Goal: Task Accomplishment & Management: Use online tool/utility

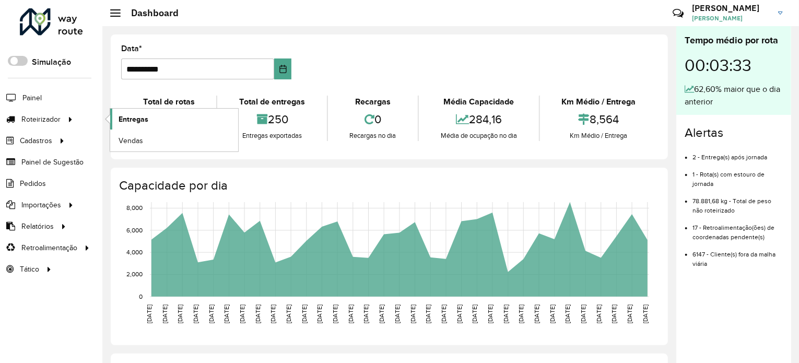
click at [152, 119] on link "Entregas" at bounding box center [174, 119] width 128 height 21
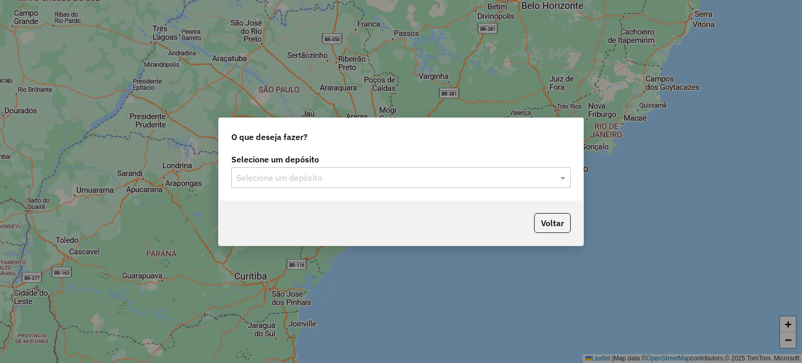
click at [359, 175] on input "text" at bounding box center [390, 178] width 308 height 13
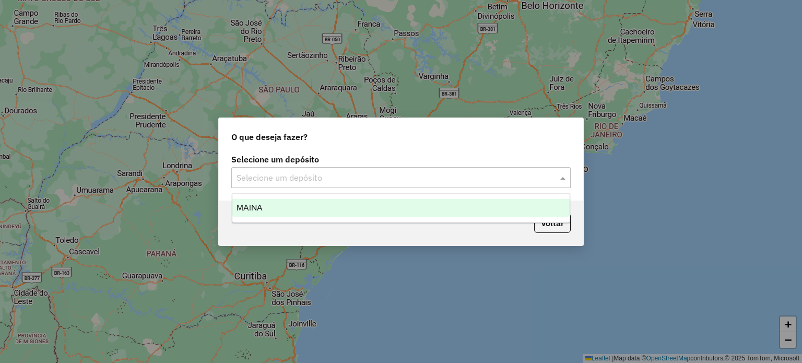
click at [324, 205] on div "MAINA" at bounding box center [401, 208] width 338 height 18
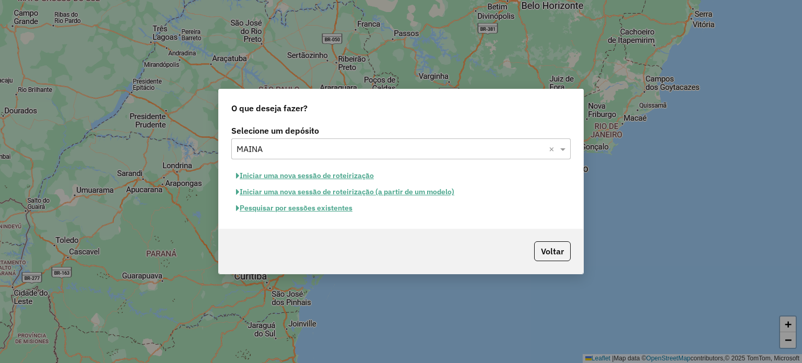
click at [289, 175] on button "Iniciar uma nova sessão de roteirização" at bounding box center [304, 176] width 147 height 16
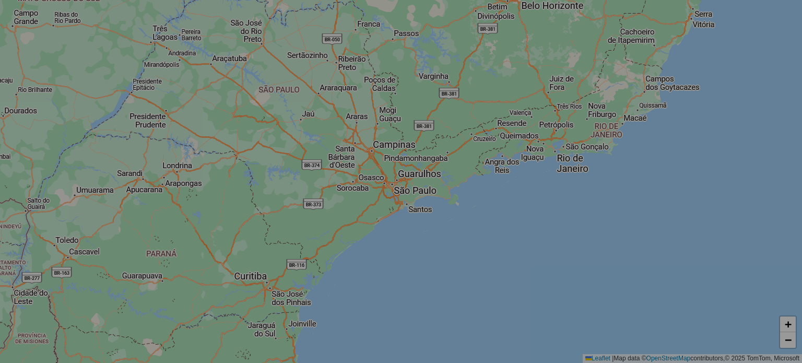
select select "*"
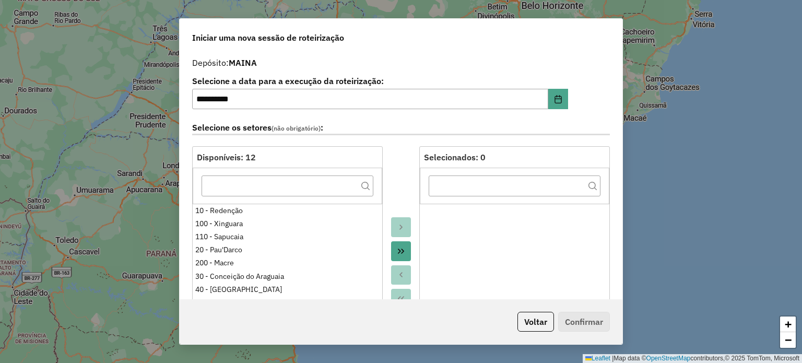
click at [405, 155] on div at bounding box center [401, 262] width 37 height 233
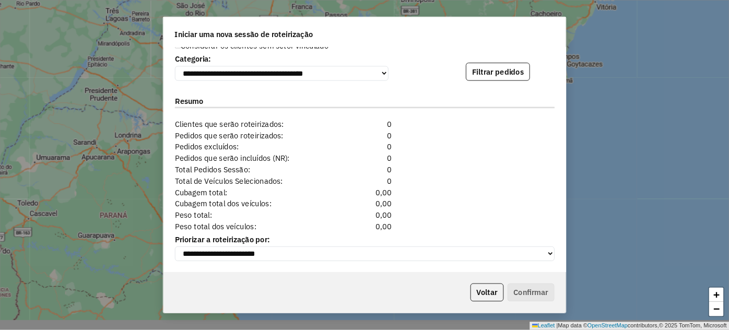
scroll to position [1075, 0]
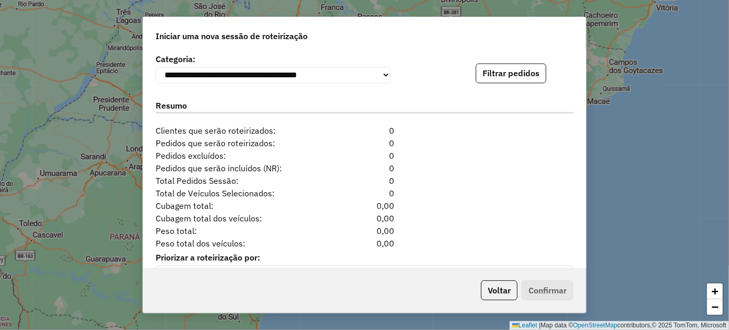
click at [381, 115] on div "Resumo" at bounding box center [364, 107] width 430 height 33
click at [429, 126] on div "Resumo Clientes que serão roteirizados: 0" at bounding box center [364, 113] width 430 height 45
click at [456, 74] on div "**********" at bounding box center [365, 67] width 418 height 32
click at [476, 140] on div "Pedidos que serão roteirizados: 0" at bounding box center [364, 143] width 430 height 13
click at [485, 77] on button "Filtrar pedidos" at bounding box center [511, 73] width 70 height 20
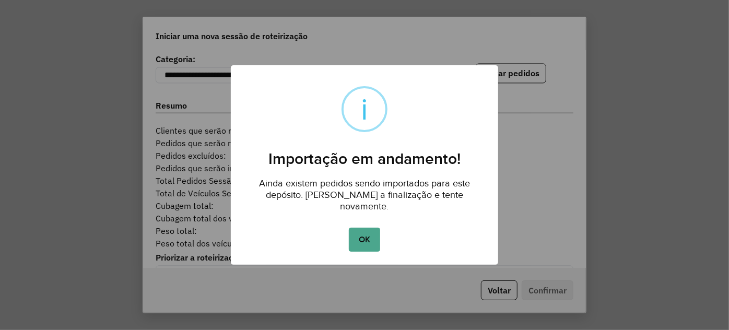
click at [368, 235] on button "OK" at bounding box center [364, 240] width 31 height 24
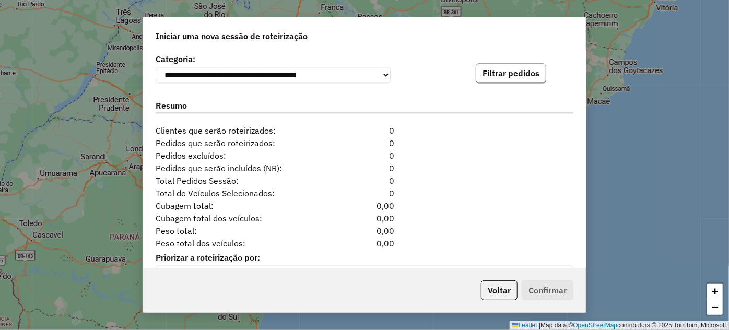
click at [498, 74] on button "Filtrar pedidos" at bounding box center [511, 73] width 70 height 20
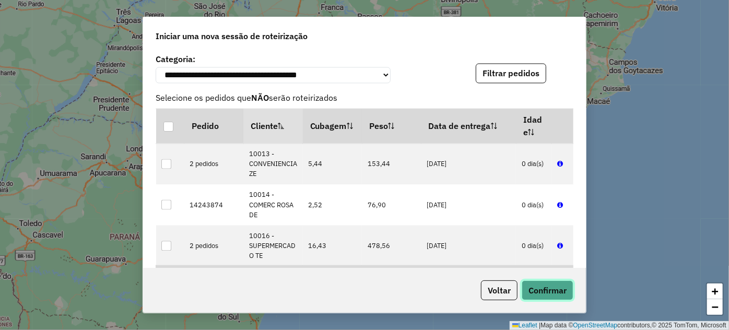
click at [543, 294] on button "Confirmar" at bounding box center [548, 290] width 52 height 20
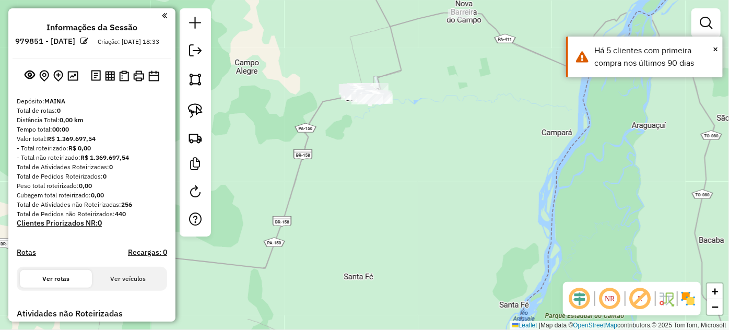
drag, startPoint x: 317, startPoint y: 83, endPoint x: 306, endPoint y: 161, distance: 78.6
click at [306, 161] on div "Janela de atendimento Grade de atendimento Capacidade Transportadoras Veículos …" at bounding box center [364, 165] width 729 height 330
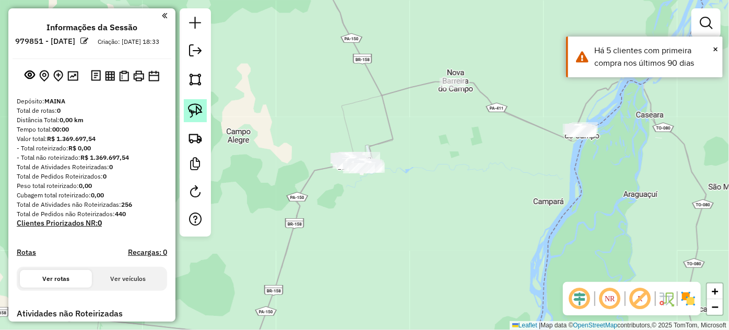
click at [189, 111] on img at bounding box center [195, 110] width 15 height 15
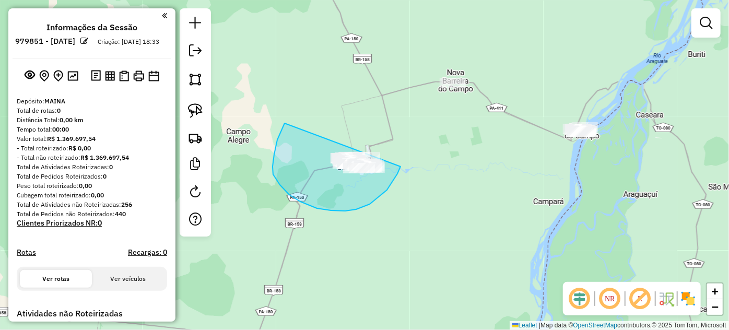
drag, startPoint x: 277, startPoint y: 140, endPoint x: 404, endPoint y: 137, distance: 126.4
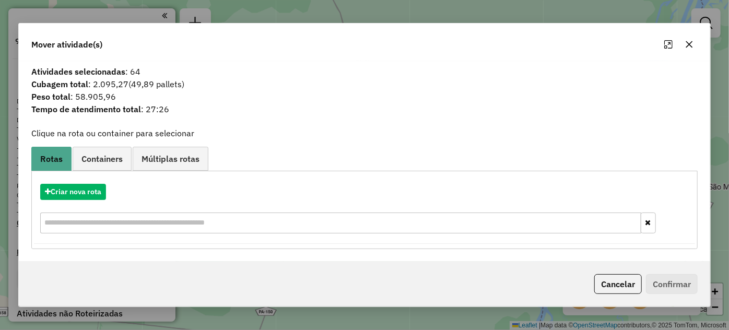
click at [688, 47] on icon "button" at bounding box center [689, 44] width 8 height 8
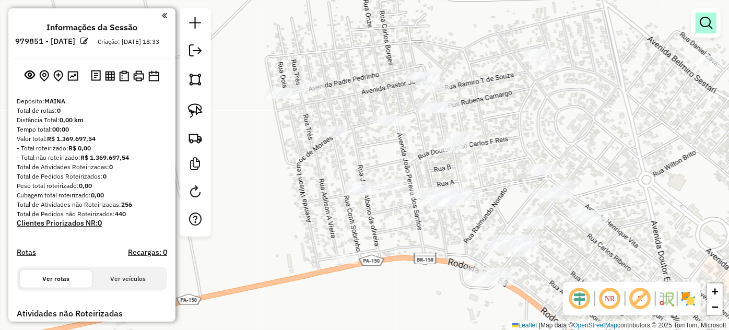
click at [707, 27] on em at bounding box center [706, 23] width 13 height 13
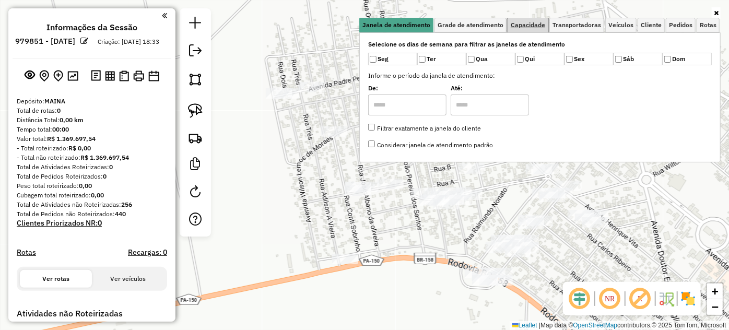
click at [530, 24] on span "Capacidade" at bounding box center [528, 25] width 34 height 6
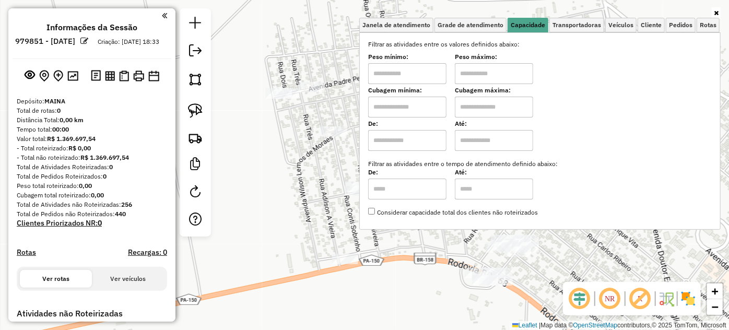
drag, startPoint x: 498, startPoint y: 109, endPoint x: 497, endPoint y: 117, distance: 8.4
click at [497, 110] on input "text" at bounding box center [494, 107] width 78 height 21
type input "********"
click at [411, 99] on input "text" at bounding box center [407, 107] width 78 height 21
type input "*****"
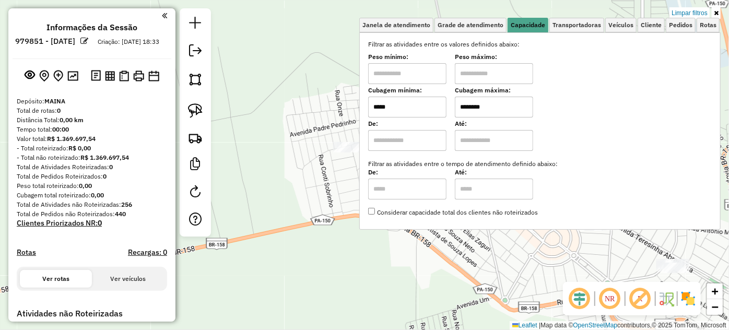
click at [323, 197] on div "Limpar filtros Janela de atendimento Grade de atendimento Capacidade Transporta…" at bounding box center [364, 165] width 729 height 330
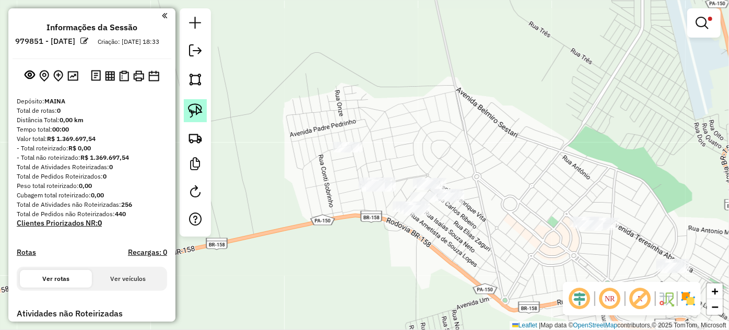
click at [197, 108] on img at bounding box center [195, 110] width 15 height 15
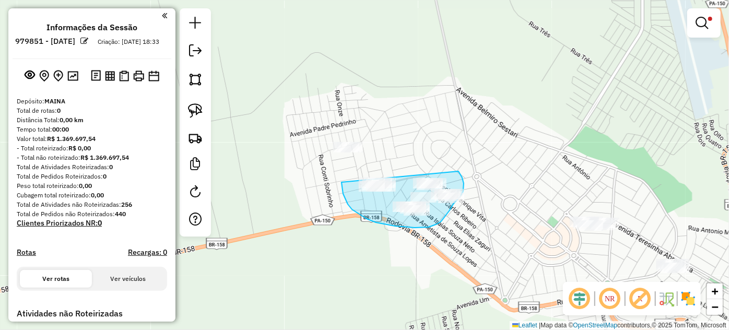
drag, startPoint x: 341, startPoint y: 185, endPoint x: 440, endPoint y: 156, distance: 102.9
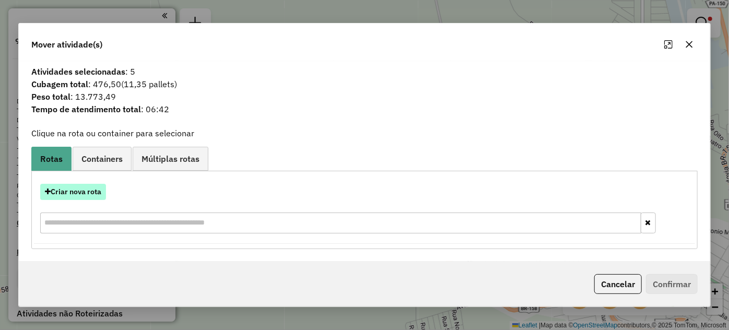
click at [85, 193] on button "Criar nova rota" at bounding box center [73, 192] width 66 height 16
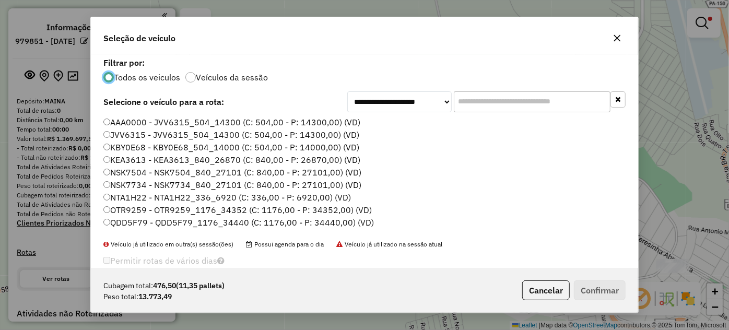
scroll to position [5, 3]
click at [500, 103] on input "text" at bounding box center [532, 101] width 157 height 21
paste input "*******"
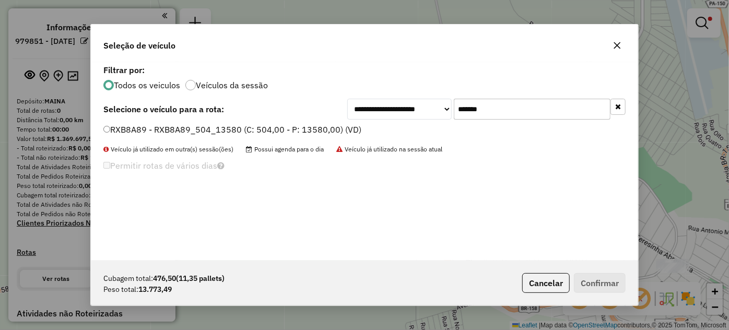
type input "*******"
drag, startPoint x: 305, startPoint y: 130, endPoint x: 330, endPoint y: 137, distance: 26.6
click at [306, 131] on label "RXB8A89 - RXB8A89_504_13580 (C: 504,00 - P: 13580,00) (VD)" at bounding box center [232, 129] width 258 height 13
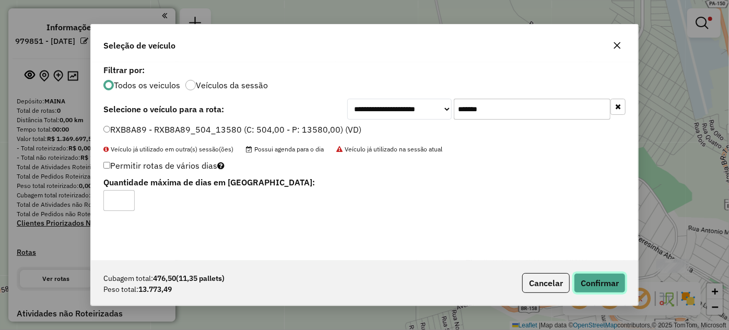
click at [588, 281] on button "Confirmar" at bounding box center [600, 283] width 52 height 20
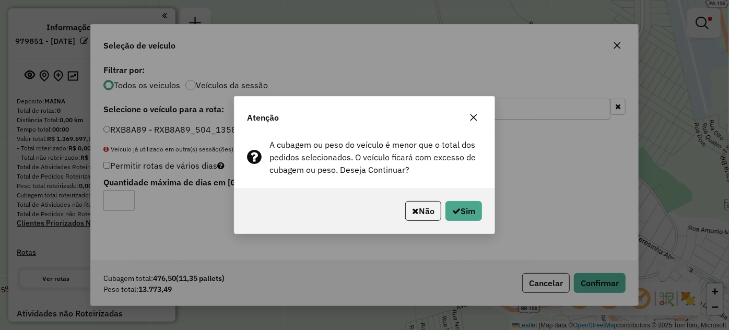
click at [464, 193] on div "Não Sim" at bounding box center [364, 210] width 260 height 45
click at [469, 201] on button "Sim" at bounding box center [463, 211] width 37 height 20
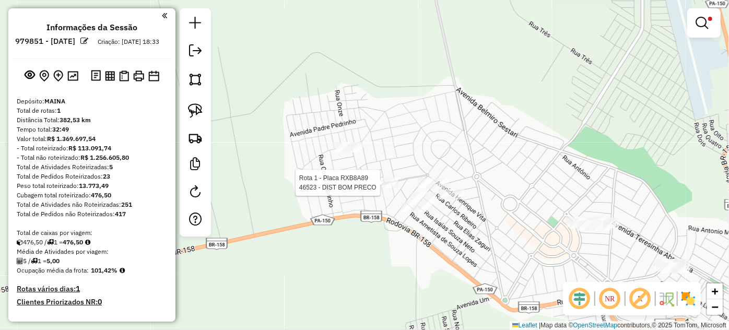
select select "**********"
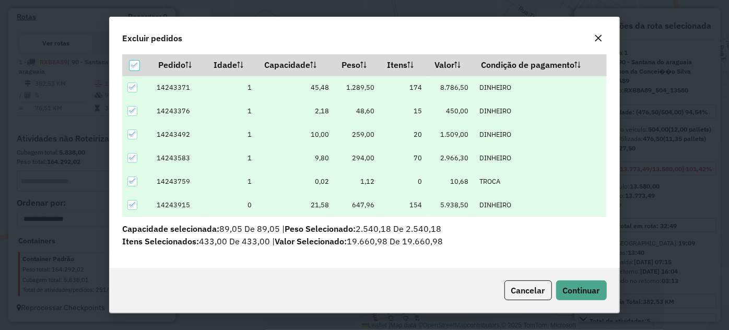
scroll to position [36, 0]
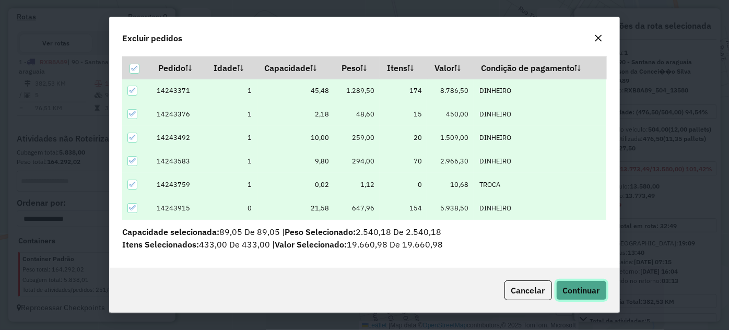
click at [582, 297] on button "Continuar" at bounding box center [581, 290] width 51 height 20
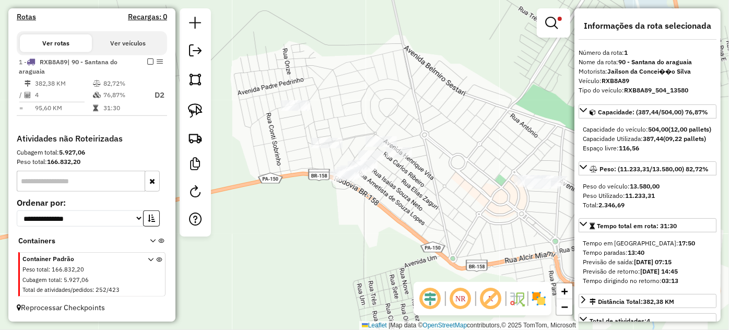
click at [414, 189] on div "Limpar filtros Janela de atendimento Grade de atendimento Capacidade Transporta…" at bounding box center [364, 165] width 729 height 330
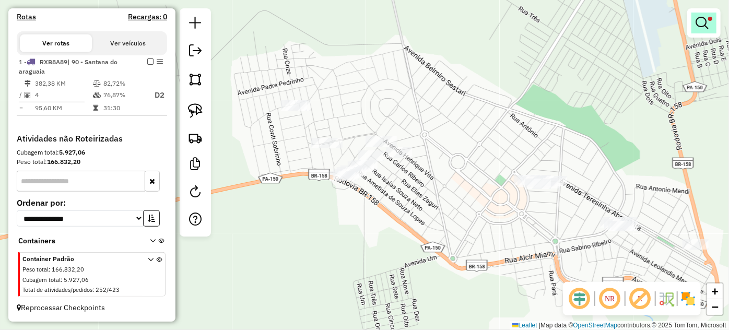
click at [708, 28] on link at bounding box center [703, 23] width 25 height 21
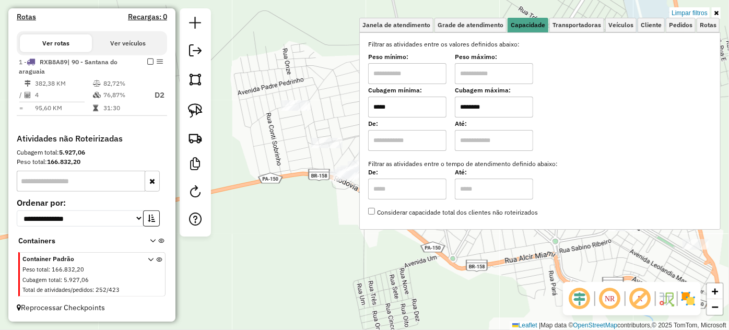
click at [419, 109] on input "*****" at bounding box center [407, 107] width 78 height 21
type input "****"
click at [298, 183] on div "Limpar filtros Janela de atendimento Grade de atendimento Capacidade Transporta…" at bounding box center [364, 165] width 729 height 330
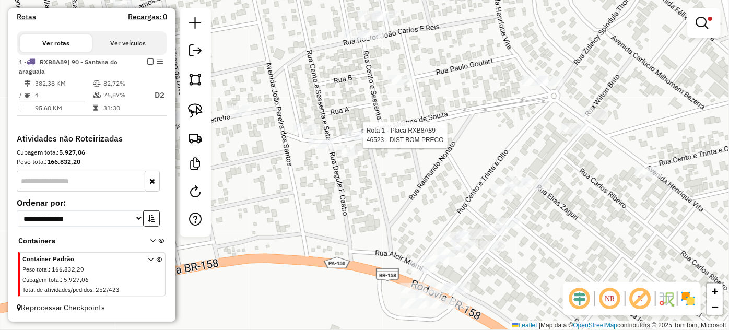
select select "**********"
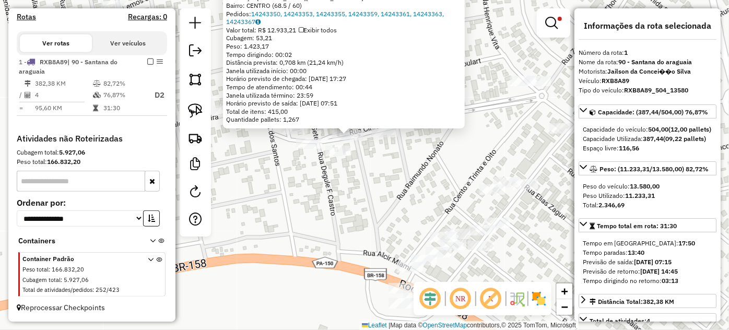
drag, startPoint x: 439, startPoint y: 235, endPoint x: 383, endPoint y: 148, distance: 103.4
click at [381, 148] on div "46523 - DIST BOM PRECO Endereço: R EDEILES LUIZ 1 Bairro: CENTRO (68.5 / 60) Pe…" at bounding box center [364, 165] width 729 height 330
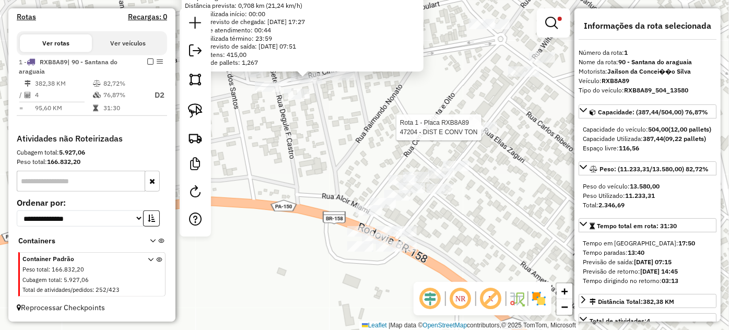
click at [484, 133] on div at bounding box center [484, 127] width 26 height 10
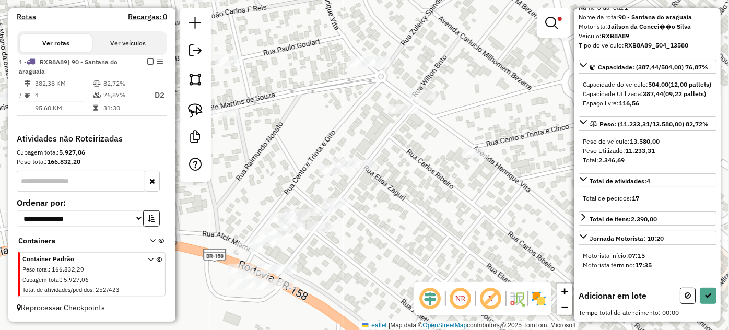
scroll to position [62, 0]
drag, startPoint x: 684, startPoint y: 296, endPoint x: 638, endPoint y: 259, distance: 59.4
click at [684, 296] on icon at bounding box center [687, 295] width 6 height 7
select select "**********"
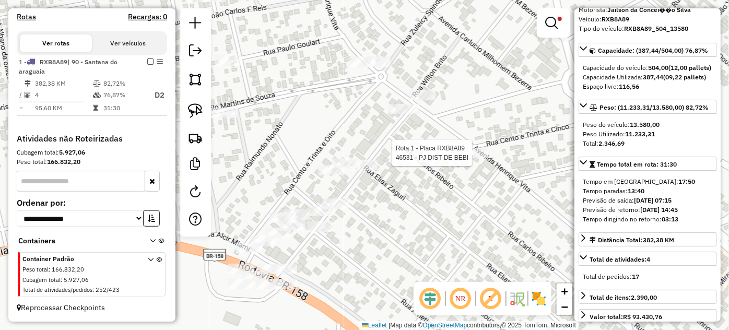
click at [469, 158] on div at bounding box center [475, 153] width 26 height 10
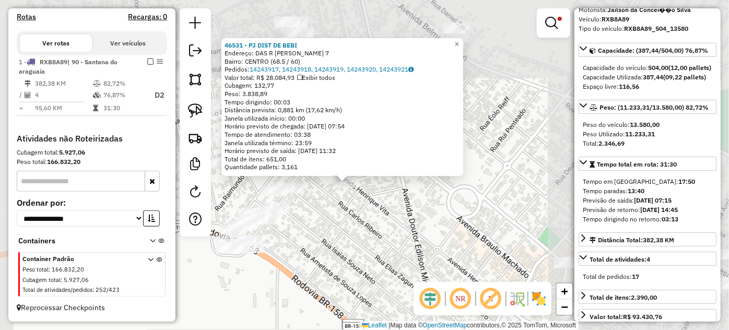
click at [328, 201] on div "46531 - PJ DIST DE BEBI Endereço: DAS R HENRIQUE VITA 7 Bairro: CENTRO (68.5 / …" at bounding box center [364, 165] width 729 height 330
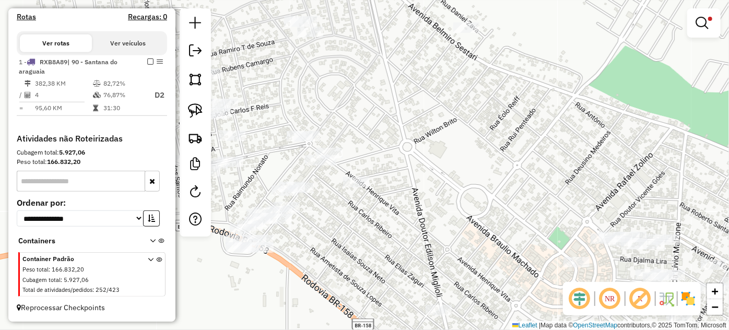
drag, startPoint x: 313, startPoint y: 202, endPoint x: 347, endPoint y: 177, distance: 41.9
click at [337, 204] on div "Limpar filtros Janela de atendimento Grade de atendimento Capacidade Transporta…" at bounding box center [364, 165] width 729 height 330
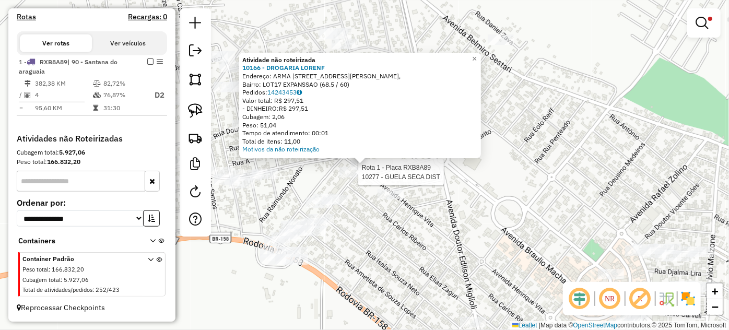
select select "**********"
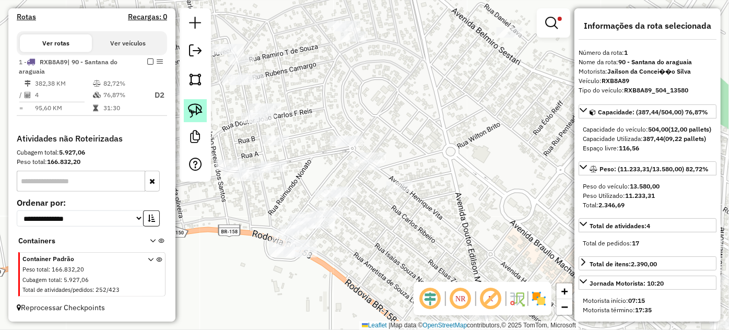
click at [201, 110] on img at bounding box center [195, 110] width 15 height 15
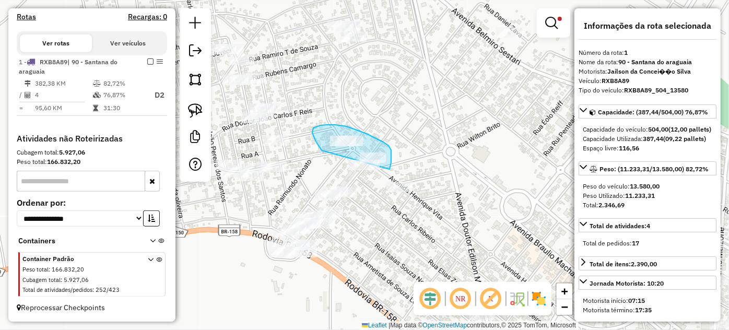
drag, startPoint x: 322, startPoint y: 150, endPoint x: 389, endPoint y: 169, distance: 70.4
click at [389, 169] on div "Limpar filtros Janela de atendimento Grade de atendimento Capacidade Transporta…" at bounding box center [364, 165] width 729 height 330
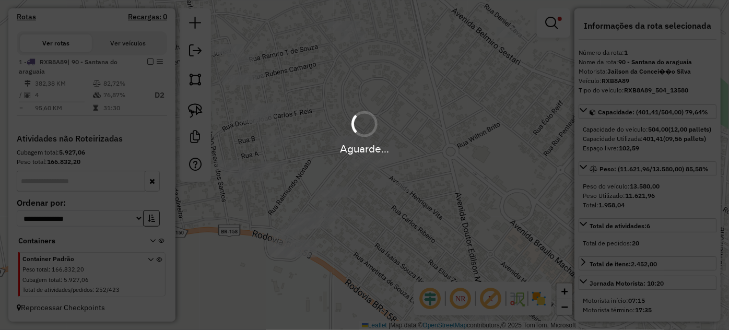
select select "**********"
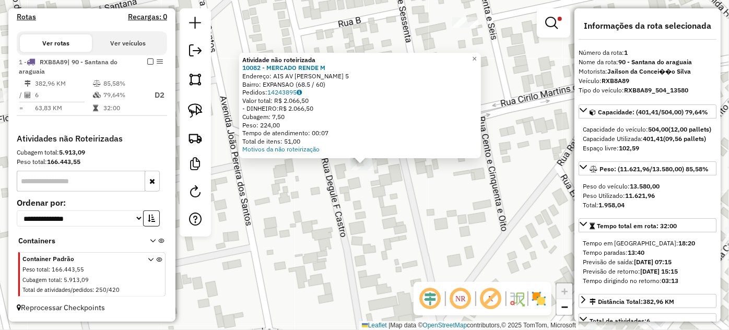
click at [401, 182] on div "Atividade não roteirizada 10082 - MERCADO RENDE M Endereço: AIS AV CIRILO MARTI…" at bounding box center [364, 165] width 729 height 330
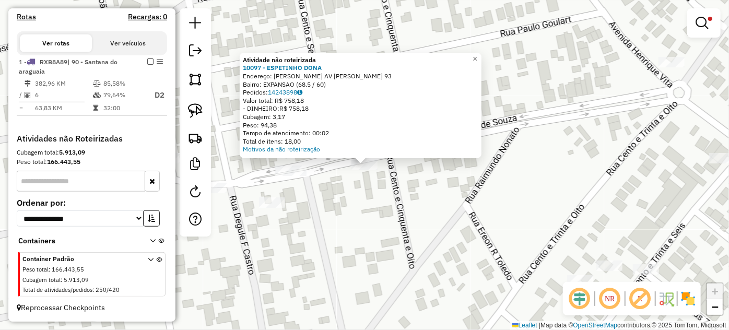
click at [432, 203] on div "Atividade não roteirizada 10097 - ESPETINHO DONA Endereço: MARIA AV CIRILO MART…" at bounding box center [364, 165] width 729 height 330
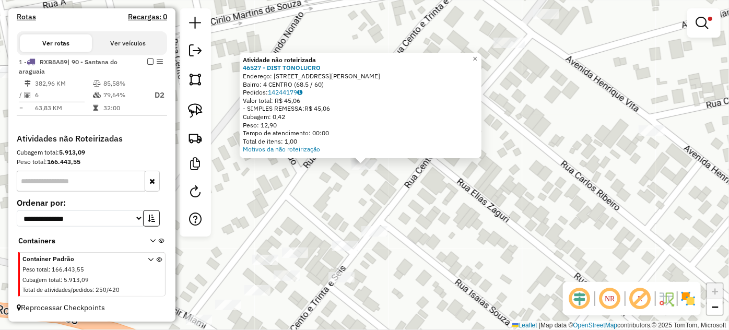
click at [390, 191] on div "Atividade não roteirizada 46527 - DIST TONOLUCRO Endereço: R ANTONIO ALVES DE C…" at bounding box center [364, 165] width 729 height 330
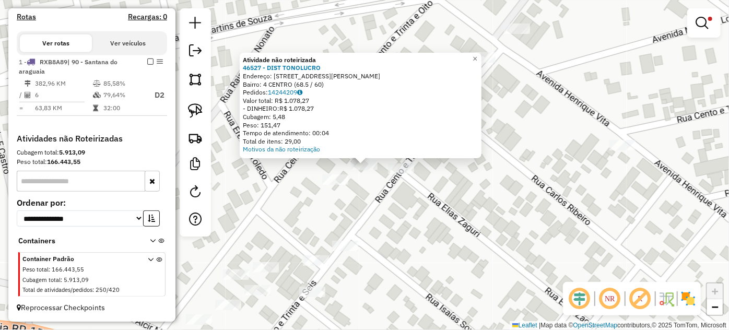
click at [388, 211] on div "Rota 1 - Placa RXB8A89 47204 - DIST E CONV TON Atividade não roteirizada 46527 …" at bounding box center [364, 165] width 729 height 330
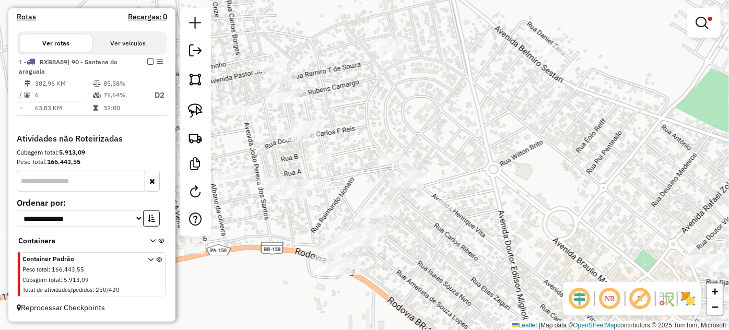
drag, startPoint x: 311, startPoint y: 218, endPoint x: 326, endPoint y: 200, distance: 23.7
click at [325, 202] on div "Limpar filtros Janela de atendimento Grade de atendimento Capacidade Transporta…" at bounding box center [364, 165] width 729 height 330
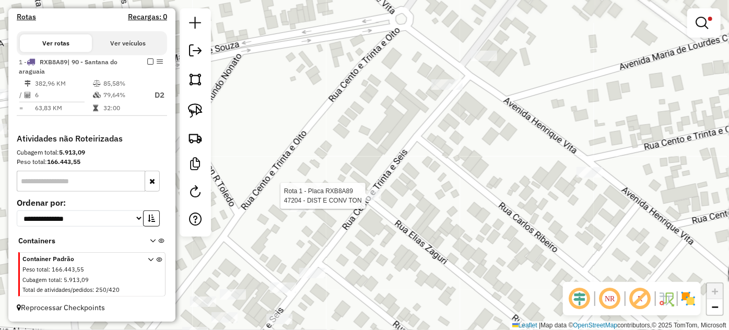
select select "**********"
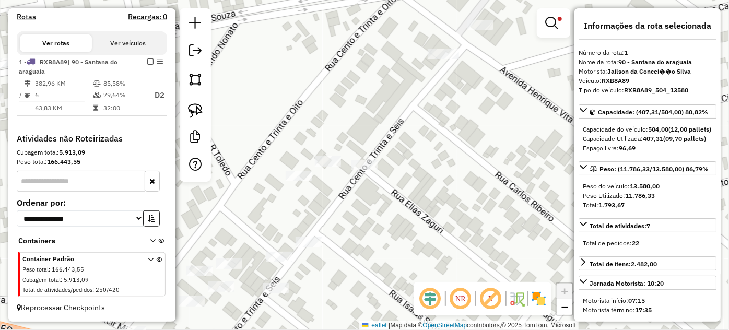
select select "**********"
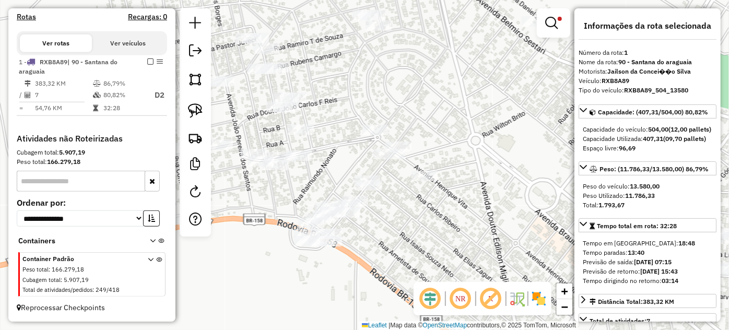
drag, startPoint x: 327, startPoint y: 164, endPoint x: 422, endPoint y: 173, distance: 95.9
click at [422, 173] on div "Limpar filtros Janela de atendimento Grade de atendimento Capacidade Transporta…" at bounding box center [364, 165] width 729 height 330
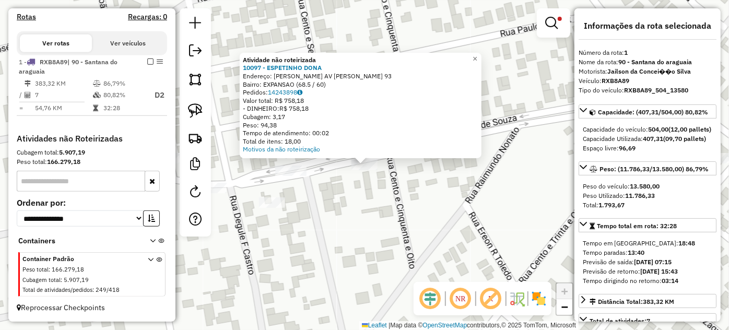
click at [301, 206] on div "Atividade não roteirizada 10097 - ESPETINHO DONA Endereço: MARIA AV CIRILO MART…" at bounding box center [364, 165] width 729 height 330
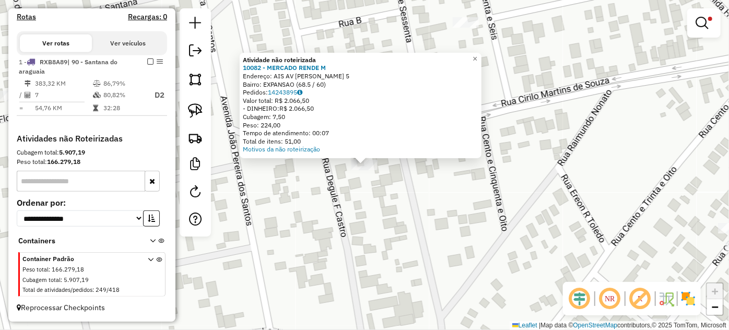
click at [321, 188] on div "Atividade não roteirizada 10082 - MERCADO RENDE M Endereço: AIS AV CIRILO MARTI…" at bounding box center [364, 165] width 729 height 330
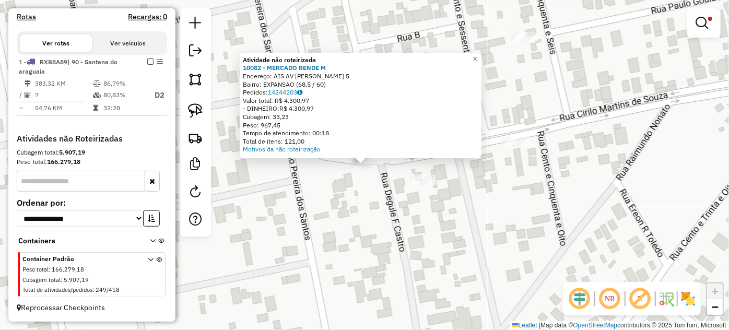
click at [329, 198] on div "Atividade não roteirizada 10082 - MERCADO RENDE M Endereço: AIS AV CIRILO MARTI…" at bounding box center [364, 165] width 729 height 330
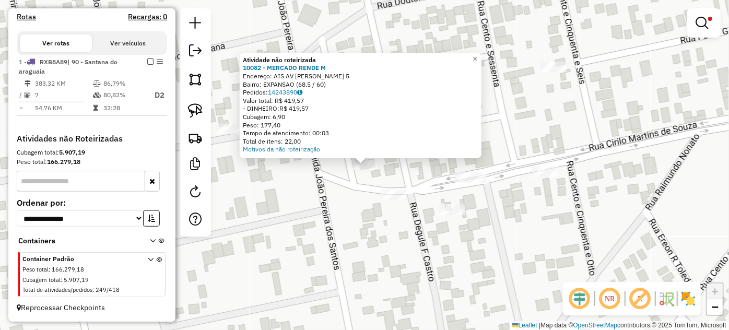
click at [502, 200] on div "Rota 1 - Placa RXB8A89 46523 - DIST BOM PRECO Atividade não roteirizada 10082 -…" at bounding box center [364, 165] width 729 height 330
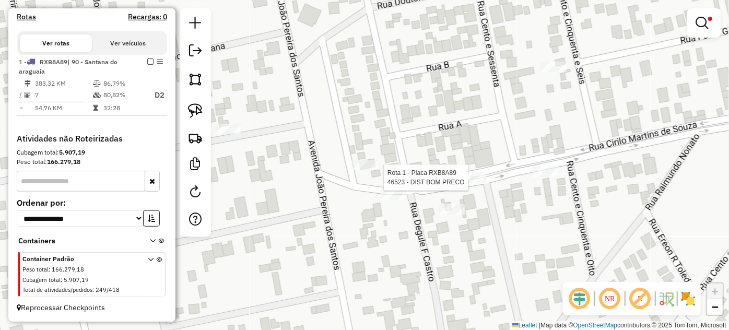
select select "**********"
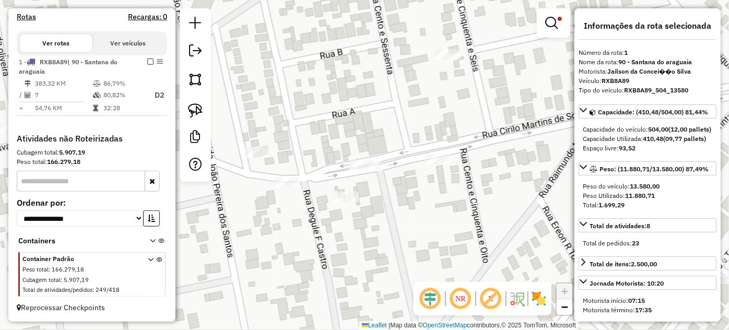
select select "**********"
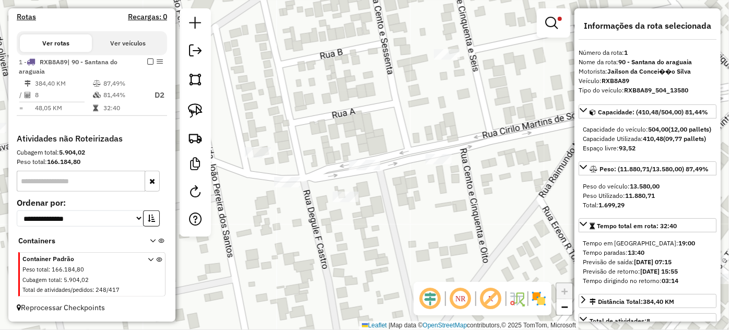
click at [148, 64] on em at bounding box center [150, 61] width 6 height 6
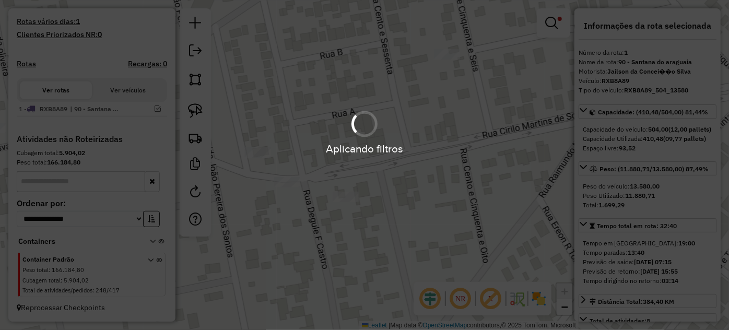
scroll to position [276, 0]
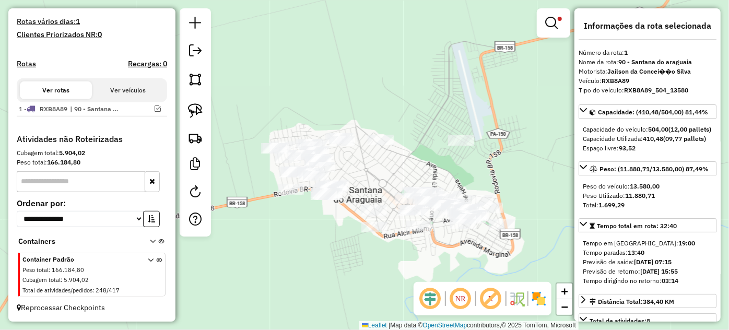
drag, startPoint x: 395, startPoint y: 187, endPoint x: 365, endPoint y: 167, distance: 36.2
click at [365, 167] on div "Limpar filtros Janela de atendimento Grade de atendimento Capacidade Transporta…" at bounding box center [364, 165] width 729 height 330
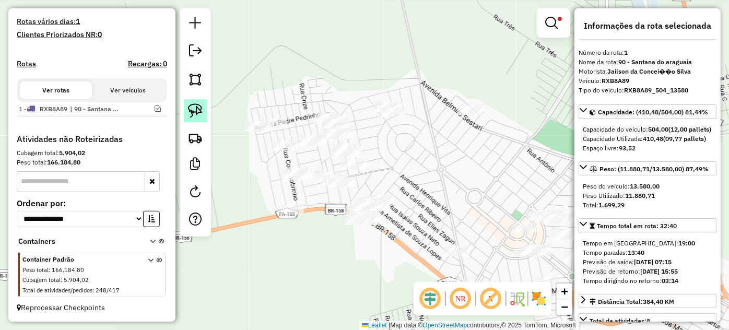
click at [192, 112] on img at bounding box center [195, 110] width 15 height 15
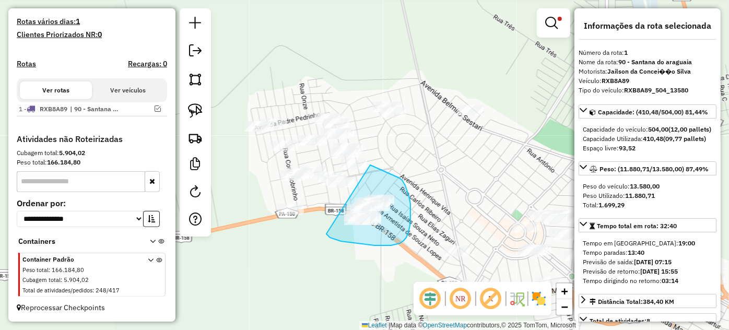
drag, startPoint x: 326, startPoint y: 234, endPoint x: 370, endPoint y: 165, distance: 81.7
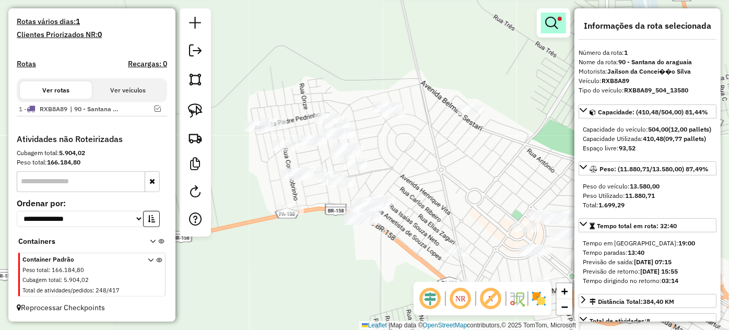
click at [545, 25] on em at bounding box center [551, 23] width 13 height 13
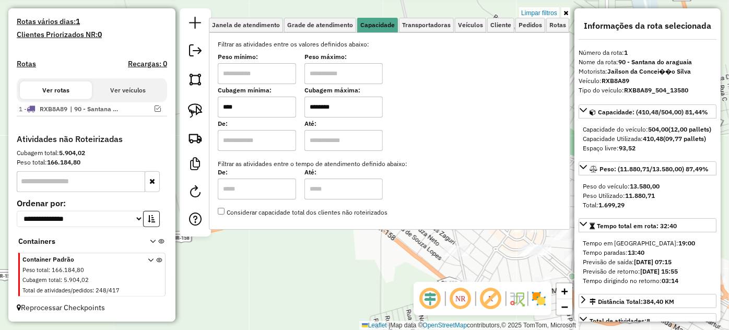
click at [277, 109] on input "****" at bounding box center [257, 107] width 78 height 21
type input "*****"
click at [423, 254] on div "Limpar filtros Janela de atendimento Grade de atendimento Capacidade Transporta…" at bounding box center [364, 165] width 729 height 330
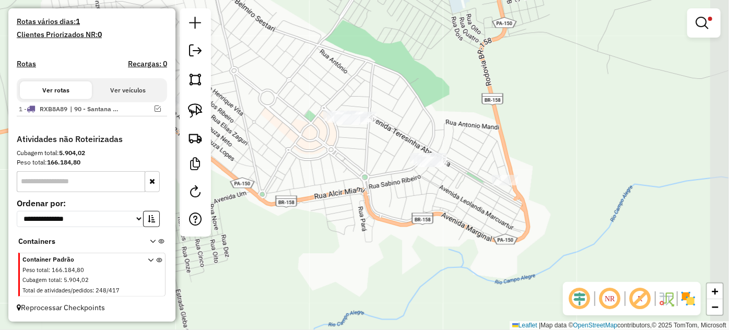
drag, startPoint x: 460, startPoint y: 248, endPoint x: 253, endPoint y: 149, distance: 229.5
click at [253, 149] on div "Limpar filtros Janela de atendimento Grade de atendimento Capacidade Transporta…" at bounding box center [364, 165] width 729 height 330
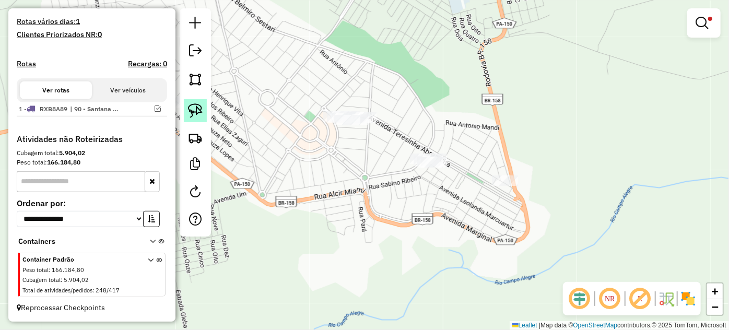
click at [196, 112] on img at bounding box center [195, 110] width 15 height 15
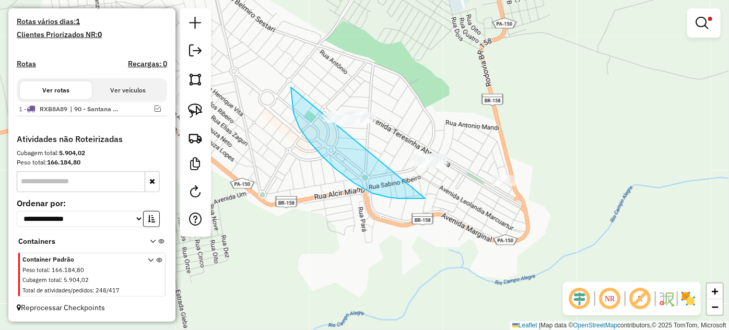
drag, startPoint x: 291, startPoint y: 97, endPoint x: 458, endPoint y: 118, distance: 168.3
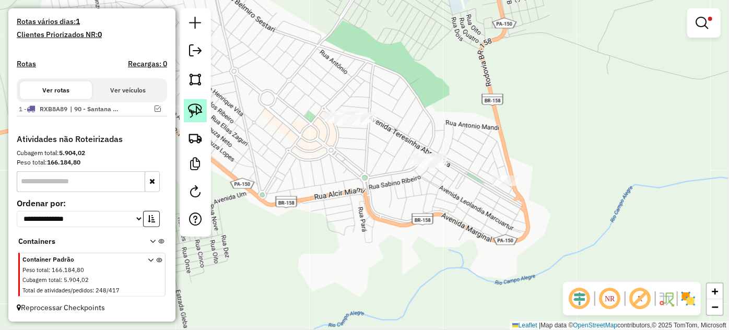
click at [205, 118] on link at bounding box center [195, 110] width 23 height 23
drag, startPoint x: 324, startPoint y: 105, endPoint x: 400, endPoint y: 106, distance: 75.7
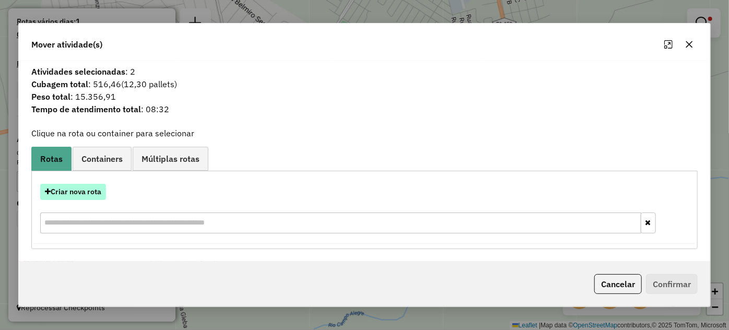
click at [78, 193] on button "Criar nova rota" at bounding box center [73, 192] width 66 height 16
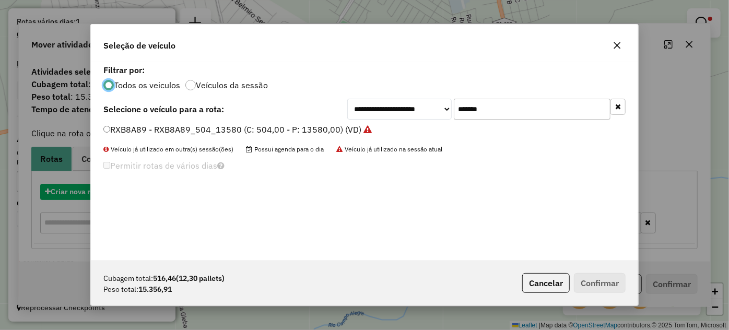
scroll to position [5, 3]
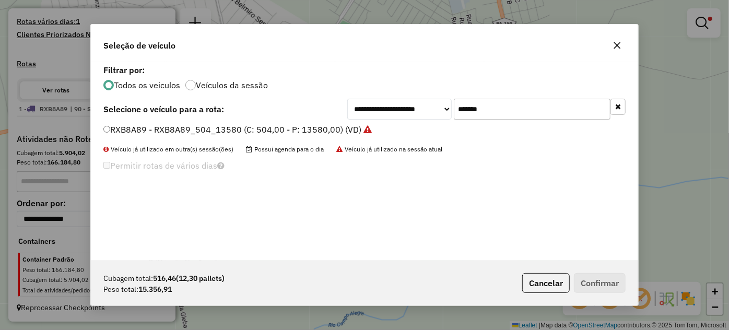
click at [500, 111] on input "*******" at bounding box center [532, 109] width 157 height 21
paste input "text"
type input "*******"
click at [307, 135] on label "RWX9E98 - RWX9E98_504_14360 (C: 504,00 - P: 14360,00) (VD)" at bounding box center [233, 129] width 261 height 13
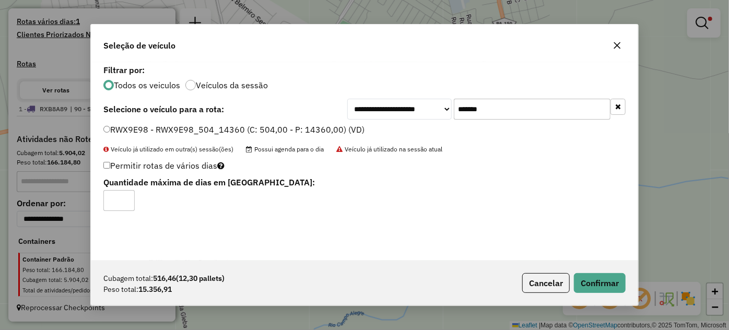
click at [316, 129] on label "RWX9E98 - RWX9E98_504_14360 (C: 504,00 - P: 14360,00) (VD)" at bounding box center [233, 129] width 261 height 13
click at [608, 281] on button "Confirmar" at bounding box center [600, 283] width 52 height 20
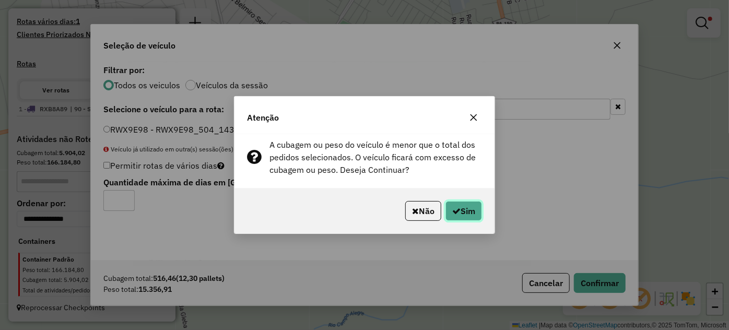
click at [464, 212] on button "Sim" at bounding box center [463, 211] width 37 height 20
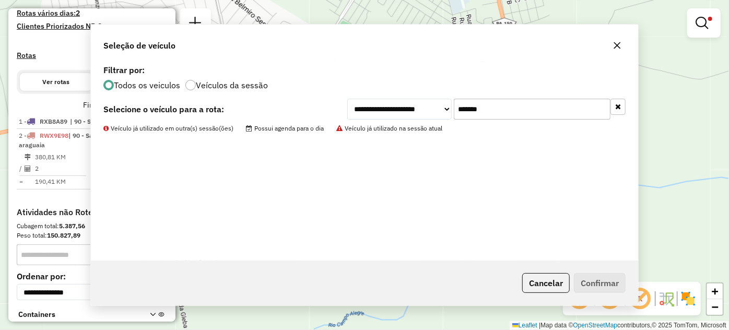
scroll to position [322, 0]
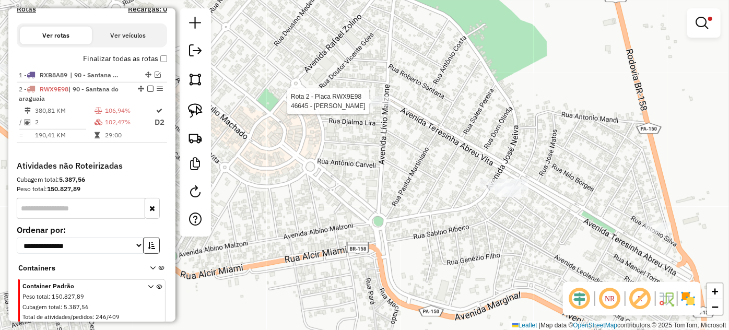
select select "**********"
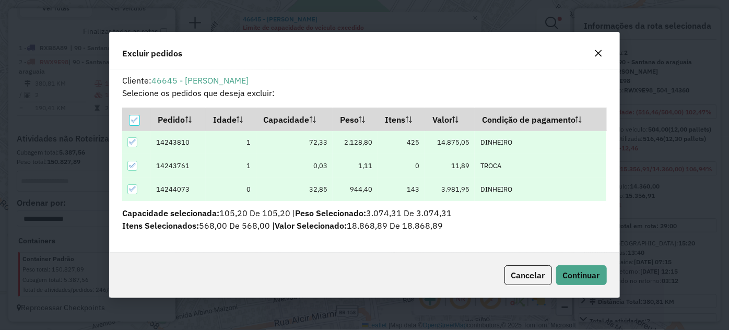
scroll to position [0, 0]
click at [578, 270] on span "Continuar" at bounding box center [581, 275] width 37 height 10
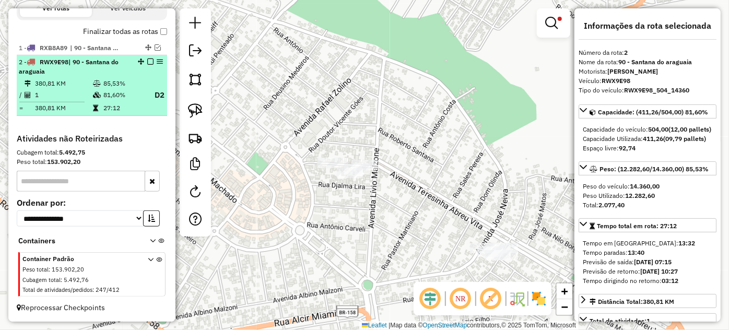
click at [149, 62] on em at bounding box center [150, 61] width 6 height 6
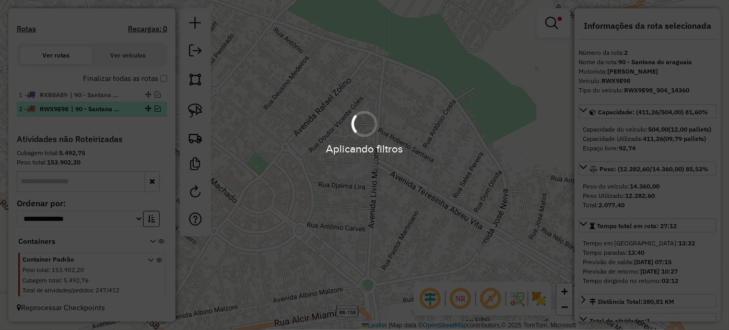
scroll to position [310, 0]
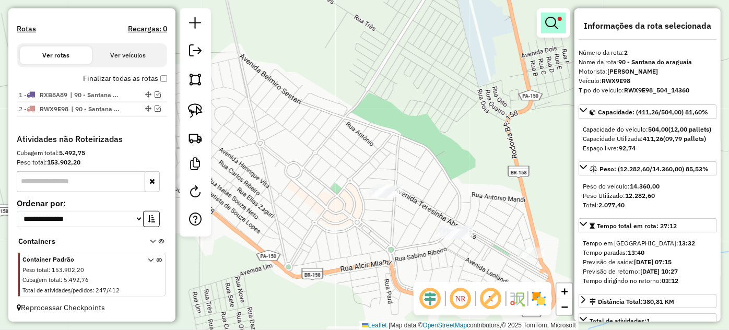
drag, startPoint x: 547, startPoint y: 26, endPoint x: 381, endPoint y: 70, distance: 171.8
click at [547, 26] on em at bounding box center [551, 23] width 13 height 13
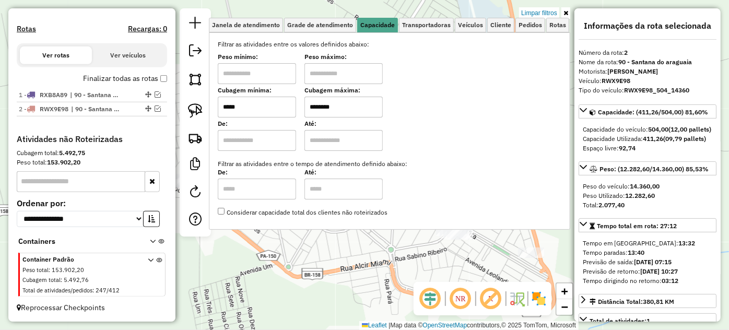
click at [283, 106] on input "*****" at bounding box center [257, 107] width 78 height 21
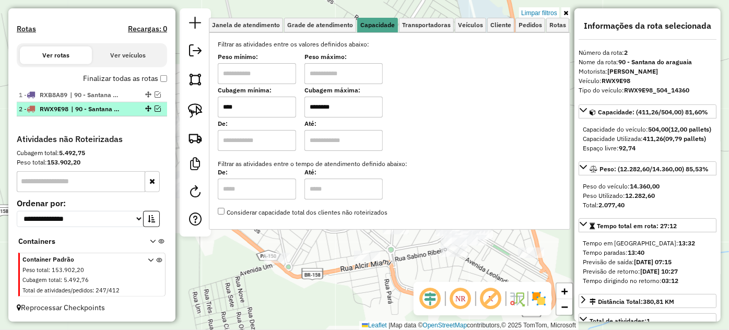
type input "****"
click at [156, 108] on em at bounding box center [158, 108] width 6 height 6
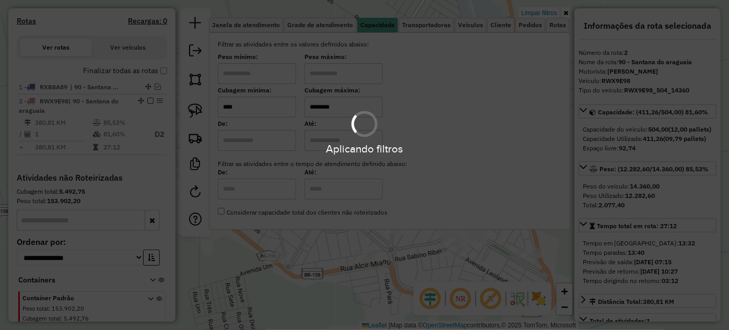
scroll to position [357, 0]
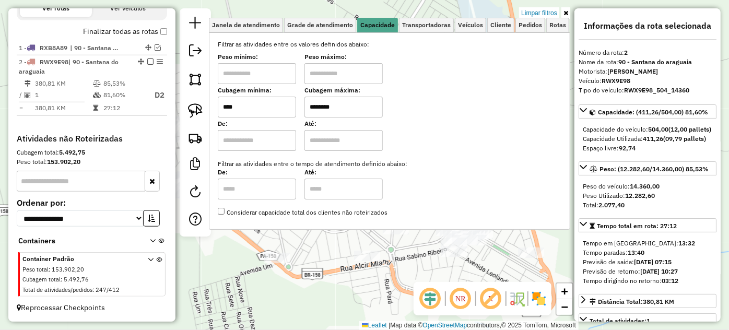
click at [364, 105] on input "********" at bounding box center [343, 107] width 78 height 21
click at [434, 239] on div "Limpar filtros Janela de atendimento Grade de atendimento Capacidade Transporta…" at bounding box center [364, 165] width 729 height 330
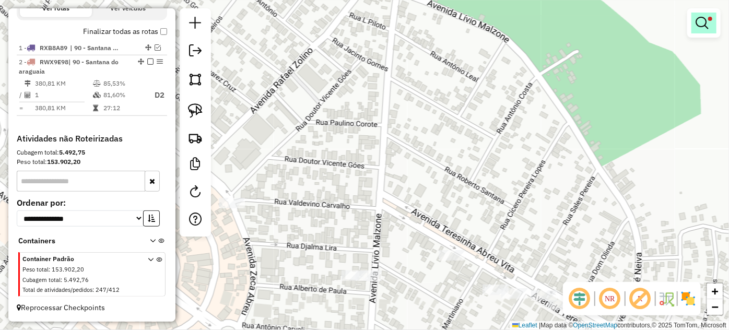
click at [697, 27] on em at bounding box center [701, 23] width 13 height 13
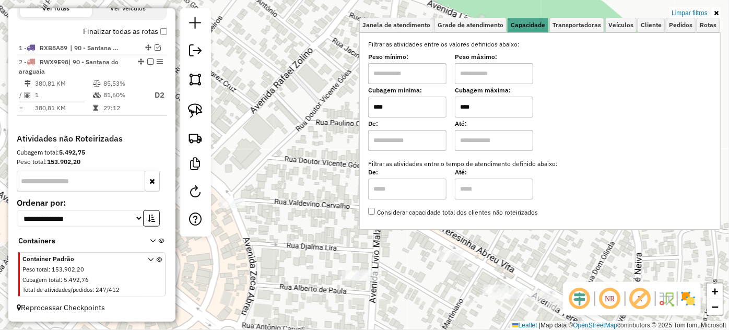
click at [510, 105] on input "****" at bounding box center [494, 107] width 78 height 21
drag, startPoint x: 316, startPoint y: 148, endPoint x: 278, endPoint y: 126, distance: 43.5
click at [279, 126] on div "Limpar filtros Janela de atendimento Grade de atendimento Capacidade Transporta…" at bounding box center [364, 165] width 729 height 330
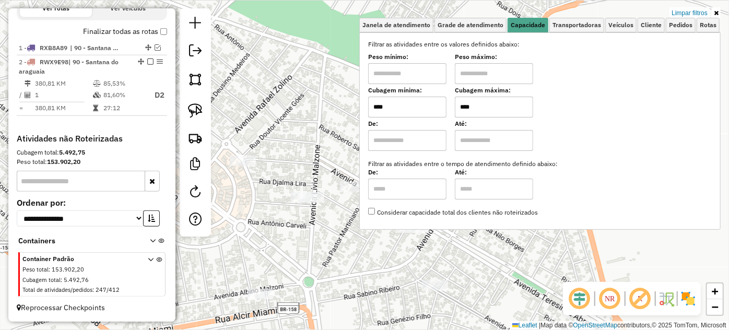
click at [488, 106] on input "****" at bounding box center [494, 107] width 78 height 21
type input "****"
click at [294, 152] on div "Limpar filtros Janela de atendimento Grade de atendimento Capacidade Transporta…" at bounding box center [364, 165] width 729 height 330
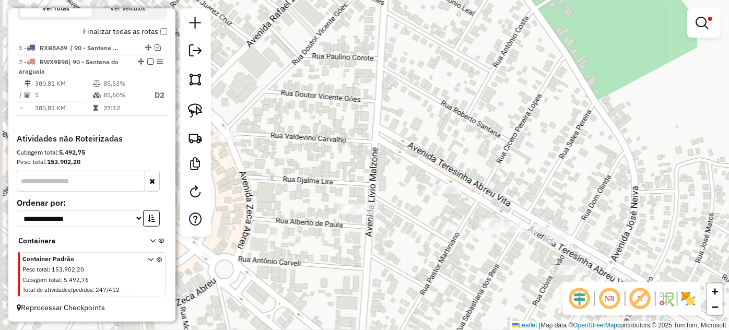
drag, startPoint x: 291, startPoint y: 185, endPoint x: 395, endPoint y: 197, distance: 105.1
click at [395, 197] on div "Limpar filtros Janela de atendimento Grade de atendimento Capacidade Transporta…" at bounding box center [364, 165] width 729 height 330
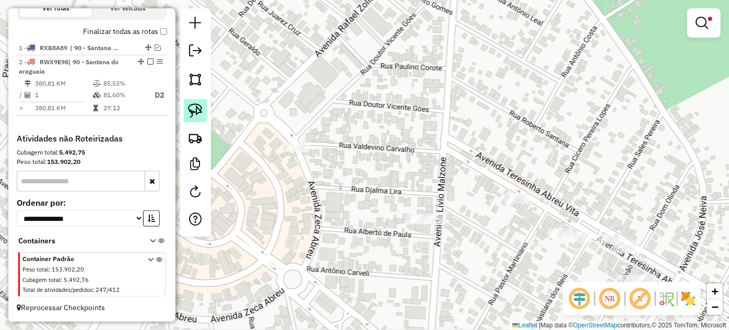
click at [200, 114] on img at bounding box center [195, 110] width 15 height 15
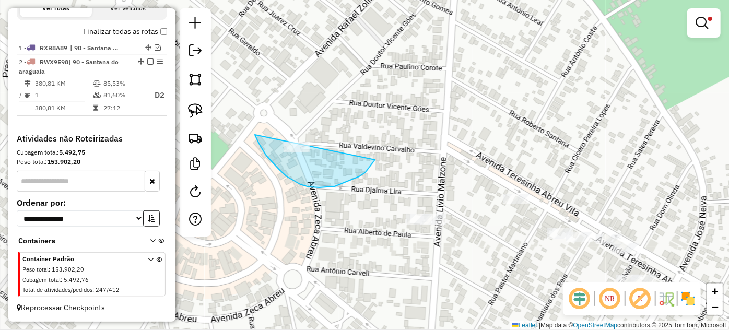
drag, startPoint x: 300, startPoint y: 184, endPoint x: 379, endPoint y: 143, distance: 89.0
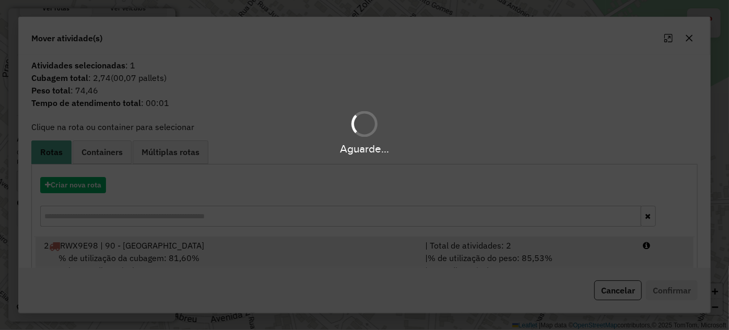
click at [569, 255] on div "| % de utilização do peso: 85,53% | Peso disponível: 2.077,40" at bounding box center [528, 264] width 218 height 25
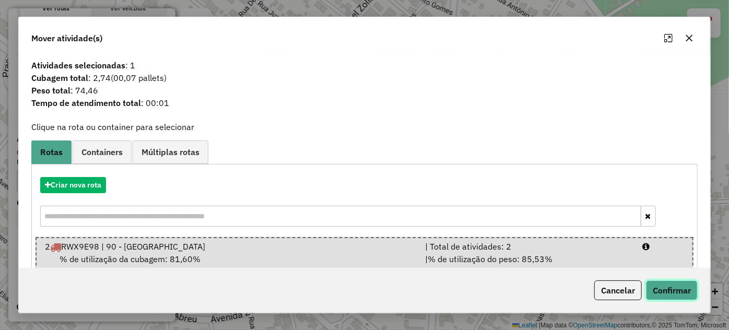
click at [669, 292] on button "Confirmar" at bounding box center [672, 290] width 52 height 20
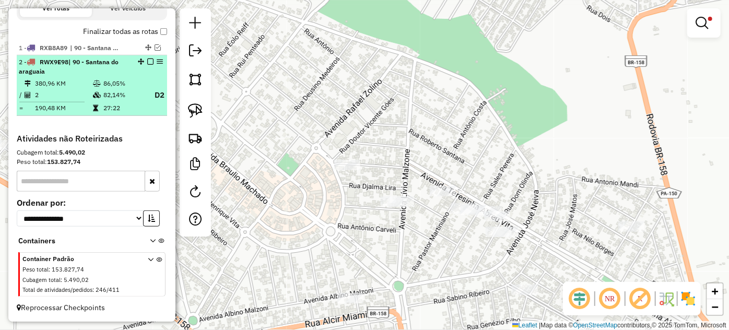
click at [147, 62] on em at bounding box center [150, 61] width 6 height 6
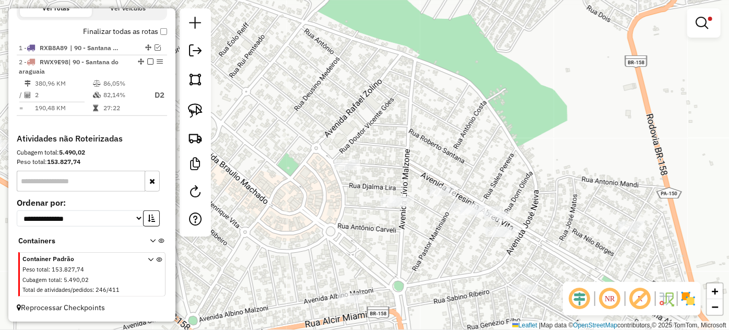
scroll to position [310, 0]
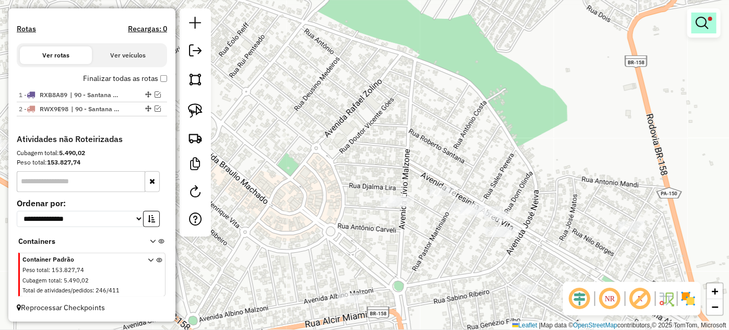
click at [693, 21] on link at bounding box center [703, 23] width 25 height 21
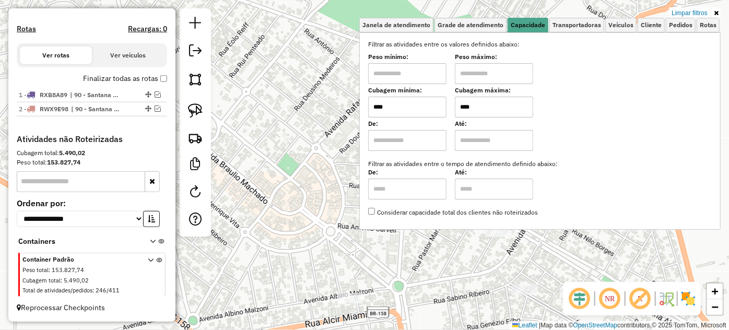
click at [492, 106] on input "****" at bounding box center [494, 107] width 78 height 21
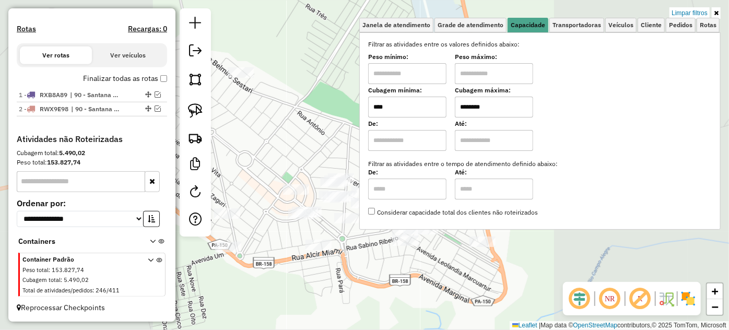
type input "********"
click at [289, 228] on div "Limpar filtros Janela de atendimento Grade de atendimento Capacidade Transporta…" at bounding box center [364, 165] width 729 height 330
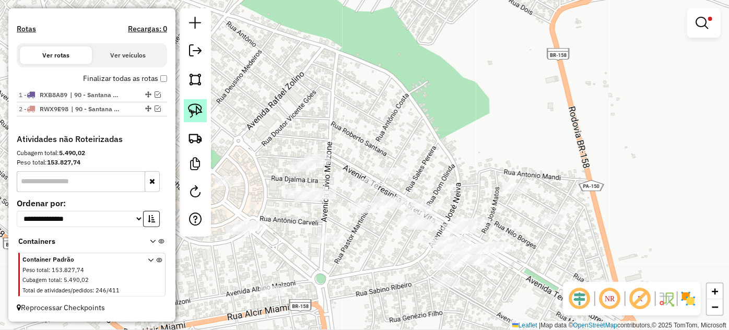
click at [201, 109] on img at bounding box center [195, 110] width 15 height 15
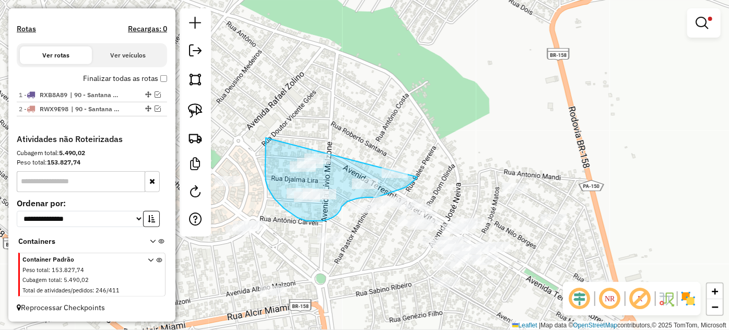
drag, startPoint x: 266, startPoint y: 138, endPoint x: 420, endPoint y: 160, distance: 155.6
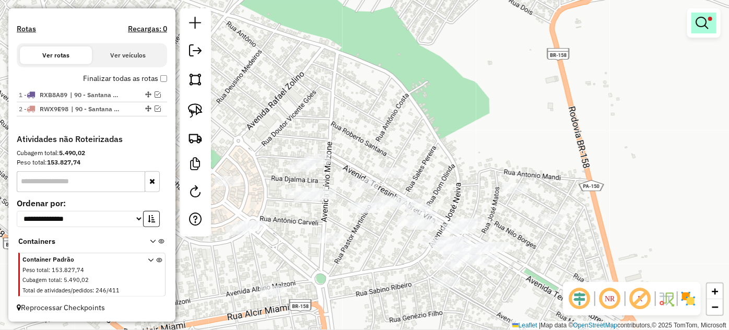
click at [698, 29] on em at bounding box center [701, 23] width 13 height 13
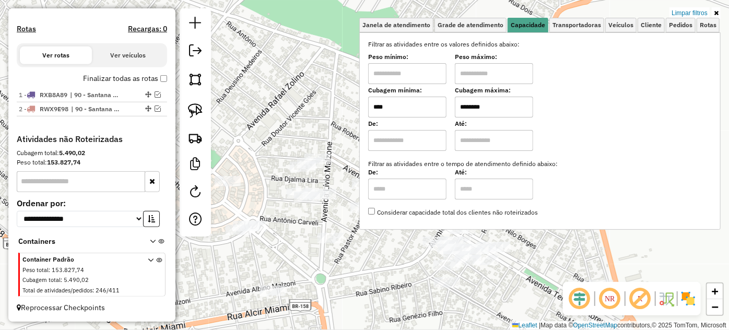
click at [405, 112] on input "****" at bounding box center [407, 107] width 78 height 21
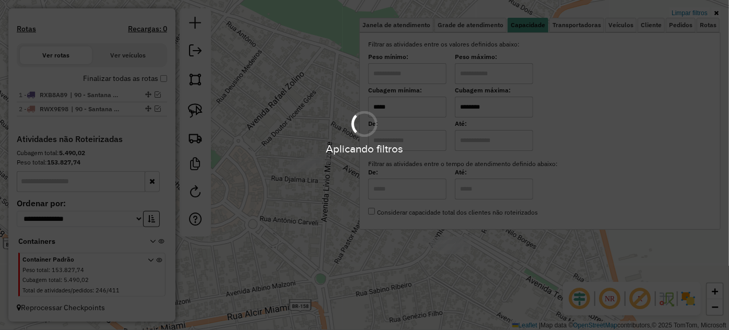
type input "*****"
click at [311, 227] on div "Limpar filtros Janela de atendimento Grade de atendimento Capacidade Transporta…" at bounding box center [364, 165] width 729 height 330
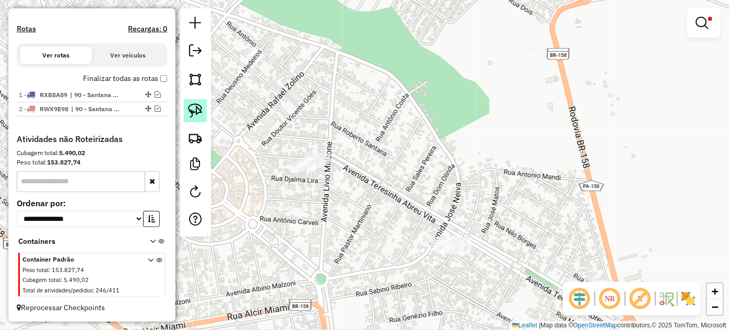
click at [199, 114] on img at bounding box center [195, 110] width 15 height 15
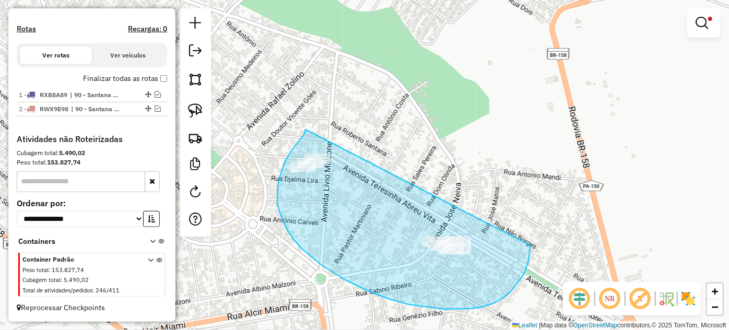
drag, startPoint x: 305, startPoint y: 129, endPoint x: 522, endPoint y: 210, distance: 231.3
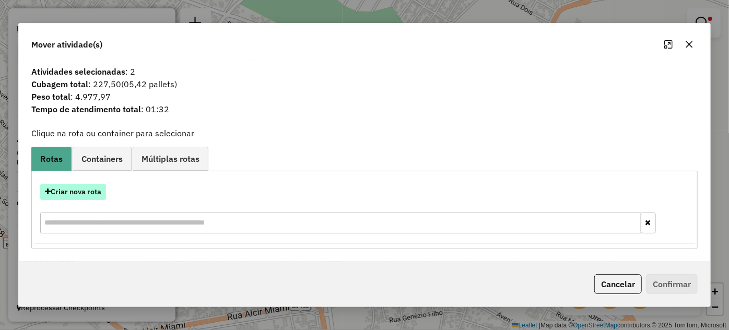
click at [81, 195] on button "Criar nova rota" at bounding box center [73, 192] width 66 height 16
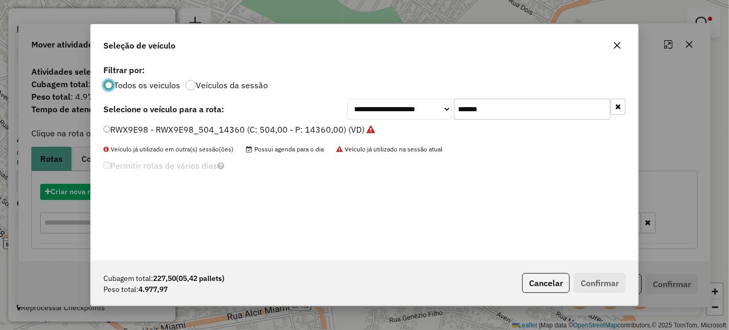
scroll to position [5, 3]
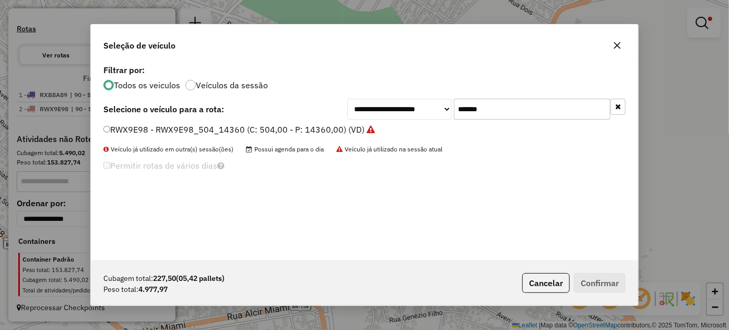
click at [519, 106] on input "*******" at bounding box center [532, 109] width 157 height 21
paste input "text"
click at [519, 106] on input "*******" at bounding box center [532, 109] width 157 height 21
type input "*******"
click at [308, 126] on label "SZR6J91 - SZR6J91_420_12900 (C: 420,00 - P: 12900,00) (VD)" at bounding box center [230, 129] width 254 height 13
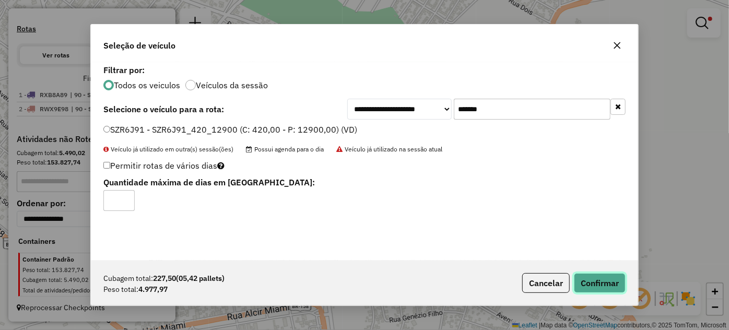
click at [596, 283] on button "Confirmar" at bounding box center [600, 283] width 52 height 20
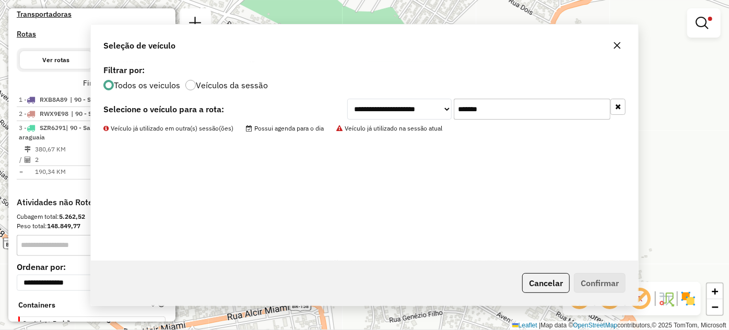
scroll to position [370, 0]
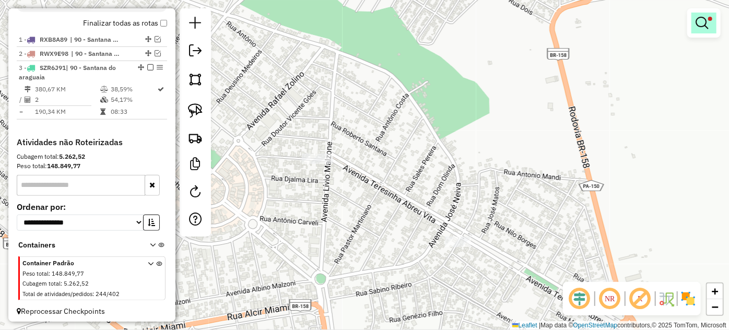
click at [709, 27] on link at bounding box center [703, 23] width 25 height 21
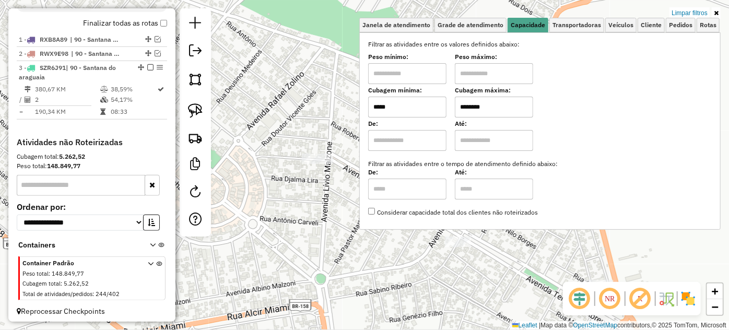
click at [437, 106] on input "*****" at bounding box center [407, 107] width 78 height 21
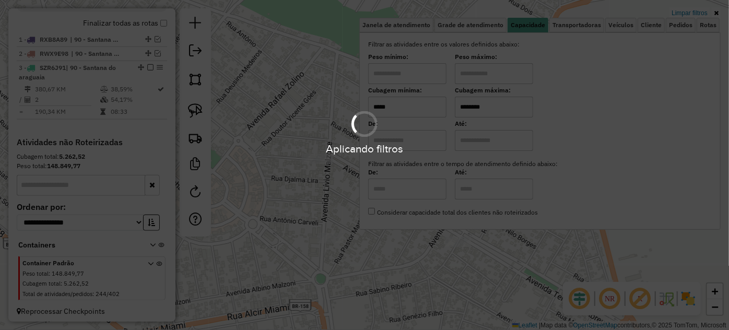
type input "*****"
click at [339, 195] on div "Limpar filtros Janela de atendimento Grade de atendimento Capacidade Transporta…" at bounding box center [364, 165] width 729 height 330
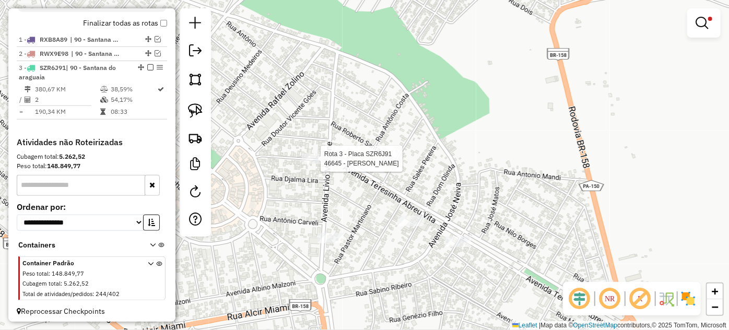
select select "**********"
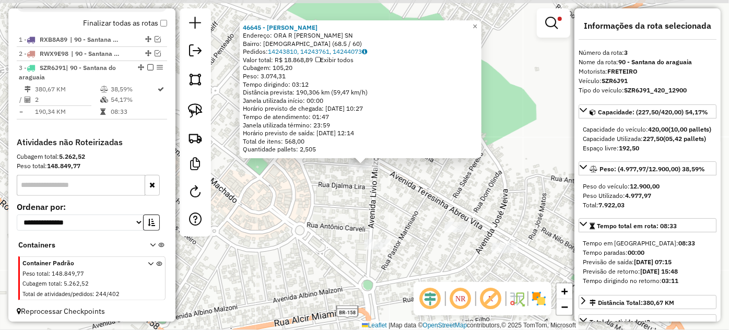
scroll to position [381, 0]
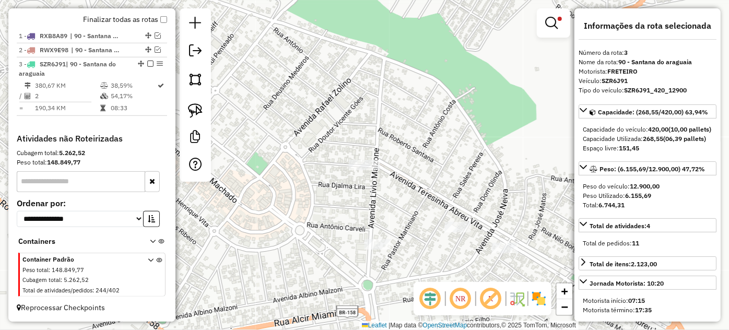
select select "**********"
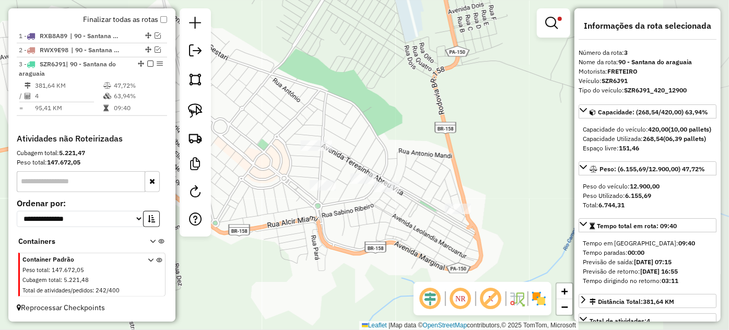
drag, startPoint x: 475, startPoint y: 188, endPoint x: 391, endPoint y: 162, distance: 88.0
click at [391, 162] on div "Limpar filtros Janela de atendimento Grade de atendimento Capacidade Transporta…" at bounding box center [364, 165] width 729 height 330
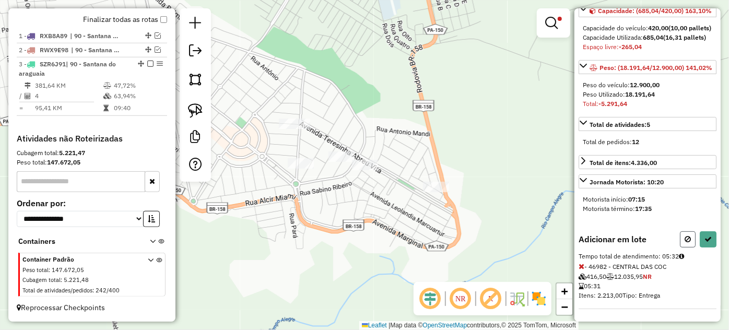
click at [680, 236] on button at bounding box center [688, 239] width 16 height 16
select select "**********"
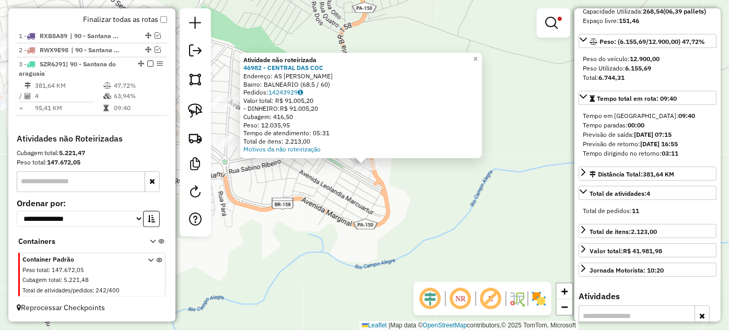
click at [324, 184] on div "Atividade não roteirizada 46982 - CENTRAL DAS COC Endereço: AS R ANTONIO SILVA …" at bounding box center [364, 165] width 729 height 330
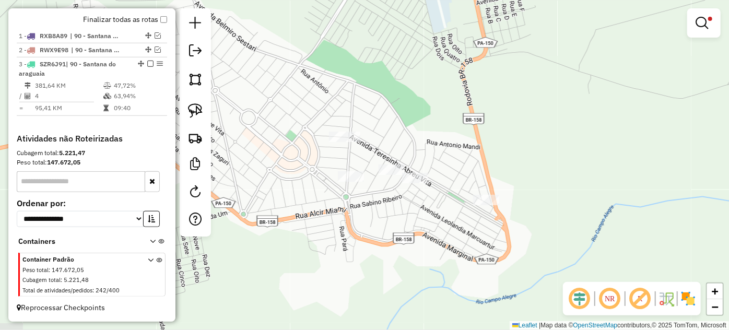
drag, startPoint x: 300, startPoint y: 181, endPoint x: 421, endPoint y: 214, distance: 126.1
click at [421, 214] on div "Limpar filtros Janela de atendimento Grade de atendimento Capacidade Transporta…" at bounding box center [364, 165] width 729 height 330
click at [699, 30] on link at bounding box center [703, 23] width 25 height 21
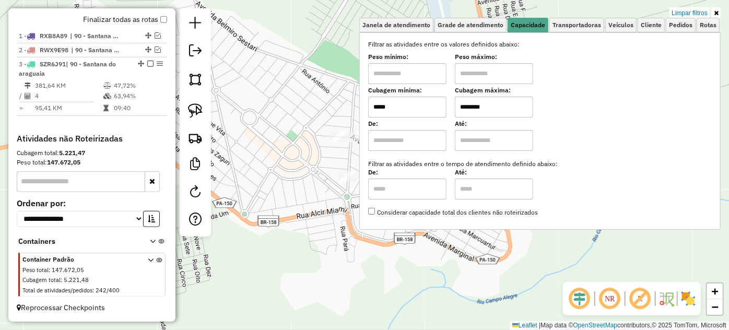
click at [411, 105] on input "*****" at bounding box center [407, 107] width 78 height 21
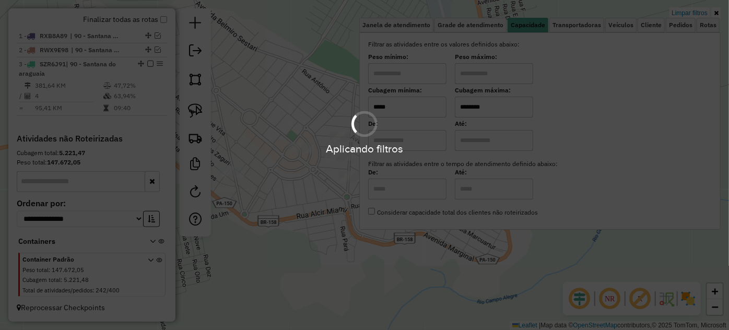
type input "*****"
click at [318, 208] on div "Limpar filtros Janela de atendimento Grade de atendimento Capacidade Transporta…" at bounding box center [364, 165] width 729 height 330
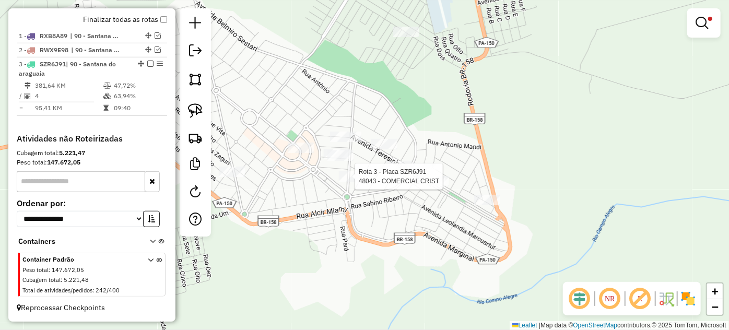
select select "**********"
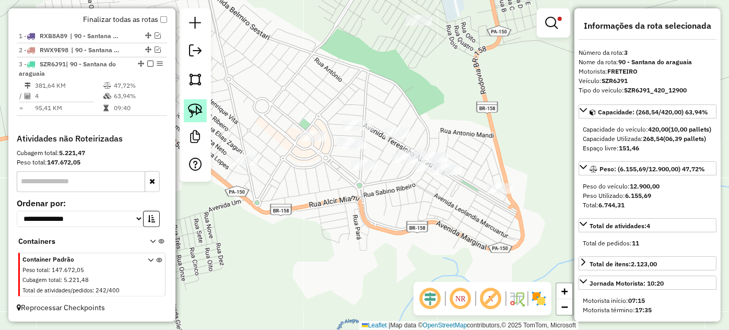
click at [203, 111] on link at bounding box center [195, 110] width 23 height 23
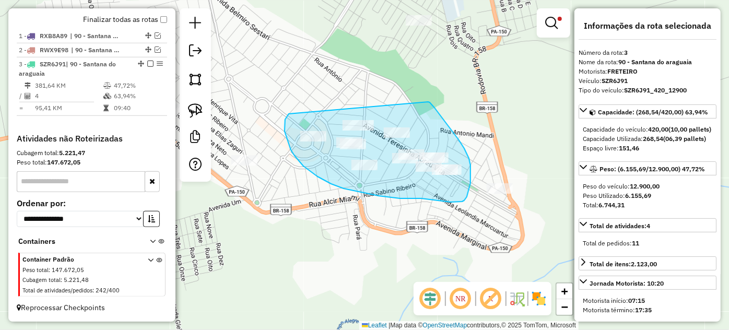
drag, startPoint x: 287, startPoint y: 138, endPoint x: 428, endPoint y: 102, distance: 146.1
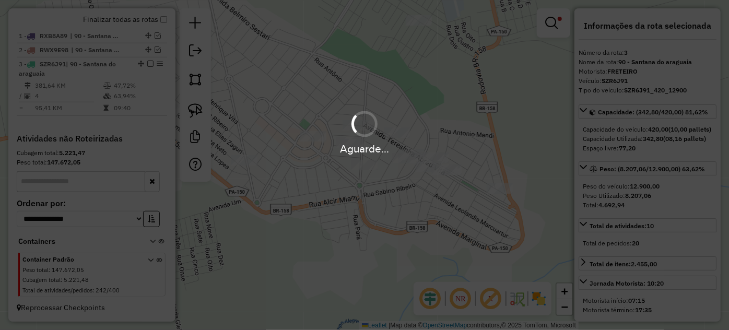
select select "**********"
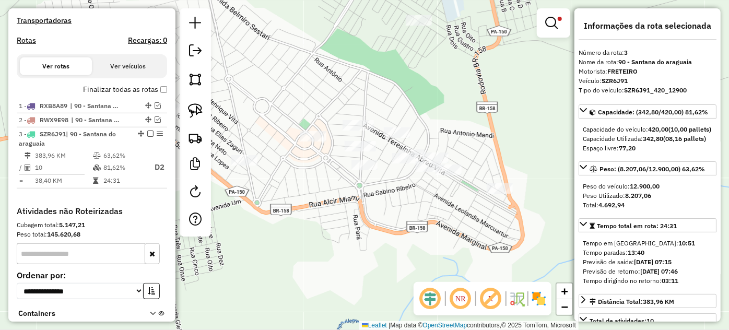
scroll to position [289, 0]
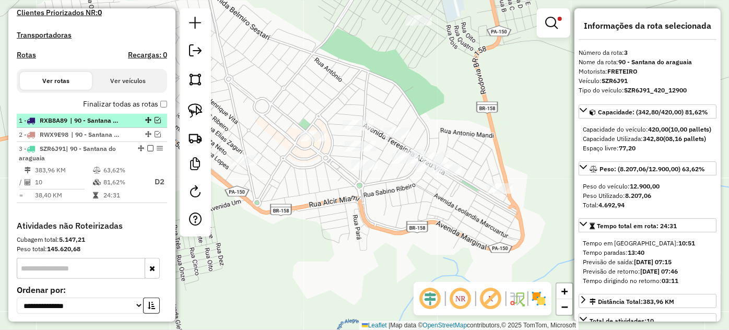
click at [155, 123] on em at bounding box center [158, 120] width 6 height 6
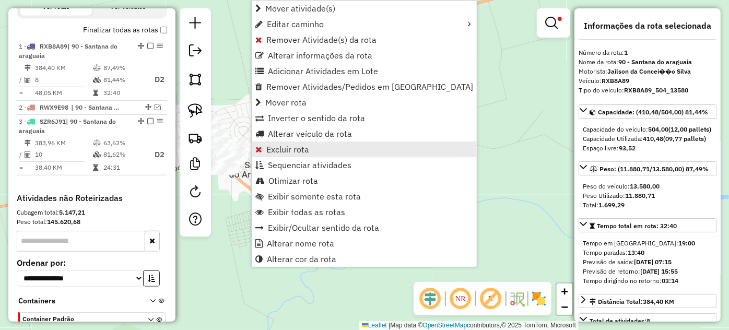
scroll to position [404, 0]
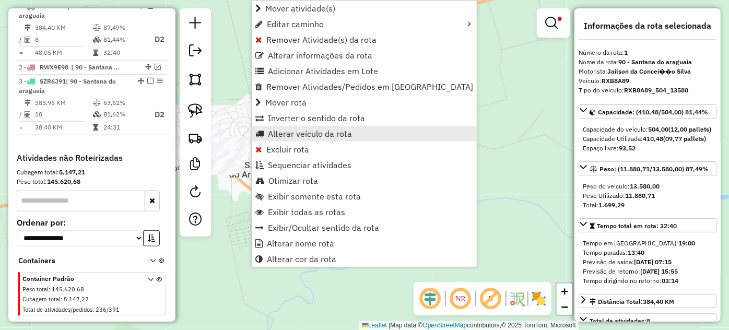
click at [311, 137] on span "Alterar veículo da rota" at bounding box center [310, 133] width 84 height 8
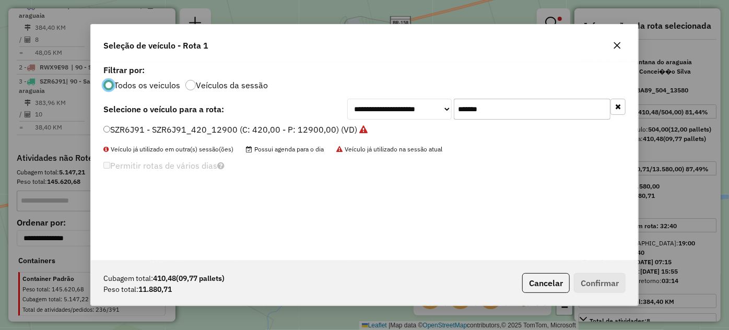
scroll to position [5, 3]
drag, startPoint x: 501, startPoint y: 113, endPoint x: 430, endPoint y: 155, distance: 82.2
click at [451, 114] on div "**********" at bounding box center [486, 109] width 278 height 21
click at [618, 45] on icon "button" at bounding box center [617, 45] width 7 height 7
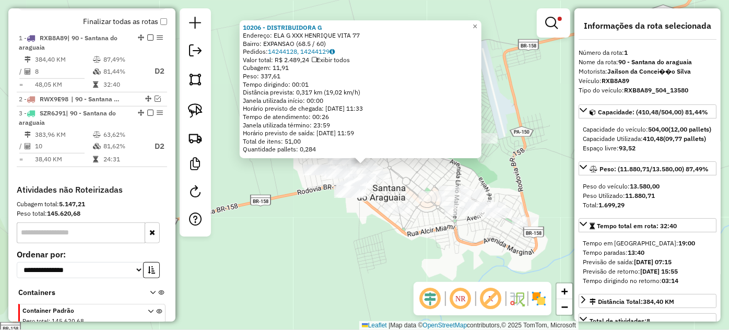
scroll to position [404, 0]
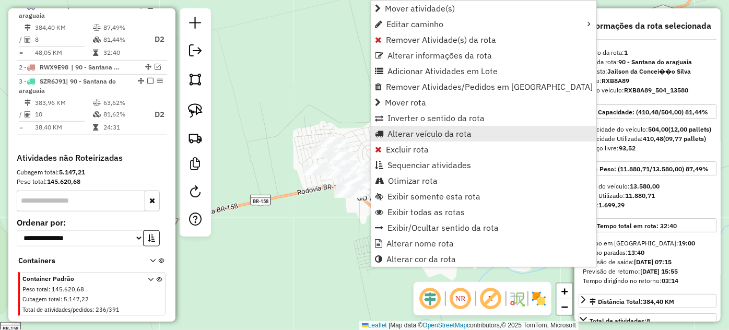
click at [426, 132] on span "Alterar veículo da rota" at bounding box center [429, 133] width 84 height 8
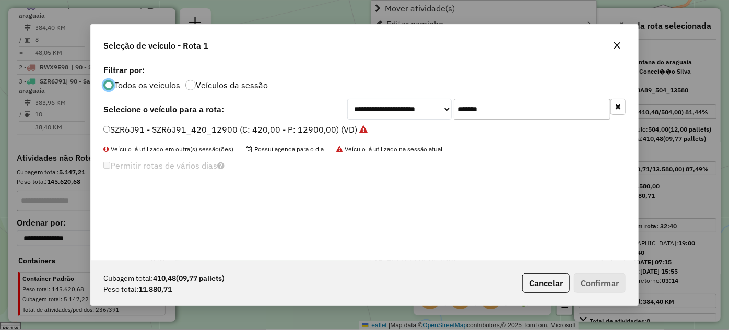
scroll to position [5, 3]
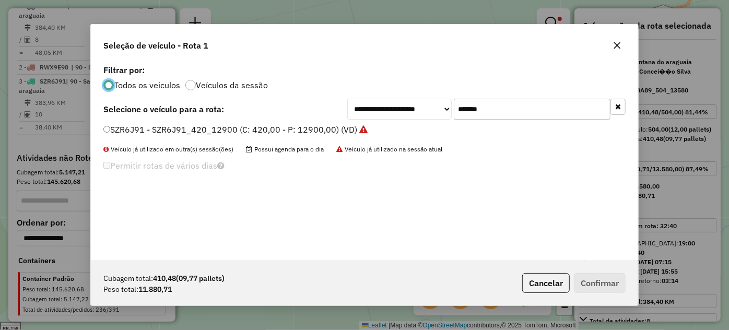
click at [494, 109] on input "*******" at bounding box center [532, 109] width 157 height 21
paste input "text"
type input "*******"
click at [266, 129] on label "SZR7A11 - SZR7A11_420_12900 (C: 420,00 - P: 12900,00) (VD)" at bounding box center [231, 129] width 256 height 13
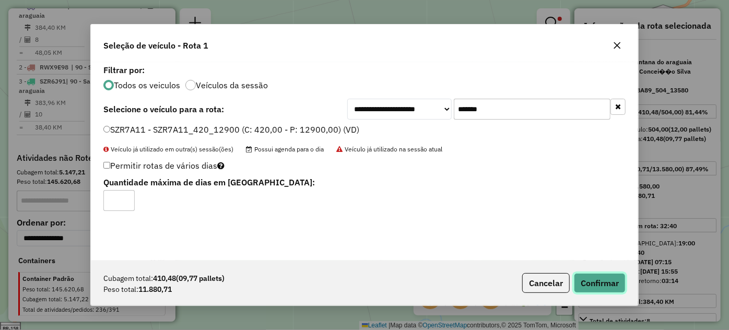
click at [596, 274] on button "Confirmar" at bounding box center [600, 283] width 52 height 20
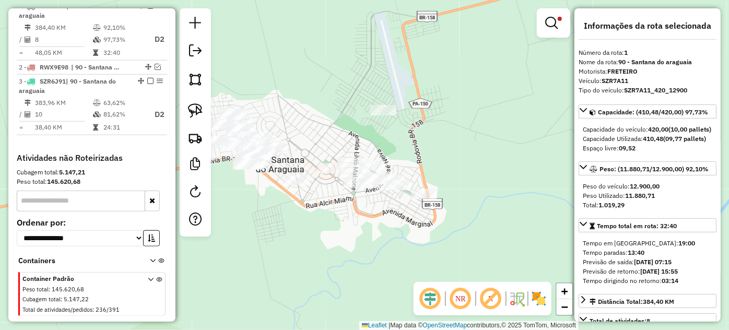
drag, startPoint x: 442, startPoint y: 169, endPoint x: 236, endPoint y: 110, distance: 213.6
click at [236, 110] on div "Limpar filtros Janela de atendimento Grade de atendimento Capacidade Transporta…" at bounding box center [364, 165] width 729 height 330
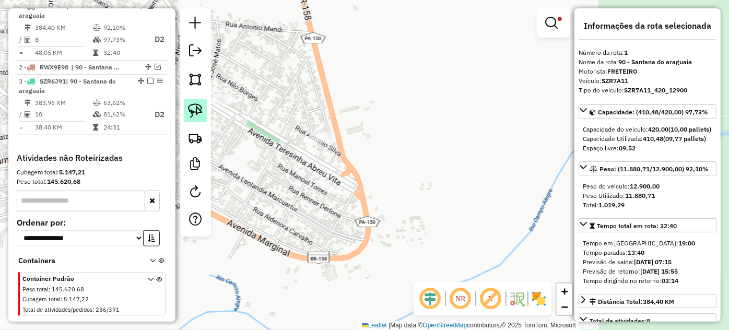
click at [201, 116] on img at bounding box center [195, 110] width 15 height 15
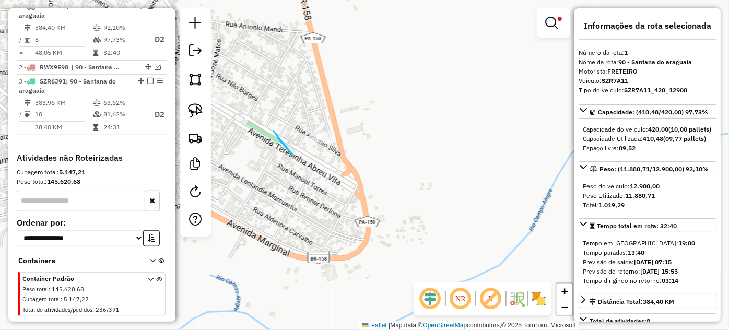
drag, startPoint x: 275, startPoint y: 134, endPoint x: 359, endPoint y: 126, distance: 84.4
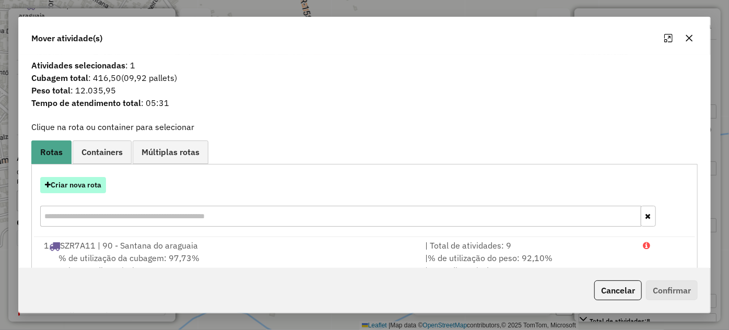
click at [96, 184] on button "Criar nova rota" at bounding box center [73, 185] width 66 height 16
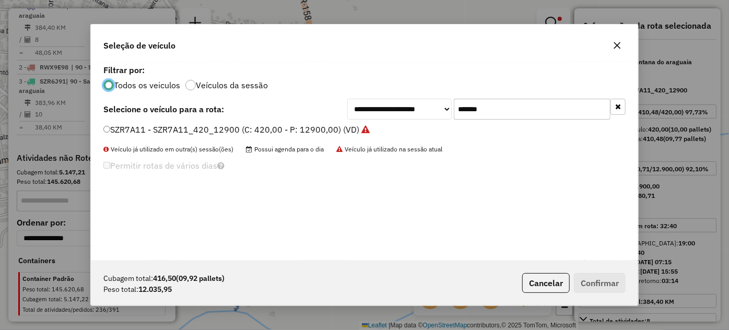
click at [512, 111] on input "*******" at bounding box center [532, 109] width 157 height 21
paste input "text"
type input "*******"
click at [333, 128] on label "RXB8A89 - RXB8A89_504_13580 (C: 504,00 - P: 13580,00) (VD)" at bounding box center [232, 129] width 258 height 13
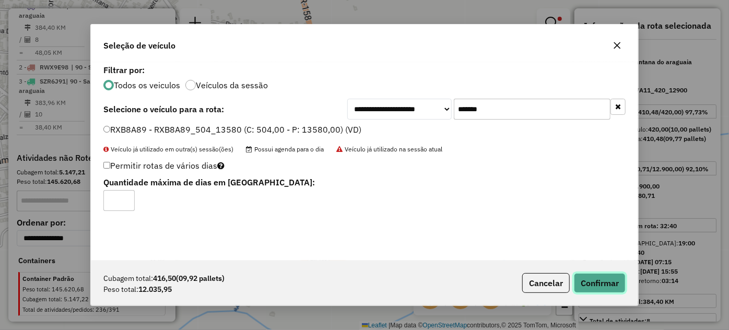
click at [590, 279] on button "Confirmar" at bounding box center [600, 283] width 52 height 20
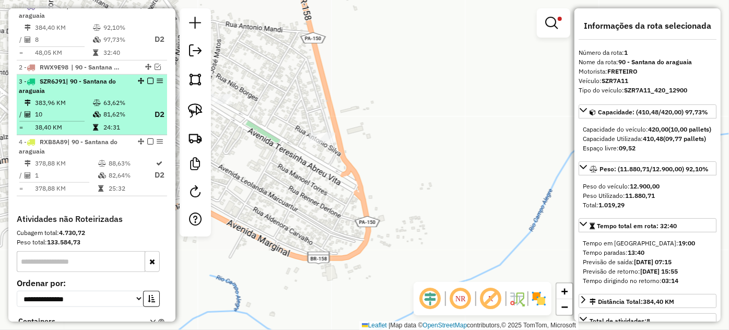
scroll to position [356, 0]
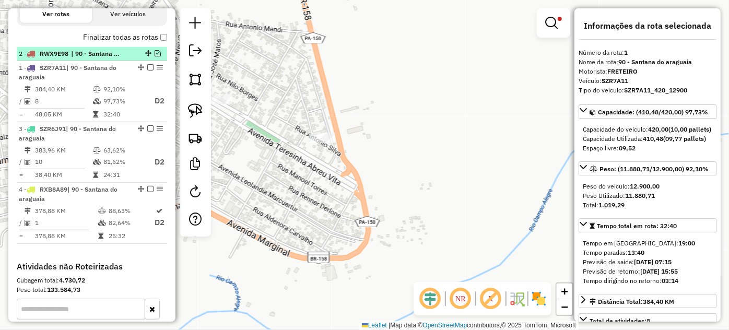
drag, startPoint x: 145, startPoint y: 123, endPoint x: 144, endPoint y: 62, distance: 61.1
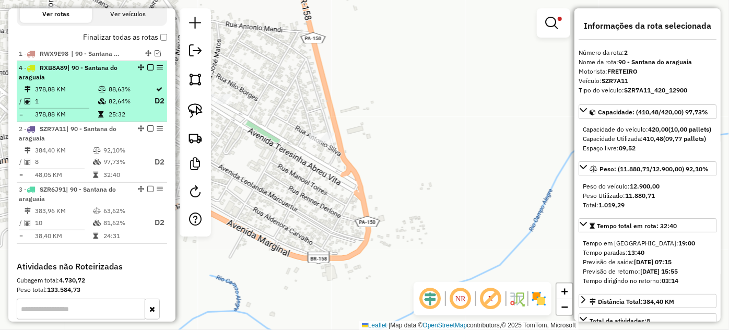
drag, startPoint x: 137, startPoint y: 196, endPoint x: 133, endPoint y: 75, distance: 121.7
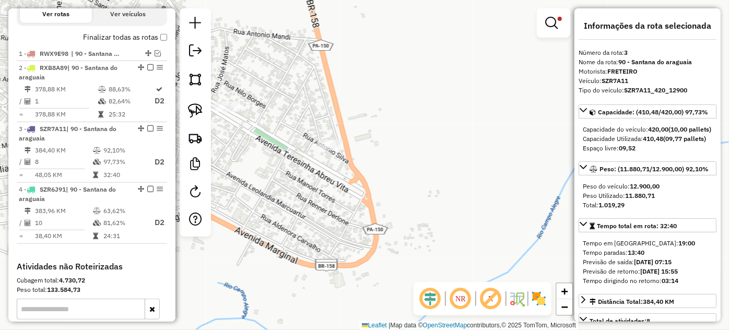
drag, startPoint x: 267, startPoint y: 150, endPoint x: 355, endPoint y: 188, distance: 96.1
click at [355, 188] on div "Limpar filtros Janela de atendimento Grade de atendimento Capacidade Transporta…" at bounding box center [364, 165] width 729 height 330
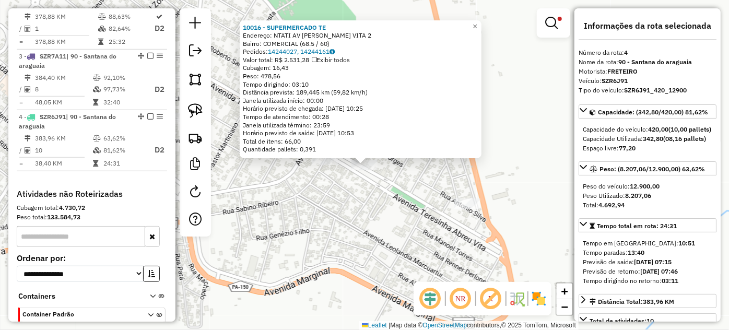
scroll to position [491, 0]
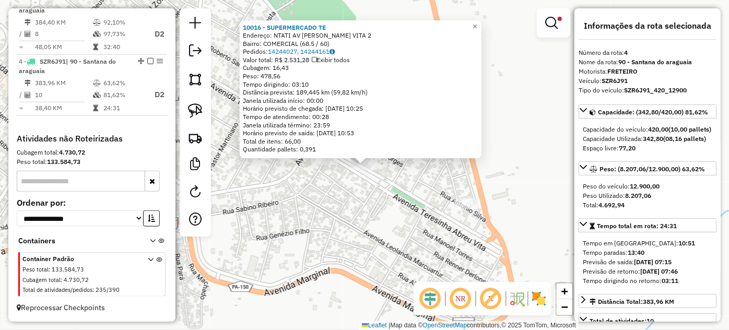
click at [386, 198] on div "10016 - SUPERMERCADO TE Endereço: NTATI AV TEREZINHA ABREU VITA 2 Bairro: COMER…" at bounding box center [364, 165] width 729 height 330
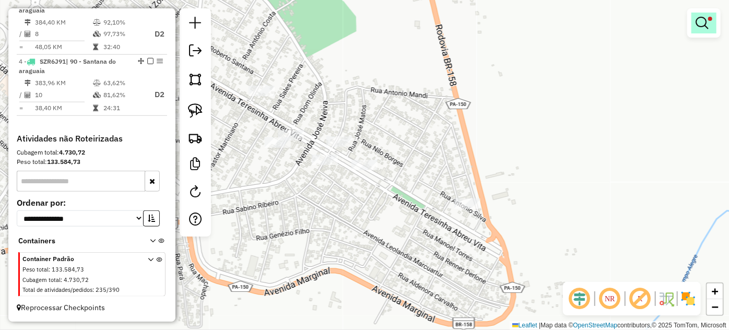
drag, startPoint x: 728, startPoint y: 16, endPoint x: 713, endPoint y: 26, distance: 18.8
click at [719, 22] on div "Limpar filtros Janela de atendimento Grade de atendimento Capacidade Transporta…" at bounding box center [364, 165] width 729 height 330
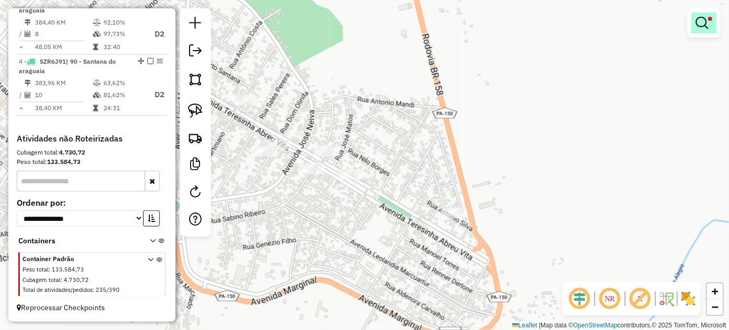
click at [711, 26] on link at bounding box center [703, 23] width 25 height 21
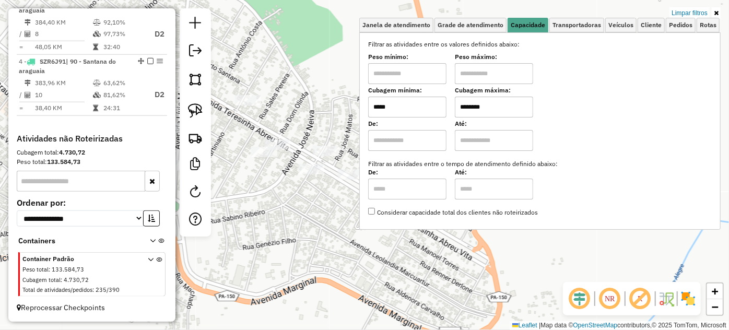
click at [419, 109] on input "*****" at bounding box center [407, 107] width 78 height 21
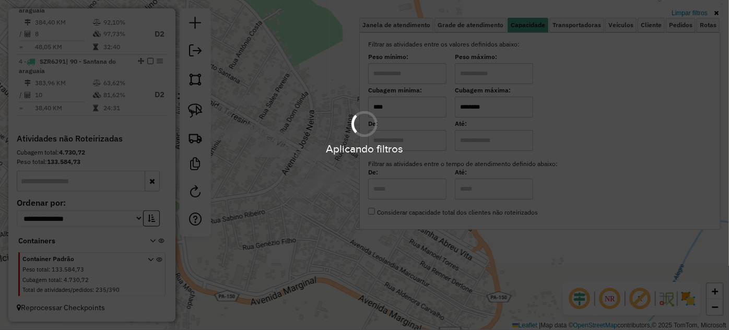
type input "****"
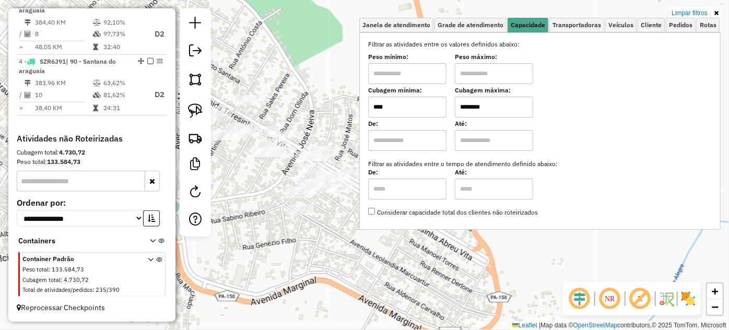
click at [472, 271] on div "Limpar filtros Janela de atendimento Grade de atendimento Capacidade Transporta…" at bounding box center [364, 165] width 729 height 330
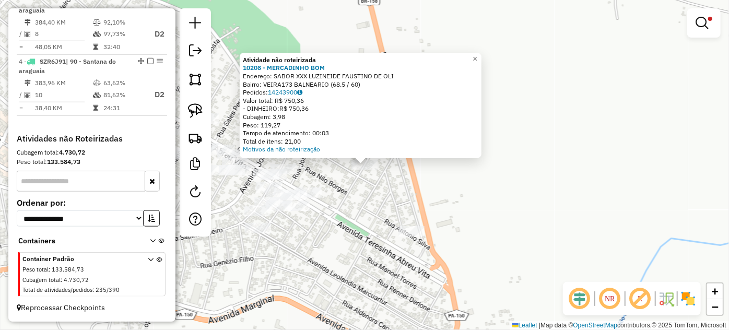
drag, startPoint x: 382, startPoint y: 224, endPoint x: 371, endPoint y: 208, distance: 20.0
click at [381, 223] on div "Atividade não roteirizada 10208 - MERCADINHO BOM Endereço: SABOR XXX LUZINEIDE …" at bounding box center [364, 165] width 729 height 330
click at [335, 176] on div "Atividade não roteirizada 10208 - MERCADINHO BOM Endereço: SABOR XXX LUZINEIDE …" at bounding box center [364, 165] width 729 height 330
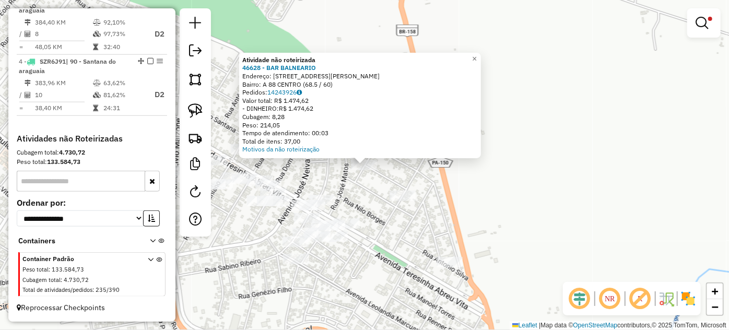
click at [406, 231] on div "Atividade não roteirizada 46628 - BAR BALNEARIO Endereço: R RUA GESSIVALDO AMIG…" at bounding box center [364, 165] width 729 height 330
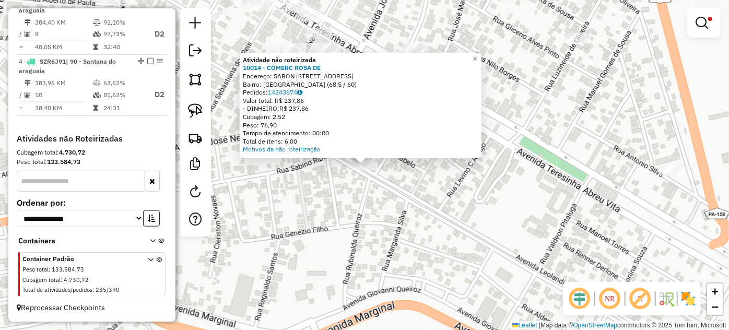
click at [449, 223] on div "× Atividade não roteirizada 10014 - COMERC ROSA DE Endereço: SARON AV LEOLANDIA…" at bounding box center [364, 165] width 729 height 330
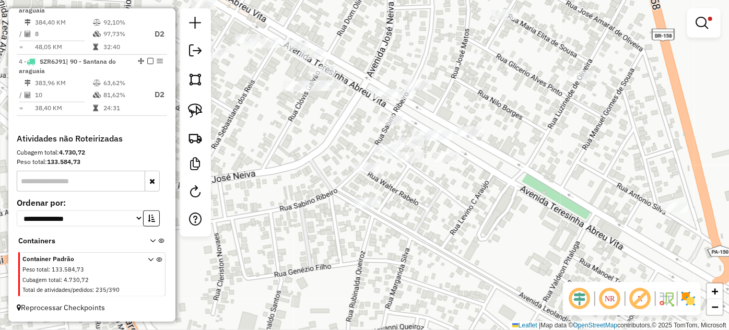
drag, startPoint x: 466, startPoint y: 165, endPoint x: 469, endPoint y: 220, distance: 55.4
click at [469, 220] on div "Limpar filtros Janela de atendimento Grade de atendimento Capacidade Transporta…" at bounding box center [364, 165] width 729 height 330
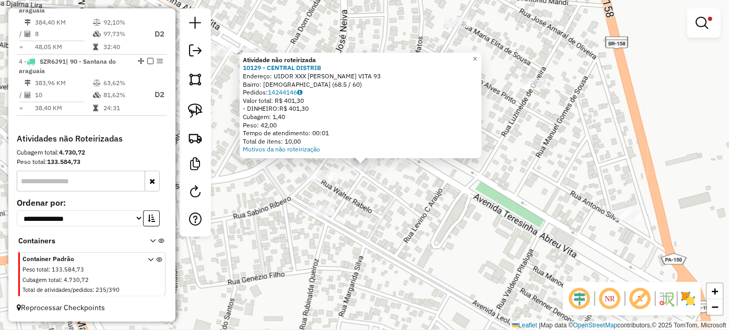
click at [401, 202] on div "Atividade não roteirizada 10129 - CENTRAL DISTRIB Endereço: UIDOR XXX TEREZINHA…" at bounding box center [364, 165] width 729 height 330
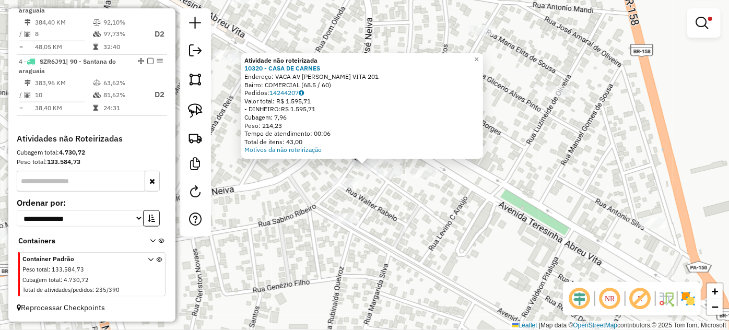
click at [490, 216] on div "Atividade não roteirizada 10320 - CASA DE CARNES Endereço: VACA AV TEREZINHA AB…" at bounding box center [364, 165] width 729 height 330
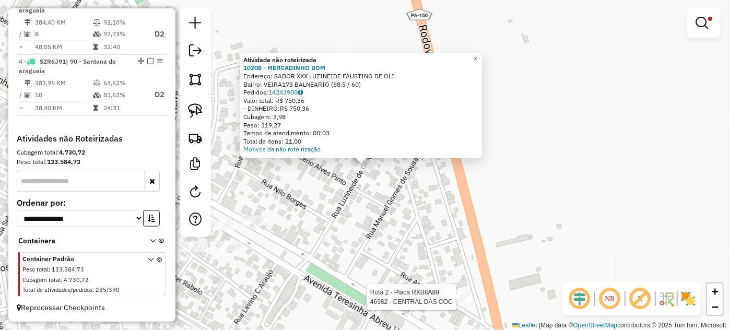
select select "**********"
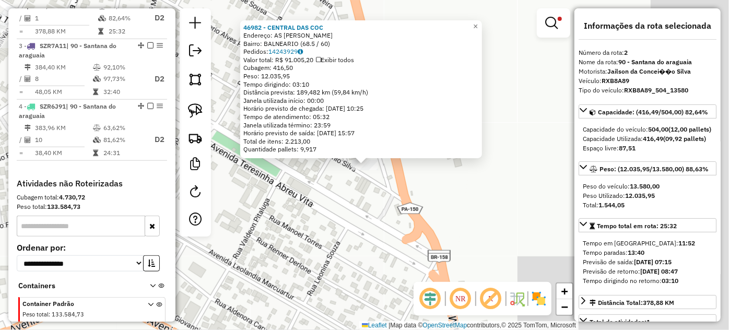
scroll to position [418, 0]
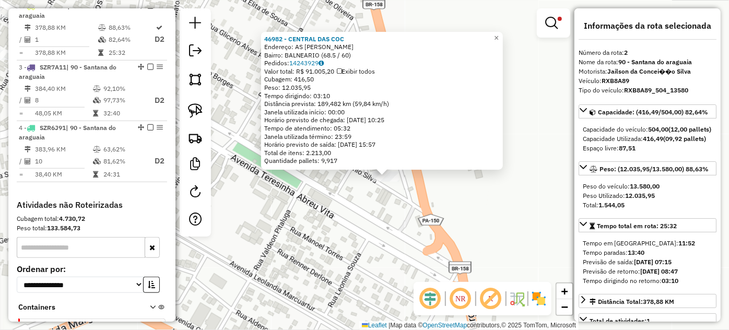
drag, startPoint x: 327, startPoint y: 218, endPoint x: 437, endPoint y: 258, distance: 117.7
click at [437, 258] on div "46982 - CENTRAL DAS COC Endereço: AS R [PERSON_NAME] SN Bairro: BALNEARIO (68.5…" at bounding box center [364, 165] width 729 height 330
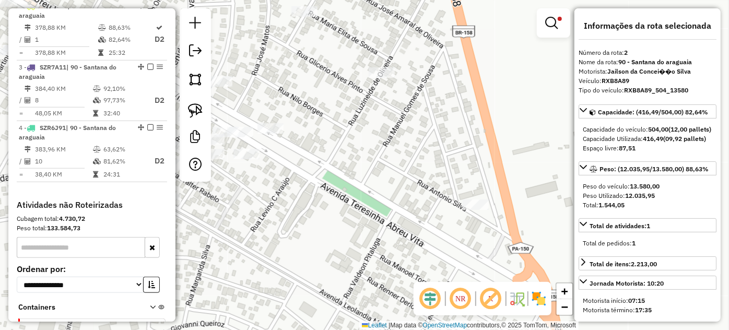
click at [298, 5] on div "Limpar filtros Janela de atendimento Grade de atendimento Capacidade Transporta…" at bounding box center [364, 165] width 729 height 330
select select "**********"
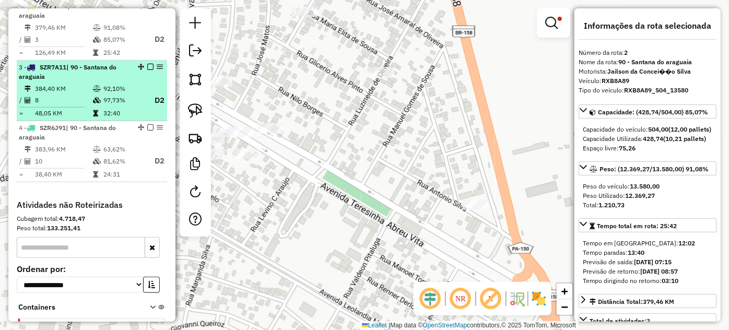
scroll to position [323, 0]
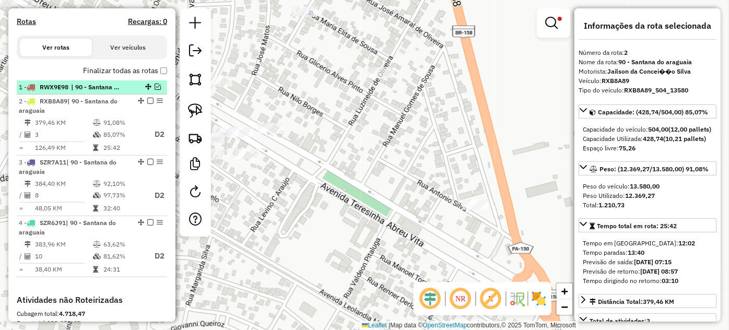
click at [119, 92] on span "| 90 - Santana do araguaia" at bounding box center [95, 86] width 48 height 9
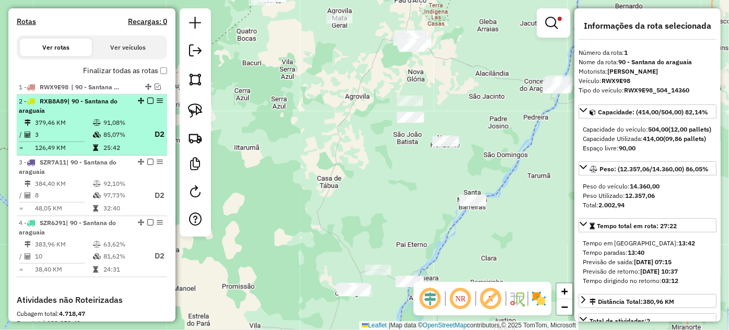
click at [109, 128] on td "91,08%" at bounding box center [124, 122] width 42 height 10
click at [147, 104] on em at bounding box center [150, 101] width 6 height 6
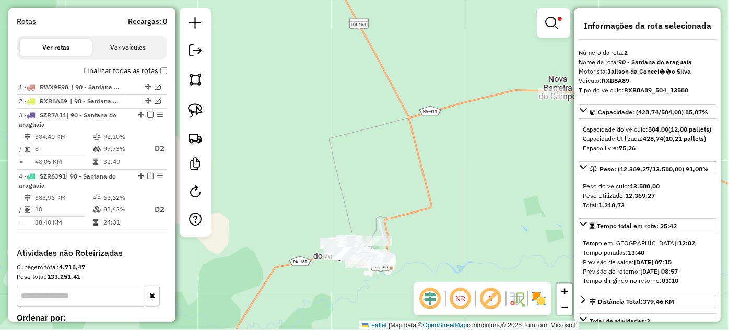
drag, startPoint x: 356, startPoint y: 209, endPoint x: 302, endPoint y: 116, distance: 107.6
click at [317, 118] on div "Limpar filtros Janela de atendimento Grade de atendimento Capacidade Transporta…" at bounding box center [364, 165] width 729 height 330
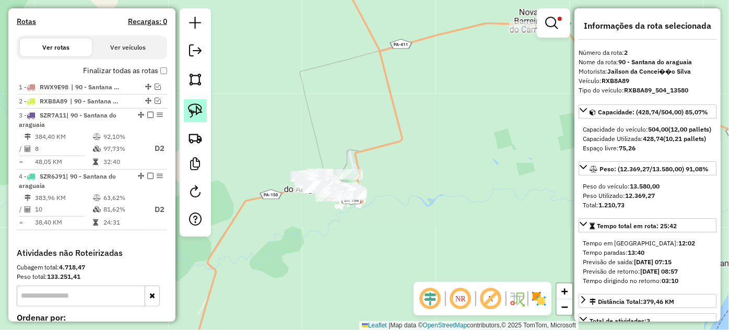
click at [201, 103] on img at bounding box center [195, 110] width 15 height 15
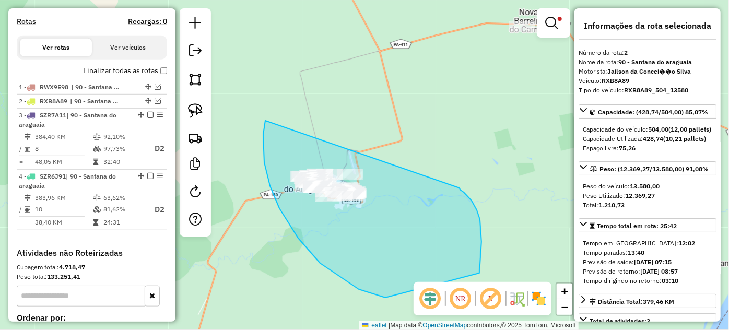
drag, startPoint x: 263, startPoint y: 146, endPoint x: 458, endPoint y: 187, distance: 199.0
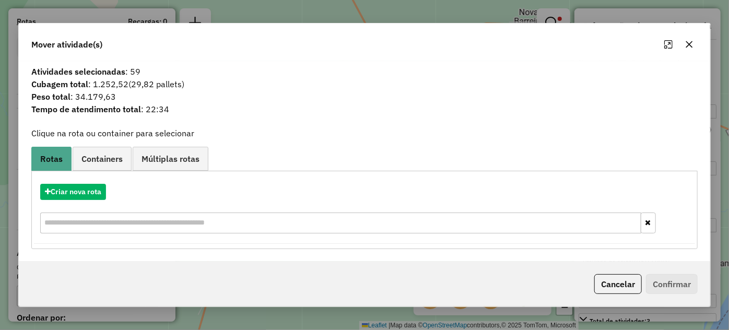
click at [692, 43] on icon "button" at bounding box center [689, 44] width 8 height 8
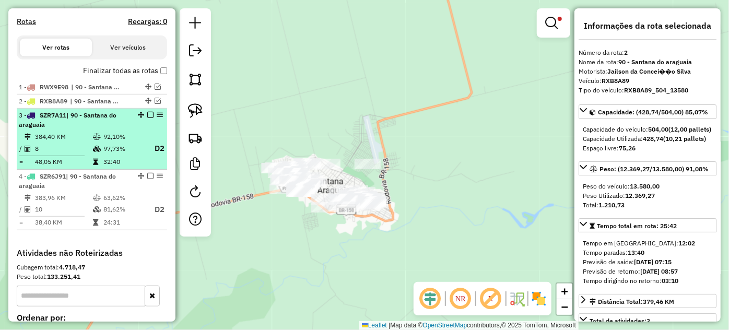
click at [121, 155] on td "97,73%" at bounding box center [124, 148] width 42 height 13
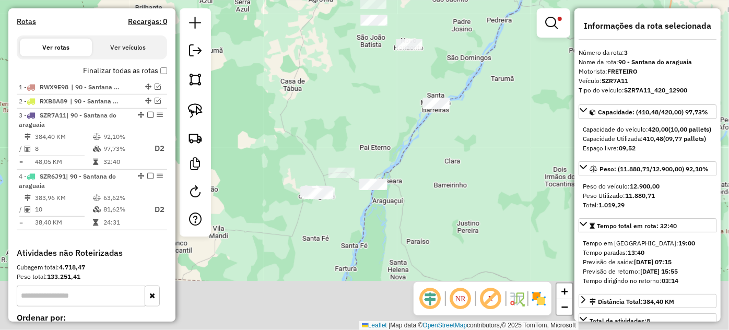
drag, startPoint x: 359, startPoint y: 279, endPoint x: 315, endPoint y: 196, distance: 94.6
click at [321, 171] on div "Limpar filtros Janela de atendimento Grade de atendimento Capacidade Transporta…" at bounding box center [364, 165] width 729 height 330
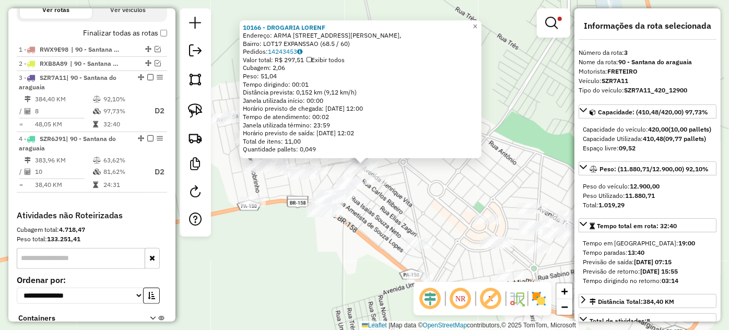
scroll to position [431, 0]
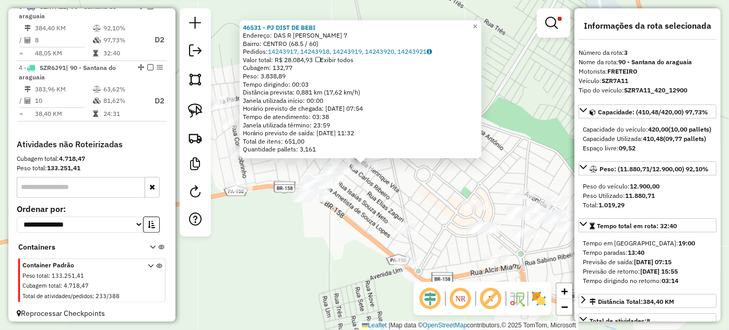
click at [362, 195] on div "46531 - PJ DIST DE BEBI Endereço: DAS R HENRIQUE VITA 7 Bairro: CENTRO (68.5 / …" at bounding box center [364, 165] width 729 height 330
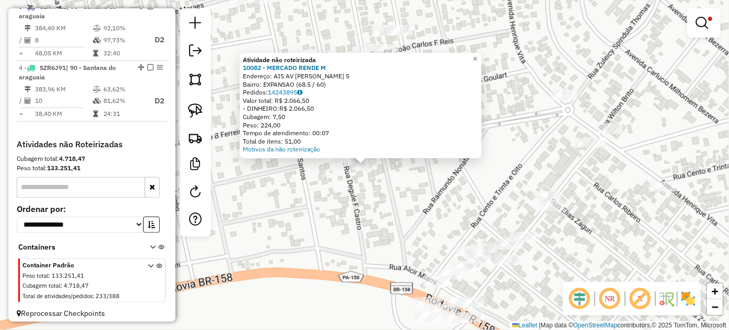
click at [381, 192] on div "Atividade não roteirizada 10082 - MERCADO RENDE M Endereço: AIS AV CIRILO MARTI…" at bounding box center [364, 165] width 729 height 330
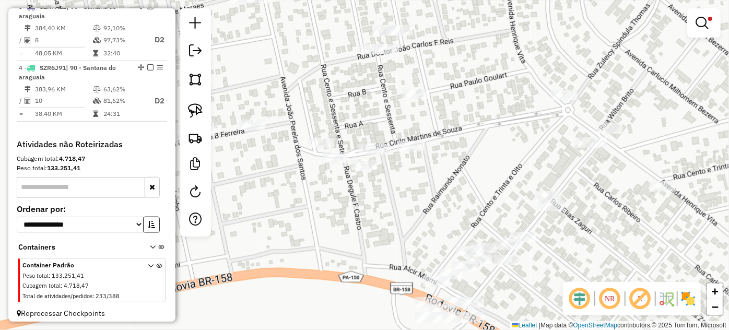
select select "**********"
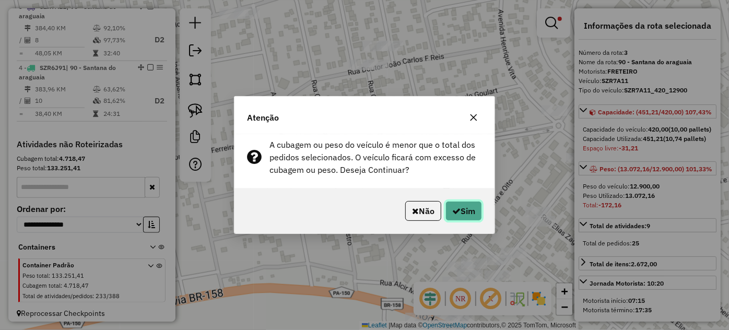
click at [465, 210] on button "Sim" at bounding box center [463, 211] width 37 height 20
select select "**********"
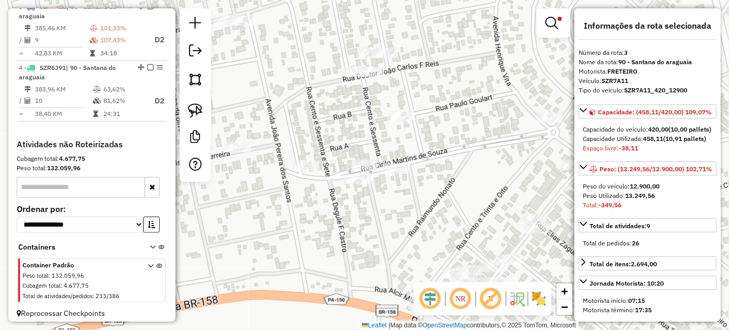
click at [398, 122] on div at bounding box center [400, 116] width 26 height 10
click at [402, 122] on div at bounding box center [400, 116] width 26 height 10
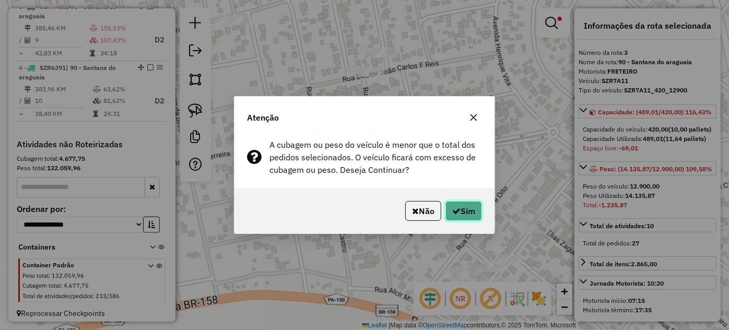
click at [453, 208] on icon "button" at bounding box center [456, 211] width 8 height 8
select select "**********"
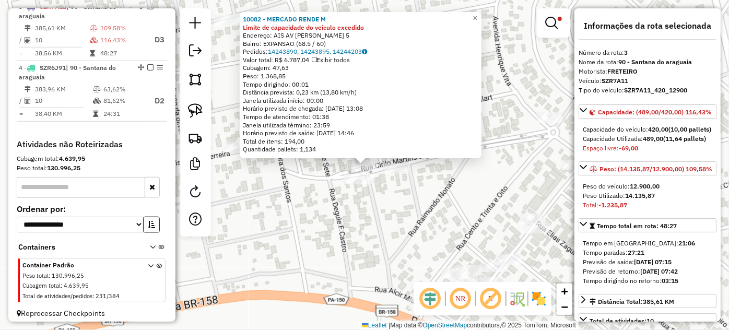
click at [329, 181] on div "10082 - MERCADO RENDE M Limite de capacidade do veículo excedido Endereço: AIS …" at bounding box center [364, 165] width 729 height 330
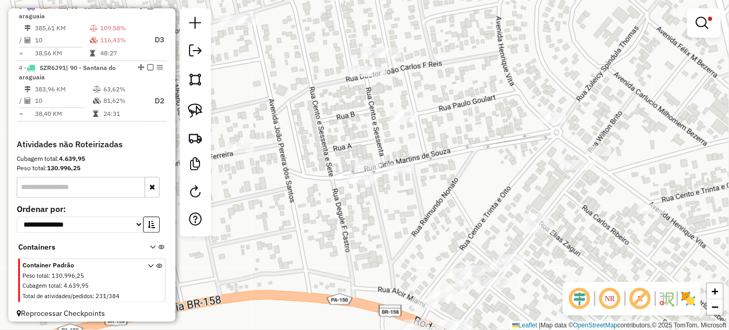
drag, startPoint x: 319, startPoint y: 186, endPoint x: 398, endPoint y: 193, distance: 79.2
click at [398, 193] on div "Limpar filtros Janela de atendimento Grade de atendimento Capacidade Transporta…" at bounding box center [364, 165] width 729 height 330
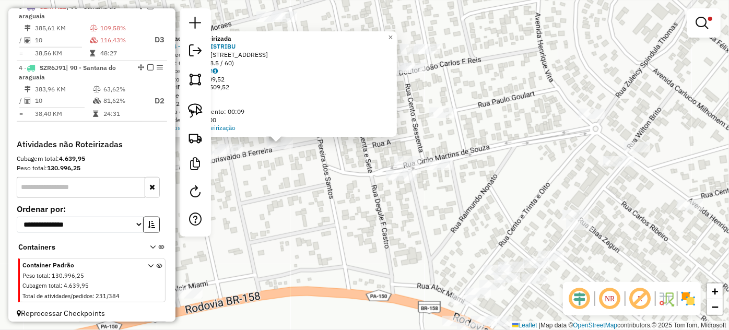
drag, startPoint x: 561, startPoint y: 253, endPoint x: 499, endPoint y: 254, distance: 62.1
click at [499, 254] on div "Atividade não roteirizada 46534 - JAMILE DISTRIBU Endereço: IDORA R FLORISVALDO…" at bounding box center [364, 165] width 729 height 330
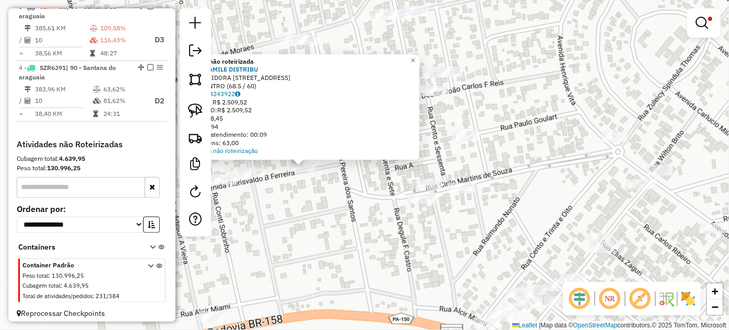
click at [365, 180] on div "Atividade não roteirizada 46534 - JAMILE DISTRIBU Endereço: IDORA R FLORISVALDO…" at bounding box center [364, 165] width 729 height 330
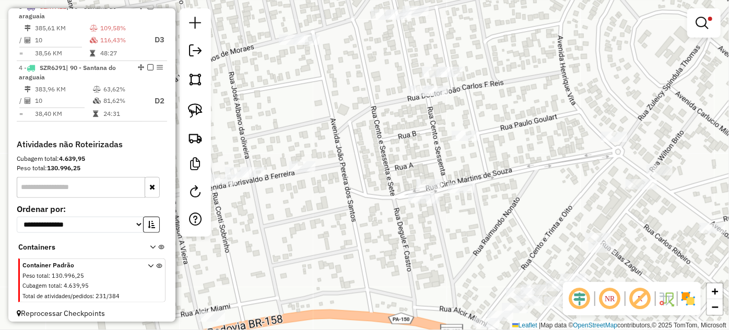
select select "**********"
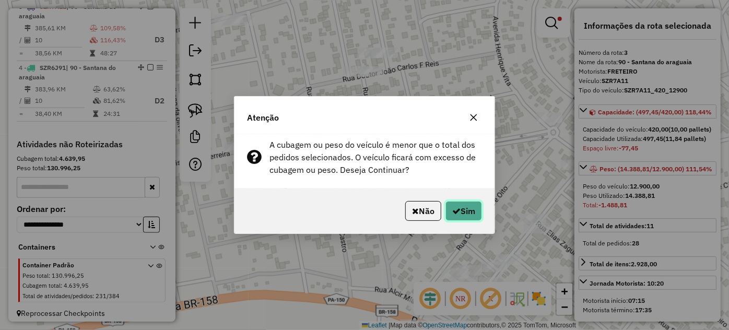
click at [466, 211] on button "Sim" at bounding box center [463, 211] width 37 height 20
select select "**********"
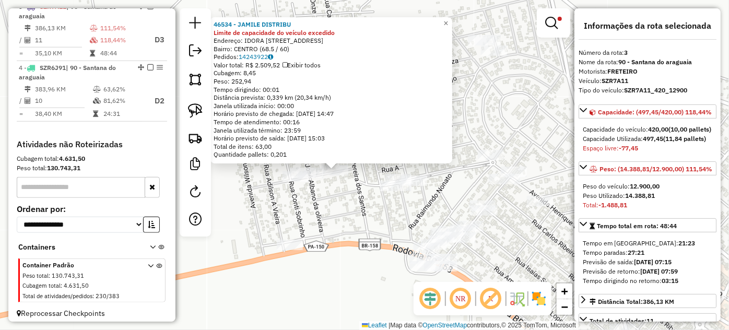
drag, startPoint x: 419, startPoint y: 197, endPoint x: 334, endPoint y: 193, distance: 84.6
click at [334, 193] on div "46534 - JAMILE DISTRIBU Limite de capacidade do veículo excedido Endereço: IDOR…" at bounding box center [364, 165] width 729 height 330
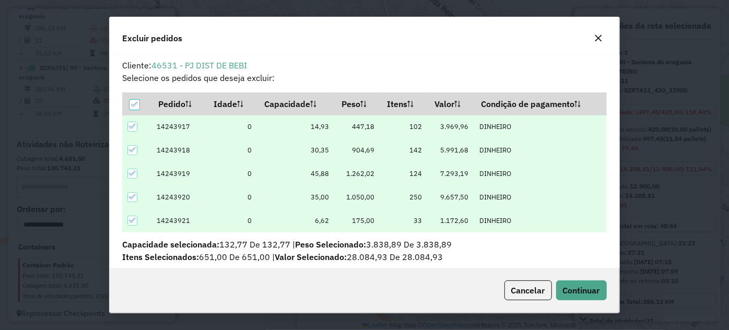
scroll to position [5, 3]
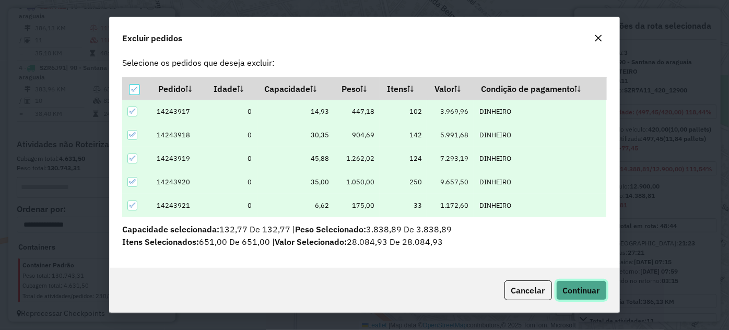
click at [593, 285] on span "Continuar" at bounding box center [581, 290] width 37 height 10
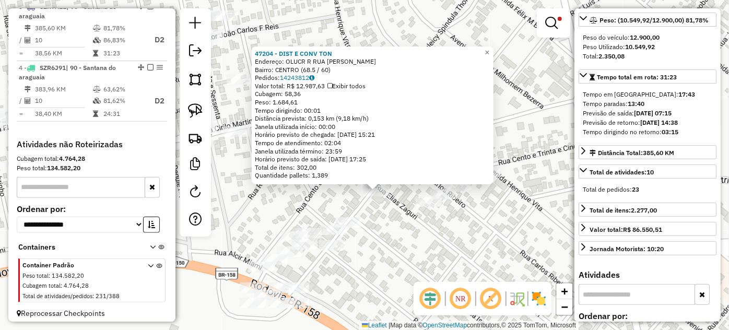
scroll to position [189, 0]
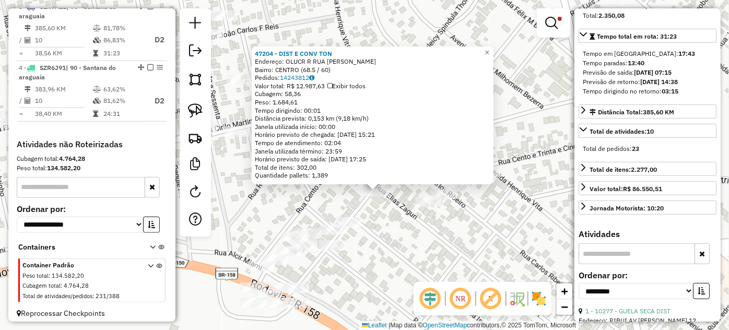
click at [394, 244] on div "47204 - DIST E CONV TON Endereço: OLUCR R RUA ANTONIO CARVALHO SN Bairro: CENTR…" at bounding box center [364, 165] width 729 height 330
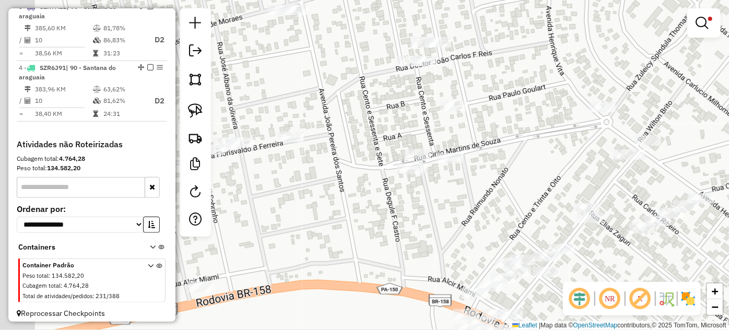
drag, startPoint x: 286, startPoint y: 171, endPoint x: 501, endPoint y: 197, distance: 216.7
click at [501, 197] on div "Limpar filtros Janela de atendimento Grade de atendimento Capacidade Transporta…" at bounding box center [364, 165] width 729 height 330
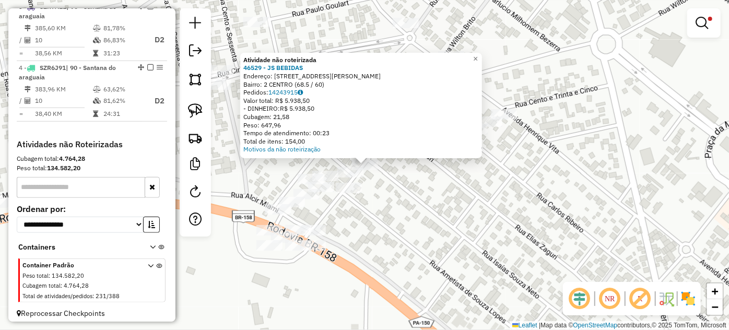
click at [472, 228] on div "Atividade não roteirizada 46529 - JS BEBIDAS Endereço: R ANTONIO ALVES DE CARVA…" at bounding box center [364, 165] width 729 height 330
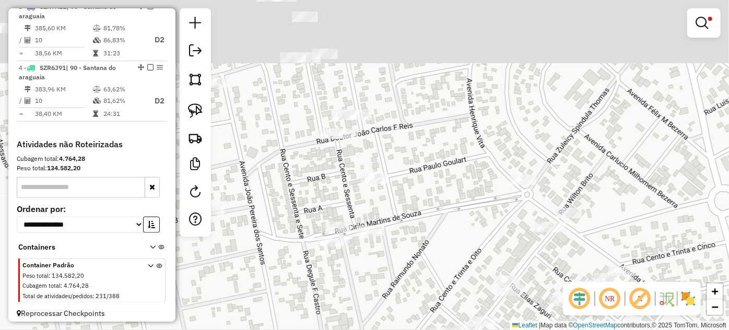
drag, startPoint x: 406, startPoint y: 156, endPoint x: 479, endPoint y: 231, distance: 104.5
click at [479, 232] on div "Limpar filtros Janela de atendimento Grade de atendimento Capacidade Transporta…" at bounding box center [364, 165] width 729 height 330
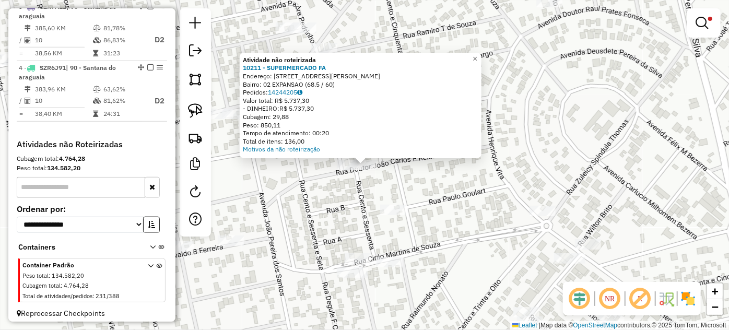
click at [347, 170] on div at bounding box center [350, 165] width 26 height 10
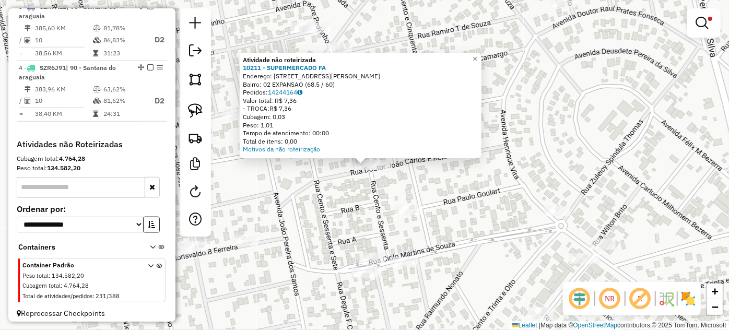
click at [359, 206] on div "Atividade não roteirizada 10211 - SUPERMERCADO FA Endereço: MA R JOAO CARLOS FE…" at bounding box center [364, 165] width 729 height 330
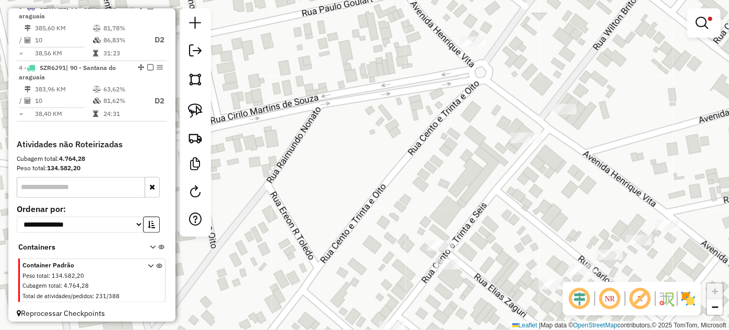
click at [437, 239] on div "Rota 3 - Placa SZR7A11 46527 - DIST TONOLUCRO Limpar filtros Janela de atendime…" at bounding box center [364, 165] width 729 height 330
select select "**********"
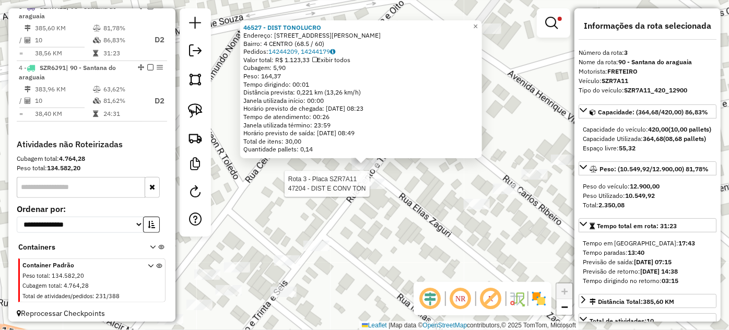
click at [370, 189] on div at bounding box center [372, 184] width 26 height 10
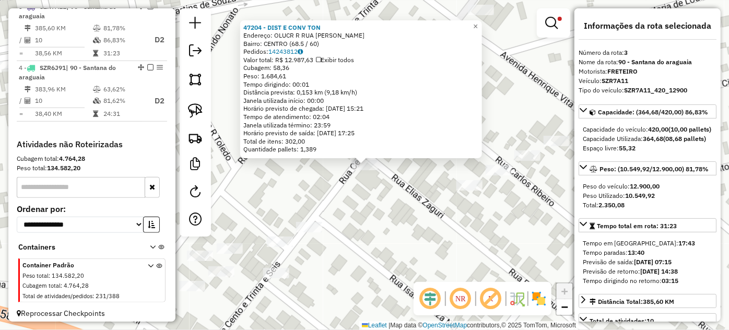
click at [381, 218] on div "47204 - DIST E CONV TON Endereço: OLUCR R RUA ANTONIO CARVALHO SN Bairro: CENTR…" at bounding box center [364, 165] width 729 height 330
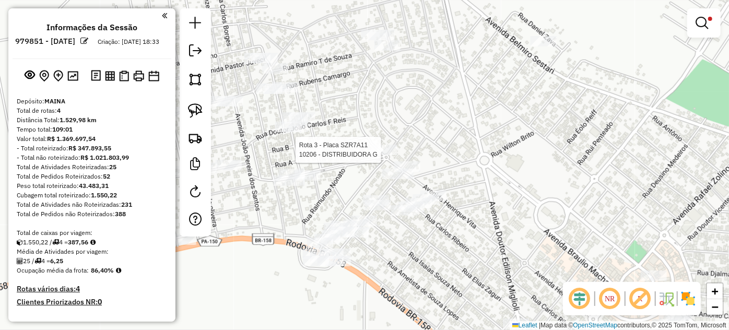
scroll to position [431, 0]
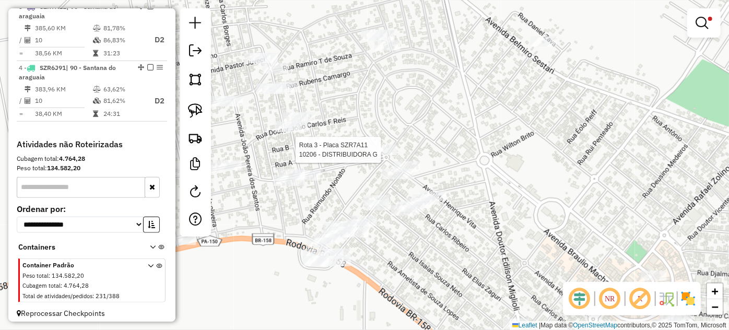
select select "**********"
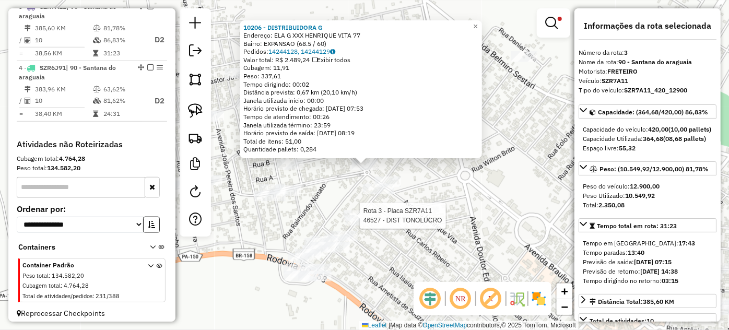
click at [338, 218] on div "Rota 3 - Placa SZR7A11 10206 - DISTRIBUIDORA G Rota 3 - Placa SZR7A11 46527 - D…" at bounding box center [364, 165] width 729 height 330
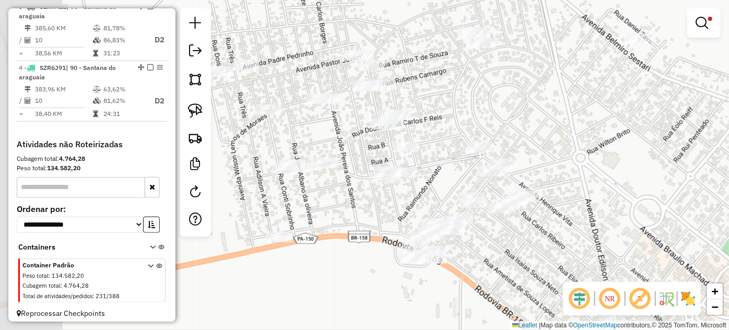
drag, startPoint x: 311, startPoint y: 212, endPoint x: 426, endPoint y: 194, distance: 116.7
click at [426, 194] on div "Limpar filtros Janela de atendimento Grade de atendimento Capacidade Transporta…" at bounding box center [364, 165] width 729 height 330
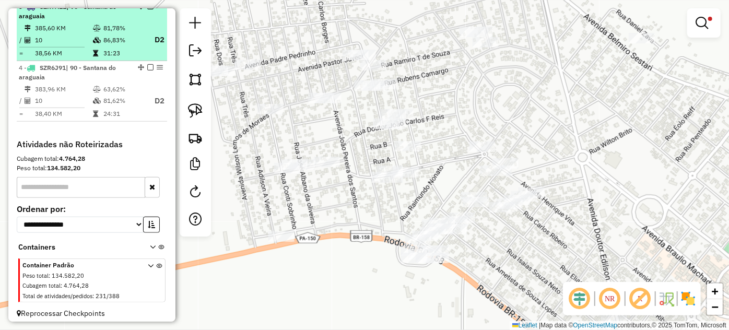
click at [128, 33] on td "81,78%" at bounding box center [124, 28] width 42 height 10
select select "**********"
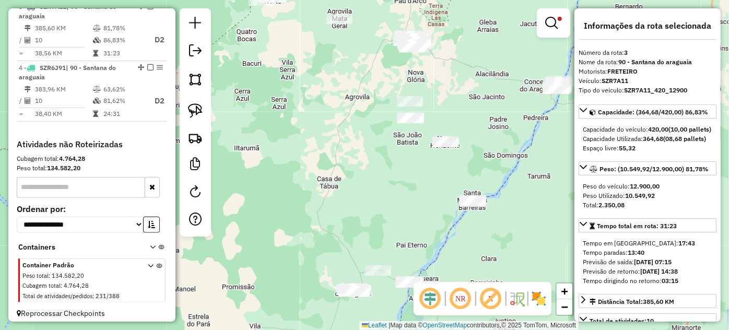
click at [147, 9] on em at bounding box center [150, 6] width 6 height 6
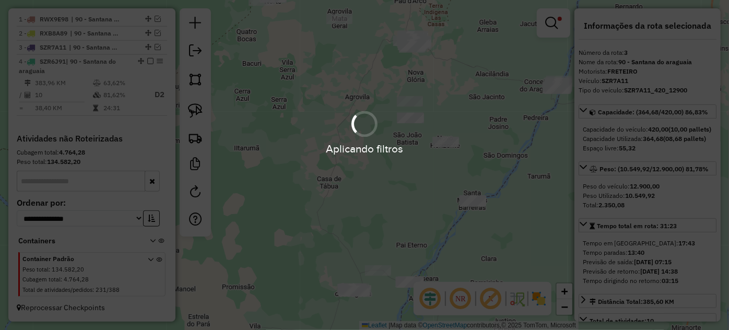
scroll to position [398, 0]
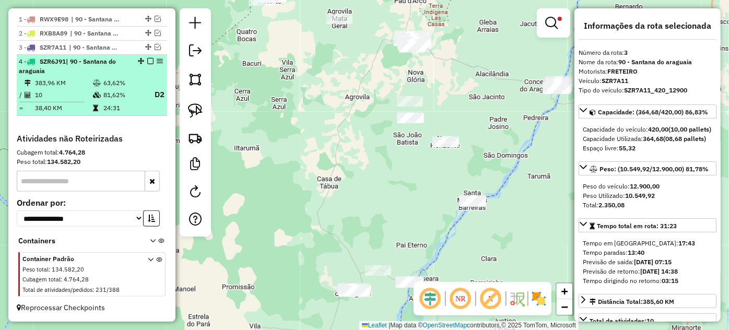
click at [103, 84] on td "63,62%" at bounding box center [124, 83] width 42 height 10
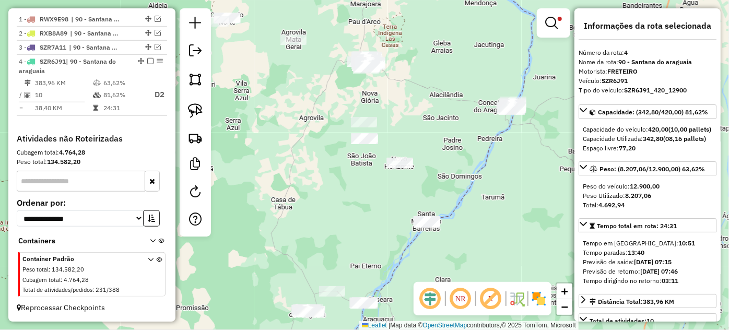
drag, startPoint x: 417, startPoint y: 203, endPoint x: 372, endPoint y: 240, distance: 57.9
click at [372, 240] on div "Limpar filtros Janela de atendimento Grade de atendimento Capacidade Transporta…" at bounding box center [364, 165] width 729 height 330
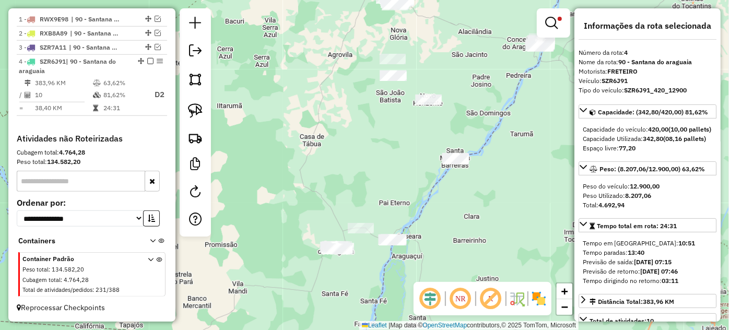
drag, startPoint x: 377, startPoint y: 262, endPoint x: 382, endPoint y: 209, distance: 52.4
click at [411, 174] on div "Limpar filtros Janela de atendimento Grade de atendimento Capacidade Transporta…" at bounding box center [364, 165] width 729 height 330
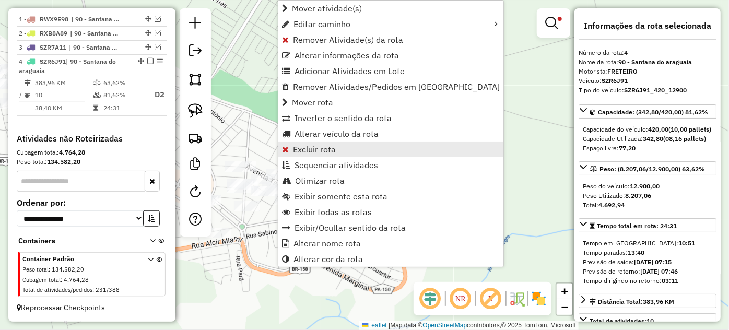
click at [327, 147] on span "Excluir rota" at bounding box center [314, 149] width 43 height 8
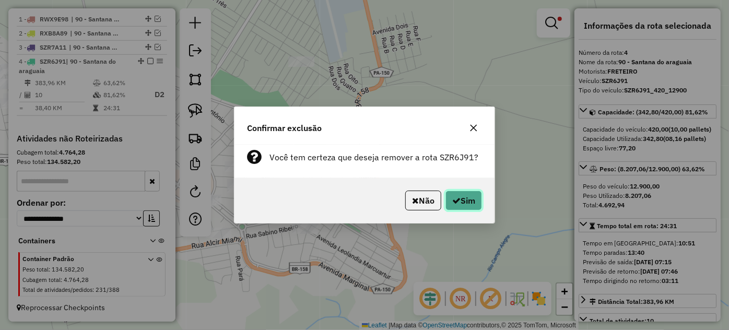
click at [465, 199] on button "Sim" at bounding box center [463, 201] width 37 height 20
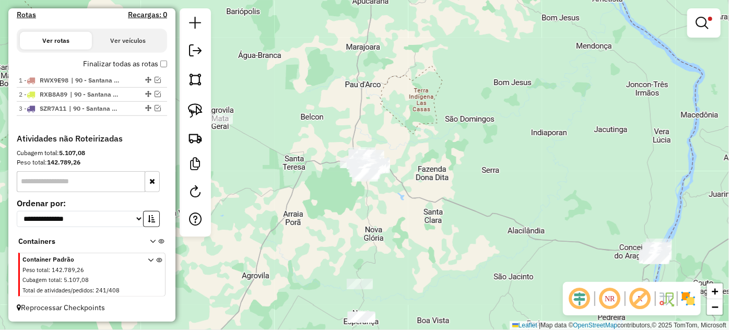
scroll to position [337, 0]
click at [701, 25] on em at bounding box center [701, 23] width 13 height 13
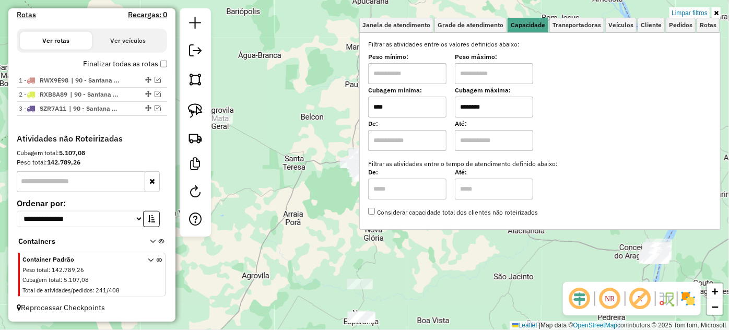
click at [424, 106] on input "****" at bounding box center [407, 107] width 78 height 21
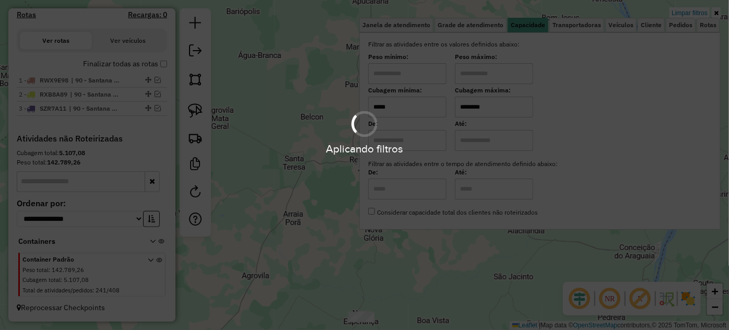
type input "*****"
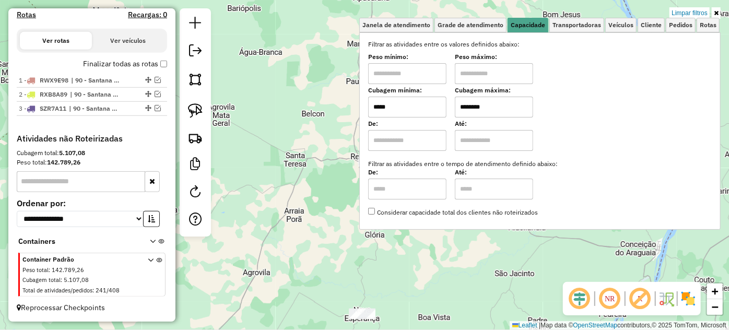
drag, startPoint x: 325, startPoint y: 289, endPoint x: 325, endPoint y: 33, distance: 255.8
click at [327, 41] on div "Limpar filtros Janela de atendimento Grade de atendimento Capacidade Transporta…" at bounding box center [364, 165] width 729 height 330
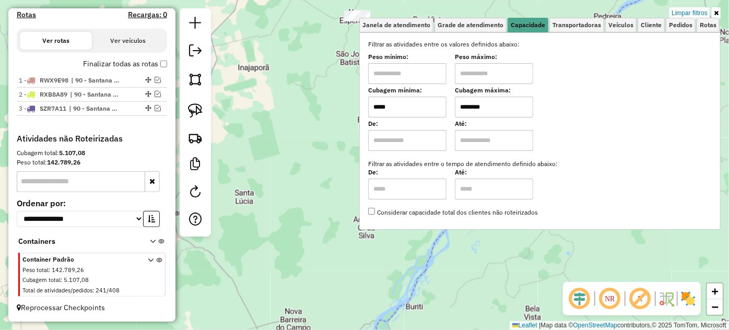
click at [270, 214] on div "Limpar filtros Janela de atendimento Grade de atendimento Capacidade Transporta…" at bounding box center [364, 165] width 729 height 330
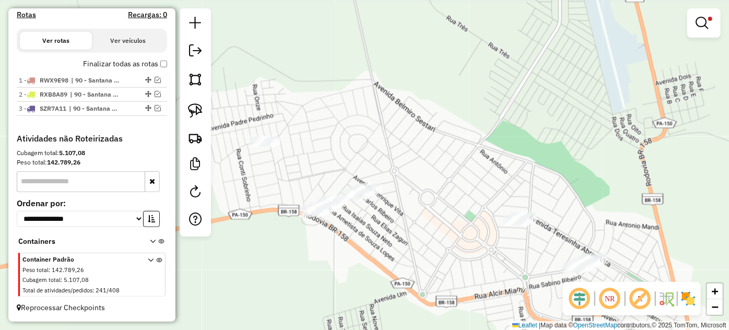
drag, startPoint x: 340, startPoint y: 253, endPoint x: 330, endPoint y: 205, distance: 48.4
click at [413, 250] on div "Limpar filtros Janela de atendimento Grade de atendimento Capacidade Transporta…" at bounding box center [364, 165] width 729 height 330
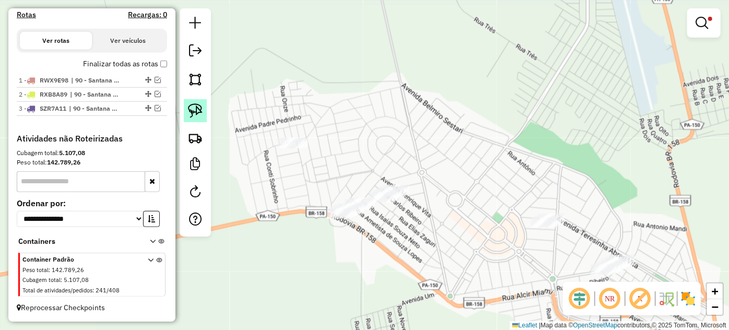
click at [200, 106] on img at bounding box center [195, 110] width 15 height 15
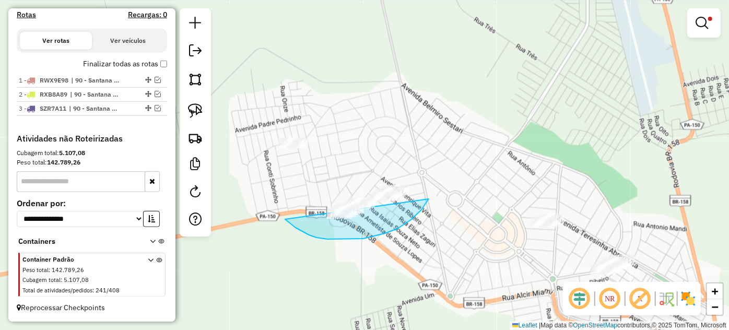
drag, startPoint x: 288, startPoint y: 222, endPoint x: 405, endPoint y: 146, distance: 139.6
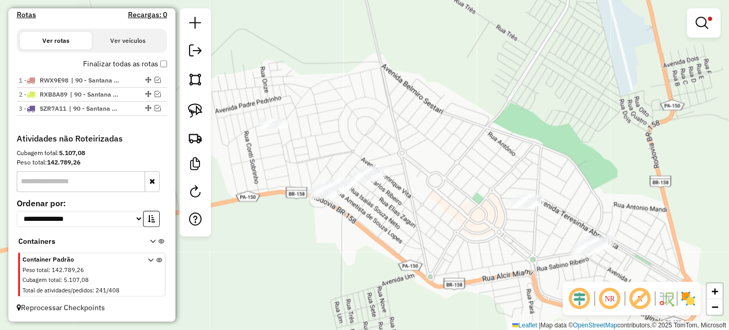
drag, startPoint x: 508, startPoint y: 247, endPoint x: 442, endPoint y: 207, distance: 77.4
click at [444, 207] on div "Limpar filtros Janela de atendimento Grade de atendimento Capacidade Transporta…" at bounding box center [364, 165] width 729 height 330
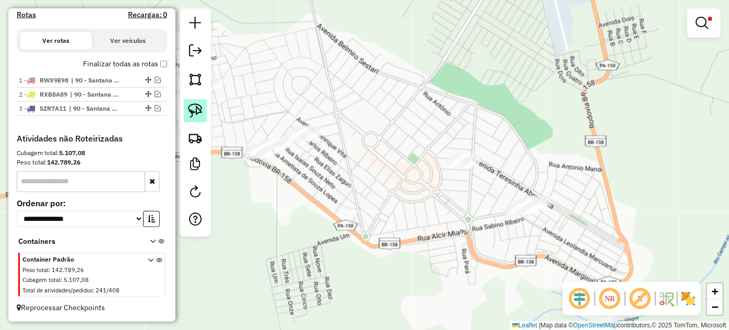
click at [191, 114] on img at bounding box center [195, 110] width 15 height 15
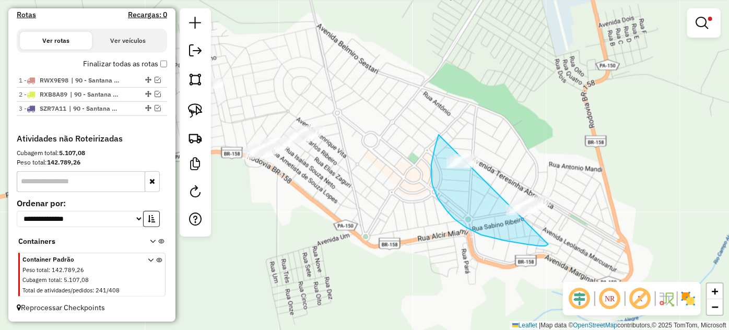
drag, startPoint x: 437, startPoint y: 139, endPoint x: 558, endPoint y: 194, distance: 132.9
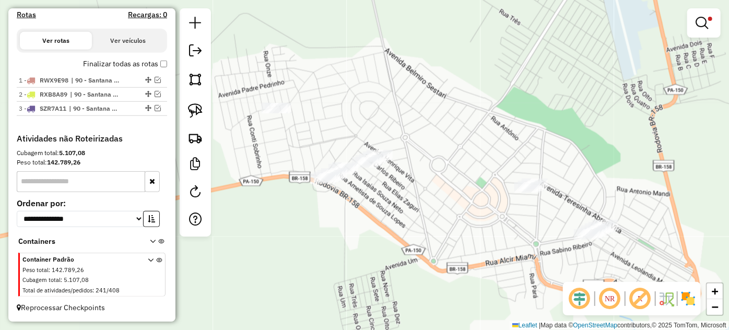
drag, startPoint x: 278, startPoint y: 194, endPoint x: 349, endPoint y: 220, distance: 75.2
click at [349, 220] on div "Limpar filtros Janela de atendimento Grade de atendimento Capacidade Transporta…" at bounding box center [364, 165] width 729 height 330
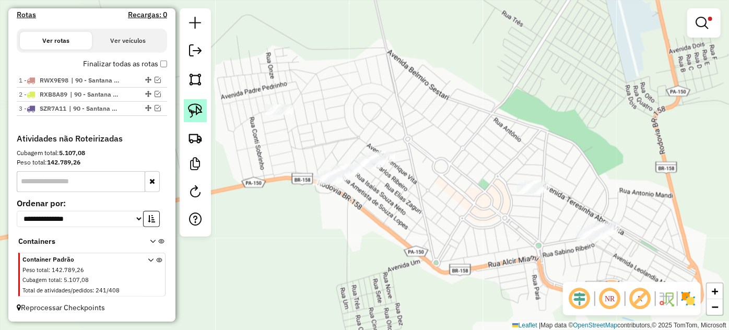
click at [193, 114] on img at bounding box center [195, 110] width 15 height 15
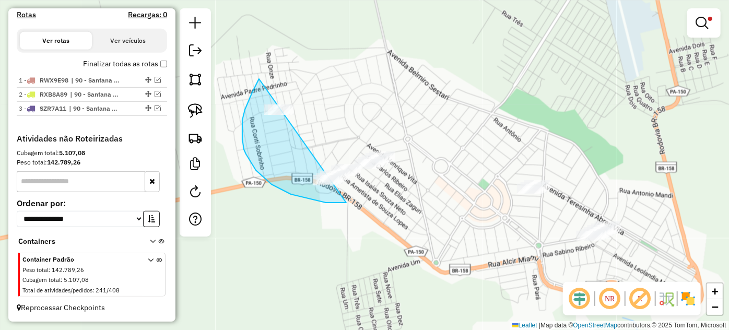
drag, startPoint x: 256, startPoint y: 85, endPoint x: 447, endPoint y: 133, distance: 196.9
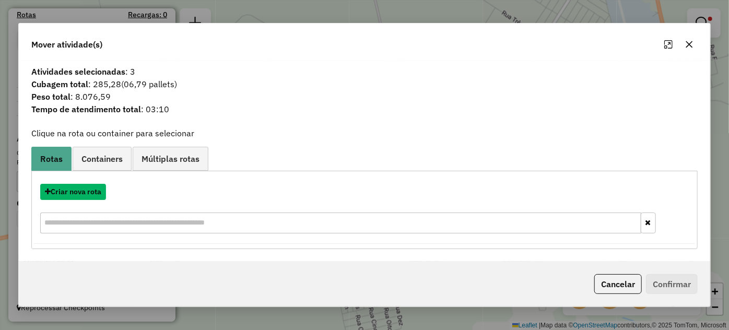
click at [82, 193] on button "Criar nova rota" at bounding box center [73, 192] width 66 height 16
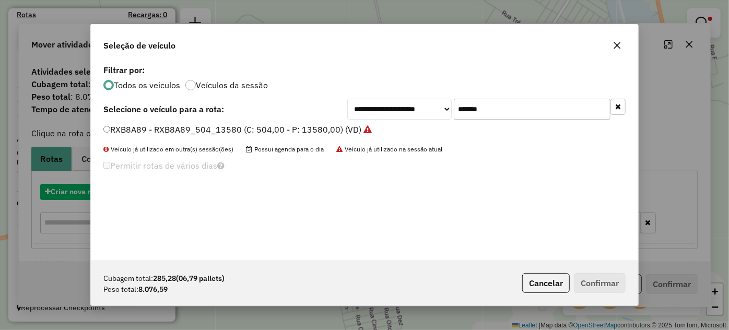
scroll to position [5, 3]
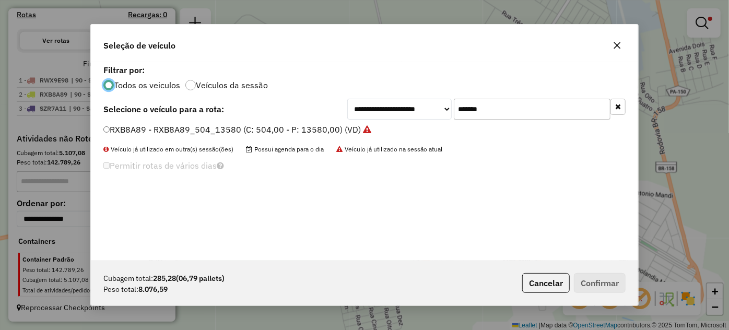
click at [507, 116] on input "*******" at bounding box center [532, 109] width 157 height 21
paste input "text"
type input "*******"
click at [317, 132] on label "SZR6J91 - SZR6J91_420_12900 (C: 420,00 - P: 12900,00) (VD)" at bounding box center [230, 129] width 254 height 13
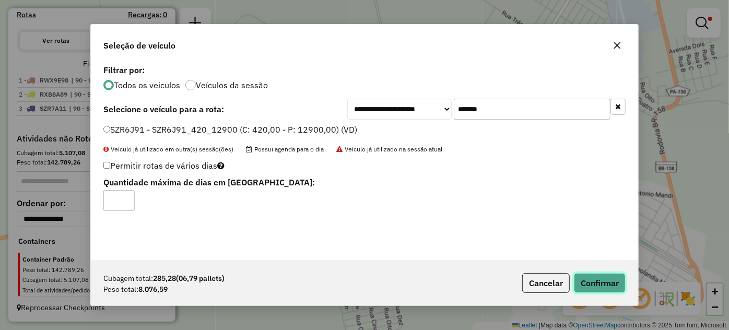
click at [603, 284] on button "Confirmar" at bounding box center [600, 283] width 52 height 20
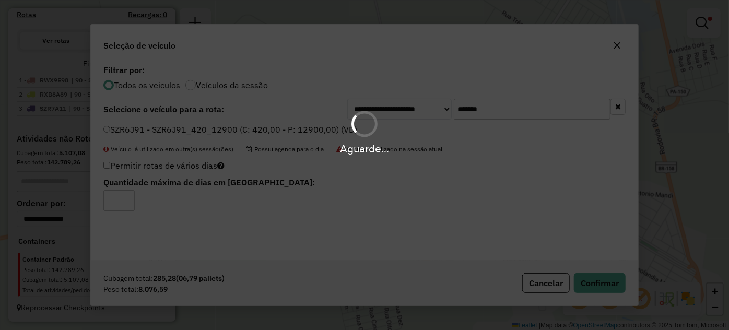
scroll to position [398, 0]
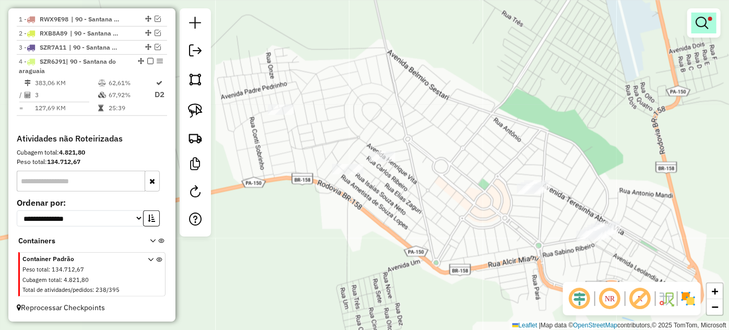
click at [707, 27] on em at bounding box center [701, 23] width 13 height 13
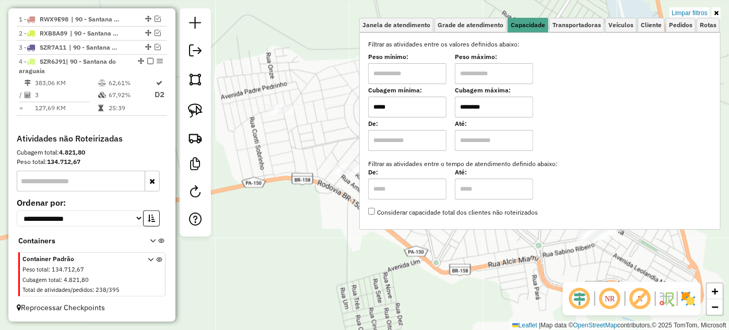
click at [413, 112] on input "*****" at bounding box center [407, 107] width 78 height 21
type input "*****"
click at [308, 147] on div "Limpar filtros Janela de atendimento Grade de atendimento Capacidade Transporta…" at bounding box center [364, 165] width 729 height 330
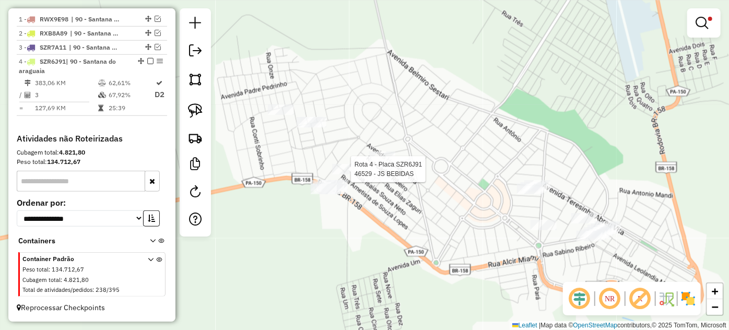
select select "**********"
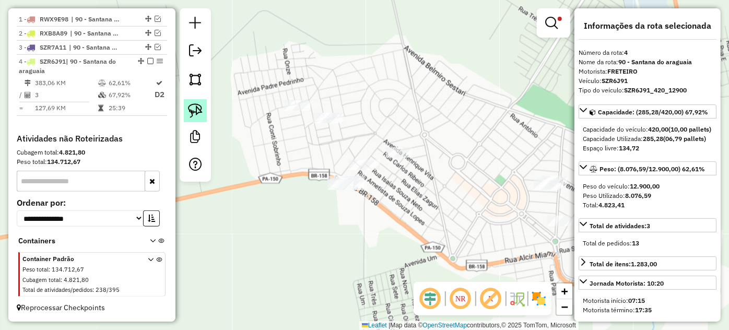
click at [192, 111] on img at bounding box center [195, 110] width 15 height 15
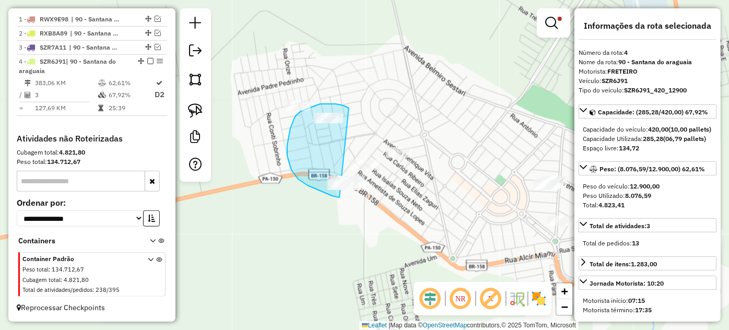
drag, startPoint x: 347, startPoint y: 107, endPoint x: 395, endPoint y: 196, distance: 101.2
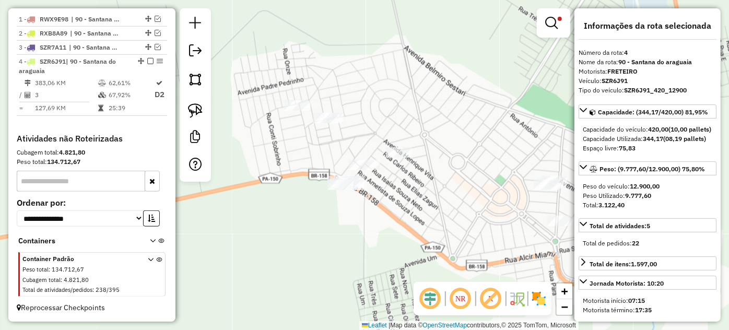
select select "**********"
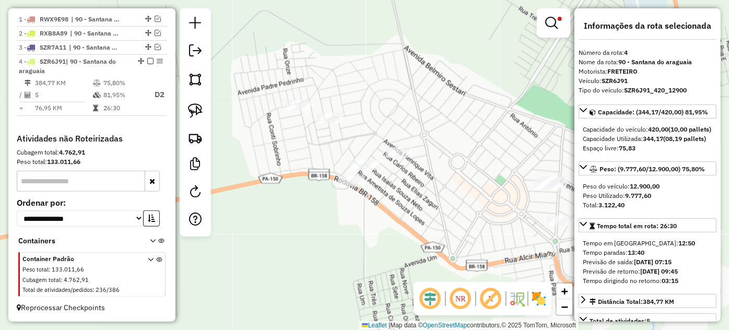
click at [552, 26] on em at bounding box center [551, 23] width 13 height 13
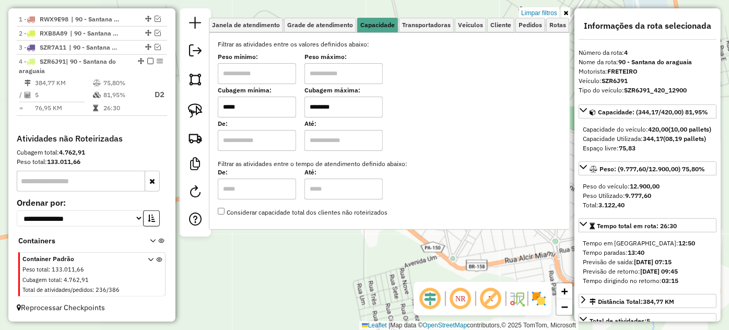
click at [271, 111] on input "*****" at bounding box center [257, 107] width 78 height 21
type input "****"
click at [403, 261] on div "Limpar filtros Janela de atendimento Grade de atendimento Capacidade Transporta…" at bounding box center [364, 165] width 729 height 330
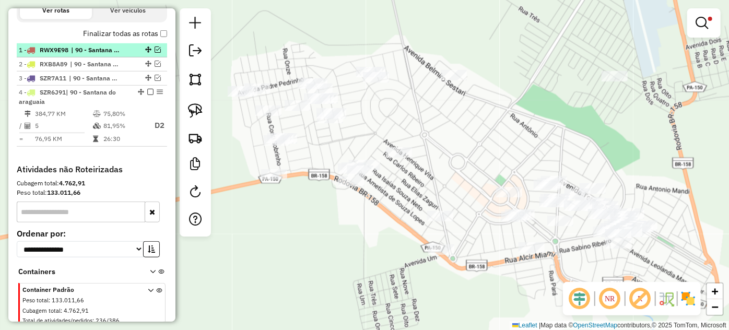
scroll to position [350, 0]
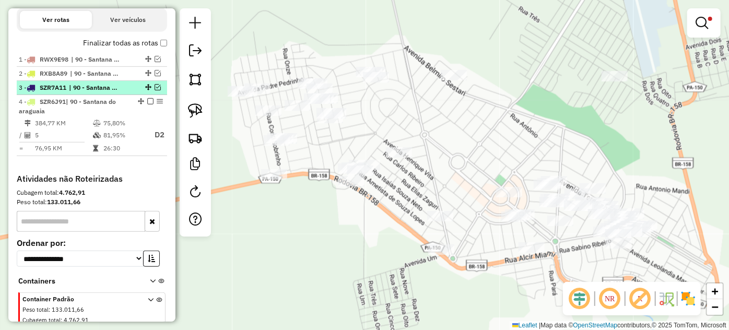
click at [156, 90] on em at bounding box center [158, 87] width 6 height 6
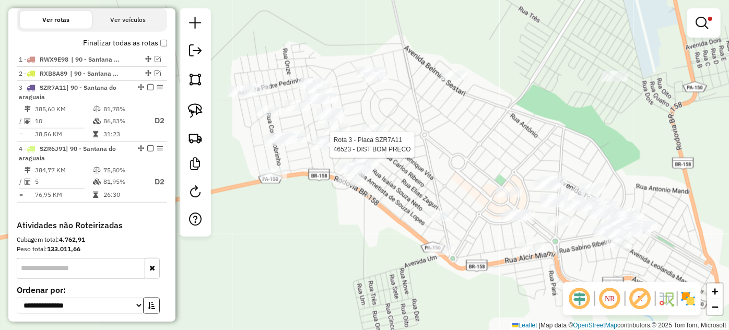
select select "**********"
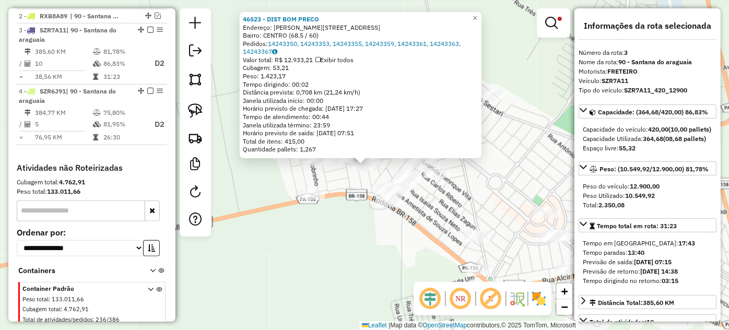
scroll to position [431, 0]
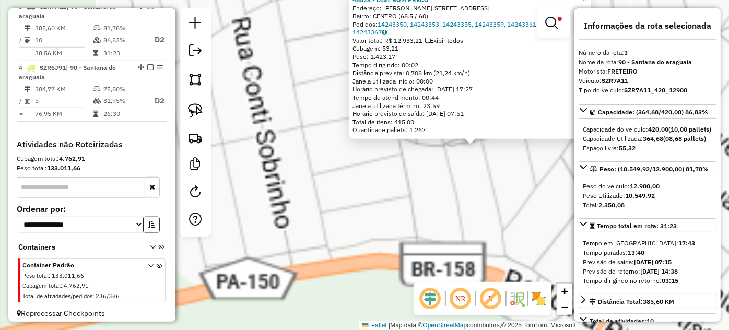
click at [357, 171] on div "46523 - DIST BOM PRECO Endereço: R EDEILES LUIZ 1 Bairro: CENTRO (68.5 / 60) Pe…" at bounding box center [364, 165] width 729 height 330
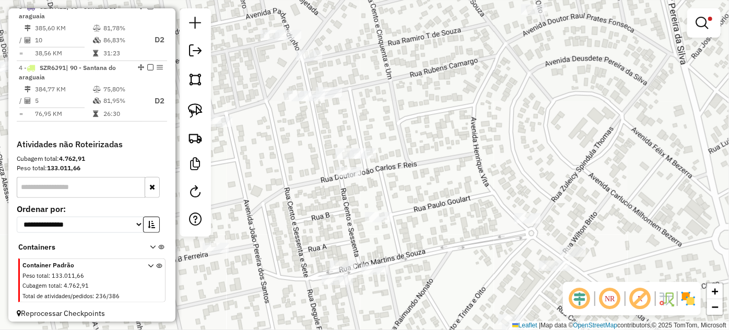
drag, startPoint x: 394, startPoint y: 143, endPoint x: 329, endPoint y: 203, distance: 88.3
click at [329, 203] on div "Limpar filtros Janela de atendimento Grade de atendimento Capacidade Transporta…" at bounding box center [364, 165] width 729 height 330
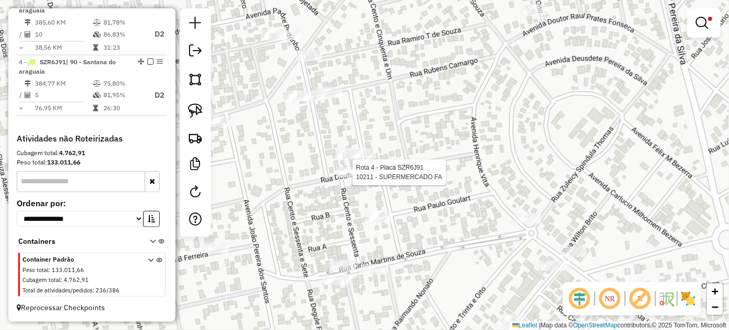
select select "**********"
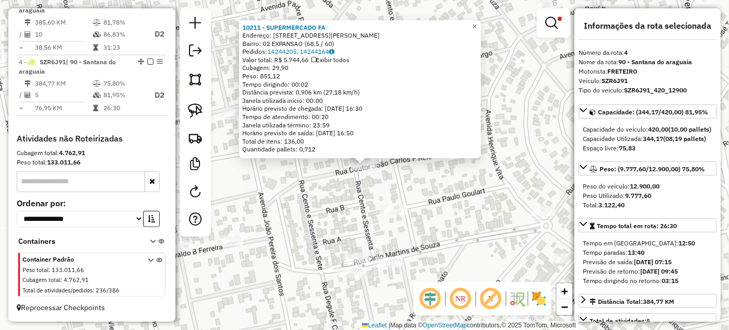
click at [360, 210] on div "10211 - SUPERMERCADO FA Endereço: MA R JOAO CARLOS FERREIRA REIS 1 Bairro: 02 E…" at bounding box center [364, 165] width 729 height 330
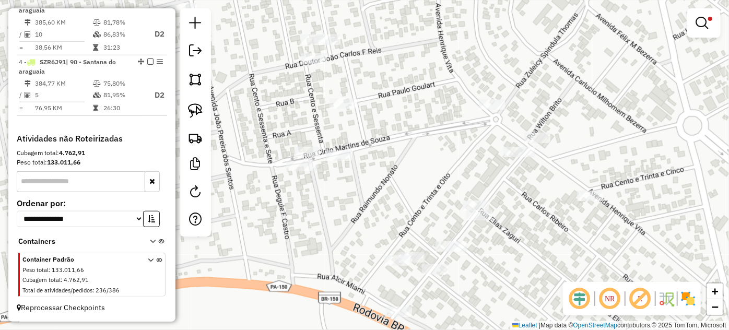
drag, startPoint x: 324, startPoint y: 231, endPoint x: 292, endPoint y: 159, distance: 79.0
click at [292, 159] on div "Limpar filtros Janela de atendimento Grade de atendimento Capacidade Transporta…" at bounding box center [364, 165] width 729 height 330
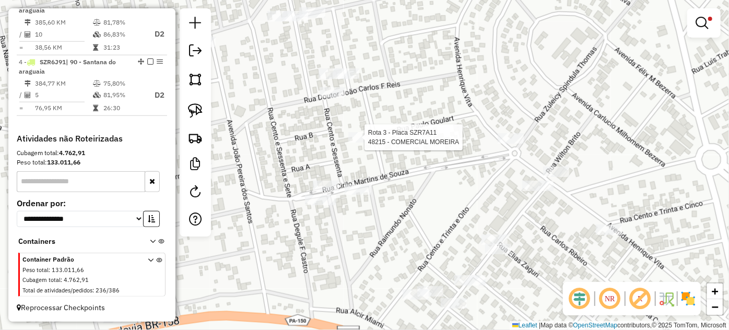
select select "**********"
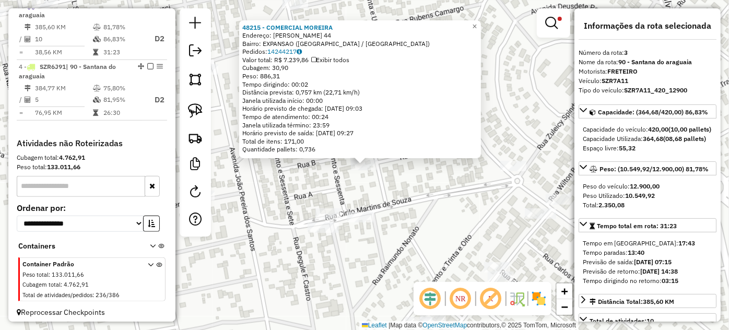
scroll to position [431, 0]
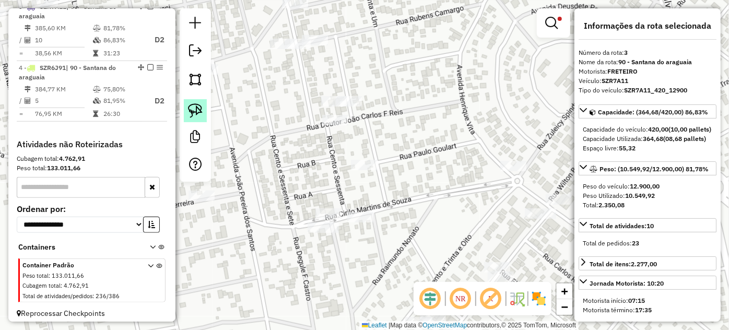
click at [204, 111] on link at bounding box center [195, 110] width 23 height 23
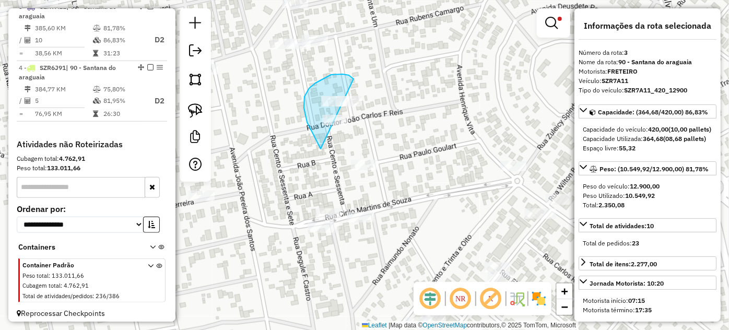
drag, startPoint x: 317, startPoint y: 142, endPoint x: 369, endPoint y: 136, distance: 51.5
click at [369, 136] on div "Limpar filtros Janela de atendimento Grade de atendimento Capacidade Transporta…" at bounding box center [364, 165] width 729 height 330
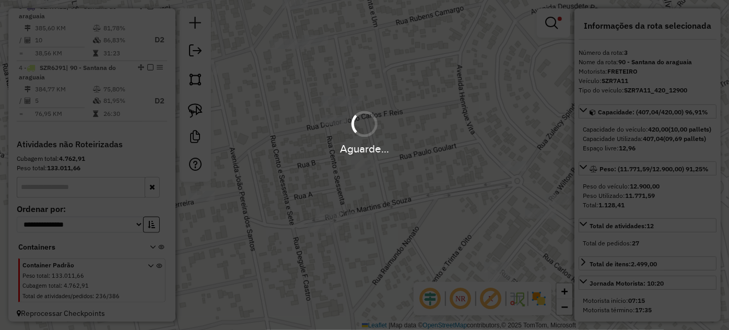
select select "**********"
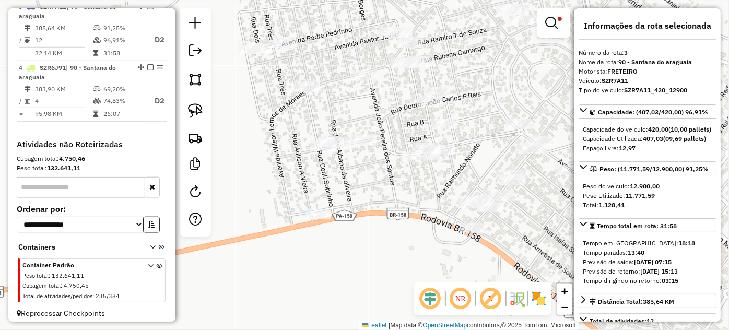
drag, startPoint x: 332, startPoint y: 156, endPoint x: 406, endPoint y: 129, distance: 78.8
click at [406, 129] on div "Limpar filtros Janela de atendimento Grade de atendimento Capacidade Transporta…" at bounding box center [364, 165] width 729 height 330
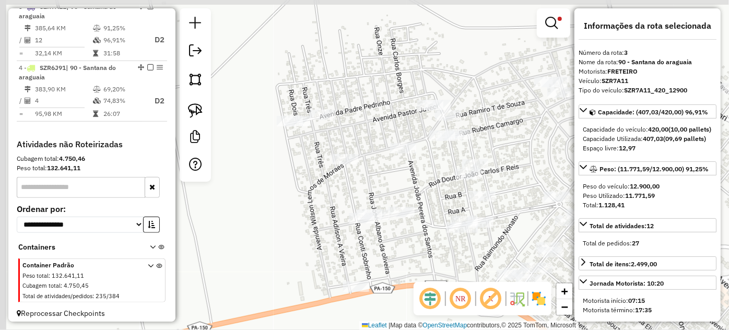
drag, startPoint x: 305, startPoint y: 159, endPoint x: 335, endPoint y: 175, distance: 33.2
click at [337, 175] on div "Limpar filtros Janela de atendimento Grade de atendimento Capacidade Transporta…" at bounding box center [364, 165] width 729 height 330
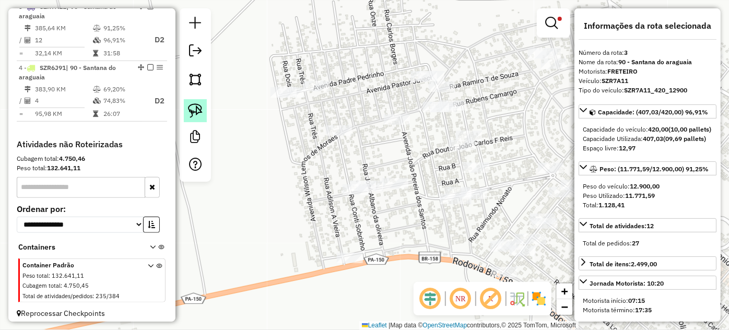
click at [203, 111] on link at bounding box center [195, 110] width 23 height 23
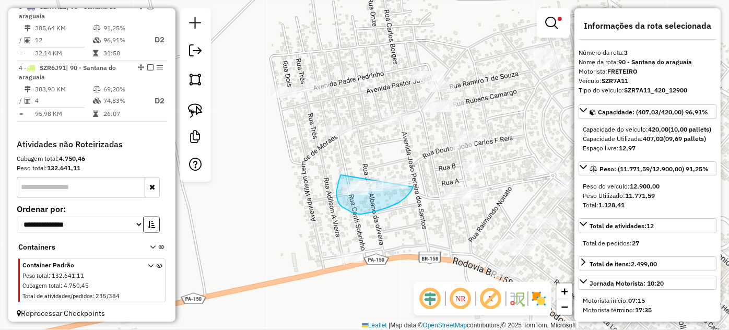
drag, startPoint x: 339, startPoint y: 180, endPoint x: 412, endPoint y: 169, distance: 74.4
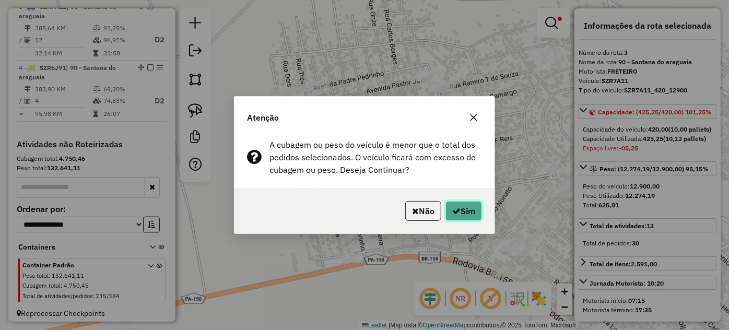
click at [467, 208] on button "Sim" at bounding box center [463, 211] width 37 height 20
select select "**********"
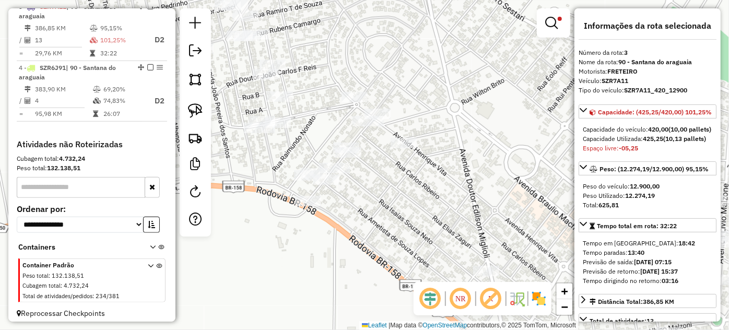
drag, startPoint x: 516, startPoint y: 198, endPoint x: 319, endPoint y: 127, distance: 208.7
click at [319, 127] on div "Limpar filtros Janela de atendimento Grade de atendimento Capacidade Transporta…" at bounding box center [364, 165] width 729 height 330
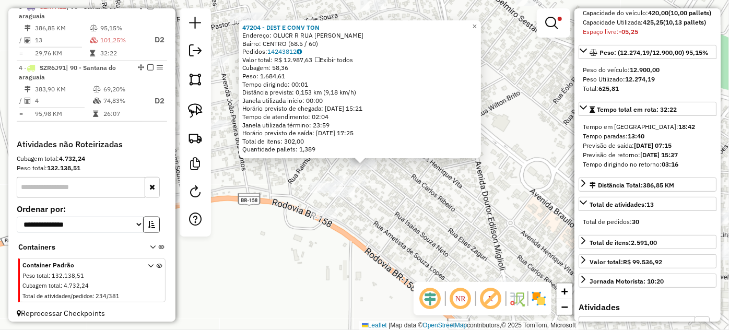
scroll to position [189, 0]
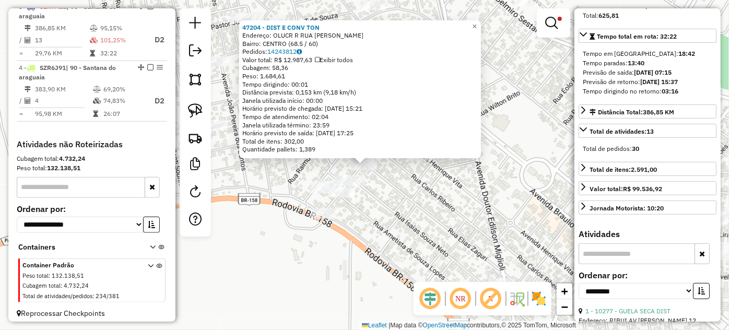
click at [379, 181] on div "47204 - DIST E CONV TON Endereço: OLUCR R RUA ANTONIO CARVALHO SN Bairro: CENTR…" at bounding box center [364, 165] width 729 height 330
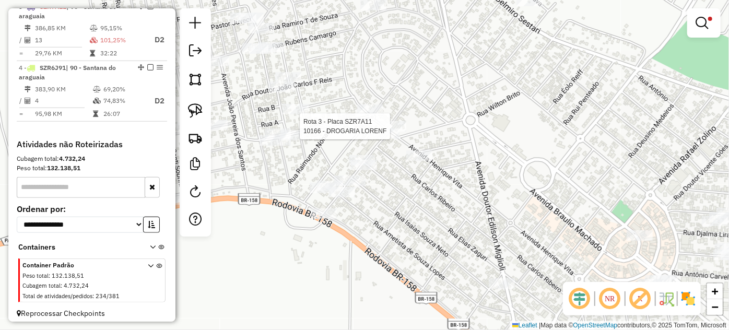
select select "**********"
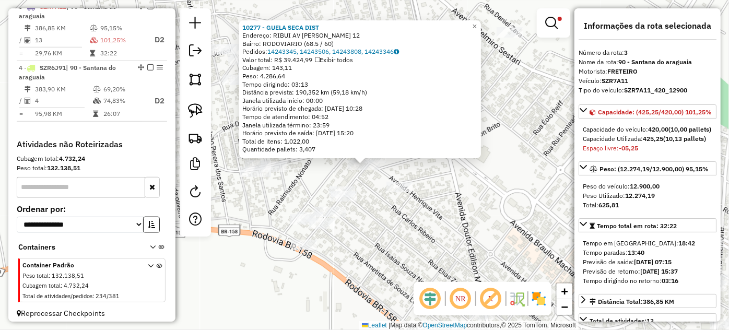
click at [385, 202] on div "10277 - GUELA SECA DIST Endereço: RIBUI AV HENRIQUE VITA 12 Bairro: RODOVIARIO …" at bounding box center [364, 165] width 729 height 330
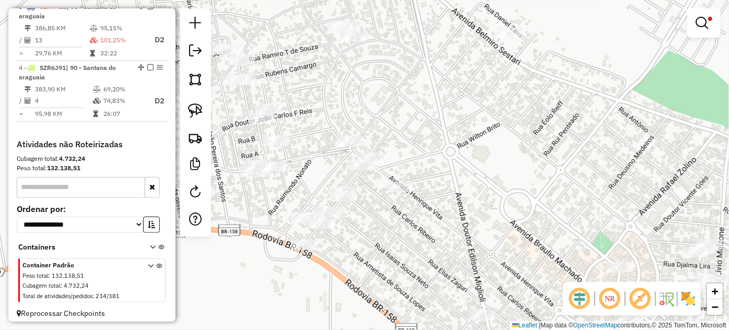
click at [350, 129] on div "Rota 3 - Placa SZR7A11 10277 - GUELA SECA DIST Rota 3 - Placa SZR7A11 10206 - D…" at bounding box center [364, 165] width 729 height 330
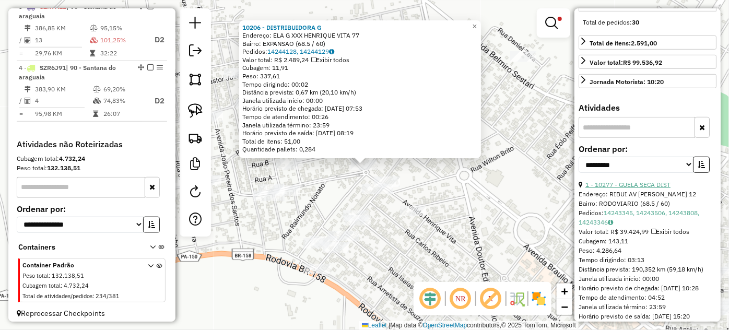
scroll to position [332, 0]
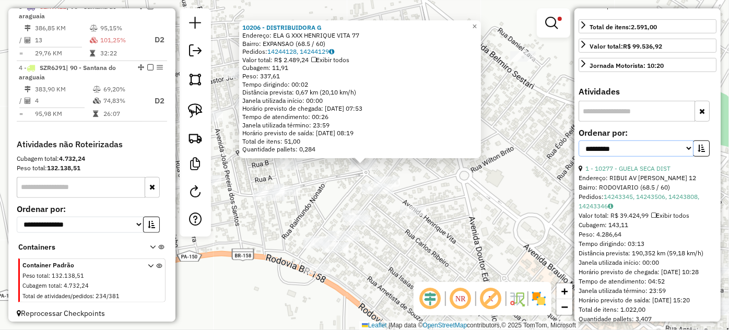
click at [661, 157] on select "**********" at bounding box center [635, 148] width 115 height 16
drag, startPoint x: 644, startPoint y: 173, endPoint x: 640, endPoint y: 181, distance: 8.4
click at [644, 157] on select "**********" at bounding box center [635, 148] width 115 height 16
select select "*********"
click at [578, 157] on select "**********" at bounding box center [635, 148] width 115 height 16
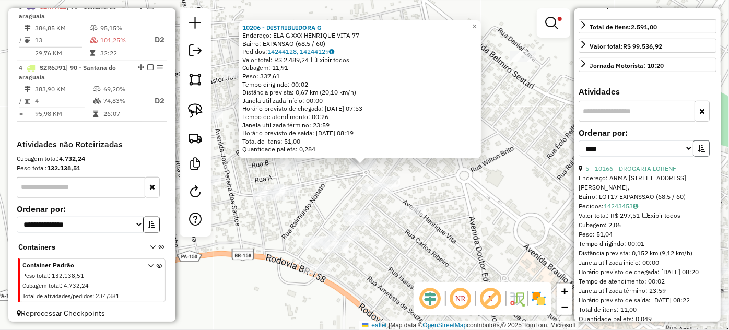
click at [699, 152] on icon "button" at bounding box center [700, 148] width 7 height 7
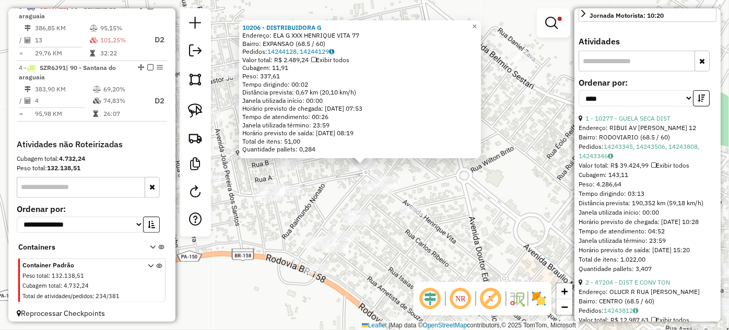
scroll to position [569, 0]
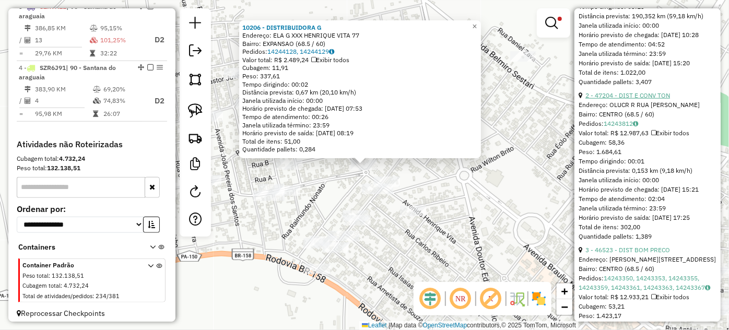
click at [629, 99] on link "2 - 47204 - DIST E CONV TON" at bounding box center [627, 95] width 85 height 8
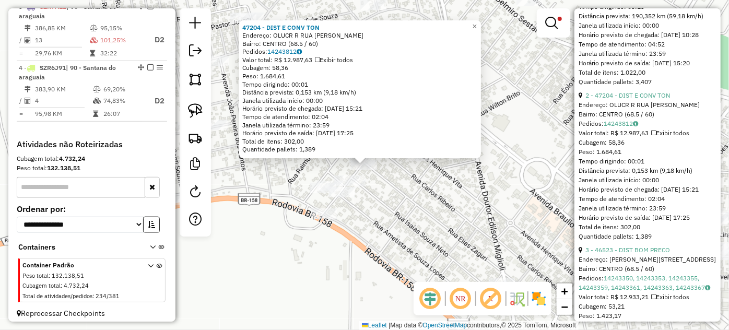
click at [382, 205] on div "47204 - DIST E CONV TON Endereço: OLUCR R RUA ANTONIO CARVALHO SN Bairro: CENTR…" at bounding box center [364, 165] width 729 height 330
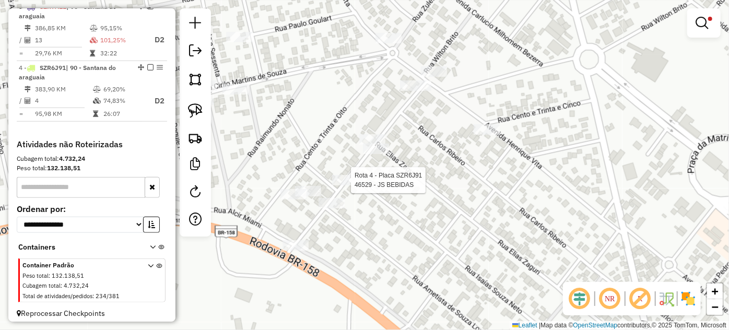
select select "*********"
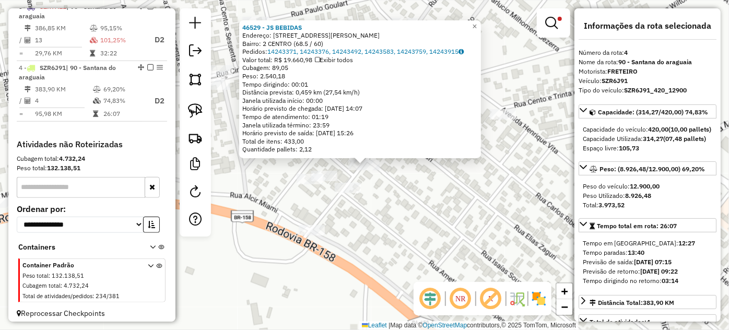
scroll to position [444, 0]
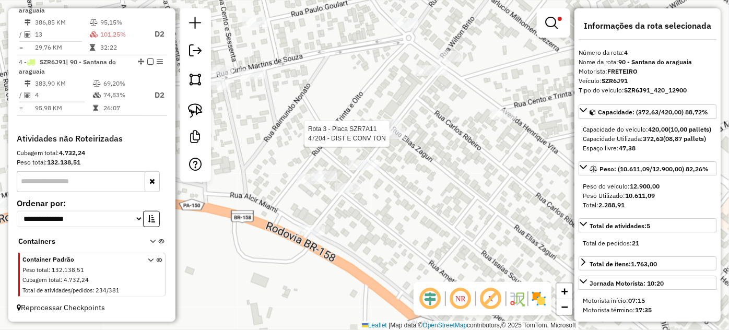
select select "*********"
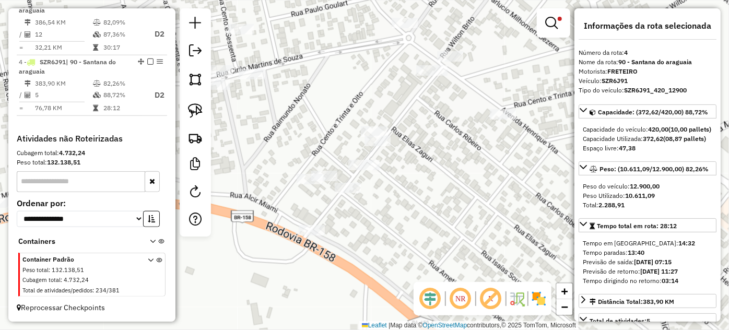
click at [428, 76] on div at bounding box center [431, 70] width 31 height 10
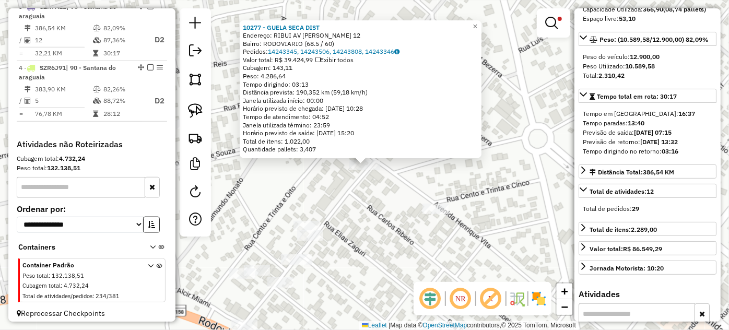
scroll to position [189, 0]
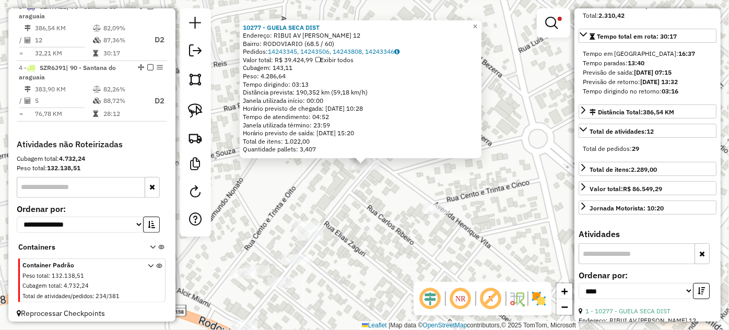
click at [263, 210] on div "10277 - GUELA SECA DIST Endereço: RIBUI AV HENRIQUE VITA 12 Bairro: RODOVIARIO …" at bounding box center [364, 165] width 729 height 330
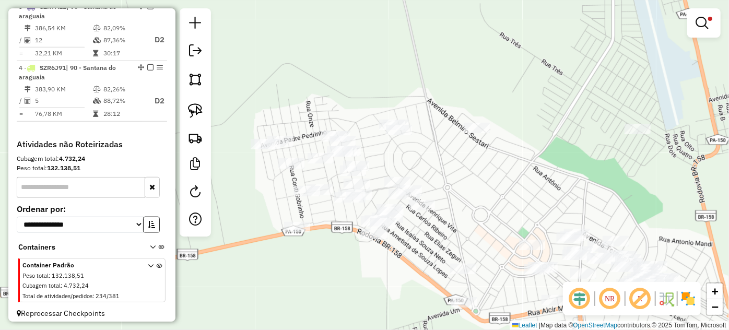
drag, startPoint x: 275, startPoint y: 168, endPoint x: 387, endPoint y: 163, distance: 111.8
click at [387, 163] on div "Limpar filtros Janela de atendimento Grade de atendimento Capacidade Transporta…" at bounding box center [364, 165] width 729 height 330
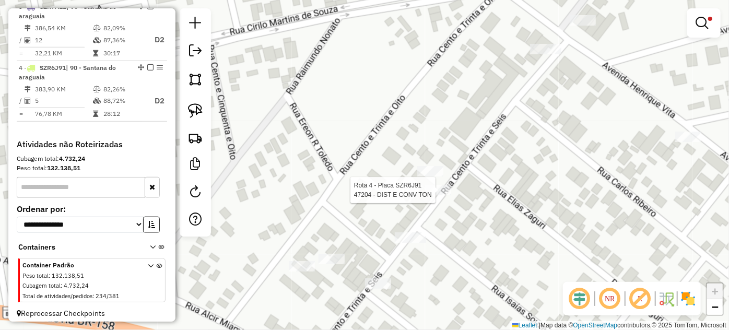
scroll to position [444, 0]
select select "*********"
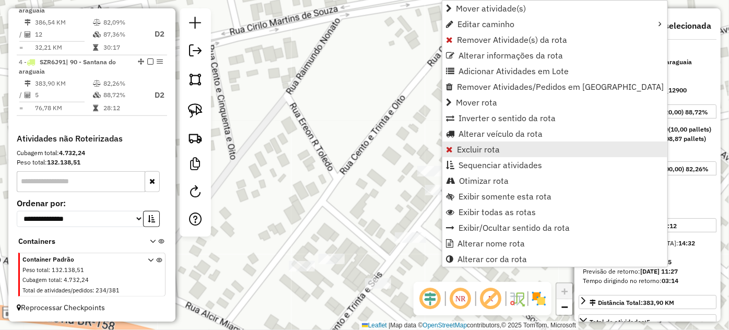
click at [487, 151] on span "Excluir rota" at bounding box center [478, 149] width 43 height 8
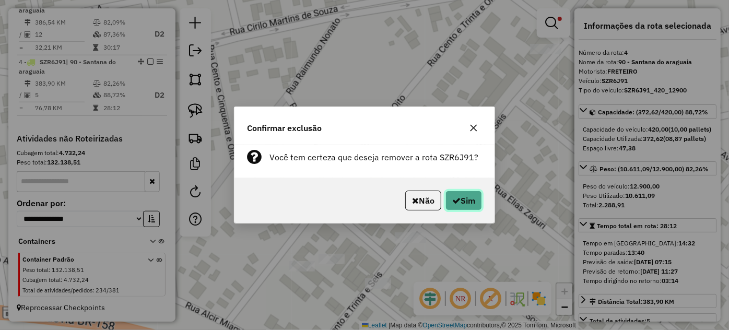
click at [458, 197] on button "Sim" at bounding box center [463, 201] width 37 height 20
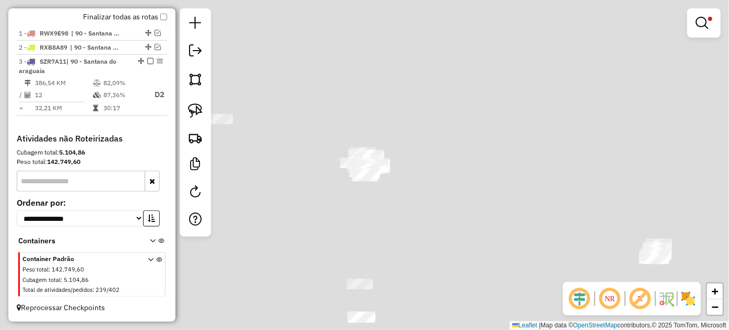
scroll to position [384, 0]
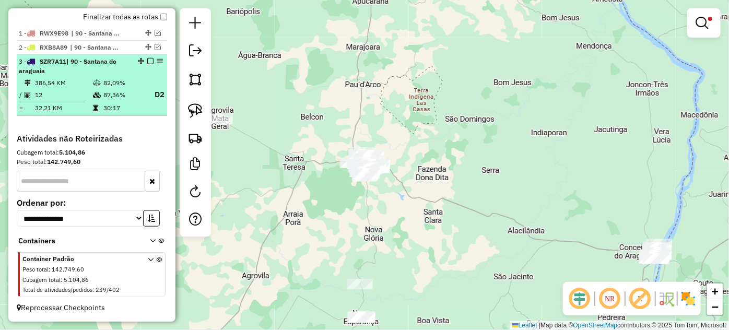
click at [111, 79] on td "82,09%" at bounding box center [124, 83] width 42 height 10
select select "*********"
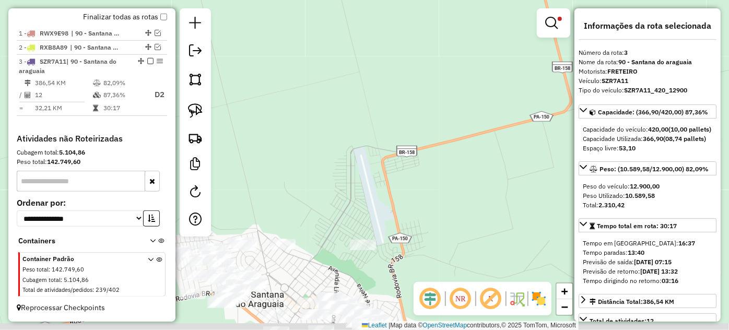
drag, startPoint x: 257, startPoint y: 272, endPoint x: 349, endPoint y: 218, distance: 107.2
click at [370, 215] on div "Limpar filtros Janela de atendimento Grade de atendimento Capacidade Transporta…" at bounding box center [364, 165] width 729 height 330
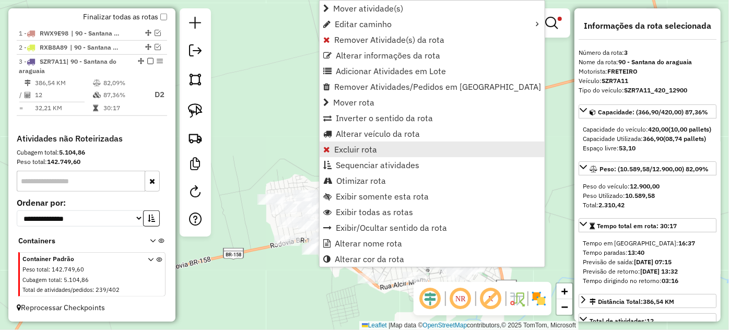
click at [354, 145] on span "Excluir rota" at bounding box center [355, 149] width 43 height 8
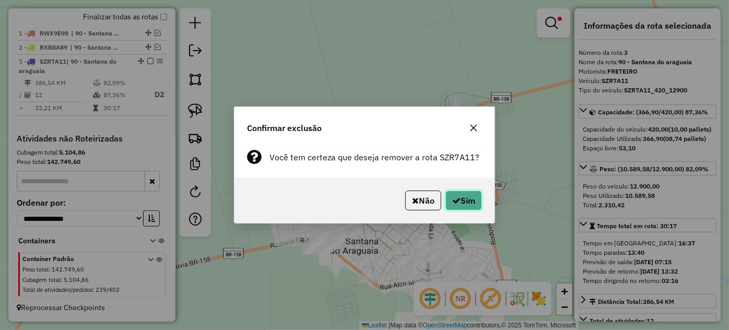
click at [477, 202] on button "Sim" at bounding box center [463, 201] width 37 height 20
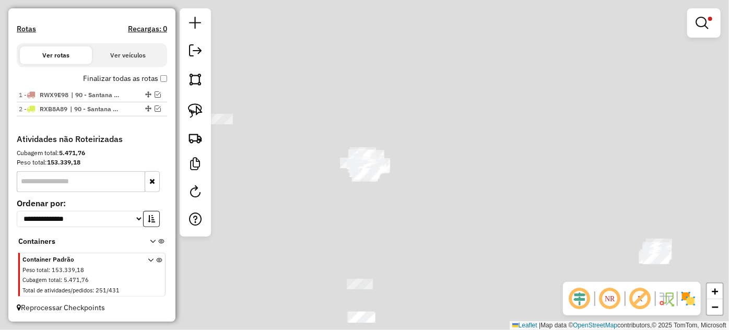
scroll to position [310, 0]
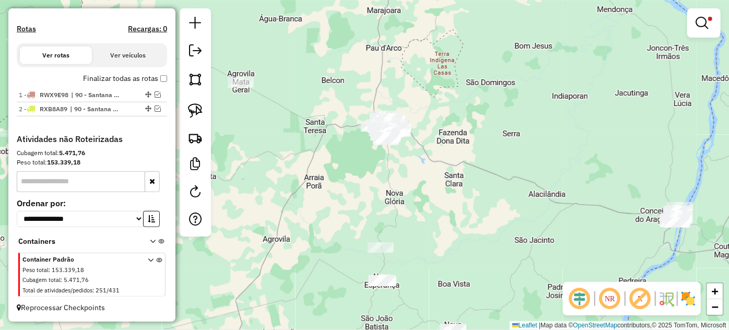
drag, startPoint x: 419, startPoint y: 222, endPoint x: 508, endPoint y: 2, distance: 237.7
click at [501, 40] on div "Limpar filtros Janela de atendimento Grade de atendimento Capacidade Transporta…" at bounding box center [364, 165] width 729 height 330
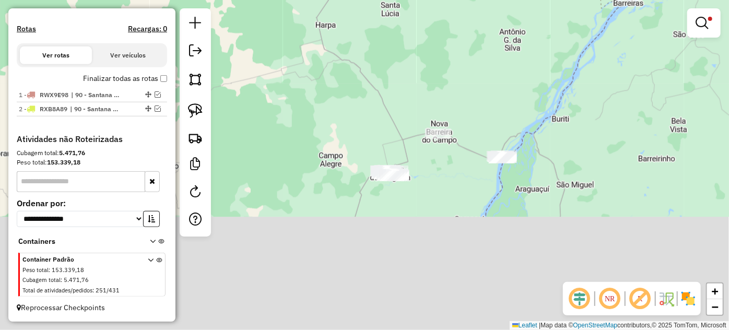
drag, startPoint x: 520, startPoint y: 229, endPoint x: 514, endPoint y: 1, distance: 228.2
click at [514, 1] on div "Limpar filtros Janela de atendimento Grade de atendimento Capacidade Transporta…" at bounding box center [364, 165] width 729 height 330
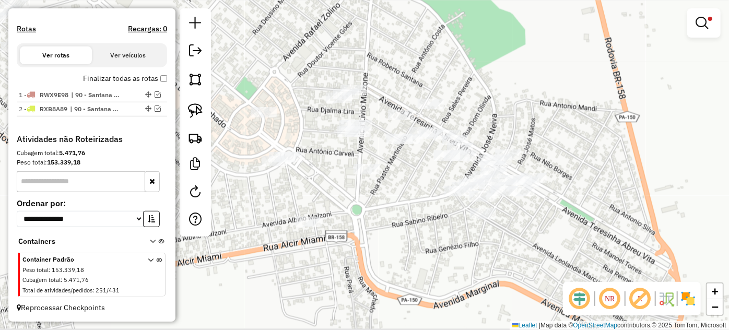
drag, startPoint x: 494, startPoint y: 140, endPoint x: 495, endPoint y: 133, distance: 6.9
click at [495, 133] on div "Limpar filtros Janela de atendimento Grade de atendimento Capacidade Transporta…" at bounding box center [364, 165] width 729 height 330
click at [196, 110] on img at bounding box center [195, 110] width 15 height 15
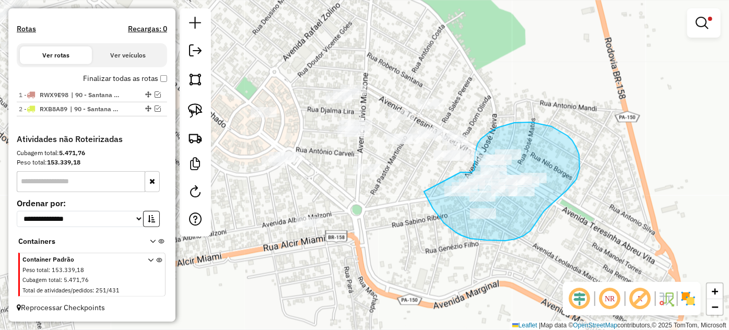
drag, startPoint x: 430, startPoint y: 204, endPoint x: 459, endPoint y: 172, distance: 43.2
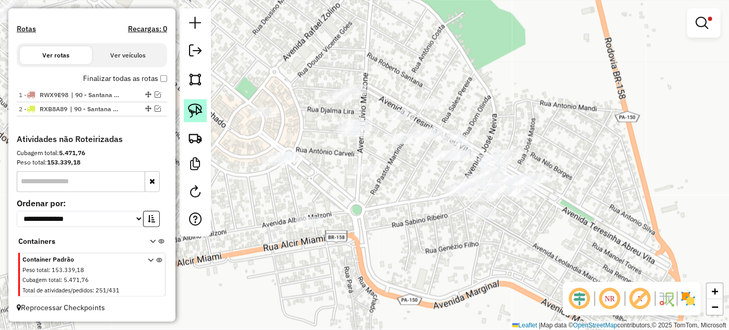
click at [194, 113] on img at bounding box center [195, 110] width 15 height 15
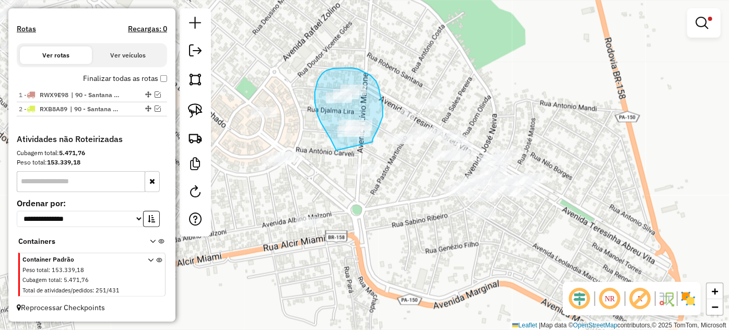
drag, startPoint x: 336, startPoint y: 150, endPoint x: 366, endPoint y: 152, distance: 30.9
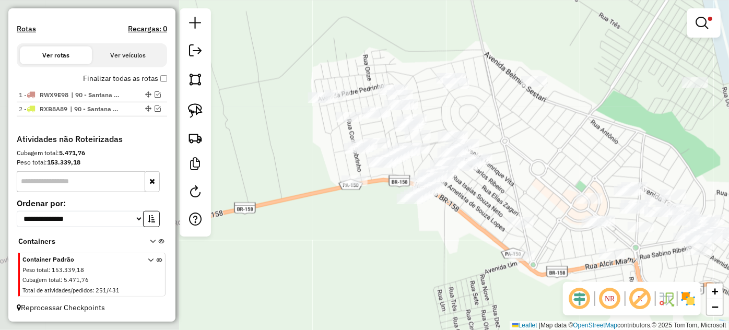
drag, startPoint x: 314, startPoint y: 133, endPoint x: 536, endPoint y: 173, distance: 225.0
click at [536, 173] on div "Limpar filtros Janela de atendimento Grade de atendimento Capacidade Transporta…" at bounding box center [364, 165] width 729 height 330
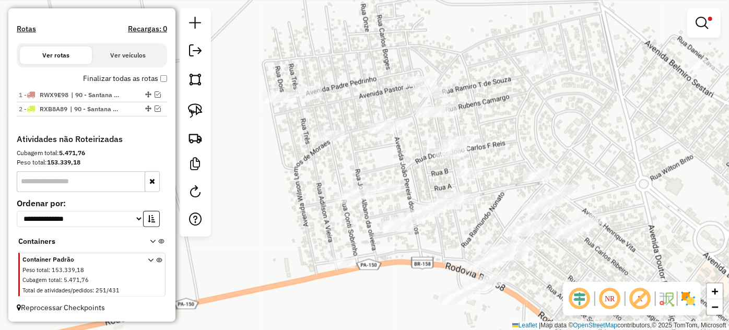
drag, startPoint x: 374, startPoint y: 102, endPoint x: 416, endPoint y: 166, distance: 76.2
click at [416, 166] on div "Limpar filtros Janela de atendimento Grade de atendimento Capacidade Transporta…" at bounding box center [364, 165] width 729 height 330
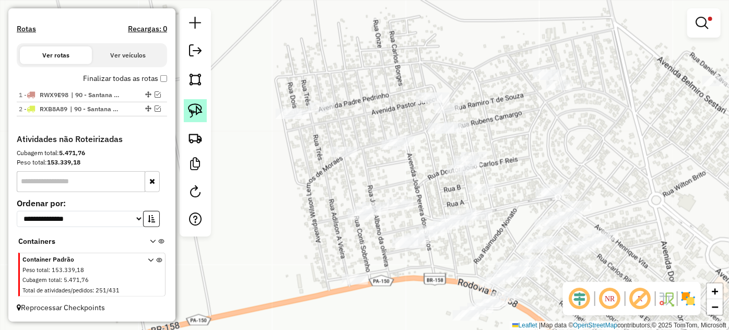
click at [197, 108] on img at bounding box center [195, 110] width 15 height 15
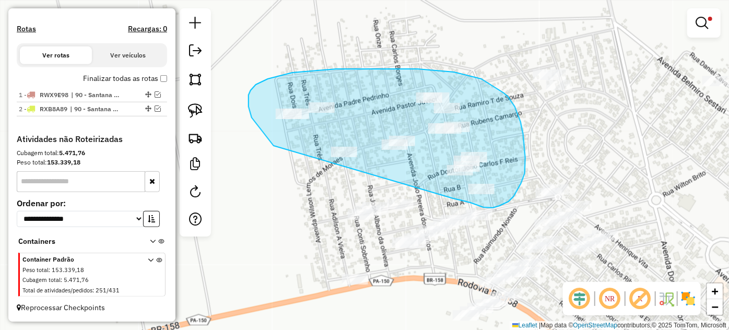
drag, startPoint x: 267, startPoint y: 137, endPoint x: 418, endPoint y: 189, distance: 159.5
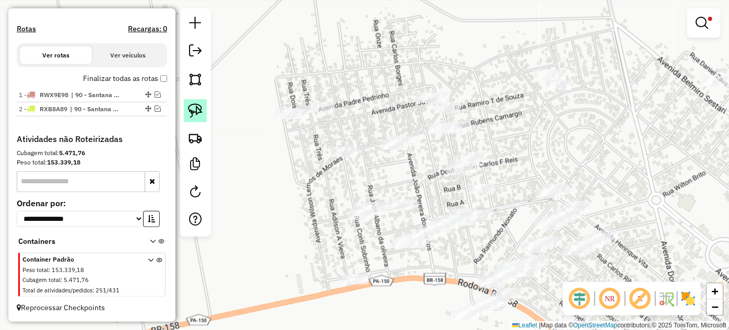
click at [200, 113] on img at bounding box center [195, 110] width 15 height 15
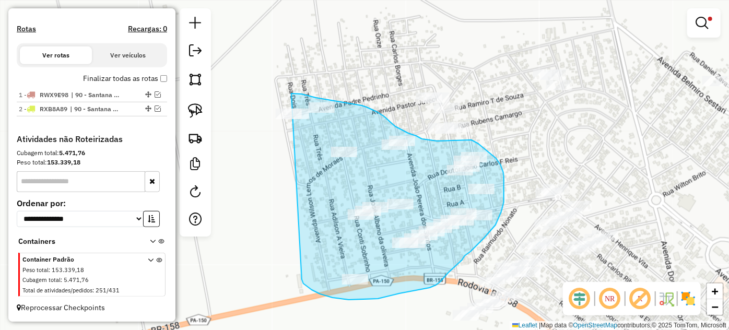
drag, startPoint x: 302, startPoint y: 279, endPoint x: 266, endPoint y: 137, distance: 147.0
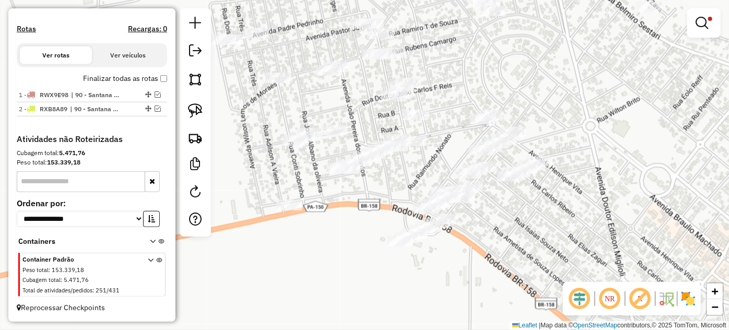
drag, startPoint x: 493, startPoint y: 240, endPoint x: 427, endPoint y: 167, distance: 99.1
click at [427, 167] on div "Limpar filtros Janela de atendimento Grade de atendimento Capacidade Transporta…" at bounding box center [364, 165] width 729 height 330
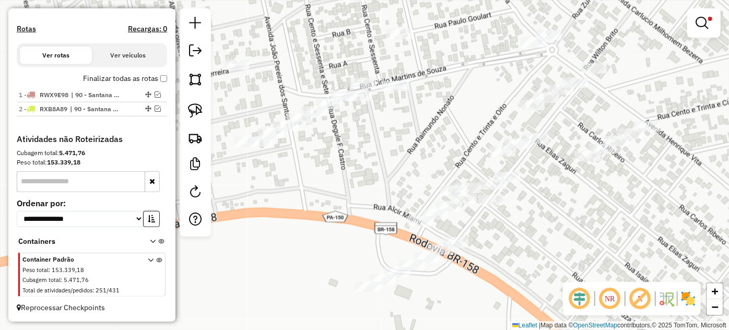
drag, startPoint x: 270, startPoint y: 200, endPoint x: 281, endPoint y: 193, distance: 13.2
click at [286, 197] on div "Limpar filtros Janela de atendimento Grade de atendimento Capacidade Transporta…" at bounding box center [364, 165] width 729 height 330
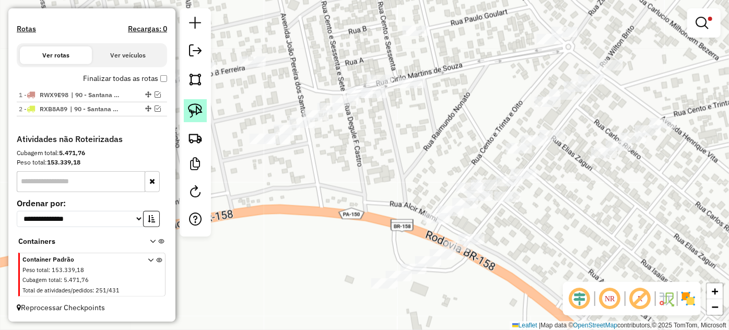
click at [194, 109] on img at bounding box center [195, 110] width 15 height 15
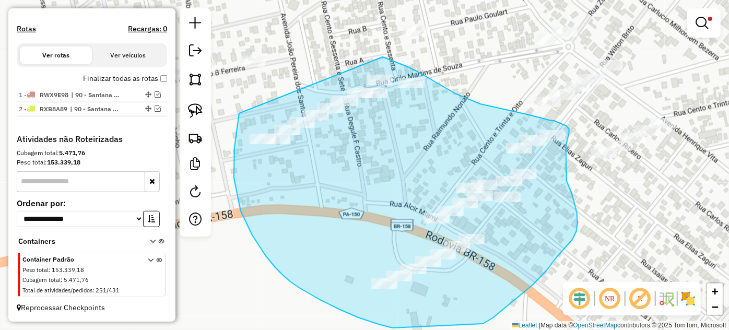
drag, startPoint x: 239, startPoint y: 114, endPoint x: 351, endPoint y: 64, distance: 122.9
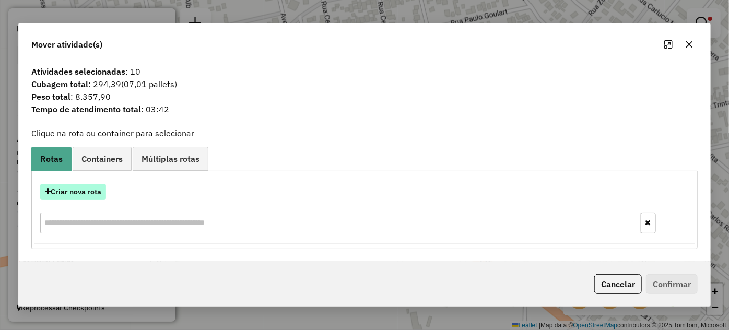
click at [80, 193] on button "Criar nova rota" at bounding box center [73, 192] width 66 height 16
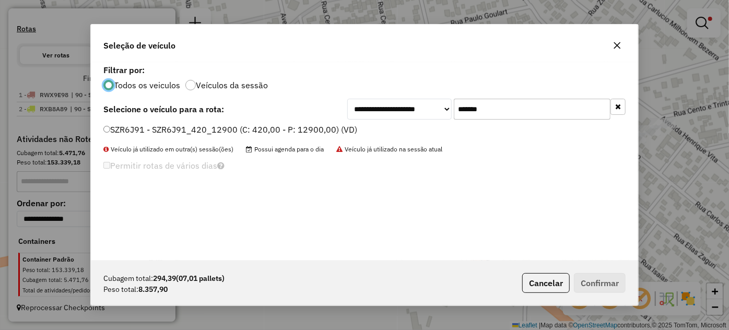
scroll to position [5, 3]
click at [525, 108] on input "*******" at bounding box center [532, 109] width 157 height 21
paste input "text"
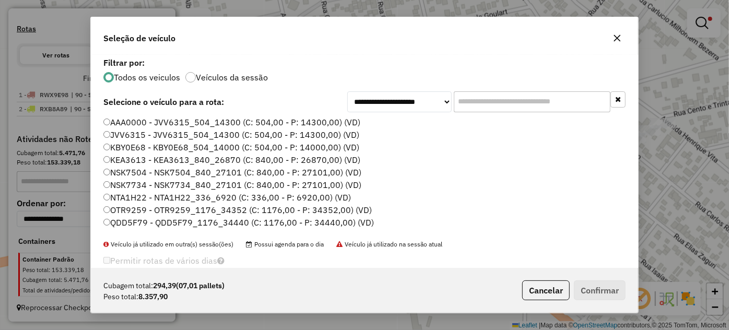
paste input "*******"
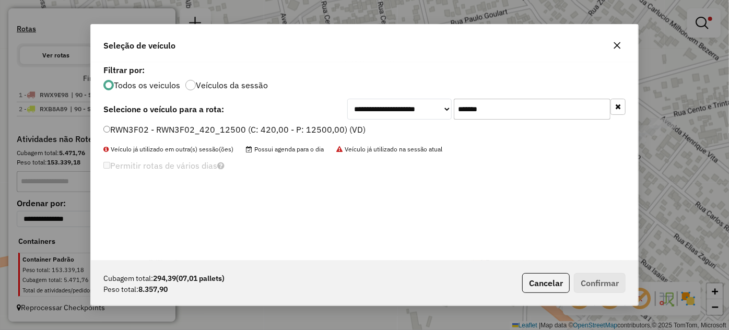
type input "*******"
click at [330, 128] on label "RWN3F02 - RWN3F02_420_12500 (C: 420,00 - P: 12500,00) (VD)" at bounding box center [234, 129] width 262 height 13
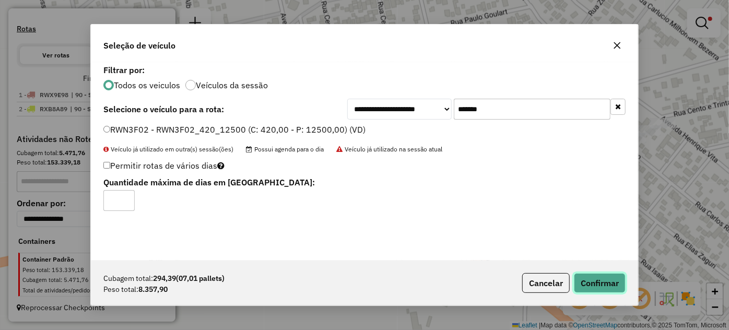
click at [601, 283] on button "Confirmar" at bounding box center [600, 283] width 52 height 20
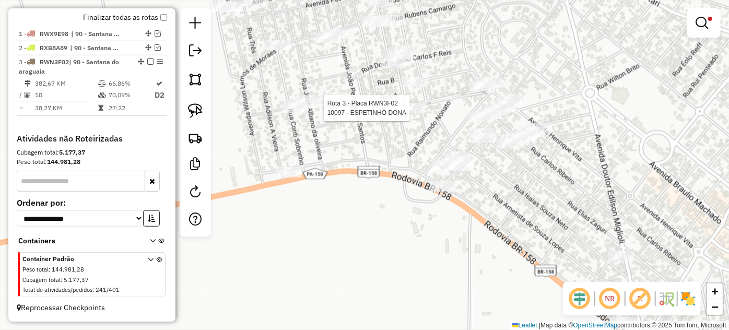
scroll to position [371, 0]
select select "*********"
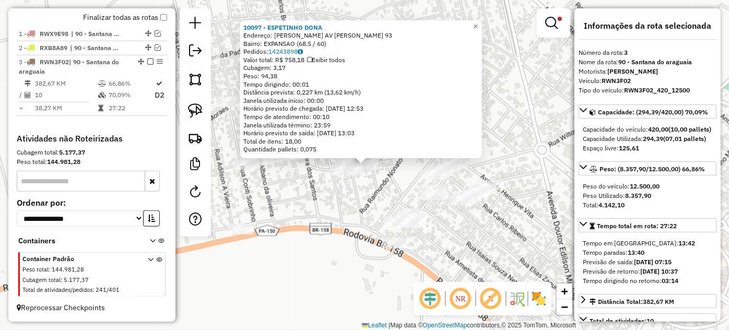
click at [328, 197] on div "Rota 3 - Placa RWN3F02 10097 - ESPETINHO DONA Rota 3 - Placa RWN3F02 46523 - DI…" at bounding box center [364, 165] width 729 height 330
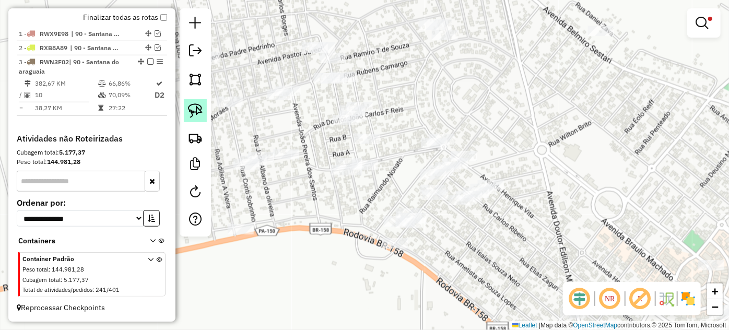
click at [197, 114] on img at bounding box center [195, 110] width 15 height 15
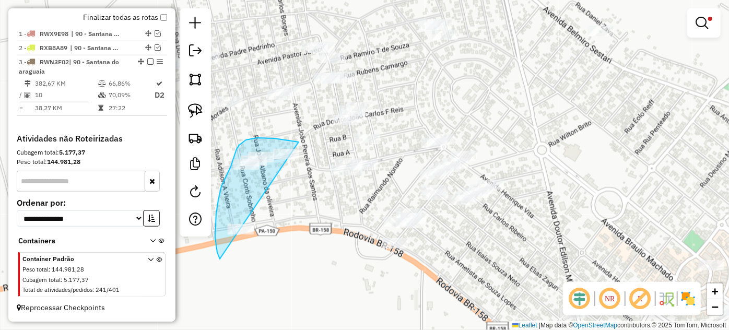
drag, startPoint x: 299, startPoint y: 142, endPoint x: 306, endPoint y: 236, distance: 94.2
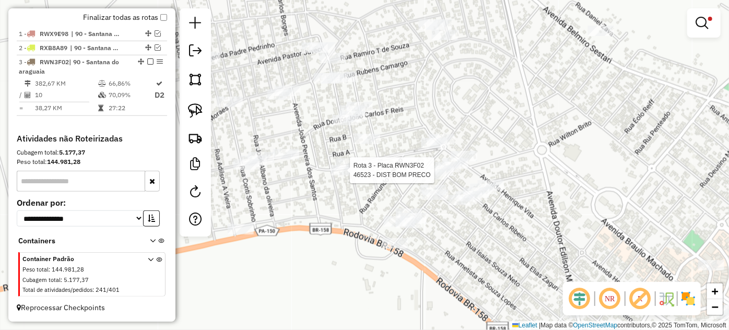
select select "*********"
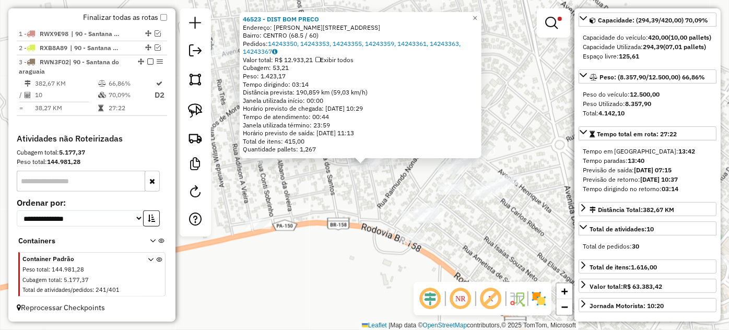
scroll to position [237, 0]
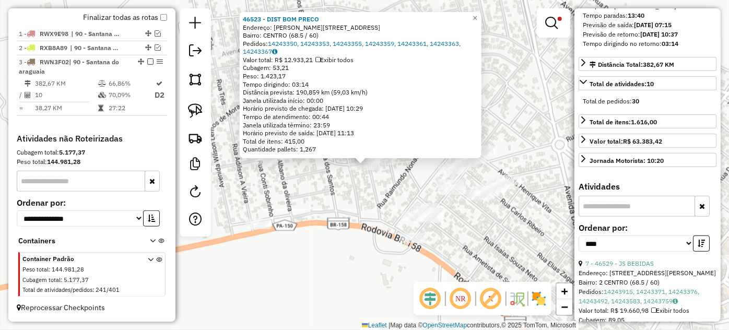
click at [355, 207] on div "46523 - DIST BOM PRECO Endereço: R EDEILES LUIZ 1 Bairro: CENTRO (68.5 / 60) Pe…" at bounding box center [364, 165] width 729 height 330
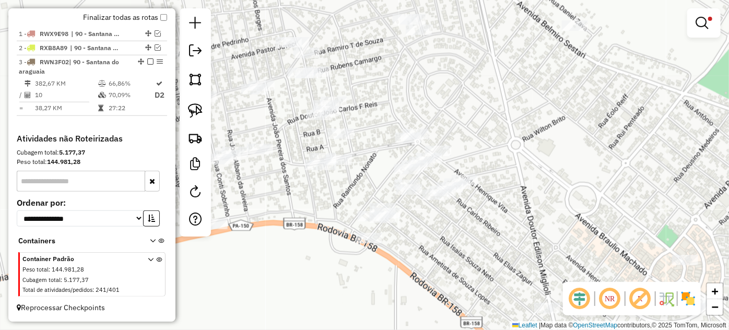
drag, startPoint x: 410, startPoint y: 179, endPoint x: 357, endPoint y: 179, distance: 53.2
click at [357, 179] on div "Limpar filtros Janela de atendimento Grade de atendimento Capacidade Transporta…" at bounding box center [364, 165] width 729 height 330
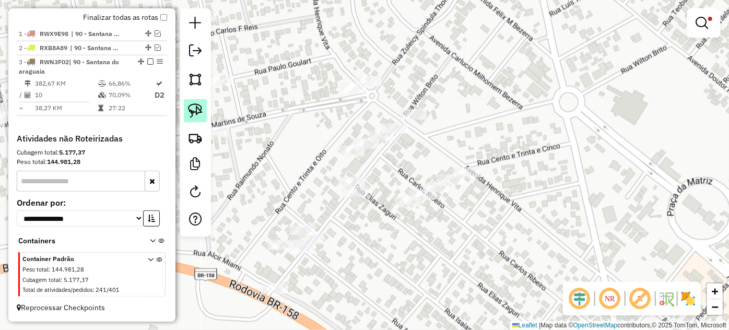
click at [195, 112] on img at bounding box center [195, 110] width 15 height 15
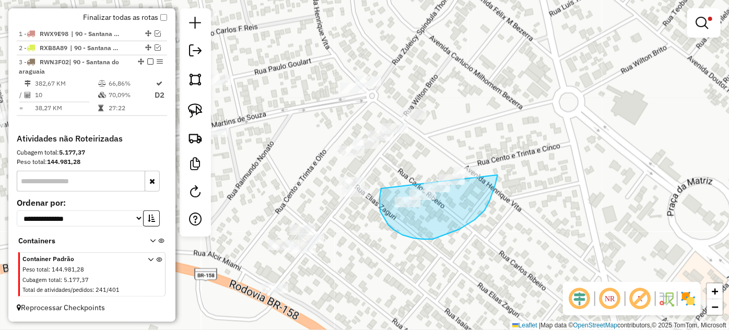
drag, startPoint x: 380, startPoint y: 211, endPoint x: 497, endPoint y: 152, distance: 131.0
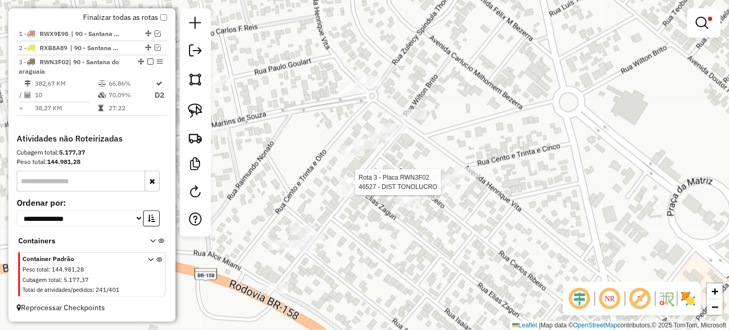
select select "*********"
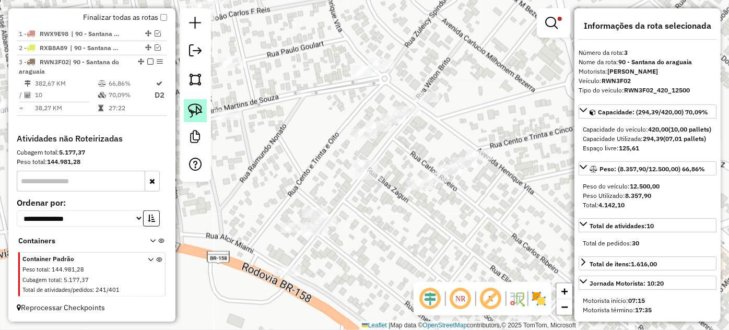
click at [197, 116] on img at bounding box center [195, 110] width 15 height 15
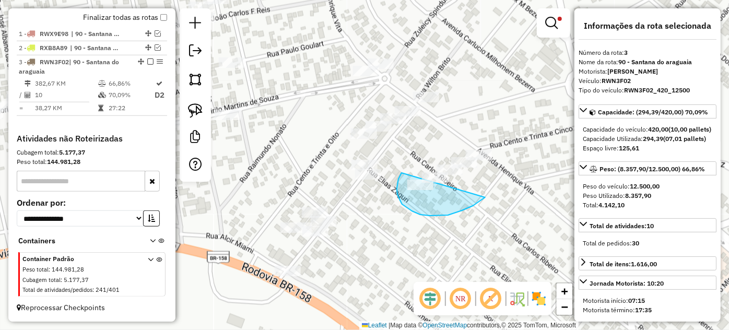
drag, startPoint x: 401, startPoint y: 174, endPoint x: 492, endPoint y: 146, distance: 95.1
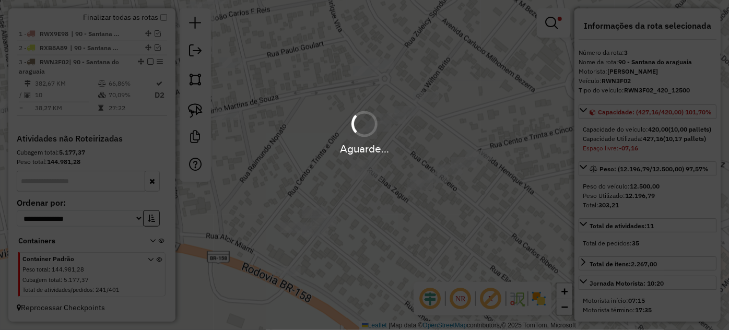
select select "*********"
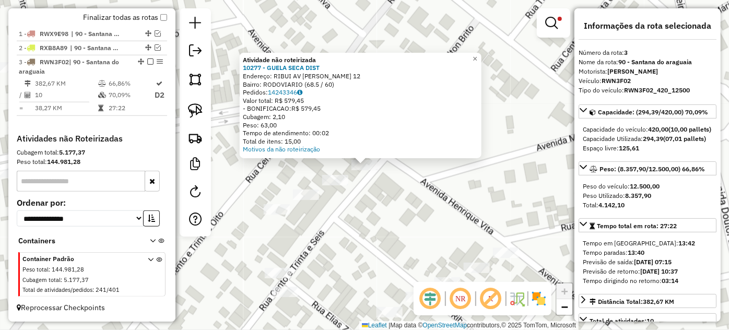
click at [364, 223] on div "Atividade não roteirizada 10277 - GUELA SECA DIST Endereço: RIBUI AV HENRIQUE V…" at bounding box center [364, 165] width 729 height 330
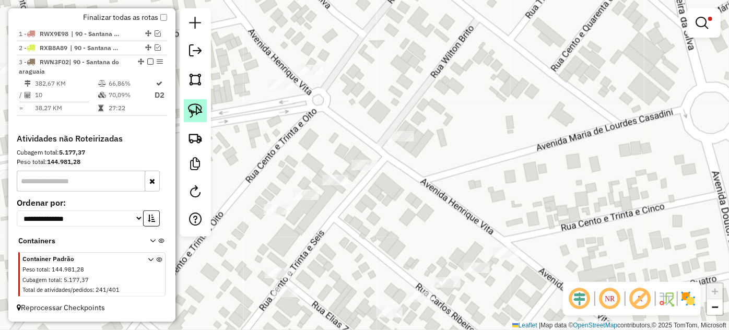
click at [196, 115] on img at bounding box center [195, 110] width 15 height 15
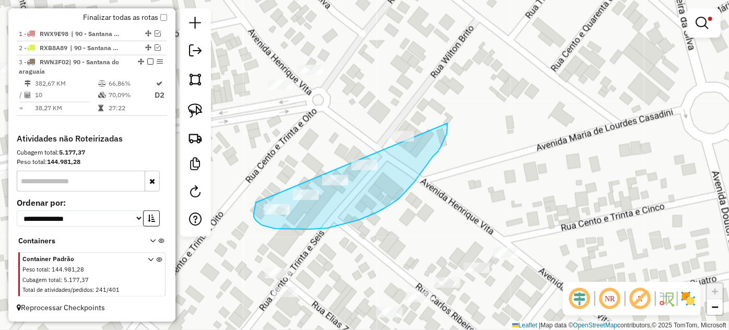
drag, startPoint x: 262, startPoint y: 225, endPoint x: 431, endPoint y: 101, distance: 209.9
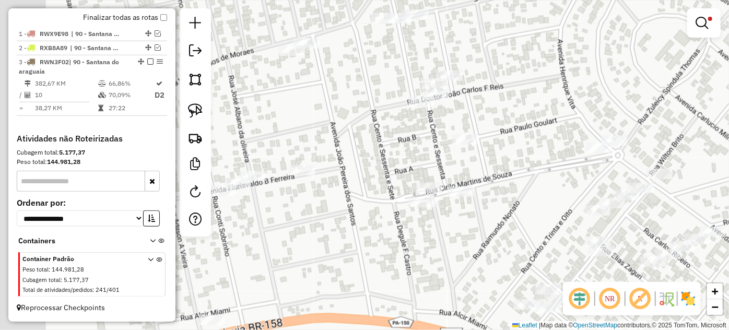
drag, startPoint x: 276, startPoint y: 156, endPoint x: 523, endPoint y: 187, distance: 249.5
click at [539, 201] on div "Limpar filtros Janela de atendimento Grade de atendimento Capacidade Transporta…" at bounding box center [364, 165] width 729 height 330
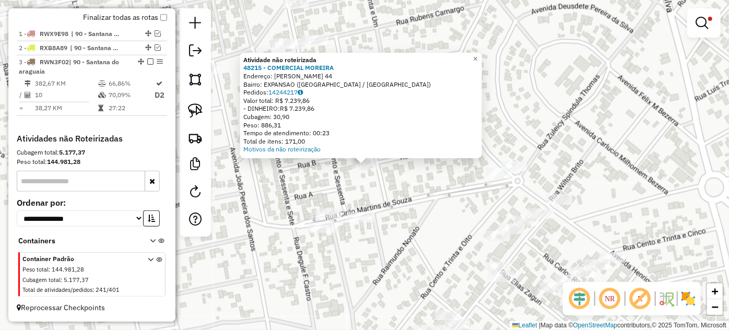
click at [398, 199] on div "Atividade não roteirizada 48215 - COMERCIAL MOREIRA Endereço: PEDRO BISPO 44 Ba…" at bounding box center [364, 165] width 729 height 330
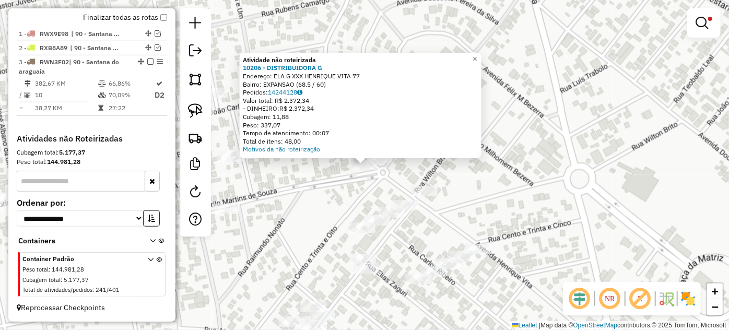
drag, startPoint x: 308, startPoint y: 177, endPoint x: 297, endPoint y: 181, distance: 11.9
click at [307, 177] on div "Atividade não roteirizada 10206 - DISTRIBUIDORA G Endereço: ELA G XXX HENRIQUE …" at bounding box center [364, 165] width 729 height 330
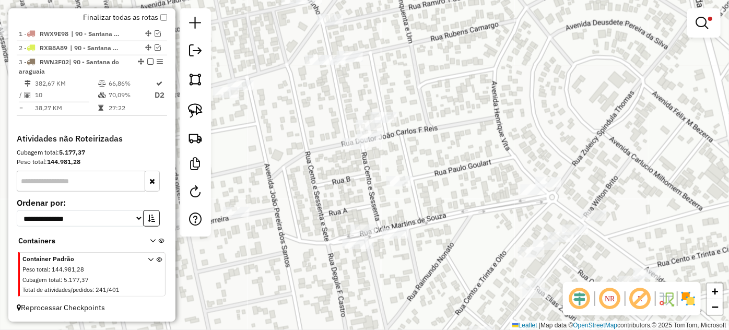
drag, startPoint x: 309, startPoint y: 188, endPoint x: 466, endPoint y: 223, distance: 161.6
click at [489, 211] on div "Limpar filtros Janela de atendimento Grade de atendimento Capacidade Transporta…" at bounding box center [364, 165] width 729 height 330
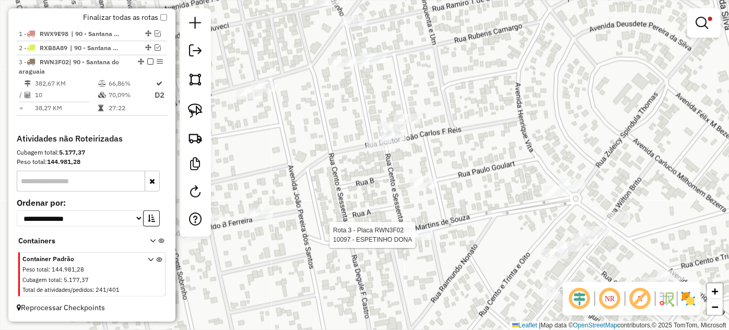
select select "*********"
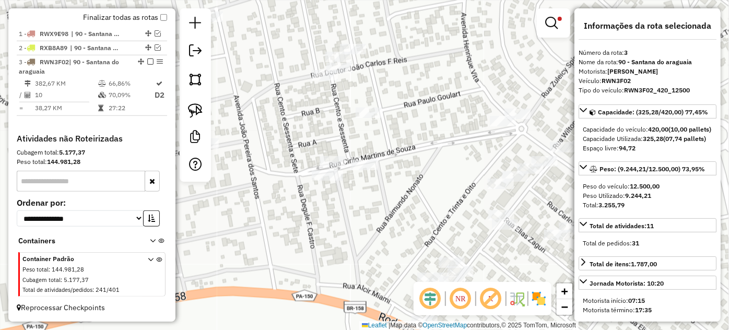
select select "*********"
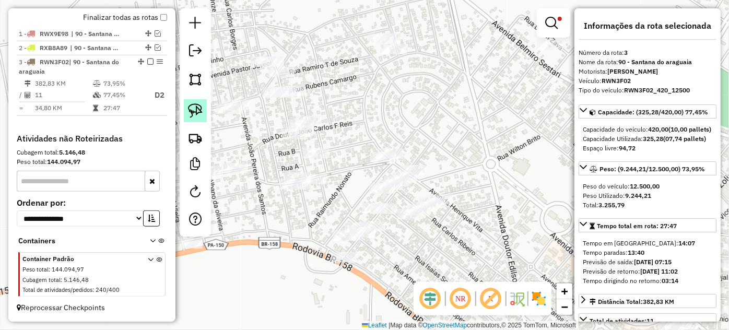
click at [206, 112] on link at bounding box center [195, 110] width 23 height 23
drag, startPoint x: 270, startPoint y: 133, endPoint x: 341, endPoint y: 109, distance: 74.9
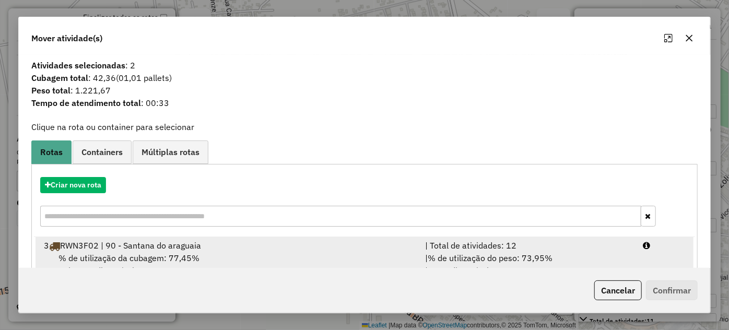
click at [515, 247] on div "| Total de atividades: 12" at bounding box center [528, 245] width 218 height 13
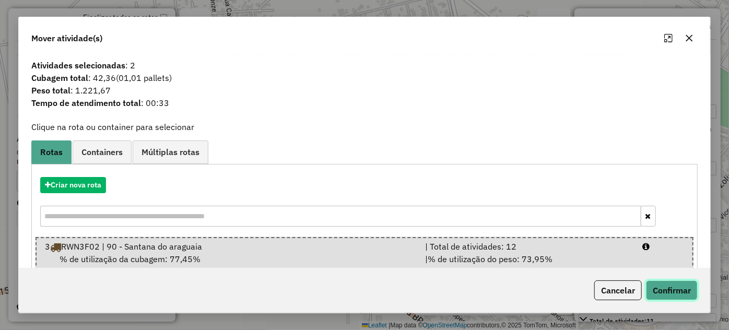
click at [668, 291] on button "Confirmar" at bounding box center [672, 290] width 52 height 20
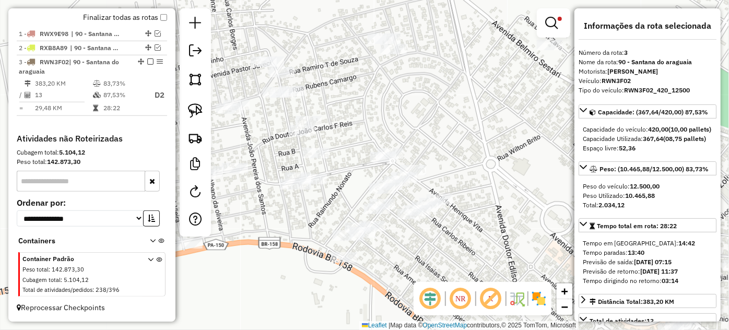
click at [343, 165] on div "Limpar filtros Janela de atendimento Grade de atendimento Capacidade Transporta…" at bounding box center [364, 165] width 729 height 330
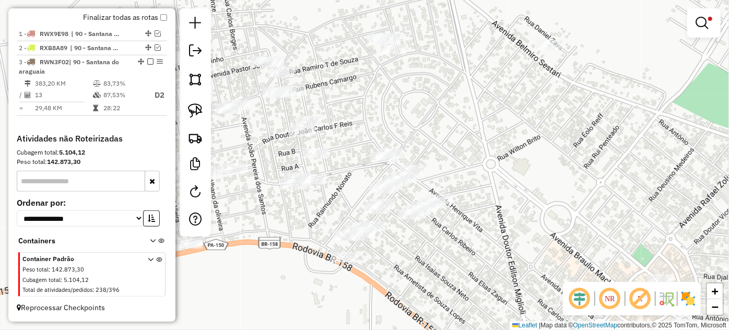
select select "*********"
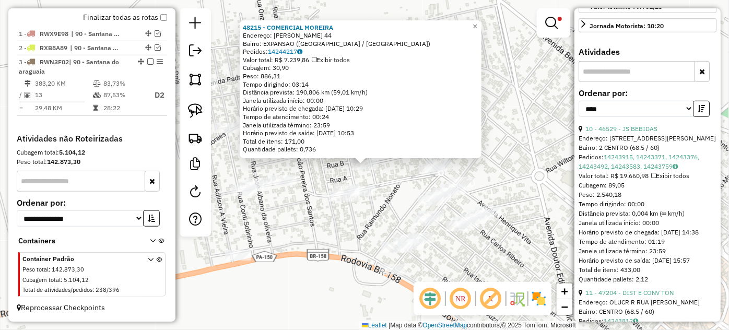
scroll to position [380, 0]
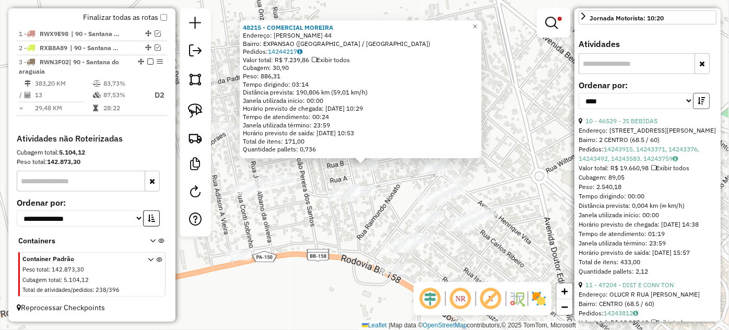
click at [697, 104] on icon "button" at bounding box center [700, 100] width 7 height 7
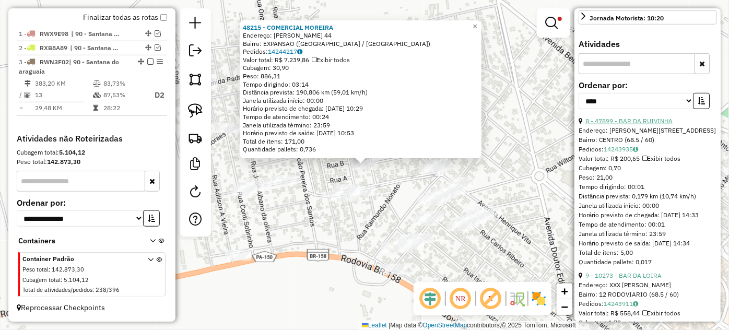
click at [627, 125] on link "8 - 47899 - BAR DA RUIVINHA" at bounding box center [628, 121] width 87 height 8
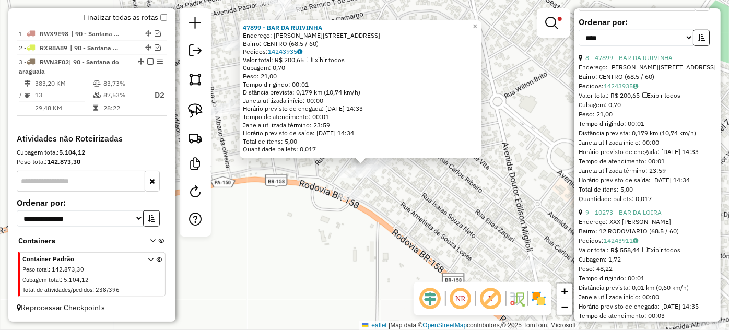
scroll to position [522, 0]
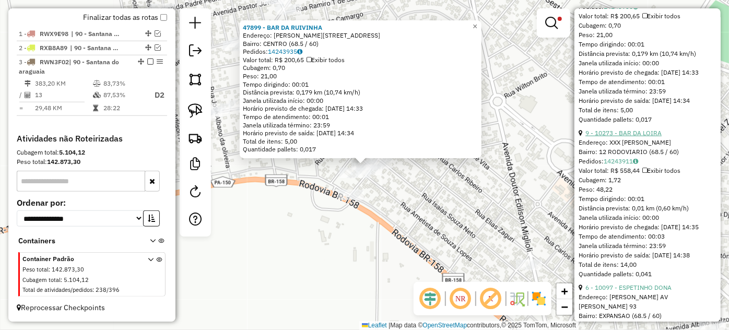
click at [635, 137] on link "9 - 10273 - BAR DA LOIRA" at bounding box center [623, 133] width 76 height 8
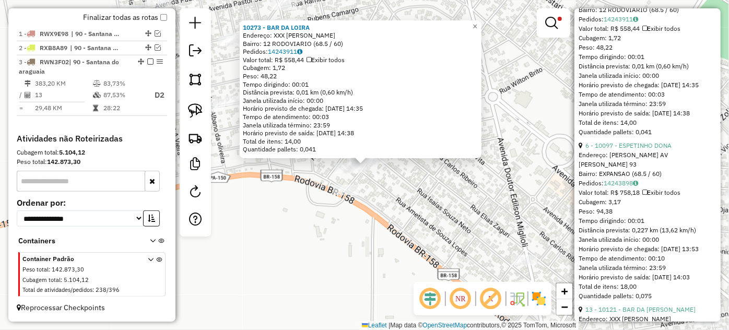
scroll to position [664, 0]
click at [636, 149] on link "6 - 10097 - ESPETINHO DONA" at bounding box center [628, 145] width 86 height 8
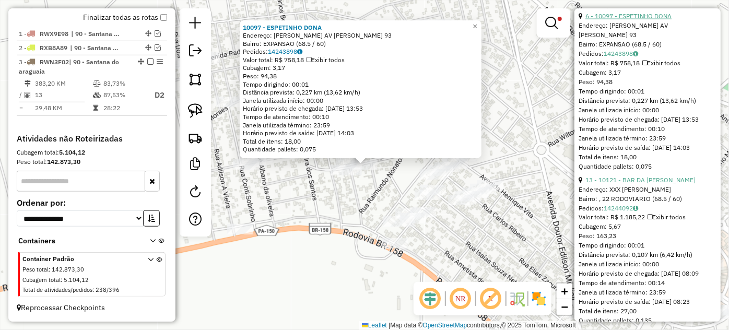
scroll to position [807, 0]
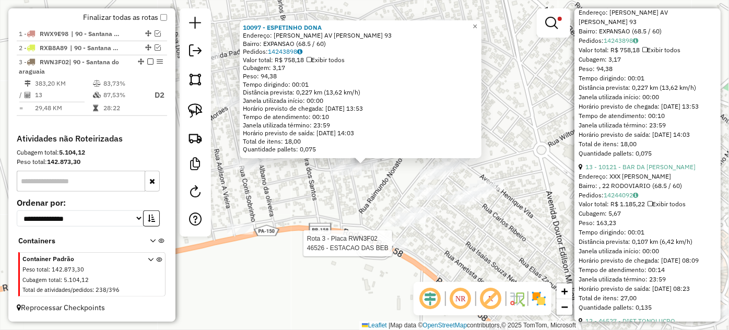
click at [380, 241] on div "Rota 3 - Placa RWN3F02 46526 - ESTACAO DAS BEB 10097 - ESPETINHO DONA Endereço:…" at bounding box center [364, 165] width 729 height 330
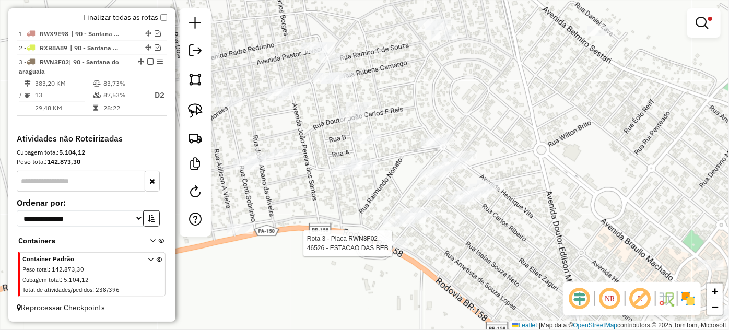
select select "*********"
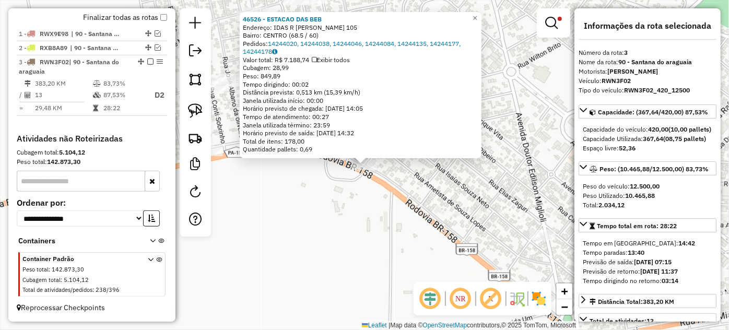
click at [448, 218] on div "46526 - ESTACAO DAS BEB Endereço: IDAS R ANTONIO LOBO ALENCAR 105 Bairro: CENTR…" at bounding box center [364, 165] width 729 height 330
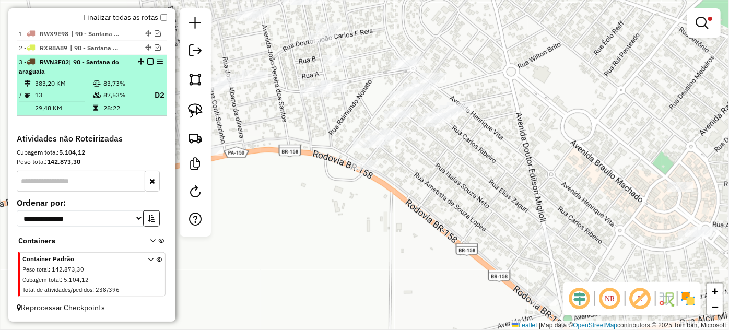
click at [148, 62] on em at bounding box center [150, 61] width 6 height 6
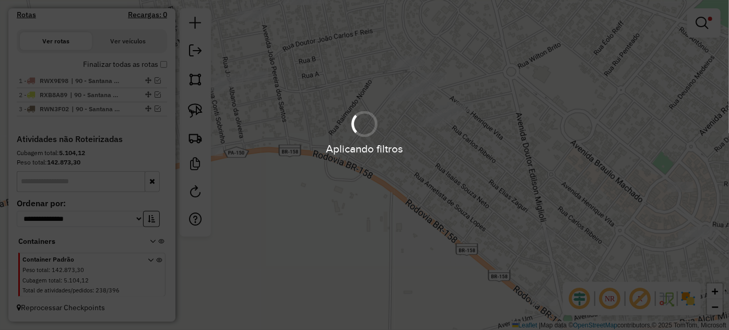
scroll to position [324, 0]
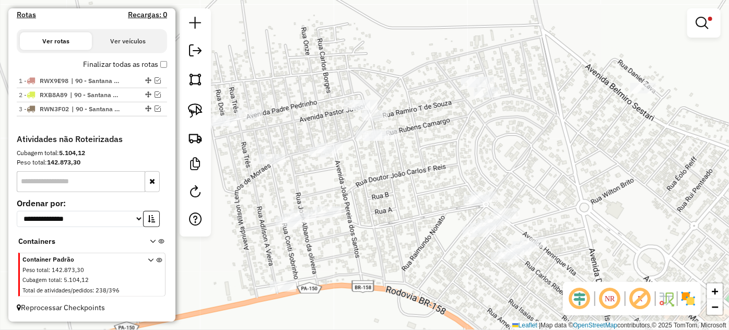
drag, startPoint x: 352, startPoint y: 92, endPoint x: 425, endPoint y: 228, distance: 154.2
click at [425, 228] on div "Limpar filtros Janela de atendimento Grade de atendimento Capacidade Transporta…" at bounding box center [364, 165] width 729 height 330
click at [194, 109] on img at bounding box center [195, 110] width 15 height 15
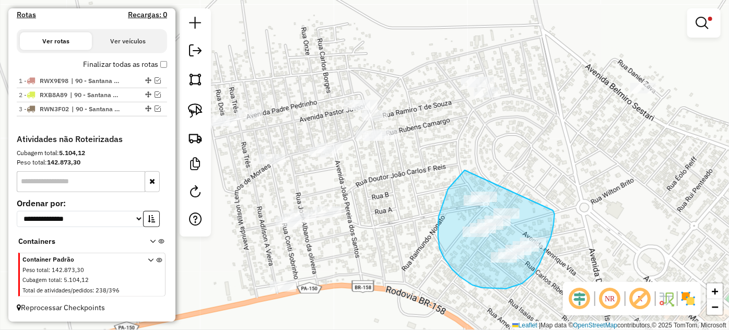
drag, startPoint x: 439, startPoint y: 217, endPoint x: 551, endPoint y: 209, distance: 113.0
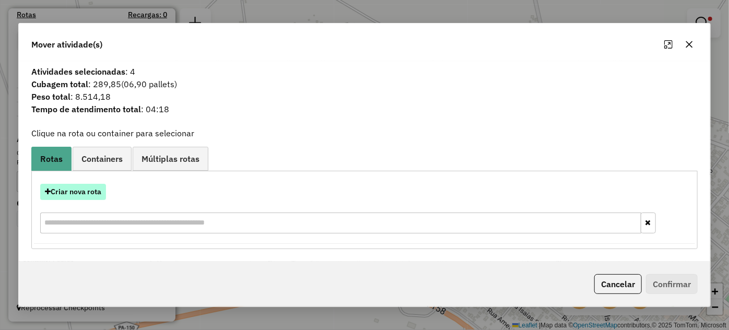
click at [80, 193] on button "Criar nova rota" at bounding box center [73, 192] width 66 height 16
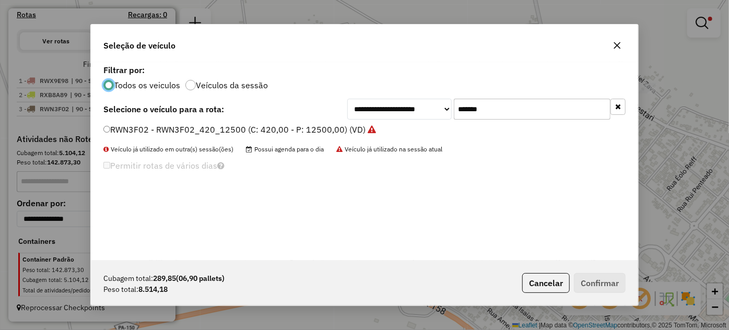
scroll to position [5, 3]
click at [504, 105] on input "*******" at bounding box center [532, 109] width 157 height 21
paste input "text"
type input "*******"
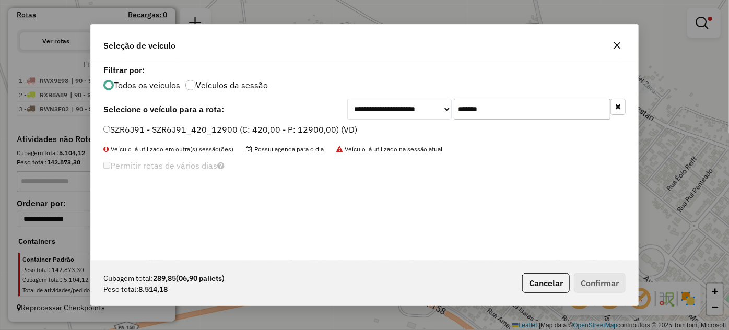
click at [341, 131] on label "SZR6J91 - SZR6J91_420_12900 (C: 420,00 - P: 12900,00) (VD)" at bounding box center [230, 129] width 254 height 13
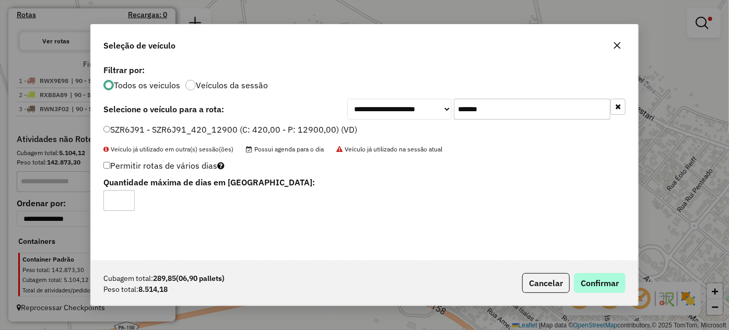
drag, startPoint x: 631, startPoint y: 294, endPoint x: 612, endPoint y: 283, distance: 21.8
click at [623, 290] on div "Cubagem total: 289,85 (06,90 pallets) Peso total: 8.514,18 Cancelar Confirmar" at bounding box center [364, 282] width 547 height 45
click at [605, 279] on button "Confirmar" at bounding box center [600, 283] width 52 height 20
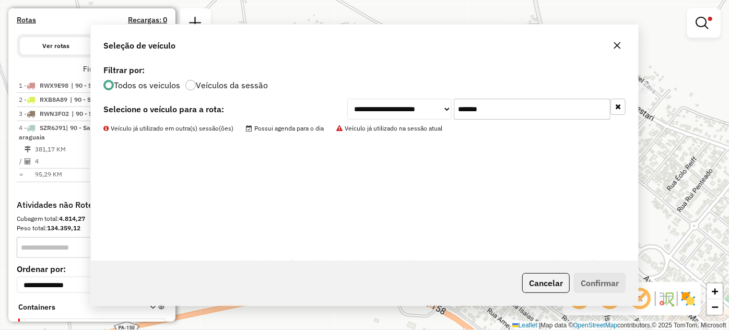
scroll to position [384, 0]
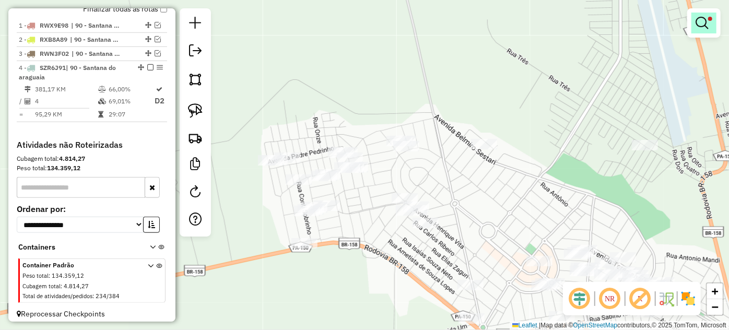
click at [701, 27] on em at bounding box center [701, 23] width 13 height 13
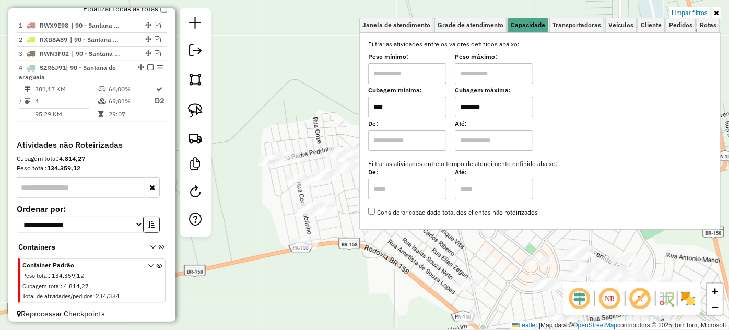
click at [412, 110] on input "****" at bounding box center [407, 107] width 78 height 21
click at [323, 204] on div "Limpar filtros Janela de atendimento Grade de atendimento Capacidade Transporta…" at bounding box center [364, 165] width 729 height 330
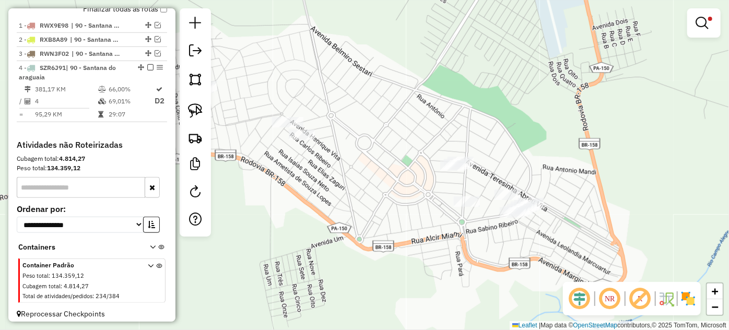
drag, startPoint x: 492, startPoint y: 269, endPoint x: 454, endPoint y: 224, distance: 58.5
click at [454, 224] on div "Limpar filtros Janela de atendimento Grade de atendimento Capacidade Transporta…" at bounding box center [364, 165] width 729 height 330
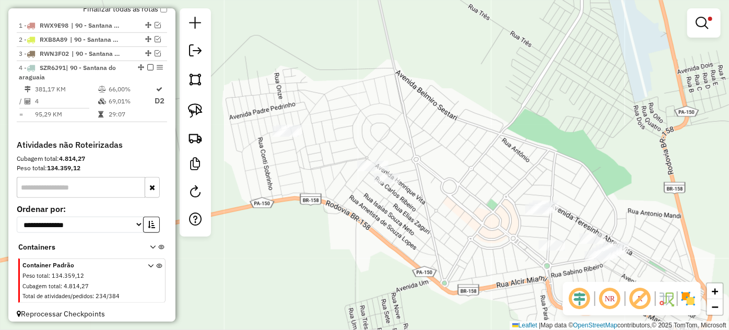
click at [723, 24] on div "Limpar filtros Janela de atendimento Grade de atendimento Capacidade Transporta…" at bounding box center [364, 165] width 729 height 330
click at [712, 26] on link at bounding box center [703, 23] width 25 height 21
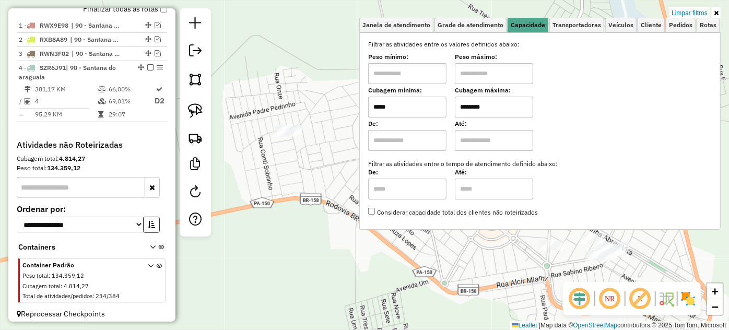
click at [413, 110] on input "*****" at bounding box center [407, 107] width 78 height 21
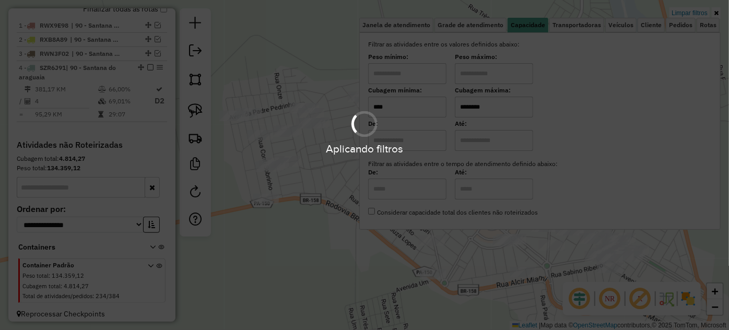
type input "****"
click at [318, 191] on hb-app "Aplicando filtros Pop-up bloqueado! Seu navegador bloqueou automáticamente a ab…" at bounding box center [364, 165] width 729 height 330
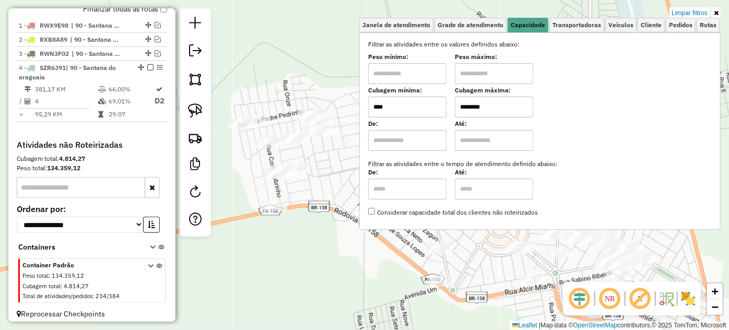
click at [326, 182] on div "Limpar filtros Janela de atendimento Grade de atendimento Capacidade Transporta…" at bounding box center [364, 165] width 729 height 330
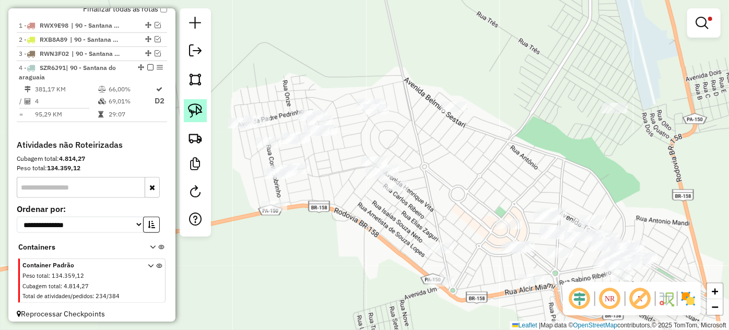
click at [197, 111] on img at bounding box center [195, 110] width 15 height 15
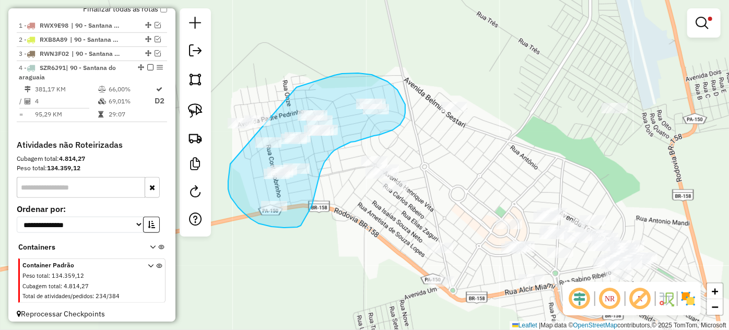
drag, startPoint x: 230, startPoint y: 165, endPoint x: 230, endPoint y: 106, distance: 59.0
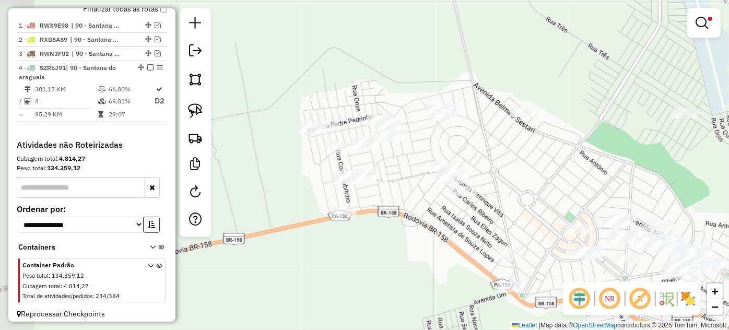
drag, startPoint x: 470, startPoint y: 184, endPoint x: 551, endPoint y: 191, distance: 81.2
click at [551, 191] on div "Limpar filtros Janela de atendimento Grade de atendimento Capacidade Transporta…" at bounding box center [364, 165] width 729 height 330
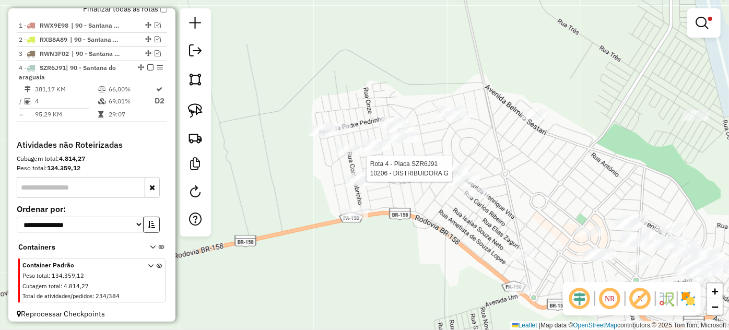
select select "*********"
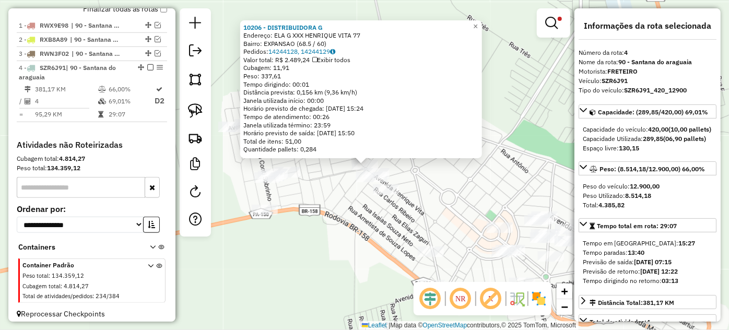
scroll to position [398, 0]
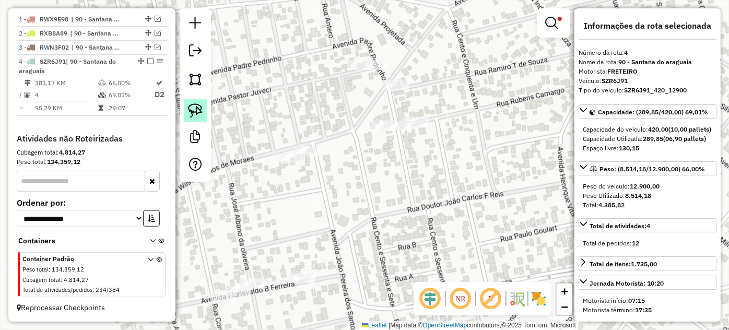
click at [199, 108] on img at bounding box center [195, 110] width 15 height 15
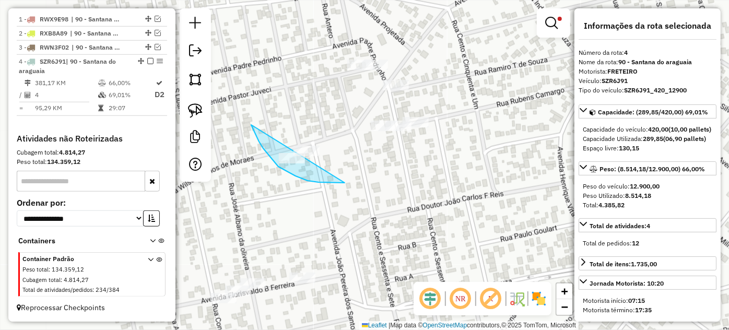
drag, startPoint x: 259, startPoint y: 141, endPoint x: 356, endPoint y: 136, distance: 97.2
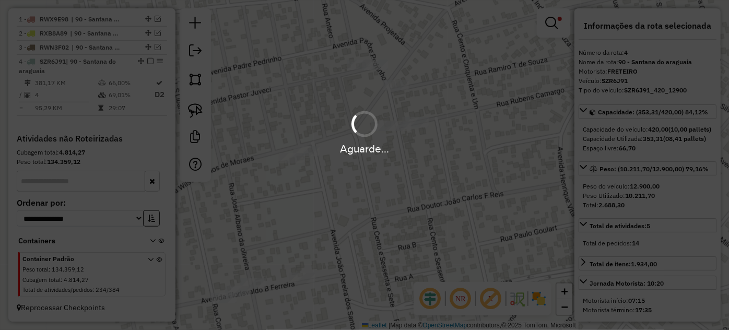
select select "*********"
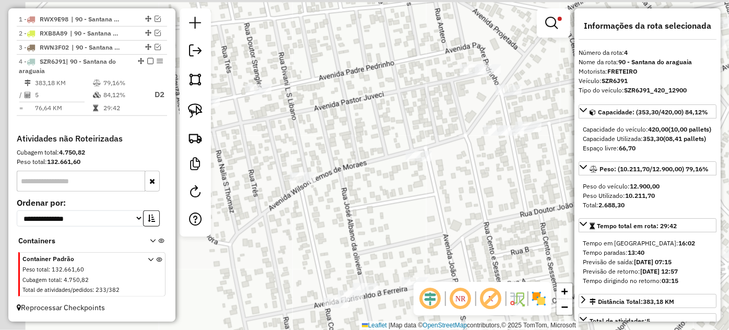
drag, startPoint x: 328, startPoint y: 231, endPoint x: 442, endPoint y: 237, distance: 113.9
click at [442, 237] on div "Limpar filtros Janela de atendimento Grade de atendimento Capacidade Transporta…" at bounding box center [364, 165] width 729 height 330
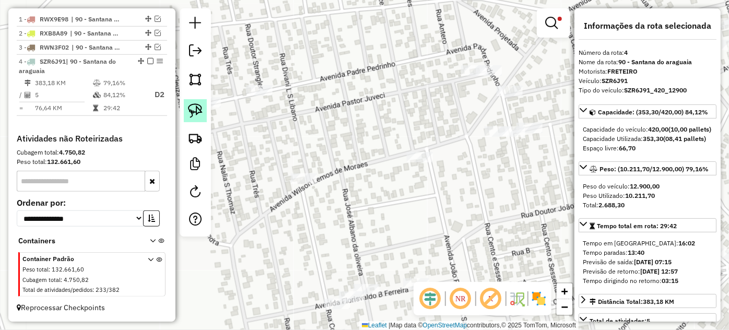
click at [189, 107] on img at bounding box center [195, 110] width 15 height 15
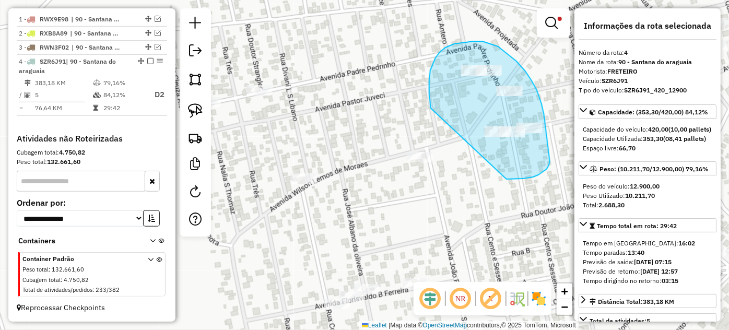
drag, startPoint x: 430, startPoint y: 100, endPoint x: 506, endPoint y: 179, distance: 110.0
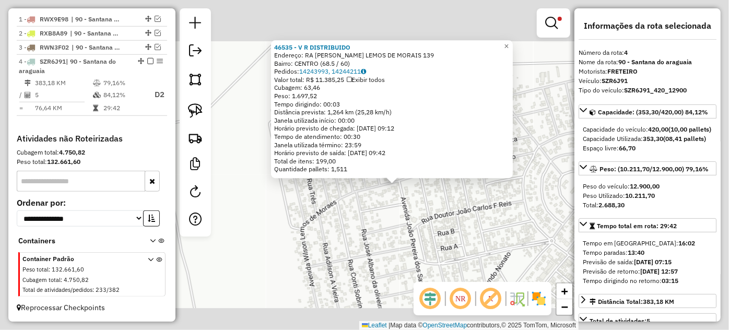
click at [433, 234] on div "46535 - V R DISTRIBUIDO Endereço: RA R WILSON LEMOS DE MORAIS 139 Bairro: CENTR…" at bounding box center [364, 165] width 729 height 330
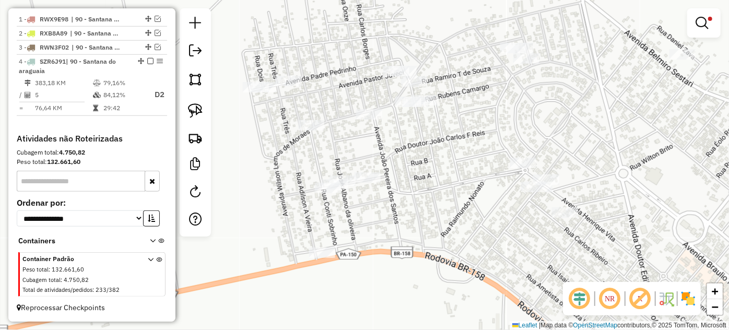
drag, startPoint x: 413, startPoint y: 179, endPoint x: 411, endPoint y: 137, distance: 41.3
click at [411, 137] on div "Limpar filtros Janela de atendimento Grade de atendimento Capacidade Transporta…" at bounding box center [364, 165] width 729 height 330
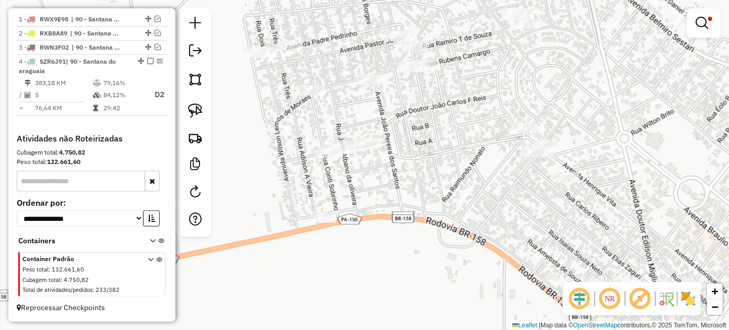
select select "*********"
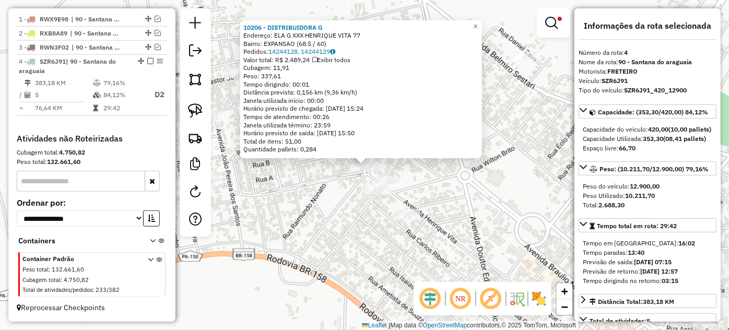
click at [270, 208] on div "Rota 4 - Placa SZR6J91 10277 - GUELA SECA DIST 10206 - DISTRIBUIDORA G Endereço…" at bounding box center [364, 165] width 729 height 330
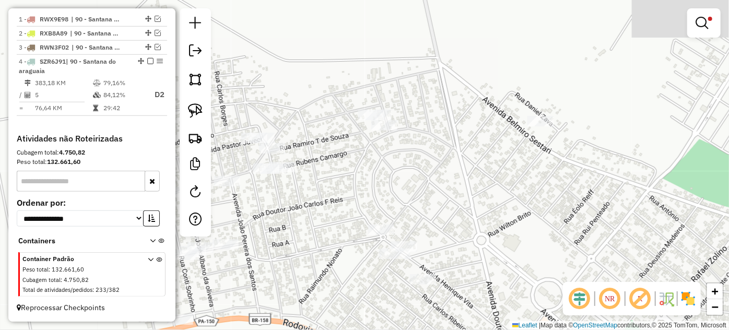
drag, startPoint x: 434, startPoint y: 121, endPoint x: 451, endPoint y: 187, distance: 68.4
click at [451, 187] on div "Limpar filtros Janela de atendimento Grade de atendimento Capacidade Transporta…" at bounding box center [364, 165] width 729 height 330
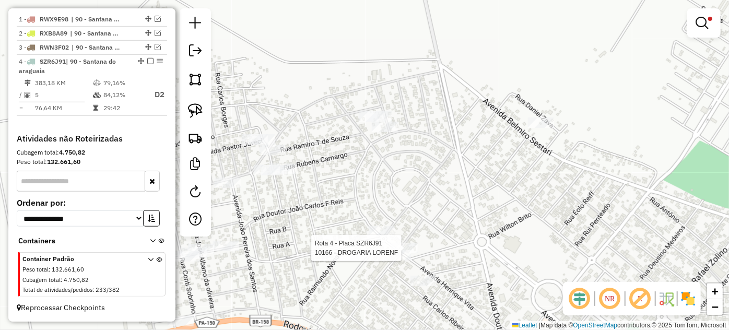
select select "*********"
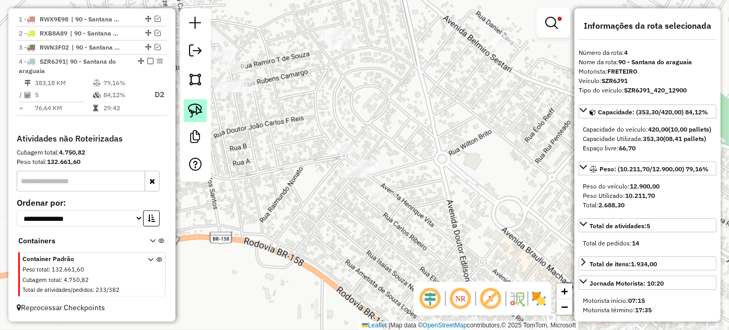
click at [203, 106] on link at bounding box center [195, 110] width 23 height 23
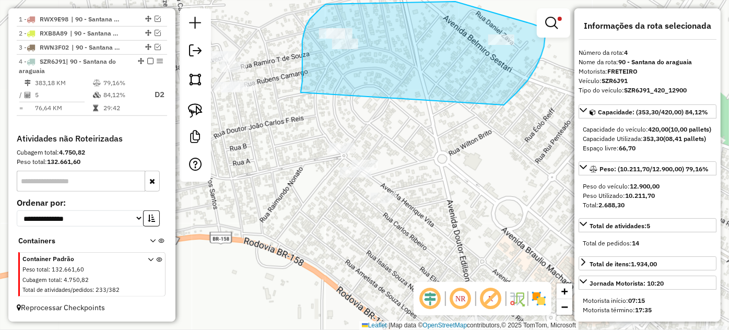
drag, startPoint x: 302, startPoint y: 81, endPoint x: 489, endPoint y: 119, distance: 190.1
click at [489, 119] on div "Limpar filtros Janela de atendimento Grade de atendimento Capacidade Transporta…" at bounding box center [364, 165] width 729 height 330
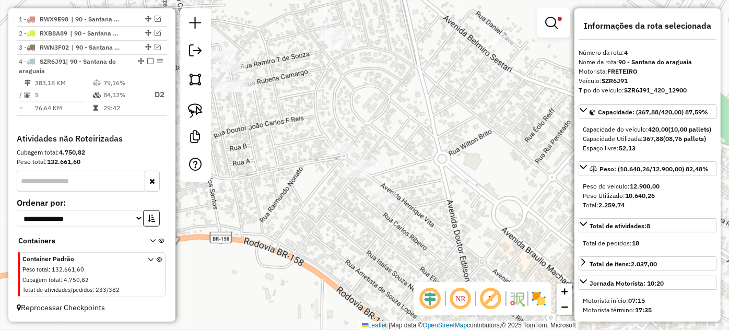
select select "*********"
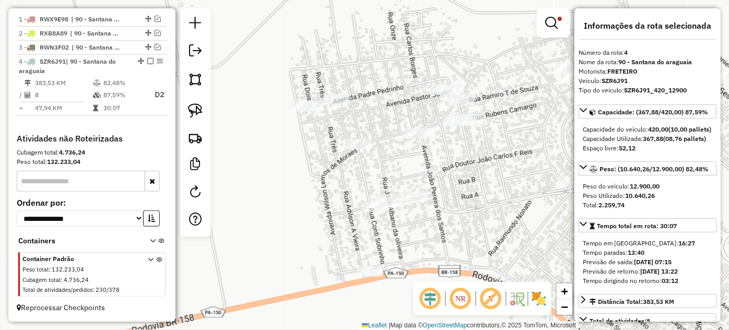
drag, startPoint x: 269, startPoint y: 138, endPoint x: 484, endPoint y: 169, distance: 217.8
click at [484, 169] on div "Limpar filtros Janela de atendimento Grade de atendimento Capacidade Transporta…" at bounding box center [364, 165] width 729 height 330
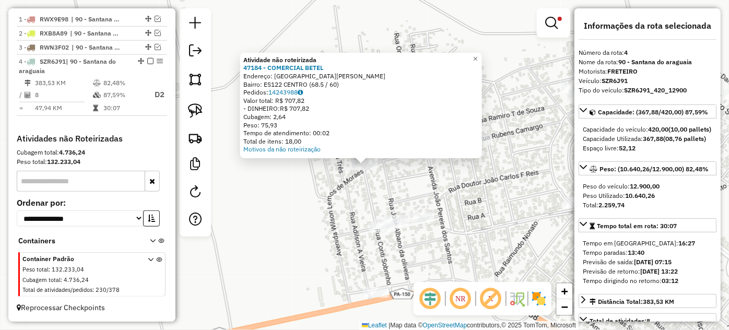
click at [472, 221] on div "Atividade não roteirizada 47184 - COMERCIAL BETEL Endereço: AVENIDA WILSON LEMO…" at bounding box center [364, 165] width 729 height 330
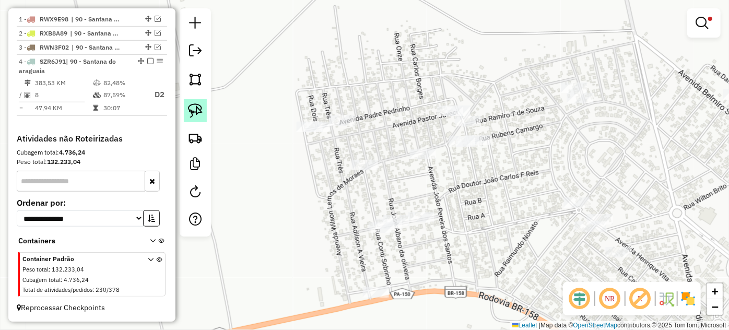
click at [191, 113] on img at bounding box center [195, 110] width 15 height 15
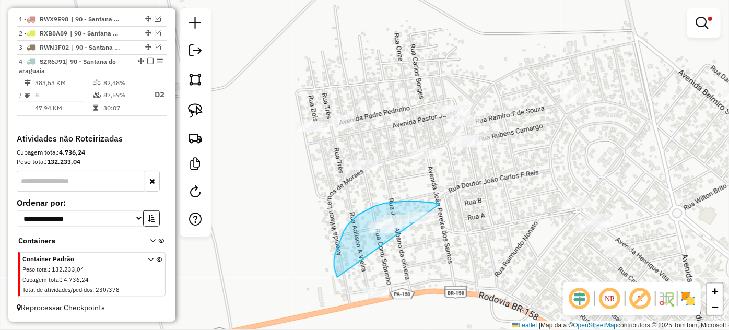
drag, startPoint x: 419, startPoint y: 202, endPoint x: 467, endPoint y: 297, distance: 106.2
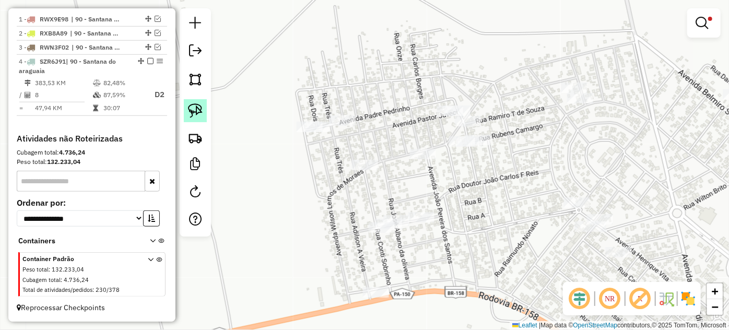
click at [204, 110] on link at bounding box center [195, 110] width 23 height 23
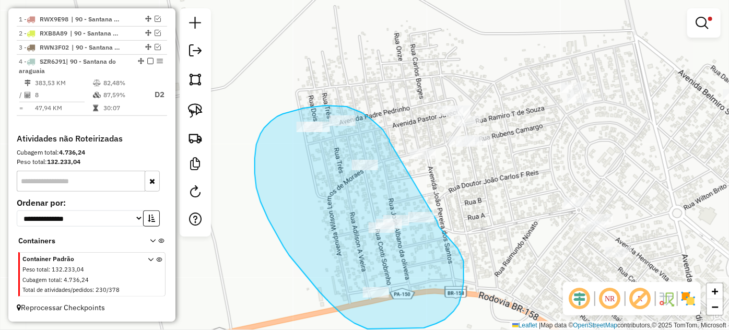
drag, startPoint x: 372, startPoint y: 120, endPoint x: 437, endPoint y: 221, distance: 120.5
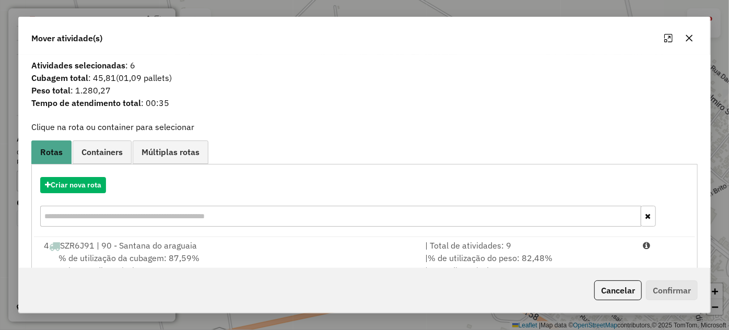
drag, startPoint x: 516, startPoint y: 253, endPoint x: 621, endPoint y: 279, distance: 108.6
click at [516, 253] on span "% de utilização do peso: 82,48%" at bounding box center [490, 258] width 125 height 10
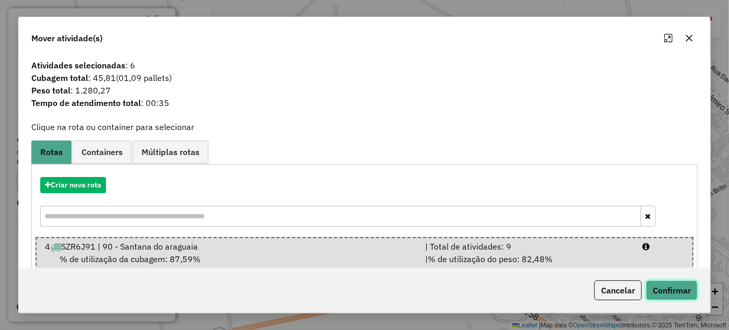
click at [665, 292] on button "Confirmar" at bounding box center [672, 290] width 52 height 20
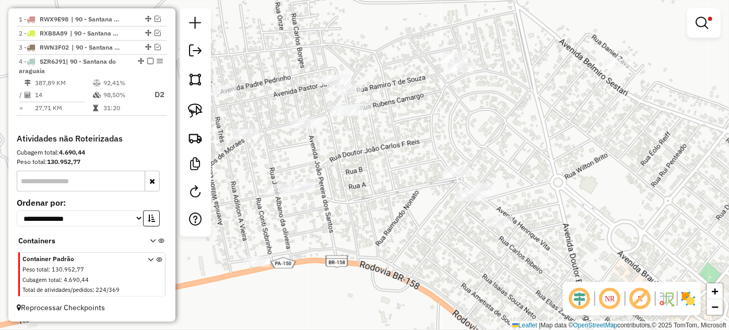
drag, startPoint x: 483, startPoint y: 224, endPoint x: 360, endPoint y: 196, distance: 125.9
click at [328, 189] on div "Limpar filtros Janela de atendimento Grade de atendimento Capacidade Transporta…" at bounding box center [364, 165] width 729 height 330
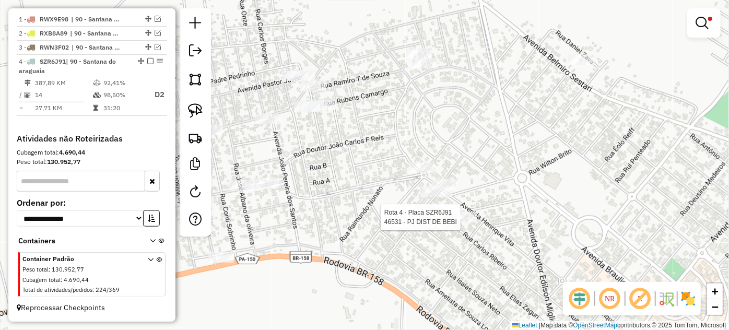
select select "*********"
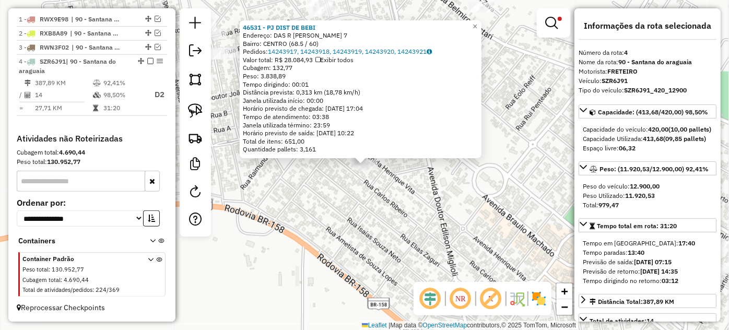
click at [335, 214] on div "46531 - PJ DIST DE BEBI Endereço: DAS R HENRIQUE VITA 7 Bairro: CENTRO (68.5 / …" at bounding box center [364, 165] width 729 height 330
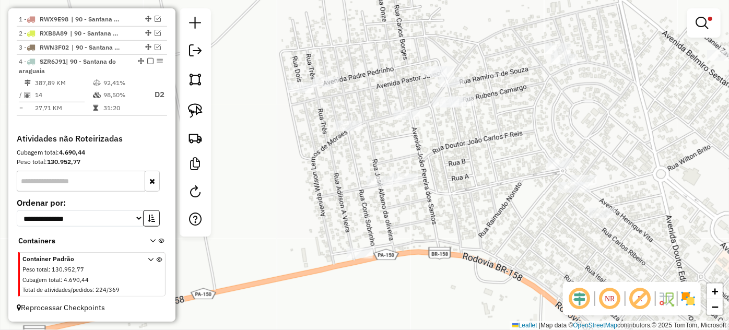
drag, startPoint x: 278, startPoint y: 186, endPoint x: 518, endPoint y: 228, distance: 243.2
click at [518, 228] on div "Limpar filtros Janela de atendimento Grade de atendimento Capacidade Transporta…" at bounding box center [364, 165] width 729 height 330
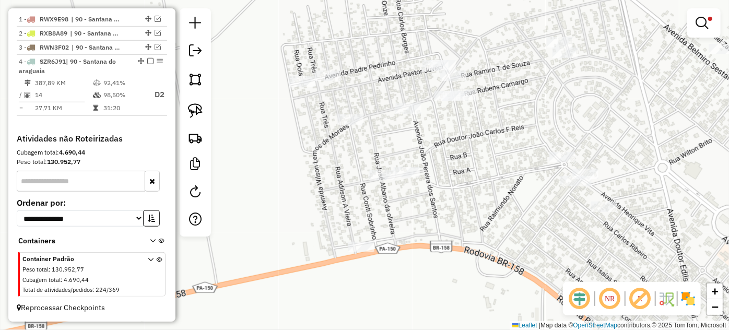
click at [341, 247] on div "Rota 4 - Placa SZR6J91 10017 - PIT DOG QUERO M Limpar filtros Janela de atendim…" at bounding box center [364, 165] width 729 height 330
select select "*********"
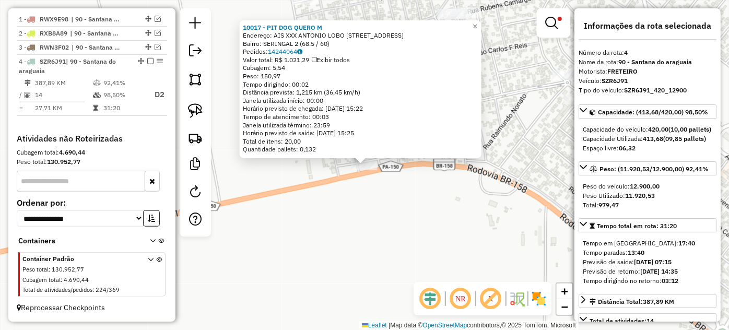
click at [433, 223] on div "10017 - PIT DOG QUERO M Endereço: AIS XXX [PERSON_NAME] 65 Bairro: SERINGAL 2 (…" at bounding box center [364, 165] width 729 height 330
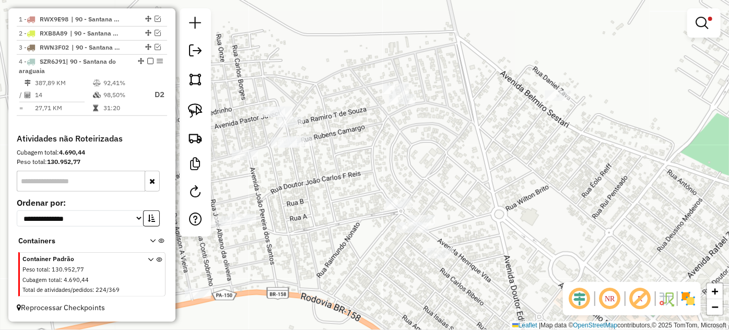
drag, startPoint x: 542, startPoint y: 161, endPoint x: 365, endPoint y: 290, distance: 219.3
click at [366, 297] on div "Limpar filtros Janela de atendimento Grade de atendimento Capacidade Transporta…" at bounding box center [364, 165] width 729 height 330
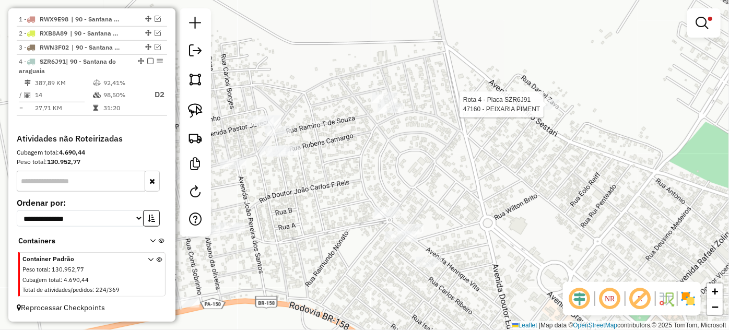
select select "*********"
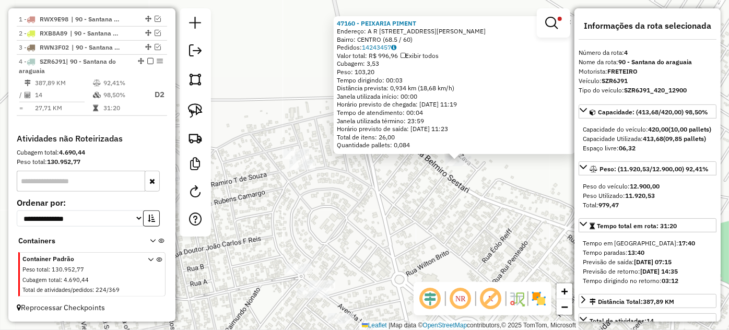
drag, startPoint x: 290, startPoint y: 221, endPoint x: 487, endPoint y: 220, distance: 197.3
click at [491, 221] on div "47160 - PEIXARIA PIMENT Endereço: A R RUA DANIEL ZAVA 57 Bairro: CENTRO (68.5 /…" at bounding box center [364, 165] width 729 height 330
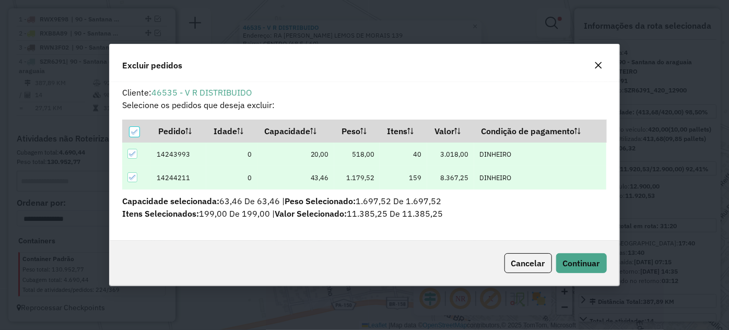
scroll to position [0, 0]
click at [577, 263] on span "Continuar" at bounding box center [581, 263] width 37 height 10
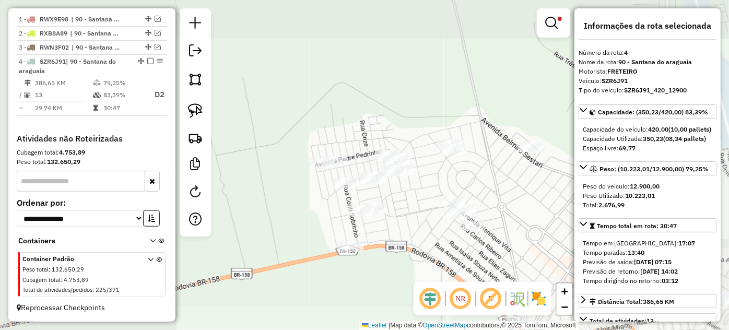
click at [431, 204] on div "Limpar filtros Janela de atendimento Grade de atendimento Capacidade Transporta…" at bounding box center [364, 165] width 729 height 330
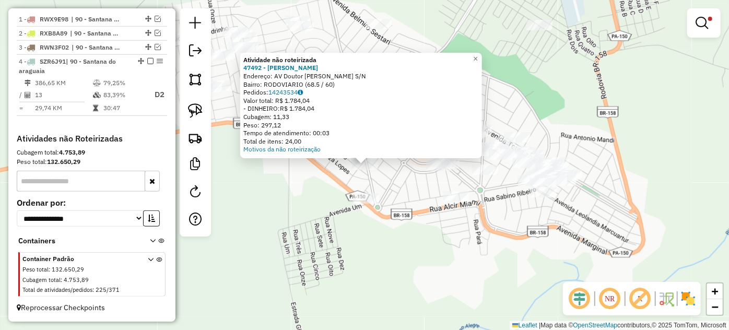
click at [333, 188] on div "Atividade não roteirizada 47492 - espetinho jr Endereço: AV Doutor Edson miglio…" at bounding box center [364, 165] width 729 height 330
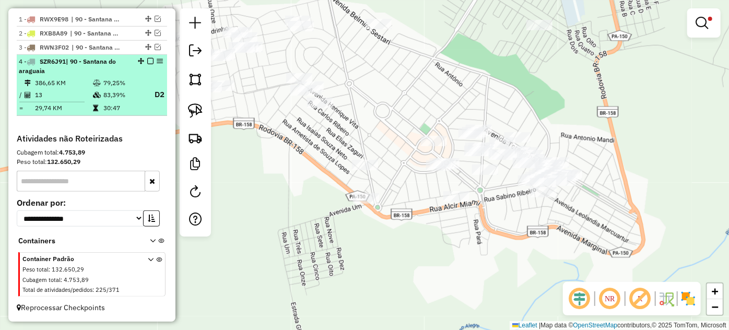
click at [128, 86] on td "79,25%" at bounding box center [124, 83] width 42 height 10
select select "*********"
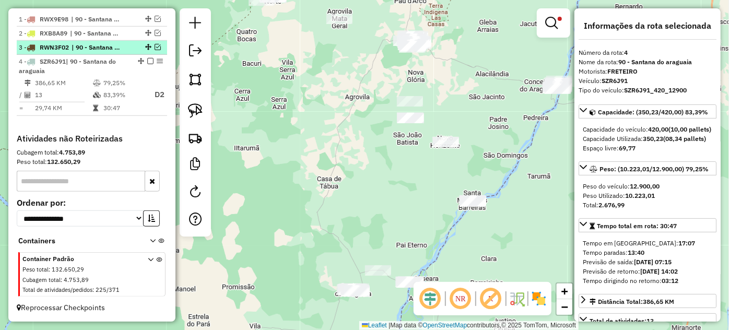
click at [124, 47] on div "3 - RWN3F02 | 90 - [GEOGRAPHIC_DATA]" at bounding box center [74, 47] width 111 height 9
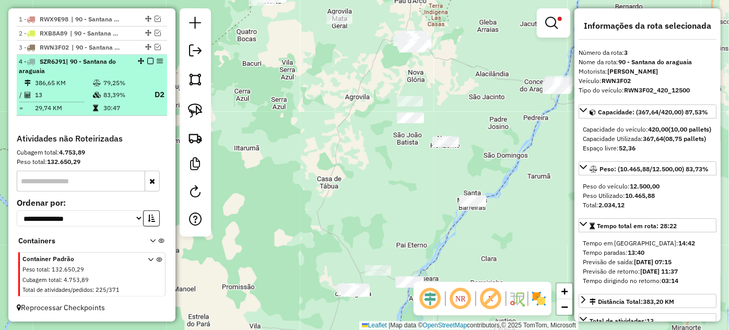
click at [122, 81] on td "79,25%" at bounding box center [124, 83] width 42 height 10
click at [147, 62] on em at bounding box center [150, 61] width 6 height 6
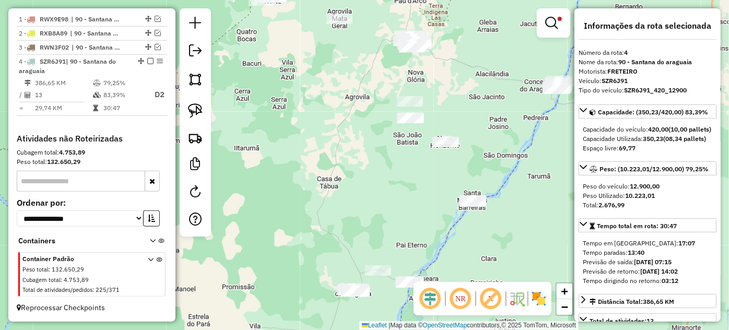
scroll to position [351, 0]
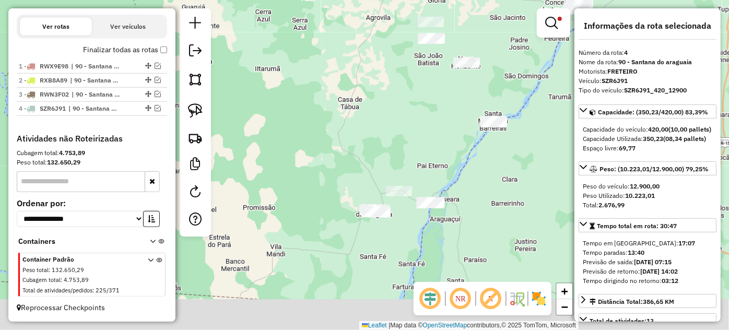
drag, startPoint x: 376, startPoint y: 293, endPoint x: 382, endPoint y: 217, distance: 76.5
click at [395, 218] on div "Limpar filtros Janela de atendimento Grade de atendimento Capacidade Transporta…" at bounding box center [364, 165] width 729 height 330
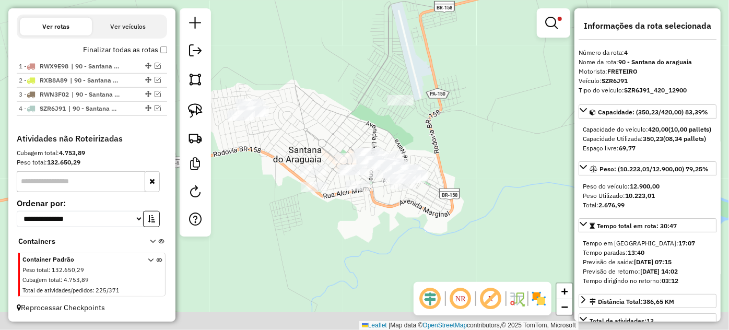
drag, startPoint x: 358, startPoint y: 183, endPoint x: 295, endPoint y: 132, distance: 80.5
click at [295, 132] on div "Limpar filtros Janela de atendimento Grade de atendimento Capacidade Transporta…" at bounding box center [364, 165] width 729 height 330
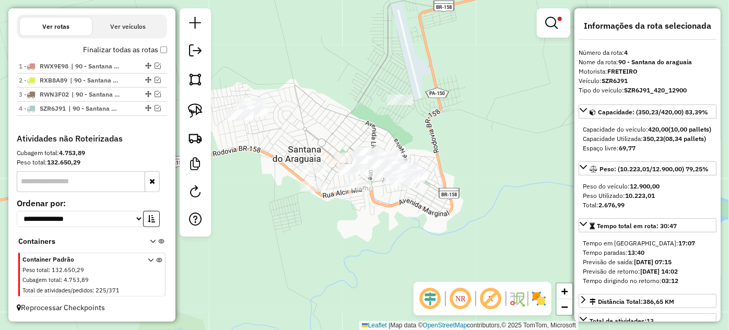
click at [558, 22] on link at bounding box center [553, 23] width 25 height 21
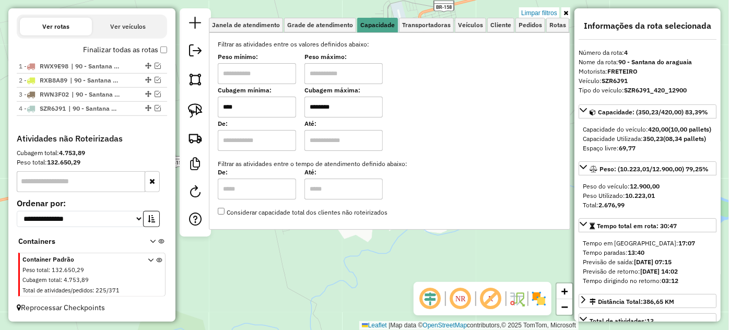
click at [280, 108] on input "****" at bounding box center [257, 107] width 78 height 21
click at [328, 240] on div "Limpar filtros Janela de atendimento Grade de atendimento Capacidade Transporta…" at bounding box center [364, 165] width 729 height 330
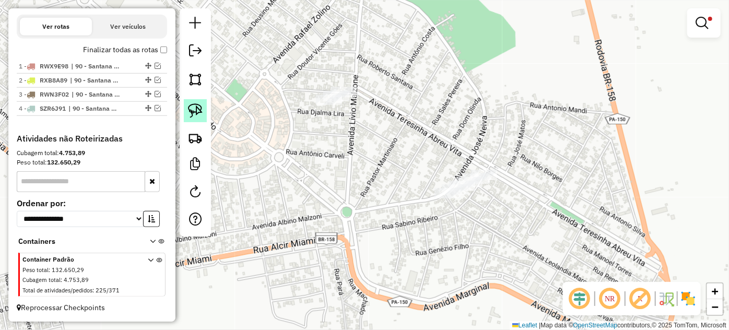
click at [185, 109] on link at bounding box center [195, 110] width 23 height 23
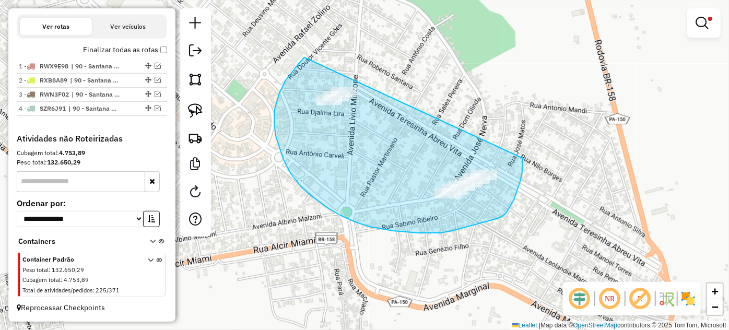
drag, startPoint x: 303, startPoint y: 58, endPoint x: 522, endPoint y: 154, distance: 238.4
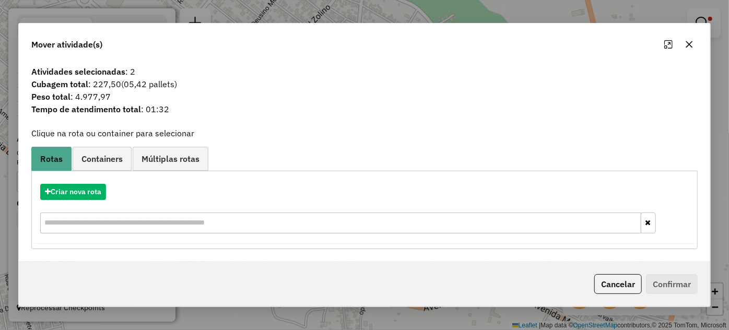
click at [688, 50] on button "button" at bounding box center [689, 44] width 17 height 17
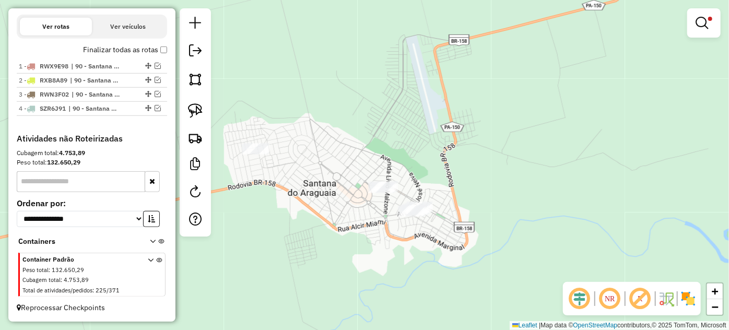
drag, startPoint x: 361, startPoint y: 124, endPoint x: 285, endPoint y: 176, distance: 92.2
click at [307, 180] on div "Limpar filtros Janela de atendimento Grade de atendimento Capacidade Transporta…" at bounding box center [364, 165] width 729 height 330
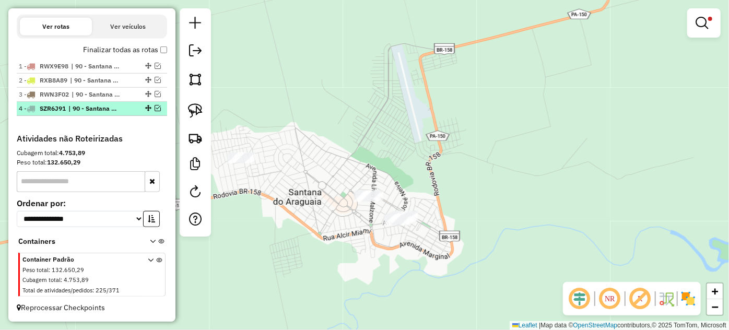
click at [157, 108] on em at bounding box center [158, 108] width 6 height 6
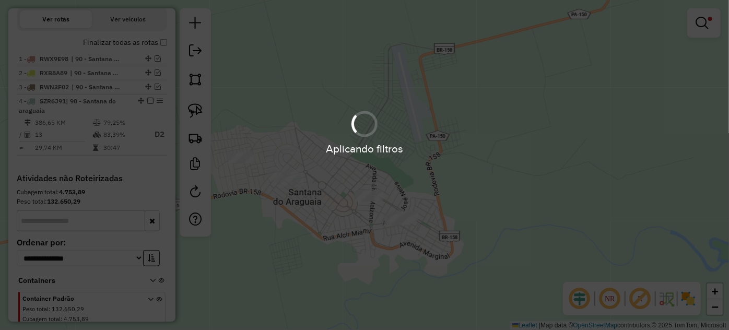
scroll to position [398, 0]
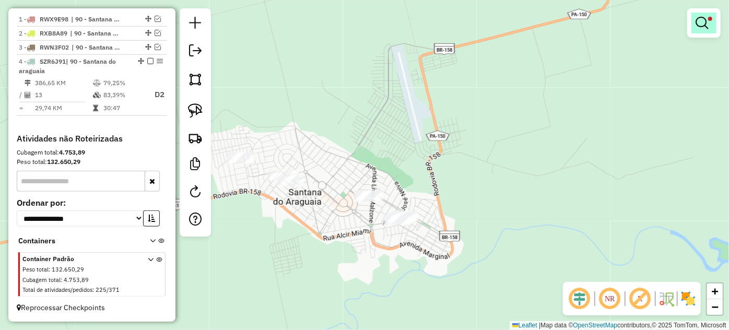
click at [706, 27] on em at bounding box center [701, 23] width 13 height 13
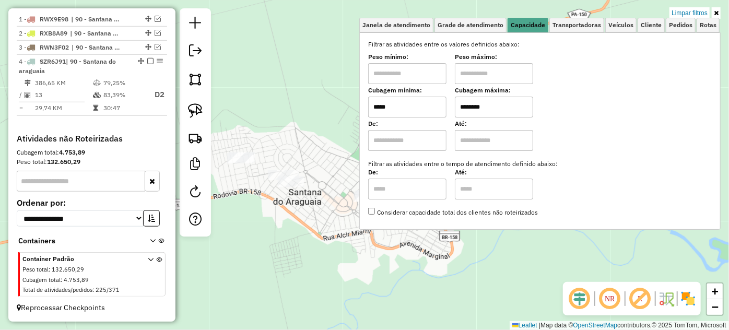
click at [419, 104] on input "*****" at bounding box center [407, 107] width 78 height 21
type input "****"
click at [255, 183] on div "Limpar filtros Janela de atendimento Grade de atendimento Capacidade Transporta…" at bounding box center [364, 165] width 729 height 330
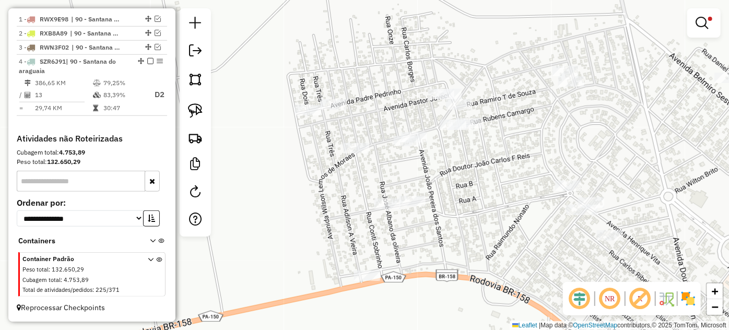
drag, startPoint x: 349, startPoint y: 178, endPoint x: 481, endPoint y: 149, distance: 135.8
click at [481, 149] on div "Limpar filtros Janela de atendimento Grade de atendimento Capacidade Transporta…" at bounding box center [364, 165] width 729 height 330
select select "*********"
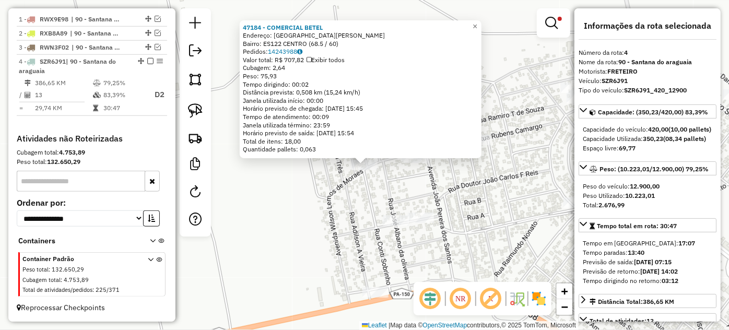
click at [488, 207] on div "47184 - COMERCIAL BETEL Endereço: AVENIDA WILSON LEMOS DE MORA Bairro: ES122 CE…" at bounding box center [364, 165] width 729 height 330
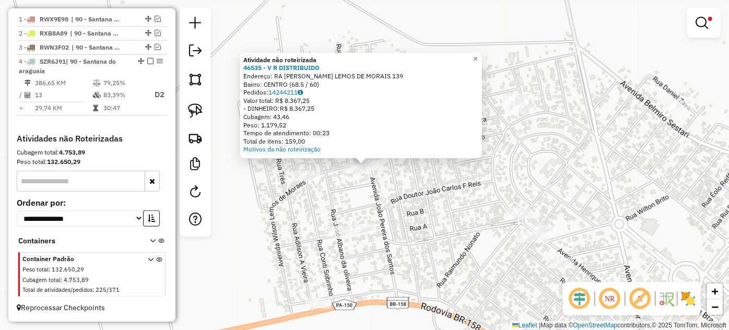
click at [430, 184] on div "Atividade não roteirizada 46535 - V R DISTRIBUIDO Endereço: RA R WILSON LEMOS D…" at bounding box center [364, 165] width 729 height 330
click at [375, 170] on div at bounding box center [365, 165] width 26 height 10
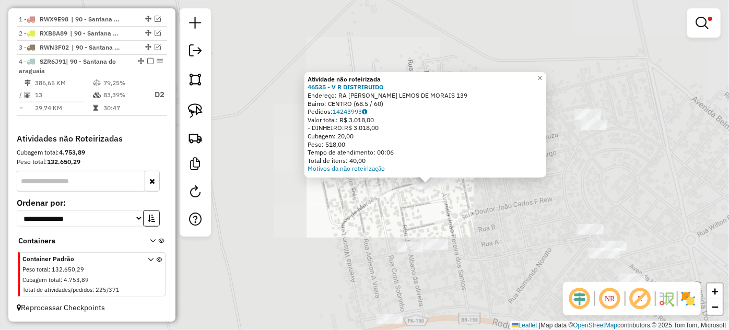
click at [491, 196] on div "Atividade não roteirizada 46535 - V R DISTRIBUIDO Endereço: RA R WILSON LEMOS D…" at bounding box center [364, 165] width 729 height 330
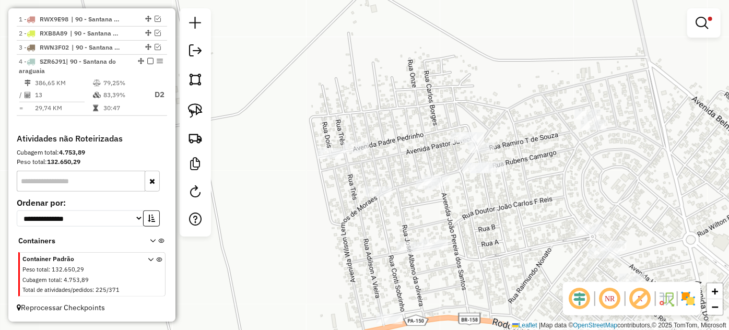
click at [508, 227] on div "Limpar filtros Janela de atendimento Grade de atendimento Capacidade Transporta…" at bounding box center [364, 165] width 729 height 330
select select "*********"
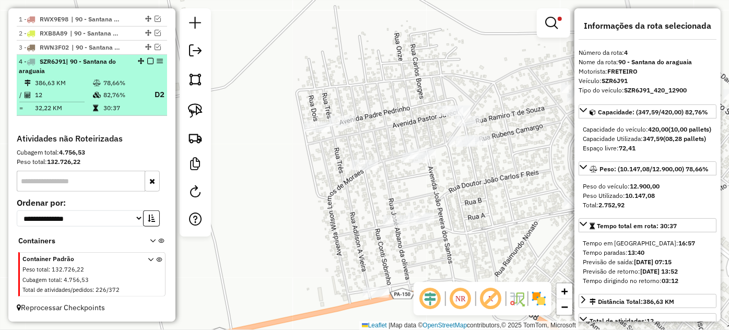
click at [149, 63] on em at bounding box center [150, 61] width 6 height 6
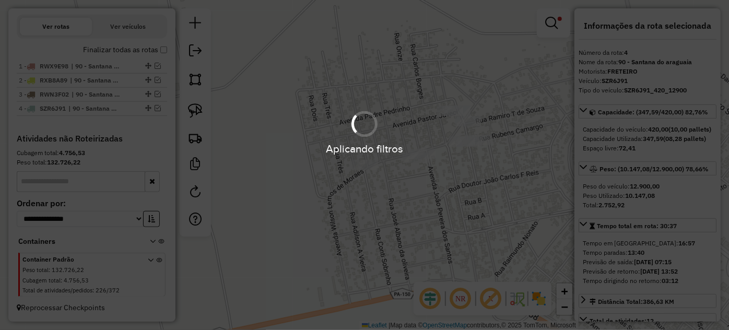
scroll to position [351, 0]
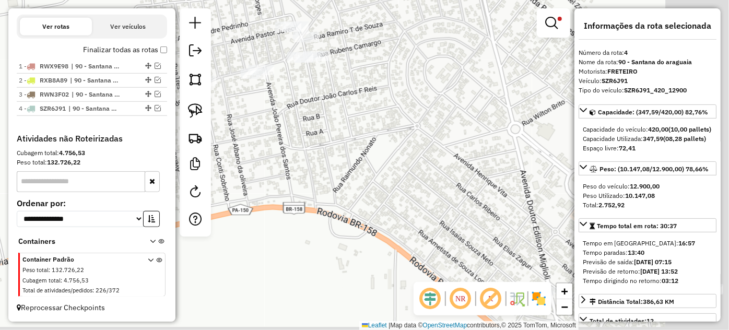
drag, startPoint x: 514, startPoint y: 222, endPoint x: 267, endPoint y: 116, distance: 268.4
click at [277, 118] on div "Limpar filtros Janela de atendimento Grade de atendimento Capacidade Transporta…" at bounding box center [364, 165] width 729 height 330
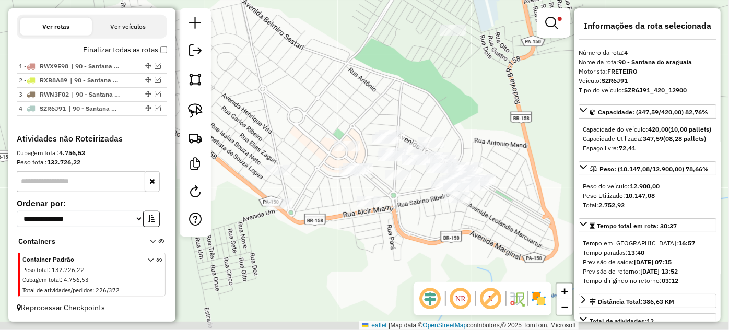
drag, startPoint x: 394, startPoint y: 169, endPoint x: 297, endPoint y: 136, distance: 102.2
click at [297, 136] on div "Limpar filtros Janela de atendimento Grade de atendimento Capacidade Transporta…" at bounding box center [364, 165] width 729 height 330
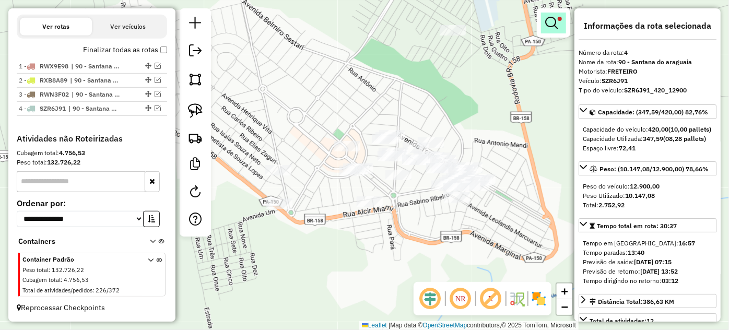
click at [554, 27] on em at bounding box center [551, 23] width 13 height 13
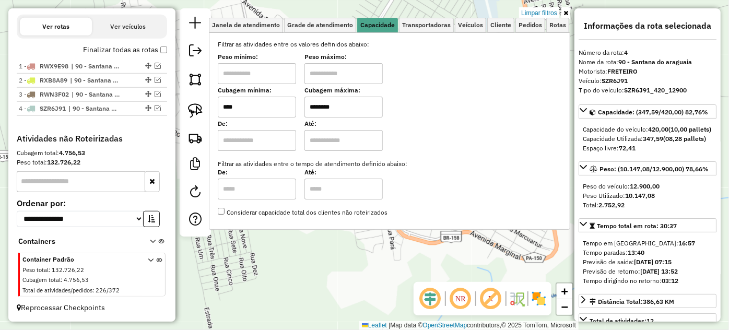
click at [272, 105] on input "****" at bounding box center [257, 107] width 78 height 21
type input "*****"
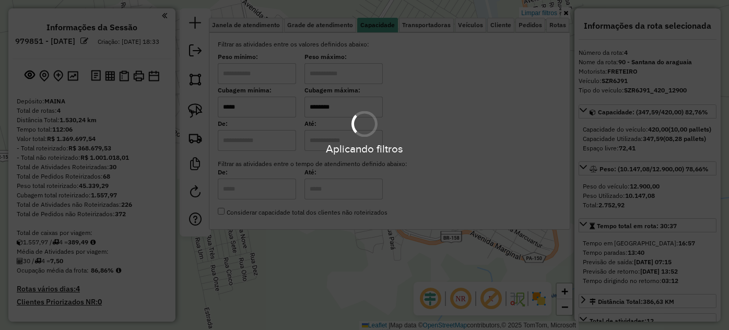
select select "*********"
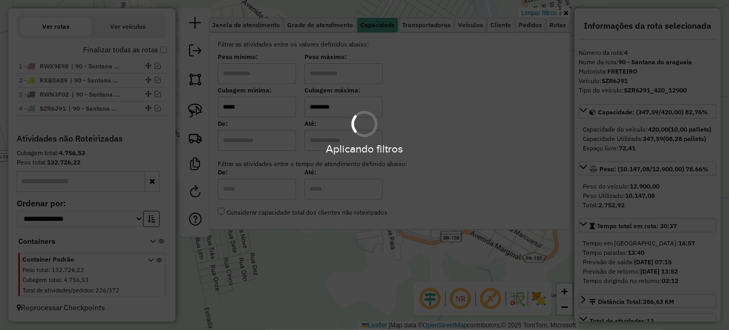
type input "*****"
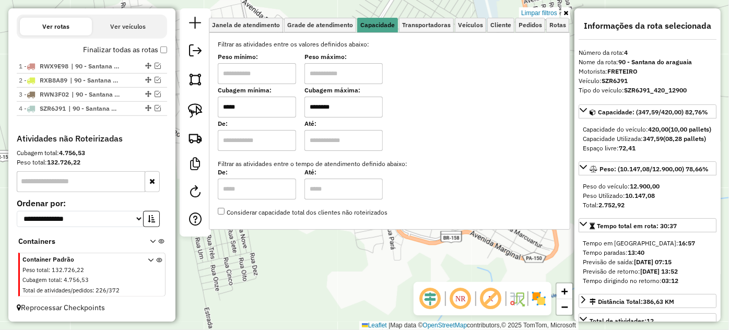
click at [431, 256] on div "Limpar filtros Janela de atendimento Grade de atendimento Capacidade Transporta…" at bounding box center [364, 165] width 729 height 330
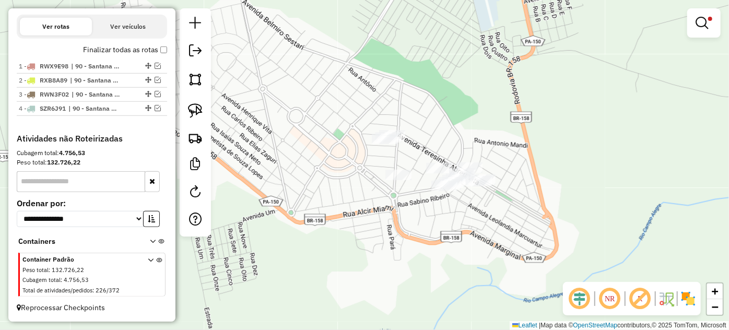
click at [207, 115] on div at bounding box center [195, 122] width 31 height 228
click at [199, 111] on img at bounding box center [195, 110] width 15 height 15
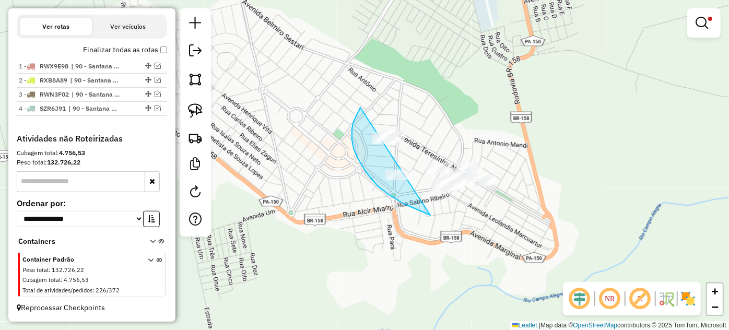
drag, startPoint x: 358, startPoint y: 112, endPoint x: 516, endPoint y: 172, distance: 169.2
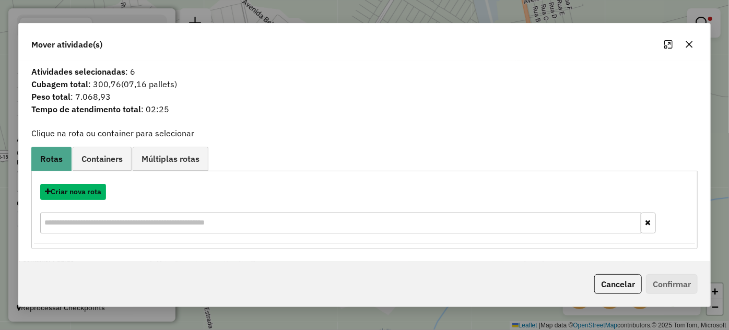
click at [74, 193] on button "Criar nova rota" at bounding box center [73, 192] width 66 height 16
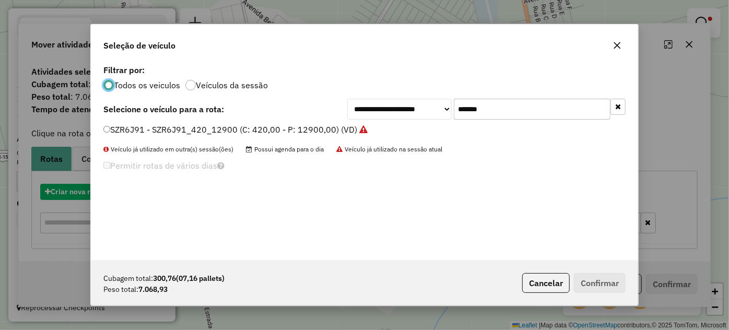
scroll to position [5, 3]
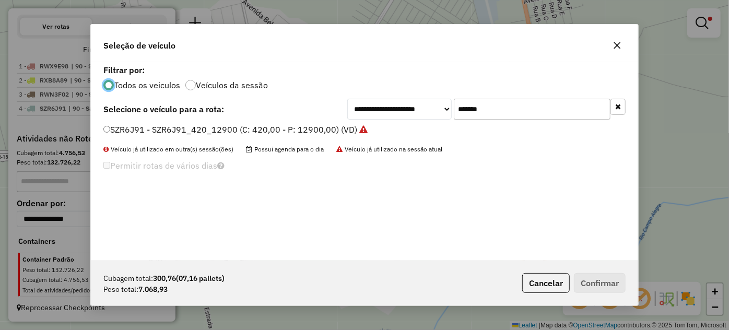
click at [515, 111] on input "*******" at bounding box center [532, 109] width 157 height 21
paste input "text"
type input "*******"
click at [264, 133] on label "SZR7A11 - SZR7A11_420_12900 (C: 420,00 - P: 12900,00) (VD)" at bounding box center [231, 129] width 256 height 13
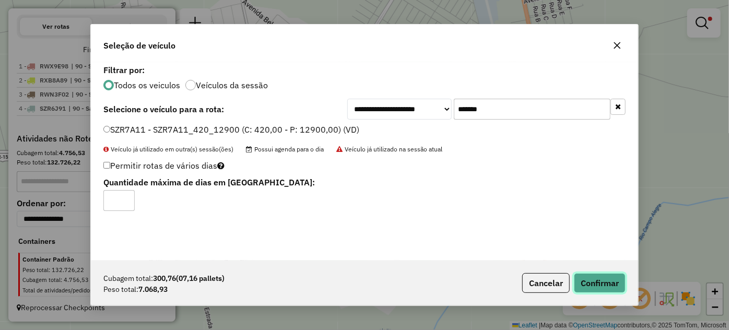
click at [584, 279] on button "Confirmar" at bounding box center [600, 283] width 52 height 20
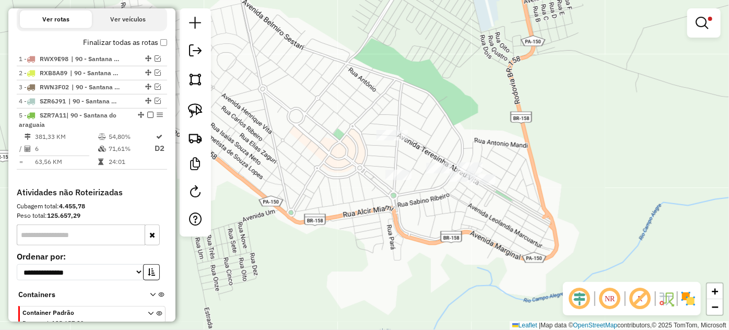
scroll to position [398, 0]
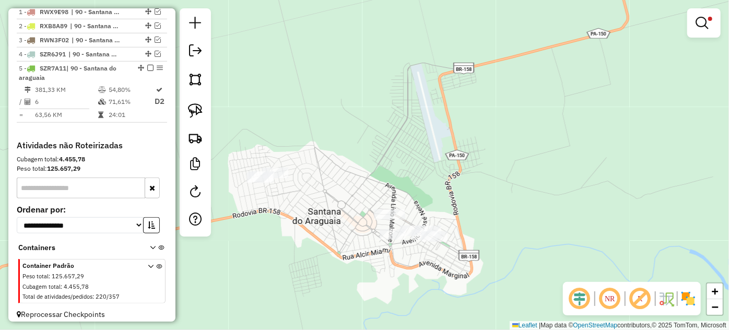
drag, startPoint x: 490, startPoint y: 138, endPoint x: 471, endPoint y: 164, distance: 31.9
click at [471, 164] on div "Limpar filtros Janela de atendimento Grade de atendimento Capacidade Transporta…" at bounding box center [364, 165] width 729 height 330
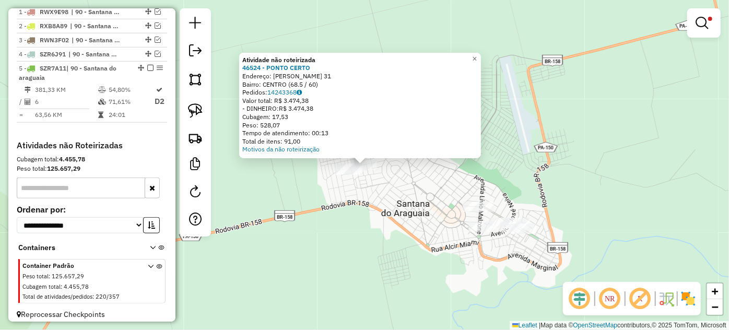
click at [421, 235] on div "Atividade não roteirizada 46524 - PONTO CERTO Endereço: R RUBENS CAMARGO 31 Bai…" at bounding box center [364, 165] width 729 height 330
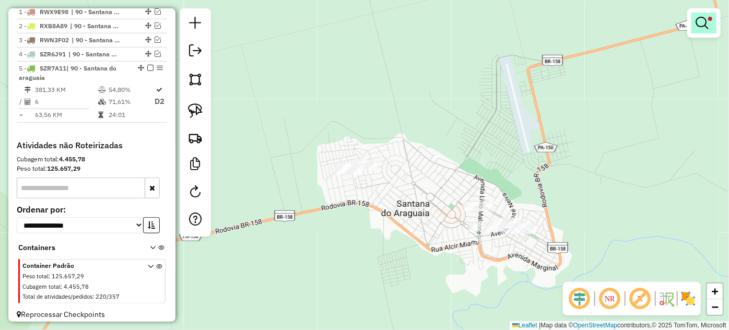
click at [701, 23] on em at bounding box center [701, 23] width 13 height 13
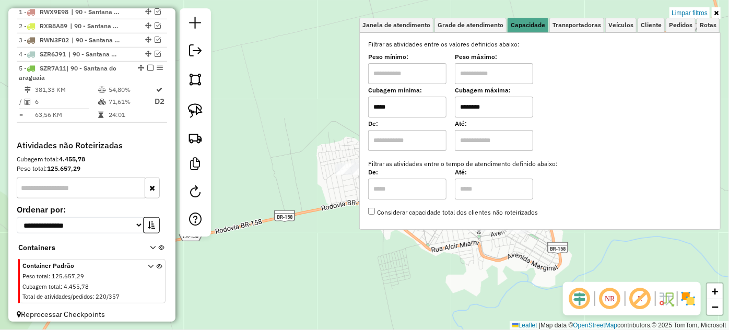
click at [423, 109] on input "*****" at bounding box center [407, 107] width 78 height 21
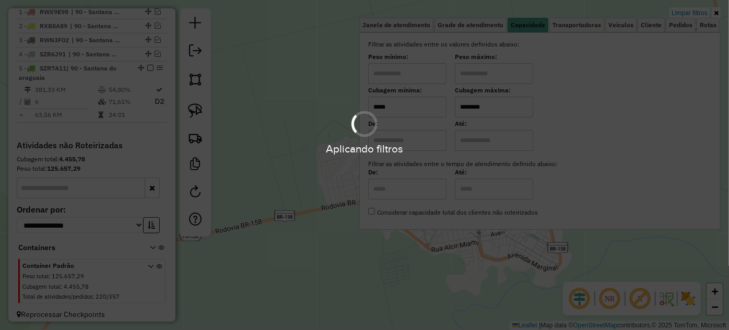
type input "*****"
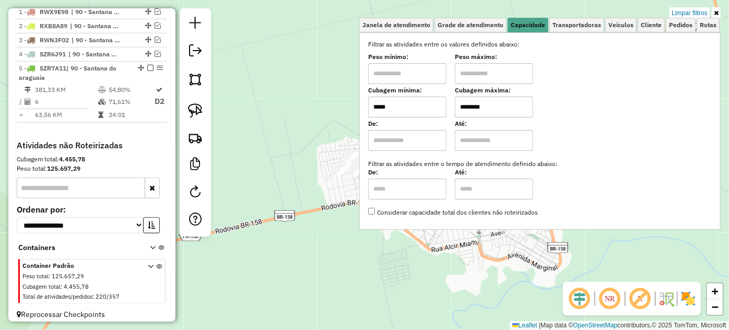
click at [456, 263] on div "Limpar filtros Janela de atendimento Grade de atendimento Capacidade Transporta…" at bounding box center [364, 165] width 729 height 330
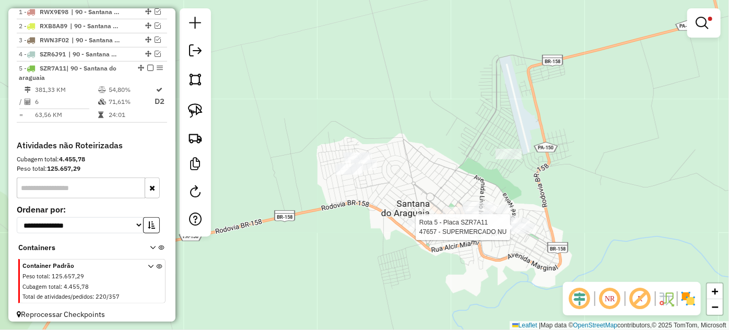
scroll to position [412, 0]
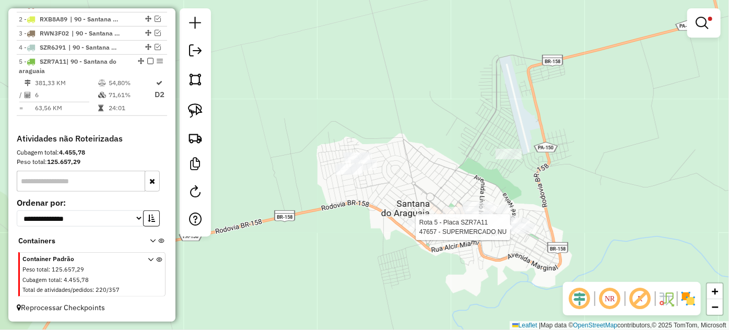
select select "*********"
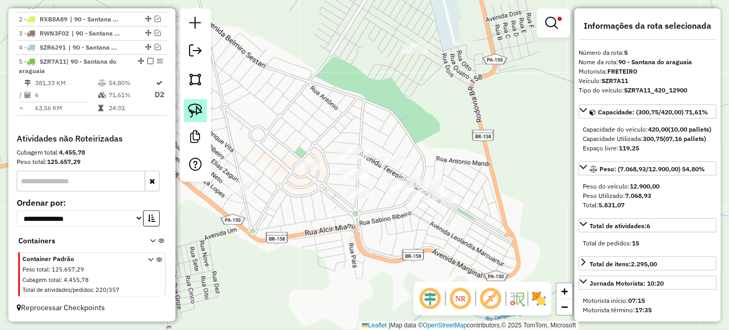
click at [198, 108] on img at bounding box center [195, 110] width 15 height 15
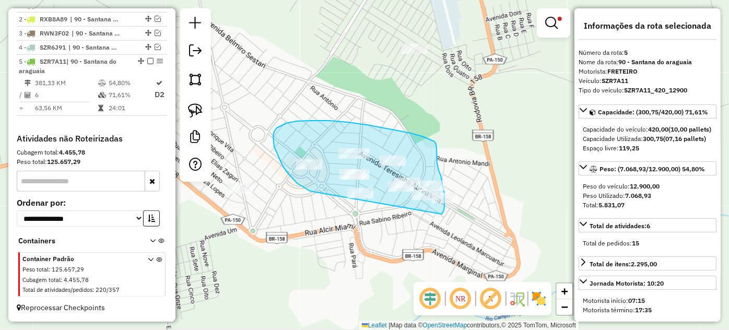
drag, startPoint x: 312, startPoint y: 192, endPoint x: 429, endPoint y: 222, distance: 120.9
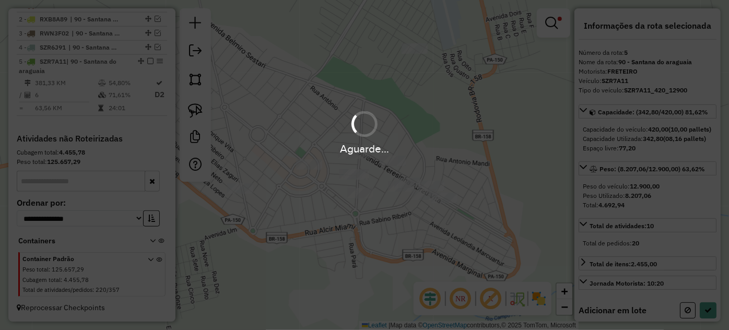
select select "*********"
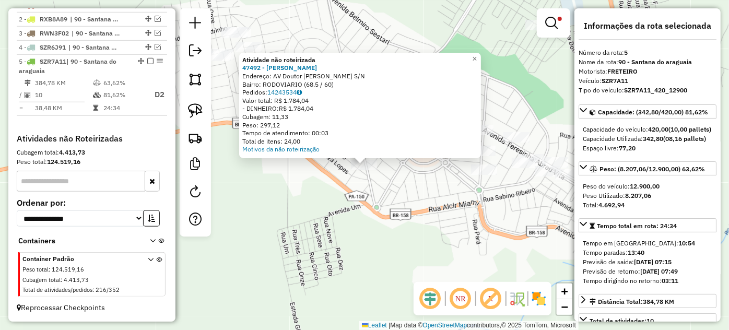
click at [478, 199] on div "Atividade não roteirizada 47492 - espetinho jr Endereço: AV Doutor Edson miglio…" at bounding box center [364, 165] width 729 height 330
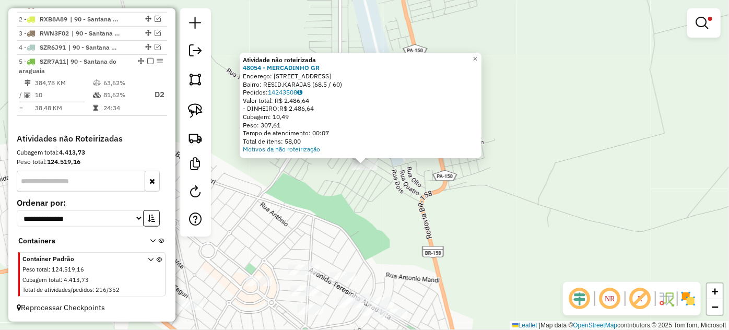
click at [373, 253] on div "Atividade não roteirizada 48054 - MERCADINHO GR Endereço: Rua Tres 159 Bairro: …" at bounding box center [364, 165] width 729 height 330
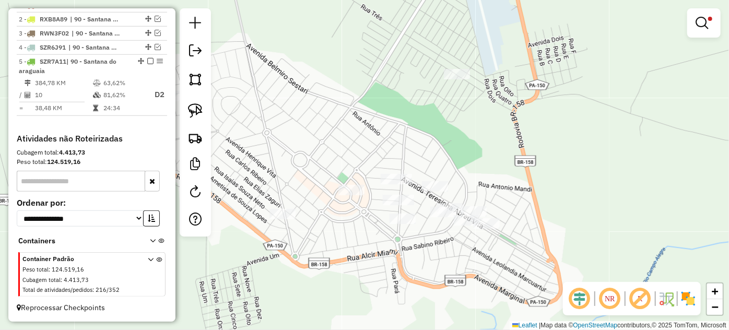
drag, startPoint x: 360, startPoint y: 247, endPoint x: 465, endPoint y: 143, distance: 148.0
click at [465, 143] on div "Limpar filtros Janela de atendimento Grade de atendimento Capacidade Transporta…" at bounding box center [364, 165] width 729 height 330
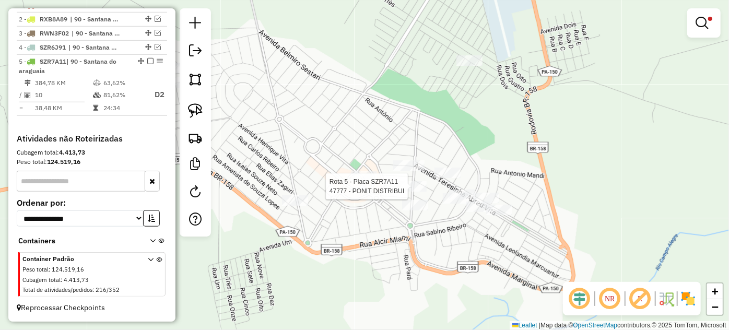
select select "*********"
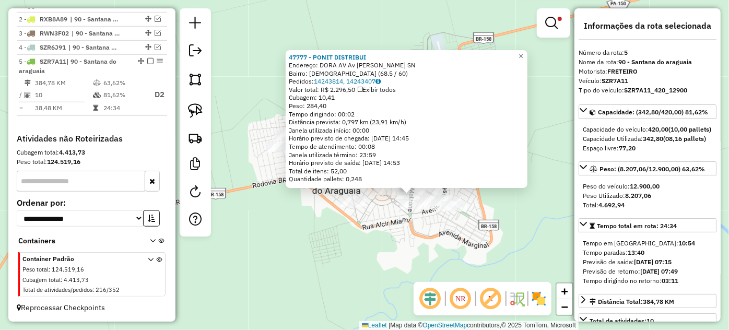
click at [377, 217] on div "47777 - PONIT DISTRIBUI Endereço: DORA AV Av Livio Malzoni SN Bairro: BIBLIA (6…" at bounding box center [364, 165] width 729 height 330
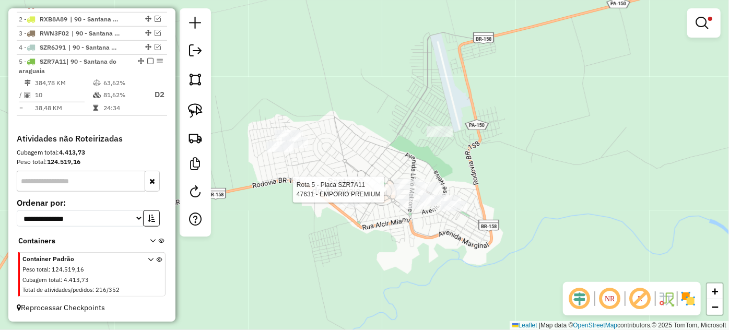
select select "*********"
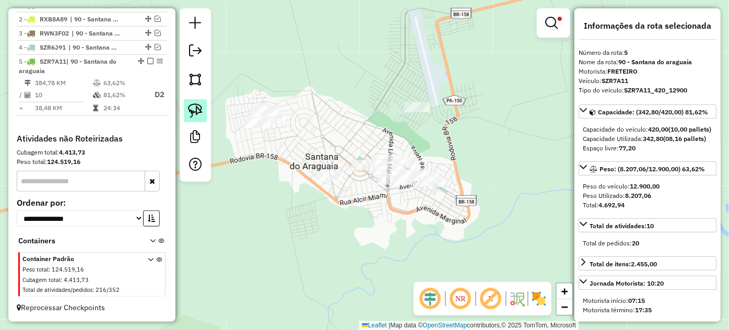
click at [202, 111] on img at bounding box center [195, 110] width 15 height 15
drag, startPoint x: 247, startPoint y: 135, endPoint x: 293, endPoint y: 133, distance: 46.0
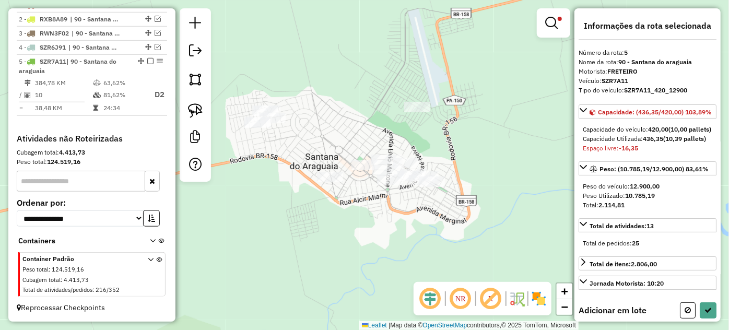
select select "*********"
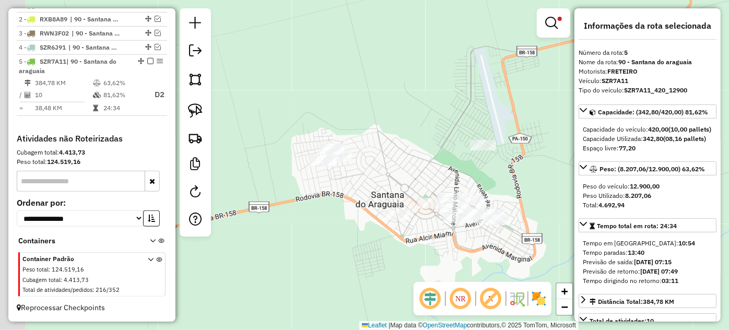
drag, startPoint x: 327, startPoint y: 125, endPoint x: 423, endPoint y: 175, distance: 108.6
click at [420, 177] on div "Limpar filtros Janela de atendimento Grade de atendimento Capacidade Transporta…" at bounding box center [364, 165] width 729 height 330
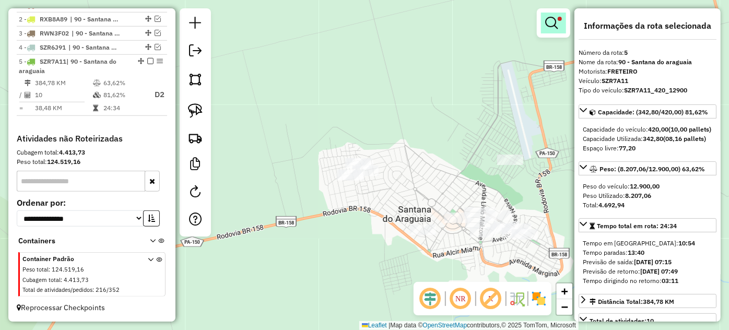
click at [551, 18] on em at bounding box center [551, 23] width 13 height 13
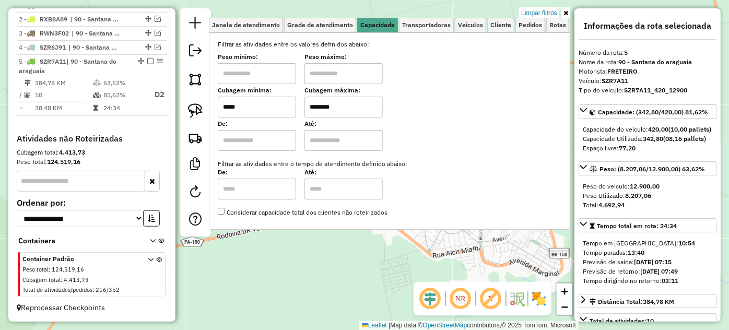
click at [272, 104] on input "*****" at bounding box center [257, 107] width 78 height 21
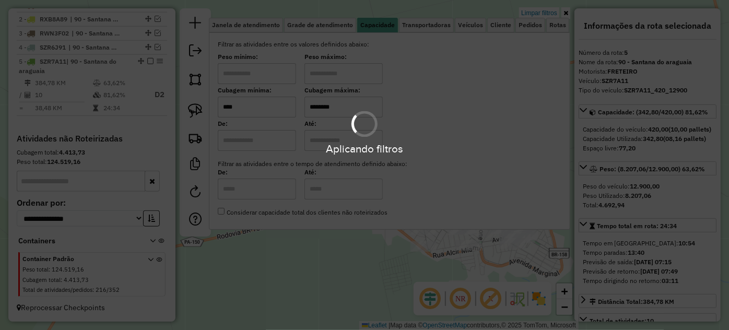
type input "****"
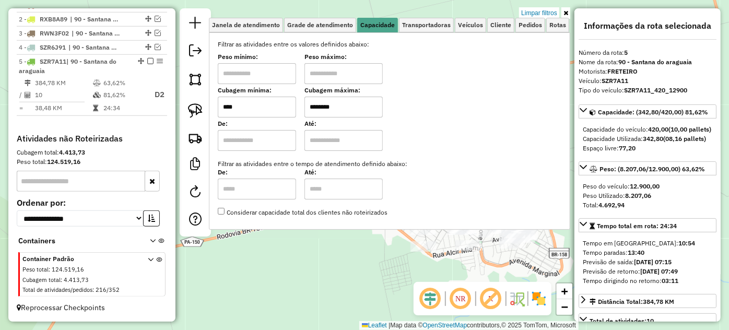
click at [359, 275] on div "Limpar filtros Janela de atendimento Grade de atendimento Capacidade Transporta…" at bounding box center [364, 165] width 729 height 330
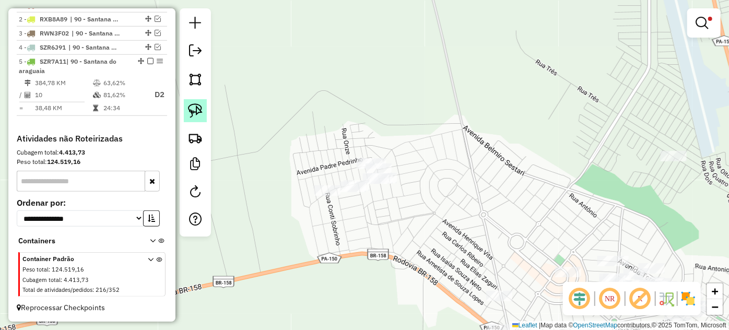
click at [198, 111] on img at bounding box center [195, 110] width 15 height 15
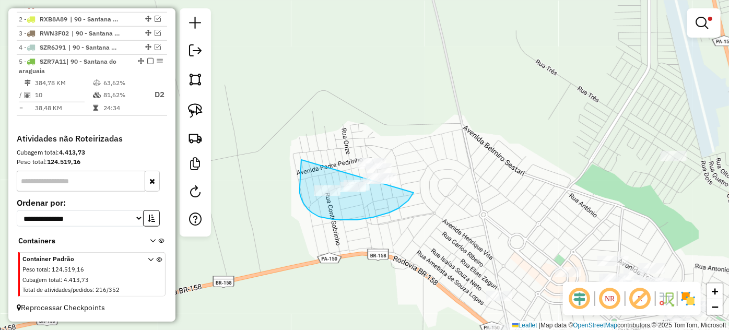
drag, startPoint x: 300, startPoint y: 181, endPoint x: 406, endPoint y: 147, distance: 111.1
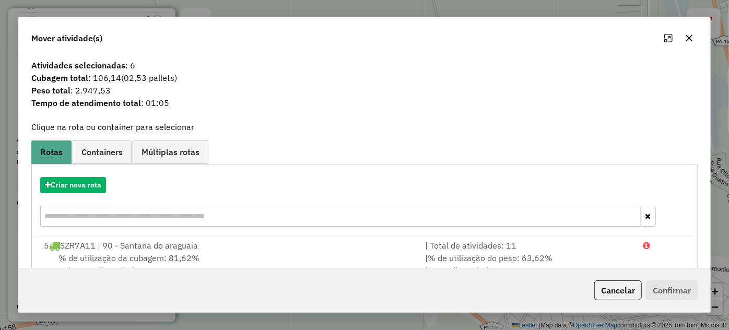
click at [692, 40] on icon "button" at bounding box center [689, 38] width 8 height 8
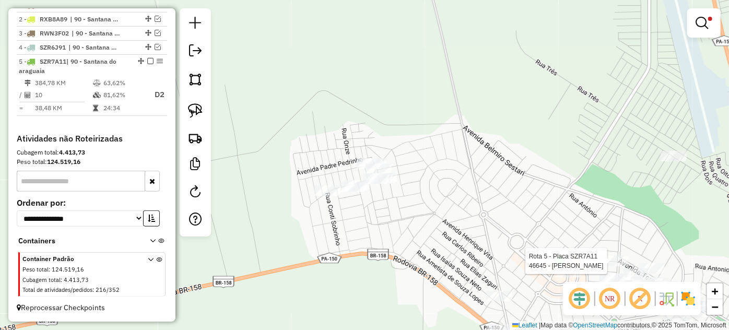
select select "*********"
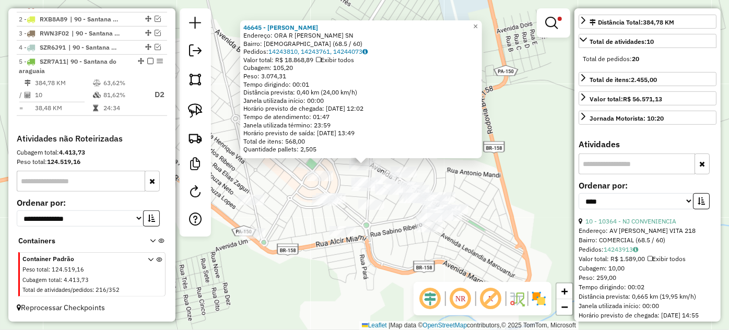
scroll to position [332, 0]
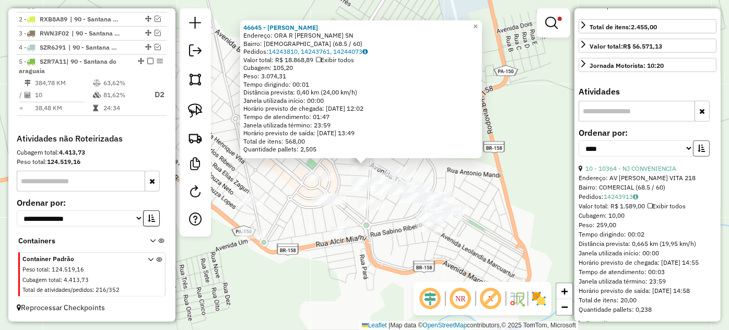
click at [697, 157] on button "button" at bounding box center [701, 148] width 17 height 16
click at [697, 152] on icon "button" at bounding box center [700, 148] width 7 height 7
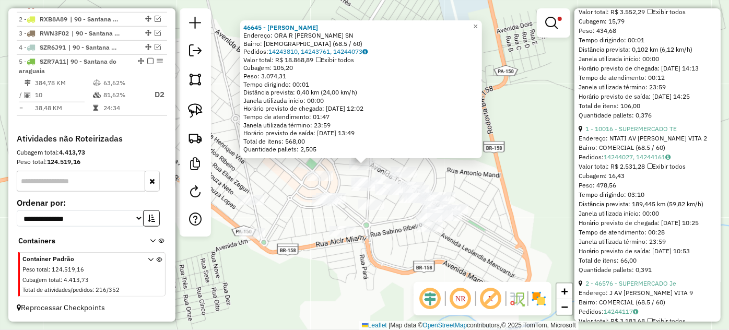
scroll to position [1424, 0]
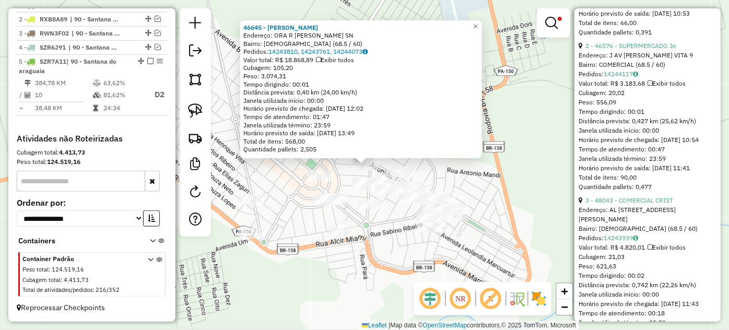
click at [339, 259] on div "46645 - TONY DISTRIBUID Endereço: ORA R VALDIVINO DE CARVALHO SN Bairro: BIBLIA…" at bounding box center [364, 165] width 729 height 330
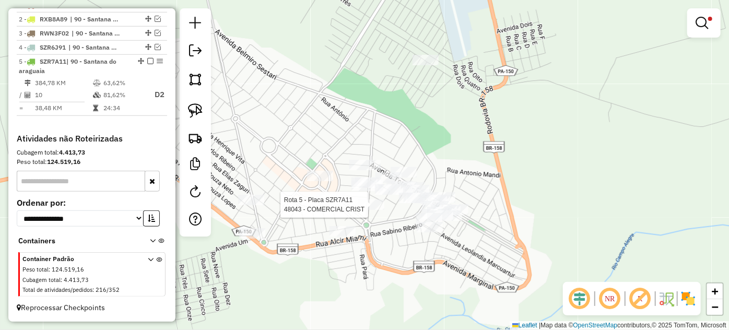
select select "*********"
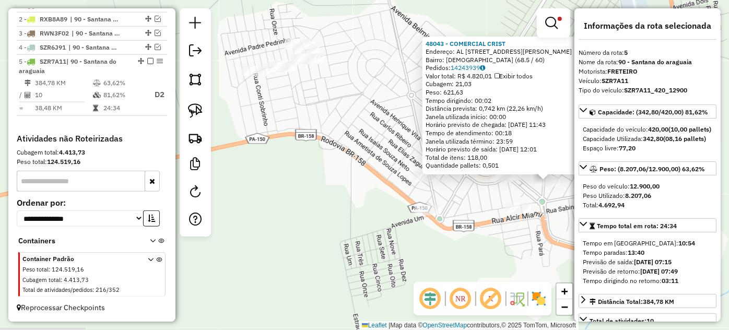
drag, startPoint x: 371, startPoint y: 236, endPoint x: 566, endPoint y: 252, distance: 195.9
click at [563, 250] on div "48043 - COMERCIAL CRIST Endereço: AL AV Av livio malzoni 68 Bairro: BIBLIA (68.…" at bounding box center [364, 165] width 729 height 330
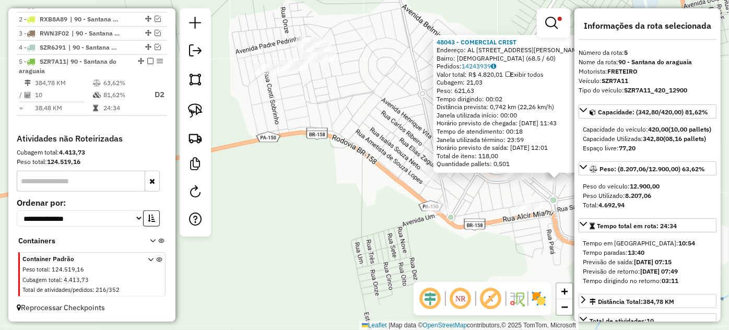
drag, startPoint x: 312, startPoint y: 125, endPoint x: 314, endPoint y: 130, distance: 5.6
click at [314, 130] on div "48043 - COMERCIAL CRIST Endereço: AL AV Av livio malzoni 68 Bairro: BIBLIA (68.…" at bounding box center [364, 165] width 729 height 330
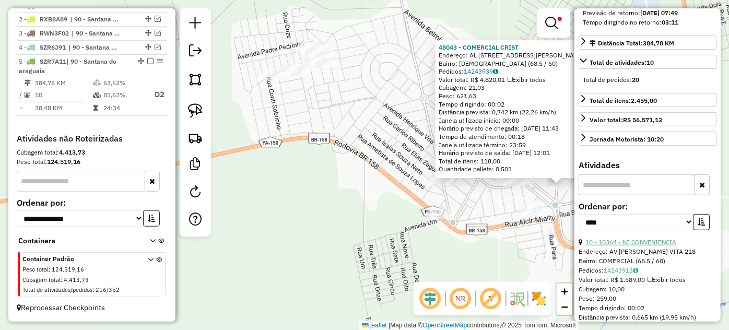
scroll to position [285, 0]
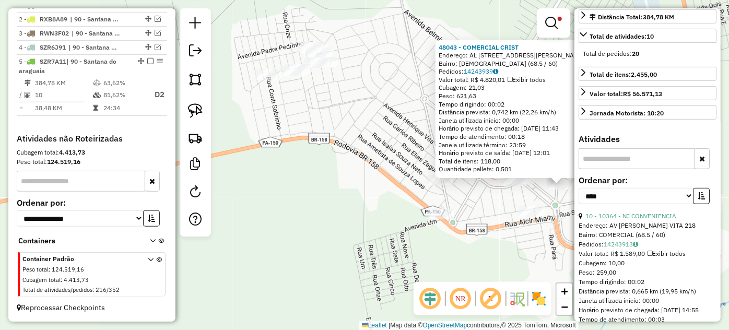
click at [305, 139] on div "48043 - COMERCIAL CRIST Endereço: AL AV Av livio malzoni 68 Bairro: BIBLIA (68.…" at bounding box center [364, 165] width 729 height 330
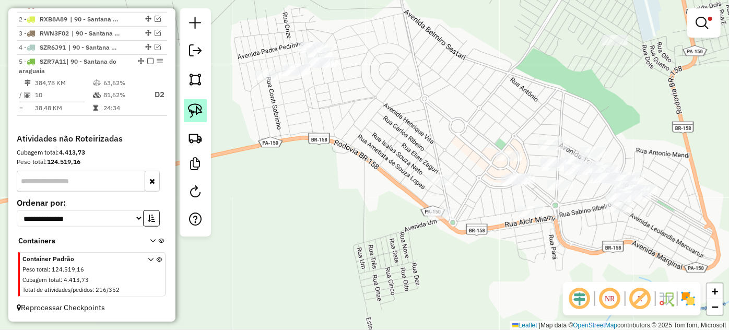
click at [198, 110] on img at bounding box center [195, 110] width 15 height 15
drag, startPoint x: 270, startPoint y: 102, endPoint x: 341, endPoint y: 18, distance: 110.0
select select "*********"
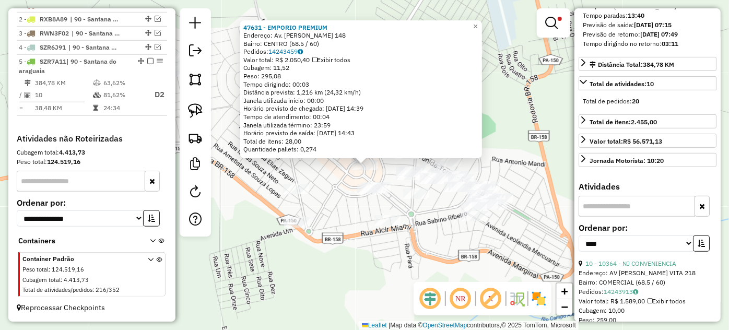
scroll to position [427, 0]
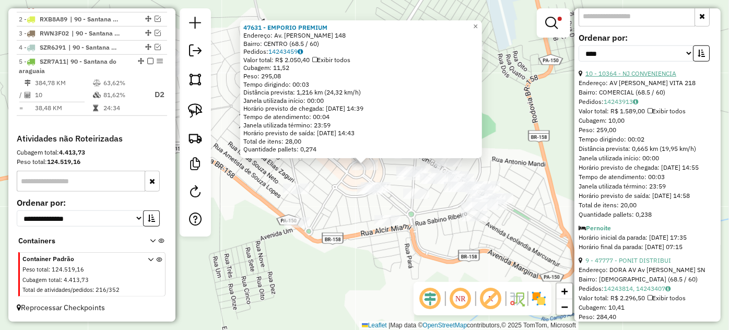
click at [639, 77] on link "10 - 10364 - NJ CONVENIENCIA" at bounding box center [630, 73] width 91 height 8
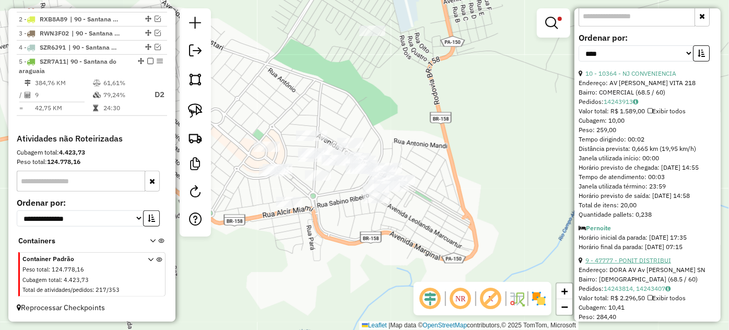
click at [643, 264] on link "9 - 47777 - PONIT DISTRIBUI" at bounding box center [628, 260] width 86 height 8
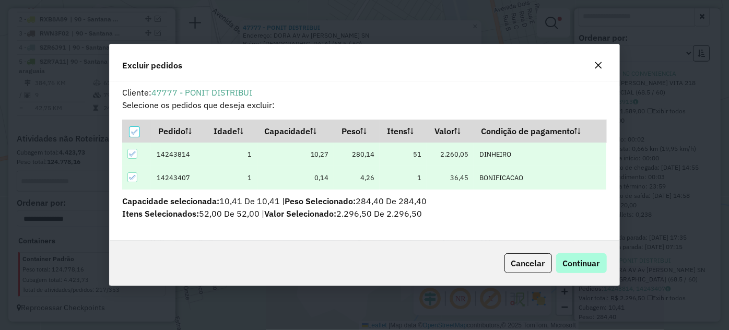
scroll to position [0, 0]
click at [586, 263] on span "Continuar" at bounding box center [581, 263] width 37 height 10
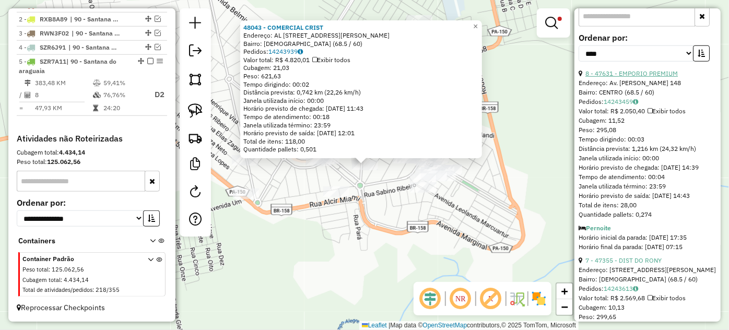
click at [628, 77] on link "8 - 47631 - EMPORIO PREMIUM" at bounding box center [631, 73] width 92 height 8
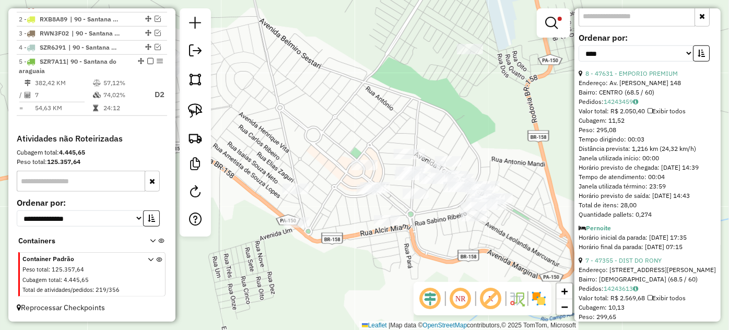
scroll to position [522, 0]
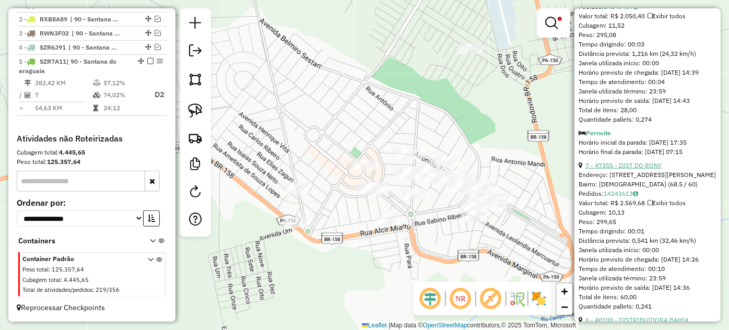
click at [631, 169] on link "7 - 47355 - DIST DO RONY" at bounding box center [623, 165] width 76 height 8
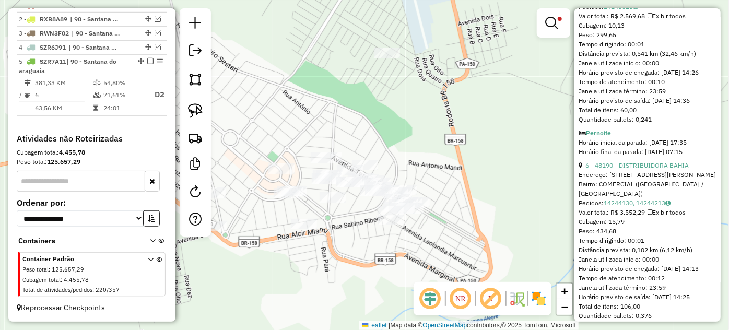
scroll to position [326, 0]
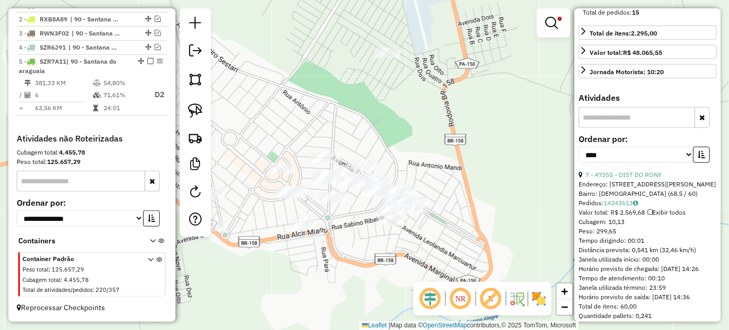
click at [344, 207] on div "Limpar filtros Janela de atendimento Grade de atendimento Capacidade Transporta…" at bounding box center [364, 165] width 729 height 330
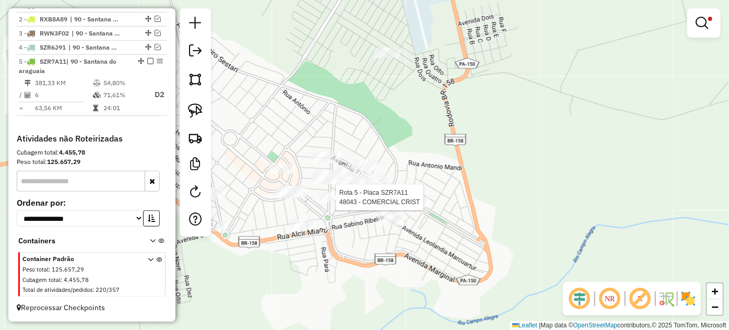
select select "*********"
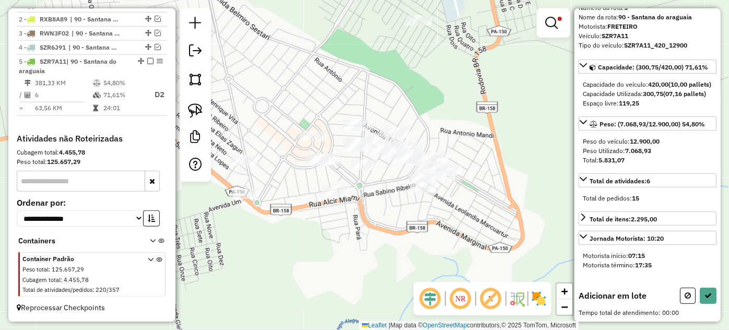
scroll to position [62, 0]
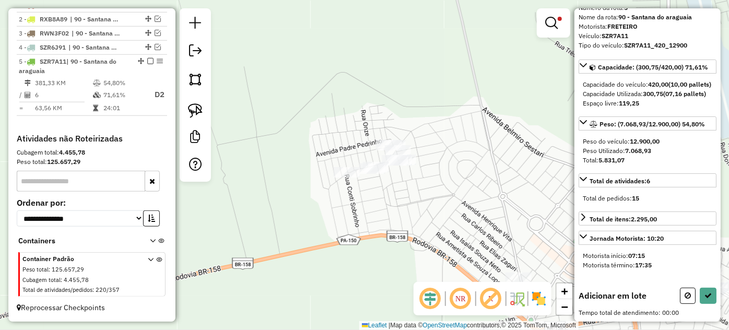
drag, startPoint x: 271, startPoint y: 106, endPoint x: 517, endPoint y: 202, distance: 263.8
click at [517, 202] on div "Limpar filtros Janela de atendimento Grade de atendimento Capacidade Transporta…" at bounding box center [364, 165] width 729 height 330
click at [193, 108] on img at bounding box center [195, 110] width 15 height 15
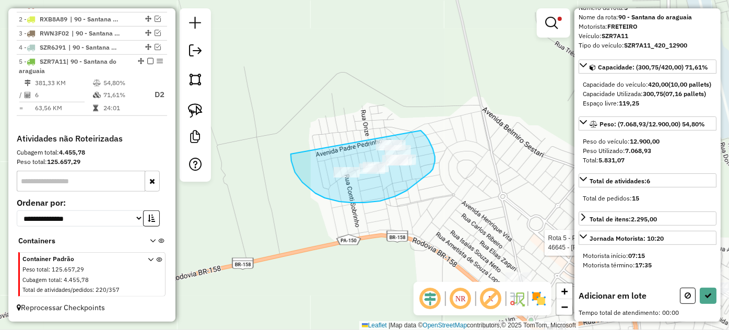
drag, startPoint x: 291, startPoint y: 161, endPoint x: 418, endPoint y: 128, distance: 130.4
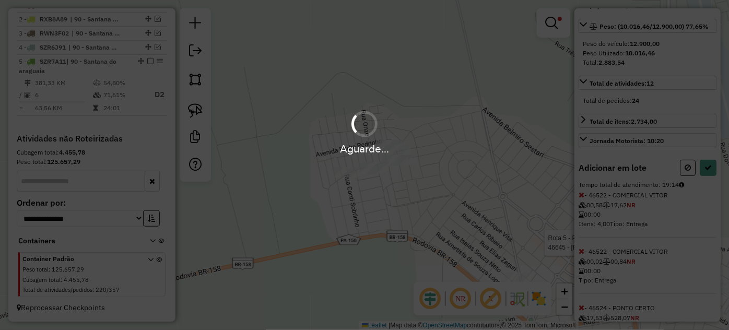
select select "*********"
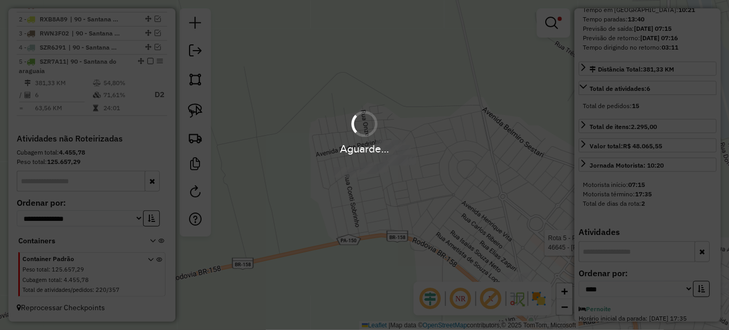
scroll to position [237, 0]
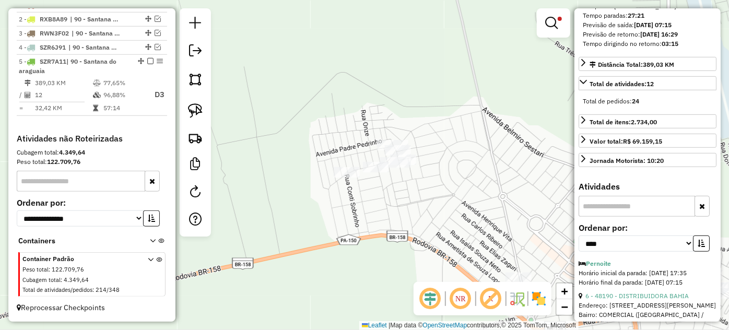
click at [550, 26] on em at bounding box center [551, 23] width 13 height 13
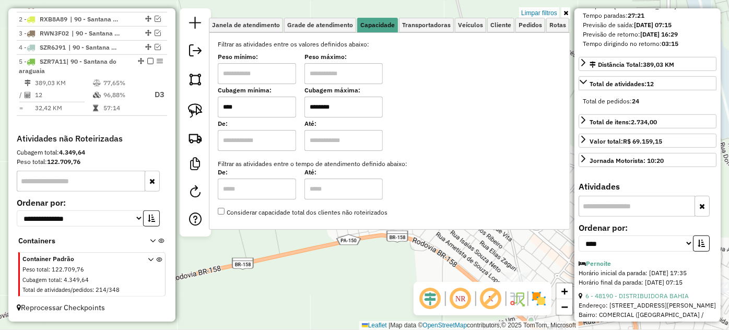
click at [419, 255] on div "Limpar filtros Janela de atendimento Grade de atendimento Capacidade Transporta…" at bounding box center [364, 165] width 729 height 330
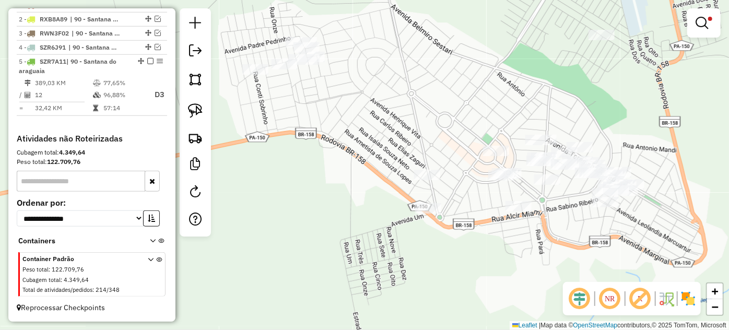
drag, startPoint x: 481, startPoint y: 233, endPoint x: 376, endPoint y: 124, distance: 151.7
click at [378, 125] on div "Limpar filtros Janela de atendimento Grade de atendimento Capacidade Transporta…" at bounding box center [364, 165] width 729 height 330
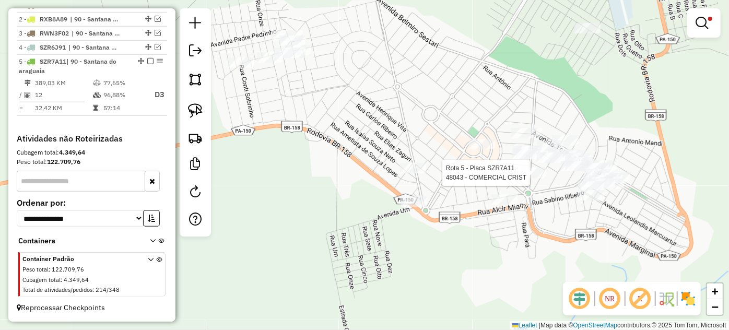
select select "*********"
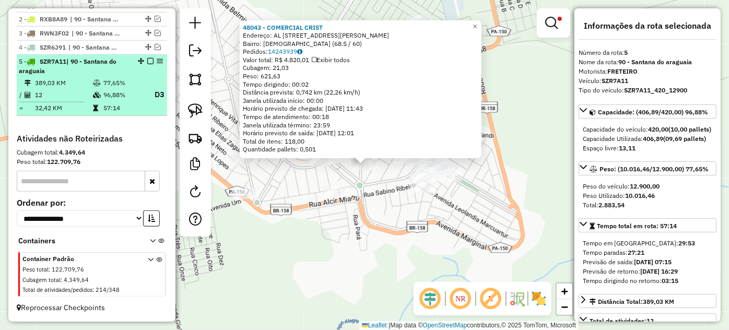
click at [148, 64] on em at bounding box center [150, 61] width 6 height 6
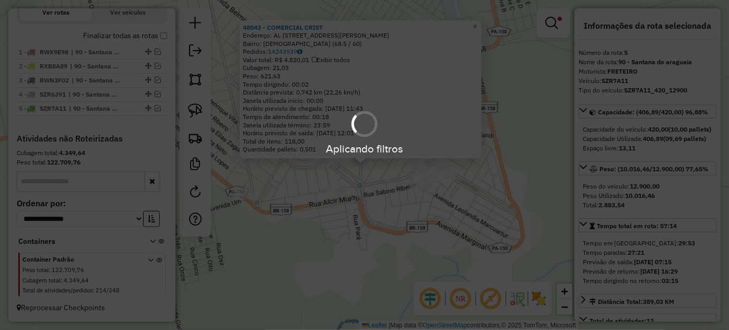
scroll to position [365, 0]
click at [396, 257] on div "48043 - COMERCIAL CRIST Endereço: AL AV Av livio malzoni 68 Bairro: BIBLIA (68.…" at bounding box center [364, 165] width 729 height 330
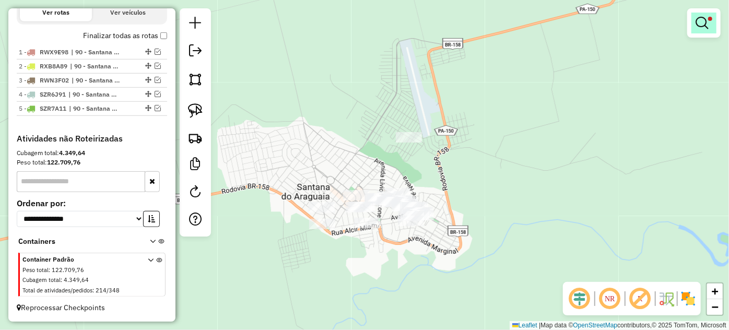
click at [700, 30] on link at bounding box center [703, 23] width 25 height 21
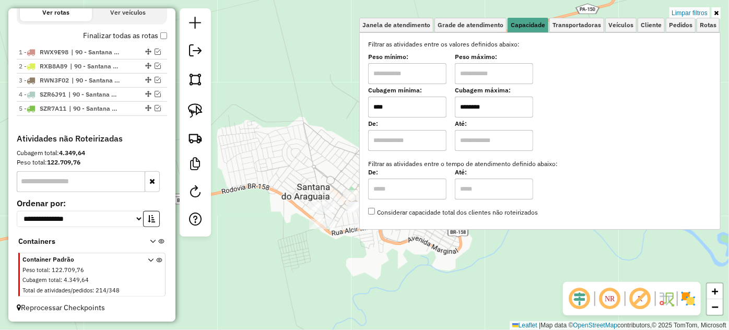
click at [335, 133] on div "Limpar filtros Janela de atendimento Grade de atendimento Capacidade Transporta…" at bounding box center [364, 165] width 729 height 330
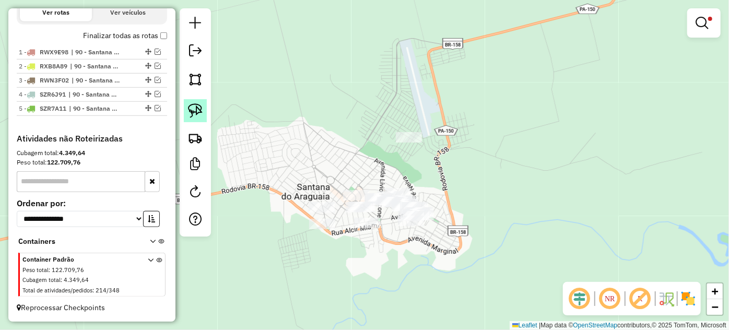
click at [196, 102] on link at bounding box center [195, 110] width 23 height 23
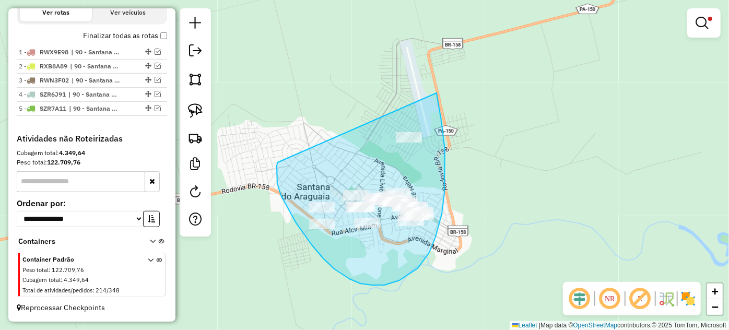
drag, startPoint x: 278, startPoint y: 162, endPoint x: 436, endPoint y: 91, distance: 173.6
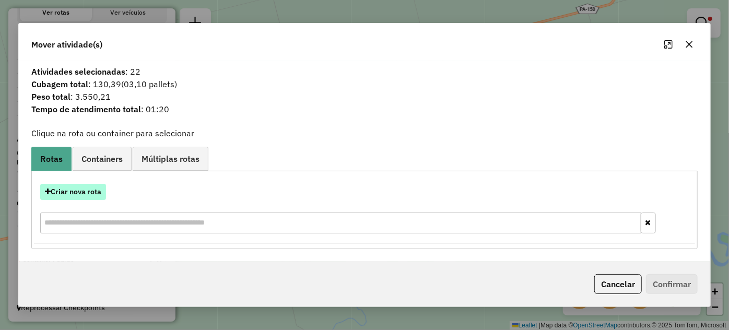
click at [80, 194] on button "Criar nova rota" at bounding box center [73, 192] width 66 height 16
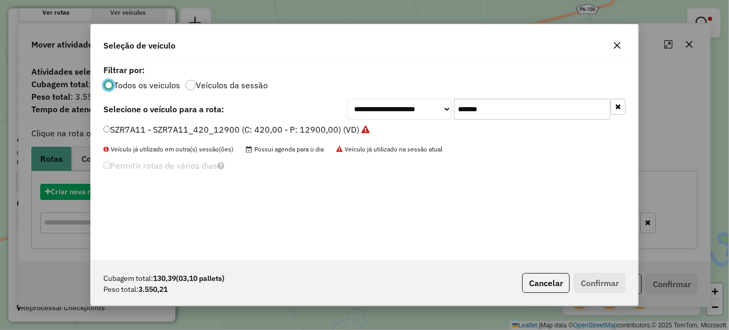
scroll to position [5, 3]
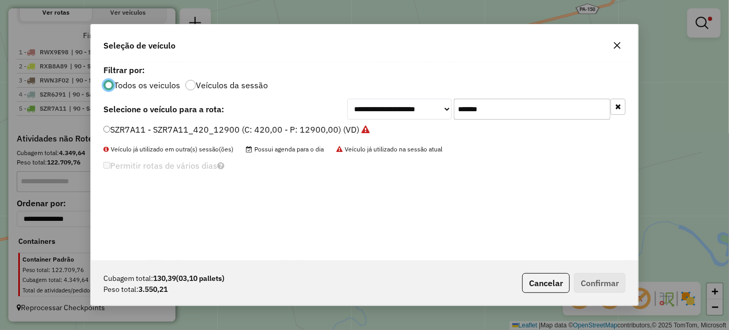
click at [520, 113] on input "*******" at bounding box center [532, 109] width 157 height 21
paste input "text"
type input "*******"
click at [349, 130] on li "SZI4D44 - SZI4D44_252_6920 (C: 252,00 - P: 6920,00) (VD)" at bounding box center [364, 130] width 522 height 13
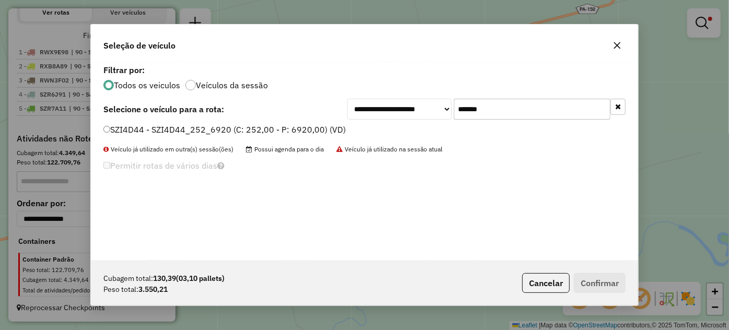
click at [329, 128] on label "SZI4D44 - SZI4D44_252_6920 (C: 252,00 - P: 6920,00) (VD)" at bounding box center [224, 129] width 242 height 13
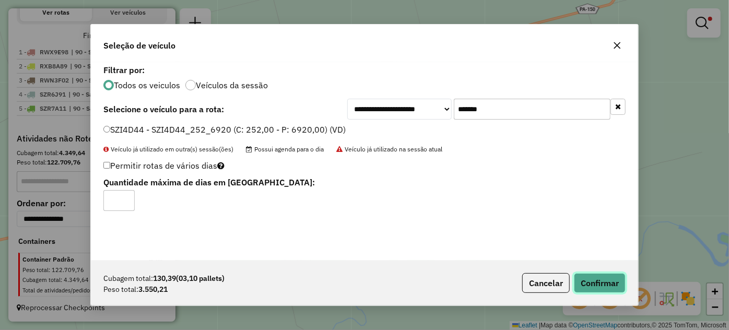
click at [594, 279] on button "Confirmar" at bounding box center [600, 283] width 52 height 20
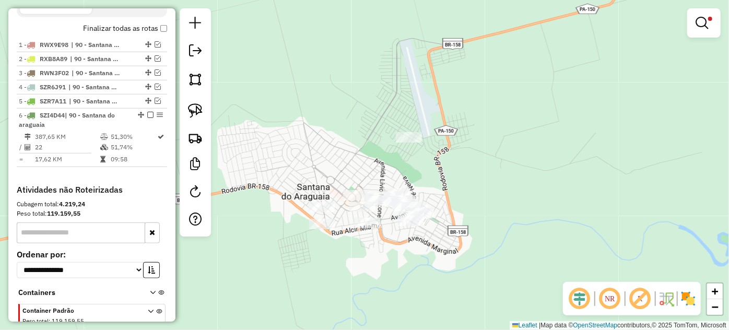
scroll to position [412, 0]
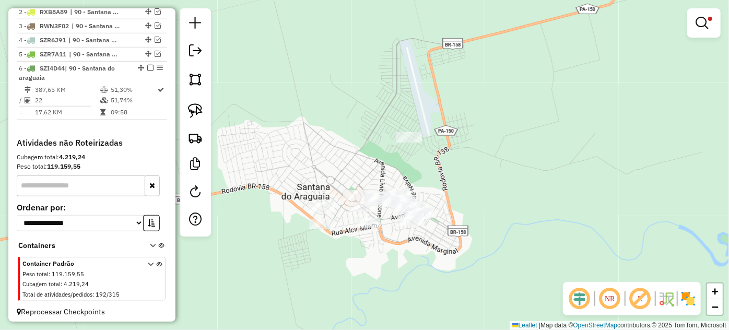
click at [352, 189] on div "Rota 6 - Placa SZI4D44 47631 - EMPORIO PREMIUM Limpar filtros Janela de atendim…" at bounding box center [364, 165] width 729 height 330
select select "*********"
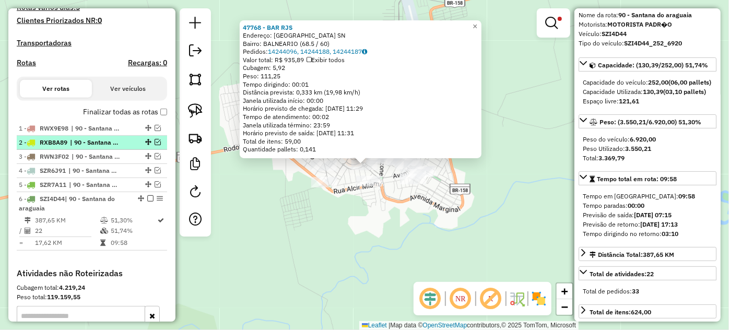
scroll to position [281, 0]
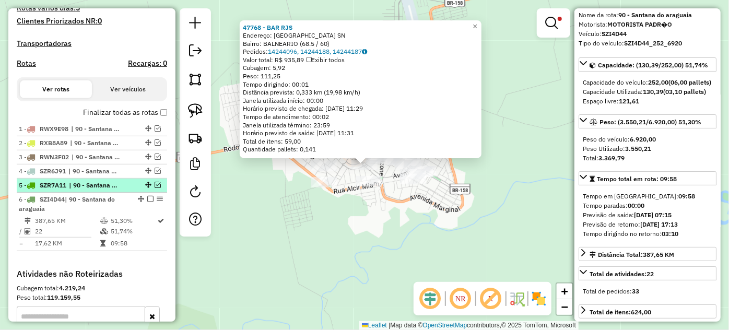
click at [155, 188] on em at bounding box center [158, 185] width 6 height 6
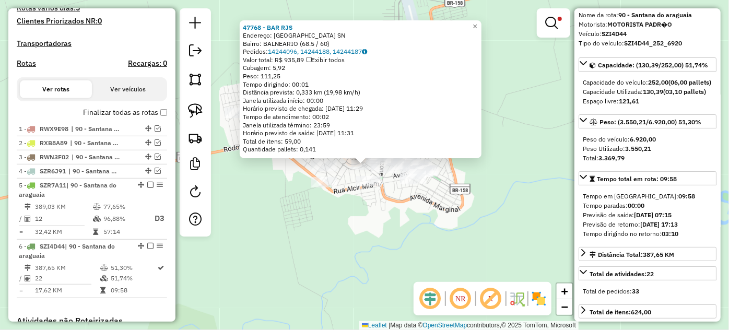
click at [364, 223] on div "47768 - BAR RJS Endereço: R Rua antonio mandi SN Bairro: BALNEARIO (68.5 / 60) …" at bounding box center [364, 165] width 729 height 330
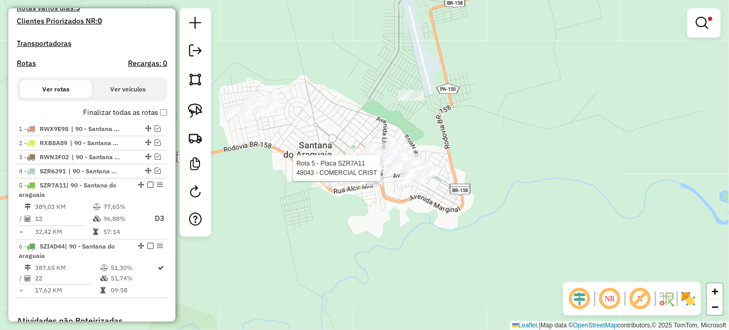
select select "*********"
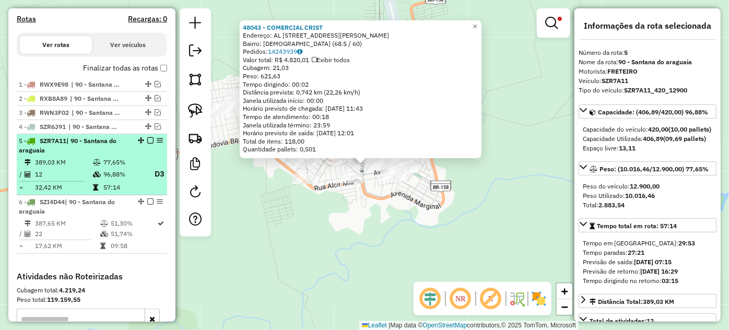
scroll to position [317, 0]
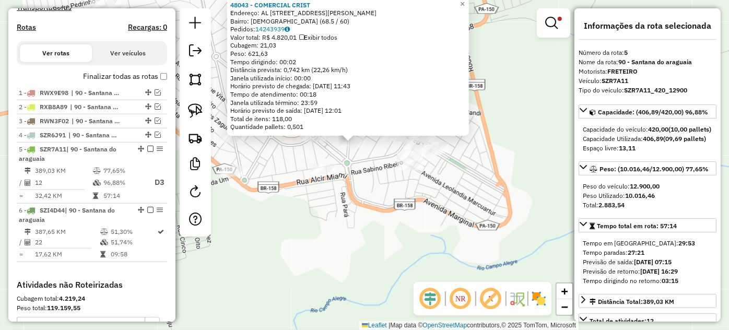
click at [367, 162] on div "48043 - COMERCIAL CRIST Endereço: AL AV Av livio malzoni 68 Bairro: BIBLIA (68.…" at bounding box center [364, 165] width 729 height 330
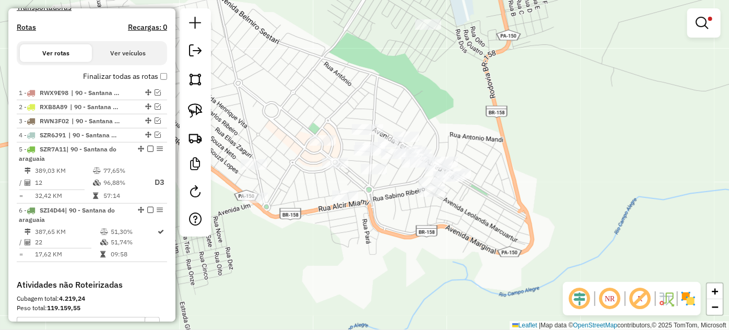
drag, startPoint x: 368, startPoint y: 146, endPoint x: 389, endPoint y: 172, distance: 34.5
click at [389, 172] on div "Limpar filtros Janela de atendimento Grade de atendimento Capacidade Transporta…" at bounding box center [364, 165] width 729 height 330
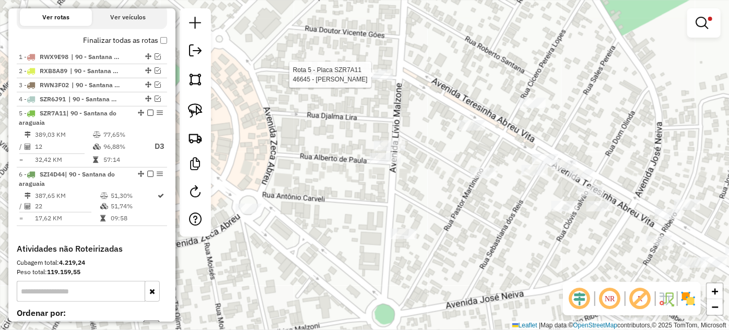
select select "*********"
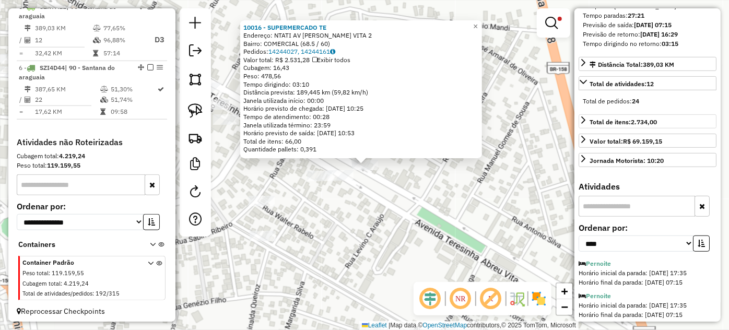
scroll to position [380, 0]
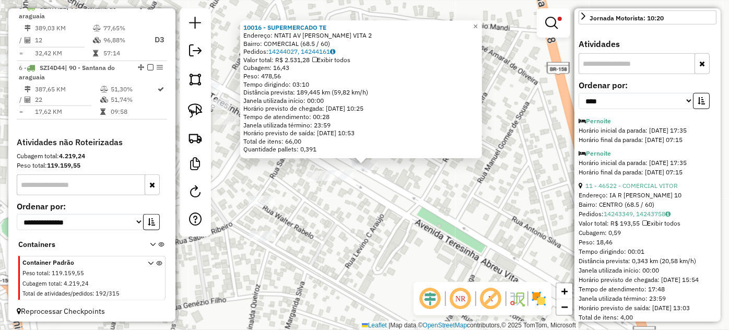
click at [331, 203] on div "10016 - SUPERMERCADO TE Endereço: NTATI AV TEREZINHA ABREU VITA 2 Bairro: COMER…" at bounding box center [364, 165] width 729 height 330
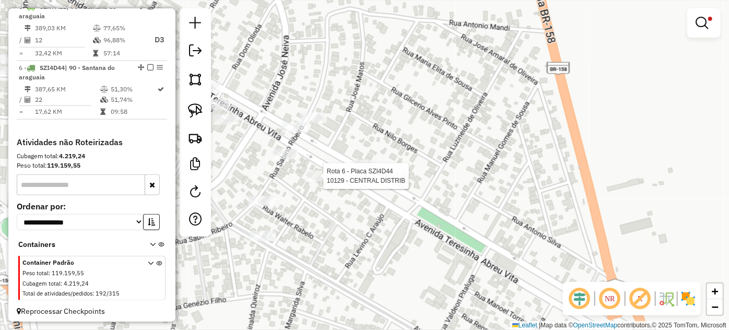
scroll to position [470, 0]
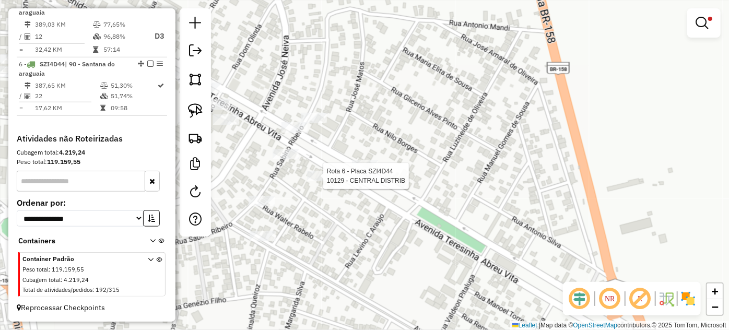
select select "*********"
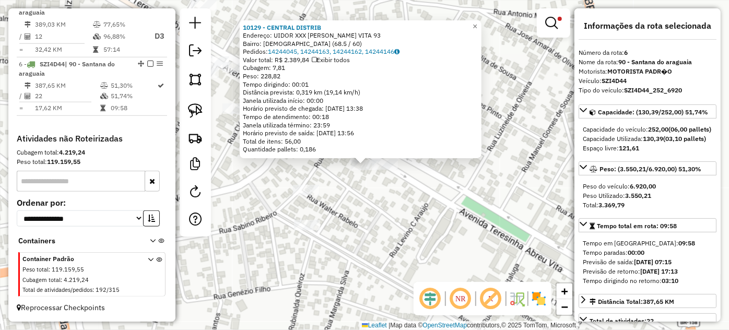
click at [357, 186] on div "10129 - CENTRAL DISTRIB Endereço: UIDOR XXX TEREZINHA ABREU VITA 93 Bairro: BIB…" at bounding box center [364, 165] width 729 height 330
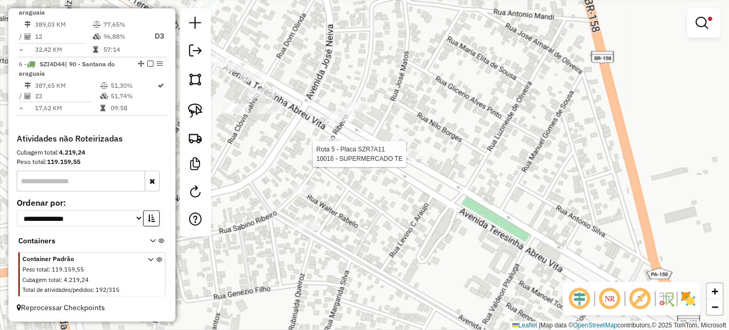
select select "*********"
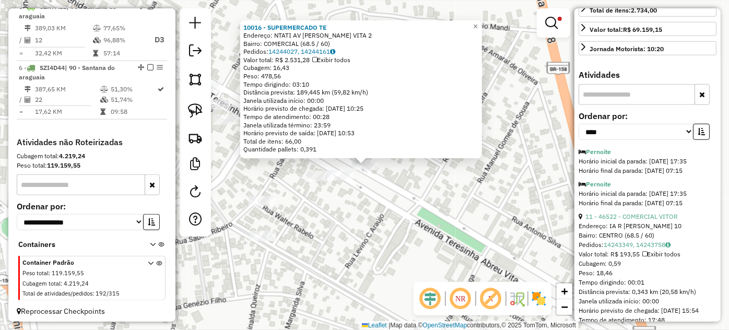
scroll to position [427, 0]
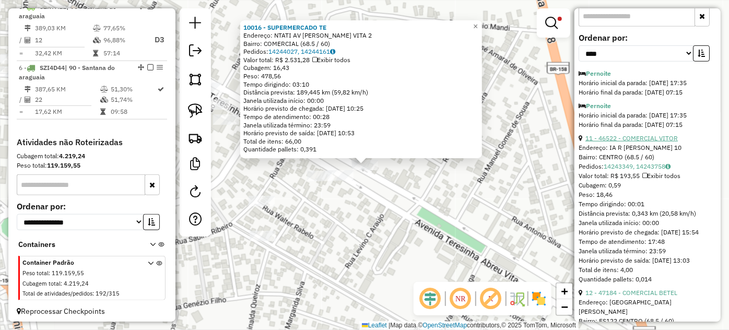
click at [637, 142] on link "11 - 46522 - COMERCIAL VITOR" at bounding box center [631, 138] width 92 height 8
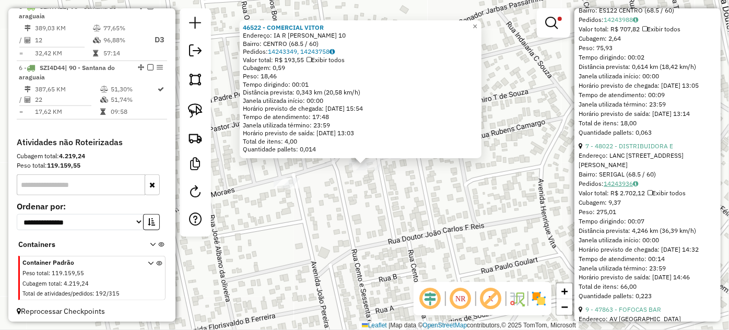
scroll to position [759, 0]
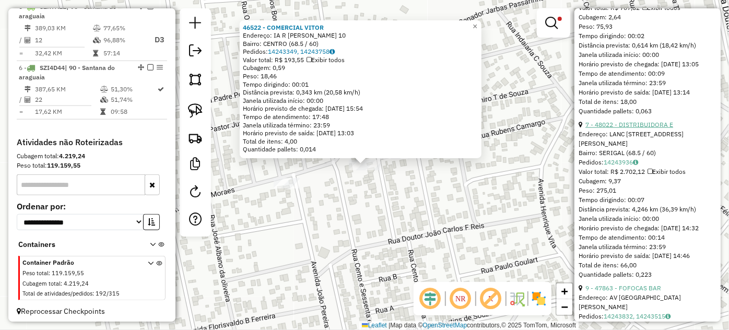
click at [630, 128] on link "7 - 48022 - DISTRIBUIDORA E" at bounding box center [629, 125] width 88 height 8
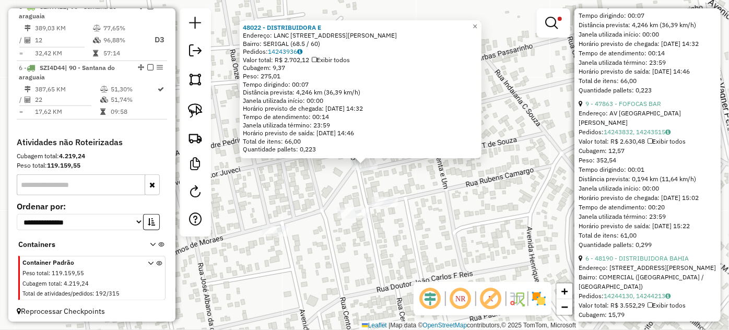
scroll to position [949, 0]
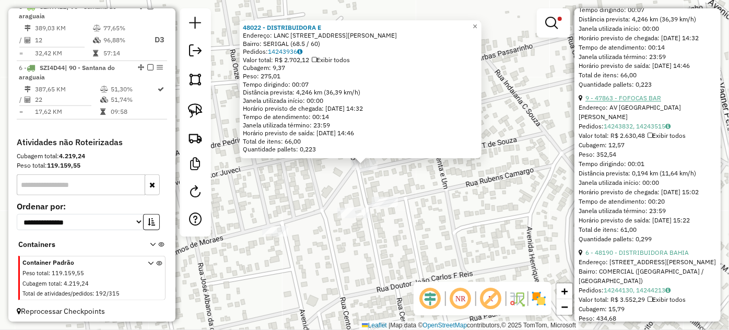
click at [635, 102] on link "9 - 47863 - FOFOCAS BAR" at bounding box center [623, 98] width 76 height 8
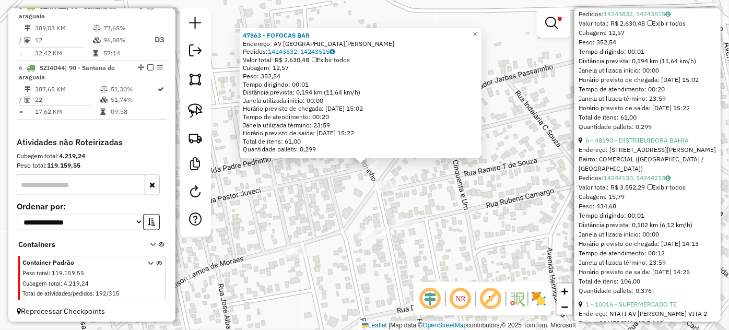
scroll to position [1091, 0]
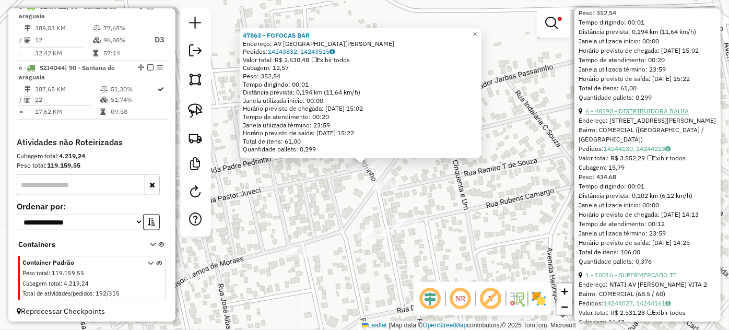
click at [637, 115] on link "6 - 48190 - DISTRIBUIDORA BAHIA" at bounding box center [636, 111] width 103 height 8
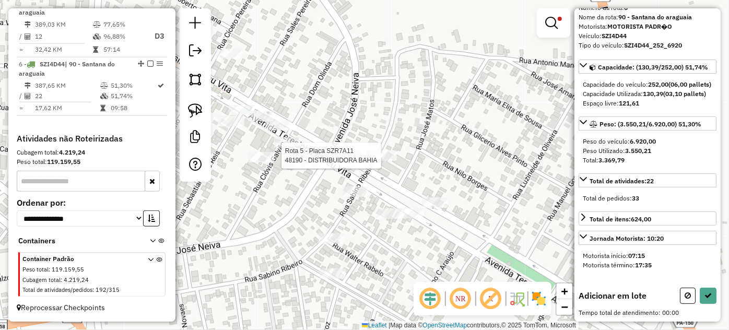
scroll to position [62, 0]
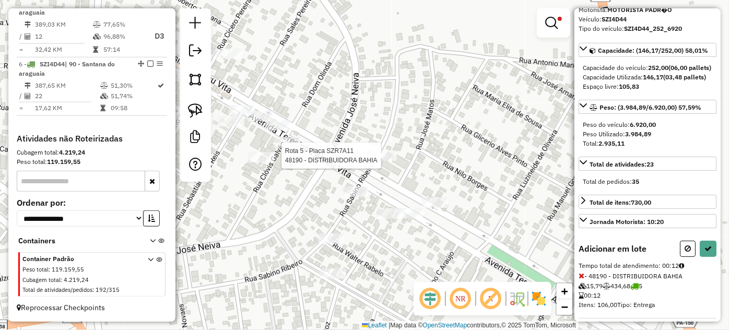
select select "*********"
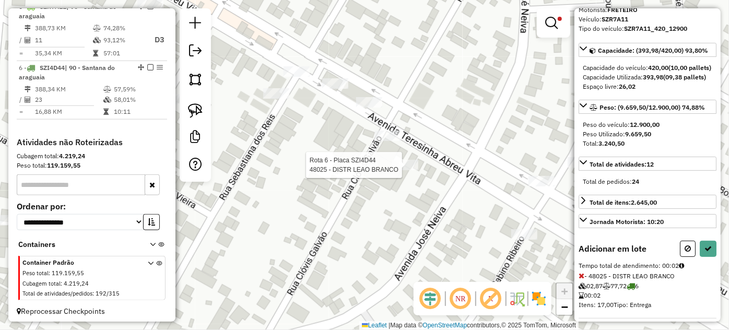
select select "*********"
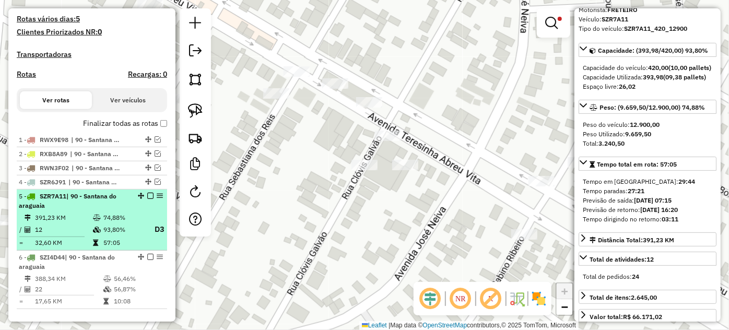
scroll to position [269, 0]
click at [149, 199] on em at bounding box center [150, 196] width 6 height 6
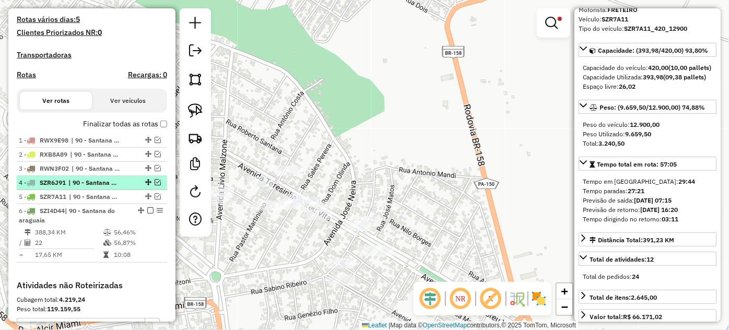
click at [150, 185] on div at bounding box center [147, 182] width 31 height 6
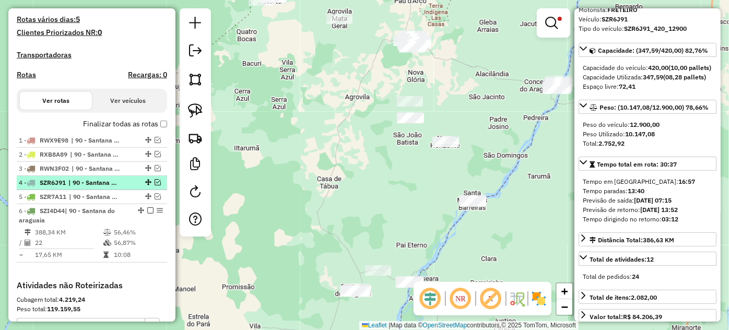
click at [155, 185] on em at bounding box center [158, 182] width 6 height 6
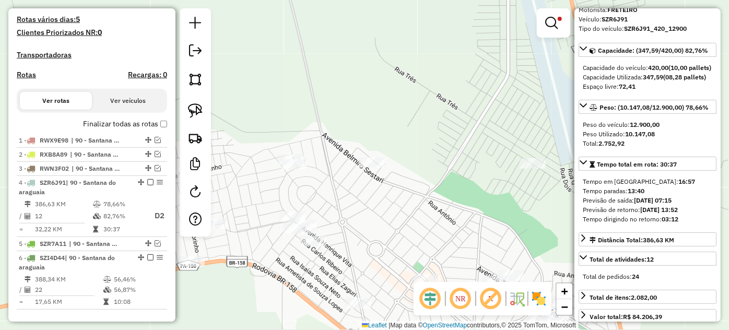
drag, startPoint x: 339, startPoint y: 246, endPoint x: 320, endPoint y: 199, distance: 50.6
click at [320, 199] on div "Limpar filtros Janela de atendimento Grade de atendimento Capacidade Transporta…" at bounding box center [364, 165] width 729 height 330
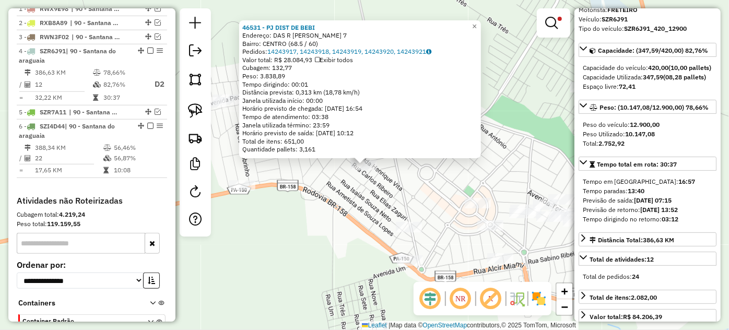
scroll to position [445, 0]
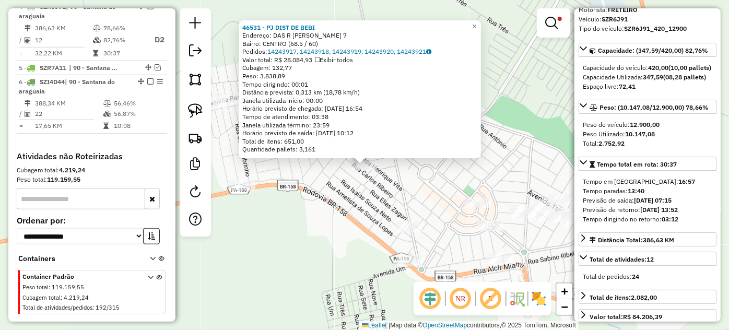
click at [356, 210] on div "46531 - PJ DIST DE BEBI Endereço: DAS R HENRIQUE VITA 7 Bairro: CENTRO (68.5 / …" at bounding box center [364, 165] width 729 height 330
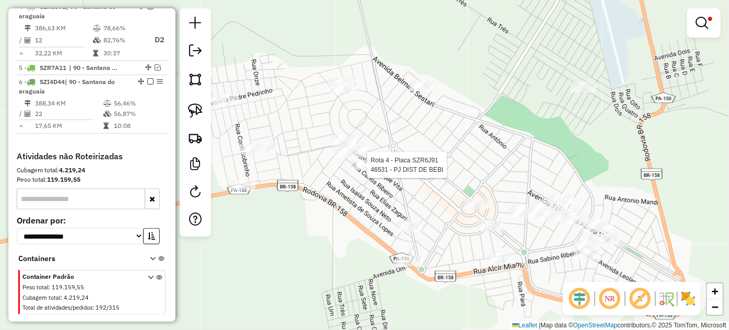
click at [362, 170] on div at bounding box center [364, 165] width 26 height 10
select select "*********"
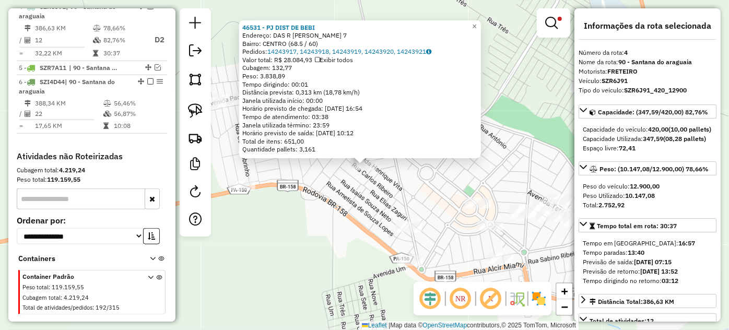
click at [398, 203] on div "Rota 4 - Placa SZR6J91 46531 - PJ DIST DE BEBI 46531 - PJ DIST DE BEBI Endereço…" at bounding box center [364, 165] width 729 height 330
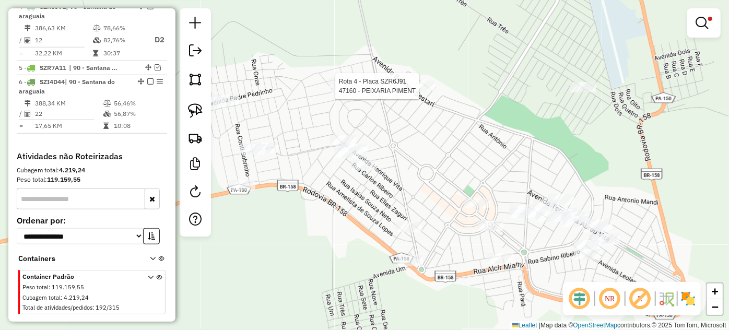
select select "*********"
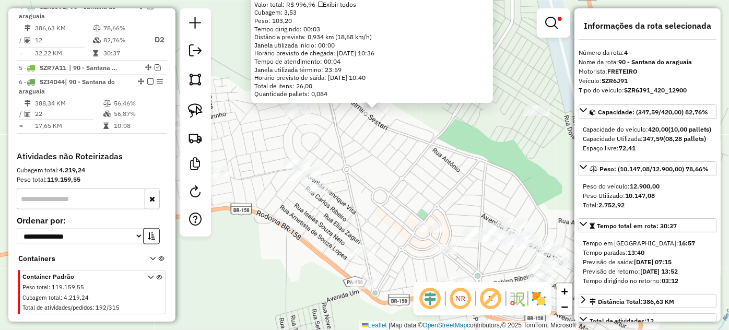
drag, startPoint x: 381, startPoint y: 261, endPoint x: 395, endPoint y: 200, distance: 62.1
click at [395, 200] on div "47160 - PEIXARIA PIMENT Endereço: A R RUA DANIEL ZAVA 57 Bairro: CENTRO (68.5 /…" at bounding box center [364, 165] width 729 height 330
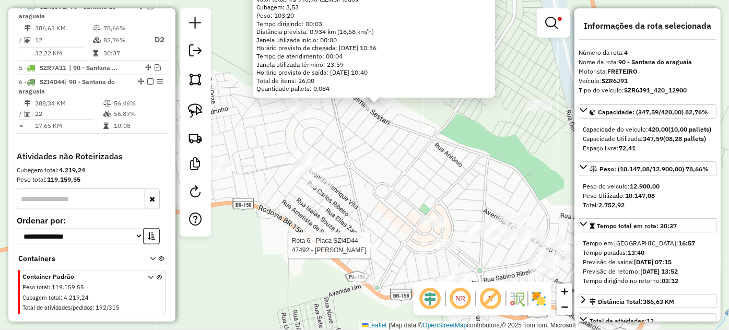
scroll to position [470, 0]
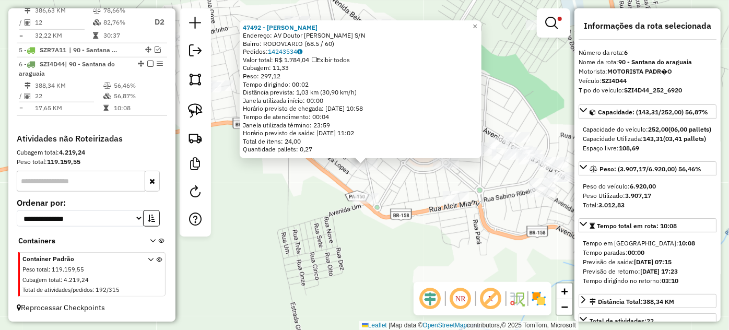
click at [408, 212] on div "47492 - espetinho jr Endereço: AV Doutor Edson migliole S/N Bairro: RODOVIARIO …" at bounding box center [364, 165] width 729 height 330
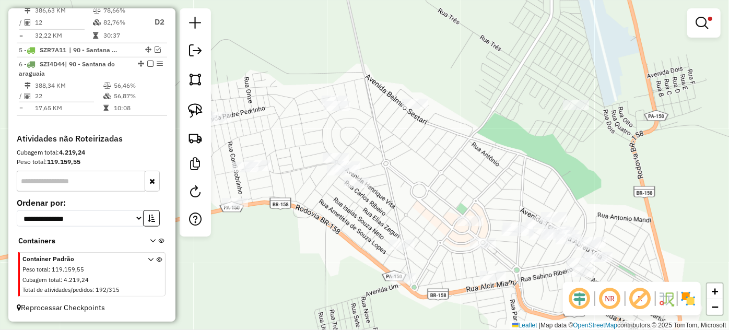
drag, startPoint x: 368, startPoint y: 87, endPoint x: 469, endPoint y: 154, distance: 121.6
click at [472, 152] on div "Limpar filtros Janela de atendimento Grade de atendimento Capacidade Transporta…" at bounding box center [364, 165] width 729 height 330
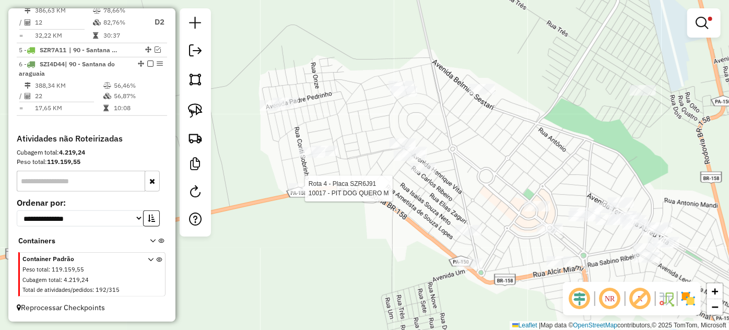
select select "*********"
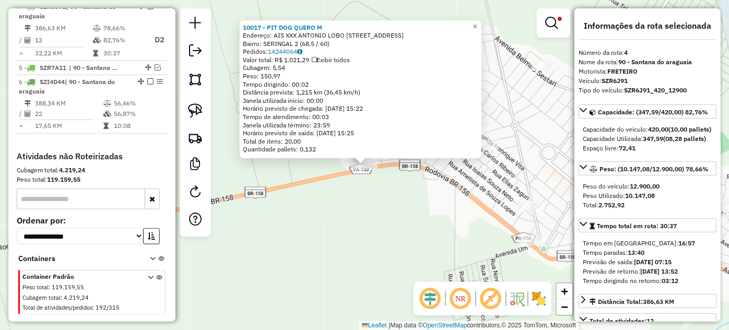
click at [435, 196] on div "10017 - PIT DOG QUERO M Endereço: AIS XXX ANTONIO LOBO ALENCAR 65 Bairro: SERIN…" at bounding box center [364, 165] width 729 height 330
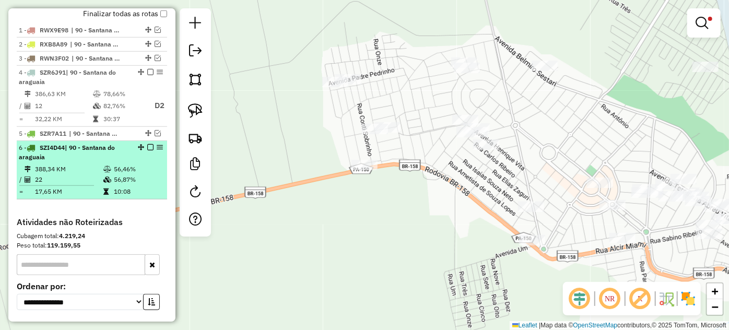
scroll to position [303, 0]
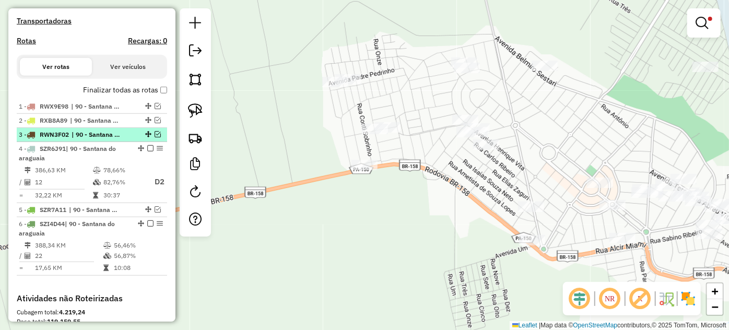
click at [155, 137] on em at bounding box center [158, 134] width 6 height 6
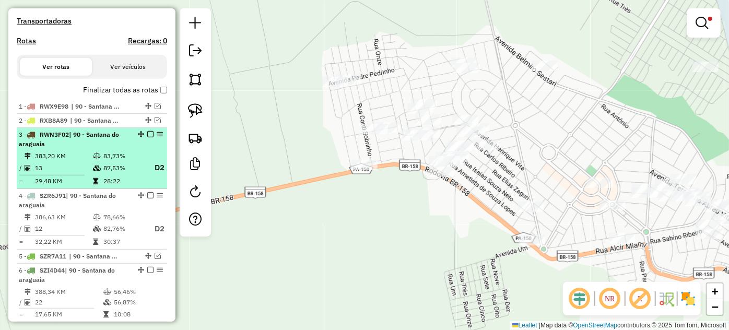
click at [147, 137] on em at bounding box center [150, 134] width 6 height 6
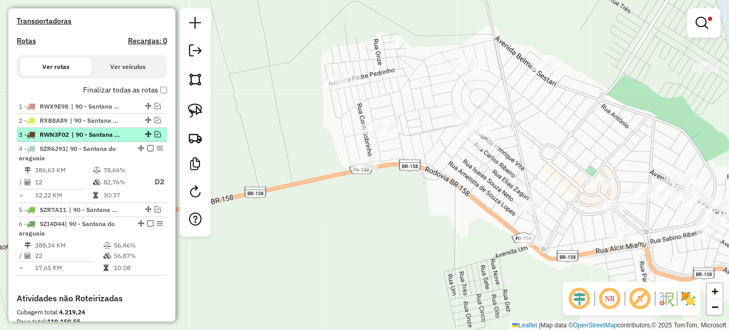
click at [155, 137] on em at bounding box center [158, 134] width 6 height 6
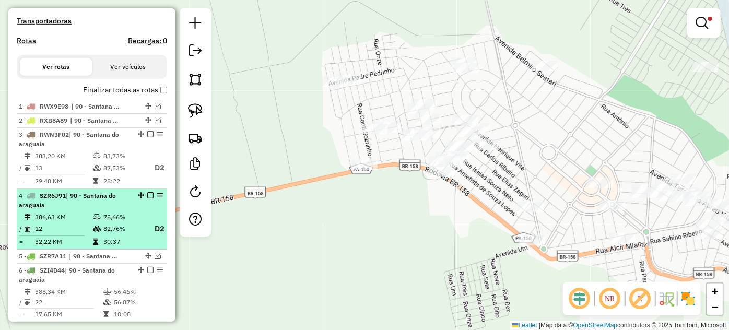
click at [132, 198] on div at bounding box center [147, 195] width 31 height 6
select select "*********"
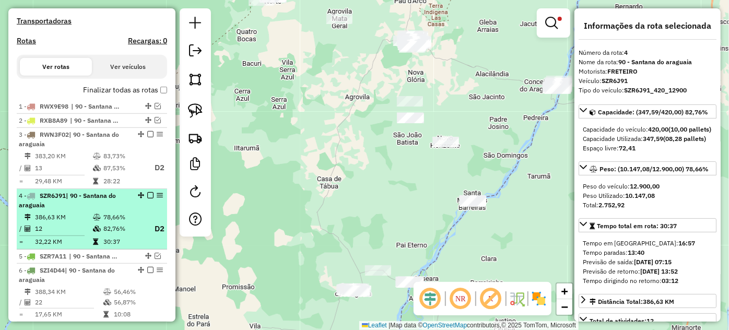
click at [149, 198] on em at bounding box center [150, 195] width 6 height 6
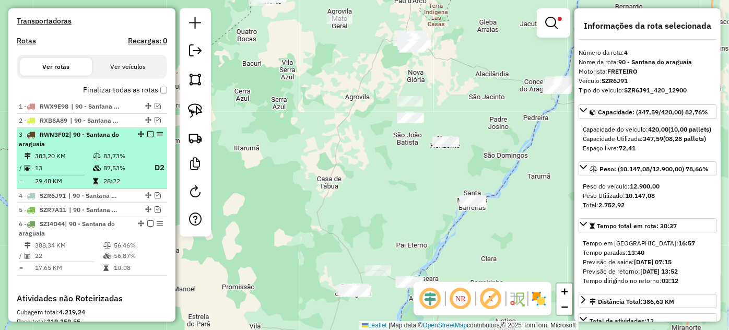
click at [120, 161] on td "83,73%" at bounding box center [124, 156] width 42 height 10
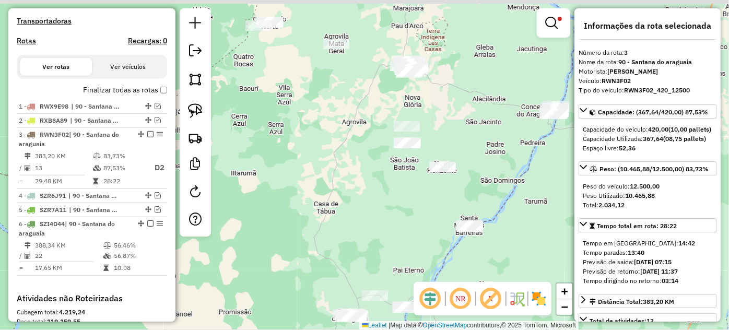
drag, startPoint x: 391, startPoint y: 154, endPoint x: 387, endPoint y: 182, distance: 28.5
click at [387, 182] on div "Limpar filtros Janela de atendimento Grade de atendimento Capacidade Transporta…" at bounding box center [364, 165] width 729 height 330
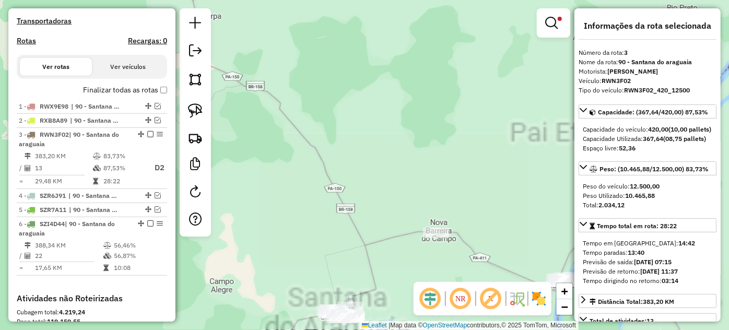
drag, startPoint x: 347, startPoint y: 278, endPoint x: 352, endPoint y: 125, distance: 152.5
click at [352, 125] on div "Limpar filtros Janela de atendimento Grade de atendimento Capacidade Transporta…" at bounding box center [364, 165] width 729 height 330
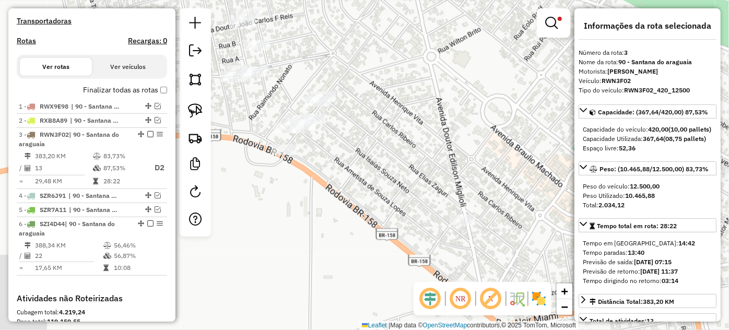
drag, startPoint x: 399, startPoint y: 152, endPoint x: 414, endPoint y: 63, distance: 91.1
click at [420, 55] on div "Limpar filtros Janela de atendimento Grade de atendimento Capacidade Transporta…" at bounding box center [364, 165] width 729 height 330
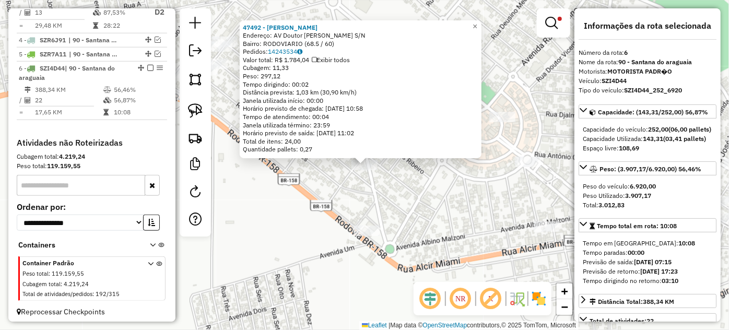
scroll to position [470, 0]
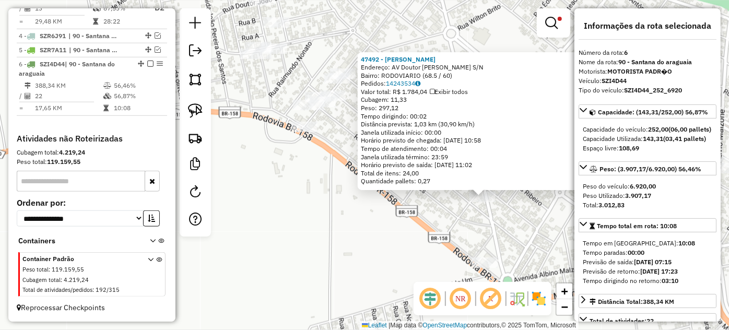
drag, startPoint x: 318, startPoint y: 183, endPoint x: 484, endPoint y: 215, distance: 168.6
click at [484, 215] on div "47492 - espetinho jr Endereço: AV Doutor Edson migliole S/N Bairro: RODOVIARIO …" at bounding box center [364, 165] width 729 height 330
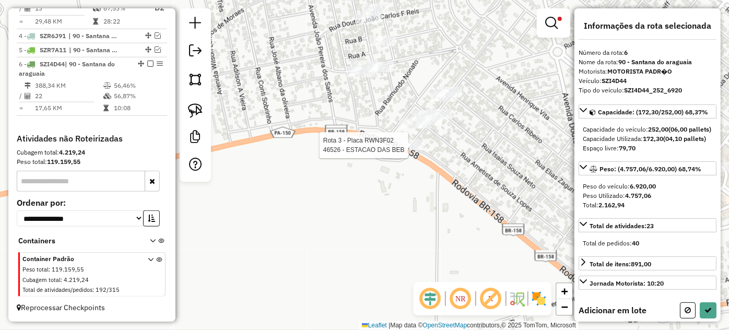
select select "*********"
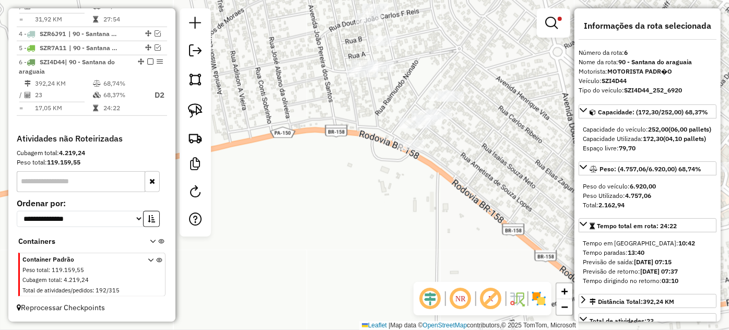
scroll to position [472, 0]
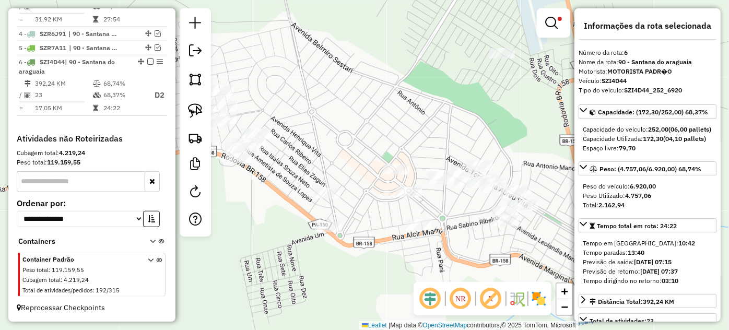
drag, startPoint x: 528, startPoint y: 133, endPoint x: 343, endPoint y: 134, distance: 184.8
click at [315, 144] on div "Limpar filtros Janela de atendimento Grade de atendimento Capacidade Transporta…" at bounding box center [364, 165] width 729 height 330
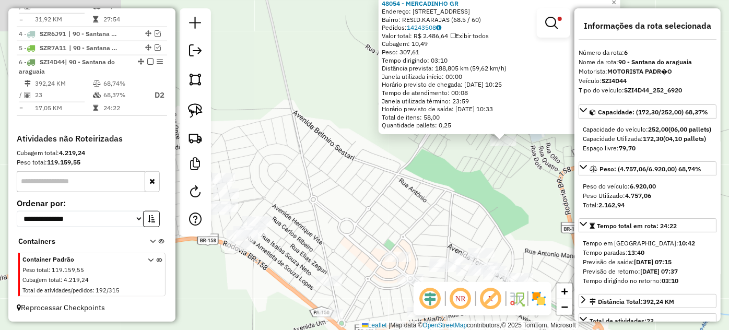
drag, startPoint x: 398, startPoint y: 201, endPoint x: 470, endPoint y: 184, distance: 74.5
click at [470, 184] on div "48054 - MERCADINHO GR Endereço: Rua Tres 159 Bairro: RESID.KARAJAS (68.5 / 60) …" at bounding box center [364, 165] width 729 height 330
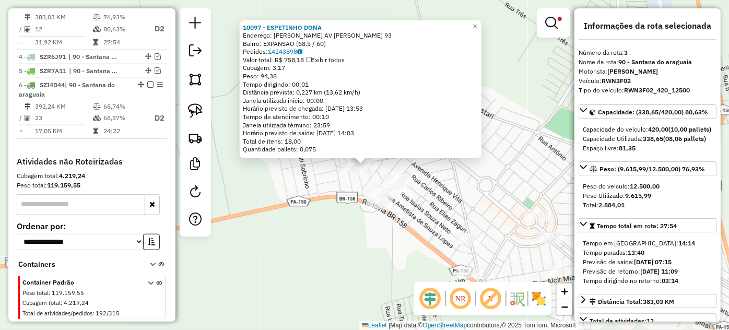
scroll to position [431, 0]
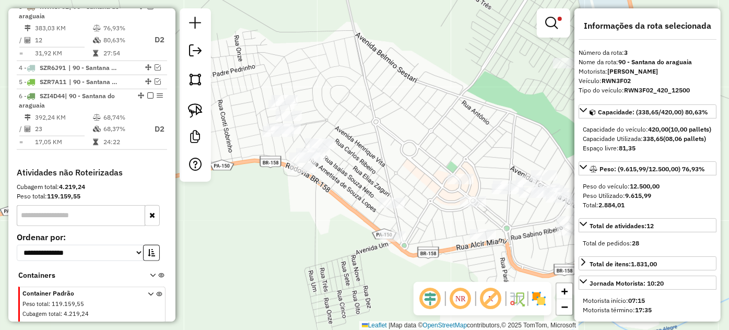
drag, startPoint x: 511, startPoint y: 156, endPoint x: 434, endPoint y: 120, distance: 84.8
click at [434, 120] on div "Limpar filtros Janela de atendimento Grade de atendimento Capacidade Transporta…" at bounding box center [364, 165] width 729 height 330
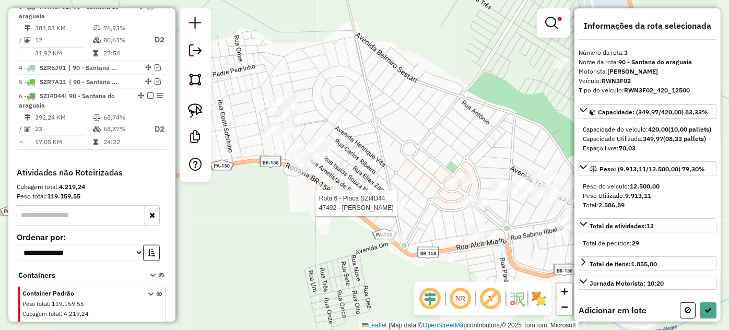
select select "*********"
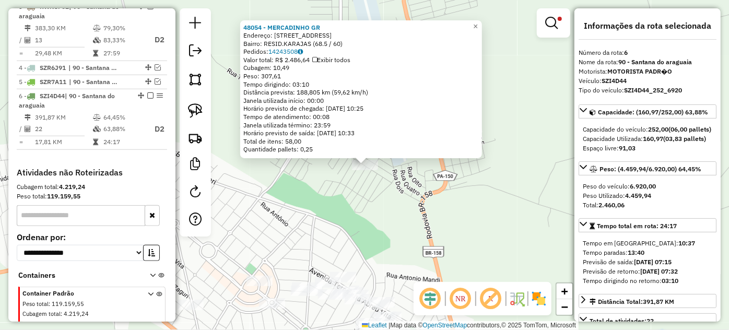
scroll to position [472, 0]
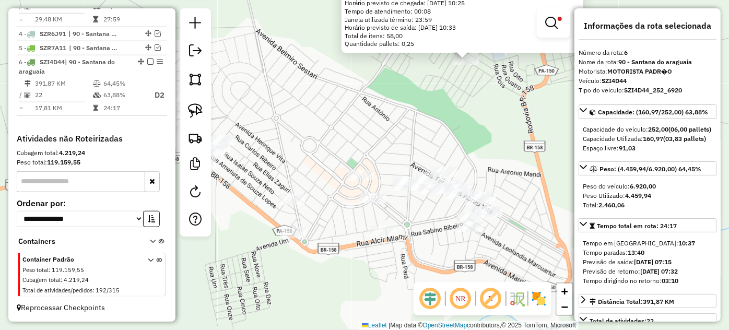
drag, startPoint x: 295, startPoint y: 264, endPoint x: 413, endPoint y: 143, distance: 169.4
click at [413, 143] on div "48054 - MERCADINHO GR Endereço: Rua Tres 159 Bairro: RESID.KARAJAS (68.5 / 60) …" at bounding box center [364, 165] width 729 height 330
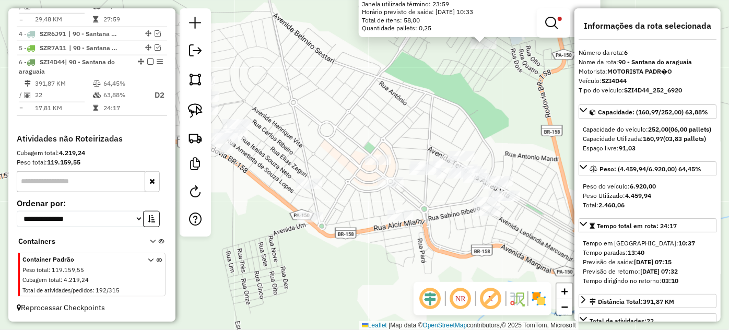
click at [349, 186] on div "48054 - MERCADINHO GR Endereço: Rua Tres 159 Bairro: RESID.KARAJAS (68.5 / 60) …" at bounding box center [364, 165] width 729 height 330
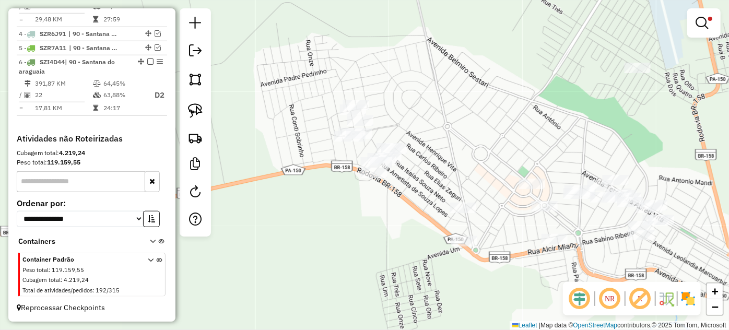
drag, startPoint x: 263, startPoint y: 175, endPoint x: 417, endPoint y: 199, distance: 155.9
click at [417, 199] on div "Limpar filtros Janela de atendimento Grade de atendimento Capacidade Transporta…" at bounding box center [364, 165] width 729 height 330
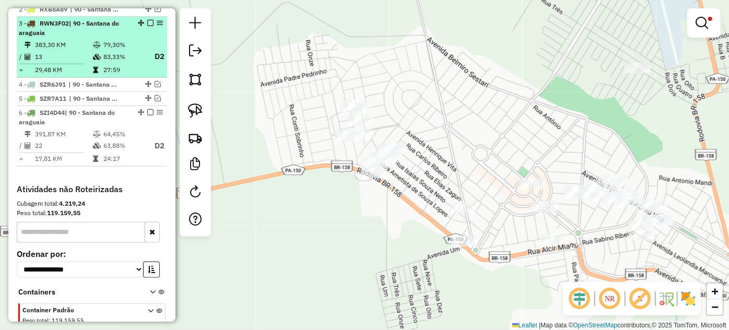
scroll to position [377, 0]
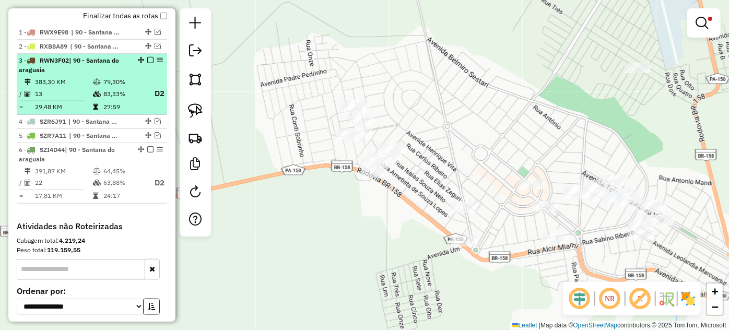
click at [147, 63] on em at bounding box center [150, 60] width 6 height 6
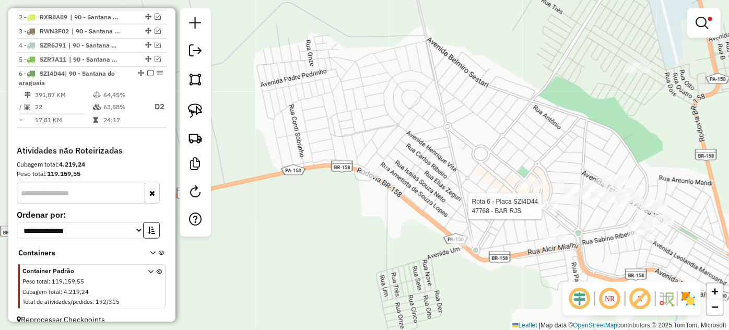
select select "*********"
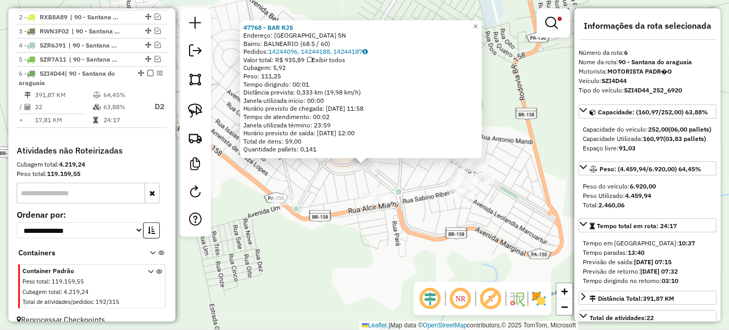
scroll to position [426, 0]
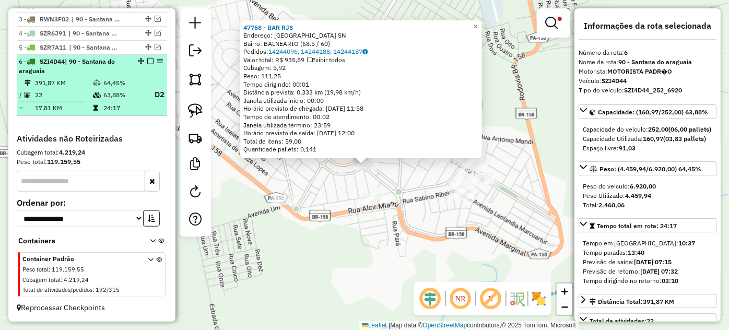
click at [147, 63] on em at bounding box center [150, 61] width 6 height 6
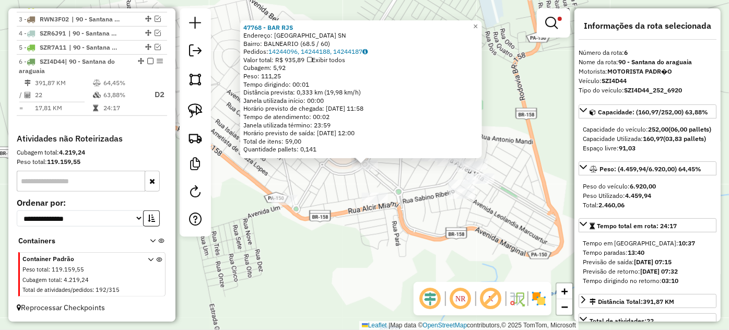
scroll to position [379, 0]
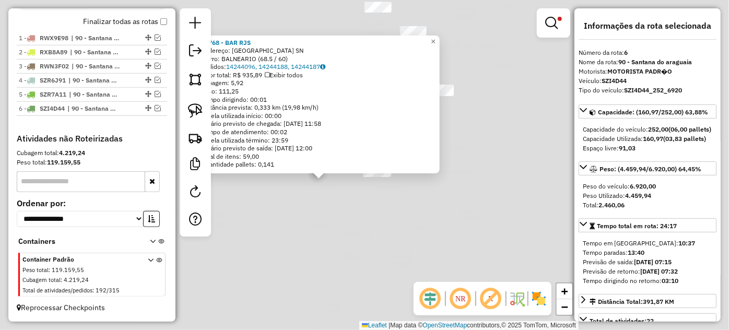
click at [327, 204] on div "47768 - BAR RJS Endereço: R Rua antonio mandi SN Bairro: BALNEARIO (68.5 / 60) …" at bounding box center [364, 165] width 729 height 330
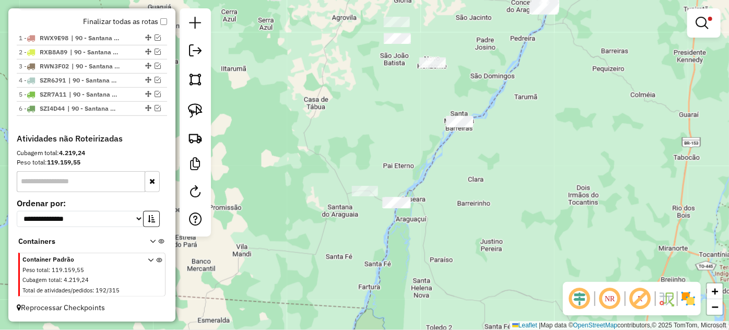
drag, startPoint x: 326, startPoint y: 177, endPoint x: 345, endPoint y: 209, distance: 37.2
click at [345, 209] on div "Limpar filtros Janela de atendimento Grade de atendimento Capacidade Transporta…" at bounding box center [364, 165] width 729 height 330
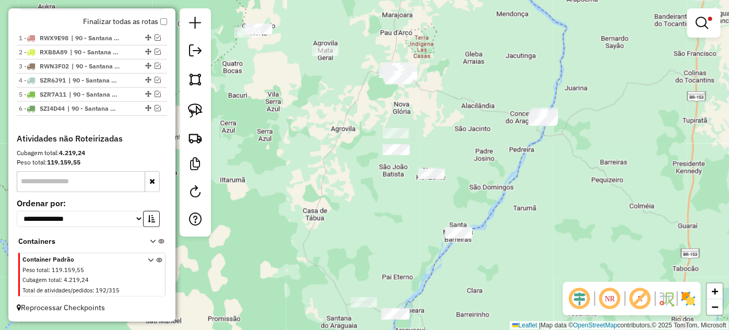
drag, startPoint x: 393, startPoint y: 140, endPoint x: 392, endPoint y: 251, distance: 110.7
click at [392, 251] on div "Limpar filtros Janela de atendimento Grade de atendimento Capacidade Transporta…" at bounding box center [364, 165] width 729 height 330
drag, startPoint x: 191, startPoint y: 111, endPoint x: 278, endPoint y: 120, distance: 87.6
click at [192, 111] on img at bounding box center [195, 110] width 15 height 15
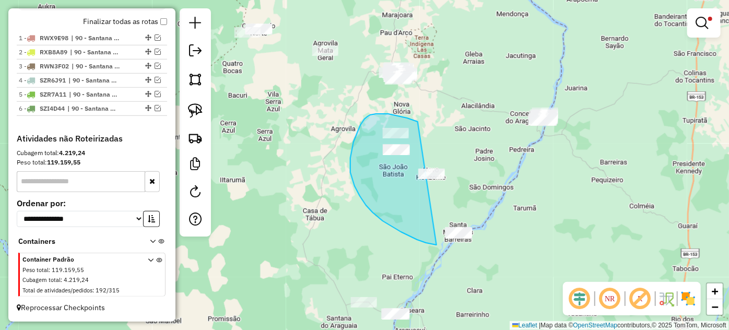
drag, startPoint x: 418, startPoint y: 122, endPoint x: 494, endPoint y: 225, distance: 128.4
click at [494, 225] on div "Limpar filtros Janela de atendimento Grade de atendimento Capacidade Transporta…" at bounding box center [364, 165] width 729 height 330
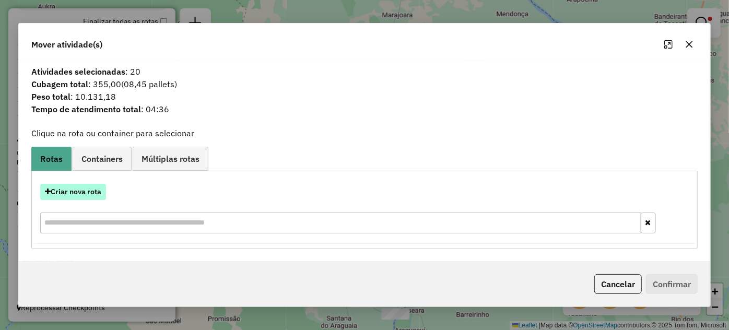
click at [76, 194] on button "Criar nova rota" at bounding box center [73, 192] width 66 height 16
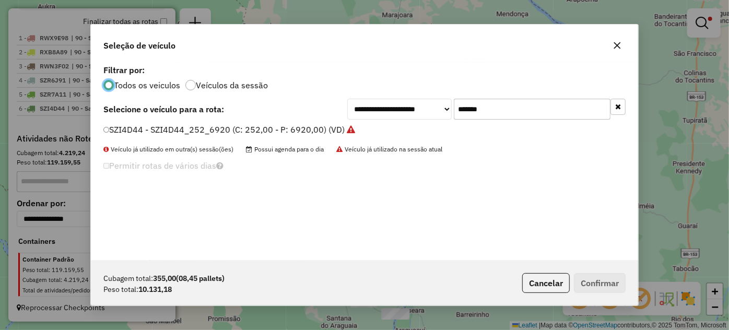
scroll to position [5, 3]
click at [515, 112] on input "*******" at bounding box center [532, 109] width 157 height 21
paste input "text"
type input "*******"
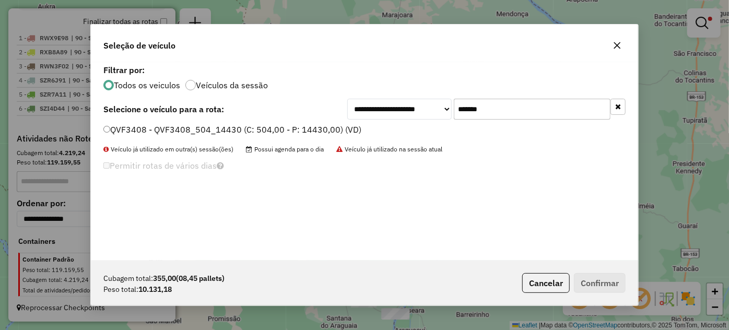
drag, startPoint x: 305, startPoint y: 129, endPoint x: 339, endPoint y: 145, distance: 38.1
click at [305, 129] on label "QVF3408 - QVF3408_504_14430 (C: 504,00 - P: 14430,00) (VD)" at bounding box center [232, 129] width 258 height 13
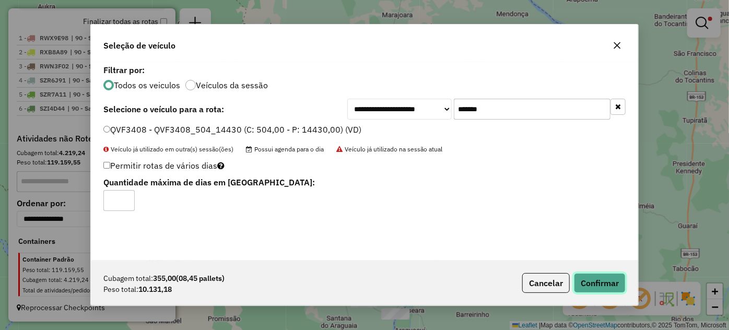
click at [593, 282] on button "Confirmar" at bounding box center [600, 283] width 52 height 20
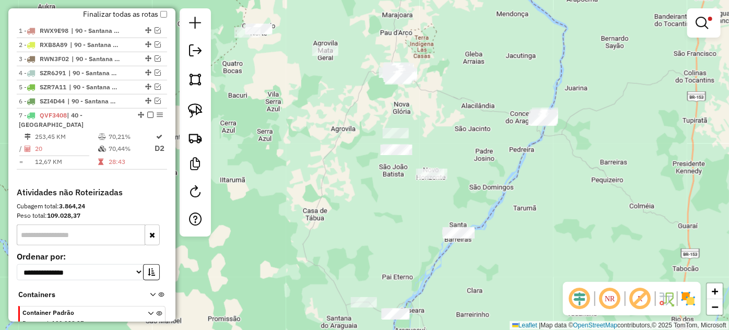
scroll to position [426, 0]
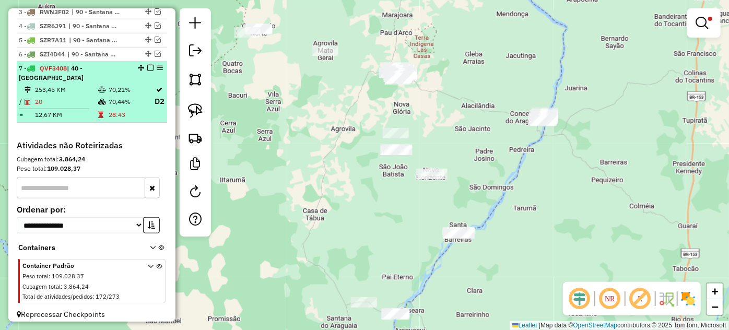
click at [147, 71] on em at bounding box center [150, 68] width 6 height 6
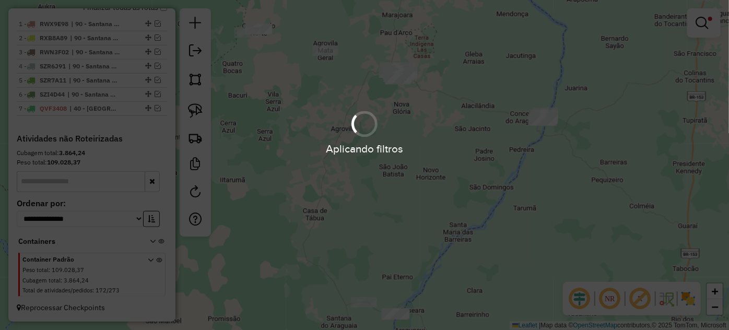
scroll to position [393, 0]
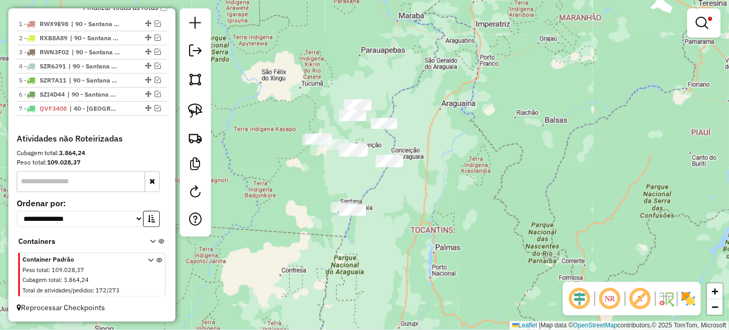
drag, startPoint x: 322, startPoint y: 164, endPoint x: 323, endPoint y: 176, distance: 11.5
click at [322, 186] on div "Limpar filtros Janela de atendimento Grade de atendimento Capacidade Transporta…" at bounding box center [364, 165] width 729 height 330
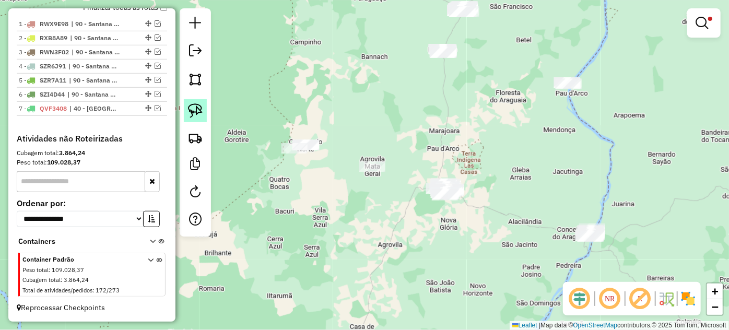
click at [193, 108] on img at bounding box center [195, 110] width 15 height 15
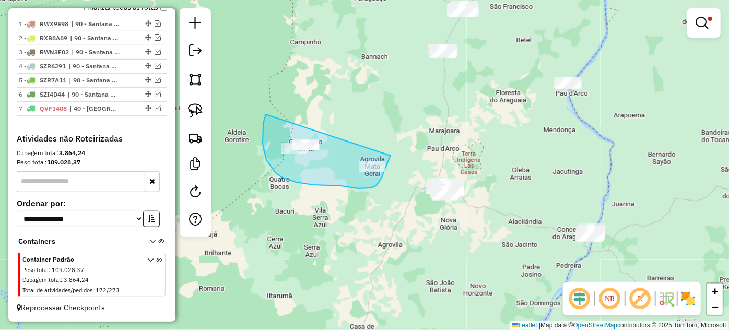
drag, startPoint x: 264, startPoint y: 122, endPoint x: 387, endPoint y: 148, distance: 126.3
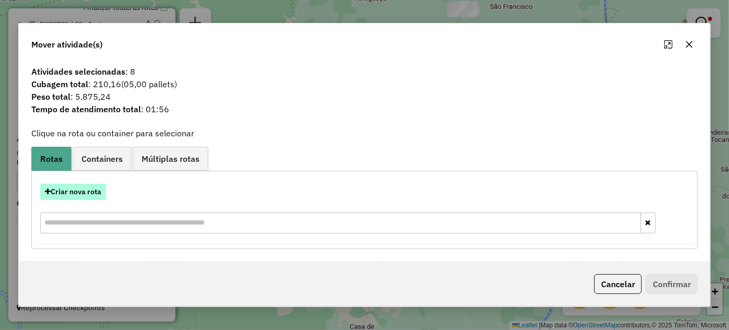
click at [84, 194] on button "Criar nova rota" at bounding box center [73, 192] width 66 height 16
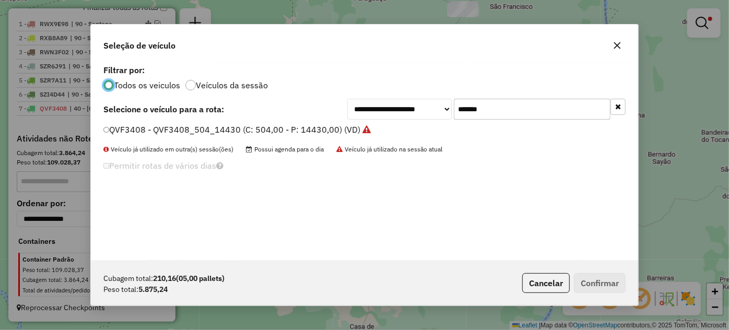
scroll to position [5, 3]
click at [516, 119] on input "*******" at bounding box center [532, 109] width 157 height 21
paste input "text"
type input "*******"
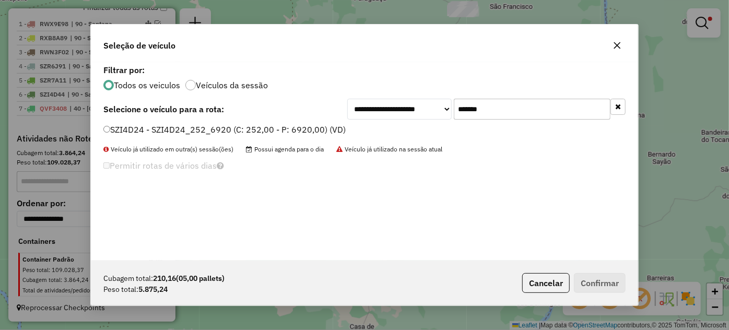
click at [315, 132] on label "SZI4D24 - SZI4D24_252_6920 (C: 252,00 - P: 6920,00) (VD)" at bounding box center [224, 129] width 242 height 13
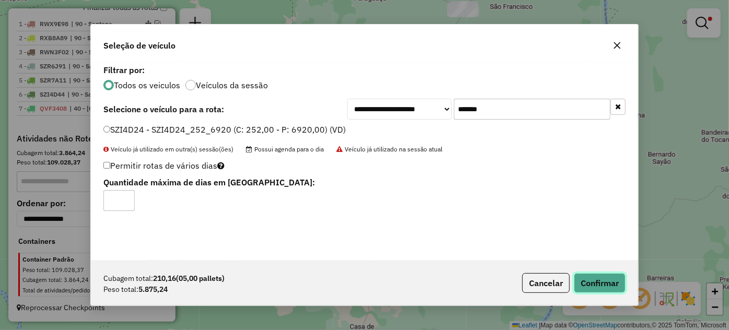
click at [603, 289] on button "Confirmar" at bounding box center [600, 283] width 52 height 20
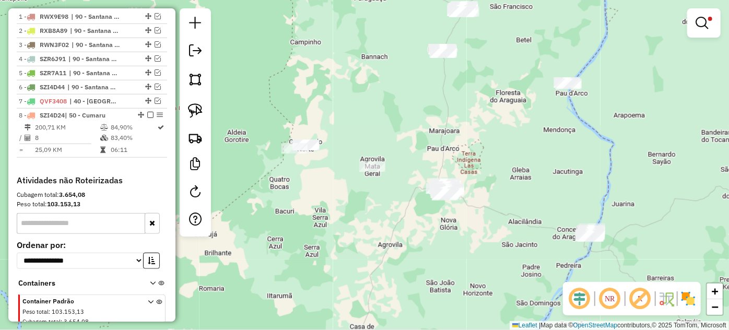
scroll to position [426, 0]
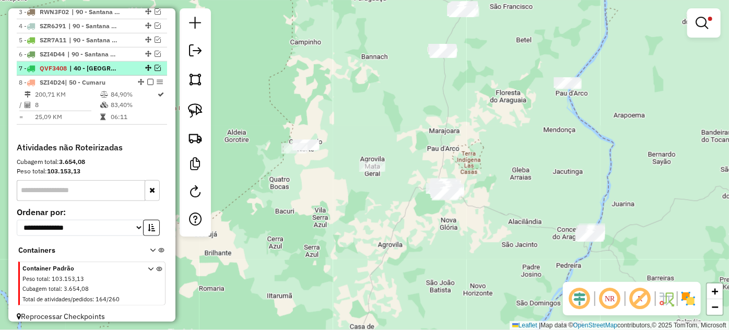
click at [147, 85] on em at bounding box center [150, 82] width 6 height 6
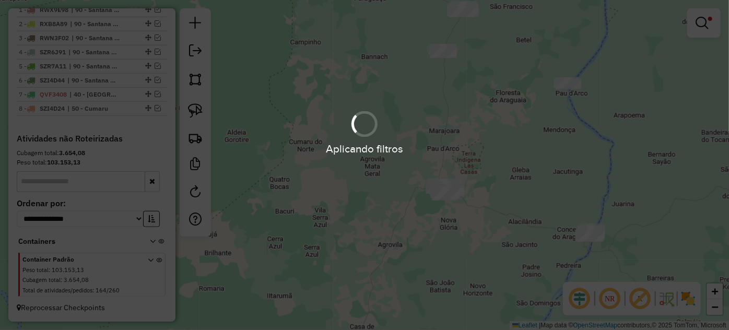
scroll to position [407, 0]
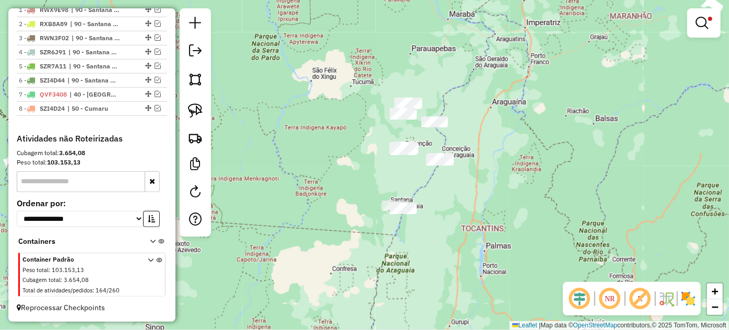
drag, startPoint x: 428, startPoint y: 97, endPoint x: 416, endPoint y: 128, distance: 32.9
click at [419, 126] on div "Limpar filtros Janela de atendimento Grade de atendimento Capacidade Transporta…" at bounding box center [364, 165] width 729 height 330
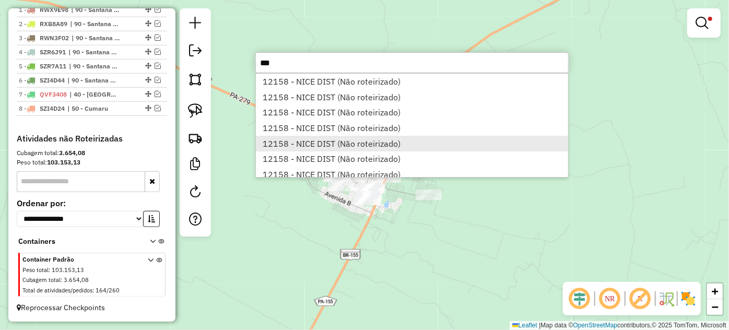
type input "***"
click at [328, 143] on li "12158 - NICE DIST (Não roteirizado)" at bounding box center [412, 144] width 312 height 16
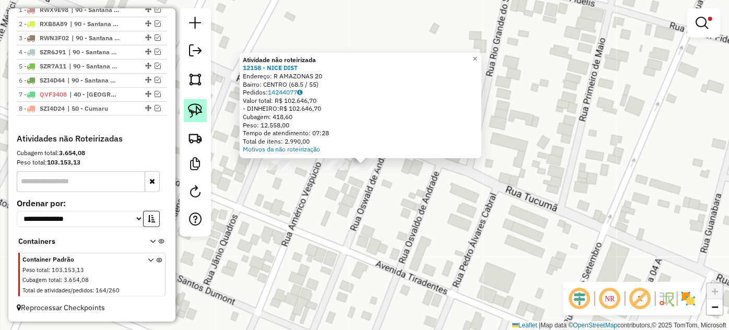
click at [197, 112] on img at bounding box center [195, 110] width 15 height 15
drag, startPoint x: 353, startPoint y: 177, endPoint x: 375, endPoint y: 152, distance: 33.3
click at [375, 152] on div "Atividade não roteirizada 12158 - NICE DIST Endereço: R AMAZONAS 20 Bairro: CEN…" at bounding box center [364, 165] width 729 height 330
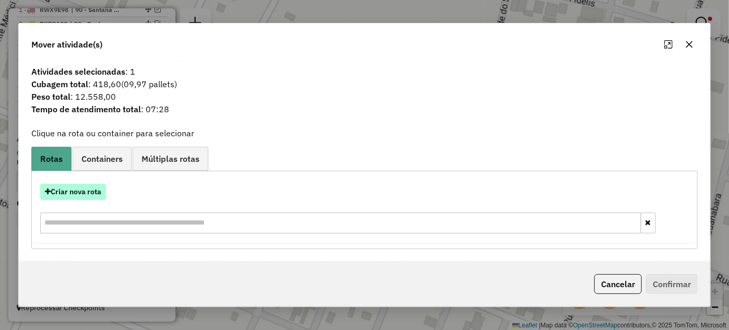
click at [81, 194] on button "Criar nova rota" at bounding box center [73, 192] width 66 height 16
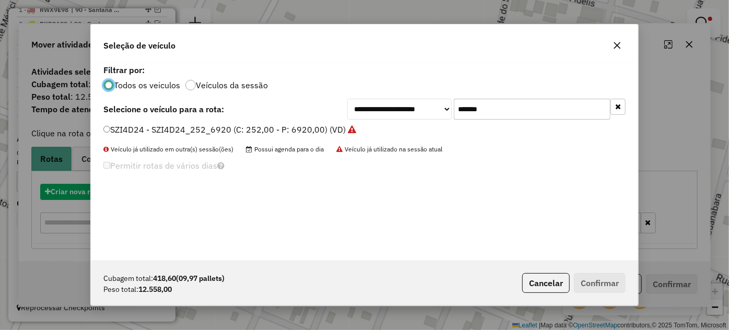
scroll to position [5, 3]
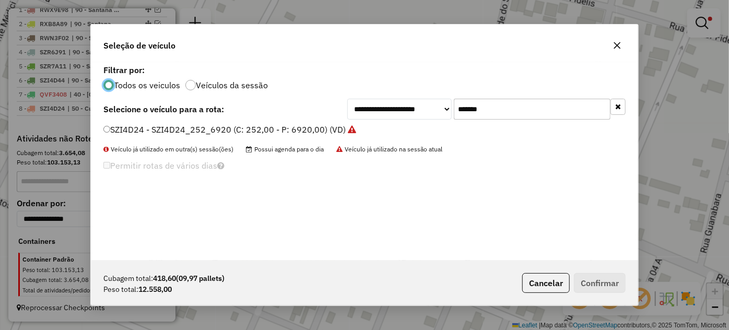
click at [502, 108] on input "*******" at bounding box center [532, 109] width 157 height 21
paste input "text"
type input "*******"
click at [343, 132] on label "QEW4100 - QEW4100_504_13880 (C: 504,00 - P: 13880,00) (VD)" at bounding box center [234, 129] width 262 height 13
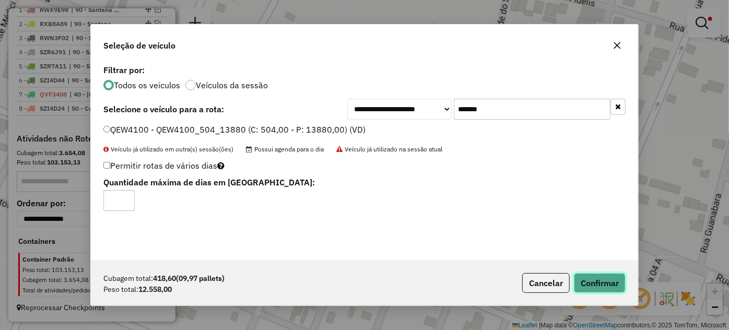
click at [604, 288] on button "Confirmar" at bounding box center [600, 283] width 52 height 20
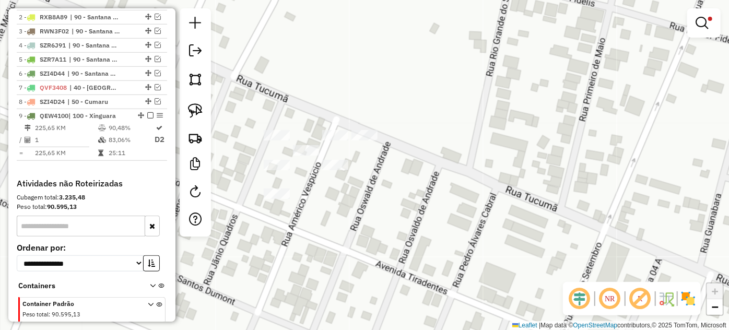
scroll to position [426, 0]
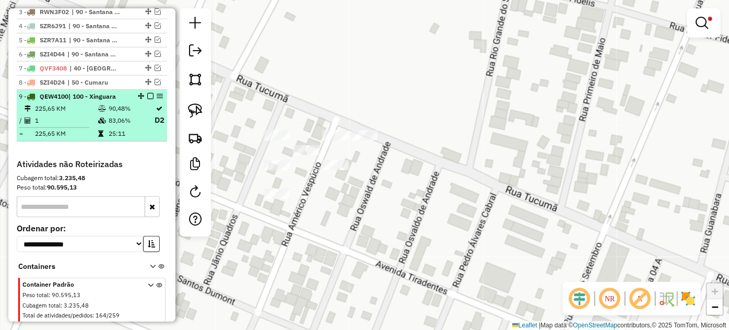
click at [149, 99] on em at bounding box center [150, 96] width 6 height 6
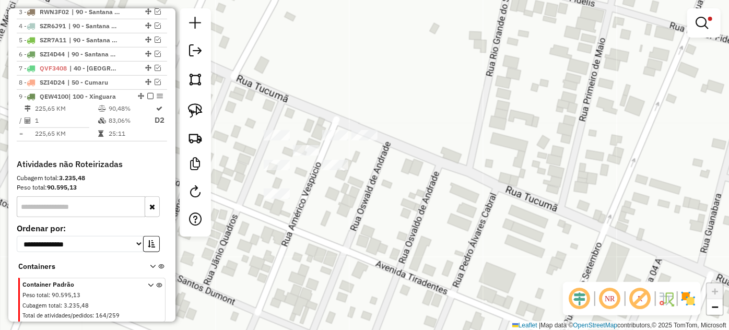
scroll to position [421, 0]
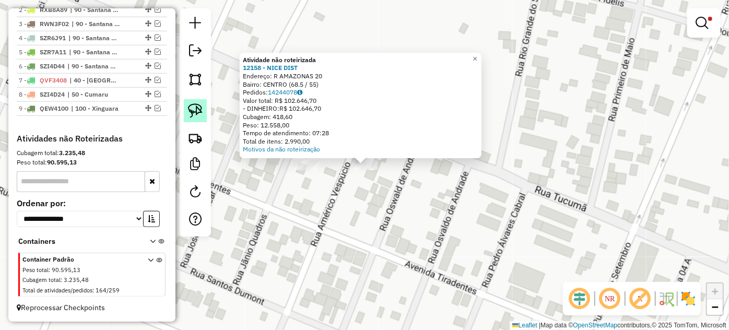
click at [199, 112] on img at bounding box center [195, 110] width 15 height 15
drag, startPoint x: 351, startPoint y: 183, endPoint x: 389, endPoint y: 175, distance: 38.4
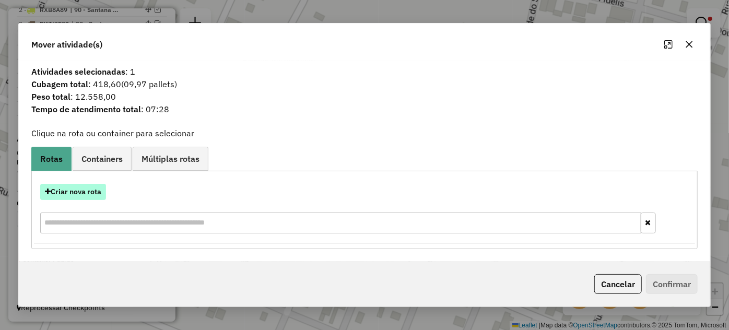
click at [77, 193] on button "Criar nova rota" at bounding box center [73, 192] width 66 height 16
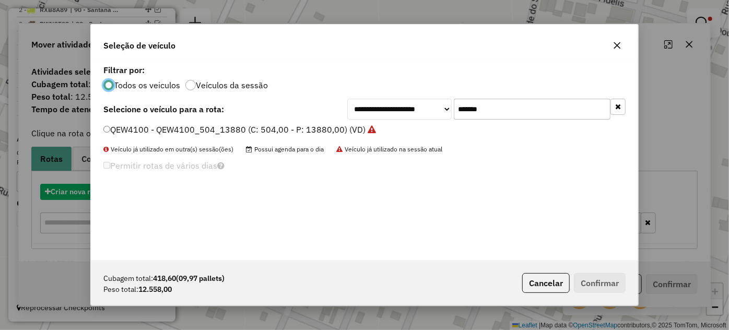
scroll to position [5, 3]
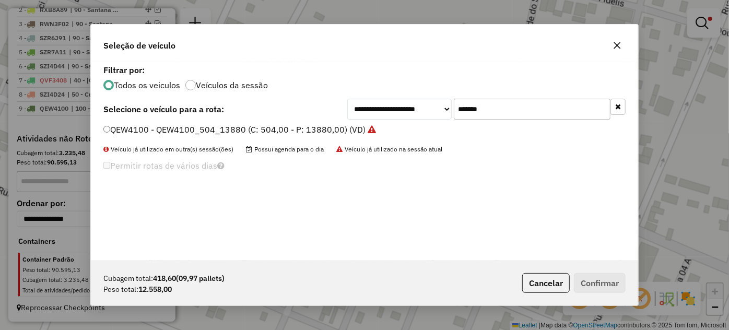
click at [527, 117] on input "*******" at bounding box center [532, 109] width 157 height 21
paste input "text"
type input "*******"
click at [281, 131] on label "QVZ0E14 - QVZ0E14_504_14500 (C: 504,00 - P: 14500,00) (VD)" at bounding box center [231, 129] width 257 height 13
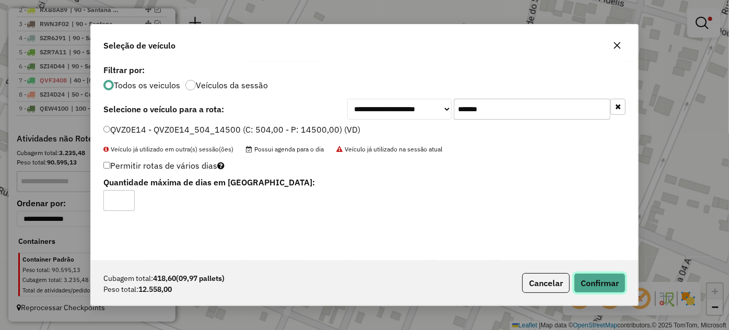
click at [587, 285] on button "Confirmar" at bounding box center [600, 283] width 52 height 20
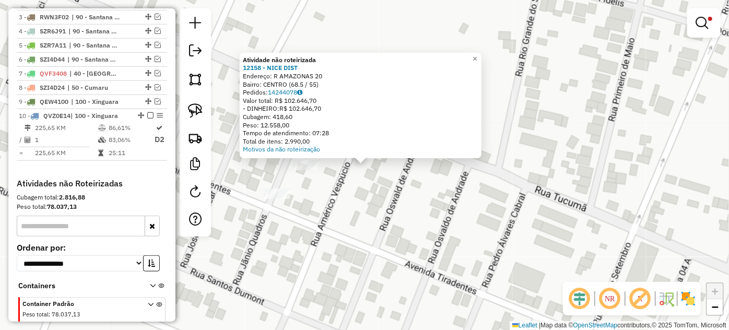
scroll to position [426, 0]
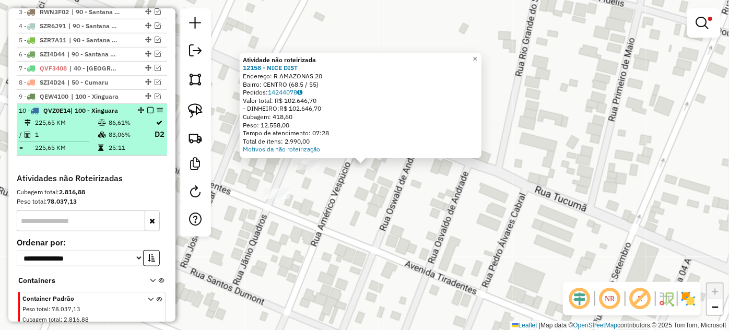
click at [147, 113] on em at bounding box center [150, 110] width 6 height 6
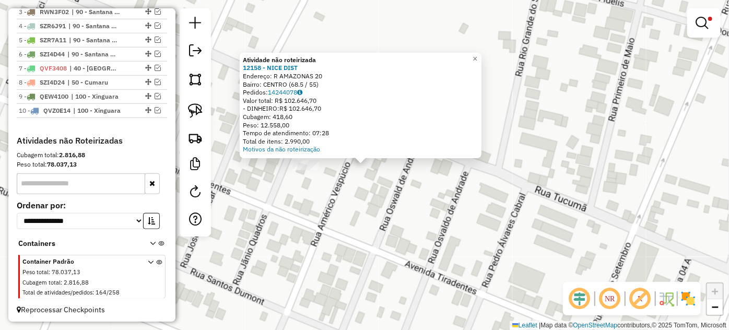
click at [345, 200] on div "Atividade não roteirizada 12158 - NICE DIST Endereço: R AMAZONAS 20 Bairro: CEN…" at bounding box center [364, 165] width 729 height 330
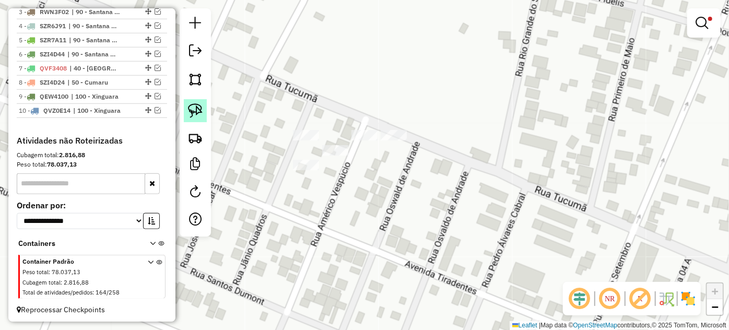
click at [196, 111] on img at bounding box center [195, 110] width 15 height 15
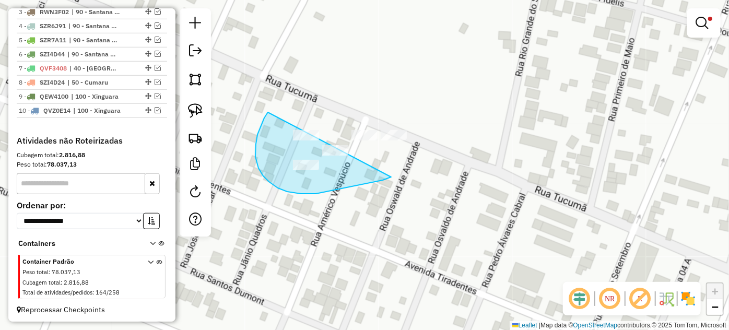
drag, startPoint x: 260, startPoint y: 127, endPoint x: 422, endPoint y: 121, distance: 162.0
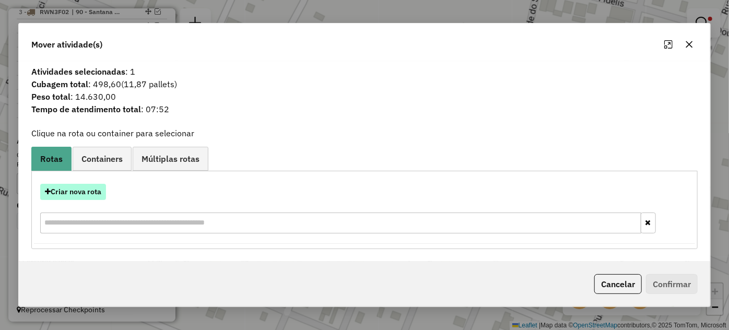
click at [74, 191] on button "Criar nova rota" at bounding box center [73, 192] width 66 height 16
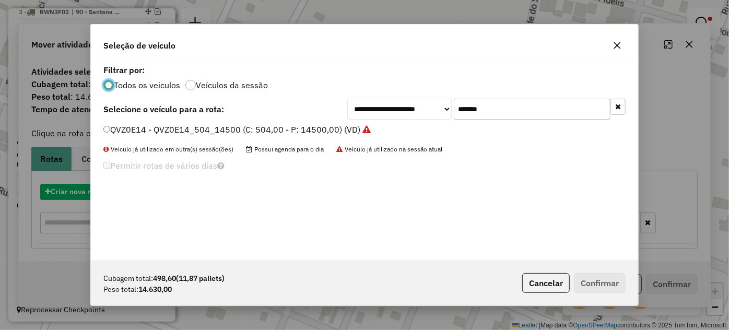
scroll to position [5, 3]
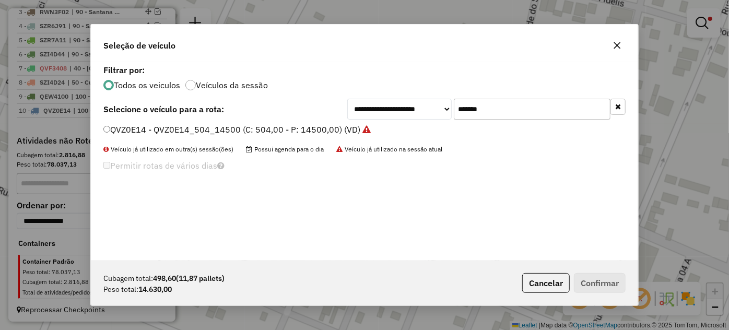
click at [515, 112] on input "*******" at bounding box center [532, 109] width 157 height 21
click at [515, 111] on input "*******" at bounding box center [532, 109] width 157 height 21
paste input "text"
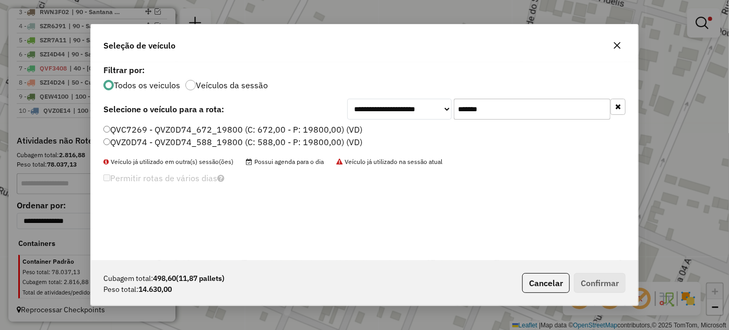
type input "*******"
click at [205, 141] on label "QVZ0D74 - QVZ0D74_588_19800 (C: 588,00 - P: 19800,00) (VD)" at bounding box center [232, 142] width 259 height 13
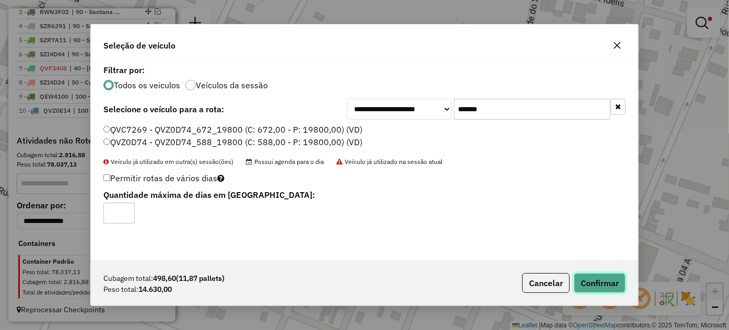
click at [599, 282] on button "Confirmar" at bounding box center [600, 283] width 52 height 20
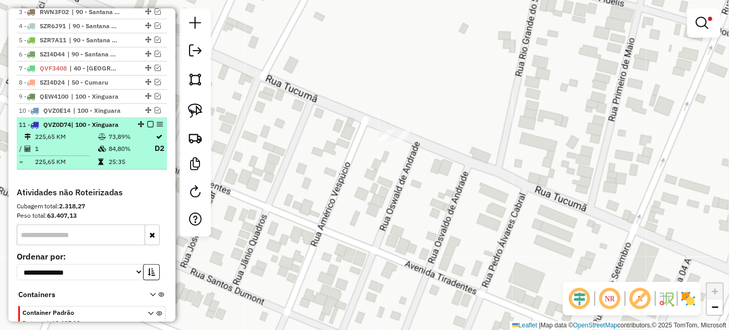
click at [148, 127] on em at bounding box center [150, 124] width 6 height 6
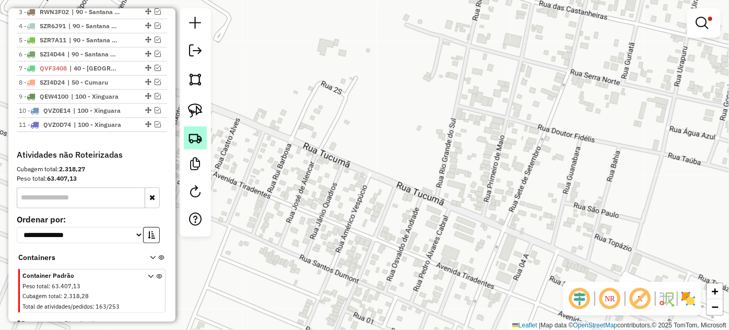
click at [197, 143] on img at bounding box center [195, 138] width 15 height 15
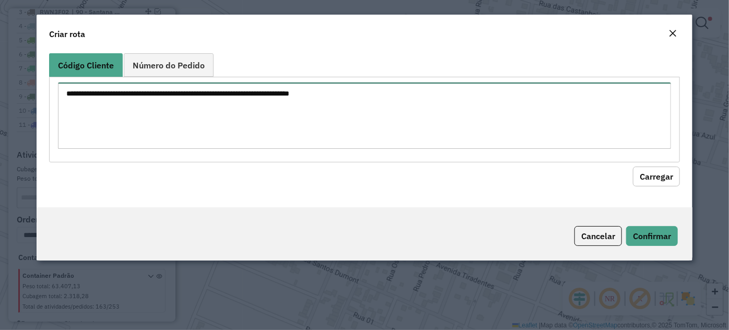
click at [349, 126] on textarea at bounding box center [364, 115] width 613 height 66
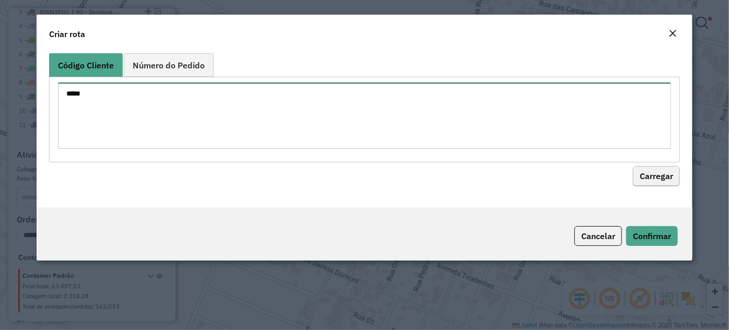
type textarea "*****"
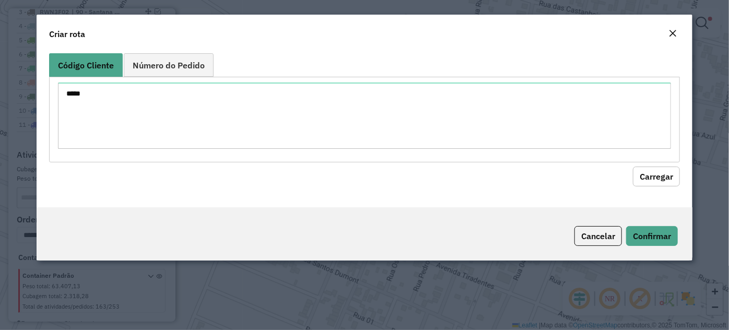
click at [645, 175] on button "Carregar" at bounding box center [656, 177] width 47 height 20
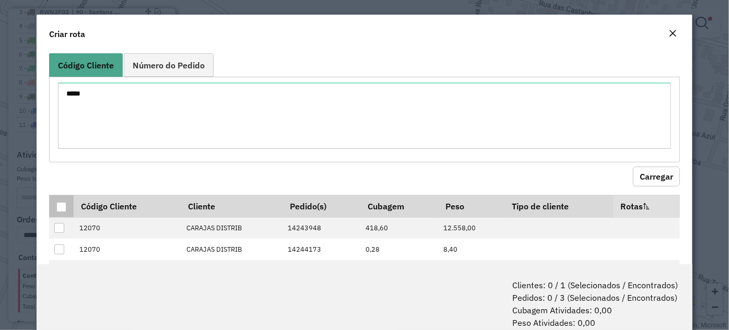
click at [60, 203] on div at bounding box center [61, 207] width 10 height 10
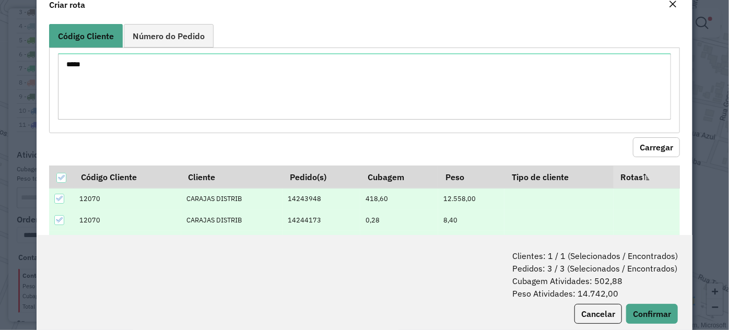
scroll to position [52, 0]
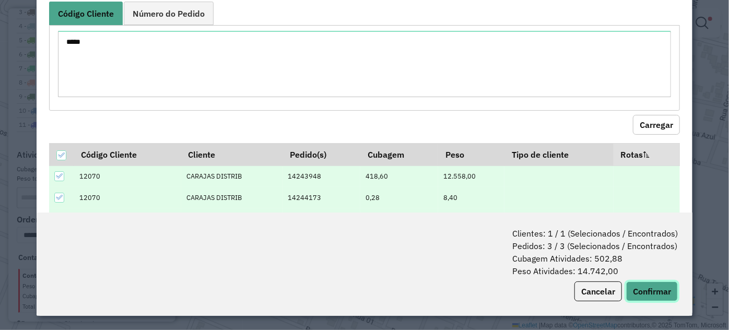
click at [653, 298] on button "Confirmar" at bounding box center [652, 291] width 52 height 20
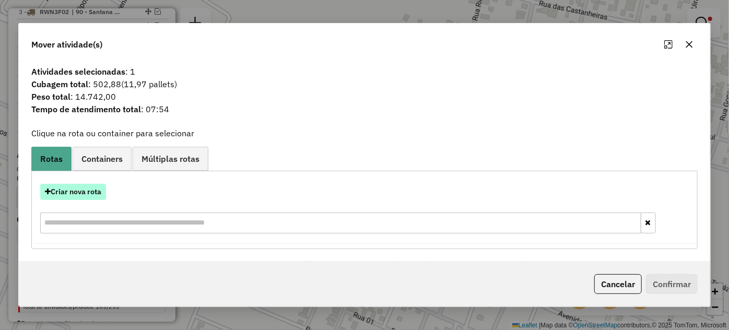
click at [79, 196] on button "Criar nova rota" at bounding box center [73, 192] width 66 height 16
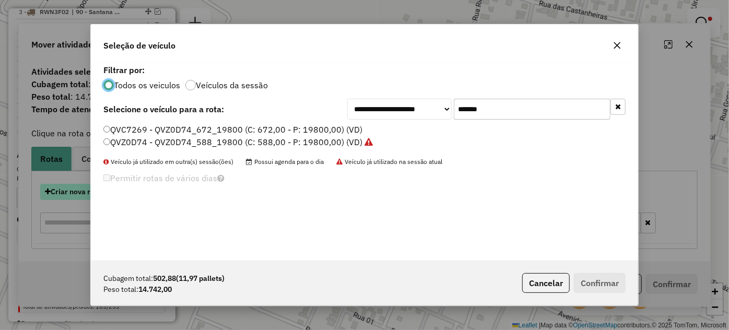
scroll to position [5, 3]
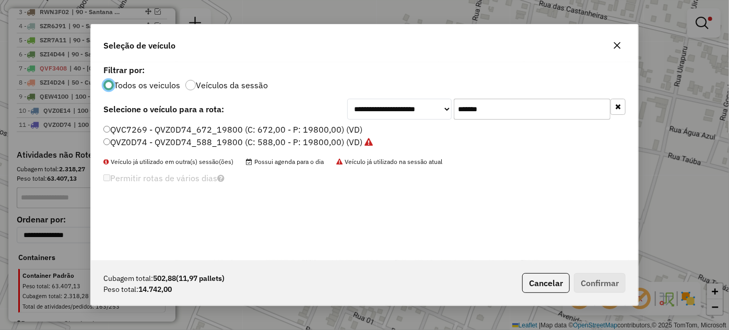
click at [517, 114] on input "*******" at bounding box center [532, 109] width 157 height 21
paste input "text"
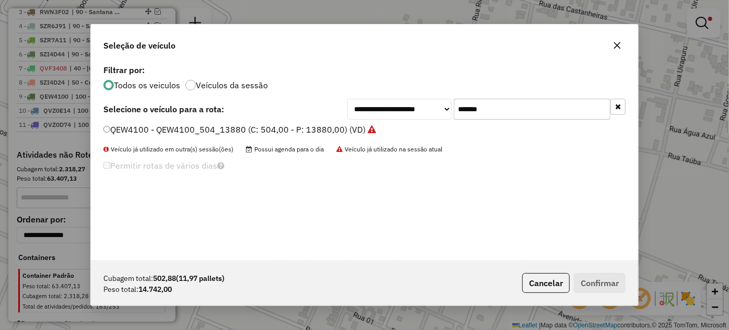
type input "*******"
click at [293, 131] on label "QEW4100 - QEW4100_504_13880 (C: 504,00 - P: 13880,00) (VD)" at bounding box center [239, 129] width 272 height 13
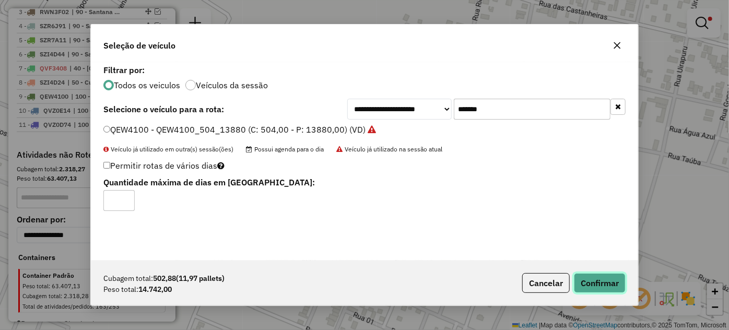
click at [595, 285] on button "Confirmar" at bounding box center [600, 283] width 52 height 20
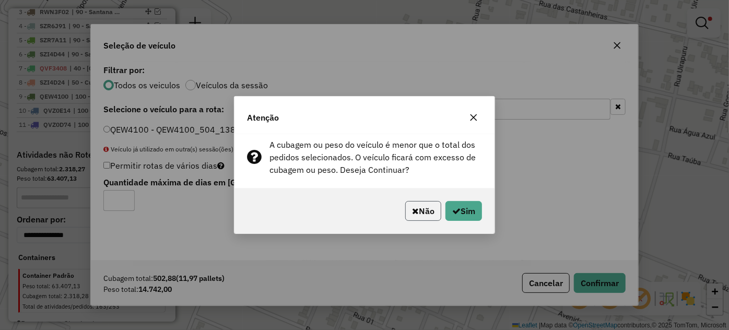
click at [415, 212] on button "Não" at bounding box center [423, 211] width 36 height 20
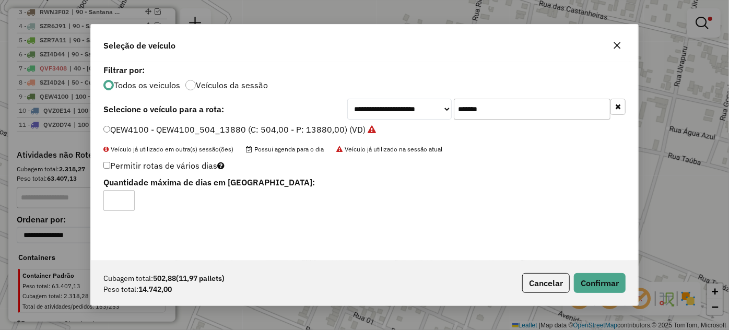
click at [617, 46] on icon "button" at bounding box center [617, 45] width 8 height 8
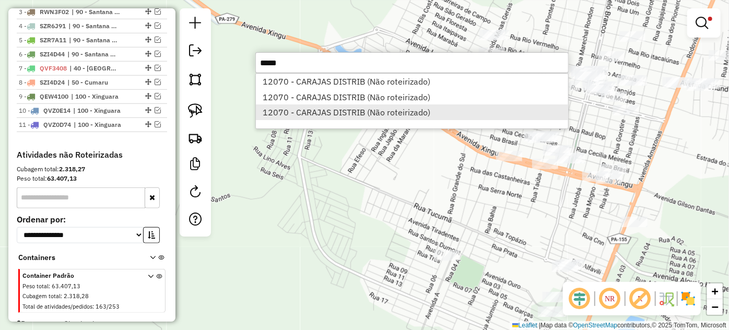
type input "*****"
click at [360, 109] on li "12070 - CARAJAS DISTRIB (Não roteirizado)" at bounding box center [412, 112] width 312 height 16
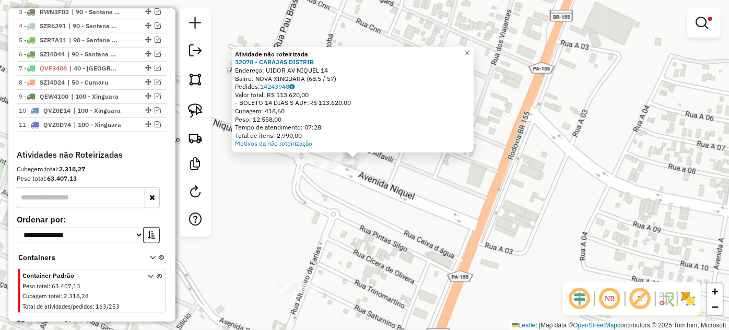
drag, startPoint x: 364, startPoint y: 199, endPoint x: 381, endPoint y: 214, distance: 22.2
click at [381, 214] on div "Atividade não roteirizada 12070 - CARAJAS DISTRIB Endereço: UIDOR AV NIQUEL 14 …" at bounding box center [364, 165] width 729 height 330
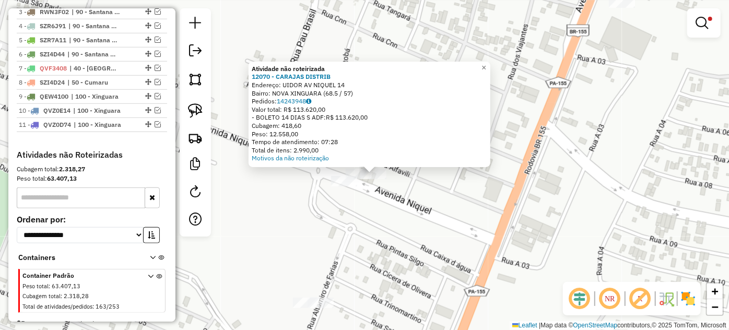
click at [381, 214] on div "Atividade não roteirizada 12070 - CARAJAS DISTRIB Endereço: UIDOR AV NIQUEL 14 …" at bounding box center [364, 165] width 729 height 330
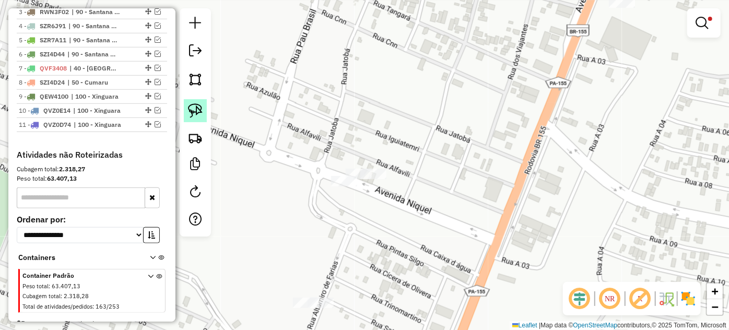
click at [198, 112] on img at bounding box center [195, 110] width 15 height 15
drag, startPoint x: 320, startPoint y: 190, endPoint x: 442, endPoint y: 147, distance: 129.6
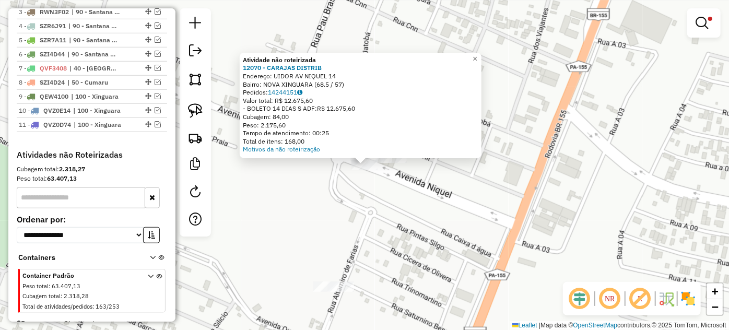
click at [404, 175] on div "Atividade não roteirizada 12070 - CARAJAS DISTRIB Endereço: UIDOR AV NIQUEL 14 …" at bounding box center [364, 165] width 729 height 330
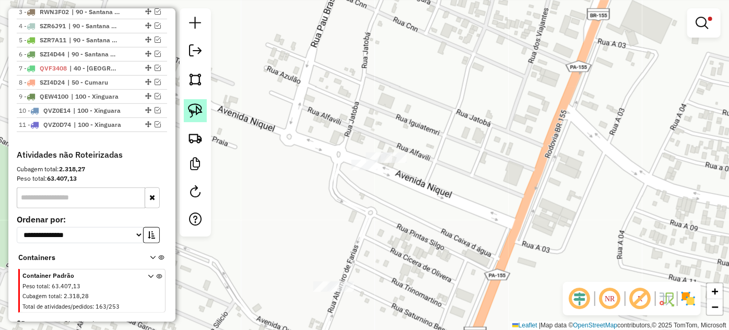
click at [203, 110] on link at bounding box center [195, 110] width 23 height 23
drag, startPoint x: 335, startPoint y: 144, endPoint x: 448, endPoint y: 148, distance: 112.8
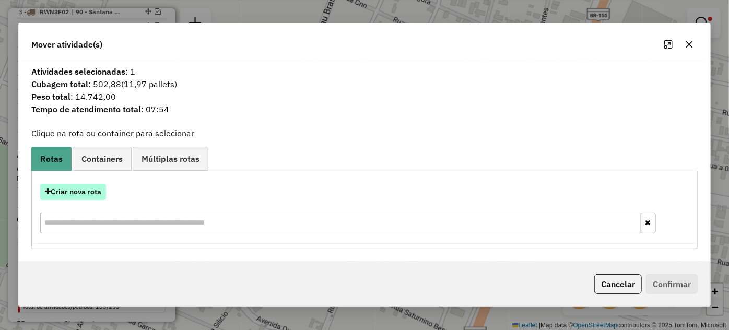
click at [72, 192] on button "Criar nova rota" at bounding box center [73, 192] width 66 height 16
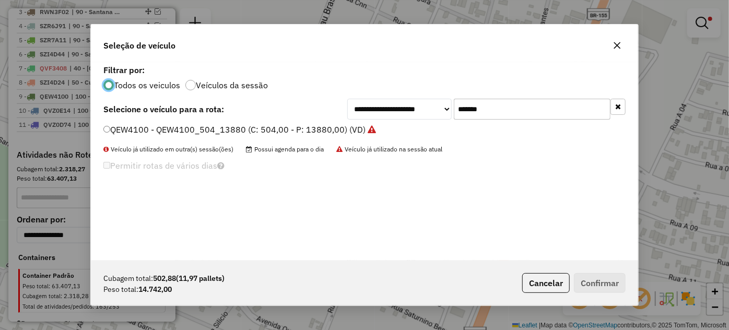
click at [614, 45] on icon "button" at bounding box center [617, 45] width 8 height 8
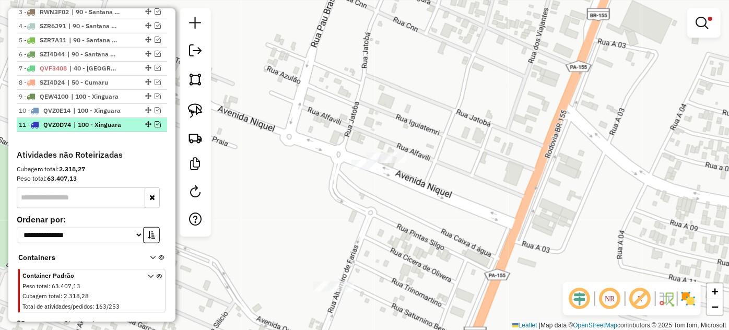
click at [156, 127] on em at bounding box center [158, 124] width 6 height 6
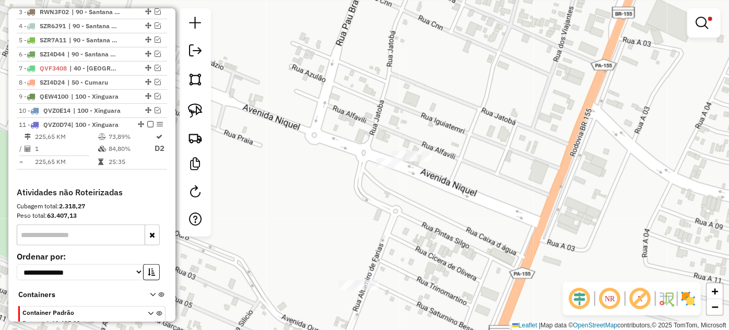
drag, startPoint x: 263, startPoint y: 209, endPoint x: 503, endPoint y: 160, distance: 244.7
click at [494, 162] on div "Limpar filtros Janela de atendimento Grade de atendimento Capacidade Transporta…" at bounding box center [364, 165] width 729 height 330
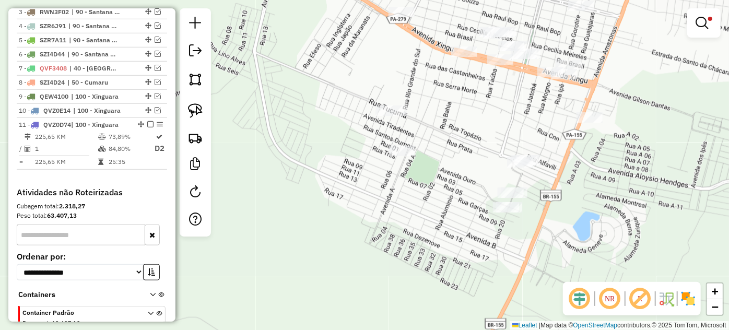
click at [383, 103] on div "Rota 11 - Placa QVZ0D74 12158 - NICE DIST Limpar filtros Janela de atendimento …" at bounding box center [364, 165] width 729 height 330
select select "*********"
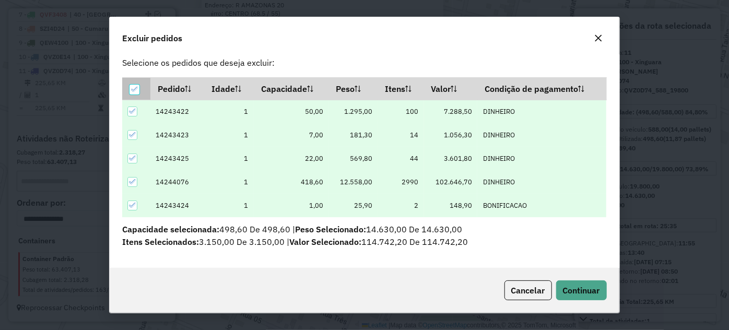
click at [136, 92] on icon at bounding box center [134, 89] width 7 height 7
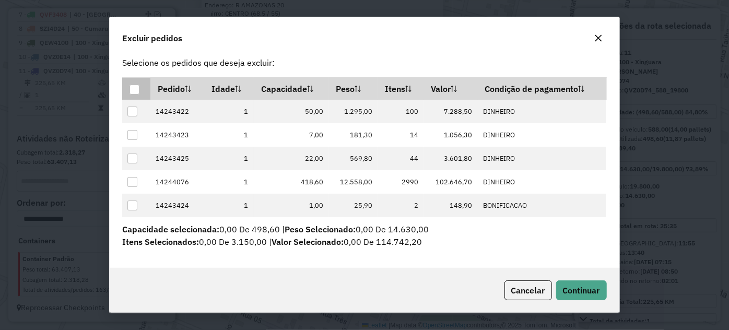
click at [139, 90] on div at bounding box center [134, 90] width 10 height 10
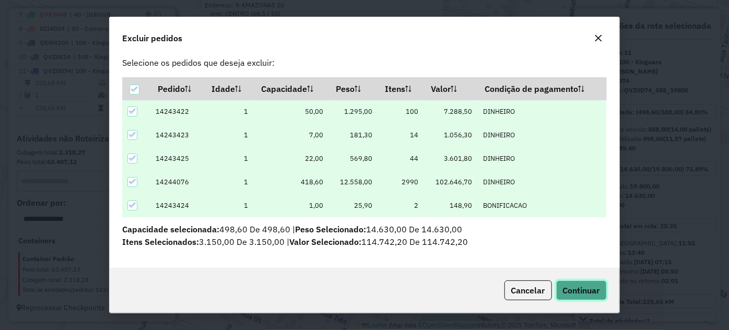
click at [577, 292] on span "Continuar" at bounding box center [581, 290] width 37 height 10
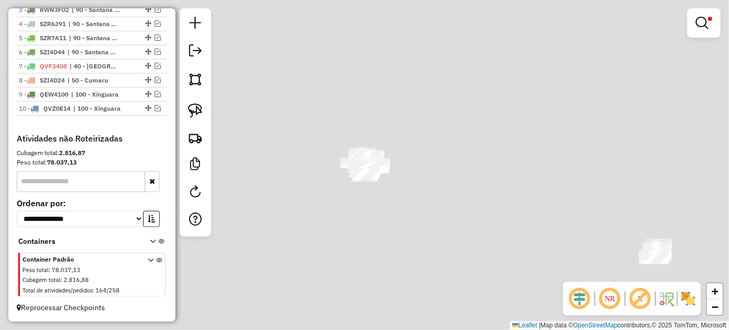
scroll to position [435, 0]
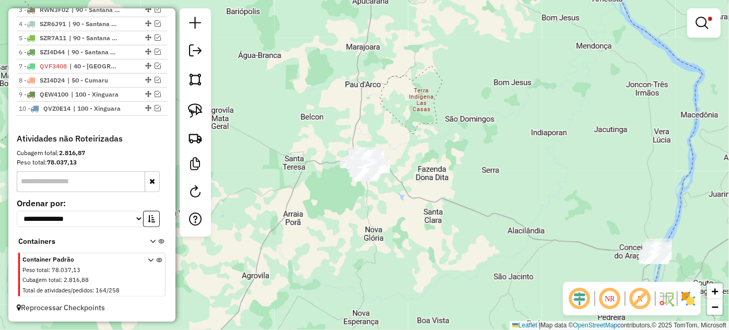
drag, startPoint x: 422, startPoint y: 27, endPoint x: 409, endPoint y: 217, distance: 190.5
click at [413, 191] on div "Limpar filtros Janela de atendimento Grade de atendimento Capacidade Transporta…" at bounding box center [364, 165] width 729 height 330
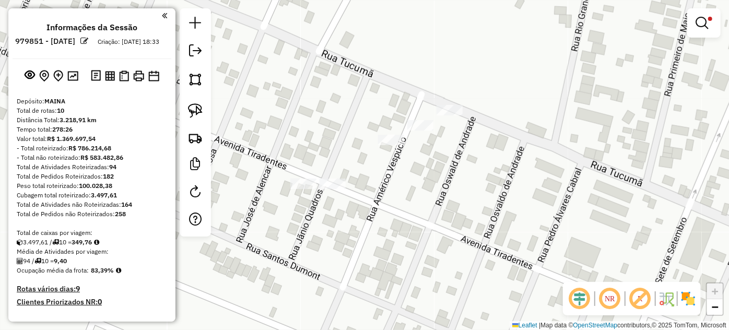
scroll to position [435, 0]
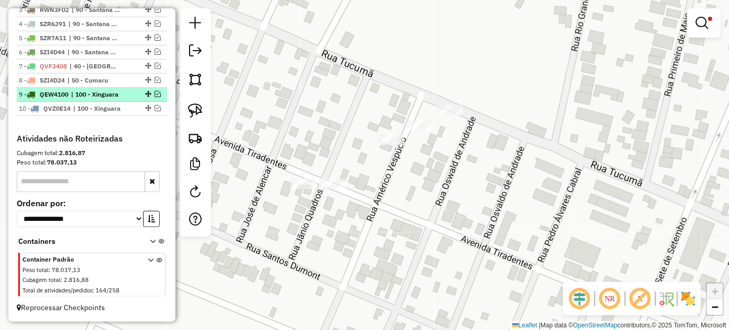
click at [155, 94] on em at bounding box center [158, 94] width 6 height 6
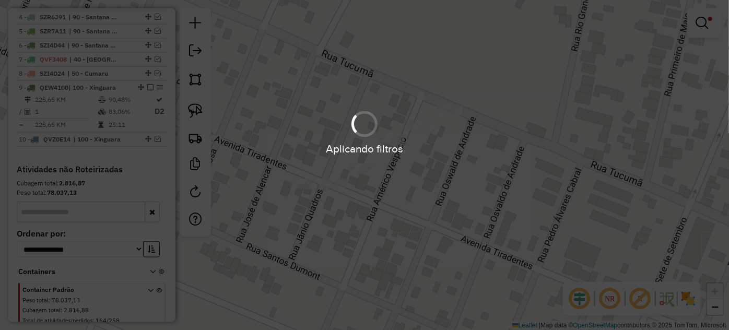
scroll to position [472, 0]
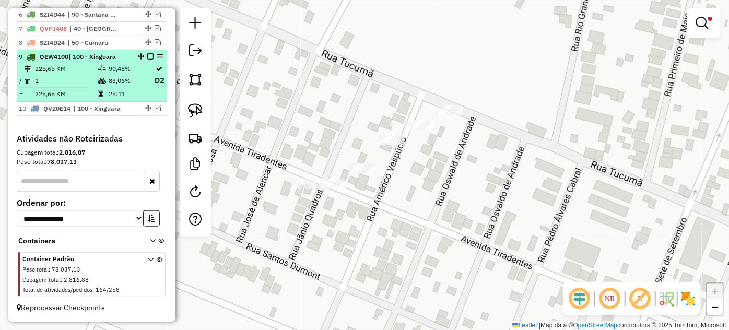
click at [147, 57] on em at bounding box center [150, 56] width 6 height 6
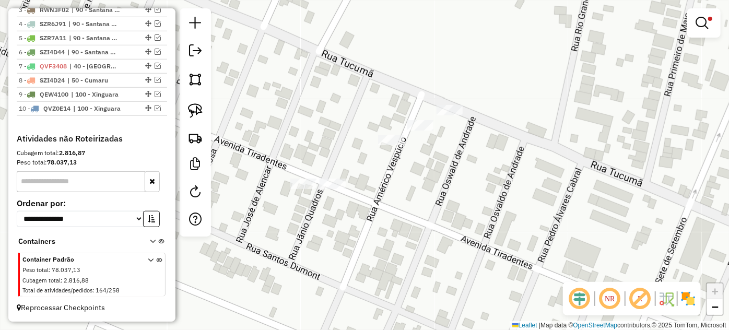
scroll to position [435, 0]
click at [156, 108] on em at bounding box center [158, 108] width 6 height 6
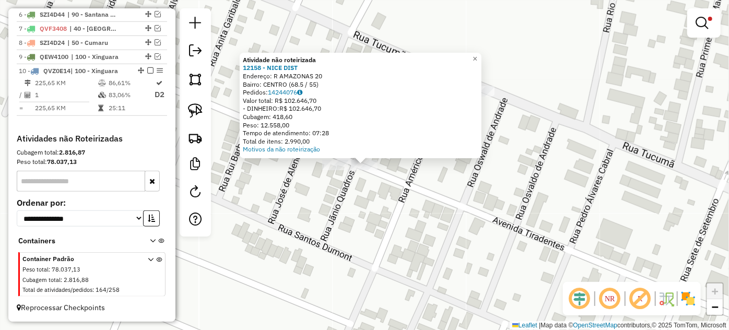
click at [346, 191] on div "Atividade não roteirizada 12158 - NICE DIST Endereço: R AMAZONAS 20 Bairro: CEN…" at bounding box center [364, 165] width 729 height 330
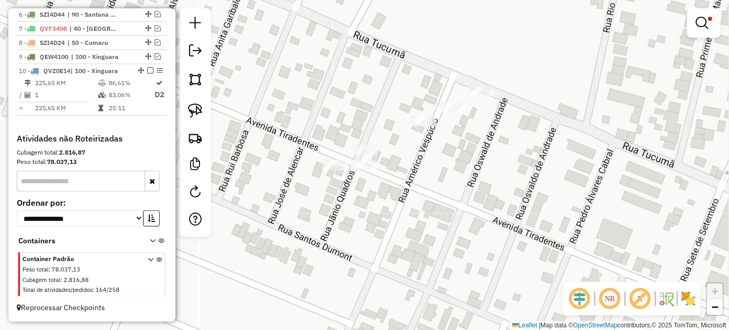
click at [332, 170] on div at bounding box center [335, 165] width 26 height 10
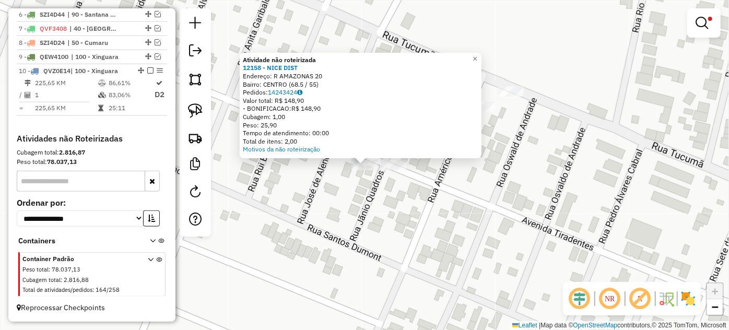
click at [387, 188] on div "Atividade não roteirizada 12158 - NICE DIST Endereço: R AMAZONAS 20 Bairro: CEN…" at bounding box center [364, 165] width 729 height 330
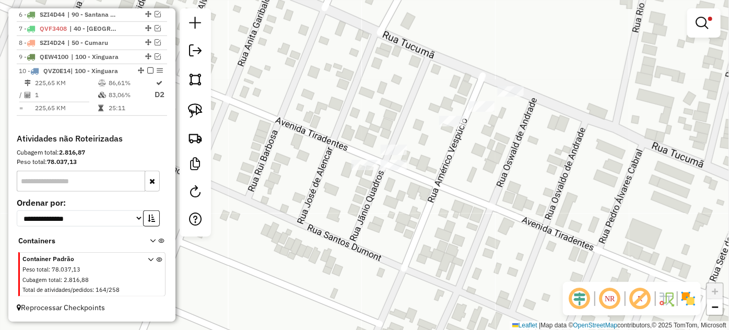
click at [451, 129] on div "Limpar filtros Janela de atendimento Grade de atendimento Capacidade Transporta…" at bounding box center [364, 165] width 729 height 330
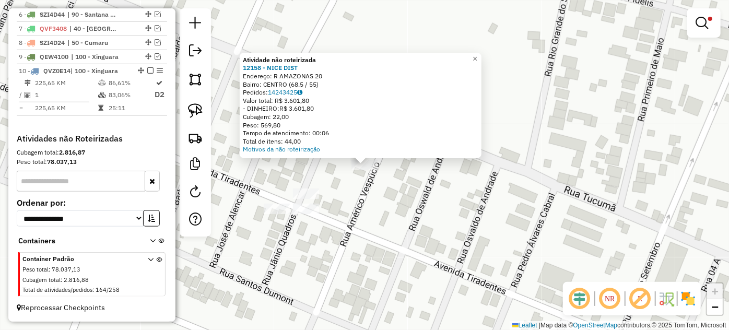
click at [419, 182] on div "Atividade não roteirizada 12158 - NICE DIST Endereço: R AMAZONAS 20 Bairro: CEN…" at bounding box center [364, 165] width 729 height 330
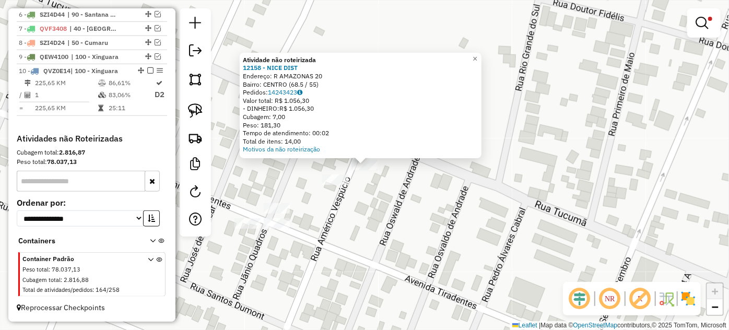
click at [388, 190] on div "Atividade não roteirizada 12158 - NICE DIST Endereço: R AMAZONAS 20 Bairro: CEN…" at bounding box center [364, 165] width 729 height 330
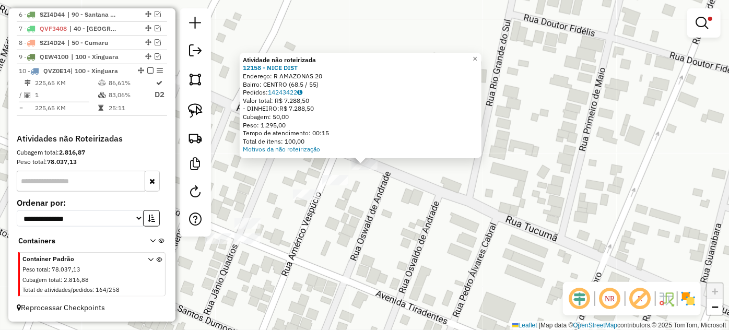
click at [347, 217] on div "Atividade não roteirizada 12158 - NICE DIST Endereço: R AMAZONAS 20 Bairro: CEN…" at bounding box center [364, 165] width 729 height 330
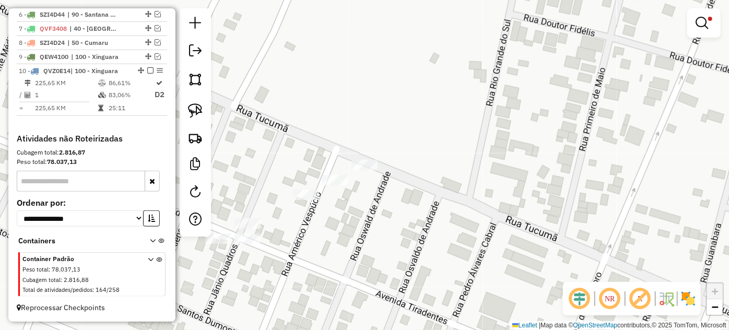
click at [369, 159] on div "Limpar filtros Janela de atendimento Grade de atendimento Capacidade Transporta…" at bounding box center [364, 165] width 729 height 330
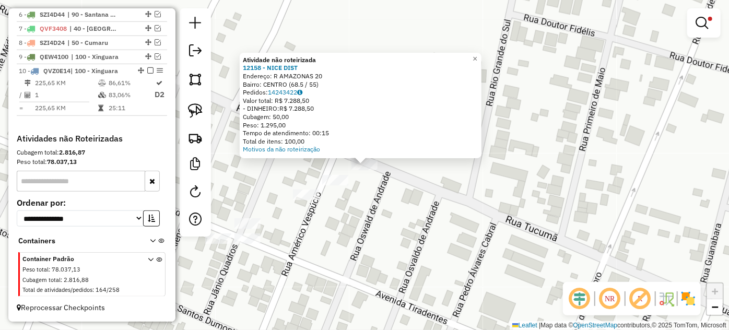
click at [316, 216] on div "Atividade não roteirizada 12158 - NICE DIST Endereço: R AMAZONAS 20 Bairro: CEN…" at bounding box center [364, 165] width 729 height 330
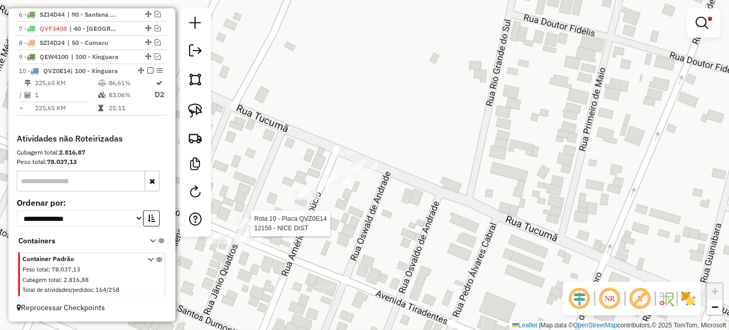
select select "*********"
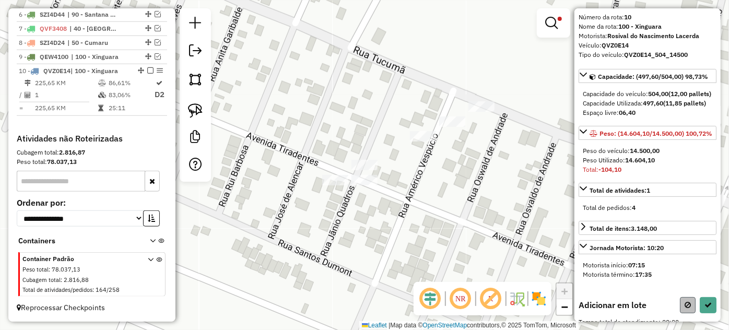
scroll to position [142, 0]
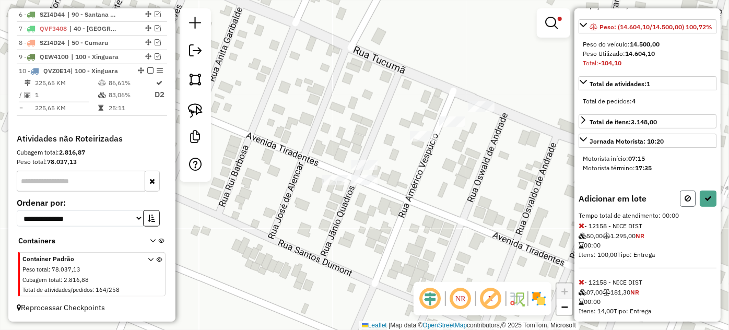
click at [684, 202] on icon at bounding box center [687, 198] width 6 height 7
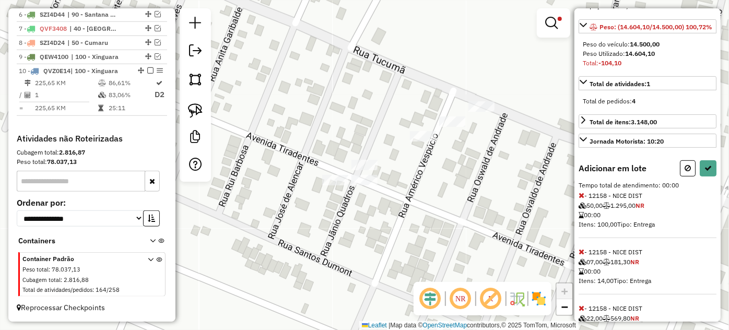
select select "*********"
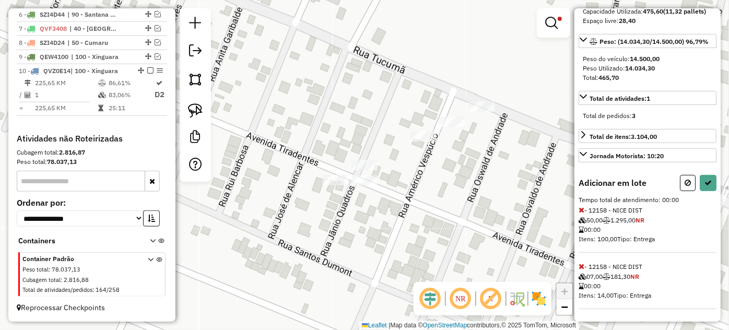
select select "*********"
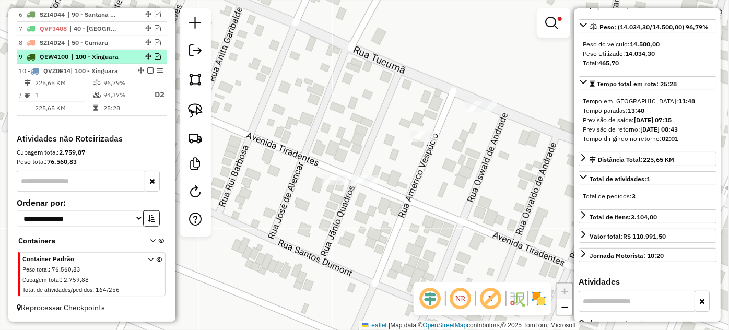
click at [155, 60] on em at bounding box center [158, 56] width 6 height 6
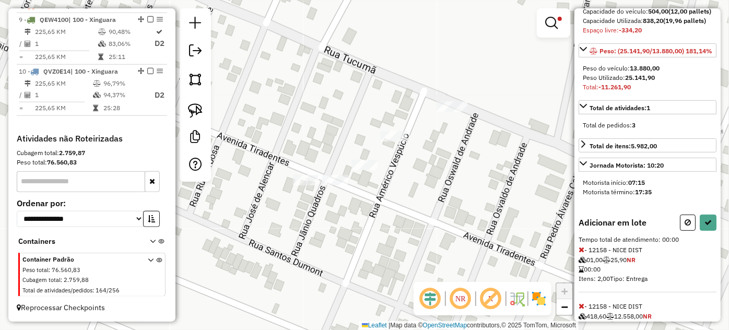
scroll to position [151, 0]
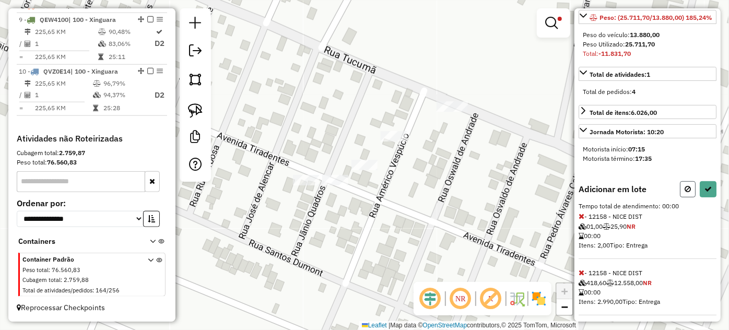
click at [684, 193] on icon at bounding box center [687, 188] width 6 height 7
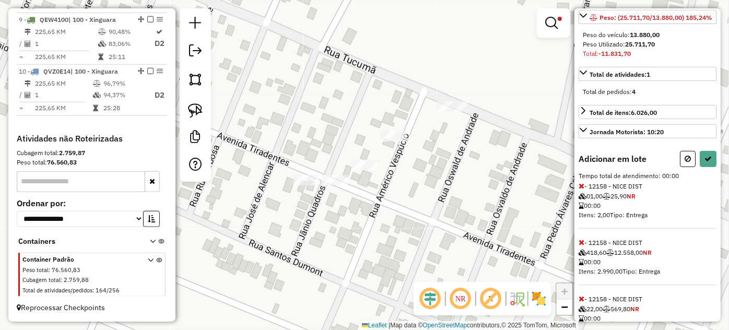
scroll to position [142, 0]
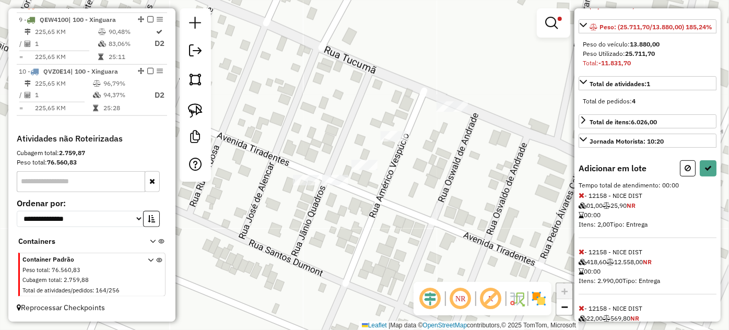
select select "*********"
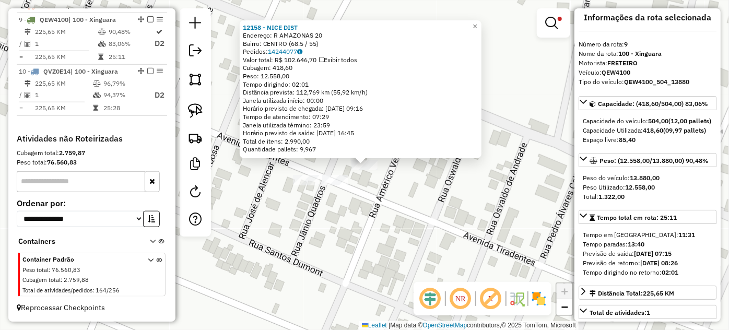
scroll to position [0, 0]
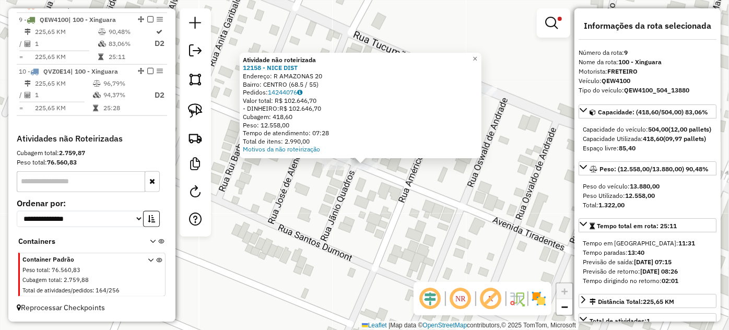
click at [395, 187] on div "Atividade não roteirizada 12158 - NICE DIST Endereço: R AMAZONAS 20 Bairro: CEN…" at bounding box center [364, 165] width 729 height 330
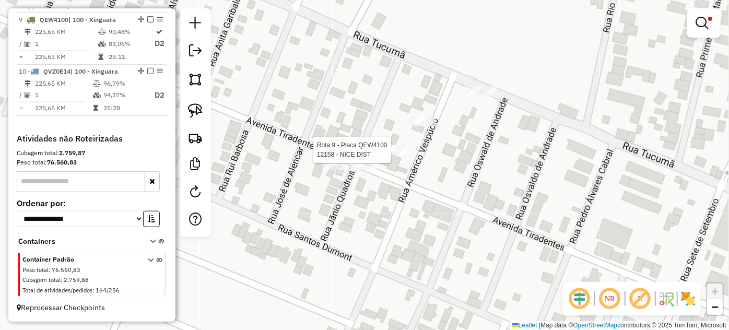
select select "*********"
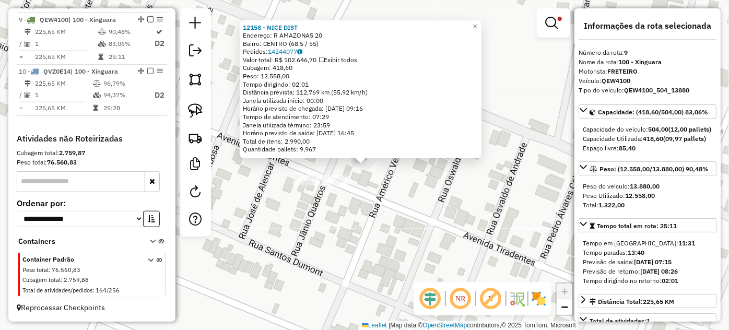
click at [376, 202] on div "12158 - [GEOGRAPHIC_DATA] DIST Endereço: R AMAZONAS 20 Bairro: [GEOGRAPHIC_DATA…" at bounding box center [364, 165] width 729 height 330
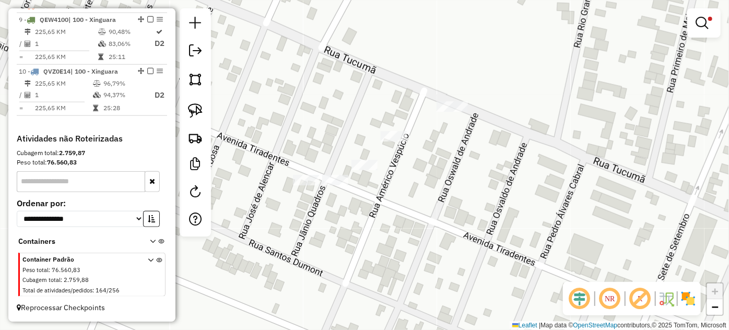
select select "*********"
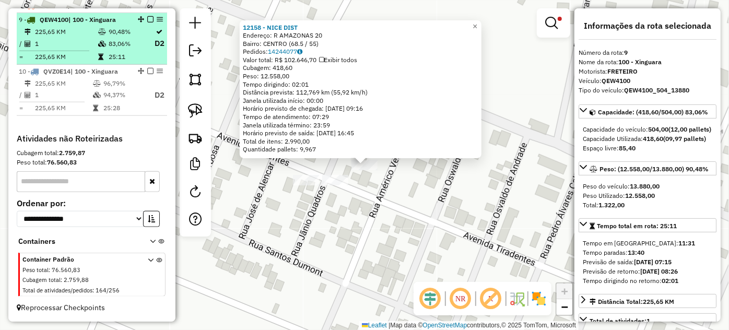
click at [147, 17] on div "9 - QEW4100 | 100 - Xinguara" at bounding box center [92, 19] width 146 height 9
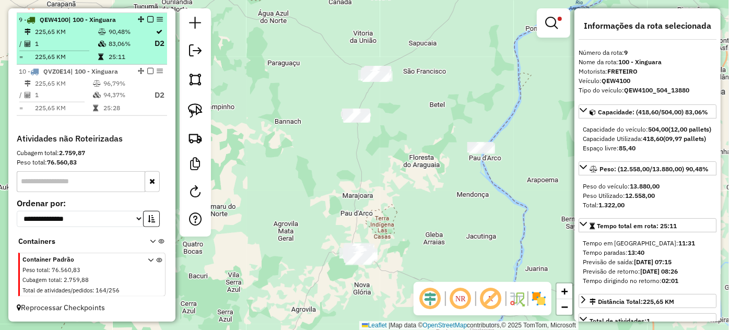
click at [147, 20] on em at bounding box center [150, 19] width 6 height 6
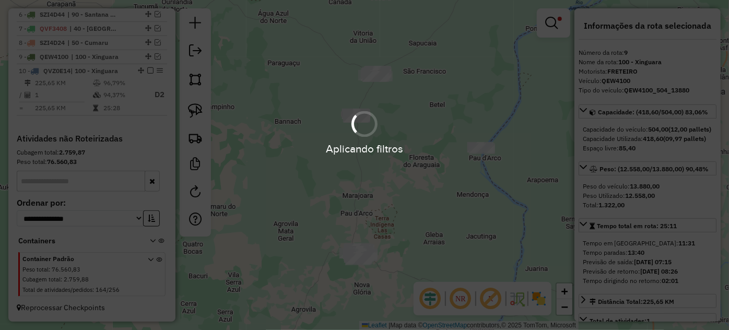
scroll to position [472, 0]
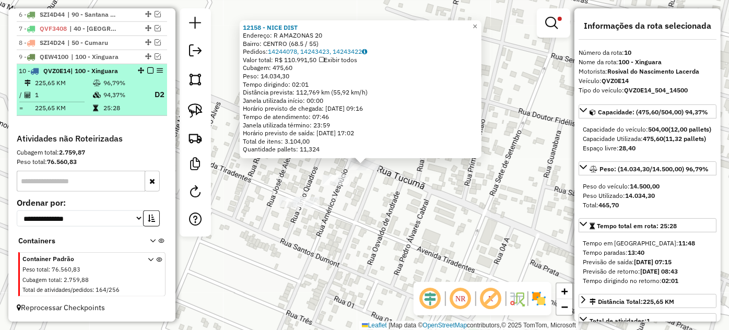
click at [147, 69] on em at bounding box center [150, 70] width 6 height 6
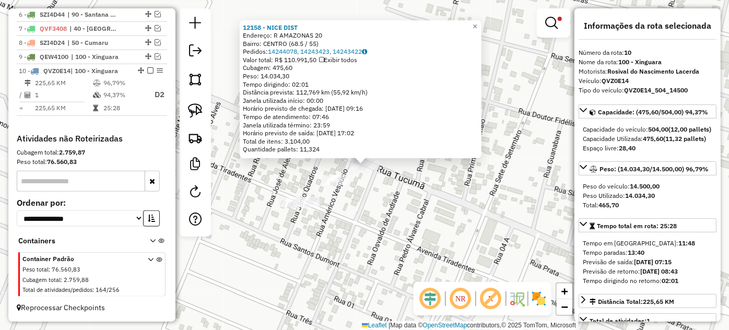
scroll to position [435, 0]
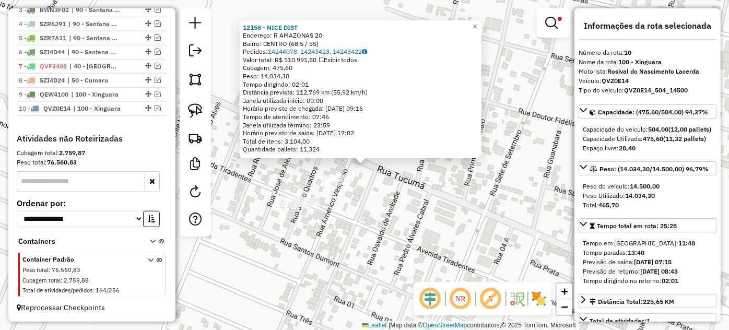
click at [329, 219] on div "12158 - [GEOGRAPHIC_DATA] DIST Endereço: R AMAZONAS 20 Bairro: [GEOGRAPHIC_DATA…" at bounding box center [364, 165] width 729 height 330
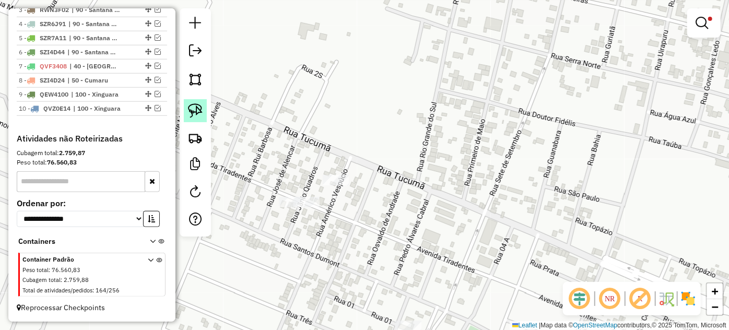
click at [201, 113] on img at bounding box center [195, 110] width 15 height 15
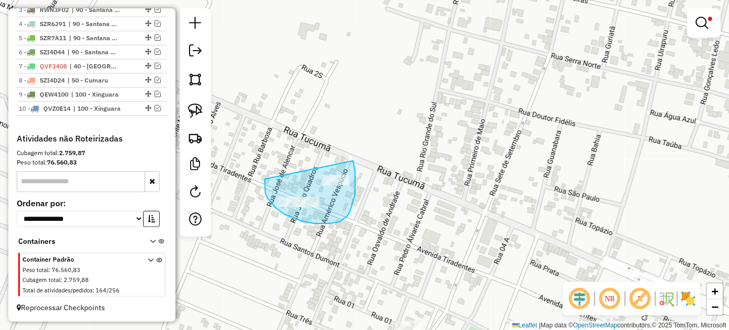
drag, startPoint x: 265, startPoint y: 179, endPoint x: 352, endPoint y: 161, distance: 89.6
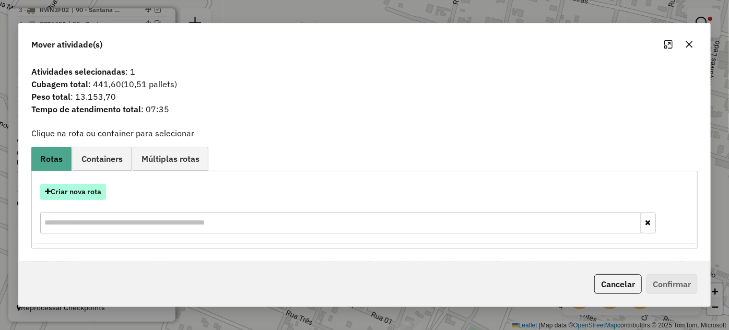
click at [86, 190] on button "Criar nova rota" at bounding box center [73, 192] width 66 height 16
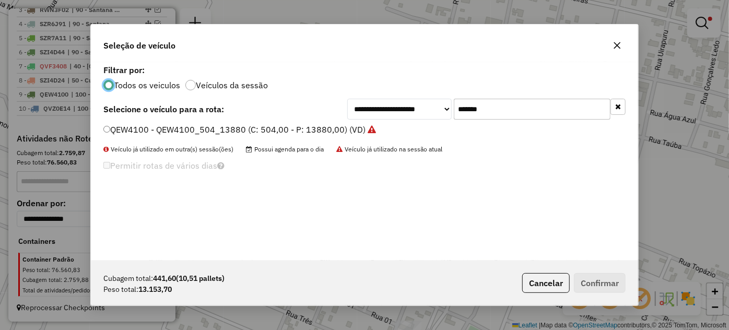
scroll to position [5, 3]
click at [302, 131] on label "QEW4100 - QEW4100_504_13880 (C: 504,00 - P: 13880,00) (VD)" at bounding box center [239, 129] width 272 height 13
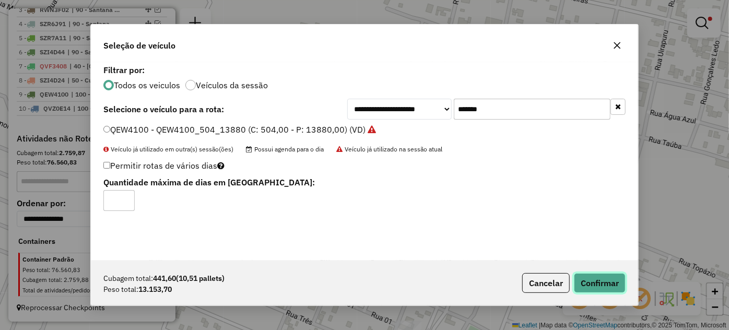
click at [604, 286] on button "Confirmar" at bounding box center [600, 283] width 52 height 20
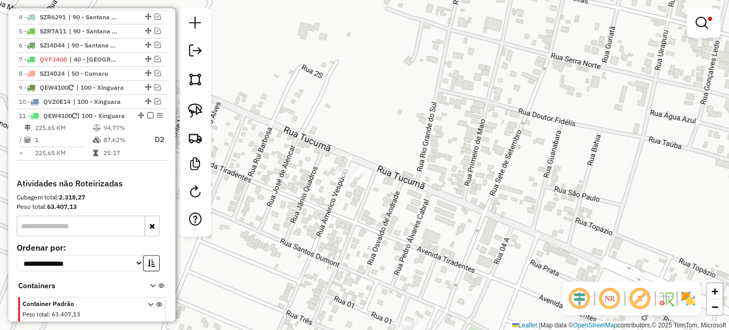
scroll to position [495, 0]
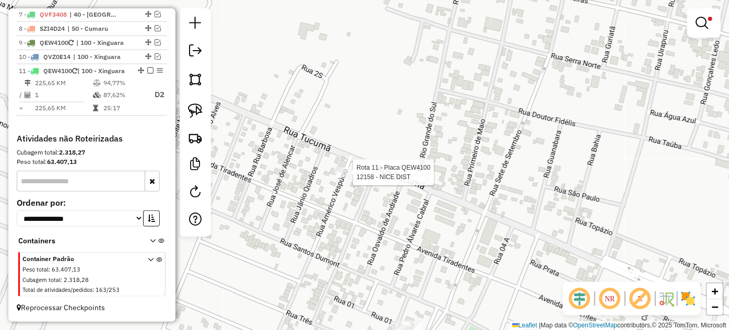
select select "*********"
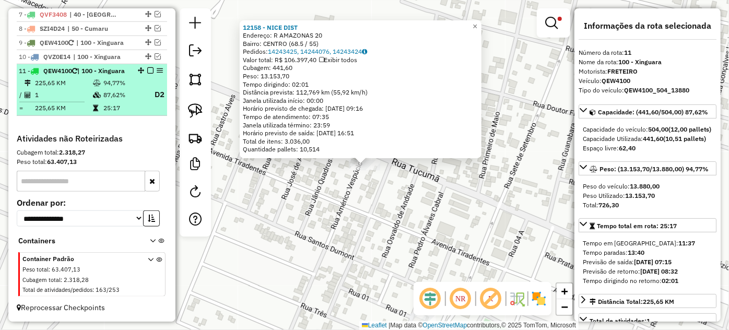
click at [147, 67] on em at bounding box center [150, 70] width 6 height 6
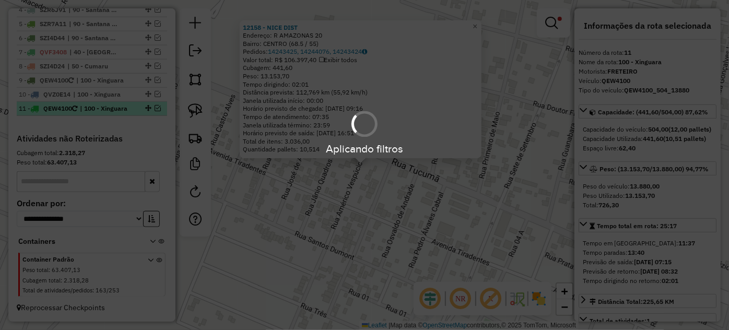
scroll to position [449, 0]
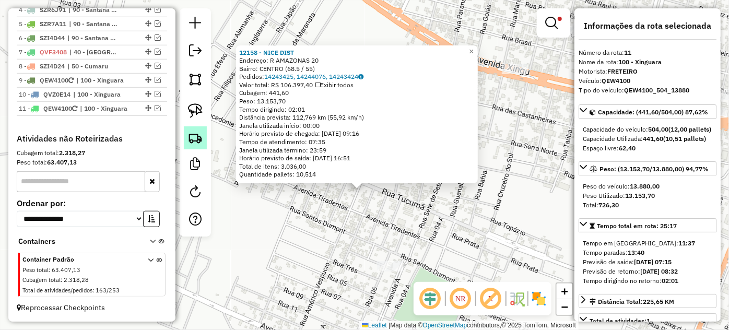
click at [199, 133] on img at bounding box center [195, 138] width 15 height 15
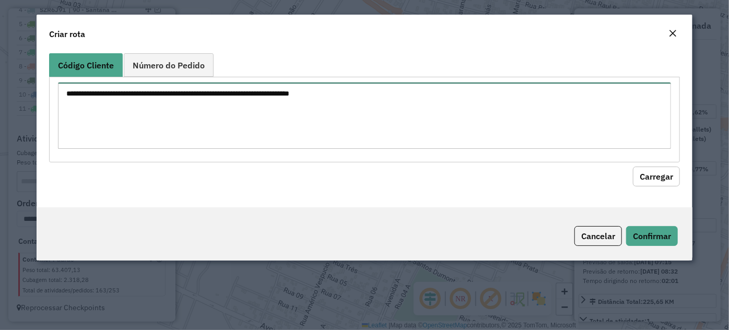
click at [263, 116] on textarea at bounding box center [364, 115] width 613 height 66
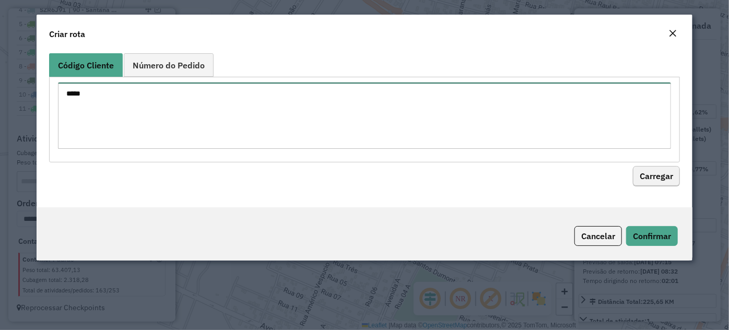
type textarea "*****"
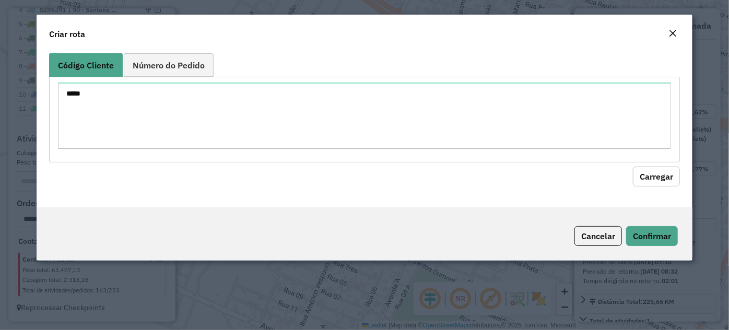
click at [658, 175] on button "Carregar" at bounding box center [656, 177] width 47 height 20
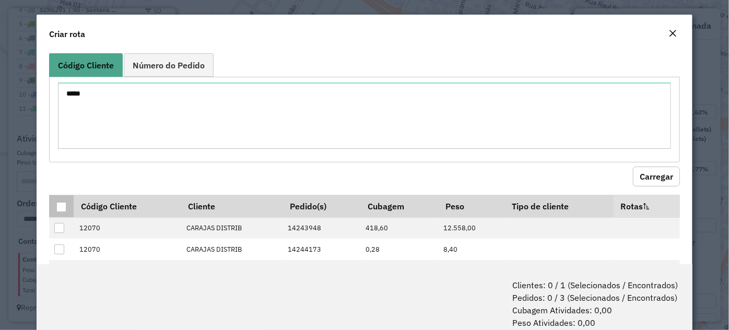
click at [65, 207] on div at bounding box center [61, 207] width 10 height 10
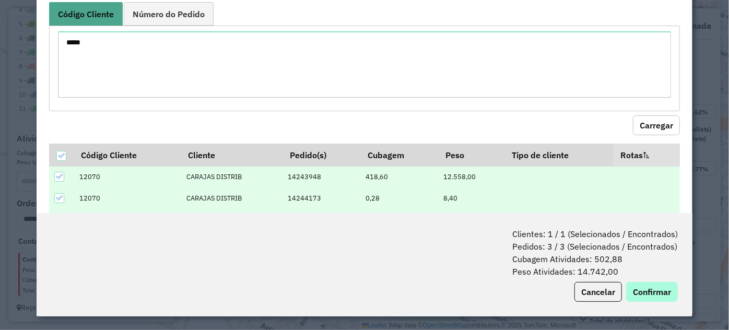
scroll to position [52, 0]
click at [654, 291] on button "Confirmar" at bounding box center [652, 291] width 52 height 20
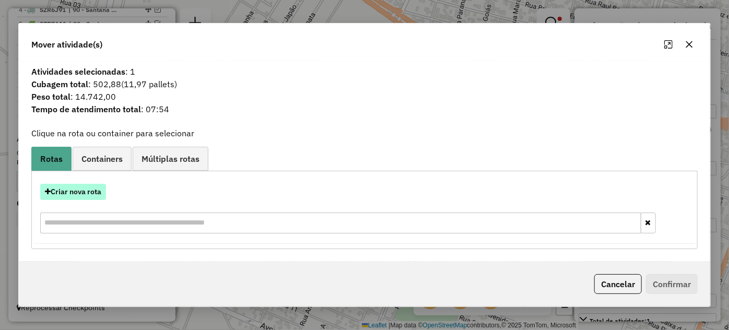
click at [89, 192] on button "Criar nova rota" at bounding box center [73, 192] width 66 height 16
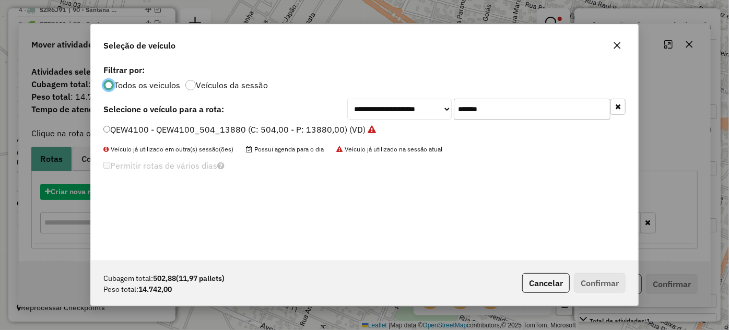
scroll to position [5, 3]
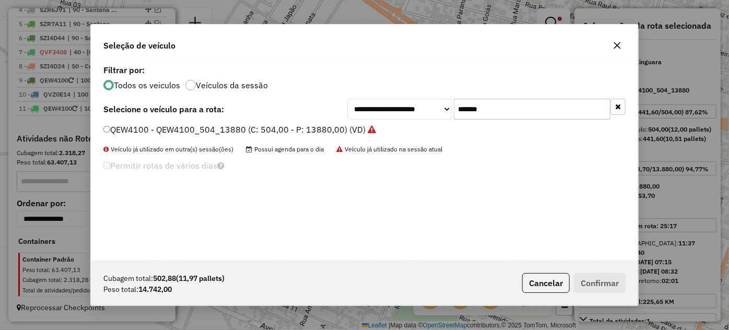
click at [532, 110] on input "*******" at bounding box center [532, 109] width 157 height 21
paste input "text"
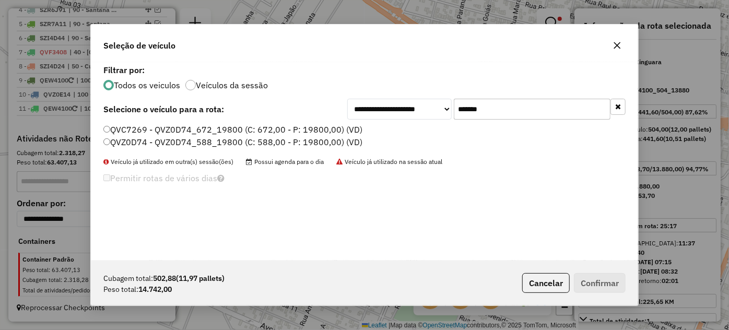
type input "*******"
click at [283, 142] on label "QVZ0D74 - QVZ0D74_588_19800 (C: 588,00 - P: 19800,00) (VD)" at bounding box center [232, 142] width 259 height 13
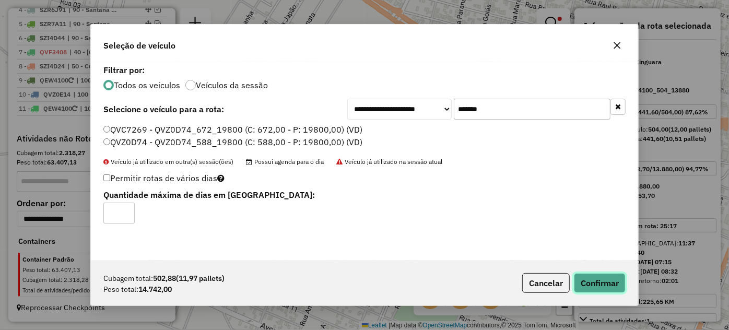
click at [593, 279] on button "Confirmar" at bounding box center [600, 283] width 52 height 20
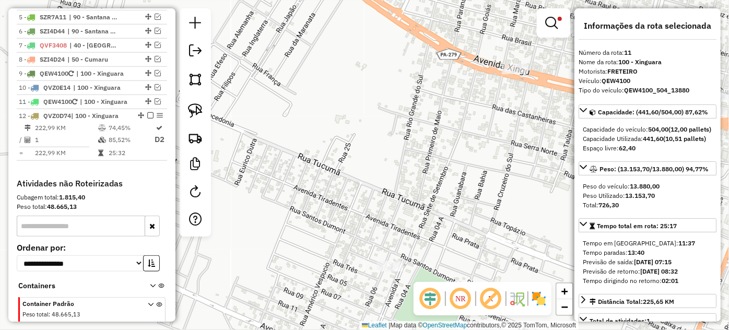
scroll to position [500, 0]
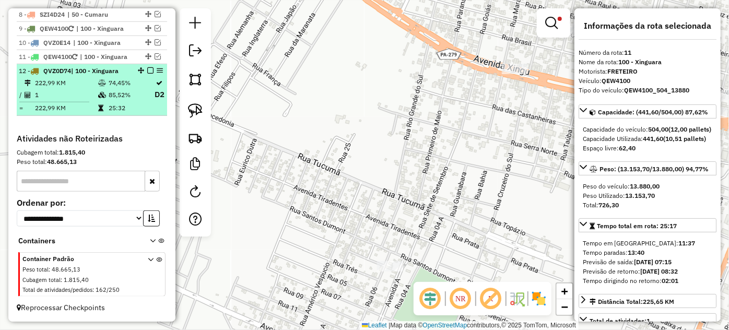
click at [147, 72] on em at bounding box center [150, 70] width 6 height 6
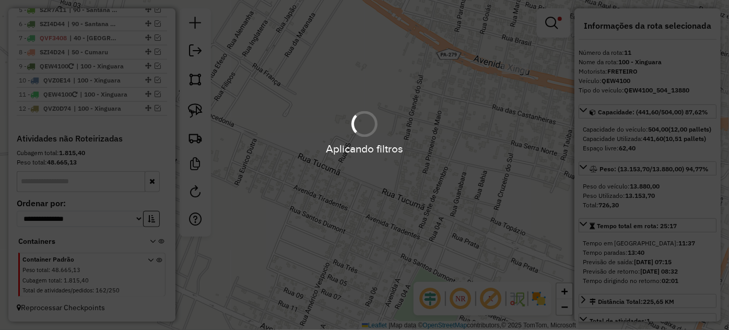
scroll to position [463, 0]
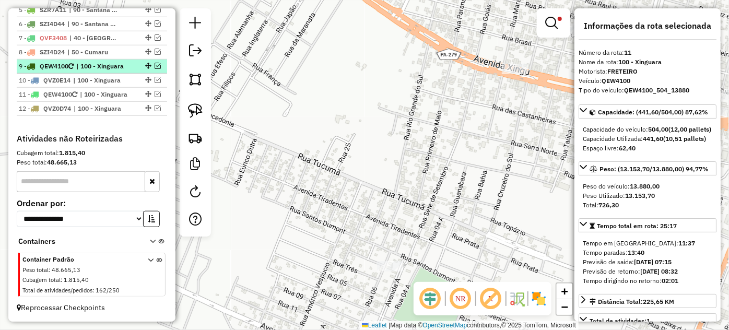
click at [119, 68] on span "| 100 - Xinguara" at bounding box center [100, 66] width 48 height 9
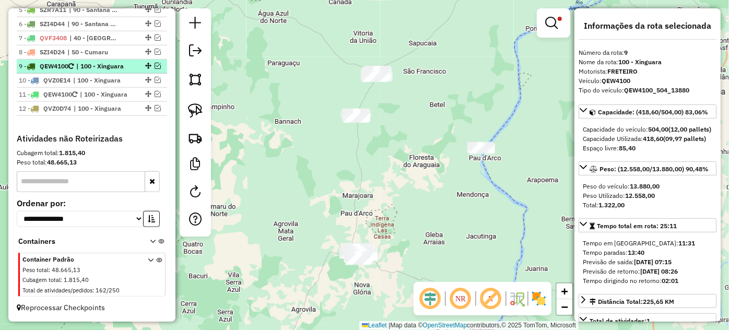
click at [155, 66] on em at bounding box center [158, 66] width 6 height 6
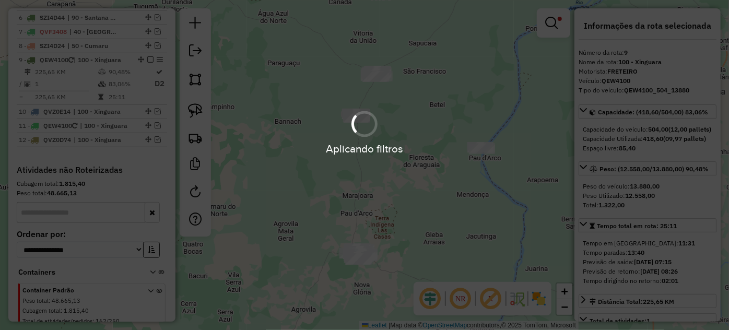
scroll to position [500, 0]
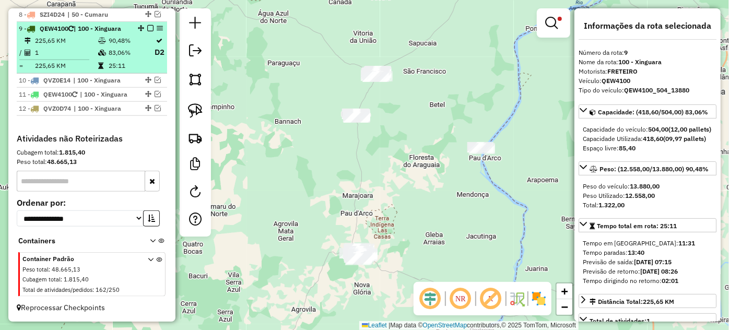
click at [104, 51] on icon at bounding box center [102, 53] width 8 height 6
click at [104, 51] on td at bounding box center [103, 52] width 10 height 13
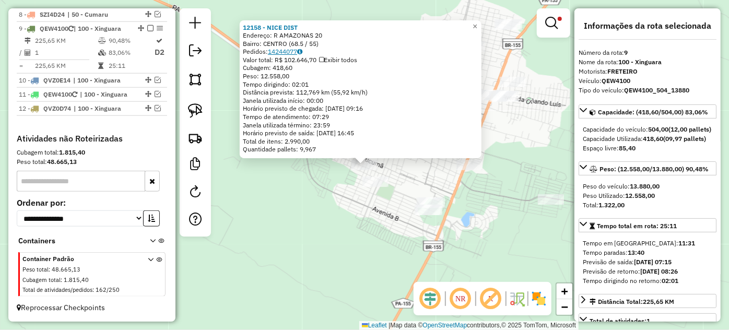
click at [287, 50] on link "14244077" at bounding box center [285, 52] width 34 height 8
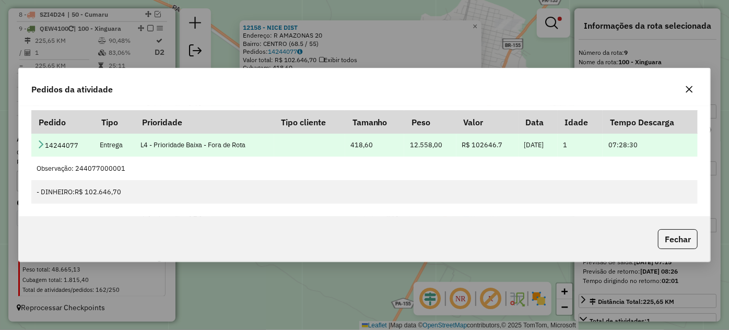
click at [43, 141] on icon at bounding box center [41, 144] width 8 height 8
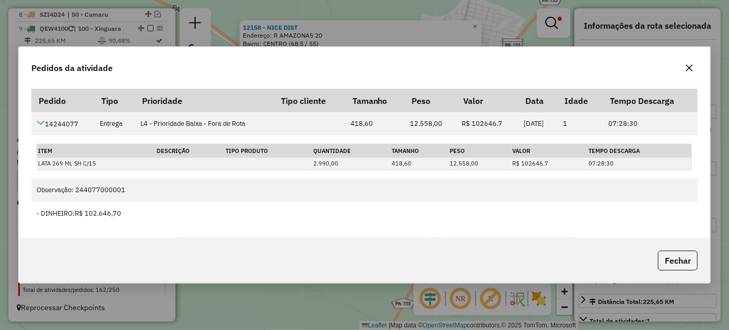
click at [690, 67] on icon "button" at bounding box center [689, 68] width 7 height 7
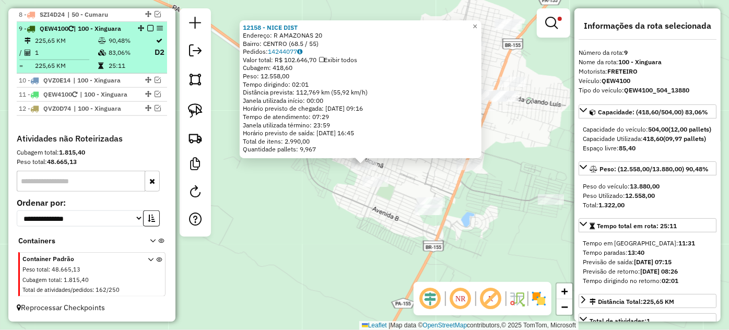
click at [148, 29] on em at bounding box center [150, 28] width 6 height 6
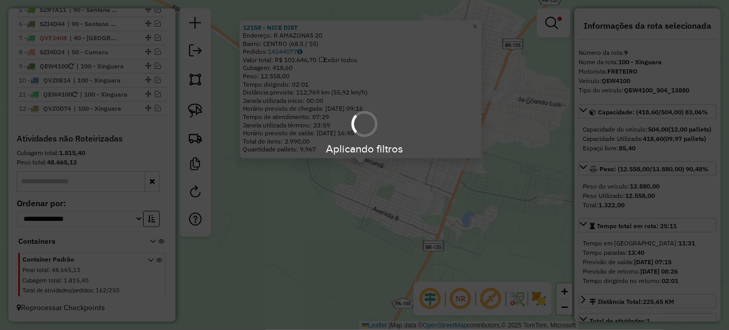
scroll to position [463, 0]
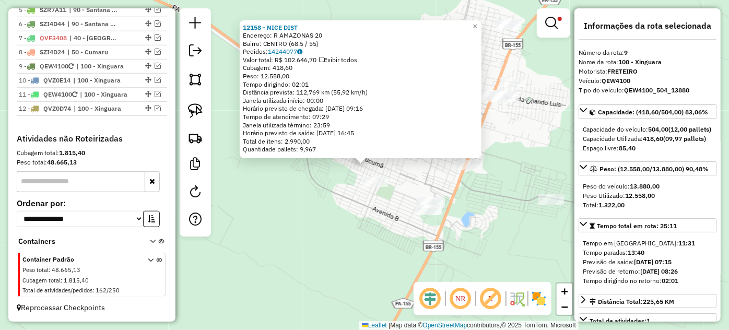
click at [316, 180] on div "12158 - [GEOGRAPHIC_DATA] DIST Endereço: R AMAZONAS 20 Bairro: [GEOGRAPHIC_DATA…" at bounding box center [364, 165] width 729 height 330
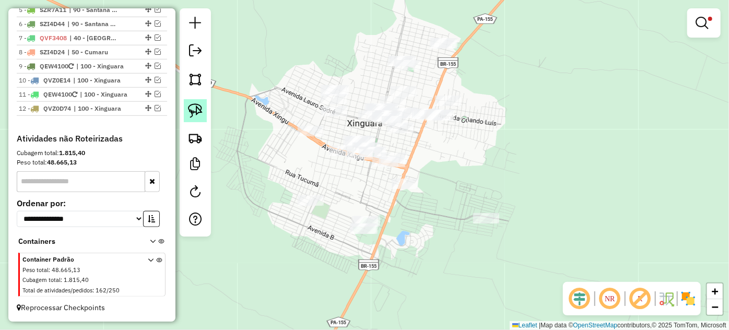
click at [200, 110] on img at bounding box center [195, 110] width 15 height 15
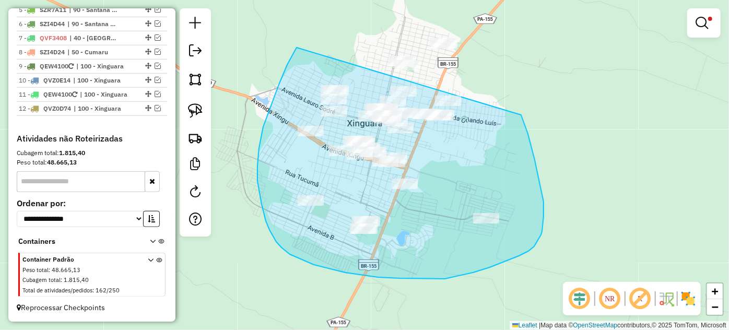
drag, startPoint x: 263, startPoint y: 127, endPoint x: 467, endPoint y: 4, distance: 238.4
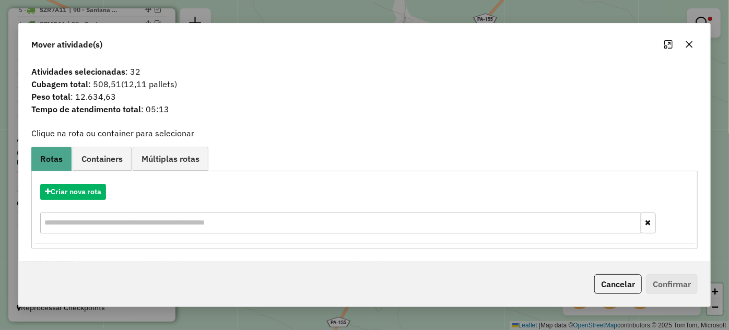
click at [694, 44] on button "button" at bounding box center [689, 44] width 17 height 17
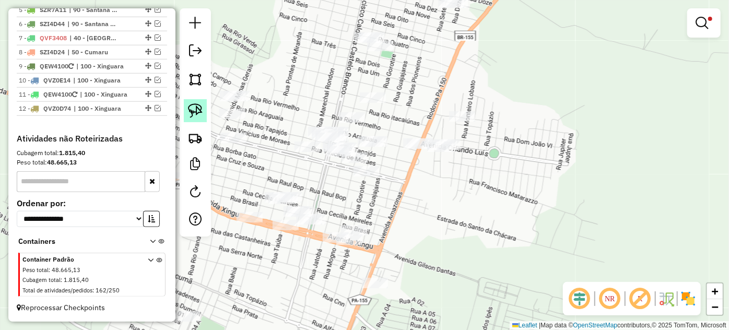
click at [196, 104] on img at bounding box center [195, 110] width 15 height 15
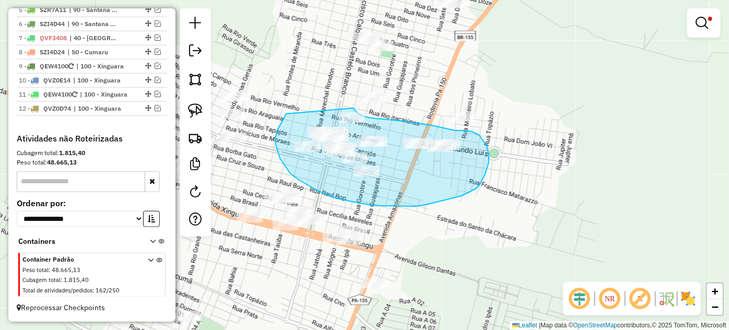
drag, startPoint x: 286, startPoint y: 114, endPoint x: 334, endPoint y: 102, distance: 49.5
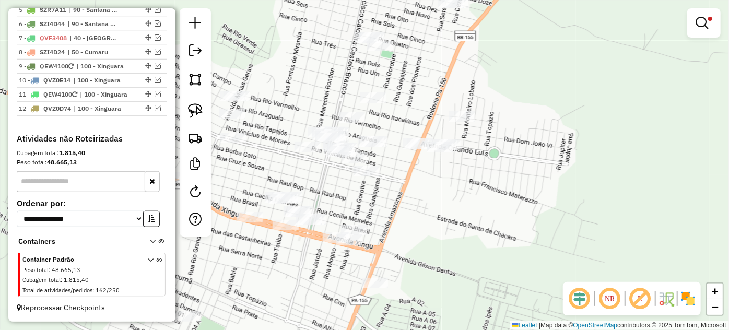
click at [721, 27] on div "Limpar filtros Janela de atendimento Grade de atendimento Capacidade Transporta…" at bounding box center [364, 165] width 729 height 330
click at [700, 31] on link at bounding box center [703, 23] width 25 height 21
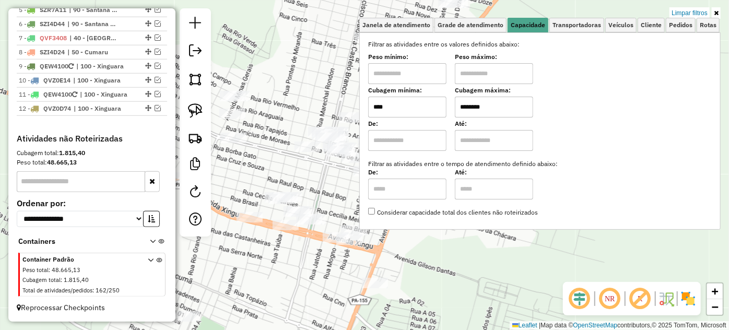
click at [414, 106] on input "****" at bounding box center [407, 107] width 78 height 21
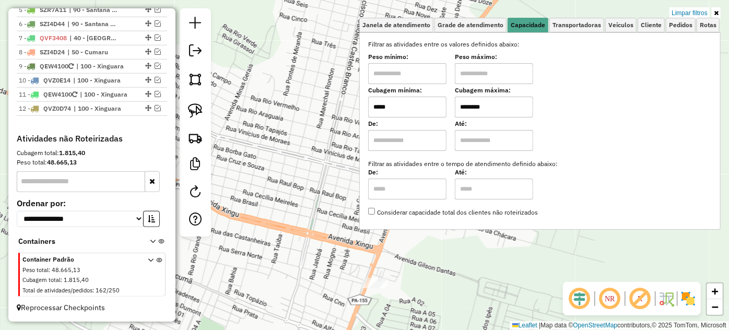
type input "*****"
click at [322, 177] on div "Limpar filtros Janela de atendimento Grade de atendimento Capacidade Transporta…" at bounding box center [364, 165] width 729 height 330
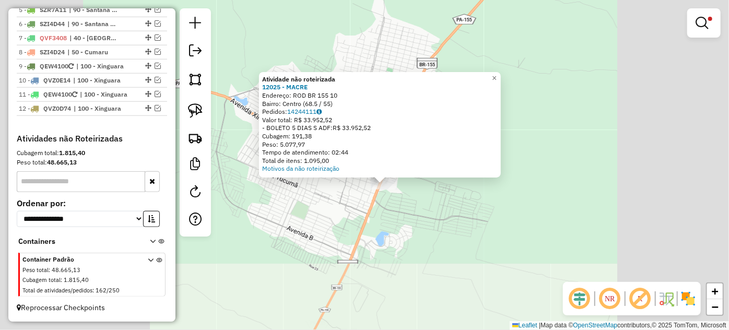
click at [401, 203] on div "Atividade não roteirizada 12025 - MACRE Endereço: ROD BR 155 10 Bairro: Centro …" at bounding box center [364, 165] width 729 height 330
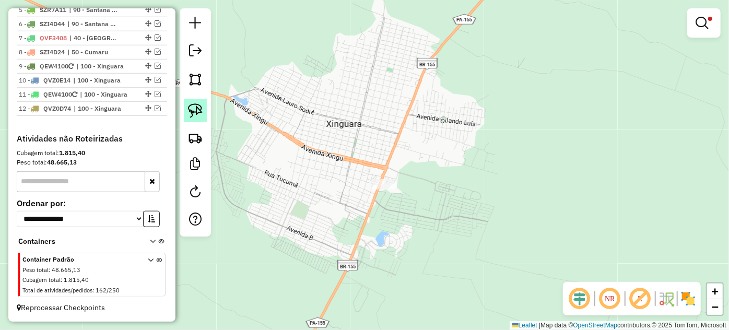
click at [202, 116] on img at bounding box center [195, 110] width 15 height 15
drag, startPoint x: 363, startPoint y: 199, endPoint x: 437, endPoint y: 167, distance: 81.4
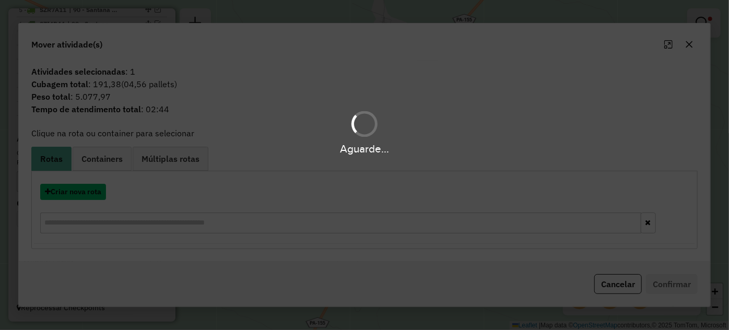
click at [91, 195] on button "Criar nova rota" at bounding box center [73, 192] width 66 height 16
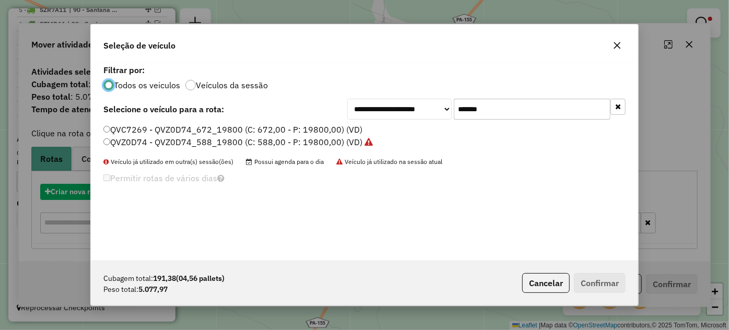
scroll to position [5, 3]
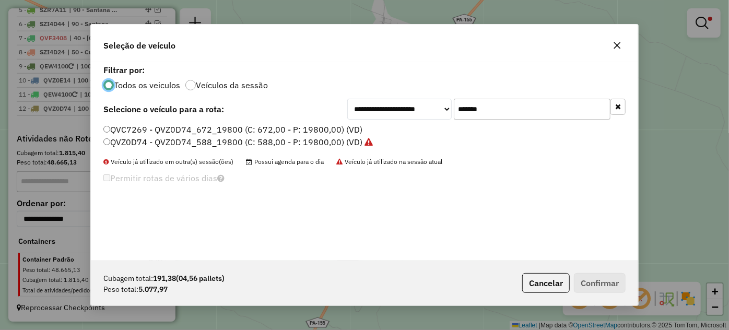
click at [540, 112] on input "*******" at bounding box center [532, 109] width 157 height 21
paste input "text"
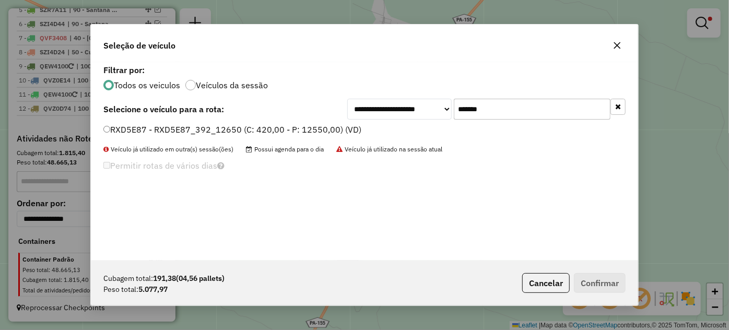
type input "*******"
click at [300, 129] on label "RXD5E87 - RXD5E87_392_12650 (C: 420,00 - P: 12550,00) (VD)" at bounding box center [232, 129] width 258 height 13
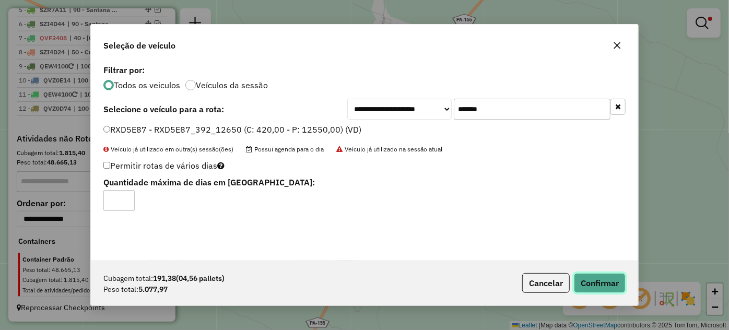
click at [605, 286] on button "Confirmar" at bounding box center [600, 283] width 52 height 20
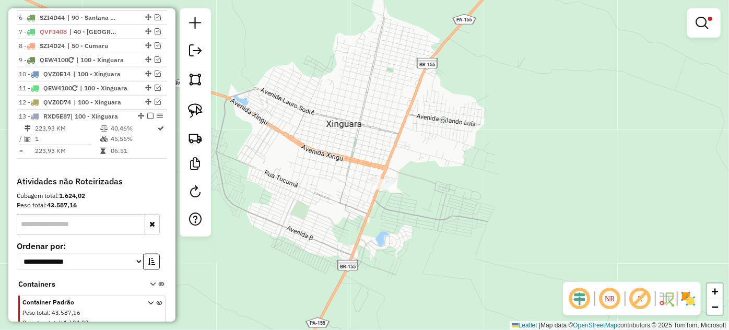
scroll to position [510, 0]
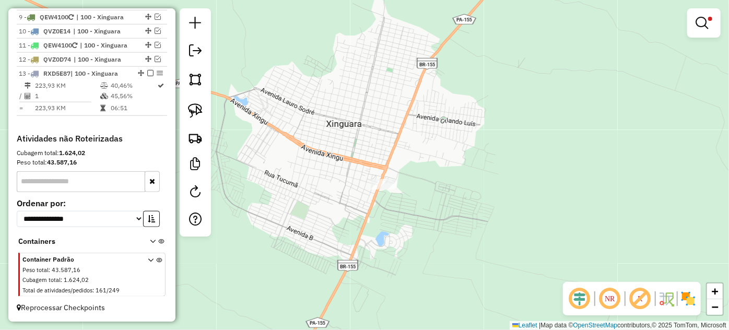
click at [700, 23] on em at bounding box center [701, 23] width 13 height 13
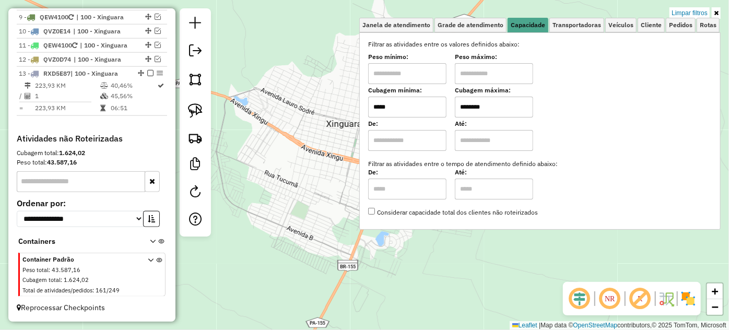
click at [410, 103] on input "*****" at bounding box center [407, 107] width 78 height 21
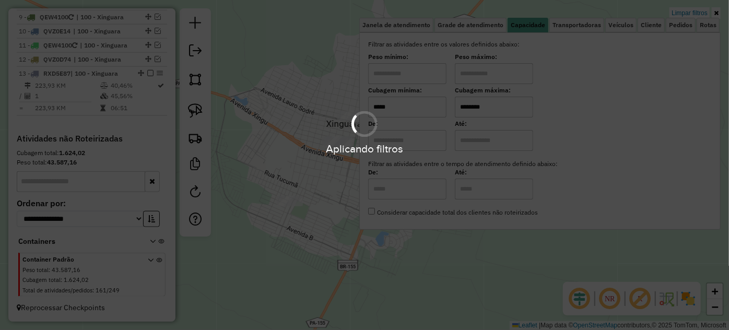
click at [351, 184] on div "Limpar filtros Janela de atendimento Grade de atendimento Capacidade Transporta…" at bounding box center [364, 165] width 729 height 330
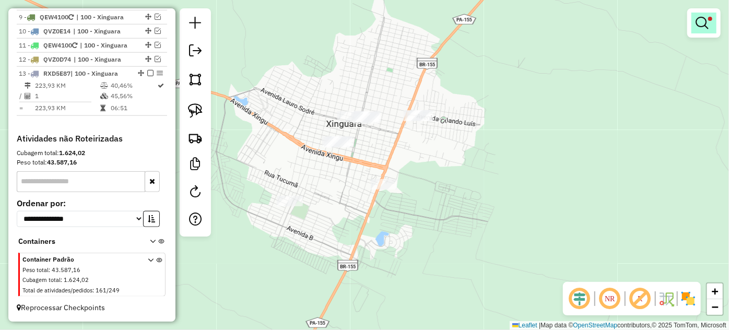
click at [704, 22] on em at bounding box center [701, 23] width 13 height 13
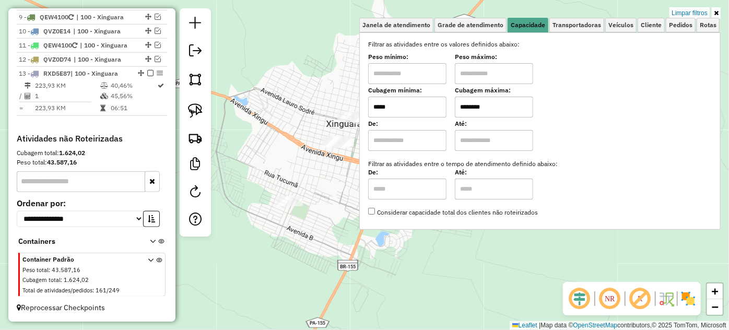
click at [423, 108] on input "*****" at bounding box center [407, 107] width 78 height 21
type input "****"
click at [326, 198] on div "Limpar filtros Janela de atendimento Grade de atendimento Capacidade Transporta…" at bounding box center [364, 165] width 729 height 330
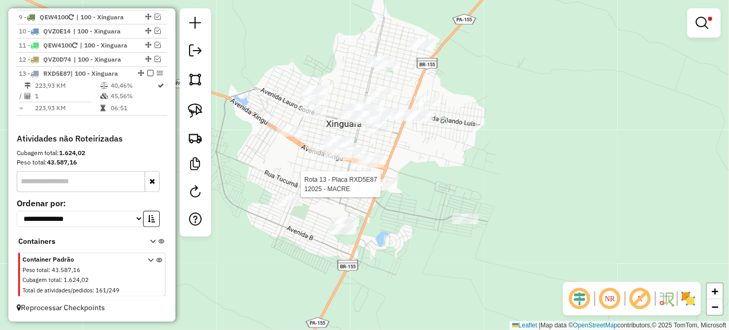
select select "*********"
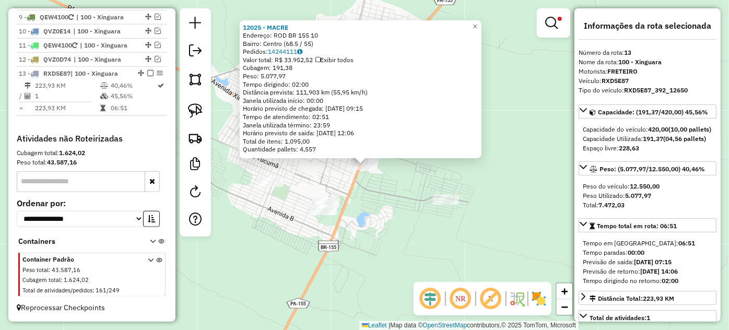
scroll to position [512, 0]
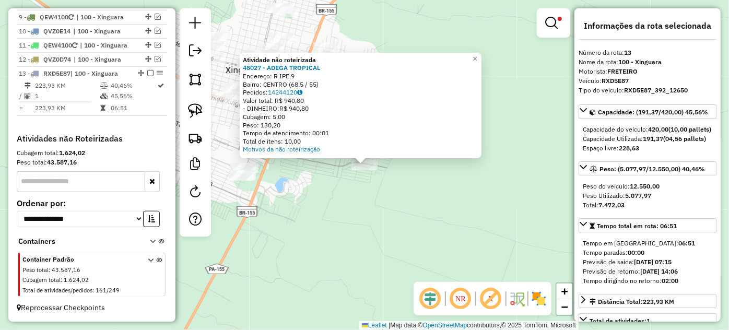
click at [281, 183] on div "Atividade não roteirizada 48027 - ADEGA TROPICAL Endereço: R IPE 9 Bairro: CENT…" at bounding box center [364, 165] width 729 height 330
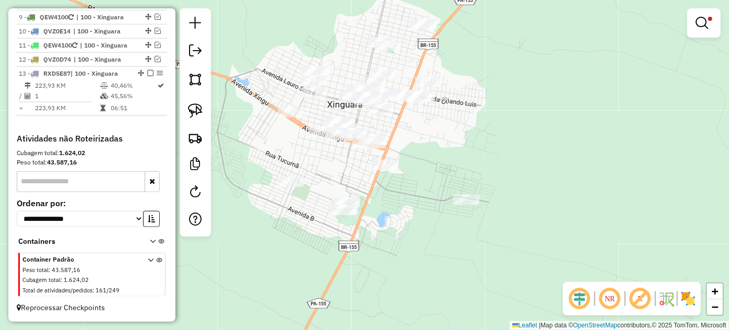
drag, startPoint x: 281, startPoint y: 157, endPoint x: 384, endPoint y: 192, distance: 108.5
click at [384, 192] on div "Limpar filtros Janela de atendimento Grade de atendimento Capacidade Transporta…" at bounding box center [364, 165] width 729 height 330
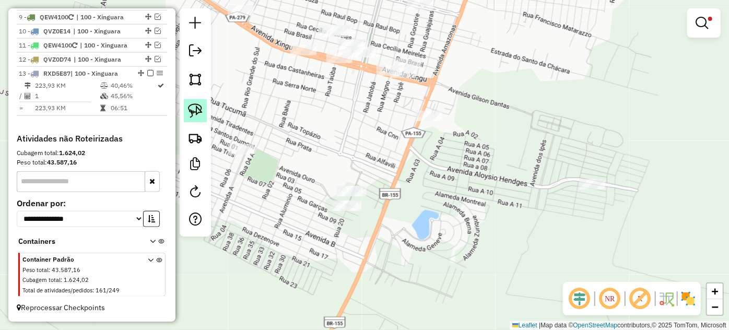
click at [196, 112] on img at bounding box center [195, 110] width 15 height 15
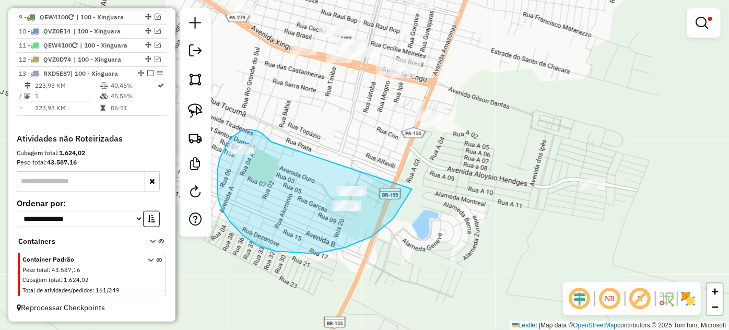
drag, startPoint x: 270, startPoint y: 141, endPoint x: 404, endPoint y: 146, distance: 133.7
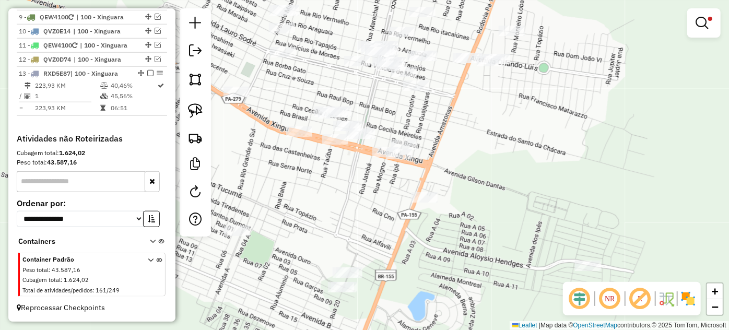
drag, startPoint x: 423, startPoint y: 91, endPoint x: 405, endPoint y: 192, distance: 101.8
click at [409, 192] on div "Limpar filtros Janela de atendimento Grade de atendimento Capacidade Transporta…" at bounding box center [364, 165] width 729 height 330
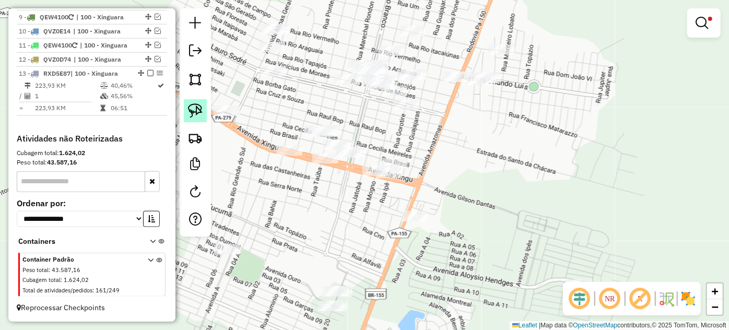
click at [198, 108] on img at bounding box center [195, 110] width 15 height 15
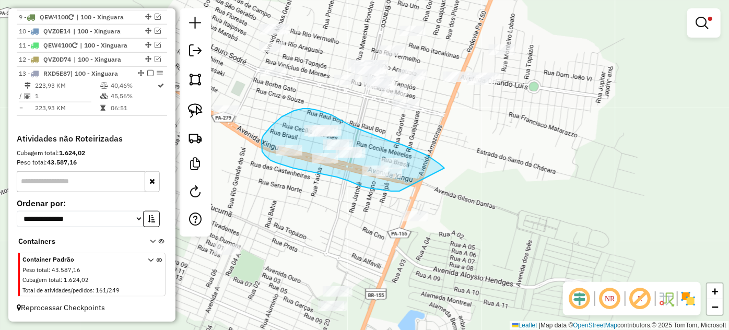
drag, startPoint x: 443, startPoint y: 167, endPoint x: 422, endPoint y: 187, distance: 29.2
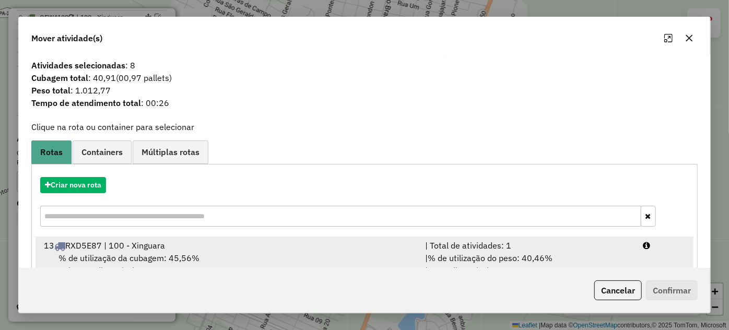
click at [495, 254] on span "% de utilização do peso: 40,46%" at bounding box center [490, 258] width 125 height 10
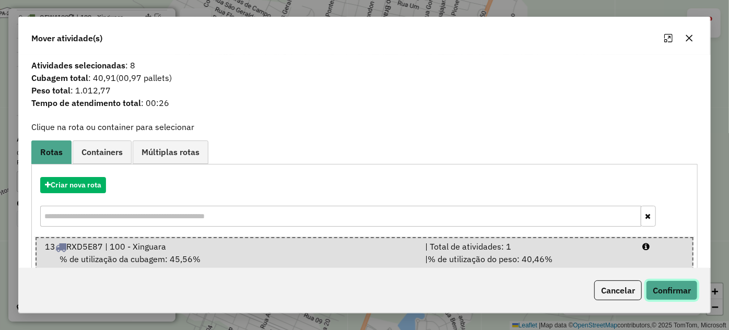
click at [689, 290] on button "Confirmar" at bounding box center [672, 290] width 52 height 20
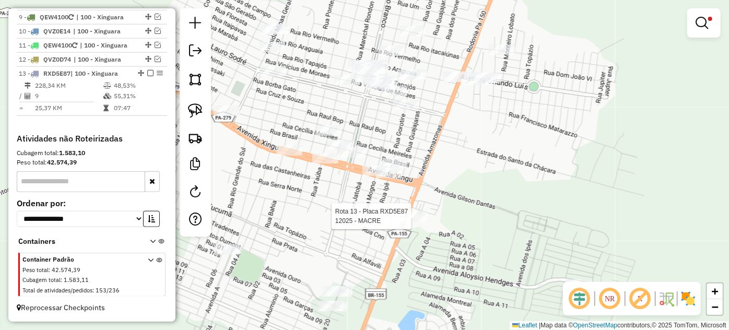
select select "*********"
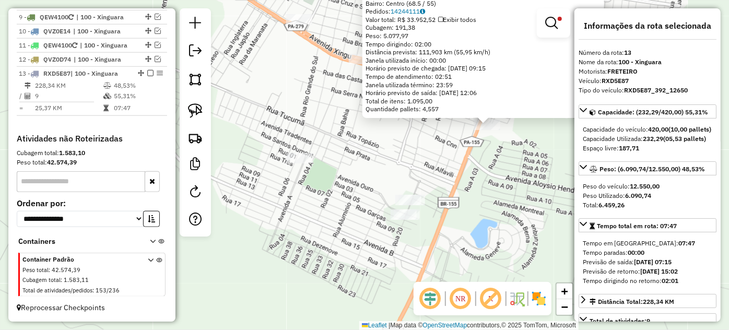
drag, startPoint x: 368, startPoint y: 232, endPoint x: 477, endPoint y: 194, distance: 116.2
click at [477, 194] on div "12025 - MACRE Endereço: ROD BR 155 10 Bairro: Centro (68.5 / 55) Pedidos: 14244…" at bounding box center [364, 165] width 729 height 330
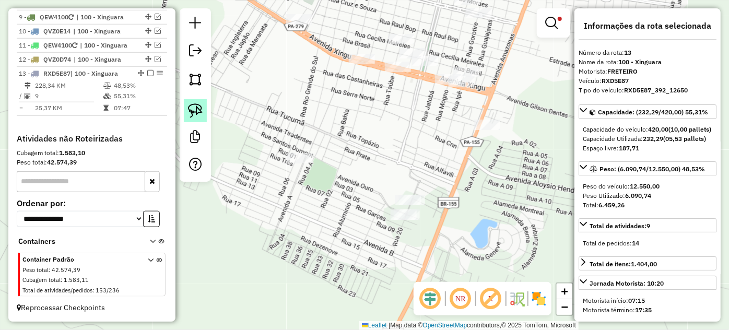
click at [194, 108] on img at bounding box center [195, 110] width 15 height 15
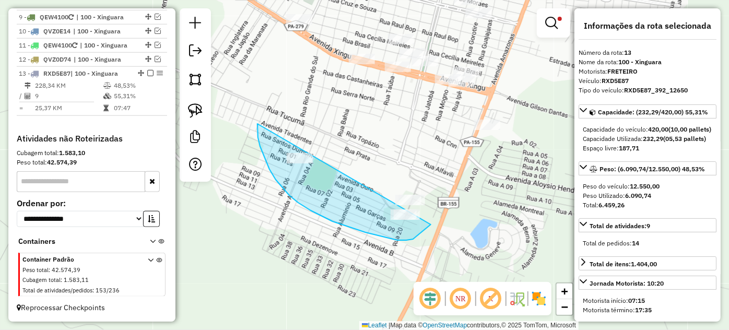
drag, startPoint x: 257, startPoint y: 133, endPoint x: 466, endPoint y: 179, distance: 213.9
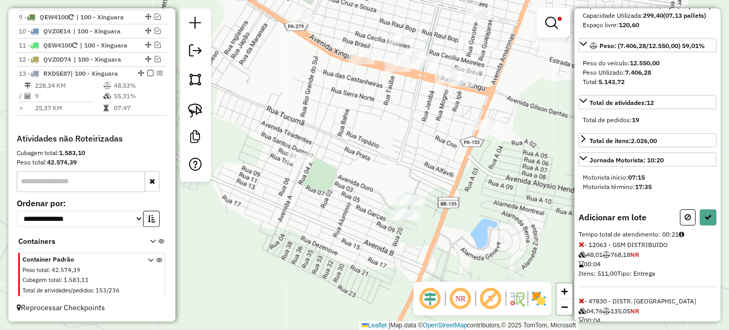
scroll to position [142, 0]
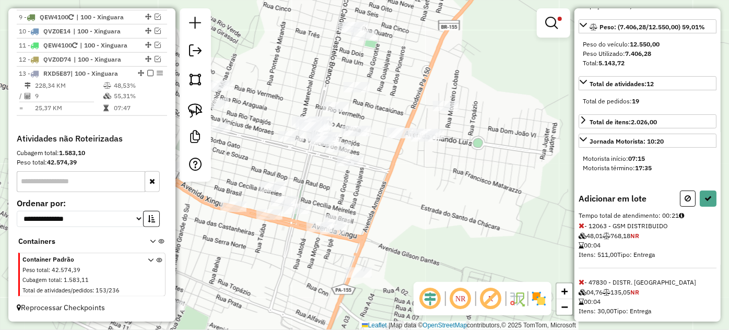
drag, startPoint x: 522, startPoint y: 79, endPoint x: 394, endPoint y: 227, distance: 195.7
click at [394, 227] on div "Limpar filtros Janela de atendimento Grade de atendimento Capacidade Transporta…" at bounding box center [364, 165] width 729 height 330
click at [681, 207] on button at bounding box center [688, 199] width 16 height 16
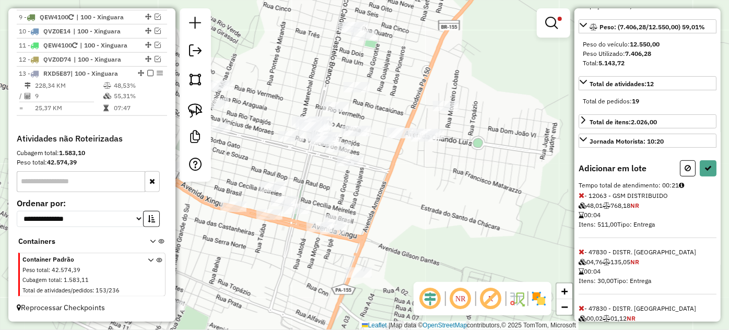
select select "*********"
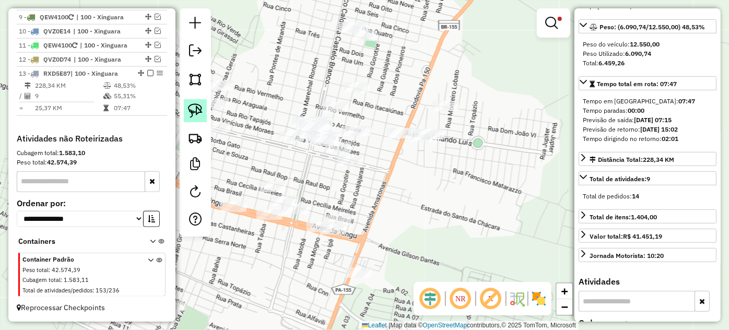
click at [194, 110] on img at bounding box center [195, 110] width 15 height 15
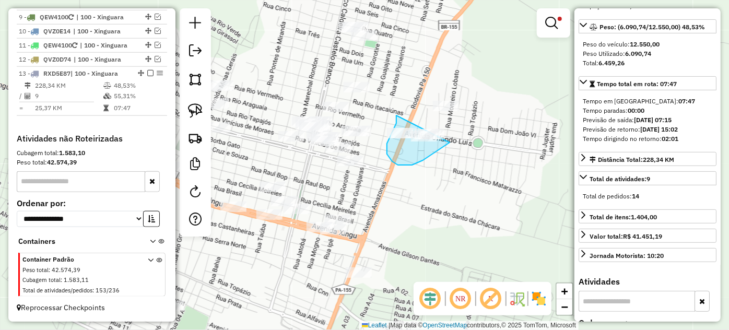
drag, startPoint x: 396, startPoint y: 115, endPoint x: 464, endPoint y: 77, distance: 77.6
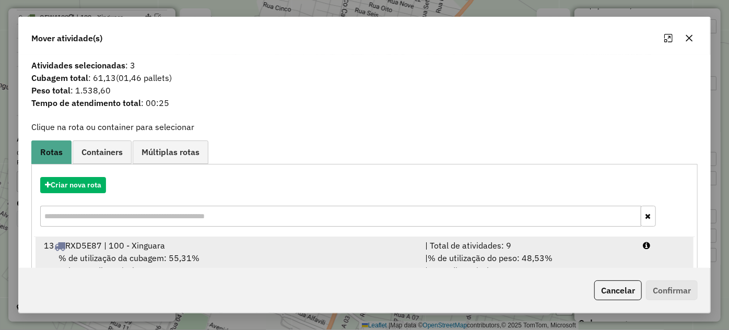
click at [607, 255] on div "| % de utilização do peso: 48,53% | Peso disponível: 6.459,26" at bounding box center [528, 264] width 218 height 25
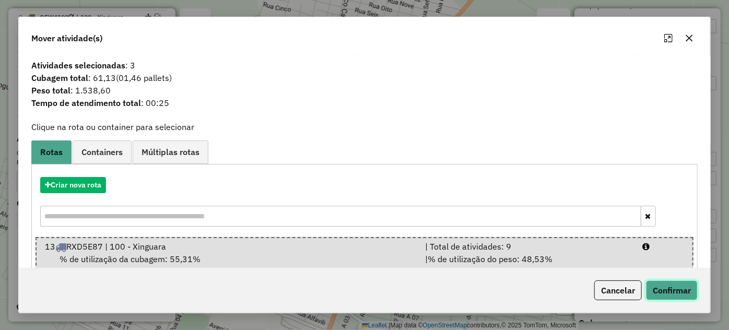
click at [673, 289] on button "Confirmar" at bounding box center [672, 290] width 52 height 20
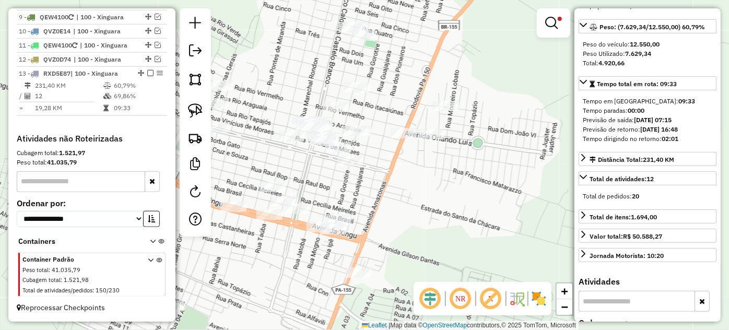
click at [429, 208] on div "Limpar filtros Janela de atendimento Grade de atendimento Capacidade Transporta…" at bounding box center [364, 165] width 729 height 330
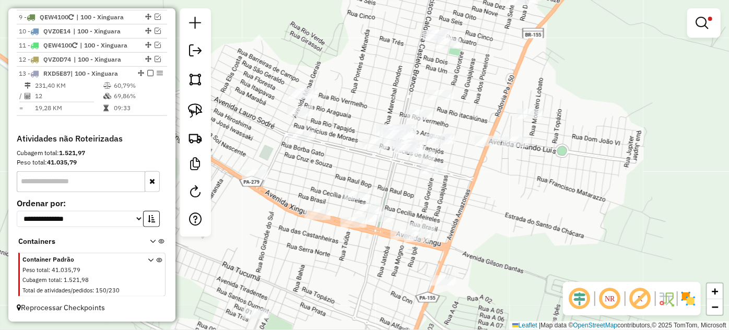
drag, startPoint x: 381, startPoint y: 203, endPoint x: 472, endPoint y: 209, distance: 91.0
click at [472, 209] on div "Limpar filtros Janela de atendimento Grade de atendimento Capacidade Transporta…" at bounding box center [364, 165] width 729 height 330
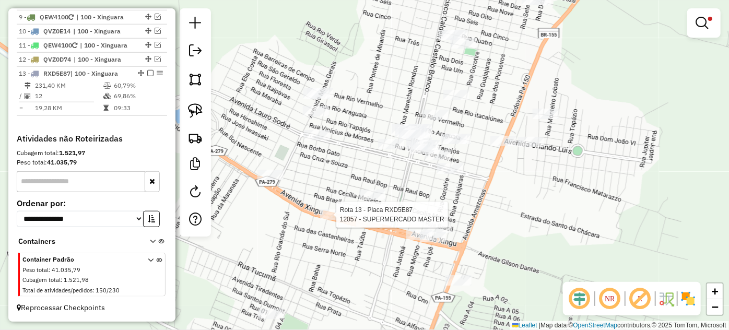
select select "*********"
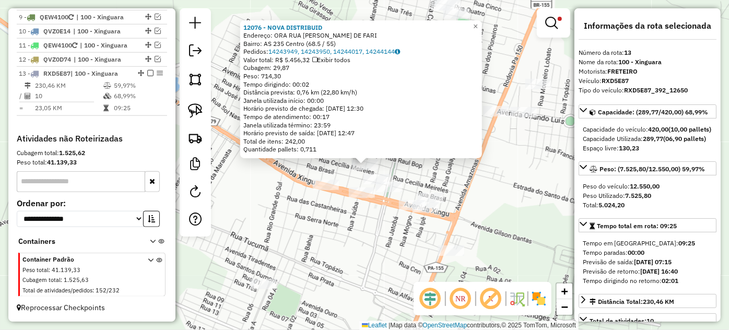
click at [459, 207] on div "12076 - NOVA DISTRIBUID Endereço: ORA RUA MARECHAL CORDEIRO DE [PERSON_NAME]: A…" at bounding box center [364, 165] width 729 height 330
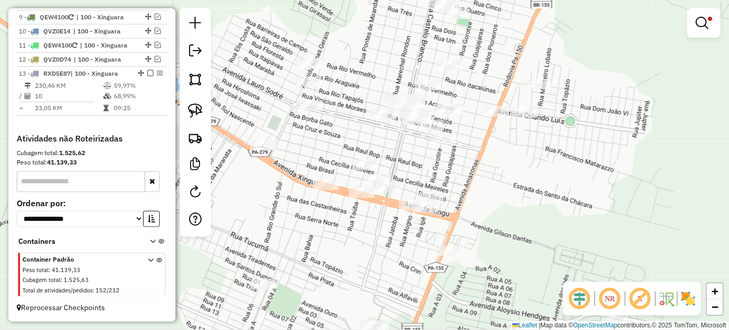
select select "*********"
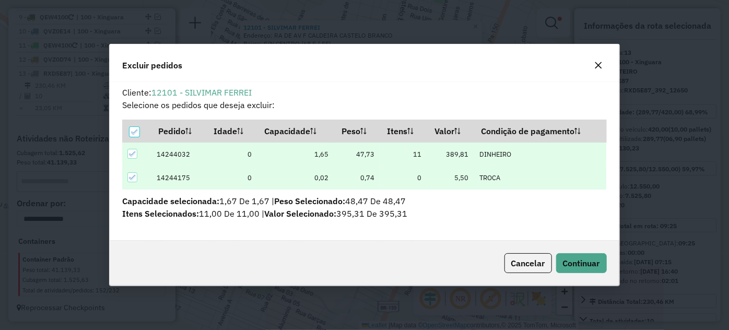
scroll to position [0, 0]
click at [516, 264] on span "Cancelar" at bounding box center [528, 263] width 34 height 10
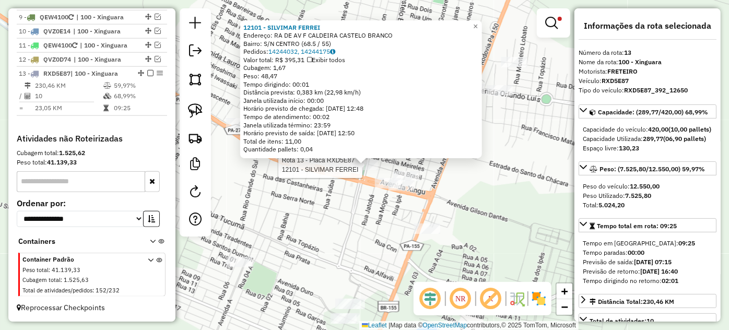
click at [514, 149] on div "Rota 13 - Placa RXD5E87 12101 - SILVIMAR FERREI 12101 - SILVIMAR FERREI Endereç…" at bounding box center [364, 165] width 729 height 330
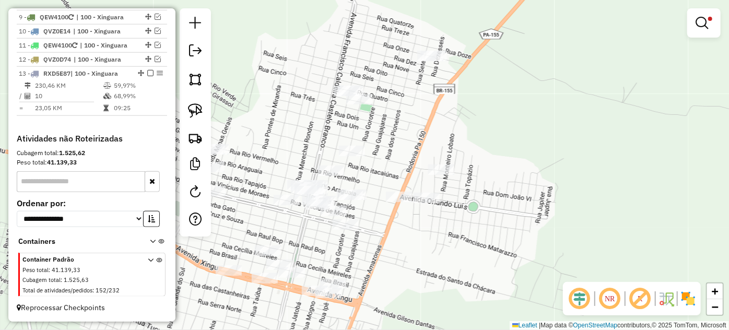
drag, startPoint x: 452, startPoint y: 137, endPoint x: 378, endPoint y: 245, distance: 130.3
click at [378, 245] on div "Limpar filtros Janela de atendimento Grade de atendimento Capacidade Transporta…" at bounding box center [364, 165] width 729 height 330
click at [188, 108] on img at bounding box center [195, 110] width 15 height 15
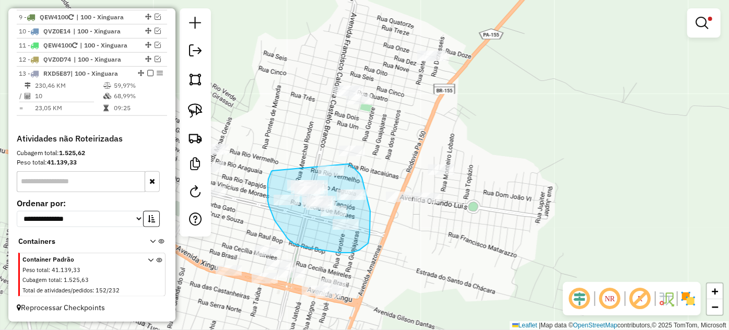
drag, startPoint x: 268, startPoint y: 201, endPoint x: 335, endPoint y: 155, distance: 81.4
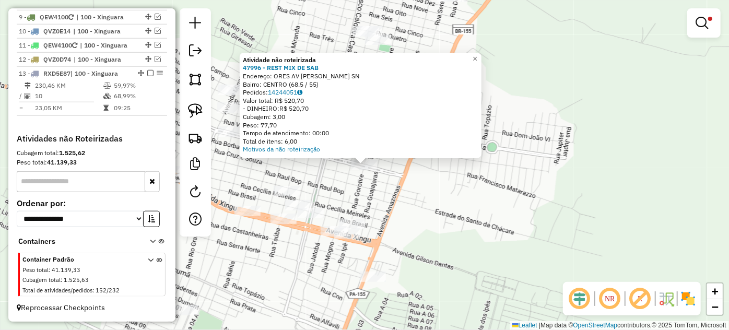
click at [398, 198] on div "Rota 13 - Placa RXD5E87 12197 - FARMACIA PRECO Atividade não roteirizada 47996 …" at bounding box center [364, 165] width 729 height 330
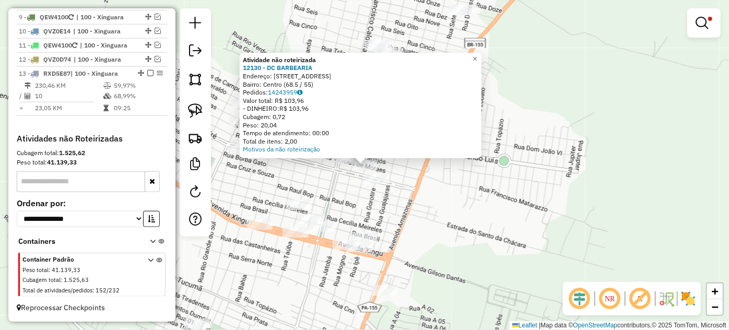
click at [414, 197] on div "Atividade não roteirizada 12130 - DC BARBEARIA Endereço: [STREET_ADDRESS] Bairr…" at bounding box center [364, 165] width 729 height 330
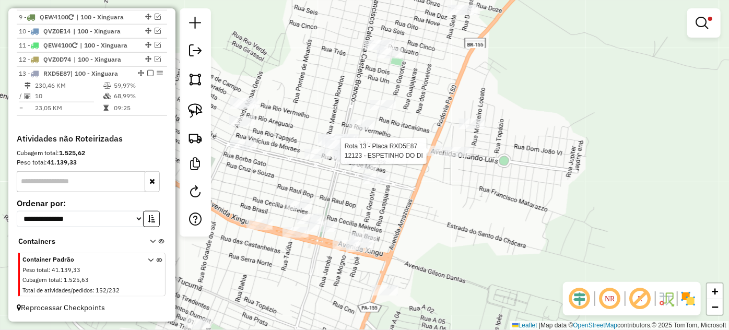
select select "*********"
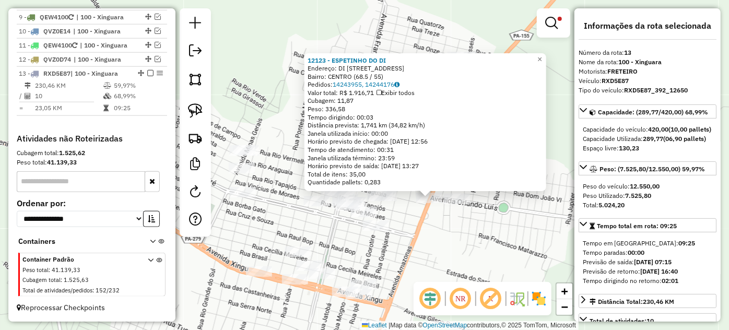
drag, startPoint x: 337, startPoint y: 231, endPoint x: 401, endPoint y: 264, distance: 72.1
click at [401, 264] on div "12123 - ESPETINHO DO DI Endereço: DI R AMAZONAS 1 Bairro: [GEOGRAPHIC_DATA] (68…" at bounding box center [364, 165] width 729 height 330
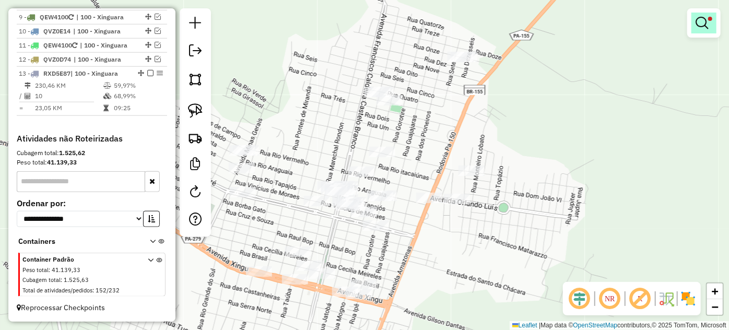
click at [705, 30] on link at bounding box center [703, 23] width 25 height 21
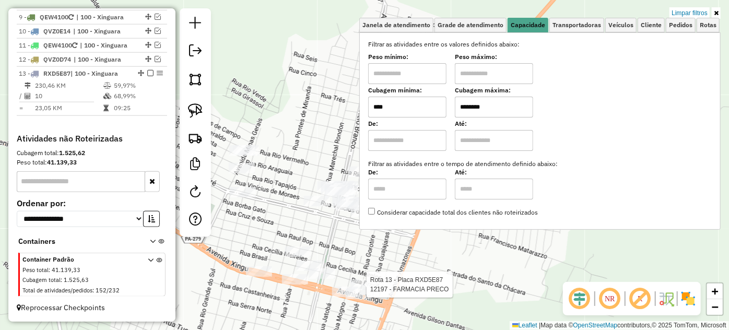
select select "*********"
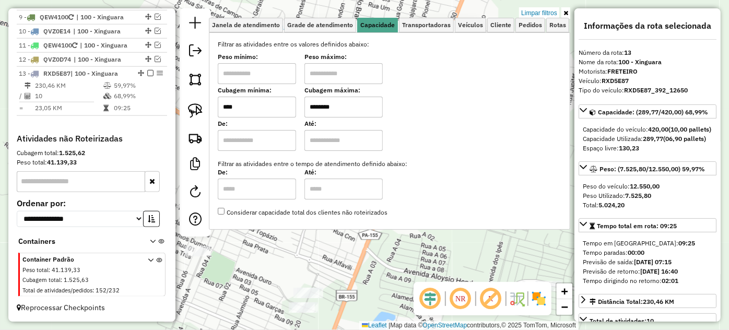
click at [399, 296] on div "12197 - FARMACIA PRECO Endereço: [GEOGRAPHIC_DATA][STREET_ADDRESS]: [GEOGRAPHIC…" at bounding box center [364, 165] width 729 height 330
click at [367, 262] on div "12197 - FARMACIA PRECO Endereço: [GEOGRAPHIC_DATA][STREET_ADDRESS]: [GEOGRAPHIC…" at bounding box center [364, 165] width 729 height 330
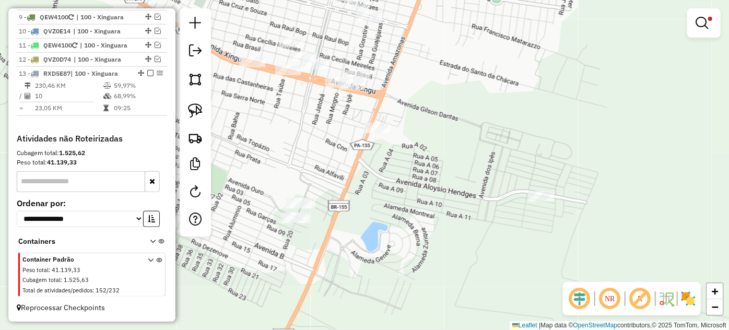
drag, startPoint x: 297, startPoint y: 209, endPoint x: 297, endPoint y: 173, distance: 36.0
click at [297, 173] on div "Limpar filtros Janela de atendimento Grade de atendimento Capacidade Transporta…" at bounding box center [364, 165] width 729 height 330
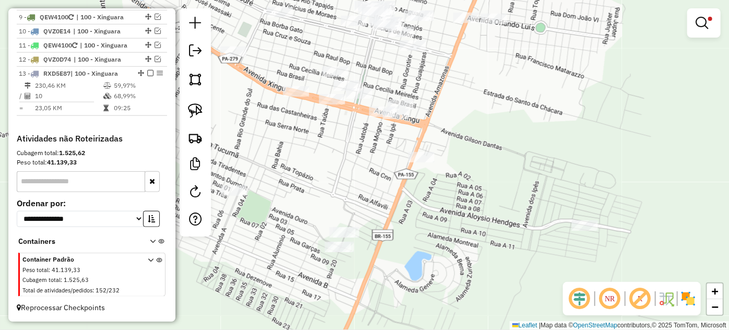
drag, startPoint x: 264, startPoint y: 193, endPoint x: 309, endPoint y: 217, distance: 50.5
click at [309, 217] on div "Limpar filtros Janela de atendimento Grade de atendimento Capacidade Transporta…" at bounding box center [364, 165] width 729 height 330
click at [188, 114] on img at bounding box center [195, 110] width 15 height 15
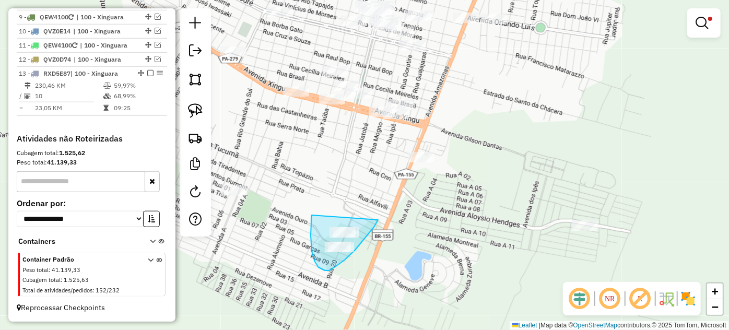
drag, startPoint x: 311, startPoint y: 222, endPoint x: 380, endPoint y: 214, distance: 68.9
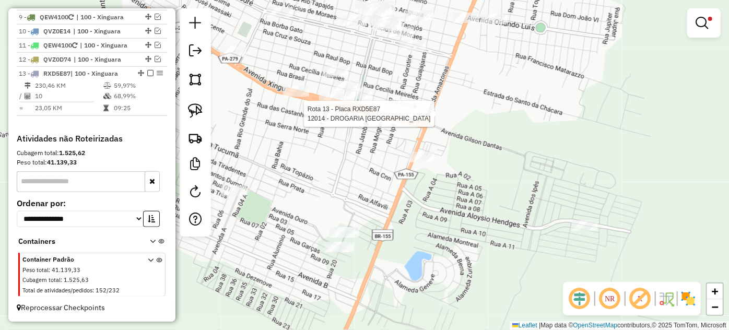
select select "*********"
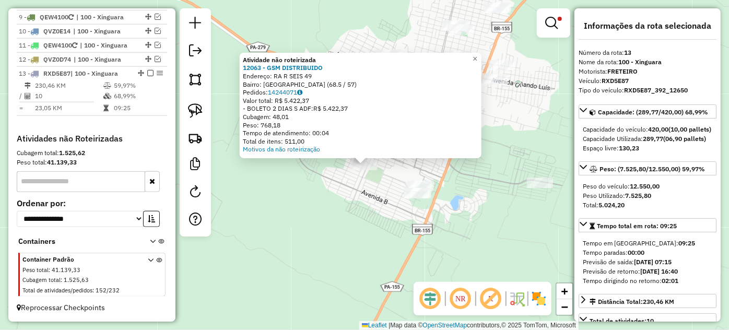
click at [363, 212] on div "Atividade não roteirizada 12063 - GSM DISTRIBUIDO Endereço: RA R SEIS 49 Bairro…" at bounding box center [364, 165] width 729 height 330
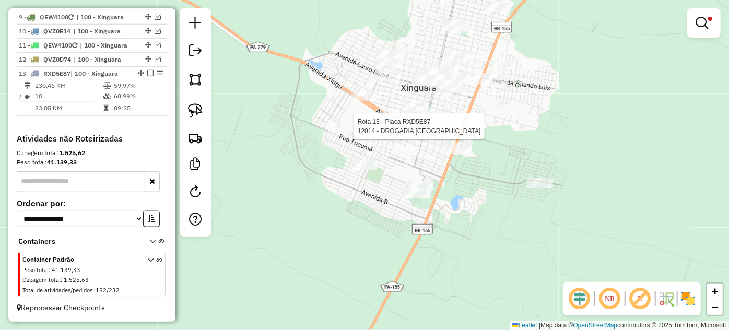
select select "*********"
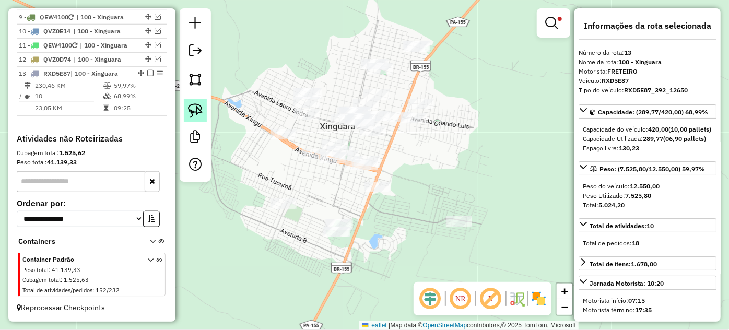
click at [199, 114] on img at bounding box center [195, 110] width 15 height 15
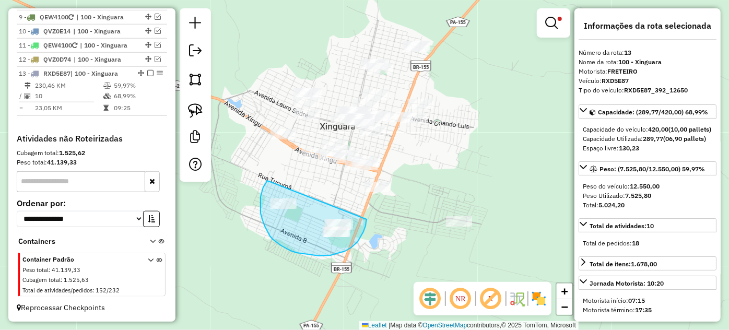
drag, startPoint x: 260, startPoint y: 197, endPoint x: 364, endPoint y: 211, distance: 104.4
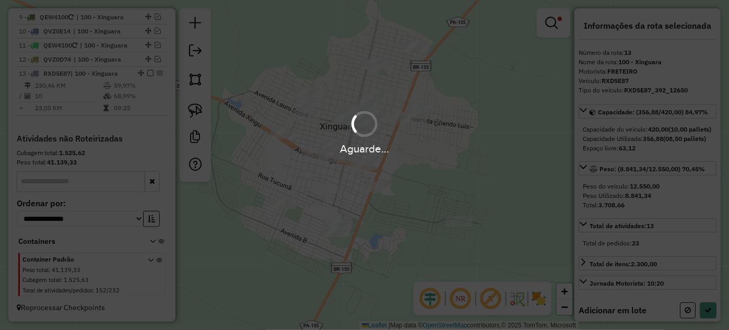
select select "*********"
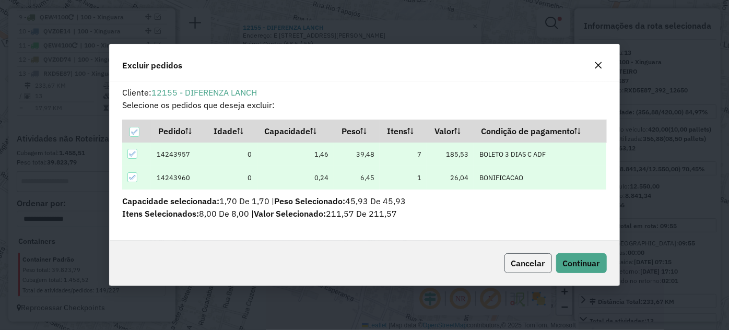
click at [514, 265] on span "Cancelar" at bounding box center [528, 263] width 34 height 10
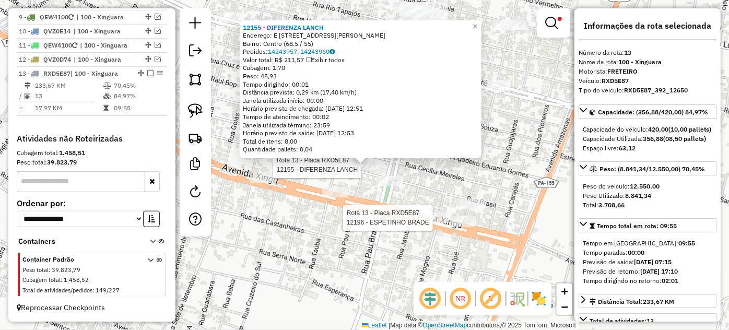
click at [410, 221] on div "Rota 13 - Placa RXD5E87 12155 - DIFERENZA LANCH Rota 13 - Placa RXD5E87 12196 -…" at bounding box center [364, 165] width 729 height 330
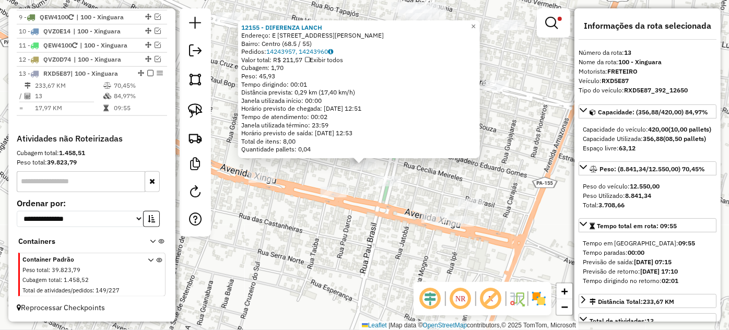
click at [369, 215] on div "12155 - DIFERENZA LANCH Endereço: E [STREET_ADDRESS][PERSON_NAME] Bairro: Centr…" at bounding box center [364, 165] width 729 height 330
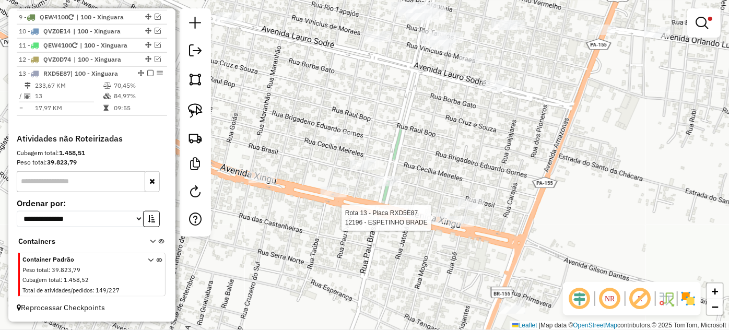
select select "*********"
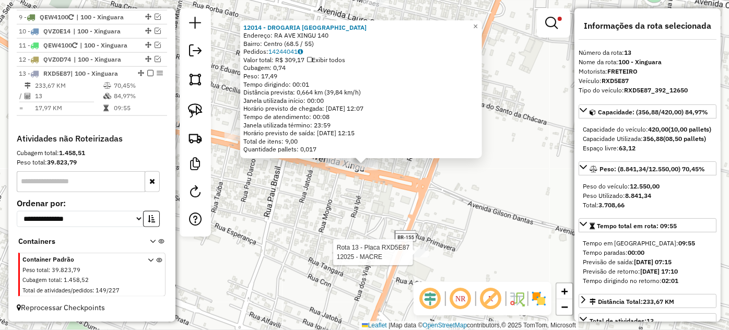
click at [415, 243] on div "Rota 13 - Placa RXD5E87 12025 - MACRE 12014 - DROGARIA [GEOGRAPHIC_DATA] Endere…" at bounding box center [364, 165] width 729 height 330
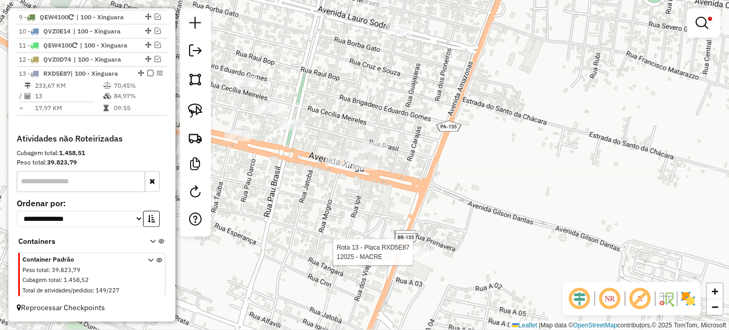
select select "*********"
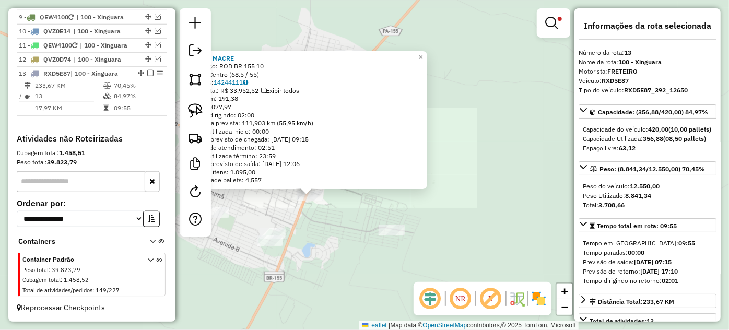
click at [297, 214] on div "12025 - MACRE Endereço: ROD BR 155 10 Bairro: Centro (68.5 / 55) Pedidos: 14244…" at bounding box center [364, 165] width 729 height 330
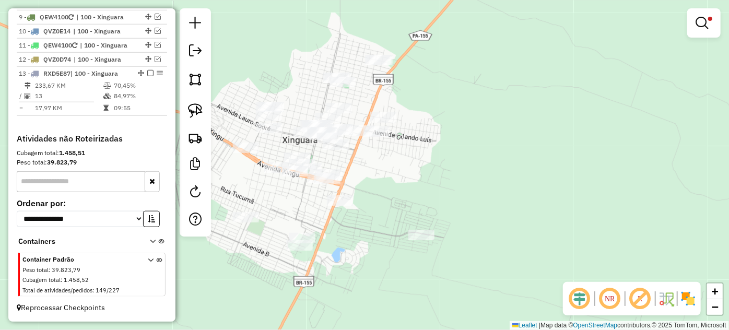
drag, startPoint x: 270, startPoint y: 199, endPoint x: 366, endPoint y: 214, distance: 97.2
click at [366, 214] on div "Limpar filtros Janela de atendimento Grade de atendimento Capacidade Transporta…" at bounding box center [364, 165] width 729 height 330
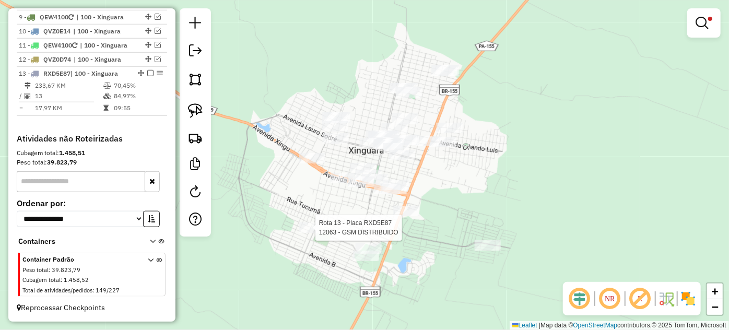
select select "*********"
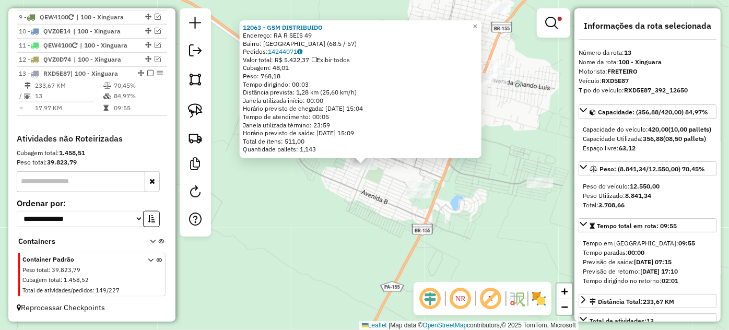
click at [408, 210] on div "12063 - GSM DISTRIBUIDO Endereço: RA R SEIS 49 Bairro: [GEOGRAPHIC_DATA] (68.5 …" at bounding box center [364, 165] width 729 height 330
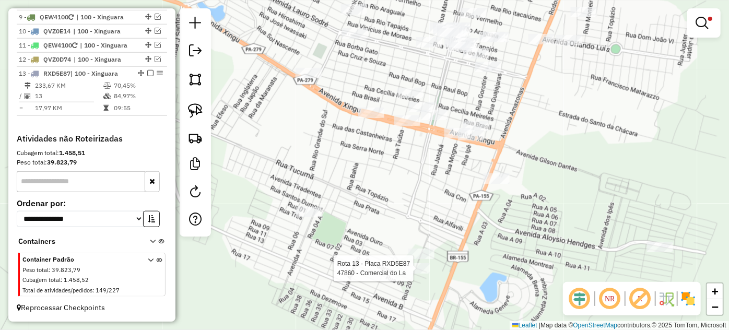
select select "*********"
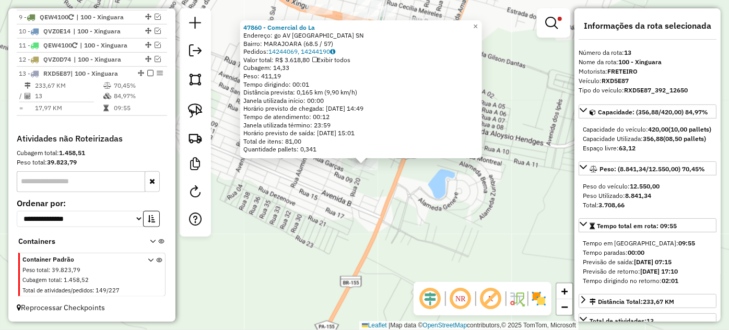
drag, startPoint x: 373, startPoint y: 210, endPoint x: 368, endPoint y: 202, distance: 10.3
click at [372, 210] on div "47860 - Comercial do La Endereço: go AV [GEOGRAPHIC_DATA] SN Bairro: [GEOGRAPHI…" at bounding box center [364, 165] width 729 height 330
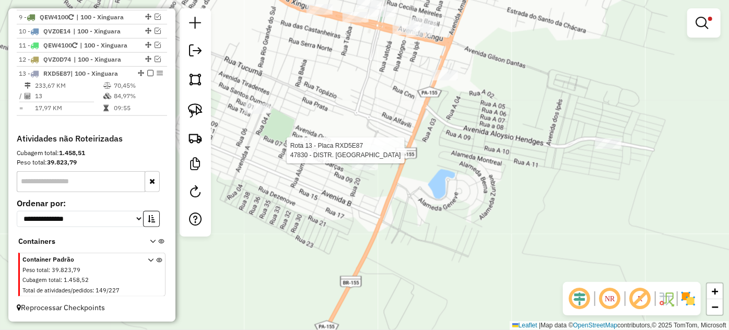
select select "*********"
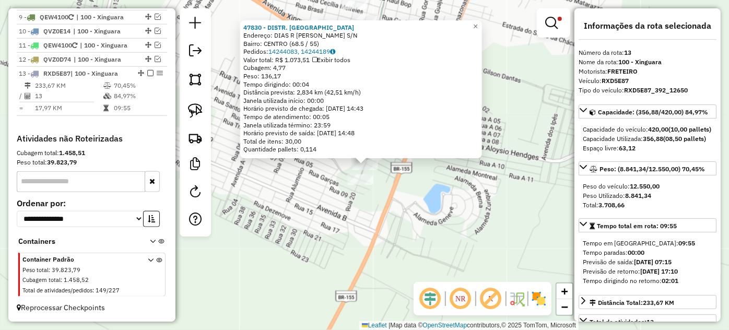
click at [401, 212] on div "Rota 13 - Placa RXD5E87 47830 - DISTR. BEBIBAS 47830 - DISTR. BEBIBAS Endereço:…" at bounding box center [364, 165] width 729 height 330
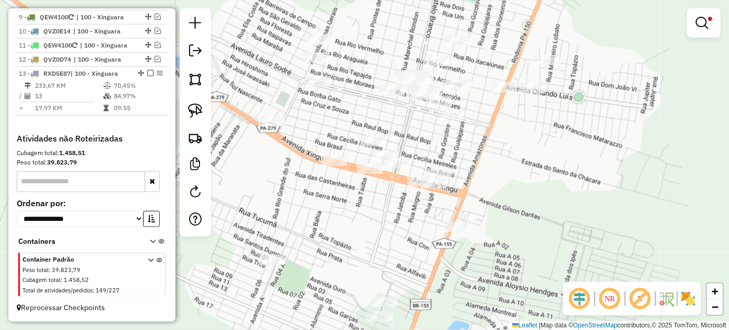
drag, startPoint x: 363, startPoint y: 109, endPoint x: 383, endPoint y: 246, distance: 138.1
click at [383, 246] on div "Limpar filtros Janela de atendimento Grade de atendimento Capacidade Transporta…" at bounding box center [364, 165] width 729 height 330
select select "*********"
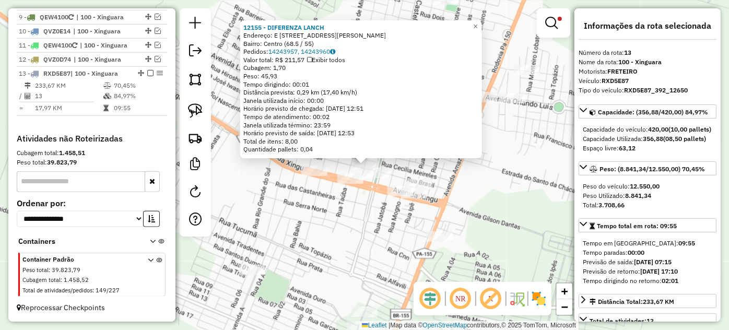
click at [380, 217] on div "12155 - DIFERENZA LANCH Endereço: E [STREET_ADDRESS][PERSON_NAME] Bairro: Centr…" at bounding box center [364, 165] width 729 height 330
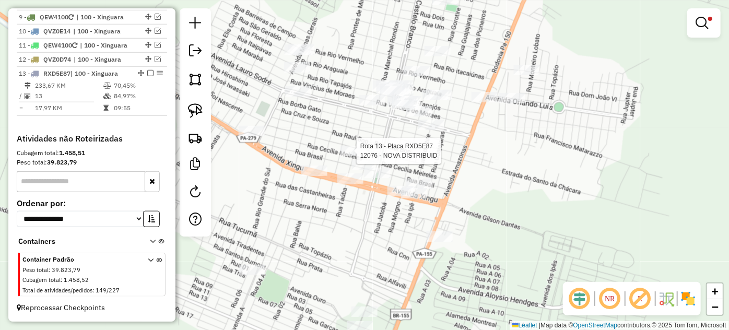
select select "*********"
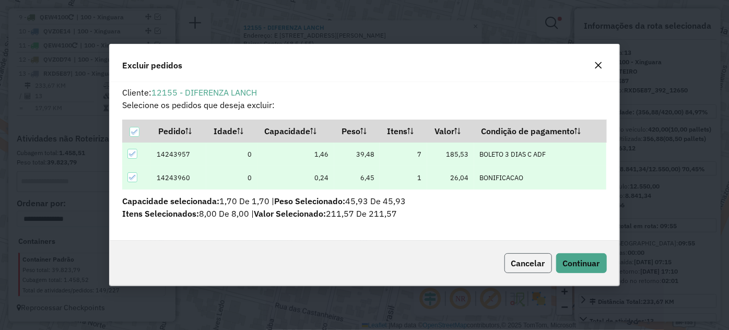
click at [514, 258] on span "Cancelar" at bounding box center [528, 263] width 34 height 10
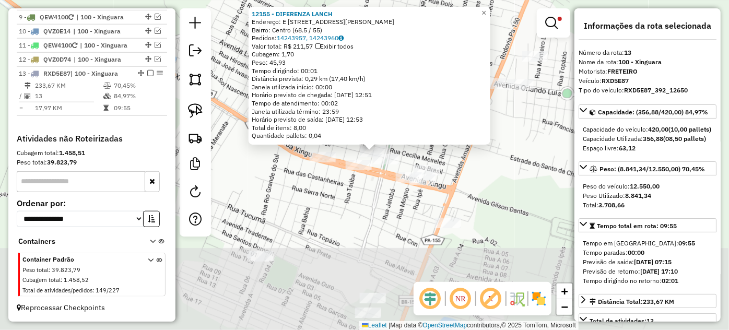
drag, startPoint x: 375, startPoint y: 296, endPoint x: 376, endPoint y: 126, distance: 170.2
click at [376, 126] on div "12155 - DIFERENZA LANCH Endereço: E [STREET_ADDRESS][PERSON_NAME] Bairro: Centr…" at bounding box center [364, 165] width 729 height 330
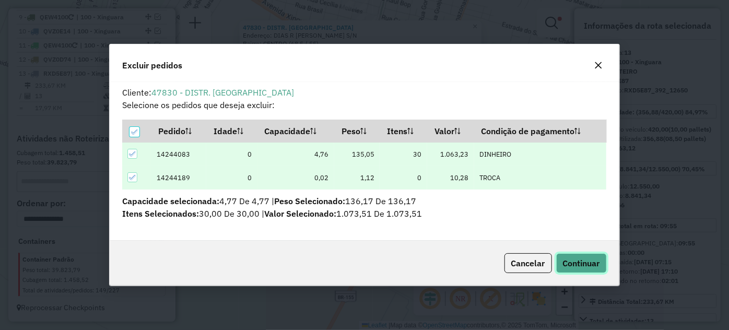
drag, startPoint x: 591, startPoint y: 270, endPoint x: 571, endPoint y: 263, distance: 22.1
click at [590, 269] on button "Continuar" at bounding box center [581, 263] width 51 height 20
click at [583, 258] on span "Continuar" at bounding box center [581, 263] width 37 height 10
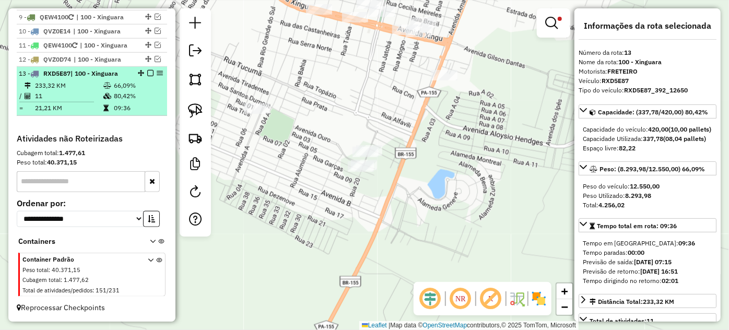
click at [147, 74] on em at bounding box center [150, 73] width 6 height 6
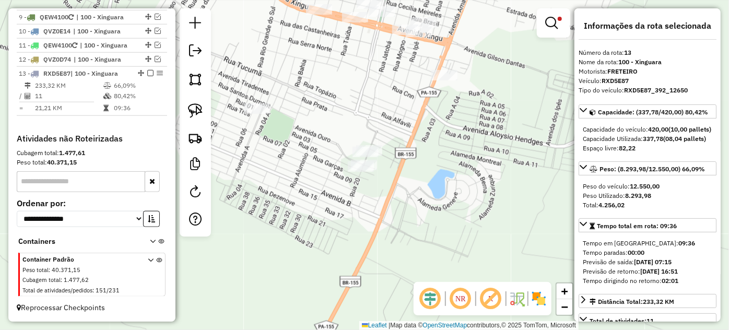
scroll to position [477, 0]
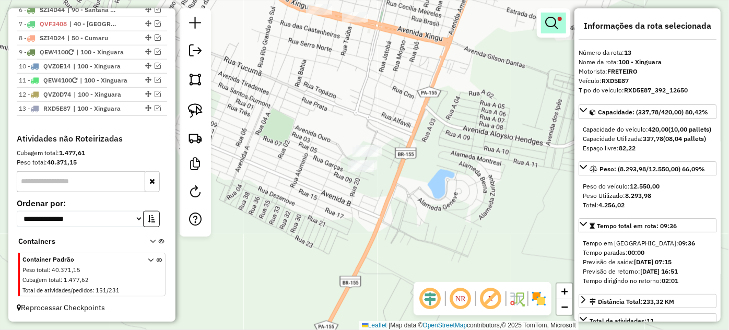
click at [552, 30] on link at bounding box center [553, 23] width 25 height 21
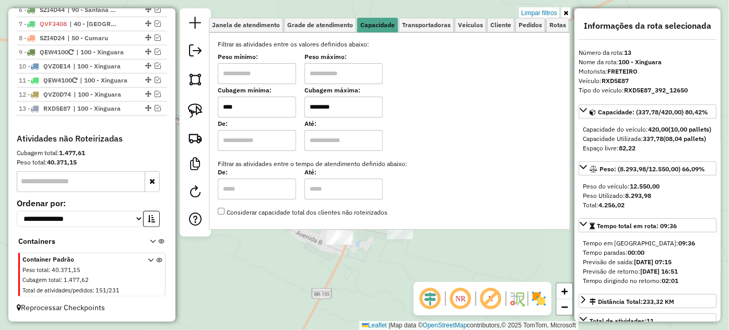
click at [348, 270] on div "Limpar filtros Janela de atendimento Grade de atendimento Capacidade Transporta…" at bounding box center [364, 165] width 729 height 330
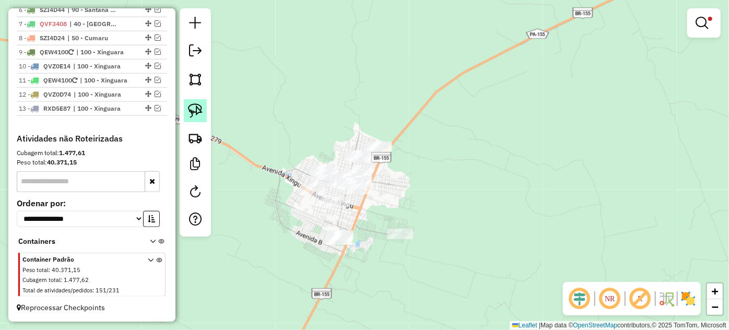
click at [196, 115] on img at bounding box center [195, 110] width 15 height 15
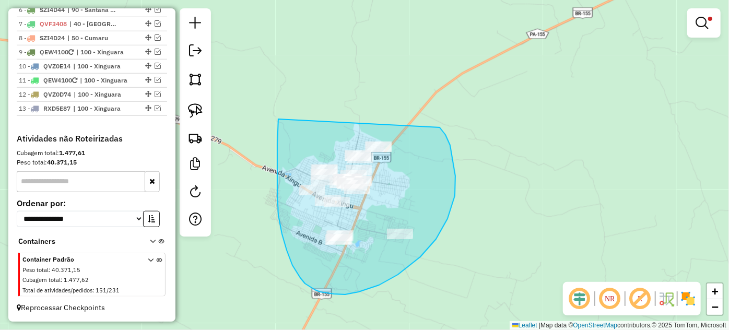
drag, startPoint x: 277, startPoint y: 168, endPoint x: 426, endPoint y: 117, distance: 157.8
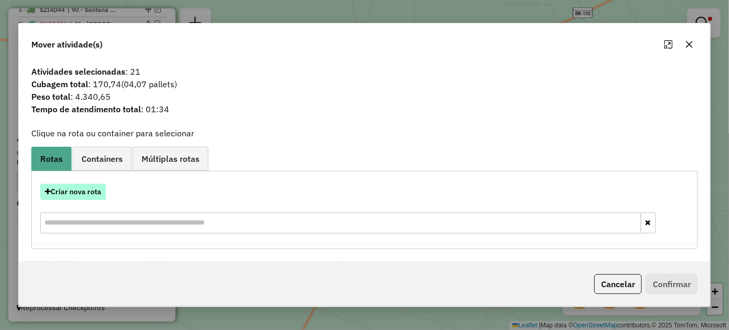
click at [76, 195] on button "Criar nova rota" at bounding box center [73, 192] width 66 height 16
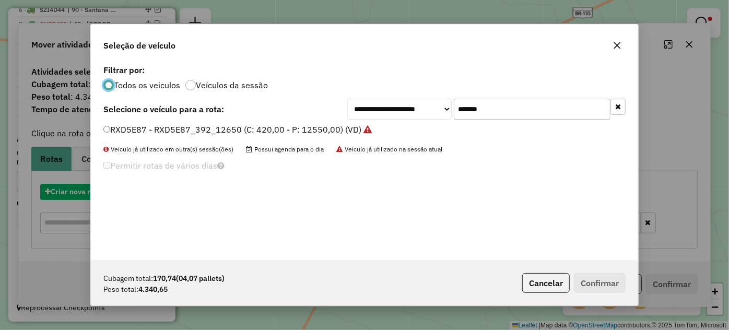
scroll to position [5, 3]
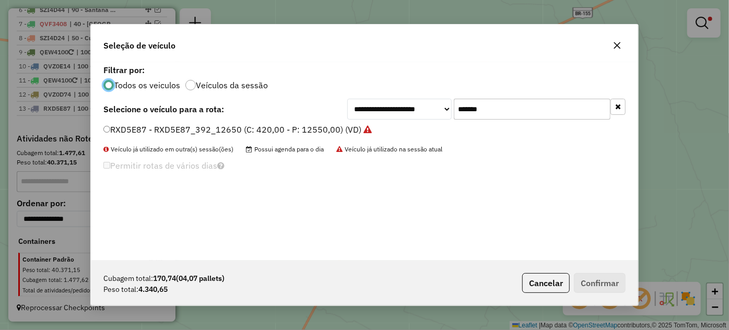
click at [501, 112] on input "*******" at bounding box center [532, 109] width 157 height 21
paste input "text"
type input "*******"
click at [304, 126] on label "RWN3F22 - RWN3F22_210_6920 (C: 252,00 - P: 6920,00) (VD)" at bounding box center [229, 129] width 252 height 13
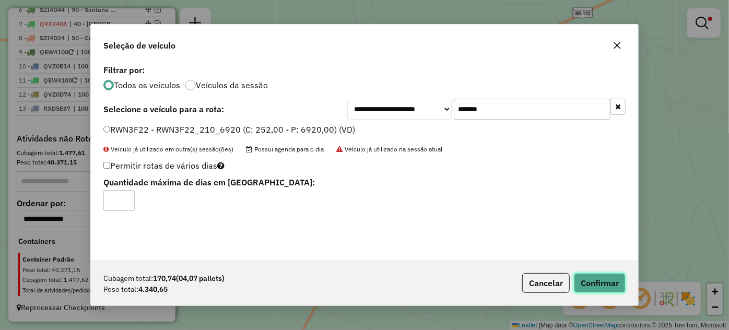
click at [611, 280] on button "Confirmar" at bounding box center [600, 283] width 52 height 20
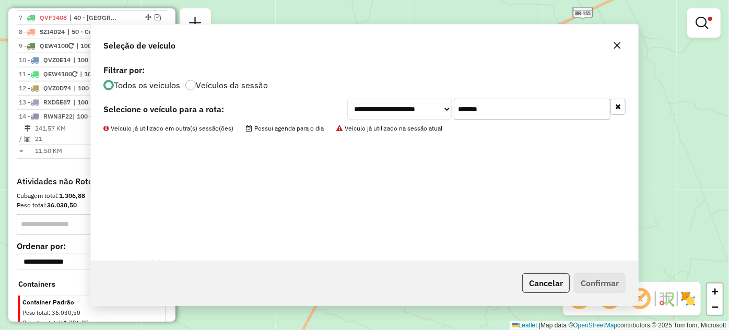
scroll to position [512, 0]
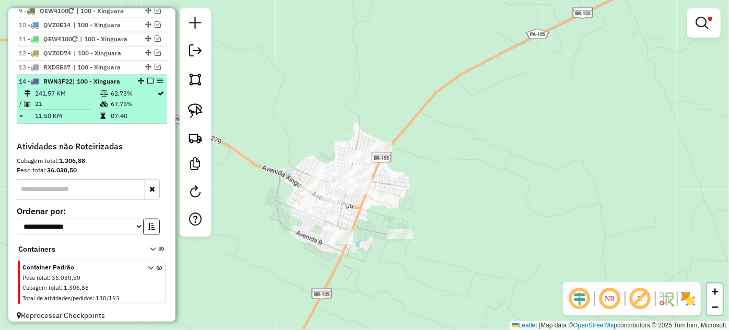
click at [148, 84] on em at bounding box center [150, 81] width 6 height 6
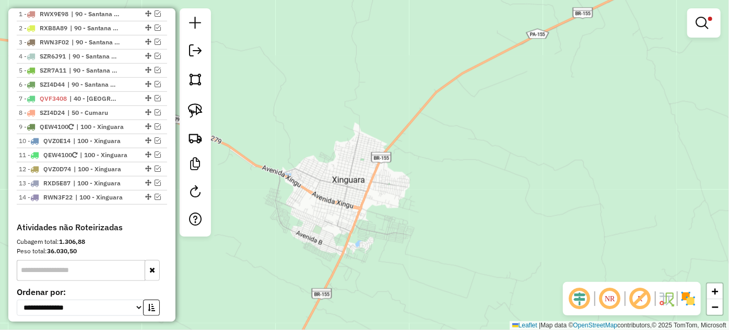
scroll to position [348, 0]
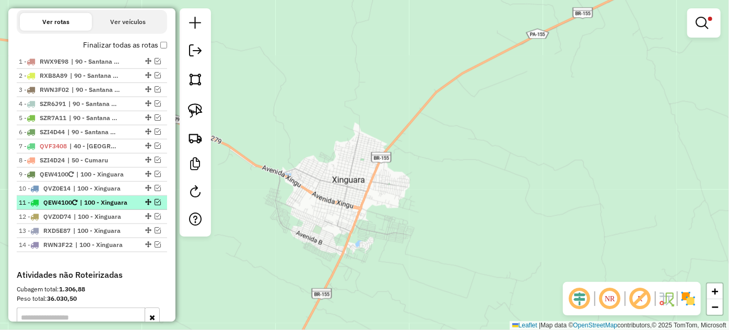
click at [155, 205] on em at bounding box center [158, 202] width 6 height 6
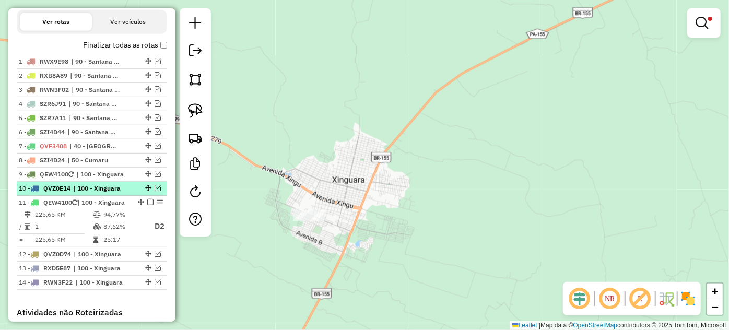
click at [156, 191] on em at bounding box center [158, 188] width 6 height 6
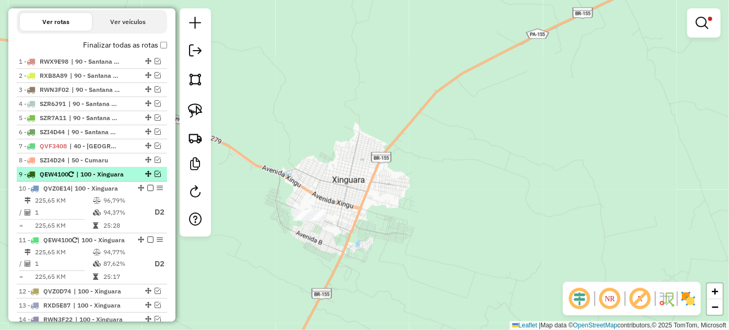
click at [155, 177] on em at bounding box center [158, 174] width 6 height 6
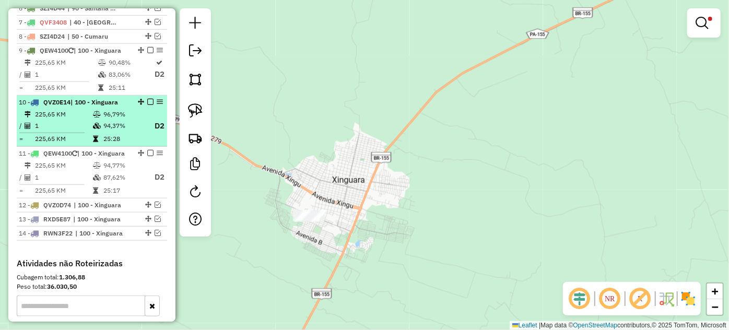
scroll to position [491, 0]
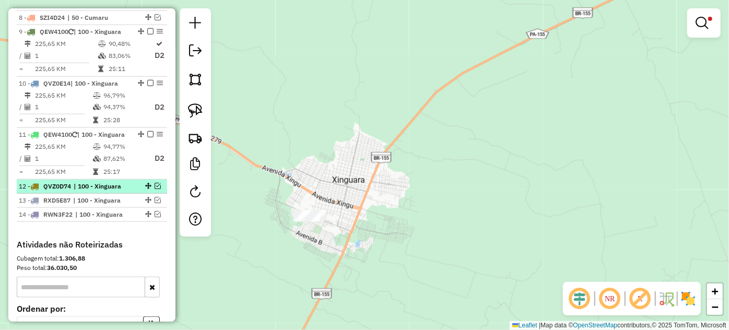
click at [155, 189] on em at bounding box center [158, 186] width 6 height 6
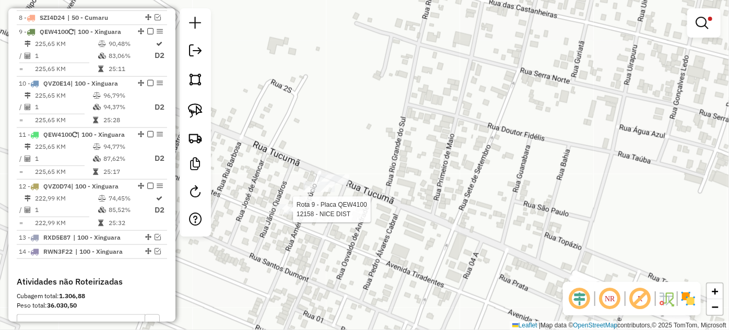
select select "*********"
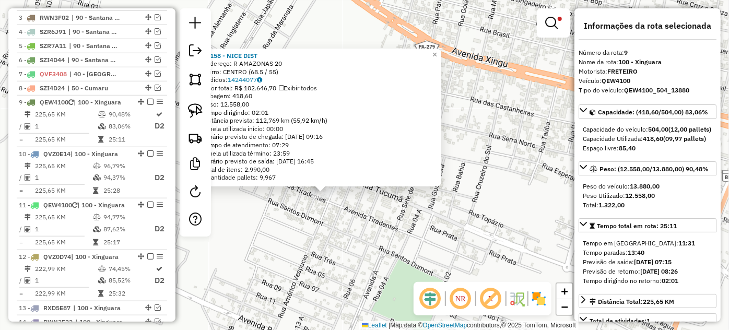
scroll to position [135, 0]
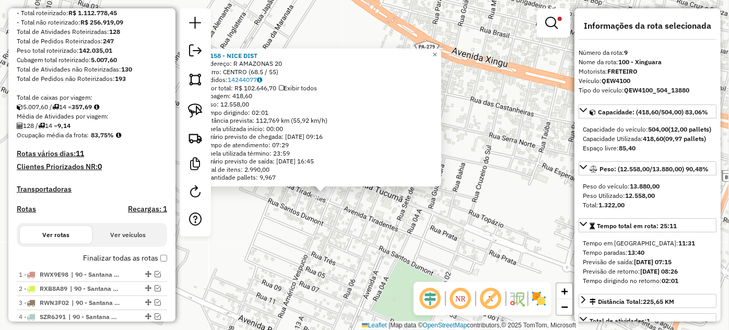
click at [164, 269] on div "Depósito: MAINA Total de rotas: 14 Distância Total: 4.142,45 km Tempo total: 34…" at bounding box center [92, 296] width 159 height 671
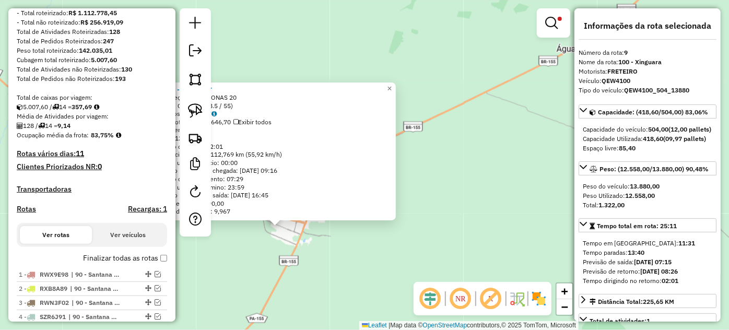
click at [287, 235] on div "12158 - [GEOGRAPHIC_DATA] DIST Endereço: R AMAZONAS 20 Bairro: [GEOGRAPHIC_DATA…" at bounding box center [364, 165] width 729 height 330
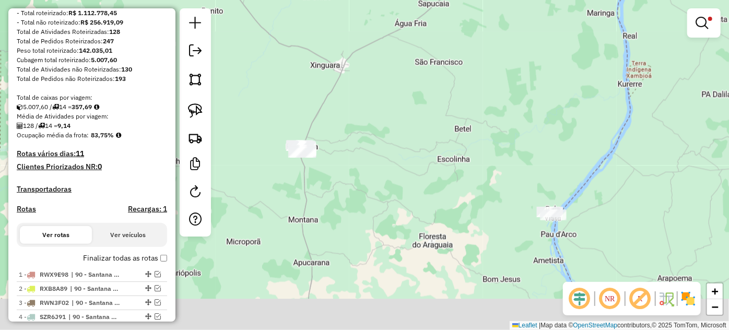
drag, startPoint x: 276, startPoint y: 264, endPoint x: 337, endPoint y: 112, distance: 163.7
click at [337, 112] on div "Limpar filtros Janela de atendimento Grade de atendimento Capacidade Transporta…" at bounding box center [364, 165] width 729 height 330
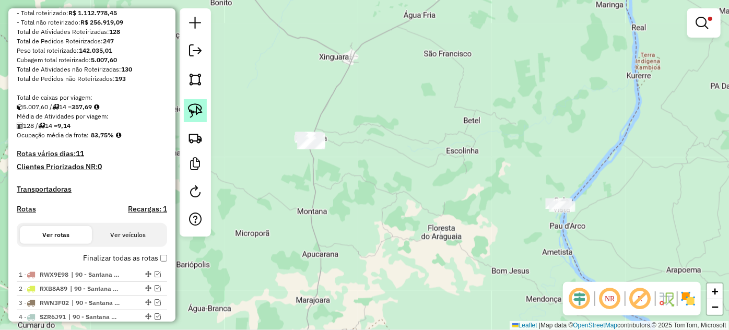
click at [200, 111] on img at bounding box center [195, 110] width 15 height 15
drag, startPoint x: 263, startPoint y: 140, endPoint x: 378, endPoint y: 113, distance: 118.0
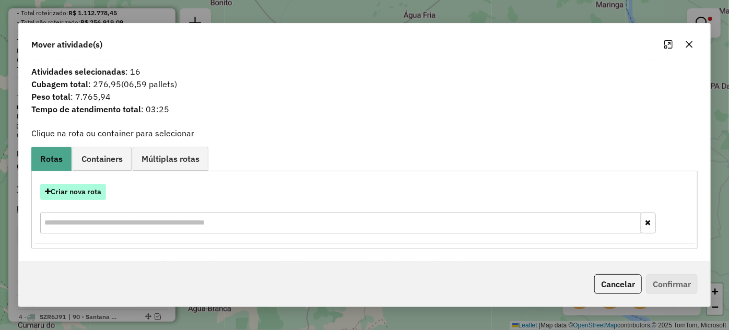
click at [61, 187] on button "Criar nova rota" at bounding box center [73, 192] width 66 height 16
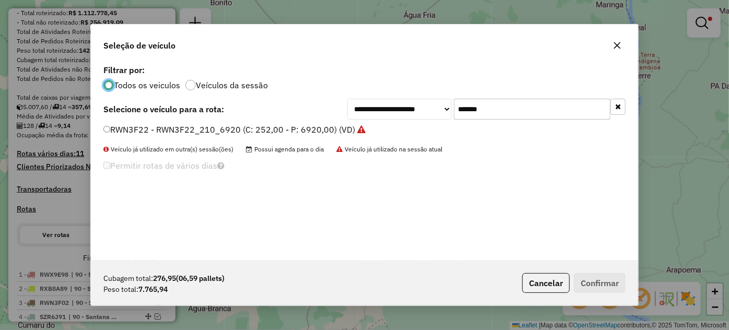
scroll to position [5, 3]
click at [506, 114] on input "*******" at bounding box center [532, 109] width 157 height 21
paste input "text"
type input "*******"
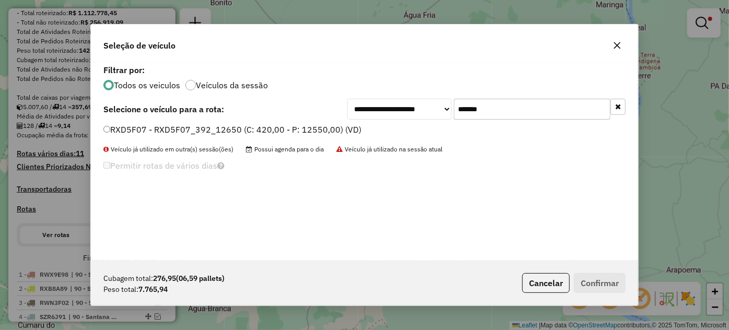
click at [328, 127] on label "RXD5F07 - RXD5F07_392_12650 (C: 420,00 - P: 12550,00) (VD)" at bounding box center [232, 129] width 258 height 13
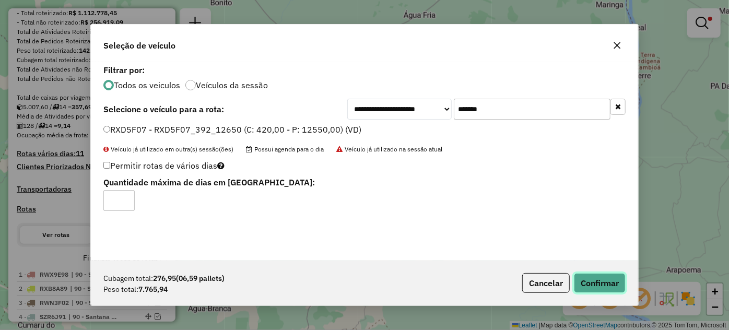
click at [584, 280] on button "Confirmar" at bounding box center [600, 283] width 52 height 20
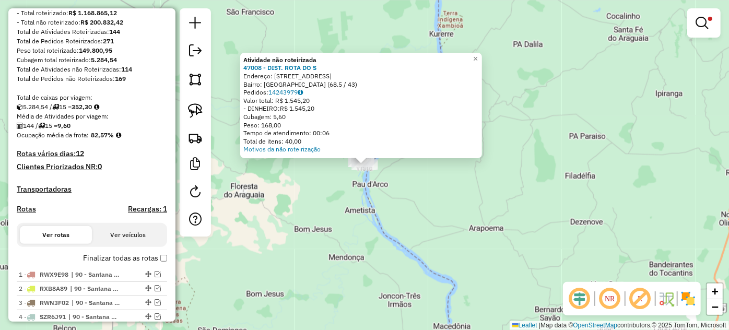
drag, startPoint x: 302, startPoint y: 197, endPoint x: 259, endPoint y: 183, distance: 44.4
click at [302, 197] on div "Atividade não roteirizada 47008 - DIST. ROTA DO S Endereço: [STREET_ADDRESS] Ba…" at bounding box center [364, 165] width 729 height 330
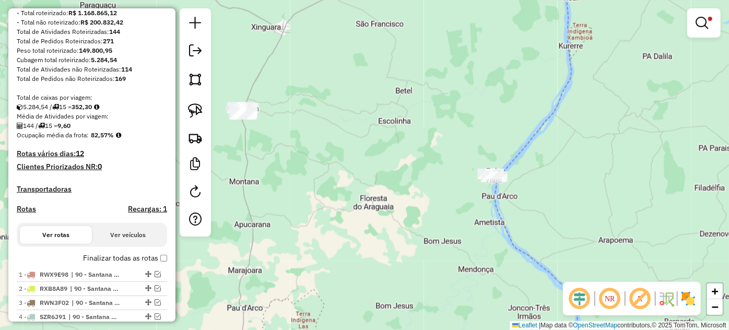
drag, startPoint x: 249, startPoint y: 178, endPoint x: 479, endPoint y: 194, distance: 230.8
click at [479, 194] on div "Limpar filtros Janela de atendimento Grade de atendimento Capacidade Transporta…" at bounding box center [364, 165] width 729 height 330
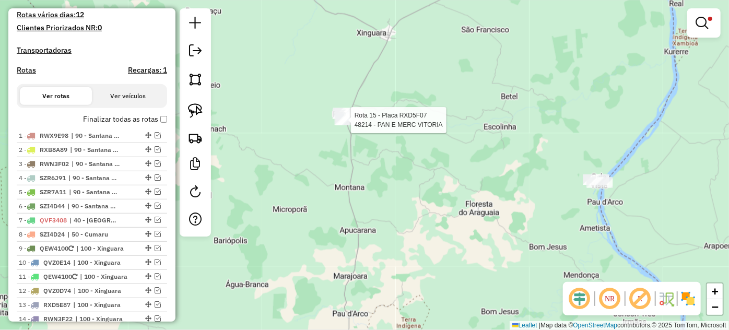
select select "*********"
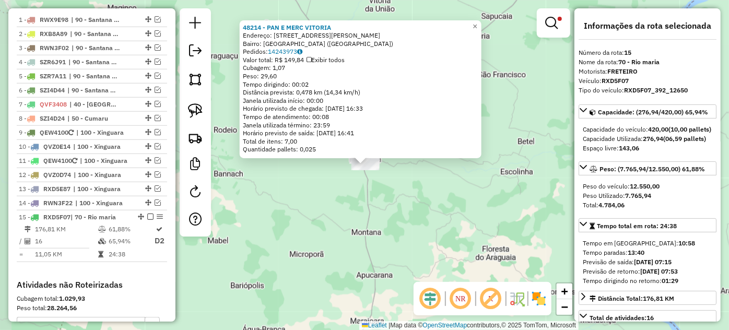
scroll to position [542, 0]
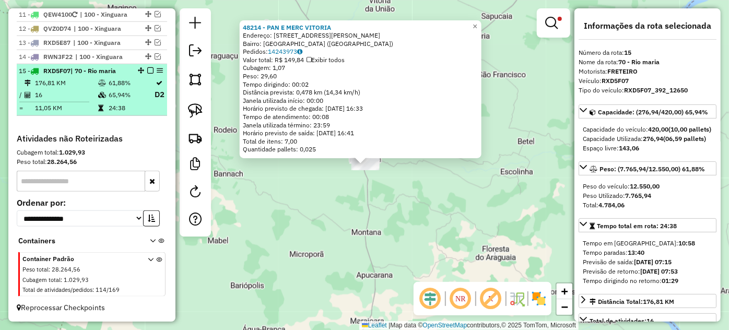
click at [147, 72] on em at bounding box center [150, 70] width 6 height 6
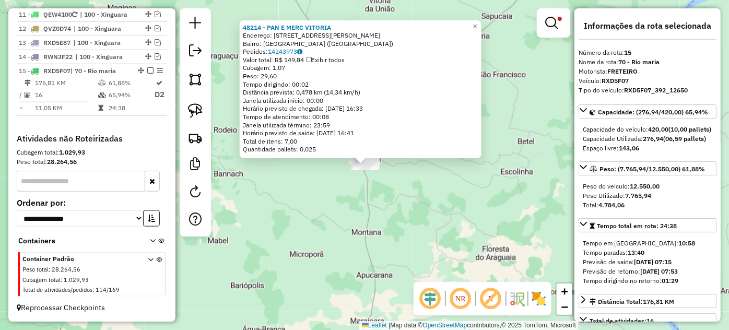
scroll to position [505, 0]
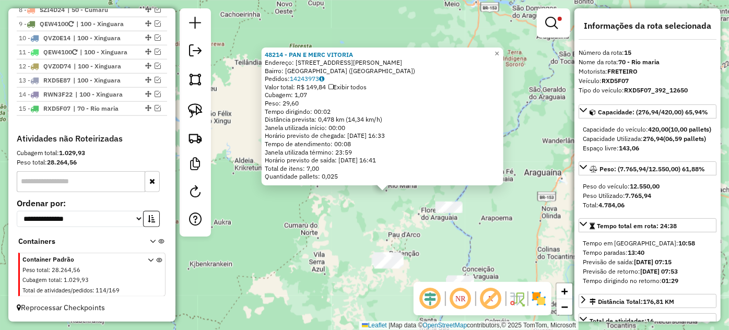
click at [390, 221] on div "48214 - PAN E MERC VITORIA Endereço: [STREET_ADDRESS] [GEOGRAPHIC_DATA]: 142439…" at bounding box center [364, 165] width 729 height 330
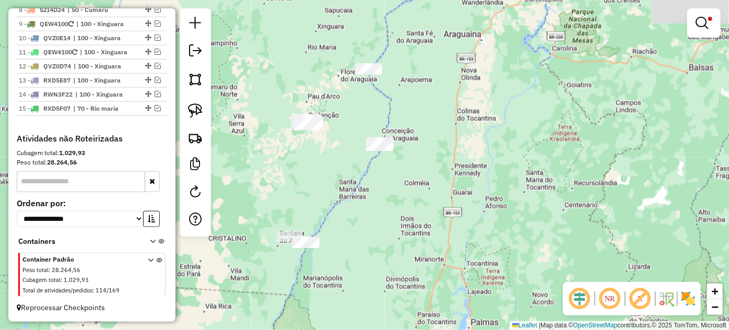
drag, startPoint x: 404, startPoint y: 235, endPoint x: 312, endPoint y: 102, distance: 162.2
click at [312, 102] on div "Limpar filtros Janela de atendimento Grade de atendimento Capacidade Transporta…" at bounding box center [364, 165] width 729 height 330
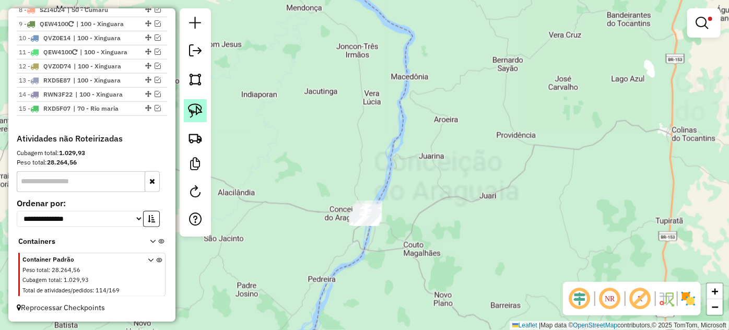
click at [195, 112] on img at bounding box center [195, 110] width 15 height 15
drag, startPoint x: 324, startPoint y: 201, endPoint x: 427, endPoint y: 211, distance: 103.3
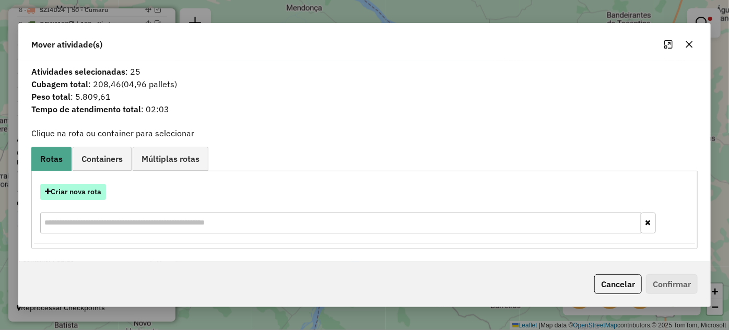
click at [80, 190] on button "Criar nova rota" at bounding box center [73, 192] width 66 height 16
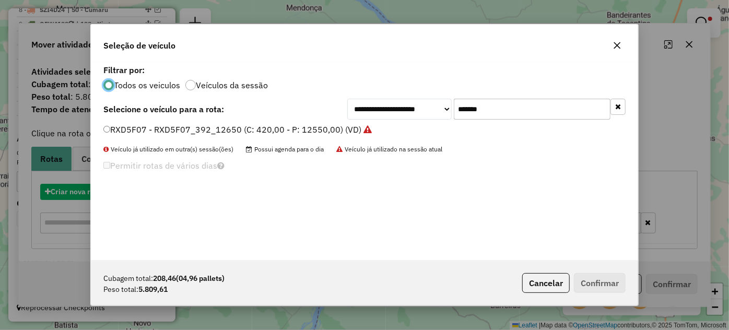
scroll to position [5, 3]
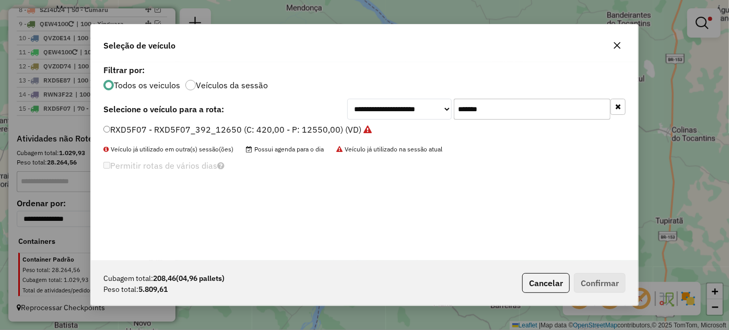
click at [532, 111] on input "*******" at bounding box center [532, 109] width 157 height 21
paste input "text"
type input "*******"
click at [303, 131] on label "QVF4359 - QVF4359_336_7010 (C: 336,00 - P: 7010,00) (VD)" at bounding box center [226, 129] width 247 height 13
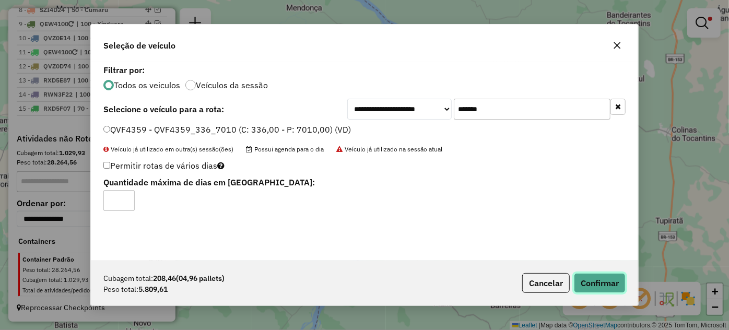
click at [600, 281] on button "Confirmar" at bounding box center [600, 283] width 52 height 20
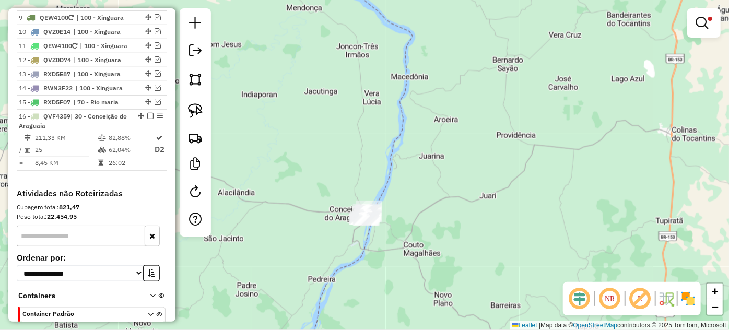
scroll to position [542, 0]
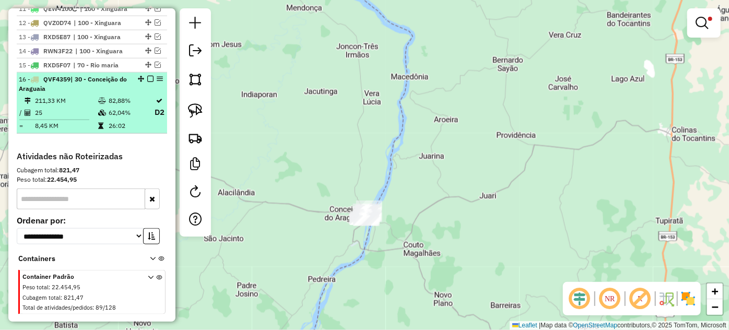
click at [147, 82] on em at bounding box center [150, 79] width 6 height 6
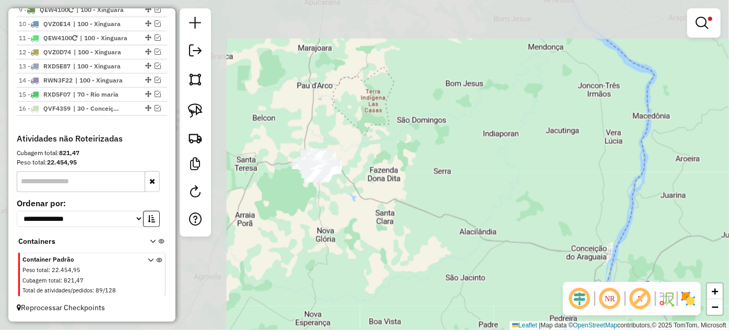
drag, startPoint x: 248, startPoint y: 188, endPoint x: 492, endPoint y: 229, distance: 247.6
click at [492, 229] on div "Limpar filtros Janela de atendimento Grade de atendimento Capacidade Transporta…" at bounding box center [364, 165] width 729 height 330
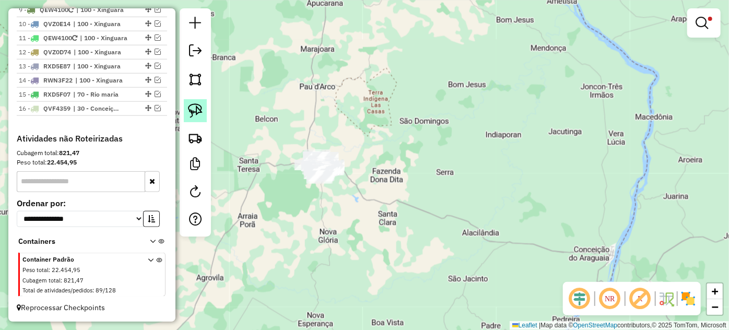
click at [188, 110] on img at bounding box center [195, 110] width 15 height 15
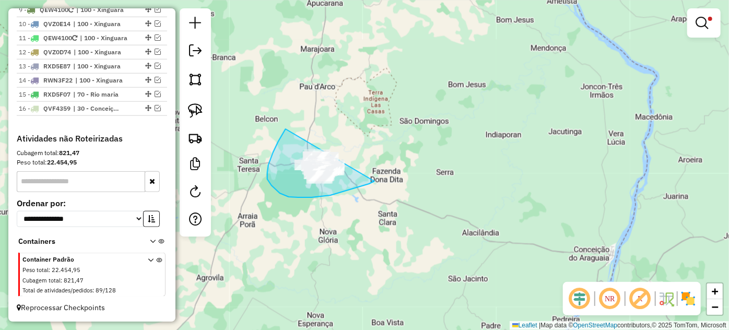
drag, startPoint x: 283, startPoint y: 132, endPoint x: 385, endPoint y: 165, distance: 107.0
click at [385, 165] on div "Limpar filtros Janela de atendimento Grade de atendimento Capacidade Transporta…" at bounding box center [364, 165] width 729 height 330
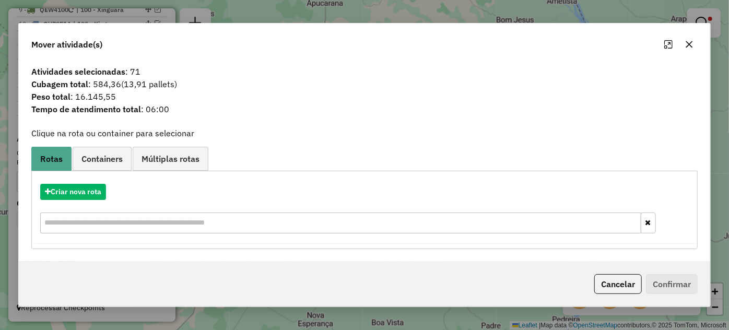
click at [688, 45] on icon "button" at bounding box center [689, 44] width 7 height 7
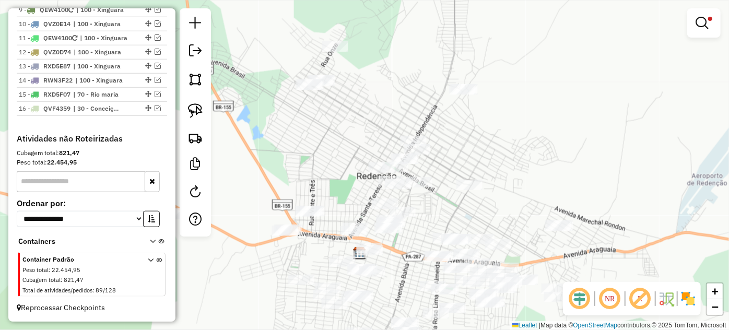
drag, startPoint x: 403, startPoint y: 156, endPoint x: 493, endPoint y: 168, distance: 91.2
click at [493, 168] on div "Limpar filtros Janela de atendimento Grade de atendimento Capacidade Transporta…" at bounding box center [364, 165] width 729 height 330
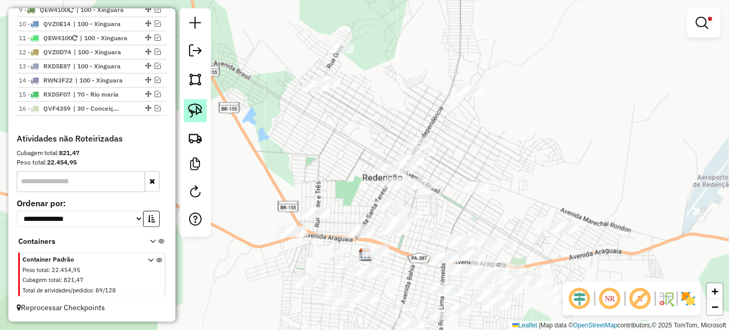
click at [202, 112] on img at bounding box center [195, 110] width 15 height 15
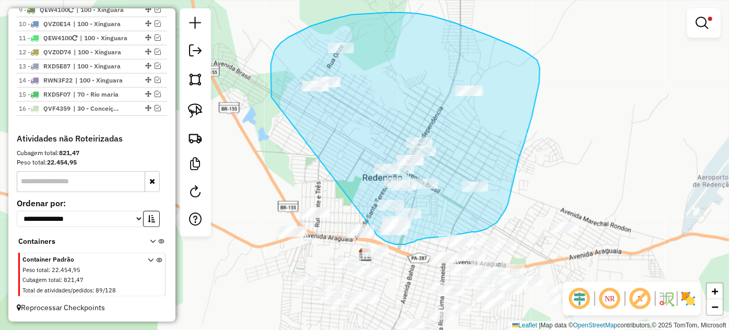
drag, startPoint x: 271, startPoint y: 97, endPoint x: 371, endPoint y: 214, distance: 153.7
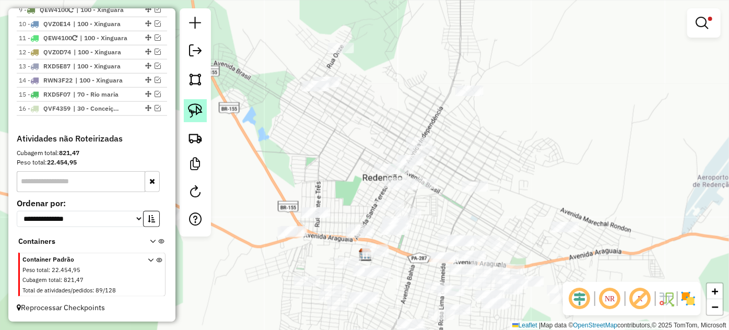
click at [192, 110] on img at bounding box center [195, 110] width 15 height 15
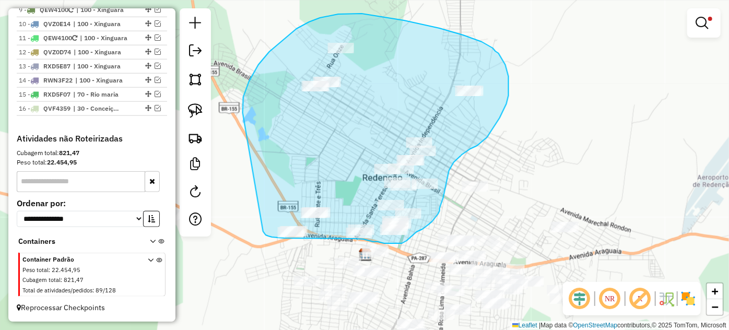
drag, startPoint x: 243, startPoint y: 113, endPoint x: 262, endPoint y: 208, distance: 97.4
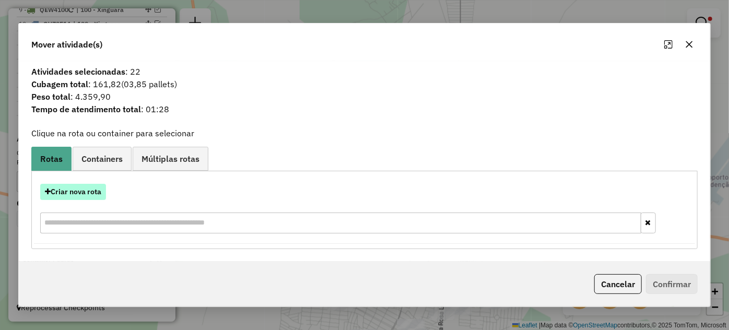
click at [90, 192] on button "Criar nova rota" at bounding box center [73, 192] width 66 height 16
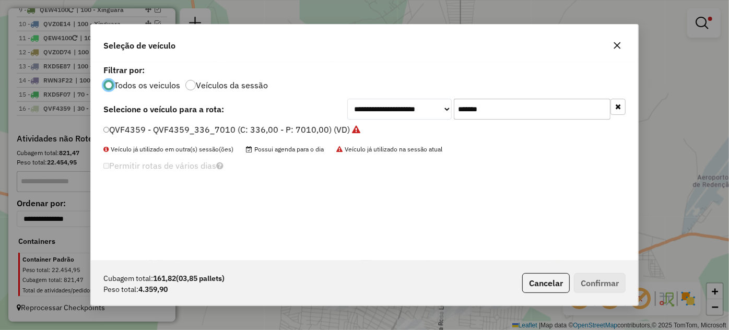
scroll to position [5, 3]
click at [522, 111] on input "*******" at bounding box center [532, 109] width 157 height 21
paste input "text"
type input "*******"
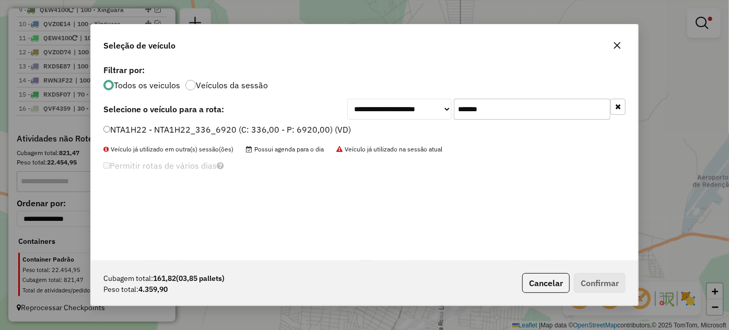
click at [317, 131] on label "NTA1H22 - NTA1H22_336_6920 (C: 336,00 - P: 6920,00) (VD)" at bounding box center [226, 129] width 247 height 13
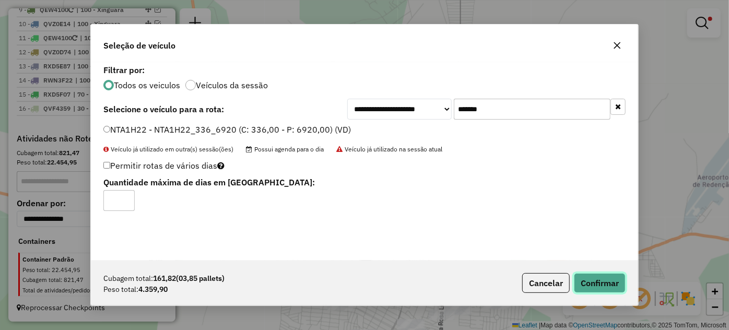
click at [603, 281] on button "Confirmar" at bounding box center [600, 283] width 52 height 20
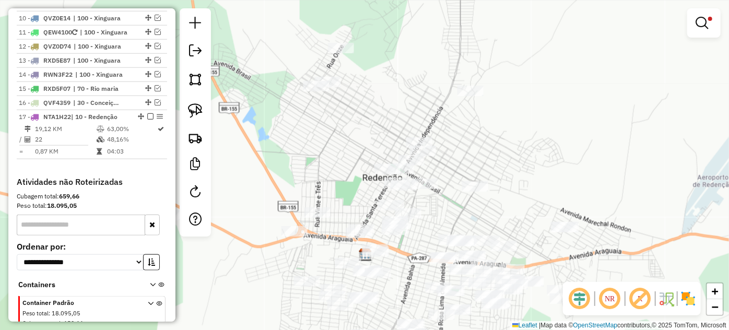
scroll to position [542, 0]
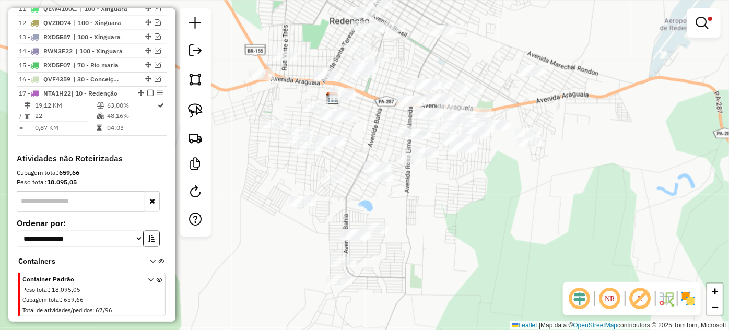
drag, startPoint x: 408, startPoint y: 274, endPoint x: 376, endPoint y: 133, distance: 144.0
click at [376, 133] on div "Limpar filtros Janela de atendimento Grade de atendimento Capacidade Transporta…" at bounding box center [364, 165] width 729 height 330
click at [200, 112] on img at bounding box center [195, 110] width 15 height 15
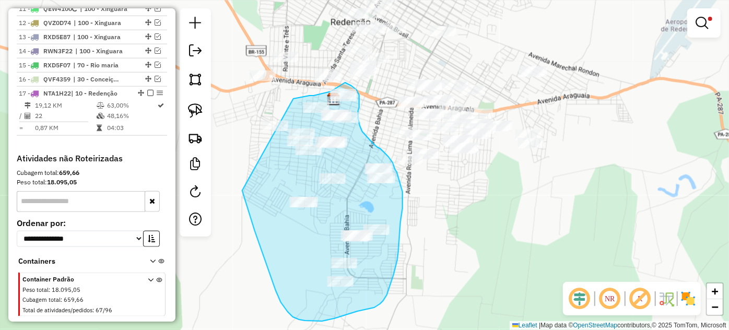
drag, startPoint x: 244, startPoint y: 196, endPoint x: 252, endPoint y: 113, distance: 83.4
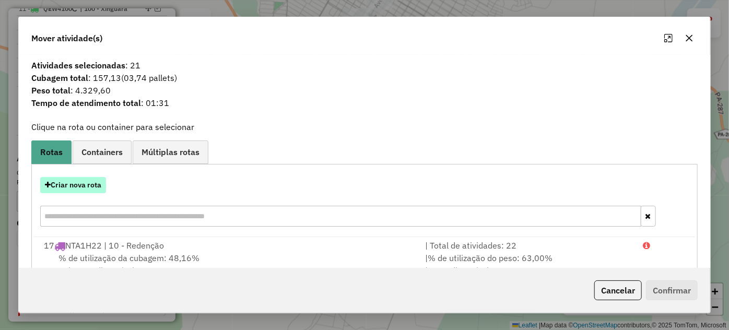
click at [80, 189] on button "Criar nova rota" at bounding box center [73, 185] width 66 height 16
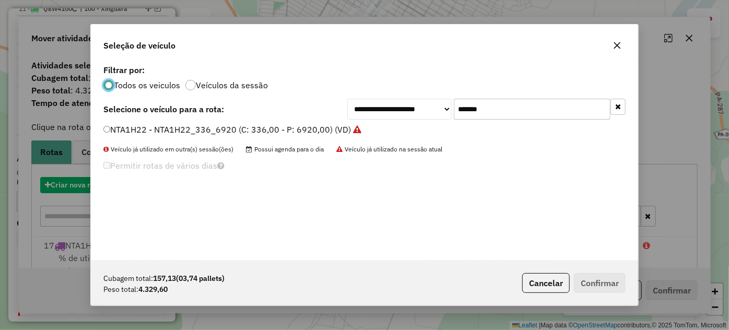
scroll to position [5, 3]
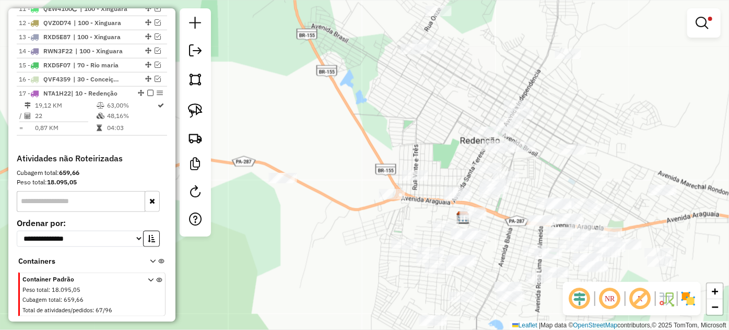
drag, startPoint x: 376, startPoint y: 108, endPoint x: 505, endPoint y: 227, distance: 175.5
click at [505, 227] on div "Limpar filtros Janela de atendimento Grade de atendimento Capacidade Transporta…" at bounding box center [364, 165] width 729 height 330
click at [198, 106] on img at bounding box center [195, 110] width 15 height 15
drag, startPoint x: 267, startPoint y: 203, endPoint x: 316, endPoint y: 181, distance: 54.2
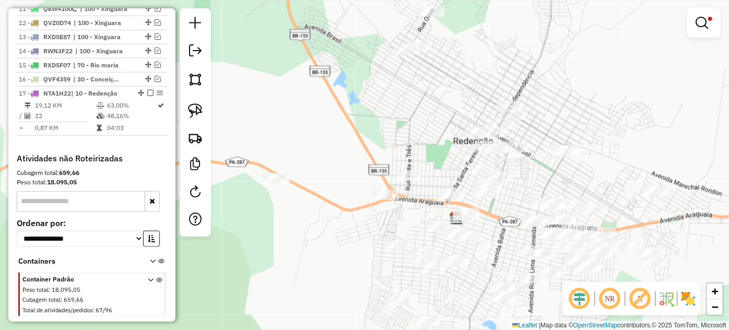
drag, startPoint x: 405, startPoint y: 123, endPoint x: 309, endPoint y: 126, distance: 96.6
click at [309, 126] on div "Limpar filtros Janela de atendimento Grade de atendimento Capacidade Transporta…" at bounding box center [364, 165] width 729 height 330
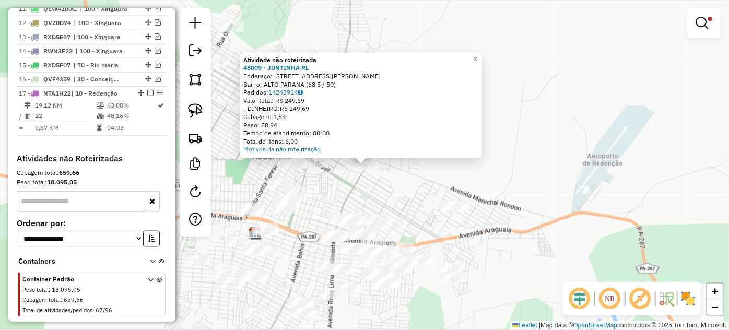
click at [340, 199] on div "Atividade não roteirizada 48009 - JUNTINHA RL Endereço: AV ALCEU VERONEZE 570 B…" at bounding box center [364, 165] width 729 height 330
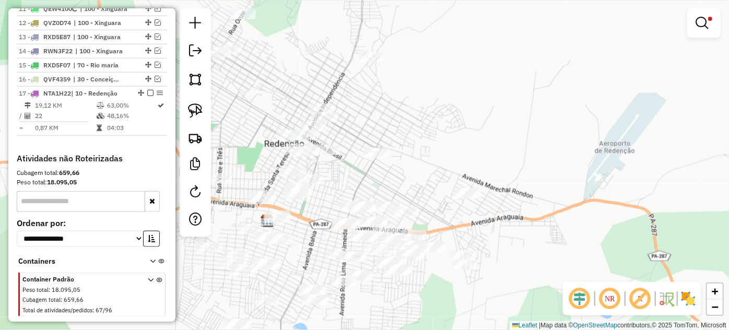
drag, startPoint x: 349, startPoint y: 195, endPoint x: 457, endPoint y: 144, distance: 119.1
click at [410, 166] on div "Limpar filtros Janela de atendimento Grade de atendimento Capacidade Transporta…" at bounding box center [364, 165] width 729 height 330
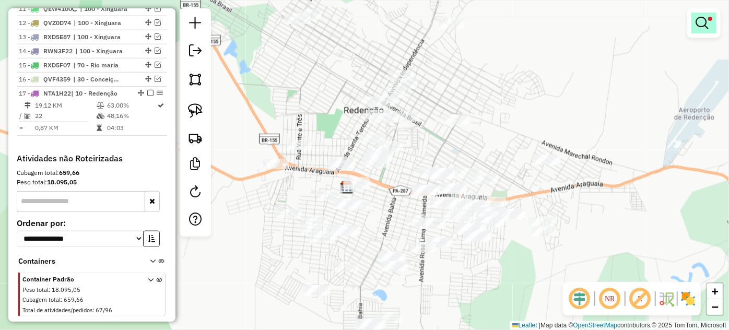
click at [698, 26] on em at bounding box center [701, 23] width 13 height 13
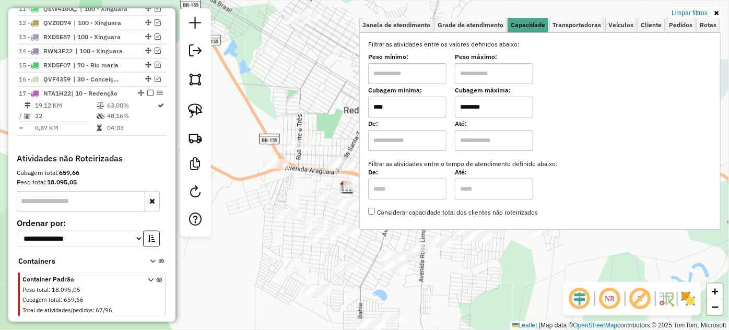
click at [434, 105] on input "****" at bounding box center [407, 107] width 78 height 21
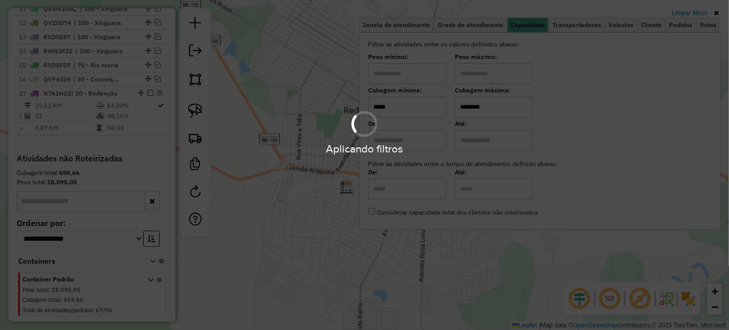
type input "*****"
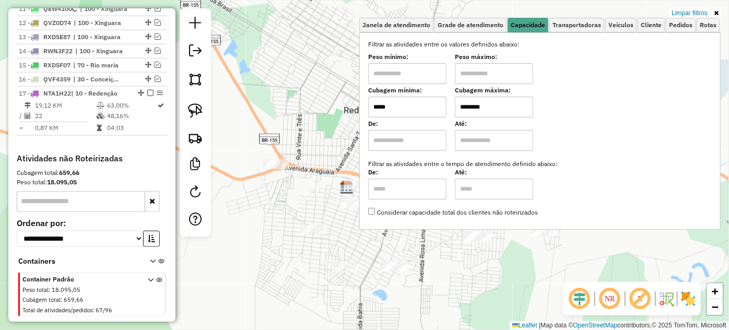
drag, startPoint x: 310, startPoint y: 179, endPoint x: 333, endPoint y: 181, distance: 23.6
click at [311, 179] on div "Limpar filtros Janela de atendimento Grade de atendimento Capacidade Transporta…" at bounding box center [364, 165] width 729 height 330
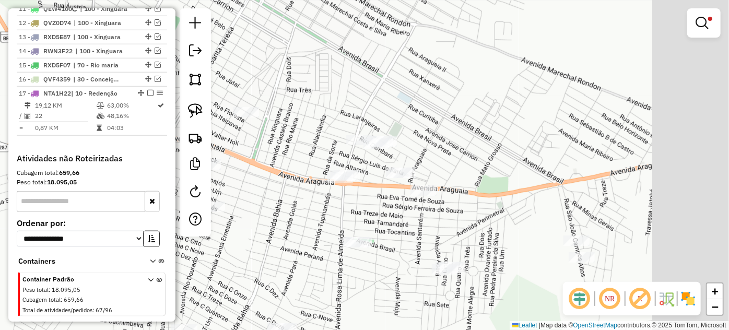
drag, startPoint x: 470, startPoint y: 107, endPoint x: 419, endPoint y: 126, distance: 54.2
click at [467, 105] on div "Limpar filtros Janela de atendimento Grade de atendimento Capacidade Transporta…" at bounding box center [364, 165] width 729 height 330
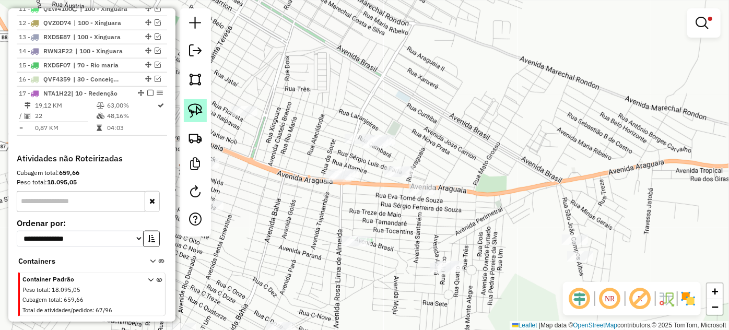
click at [191, 109] on img at bounding box center [195, 110] width 15 height 15
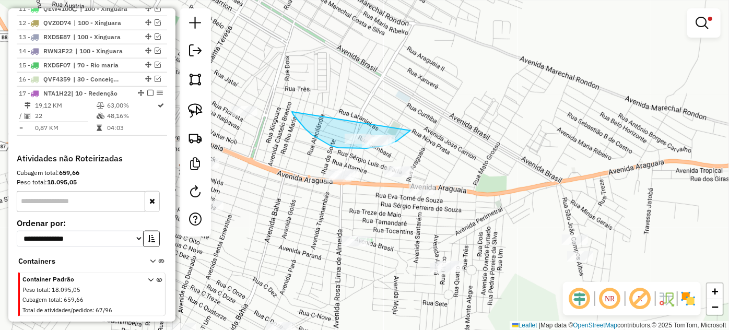
drag, startPoint x: 301, startPoint y: 123, endPoint x: 419, endPoint y: 119, distance: 118.1
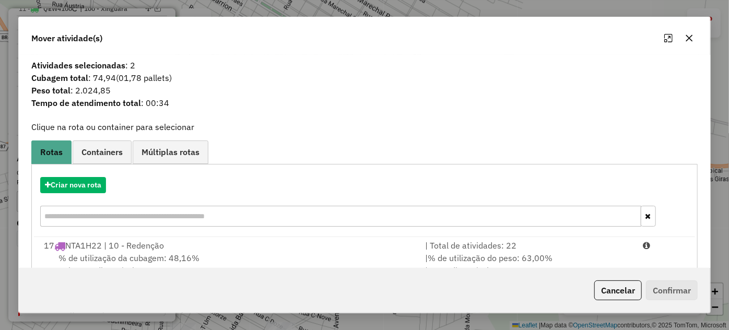
drag, startPoint x: 506, startPoint y: 235, endPoint x: 548, endPoint y: 260, distance: 48.7
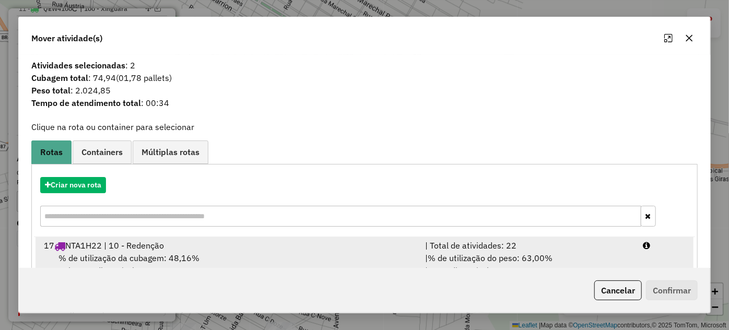
click at [506, 235] on div "Criar nova rota" at bounding box center [364, 203] width 661 height 68
click at [573, 253] on div "| % de utilização do peso: 63,00% | Peso disponível: 2.560,10" at bounding box center [528, 264] width 218 height 25
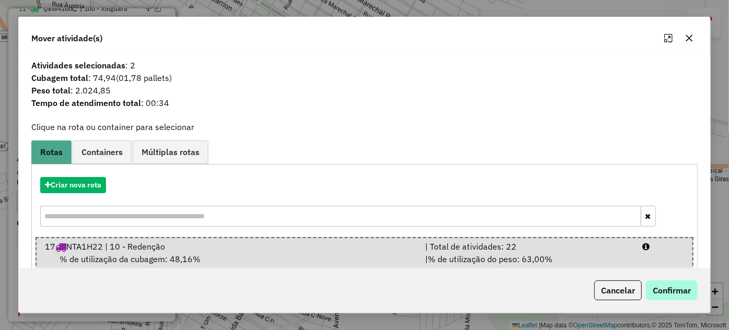
click at [697, 296] on div "Cancelar Confirmar" at bounding box center [364, 290] width 691 height 45
click at [689, 295] on button "Confirmar" at bounding box center [672, 290] width 52 height 20
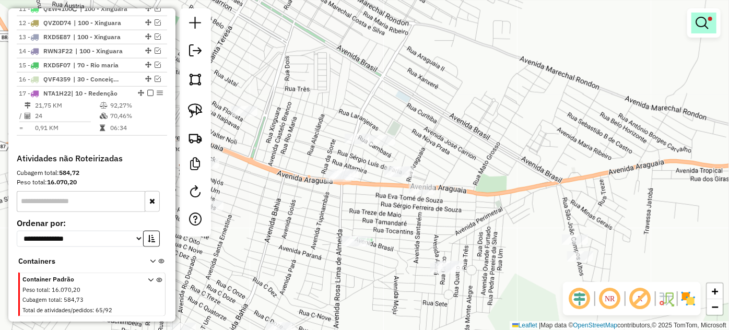
click at [702, 24] on em at bounding box center [701, 23] width 13 height 13
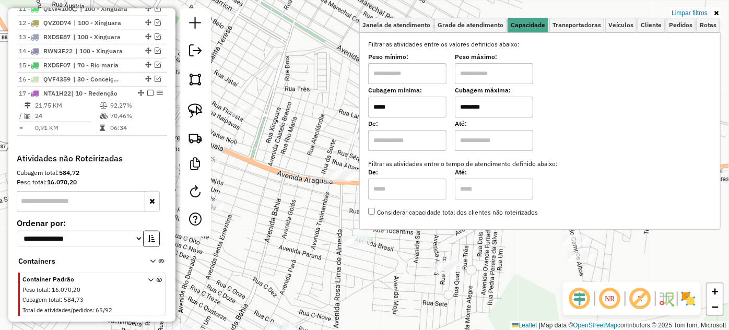
click at [422, 111] on input "*****" at bounding box center [407, 107] width 78 height 21
click at [423, 110] on input "*****" at bounding box center [407, 107] width 78 height 21
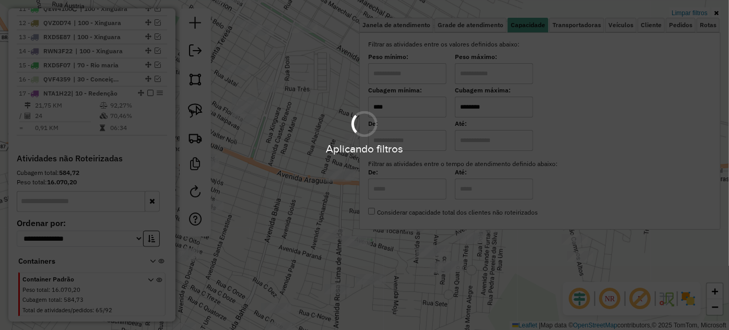
type input "****"
click at [294, 131] on div "Limpar filtros Janela de atendimento Grade de atendimento Capacidade Transporta…" at bounding box center [364, 165] width 729 height 330
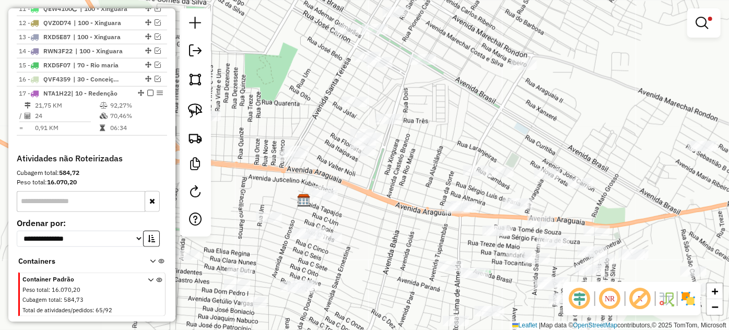
drag, startPoint x: 297, startPoint y: 146, endPoint x: 489, endPoint y: 169, distance: 194.1
click at [489, 171] on div "Limpar filtros Janela de atendimento Grade de atendimento Capacidade Transporta…" at bounding box center [364, 165] width 729 height 330
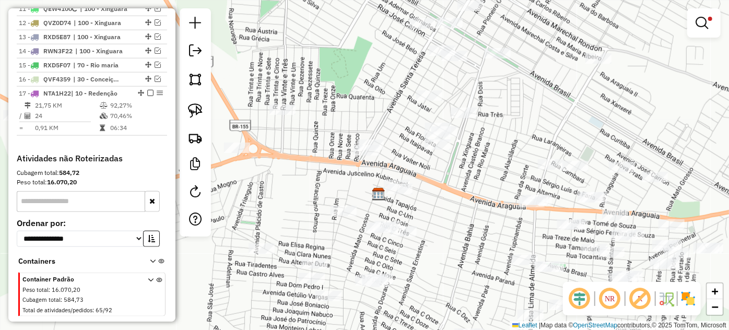
select select "*********"
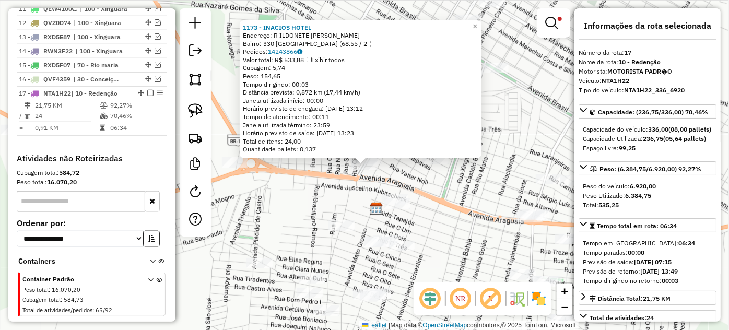
scroll to position [567, 0]
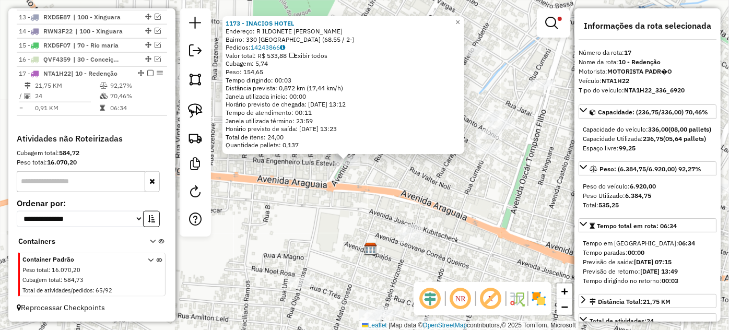
click at [380, 166] on div "1173 - INACIOS HOTEL Endereço: R ILDONETE GUIMARAES DA SILVA Bairro: 330 JARDIM…" at bounding box center [364, 165] width 729 height 330
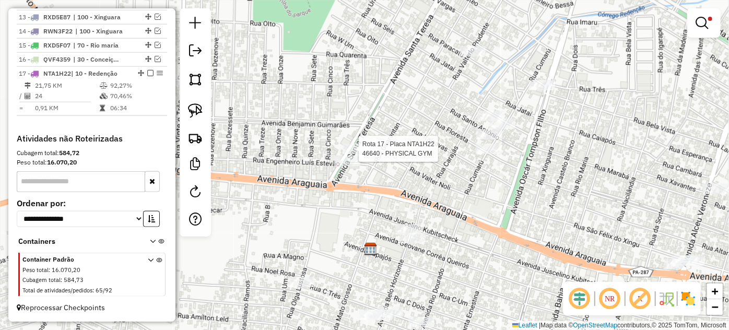
select select "*********"
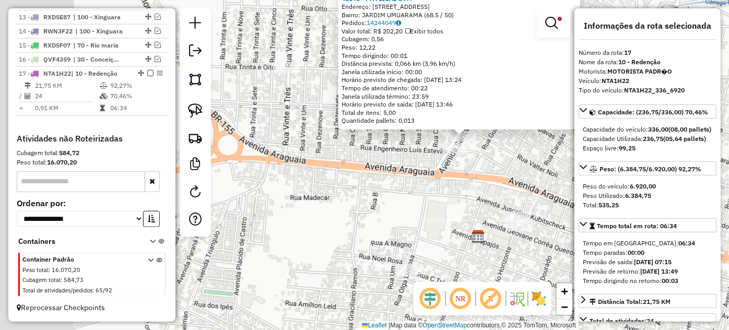
drag, startPoint x: 374, startPoint y: 231, endPoint x: 481, endPoint y: 198, distance: 111.8
click at [480, 199] on div "46640 - PHYSICAL GYM Endereço: AV SANTA TEREZA 121 Bairro: JARDIM UMUARAMA (68.…" at bounding box center [364, 165] width 729 height 330
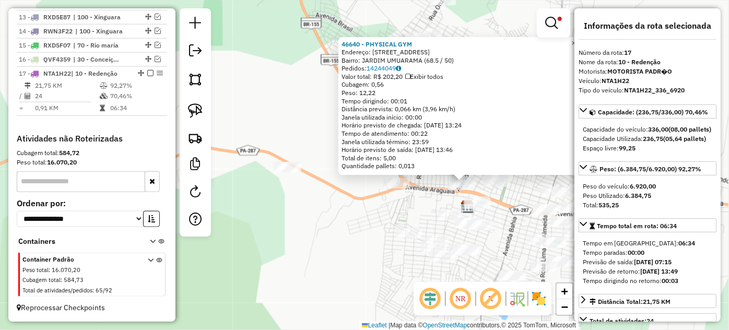
click at [406, 192] on div "46640 - PHYSICAL GYM Endereço: AV SANTA TEREZA 121 Bairro: JARDIM UMUARAMA (68.…" at bounding box center [364, 165] width 729 height 330
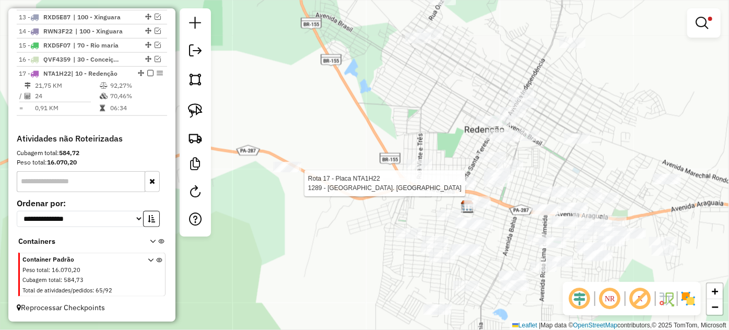
select select "*********"
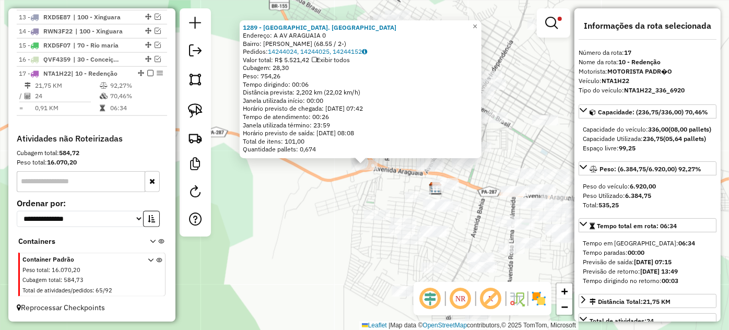
click at [384, 182] on div "1289 - CHURRAS. ARAGUAI Endereço: A AV ARAGUAIA 0 Bairro: ADEMAR GUIMARAES (68.…" at bounding box center [364, 165] width 729 height 330
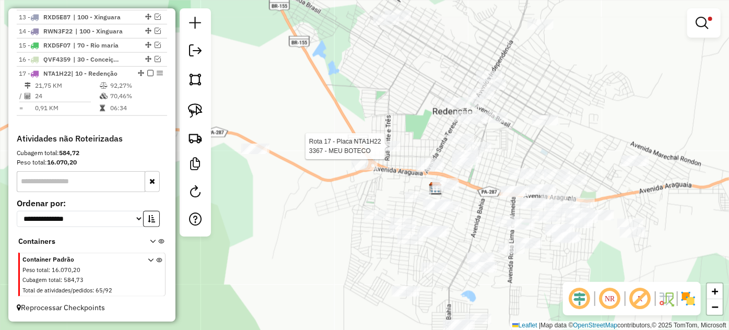
select select "*********"
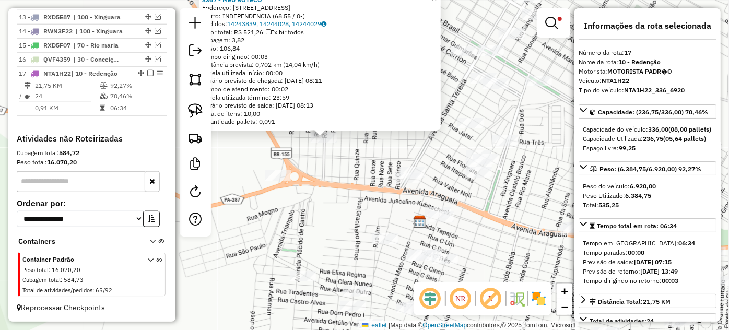
click at [475, 196] on div "3367 - MEU BOTECO Endereço: R RUA TRINTA E OITO 0676 Bairro: INDEPENDENCIA (68.…" at bounding box center [364, 165] width 729 height 330
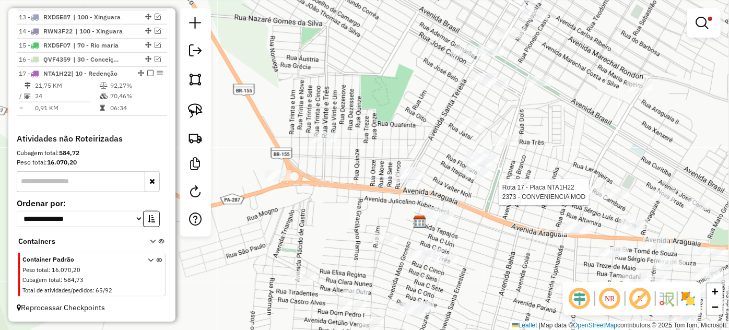
select select "*********"
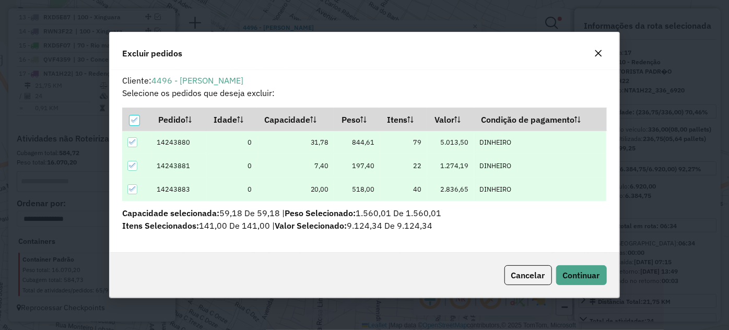
scroll to position [0, 0]
click at [558, 271] on button "Continuar" at bounding box center [581, 275] width 51 height 20
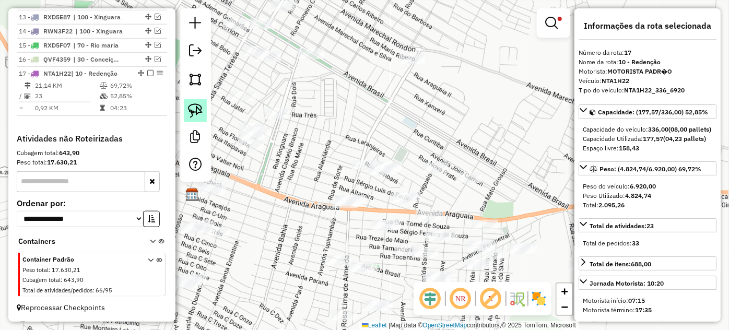
click at [200, 110] on img at bounding box center [195, 110] width 15 height 15
drag, startPoint x: 376, startPoint y: 147, endPoint x: 362, endPoint y: 180, distance: 35.3
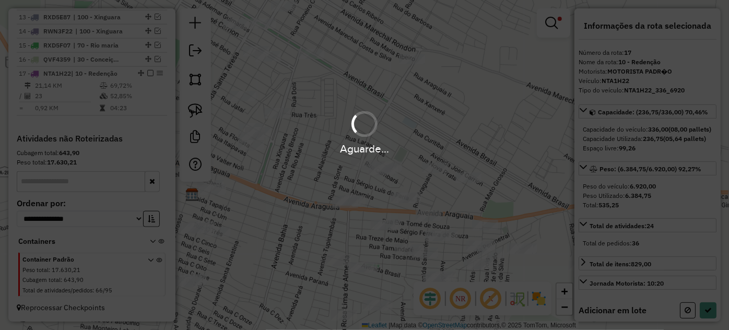
select select "*********"
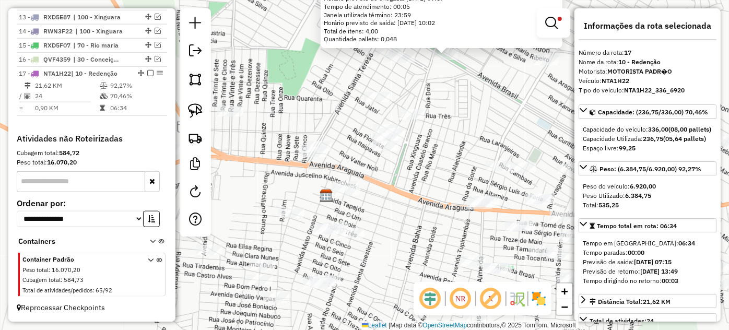
drag, startPoint x: 392, startPoint y: 248, endPoint x: 473, endPoint y: 137, distance: 137.8
click at [477, 134] on div "3799 - VILMAR LANCHES Endereço: AV AV BRASIL 2384 Bairro: NUCLEO URBANO (68.55 …" at bounding box center [364, 165] width 729 height 330
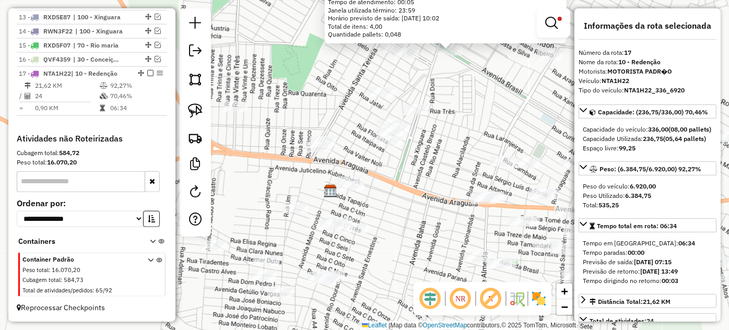
click at [422, 167] on div "3799 - VILMAR LANCHES Endereço: AV AV BRASIL 2384 Bairro: NUCLEO URBANO (68.55 …" at bounding box center [364, 165] width 729 height 330
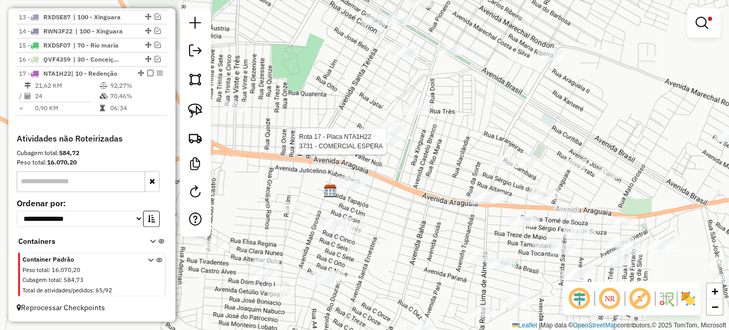
select select "*********"
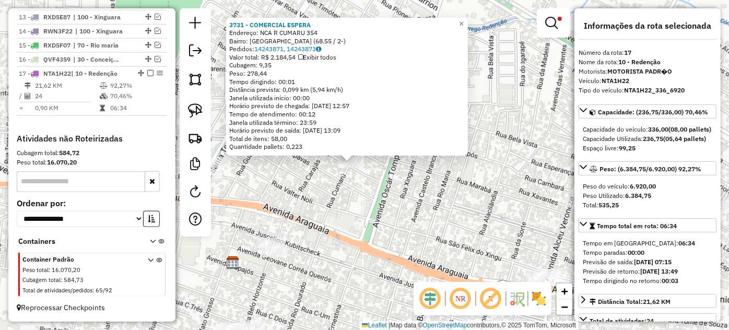
click at [378, 176] on div "3731 - COMERCIAL ESPERA Endereço: NCA R CUMARU 354 Bairro: VILA PAULISTA (68.55…" at bounding box center [364, 165] width 729 height 330
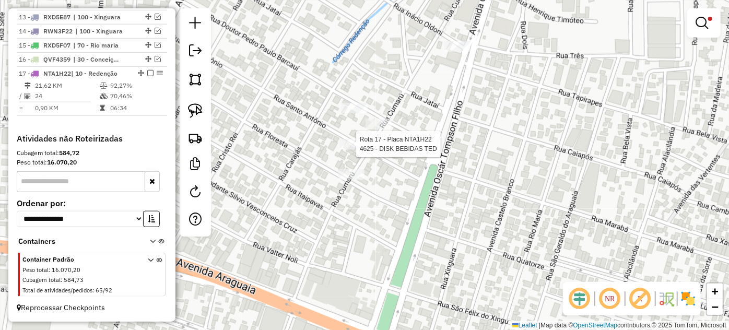
select select "*********"
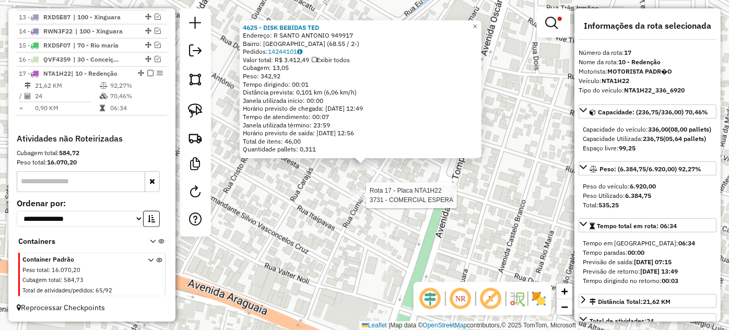
click at [361, 200] on div at bounding box center [363, 195] width 26 height 10
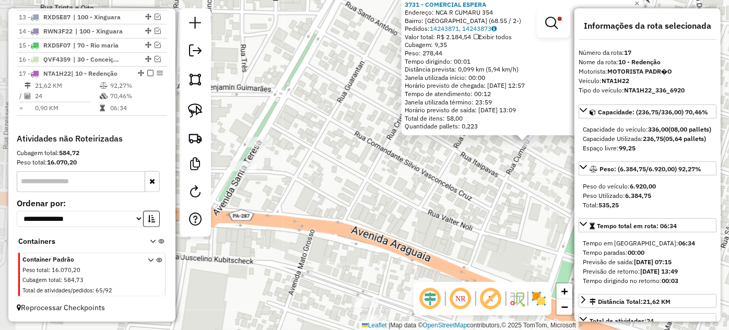
drag, startPoint x: 305, startPoint y: 234, endPoint x: 467, endPoint y: 211, distance: 163.5
click at [467, 211] on div "3731 - COMERCIAL ESPERA Endereço: NCA R CUMARU 354 Bairro: VILA PAULISTA (68.55…" at bounding box center [364, 165] width 729 height 330
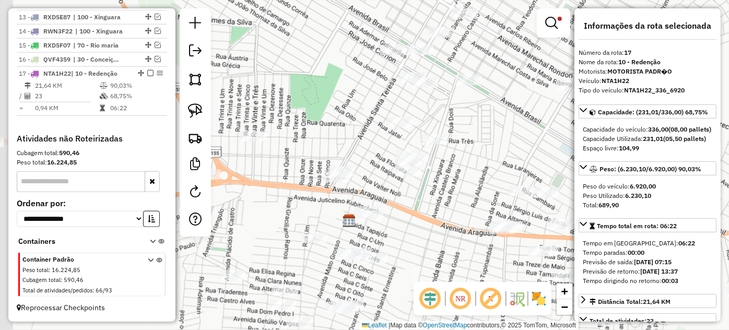
drag, startPoint x: 280, startPoint y: 177, endPoint x: 306, endPoint y: 181, distance: 26.4
click at [306, 181] on div "Limpar filtros Janela de atendimento Grade de atendimento Capacidade Transporta…" at bounding box center [364, 165] width 729 height 330
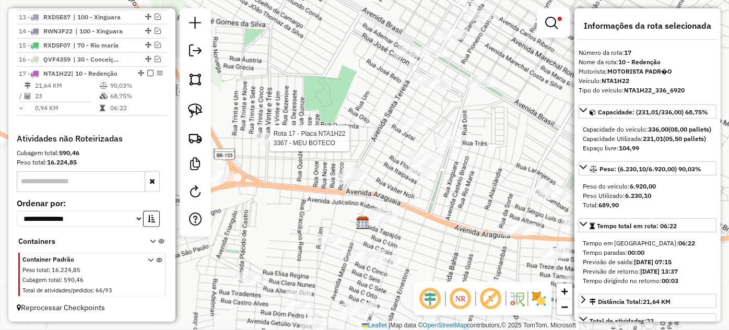
click at [266, 144] on div at bounding box center [267, 138] width 26 height 10
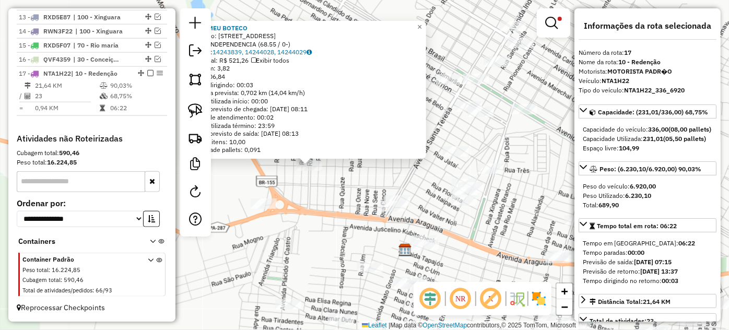
drag, startPoint x: 384, startPoint y: 204, endPoint x: 333, endPoint y: 204, distance: 51.2
click at [325, 205] on div "3367 - MEU BOTECO Endereço: R RUA TRINTA E OITO 0676 Bairro: INDEPENDENCIA (68.…" at bounding box center [364, 165] width 729 height 330
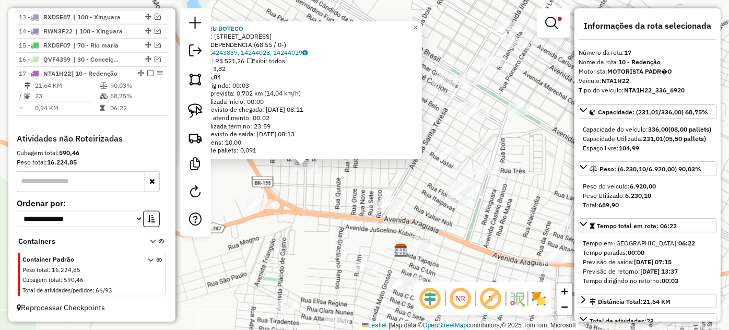
drag, startPoint x: 361, startPoint y: 202, endPoint x: 368, endPoint y: 196, distance: 9.2
click at [360, 202] on div "3367 - MEU BOTECO Endereço: R RUA TRINTA E OITO 0676 Bairro: INDEPENDENCIA (68.…" at bounding box center [364, 165] width 729 height 330
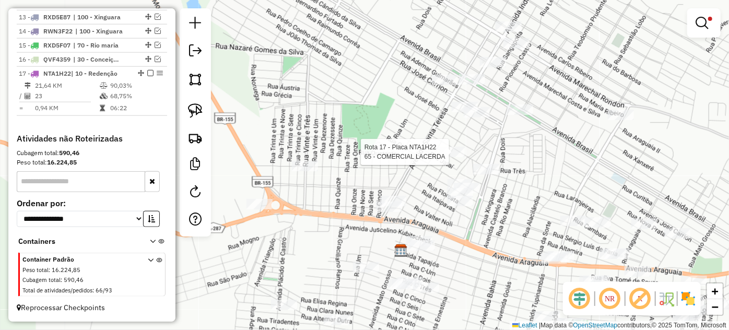
select select "*********"
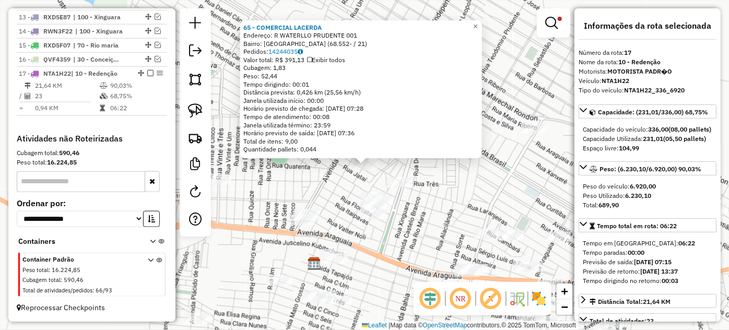
click at [322, 206] on div "65 - COMERCIAL LACERDA Endereço: R WATERLLO PRUDENTE 001 Bairro: JARDIM UMUARAM…" at bounding box center [364, 165] width 729 height 330
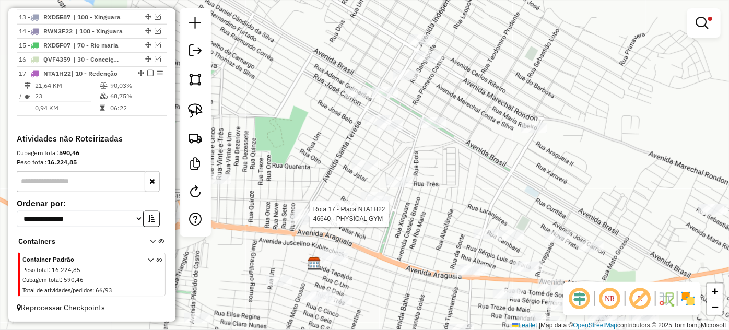
select select "*********"
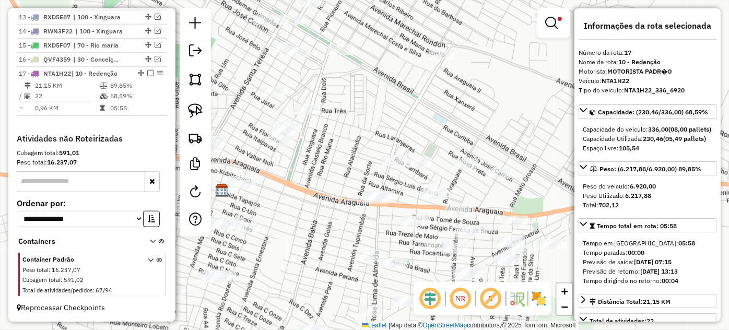
drag, startPoint x: 483, startPoint y: 184, endPoint x: 333, endPoint y: 160, distance: 152.3
click at [333, 160] on div "Limpar filtros Janela de atendimento Grade de atendimento Capacidade Transporta…" at bounding box center [364, 165] width 729 height 330
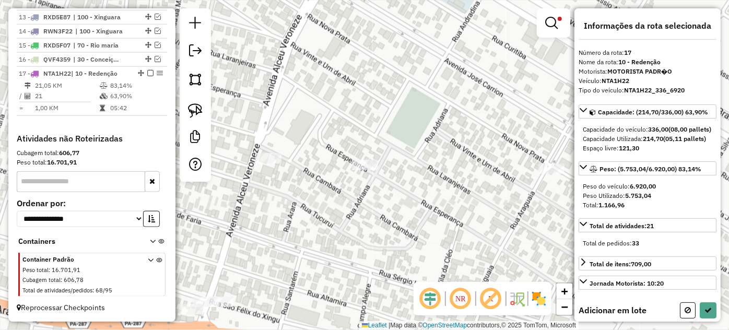
select select "*********"
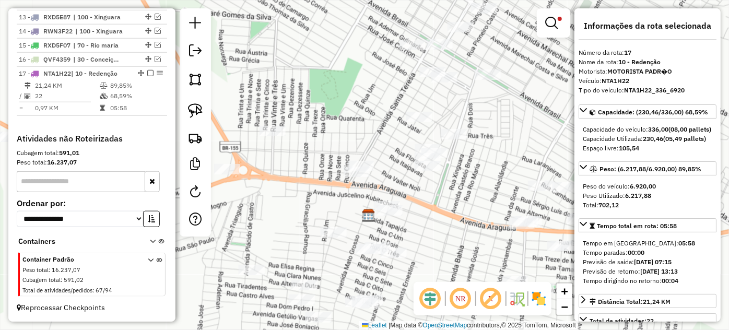
drag, startPoint x: 287, startPoint y: 184, endPoint x: 498, endPoint y: 200, distance: 212.0
click at [499, 200] on div "Limpar filtros Janela de atendimento Grade de atendimento Capacidade Transporta…" at bounding box center [364, 165] width 729 height 330
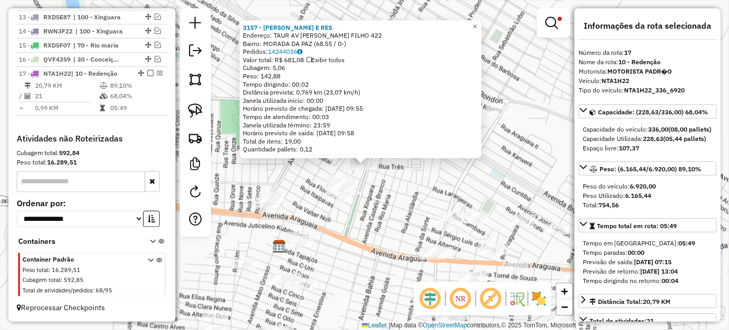
click at [386, 202] on div "3157 - LANCHONETE E RES Endereço: TAUR AV THOMPSON FILHO 422 Bairro: MORADA DA …" at bounding box center [364, 165] width 729 height 330
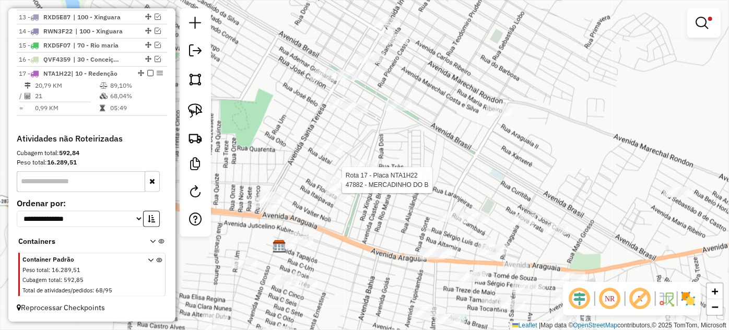
select select "*********"
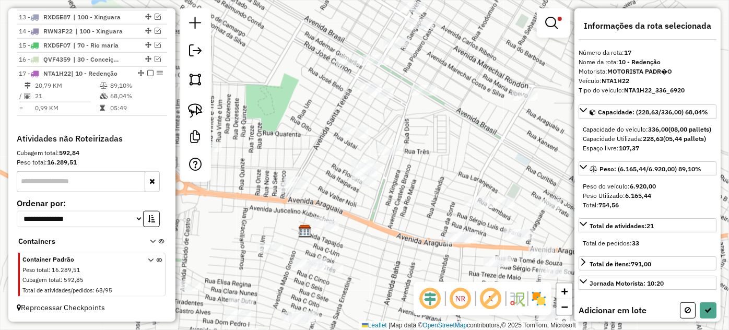
select select "*********"
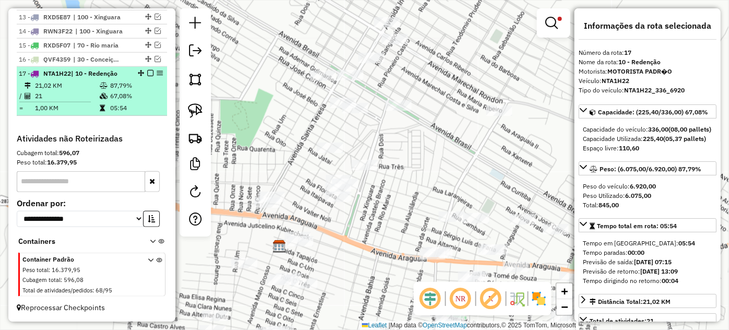
click at [147, 75] on em at bounding box center [150, 73] width 6 height 6
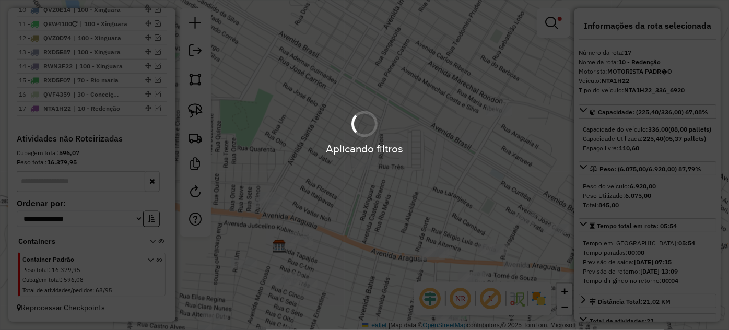
scroll to position [532, 0]
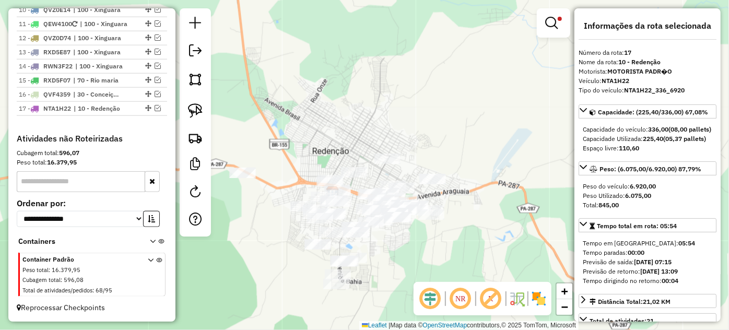
drag, startPoint x: 431, startPoint y: 180, endPoint x: 422, endPoint y: 160, distance: 22.2
click at [422, 160] on div "Limpar filtros Janela de atendimento Grade de atendimento Capacidade Transporta…" at bounding box center [364, 165] width 729 height 330
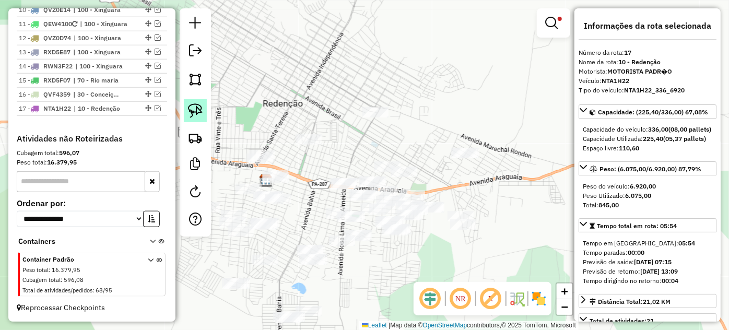
click at [197, 106] on img at bounding box center [195, 110] width 15 height 15
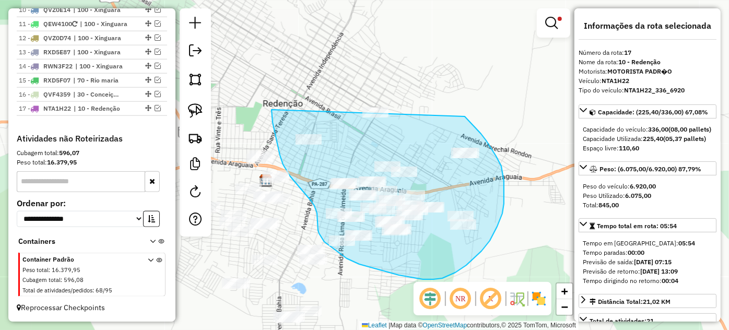
drag, startPoint x: 272, startPoint y: 122, endPoint x: 447, endPoint y: 99, distance: 175.9
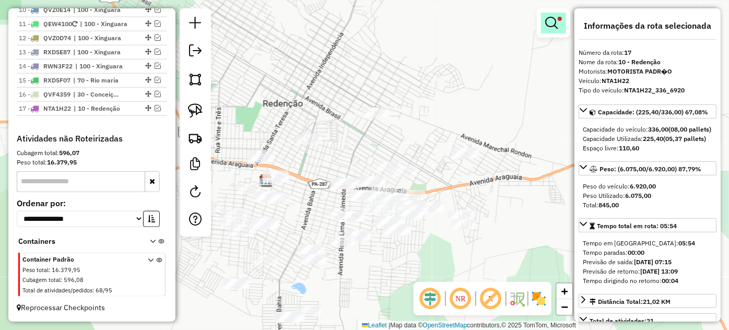
click at [552, 27] on em at bounding box center [551, 23] width 13 height 13
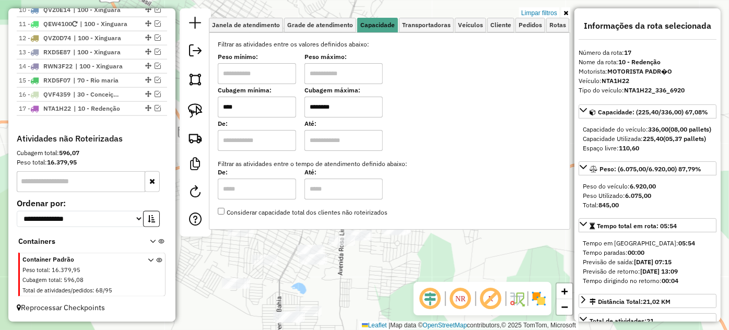
click at [260, 117] on div "Filtrar as atividades entre os valores definidos abaixo: Peso mínimo: Peso máxi…" at bounding box center [389, 128] width 343 height 177
click at [259, 107] on input "****" at bounding box center [257, 107] width 78 height 21
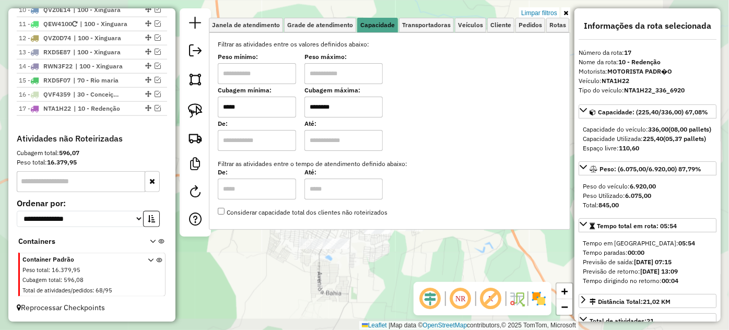
click at [374, 250] on div "Limpar filtros Janela de atendimento Grade de atendimento Capacidade Transporta…" at bounding box center [364, 165] width 729 height 330
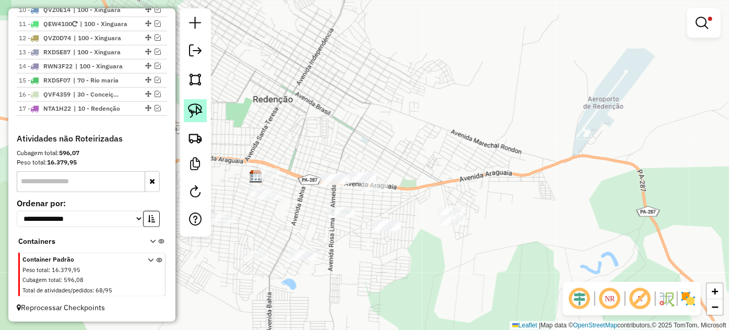
click at [202, 112] on img at bounding box center [195, 110] width 15 height 15
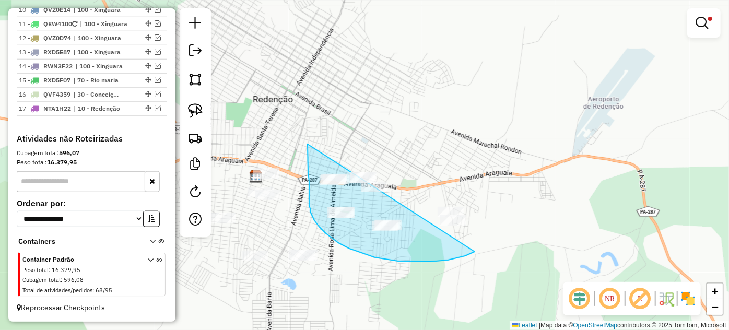
drag, startPoint x: 309, startPoint y: 182, endPoint x: 512, endPoint y: 171, distance: 203.4
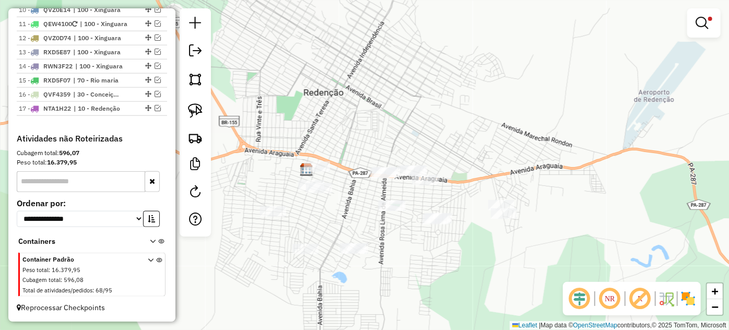
drag, startPoint x: 311, startPoint y: 205, endPoint x: 385, endPoint y: 193, distance: 74.7
click at [389, 193] on div "Limpar filtros Janela de atendimento Grade de atendimento Capacidade Transporta…" at bounding box center [364, 165] width 729 height 330
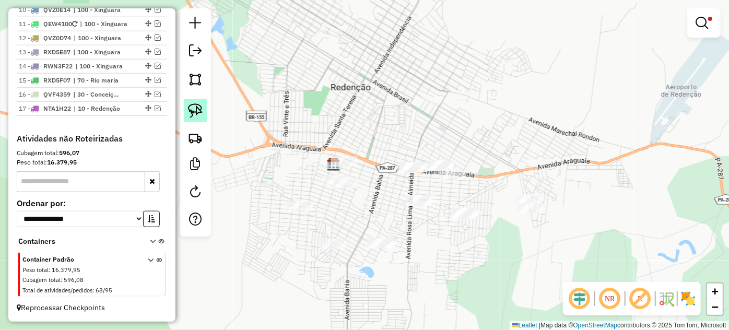
click at [198, 113] on img at bounding box center [195, 110] width 15 height 15
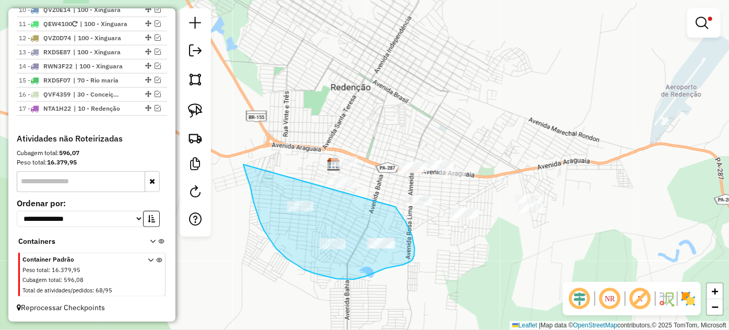
drag, startPoint x: 264, startPoint y: 231, endPoint x: 345, endPoint y: 132, distance: 128.0
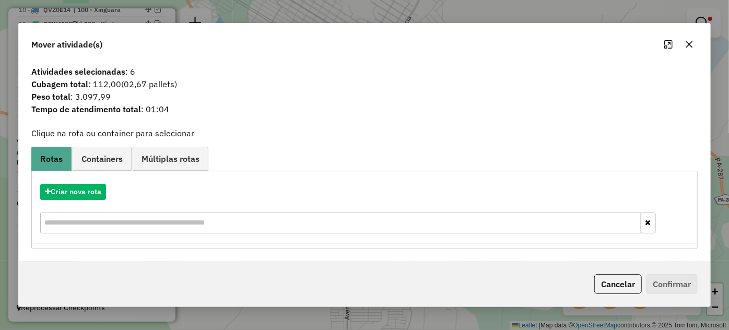
click at [690, 49] on icon "button" at bounding box center [689, 44] width 8 height 8
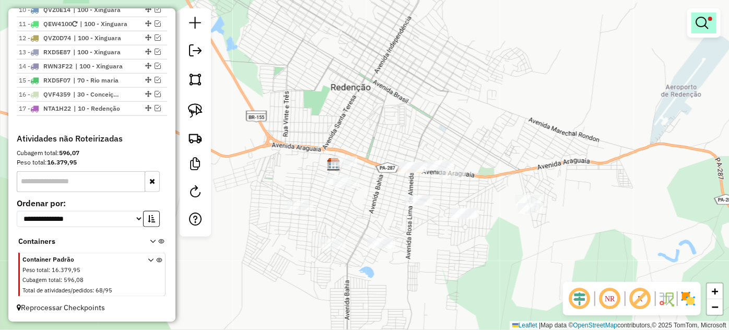
click at [699, 30] on link at bounding box center [703, 23] width 25 height 21
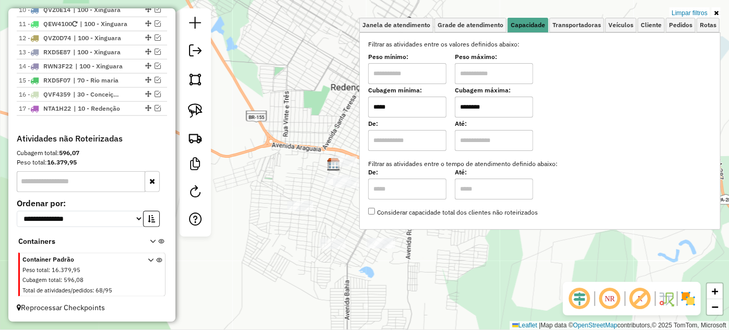
click at [426, 110] on input "*****" at bounding box center [407, 107] width 78 height 21
type input "****"
drag, startPoint x: 280, startPoint y: 225, endPoint x: 277, endPoint y: 230, distance: 5.8
click at [280, 225] on div "Limpar filtros Janela de atendimento Grade de atendimento Capacidade Transporta…" at bounding box center [364, 165] width 729 height 330
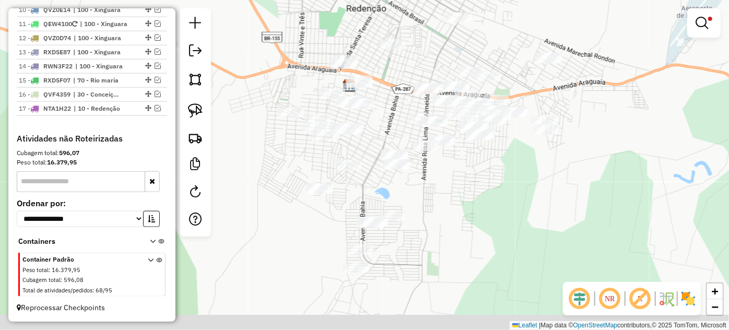
drag, startPoint x: 248, startPoint y: 176, endPoint x: 249, endPoint y: 156, distance: 20.4
click at [249, 156] on div "Limpar filtros Janela de atendimento Grade de atendimento Capacidade Transporta…" at bounding box center [364, 165] width 729 height 330
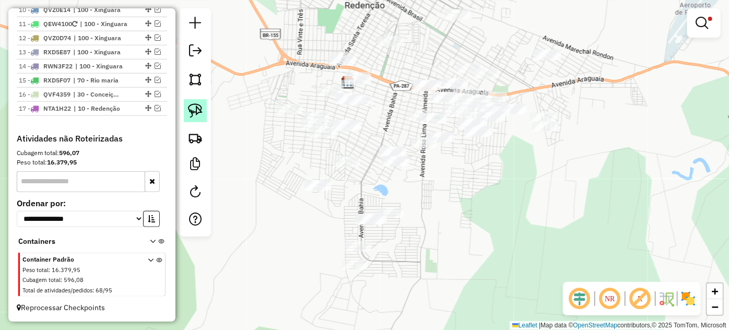
click at [201, 114] on img at bounding box center [195, 110] width 15 height 15
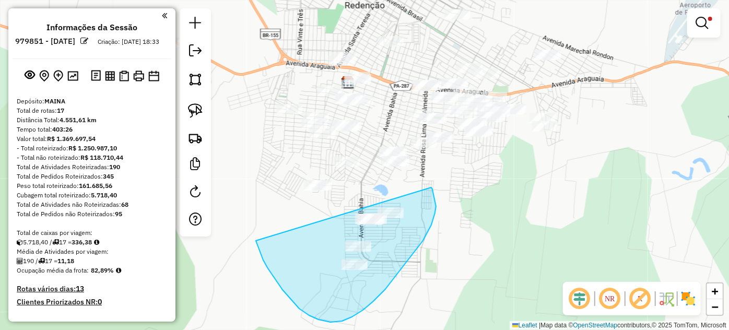
scroll to position [532, 0]
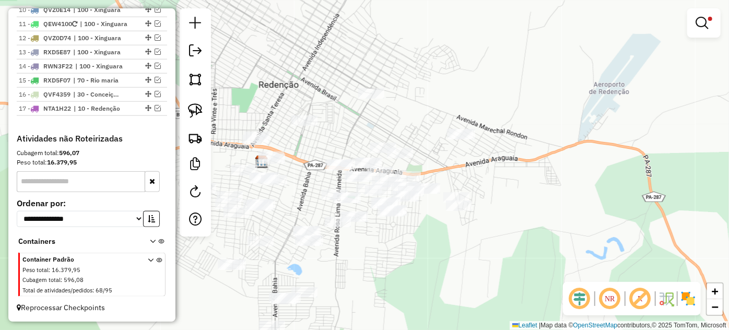
drag, startPoint x: 384, startPoint y: 110, endPoint x: 301, endPoint y: 200, distance: 123.0
click at [301, 200] on div "Limpar filtros Janela de atendimento Grade de atendimento Capacidade Transporta…" at bounding box center [364, 165] width 729 height 330
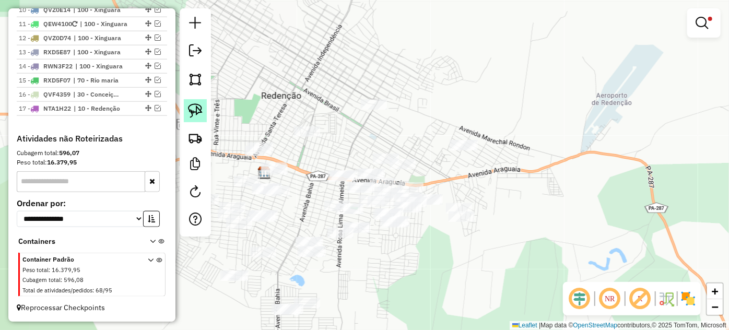
click at [200, 114] on img at bounding box center [195, 110] width 15 height 15
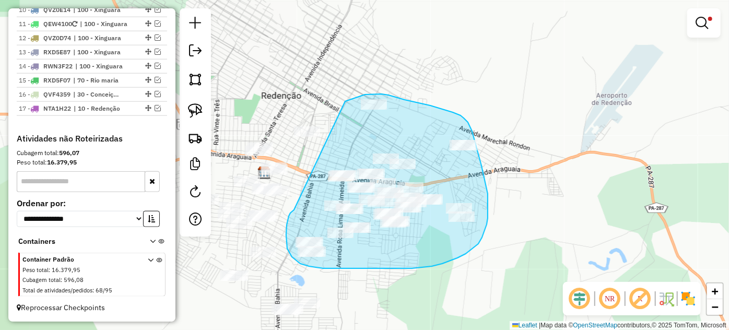
drag, startPoint x: 293, startPoint y: 210, endPoint x: 345, endPoint y: 101, distance: 120.3
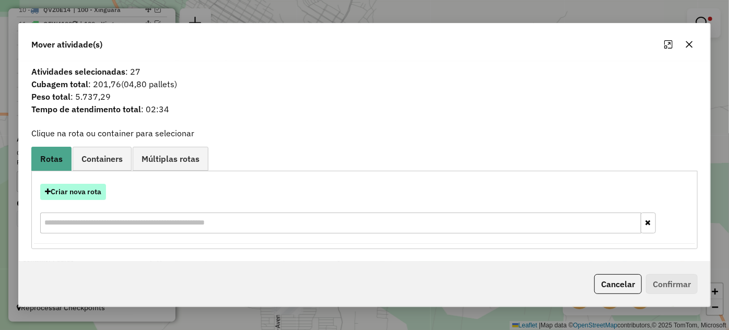
click at [85, 193] on button "Criar nova rota" at bounding box center [73, 192] width 66 height 16
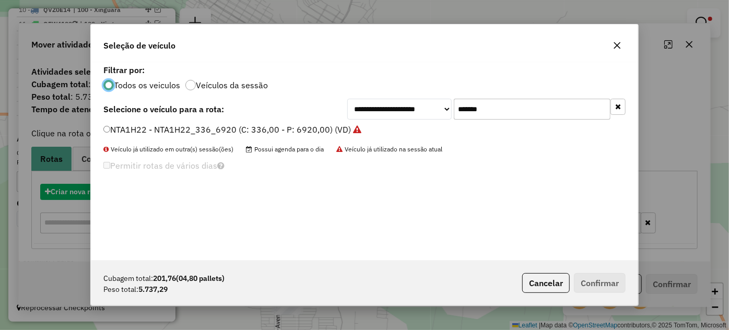
scroll to position [5, 3]
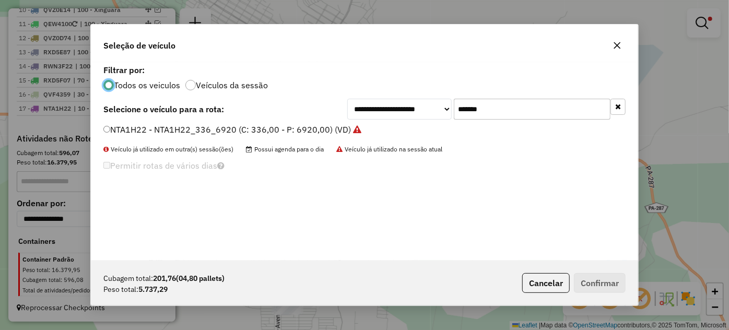
drag, startPoint x: 532, startPoint y: 95, endPoint x: 525, endPoint y: 108, distance: 15.0
click at [531, 97] on div "**********" at bounding box center [364, 161] width 547 height 198
click at [521, 114] on input "*******" at bounding box center [532, 109] width 157 height 21
click at [522, 114] on input "*******" at bounding box center [532, 109] width 157 height 21
paste input "text"
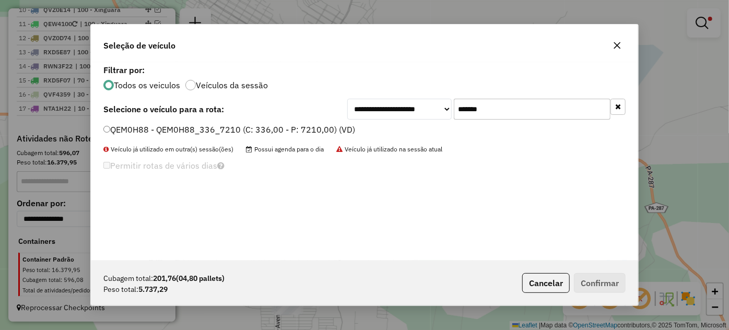
type input "*******"
click at [334, 132] on label "QEM0H88 - QEM0H88_336_7210 (C: 336,00 - P: 7210,00) (VD)" at bounding box center [229, 129] width 252 height 13
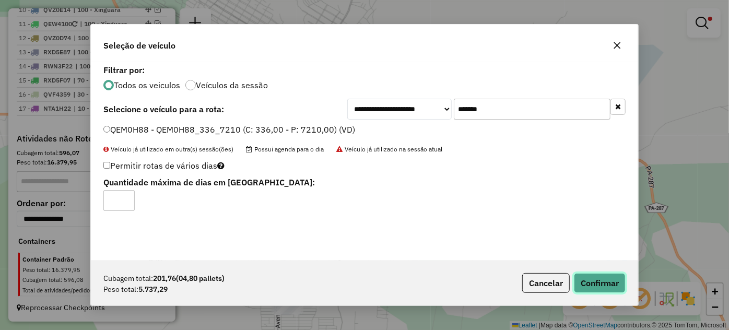
click at [590, 289] on button "Confirmar" at bounding box center [600, 283] width 52 height 20
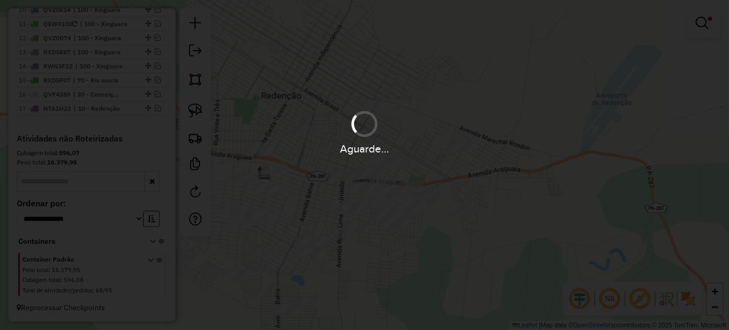
scroll to position [567, 0]
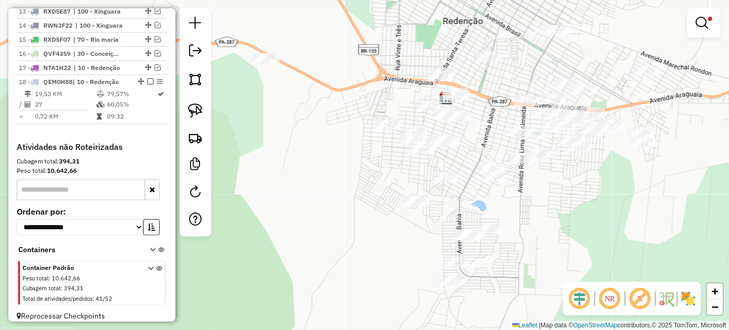
drag, startPoint x: 295, startPoint y: 218, endPoint x: 477, endPoint y: 143, distance: 196.4
click at [477, 143] on div "Limpar filtros Janela de atendimento Grade de atendimento Capacidade Transporta…" at bounding box center [364, 165] width 729 height 330
click at [200, 110] on img at bounding box center [195, 110] width 15 height 15
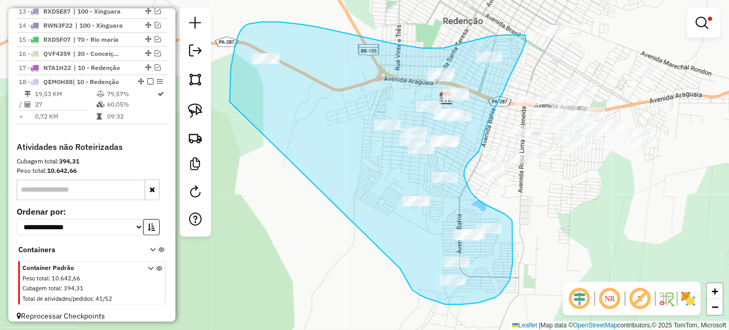
drag, startPoint x: 230, startPoint y: 75, endPoint x: 395, endPoint y: 257, distance: 245.4
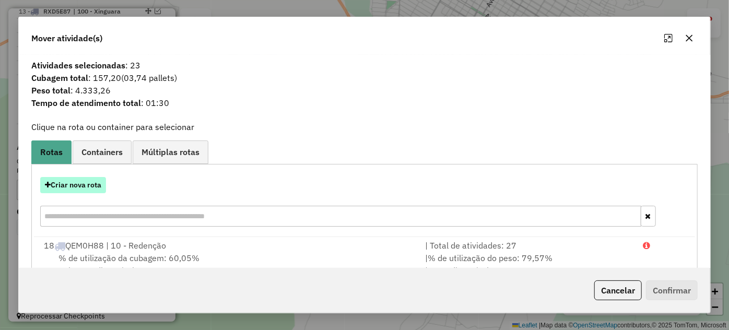
click at [77, 187] on button "Criar nova rota" at bounding box center [73, 185] width 66 height 16
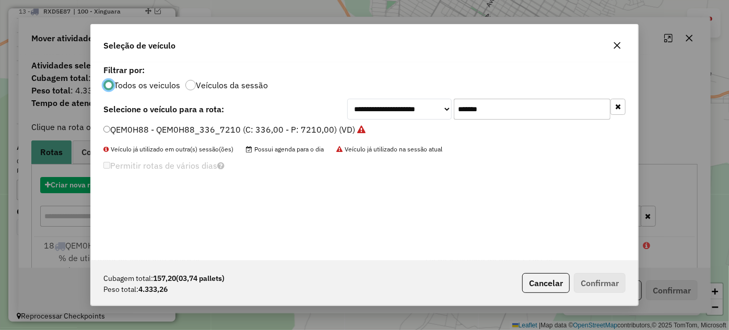
scroll to position [5, 3]
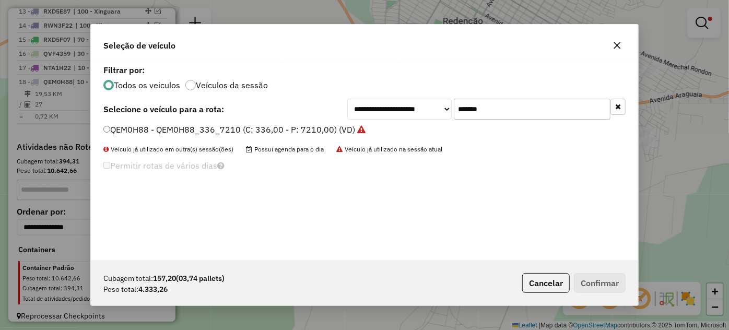
click at [552, 110] on input "*******" at bounding box center [532, 109] width 157 height 21
click at [552, 111] on input "*******" at bounding box center [532, 109] width 157 height 21
type input "***"
click at [184, 131] on label "QEL4593 - QEL4593_210_4560 (C: 252,00 - P: 4560,00) (VD)" at bounding box center [225, 129] width 245 height 13
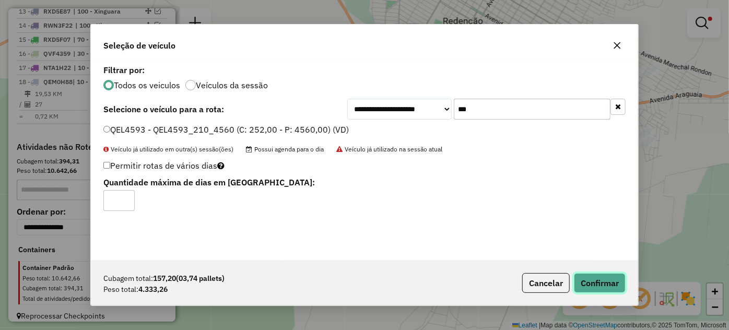
drag, startPoint x: 612, startPoint y: 290, endPoint x: 604, endPoint y: 287, distance: 8.3
click at [611, 290] on button "Confirmar" at bounding box center [600, 283] width 52 height 20
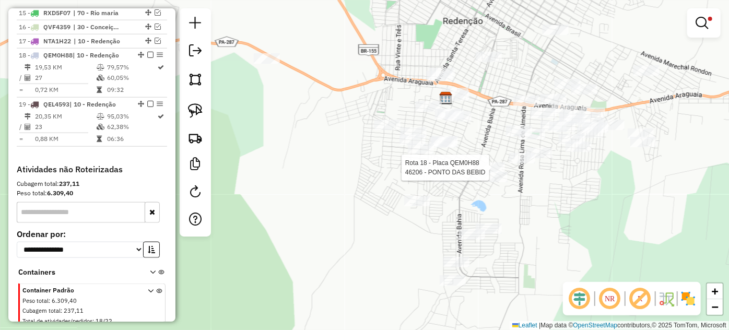
select select "*********"
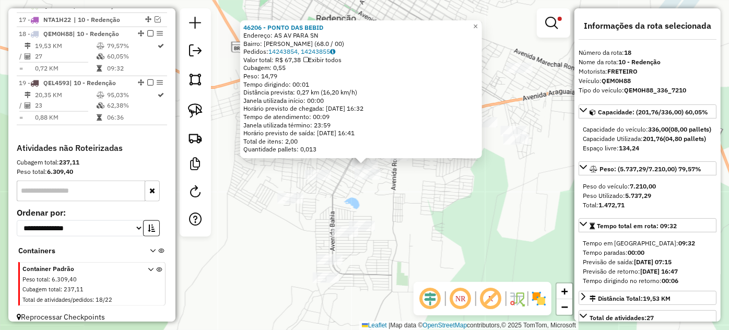
scroll to position [631, 0]
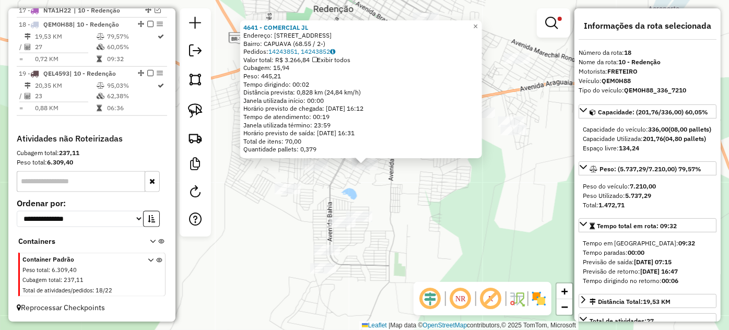
click at [365, 179] on div "4641 - COMERCIAL JL Endereço: C DOZE 9 Bairro: CAPUAVA (68.55 / 2-) Pedidos: 14…" at bounding box center [364, 165] width 729 height 330
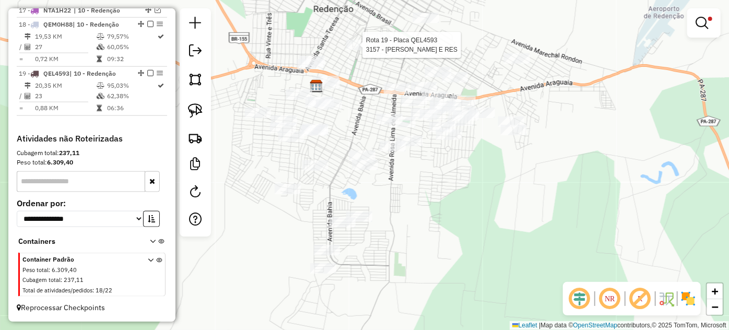
select select "*********"
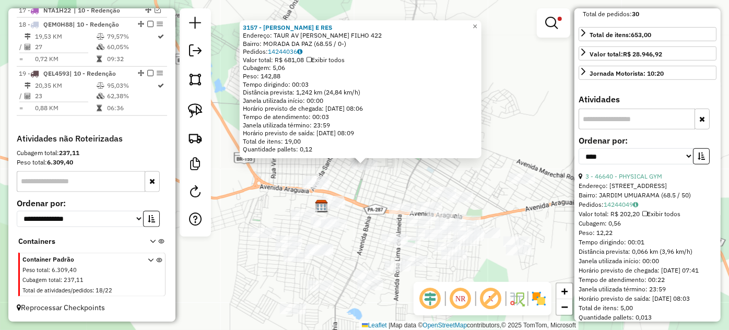
scroll to position [380, 0]
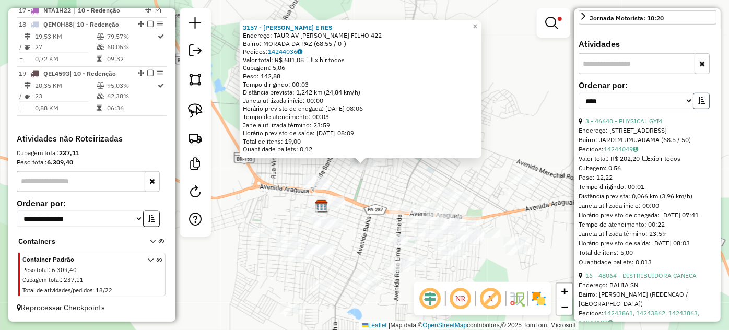
click at [697, 104] on icon "button" at bounding box center [700, 100] width 7 height 7
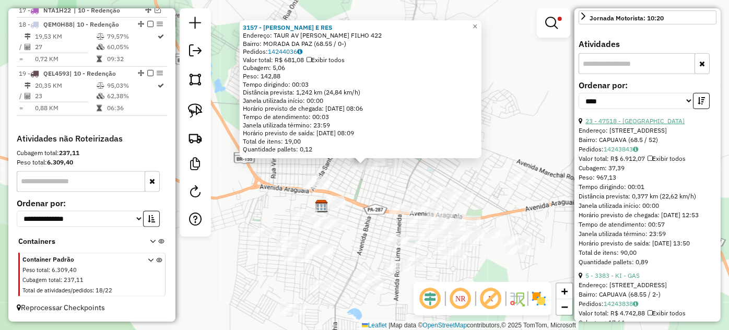
click at [644, 125] on link "23 - 47518 - [GEOGRAPHIC_DATA]" at bounding box center [634, 121] width 99 height 8
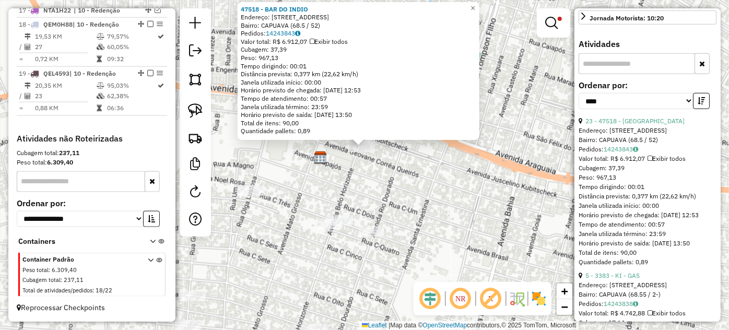
click at [331, 147] on div "47518 - BAR DO INDIO Endereço: R [GEOGRAPHIC_DATA] 237 Bairro: CAPUAVA (68.5 / …" at bounding box center [364, 165] width 729 height 330
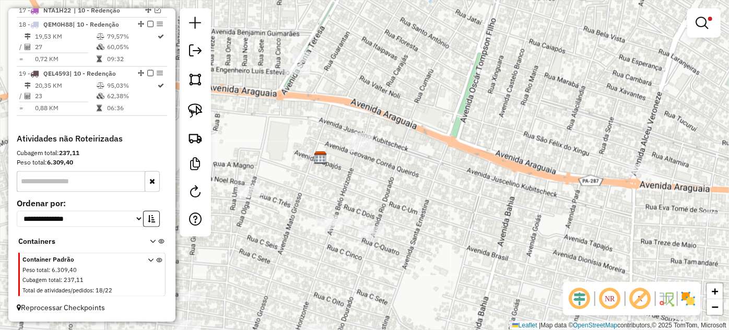
select select "*********"
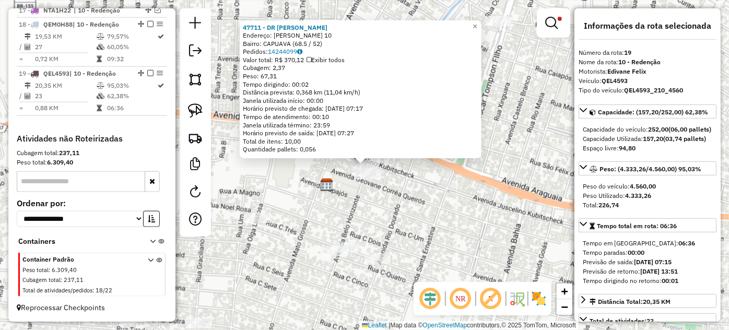
click at [392, 194] on div "Rota 19 - Placa QEL4593 47711 - DR RESTAURANTE Rota 19 - Placa QEL4593 47518 - …" at bounding box center [364, 165] width 729 height 330
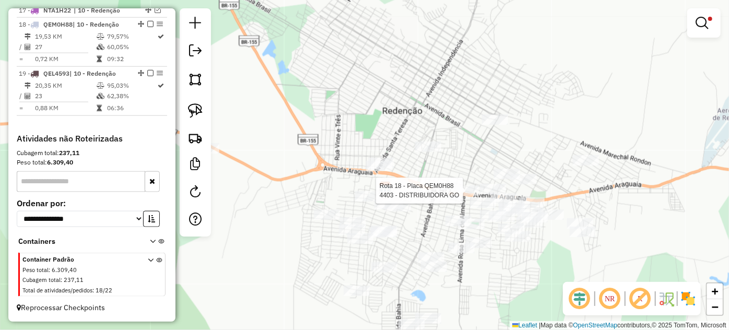
select select "*********"
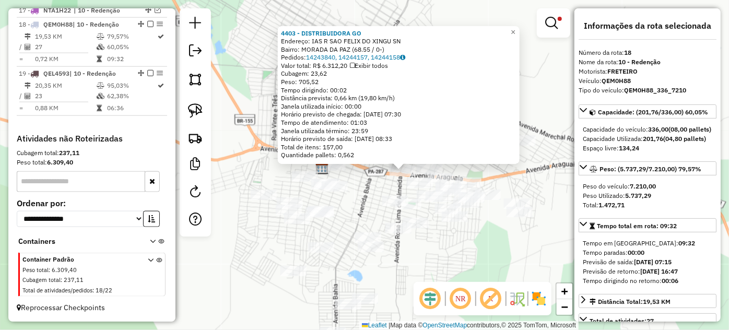
drag, startPoint x: 357, startPoint y: 194, endPoint x: 396, endPoint y: 200, distance: 40.2
click at [396, 200] on div "4403 - DISTRIBUIDORA GO Endereço: IAS R SAO FELIX DO XINGU SN Bairro: [GEOGRAPH…" at bounding box center [364, 165] width 729 height 330
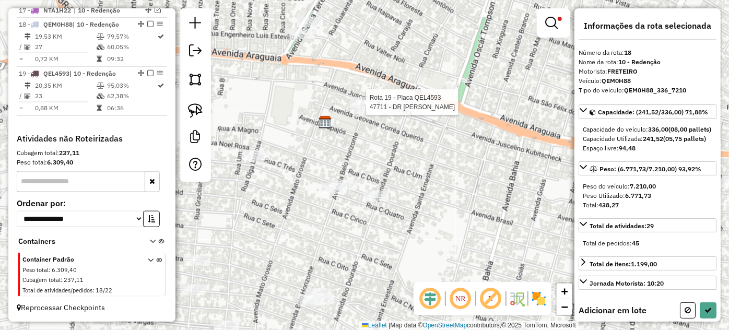
select select "*********"
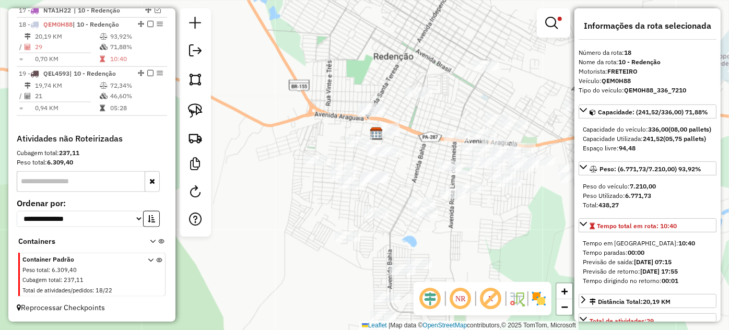
drag, startPoint x: 445, startPoint y: 256, endPoint x: 412, endPoint y: 176, distance: 85.9
click at [412, 176] on div "Limpar filtros Janela de atendimento Grade de atendimento Capacidade Transporta…" at bounding box center [364, 165] width 729 height 330
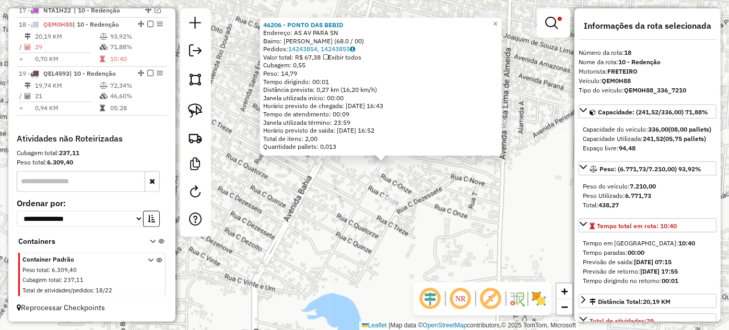
drag, startPoint x: 348, startPoint y: 235, endPoint x: 399, endPoint y: 230, distance: 51.4
click at [401, 231] on div "46206 - PONTO DAS BEBID Endereço: AS AV PARA SN Bairro: [PERSON_NAME] (68.0 / 0…" at bounding box center [364, 165] width 729 height 330
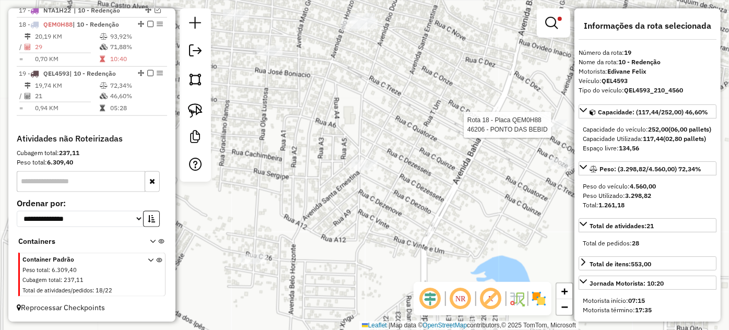
click at [550, 130] on div at bounding box center [554, 125] width 26 height 10
click at [555, 169] on div at bounding box center [563, 163] width 26 height 10
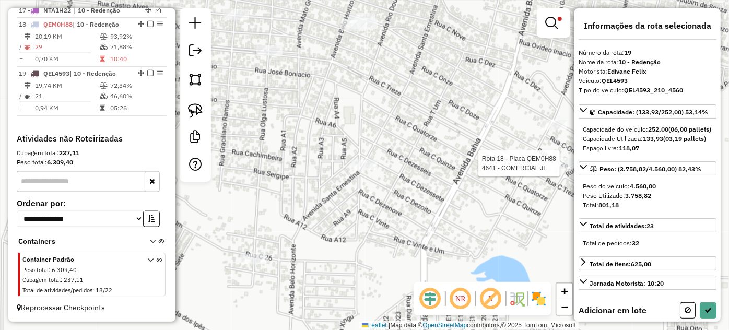
select select "*********"
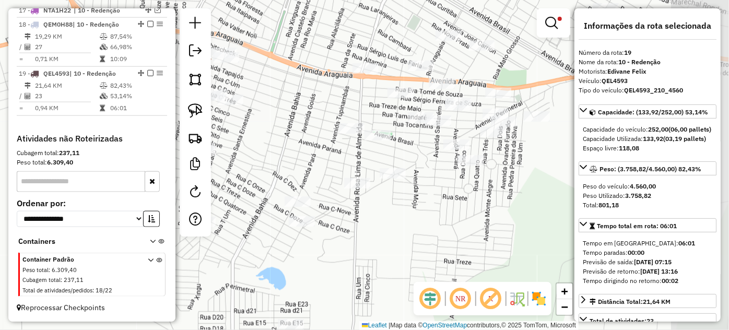
drag, startPoint x: 502, startPoint y: 156, endPoint x: 330, endPoint y: 184, distance: 173.6
click at [330, 184] on div "Limpar filtros Janela de atendimento Grade de atendimento Capacidade Transporta…" at bounding box center [364, 165] width 729 height 330
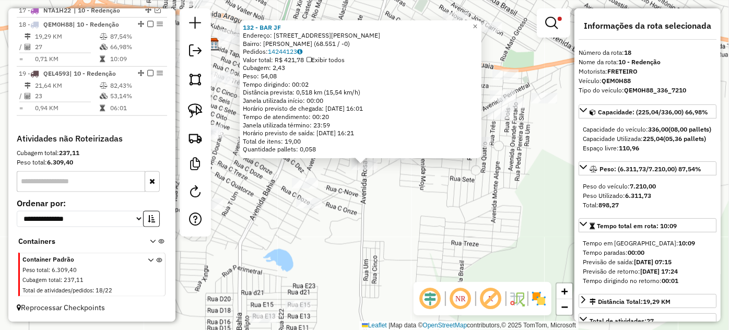
click at [366, 214] on div "132 - BAR JF Endereço: AV [PERSON_NAME] 9 Bairro: [PERSON_NAME] (68.551 / -0) P…" at bounding box center [364, 165] width 729 height 330
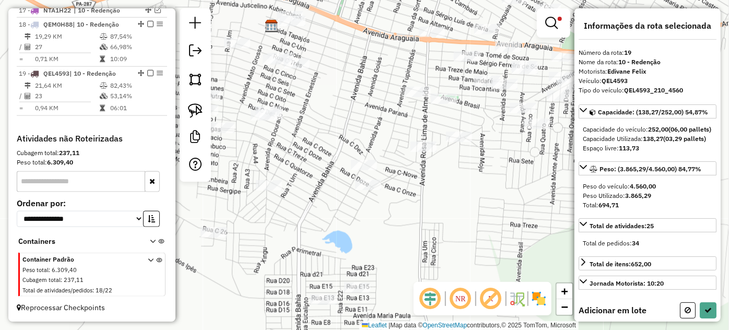
select select "*********"
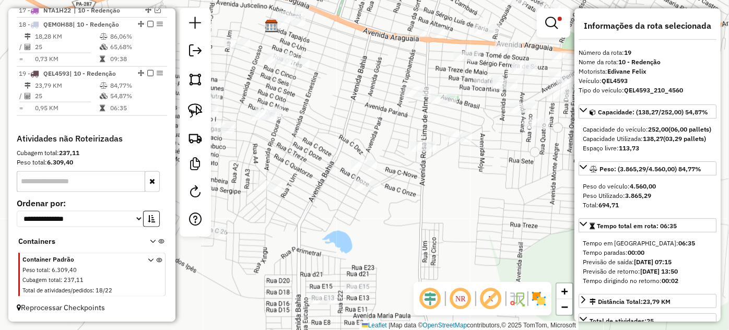
drag, startPoint x: 420, startPoint y: 132, endPoint x: 383, endPoint y: 176, distance: 58.6
click at [383, 176] on div "Limpar filtros Janela de atendimento Grade de atendimento Capacidade Transporta…" at bounding box center [364, 165] width 729 height 330
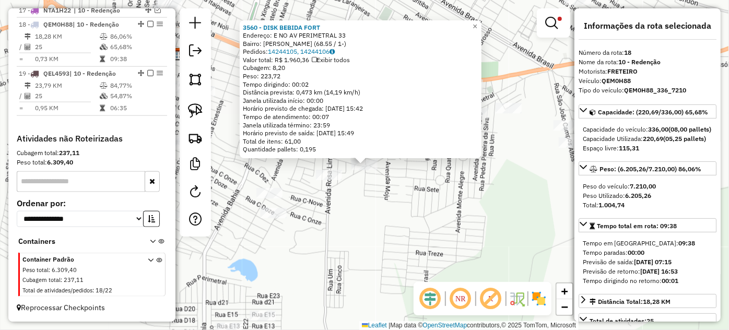
click at [393, 198] on div "3560 - DISK BEBIDA FORT Endereço: E NO AV PERIMETRAL 33 Bairro: [PERSON_NAME] (…" at bounding box center [364, 165] width 729 height 330
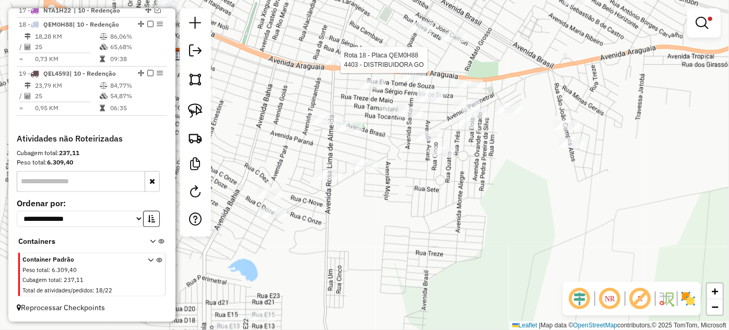
select select "*********"
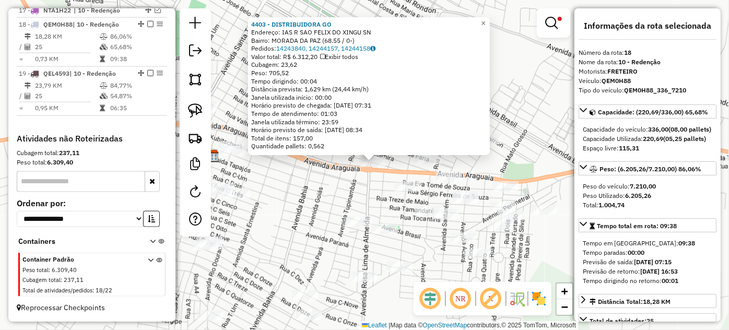
drag, startPoint x: 314, startPoint y: 203, endPoint x: 391, endPoint y: 195, distance: 77.7
click at [391, 195] on div "4403 - DISTRIBUIDORA GO Endereço: IAS R SAO FELIX DO XINGU SN Bairro: [GEOGRAPH…" at bounding box center [364, 165] width 729 height 330
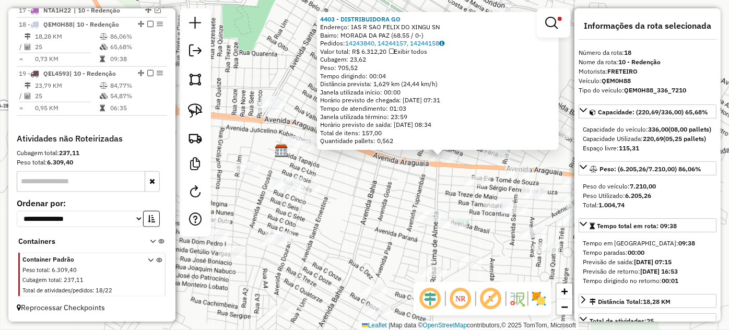
click at [391, 195] on div "4403 - DISTRIBUIDORA GO Endereço: IAS R SAO FELIX DO XINGU SN Bairro: [GEOGRAPH…" at bounding box center [364, 165] width 729 height 330
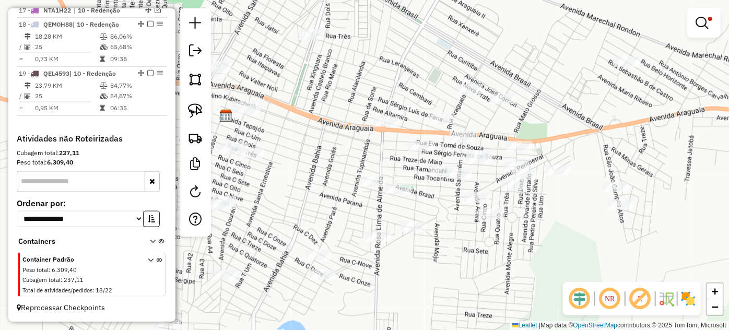
drag, startPoint x: 429, startPoint y: 193, endPoint x: 380, endPoint y: 165, distance: 56.1
click at [380, 165] on div "Limpar filtros Janela de atendimento Grade de atendimento Capacidade Transporta…" at bounding box center [364, 165] width 729 height 330
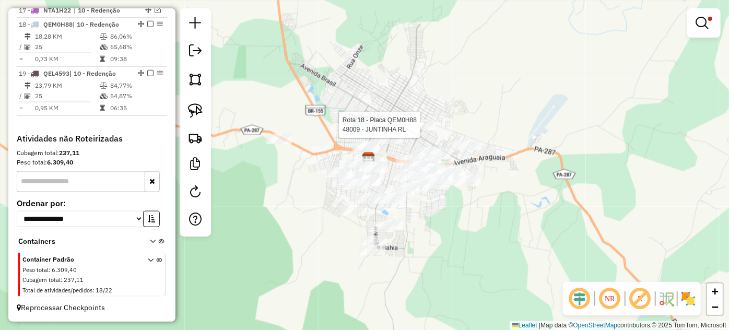
select select "*********"
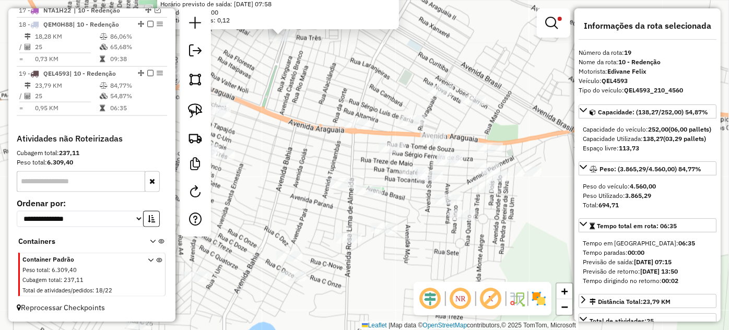
drag, startPoint x: 387, startPoint y: 238, endPoint x: 305, endPoint y: 109, distance: 153.1
click at [305, 109] on div "3157 - LANCHONETE E RES Endereço: TAUR AV [PERSON_NAME] FILHO 422 Bairro: MORAD…" at bounding box center [364, 165] width 729 height 330
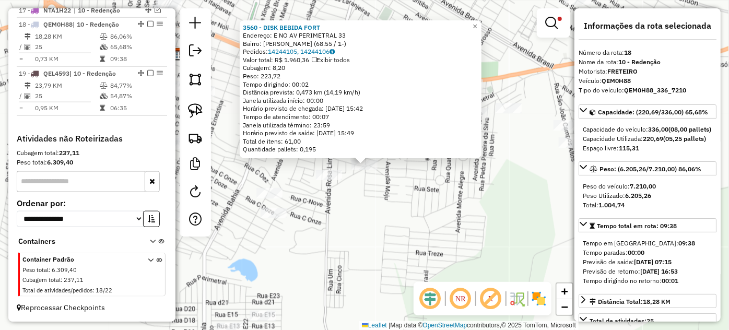
click at [380, 203] on div "3560 - DISK BEBIDA FORT Endereço: E NO AV PERIMETRAL 33 Bairro: [PERSON_NAME] (…" at bounding box center [364, 165] width 729 height 330
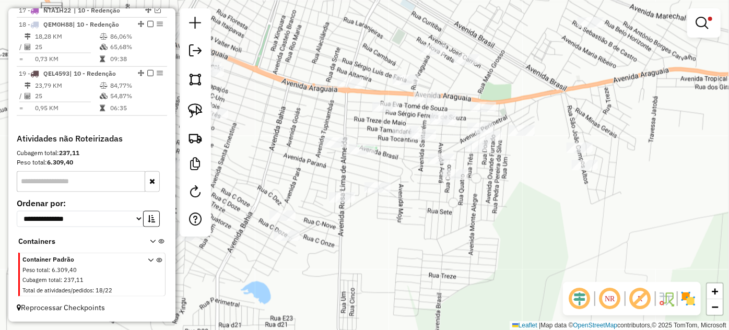
drag, startPoint x: 275, startPoint y: 118, endPoint x: 352, endPoint y: 205, distance: 116.8
click at [352, 206] on div "Limpar filtros Janela de atendimento Grade de atendimento Capacidade Transporta…" at bounding box center [364, 165] width 729 height 330
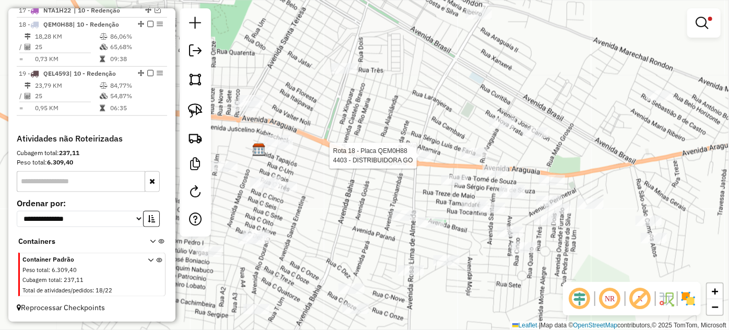
select select "*********"
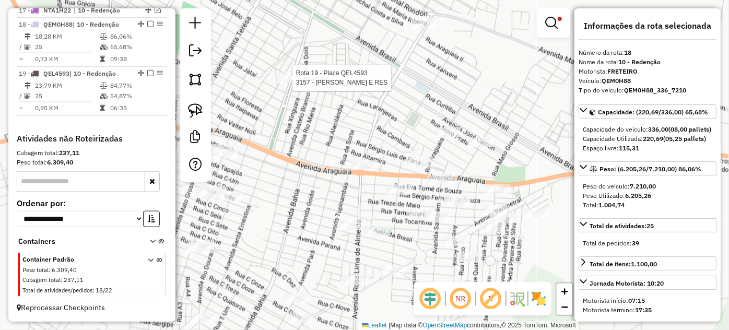
click at [287, 83] on div at bounding box center [289, 78] width 26 height 10
select select "*********"
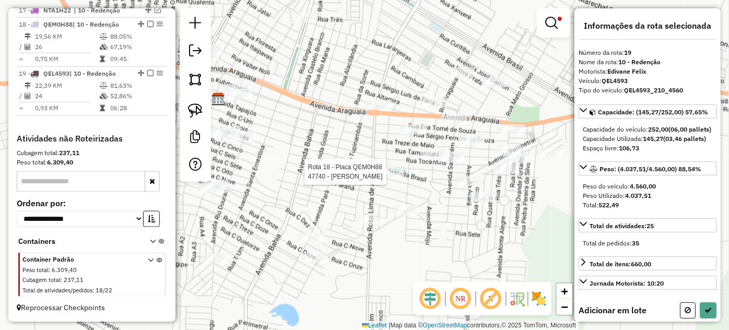
select select "*********"
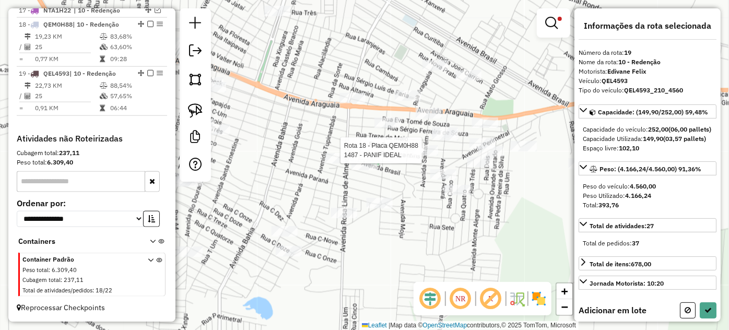
select select "*********"
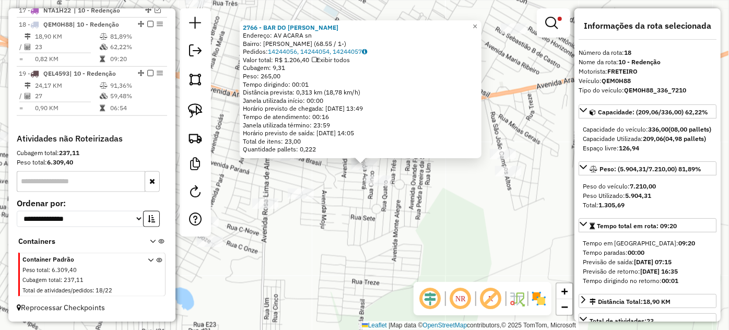
click at [345, 193] on div "2766 - BAR DO [PERSON_NAME]: AV ACARA sn Bairro: [PERSON_NAME] (68.55 / 1-) Ped…" at bounding box center [364, 165] width 729 height 330
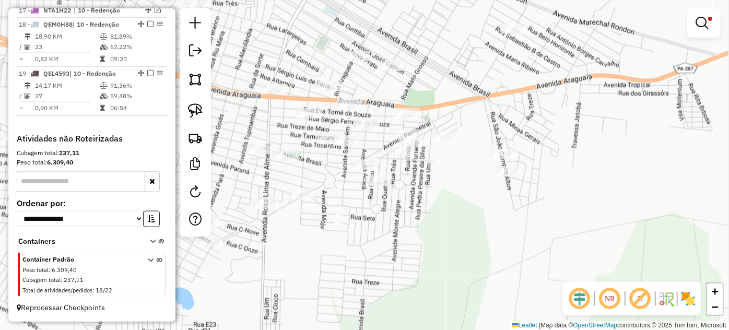
select select "*********"
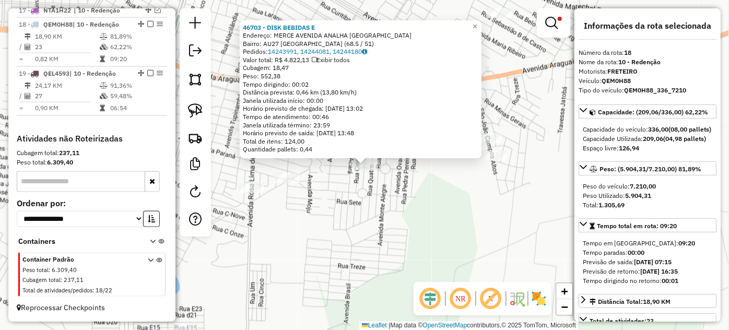
click at [348, 198] on div "46703 - DISK BEBIDAS E Endereço: MERCE AVENIDA [PERSON_NAME] DE AR Bairro: AU27…" at bounding box center [364, 165] width 729 height 330
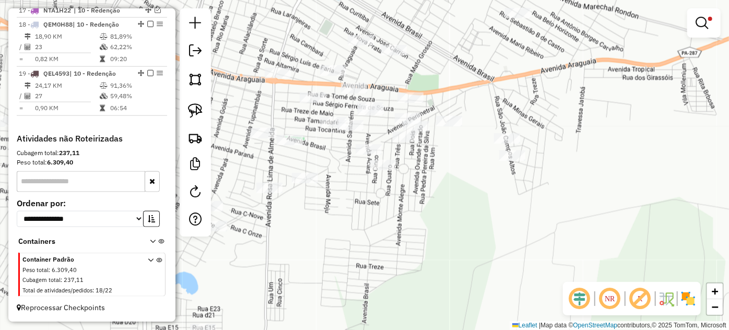
drag, startPoint x: 349, startPoint y: 198, endPoint x: 451, endPoint y: 205, distance: 102.1
click at [435, 204] on div "Limpar filtros Janela de atendimento Grade de atendimento Capacidade Transporta…" at bounding box center [364, 165] width 729 height 330
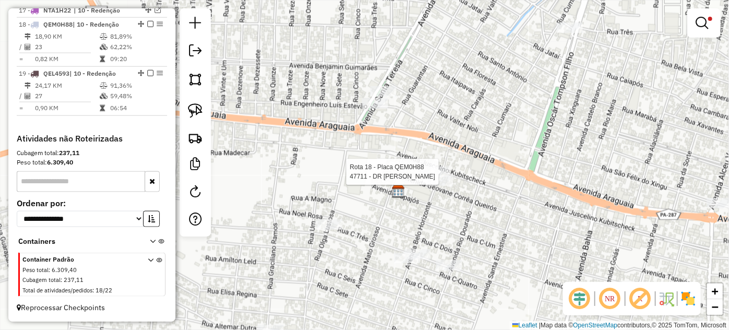
select select "*********"
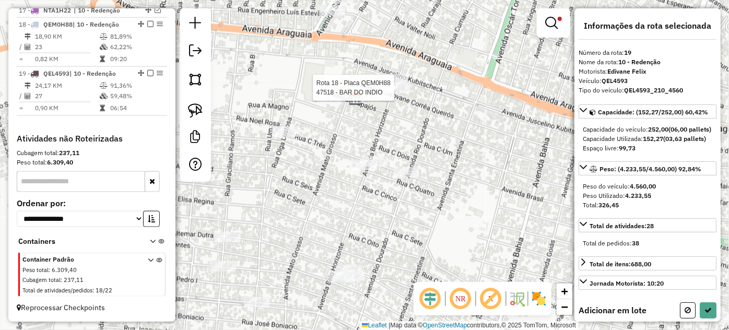
select select "*********"
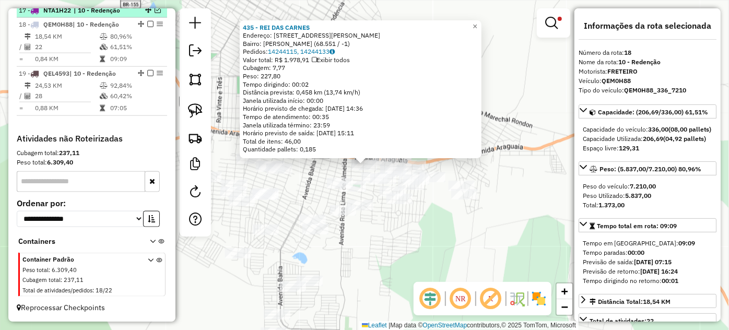
click at [117, 14] on span "| 10 - Redenção" at bounding box center [98, 10] width 48 height 9
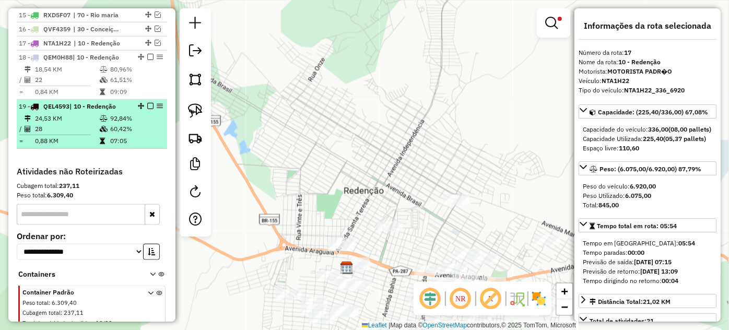
scroll to position [583, 0]
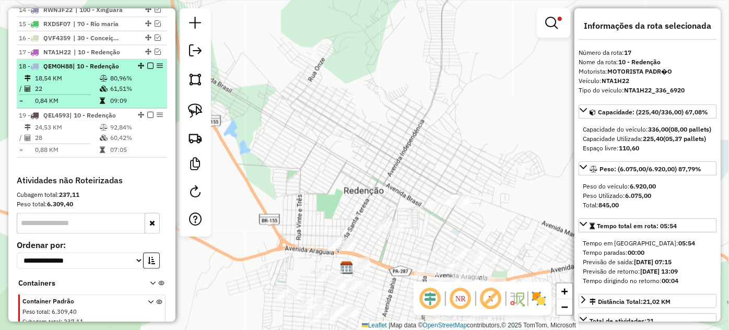
click at [147, 69] on em at bounding box center [150, 66] width 6 height 6
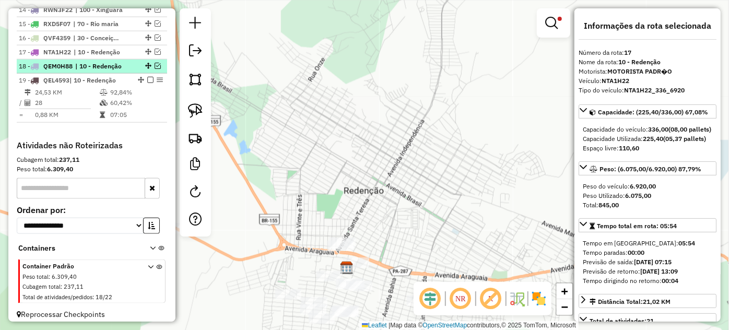
click at [157, 69] on em at bounding box center [158, 66] width 6 height 6
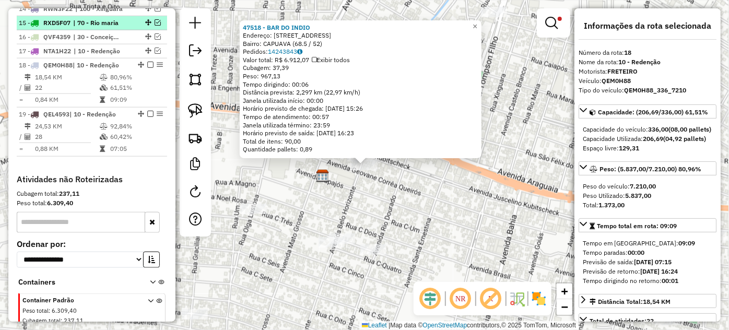
scroll to position [536, 0]
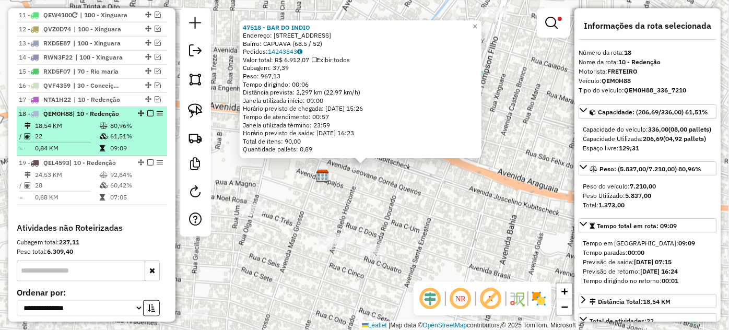
click at [148, 116] on em at bounding box center [150, 113] width 6 height 6
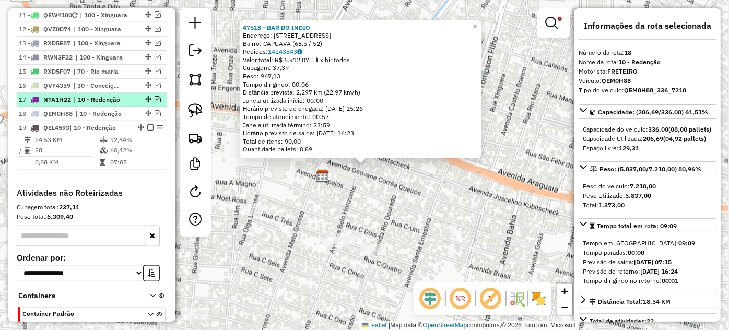
click at [156, 102] on em at bounding box center [158, 99] width 6 height 6
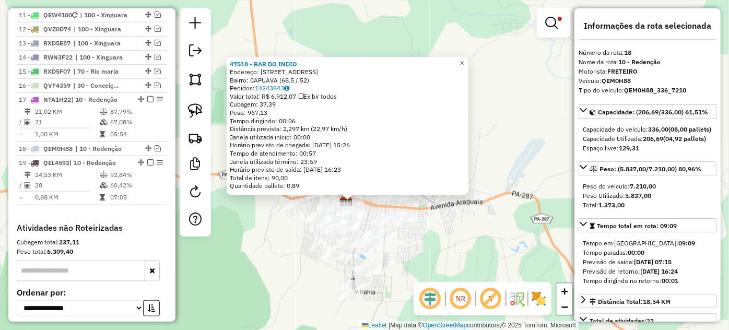
click at [400, 253] on div "Rota 19 - Placa QEL4593 47740 - [PERSON_NAME] Rota 19 - Placa QEL4593 132 - BAR…" at bounding box center [364, 165] width 729 height 330
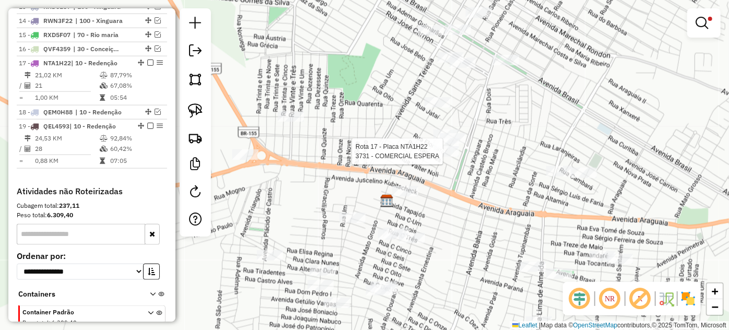
select select "*********"
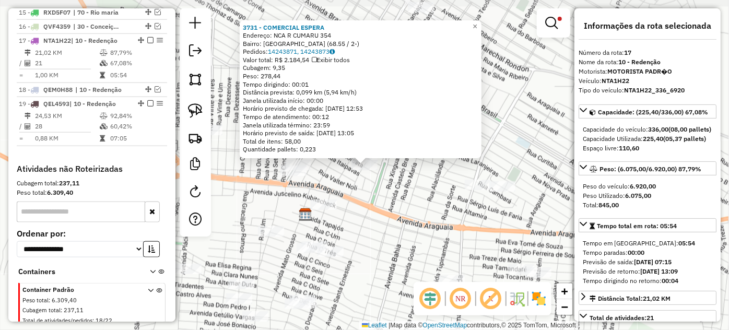
scroll to position [626, 0]
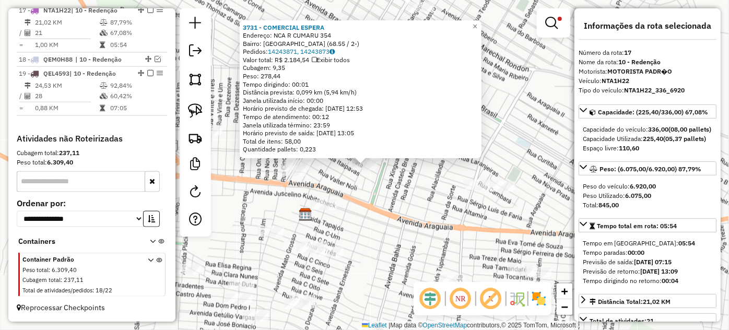
click at [341, 183] on div "3731 - COMERCIAL ESPERA Endereço: NCA R CUMARU 354 Bairro: [GEOGRAPHIC_DATA] (6…" at bounding box center [364, 165] width 729 height 330
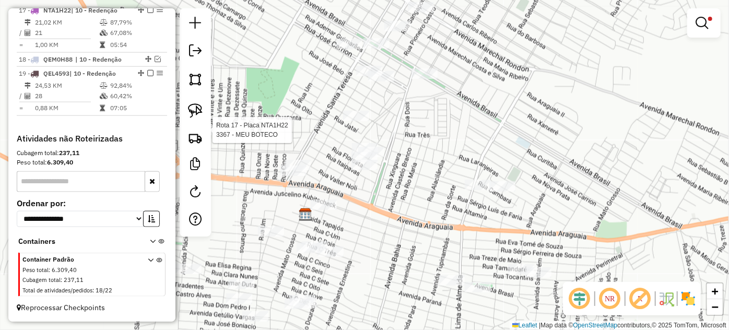
select select "*********"
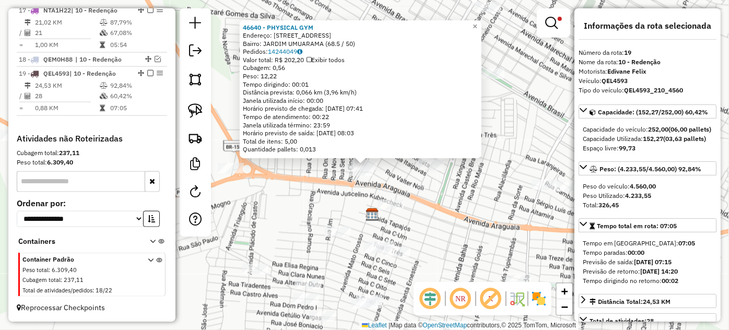
scroll to position [631, 0]
click at [463, 202] on div "46640 - PHYSICAL GYM Endereço: [STREET_ADDRESS] UMUARAMA (68.5 / 50) Pedidos: 1…" at bounding box center [364, 165] width 729 height 330
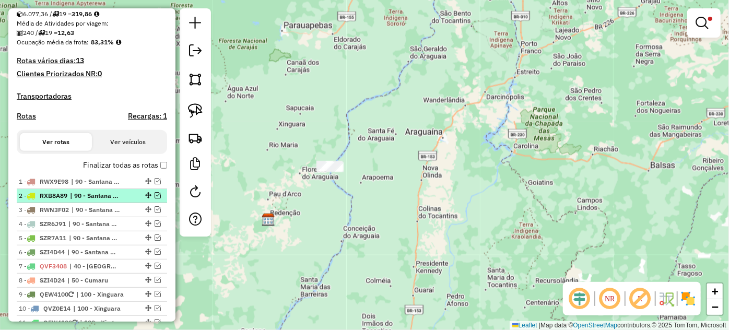
scroll to position [0, 0]
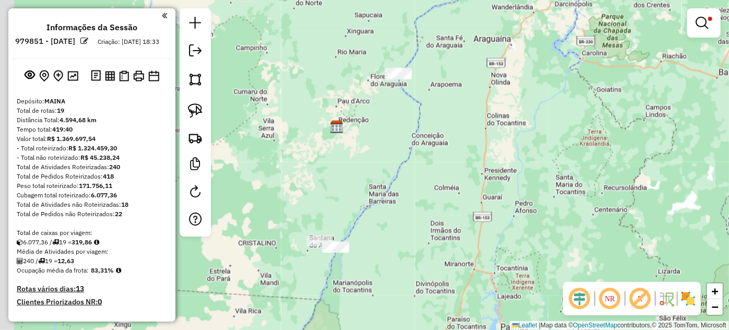
drag, startPoint x: 256, startPoint y: 232, endPoint x: 235, endPoint y: 154, distance: 81.0
click at [281, 177] on div "Limpar filtros Janela de atendimento Grade de atendimento Capacidade Transporta…" at bounding box center [364, 165] width 729 height 330
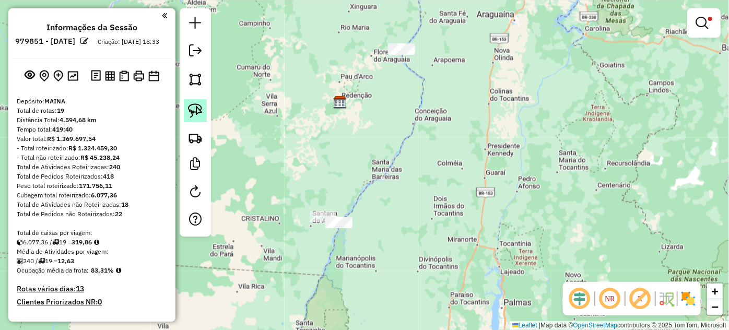
click at [201, 107] on img at bounding box center [195, 110] width 15 height 15
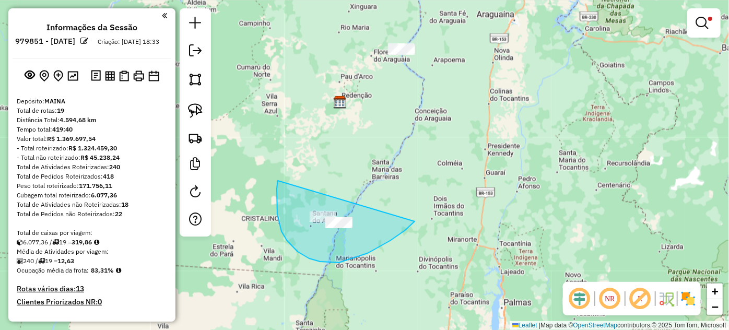
drag, startPoint x: 287, startPoint y: 240, endPoint x: 419, endPoint y: 212, distance: 135.5
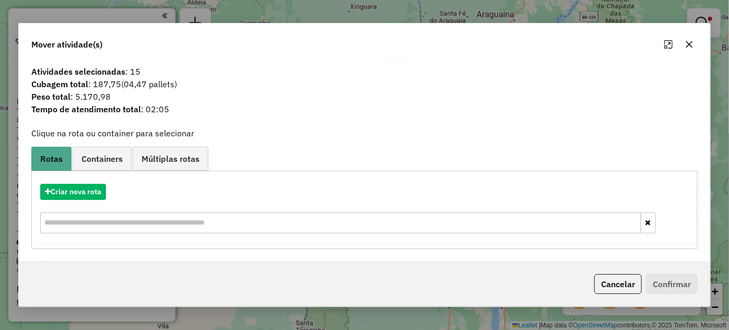
click at [685, 50] on button "button" at bounding box center [689, 44] width 17 height 17
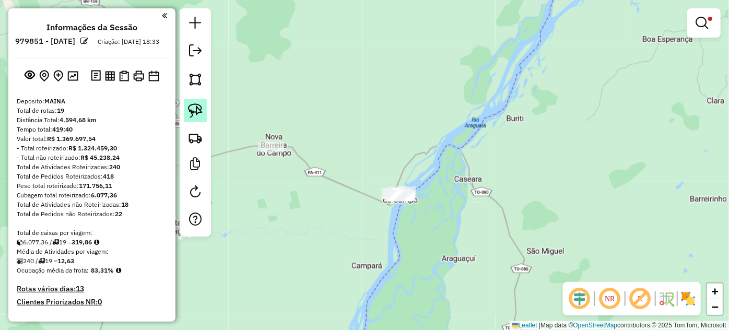
click at [204, 111] on link at bounding box center [195, 110] width 23 height 23
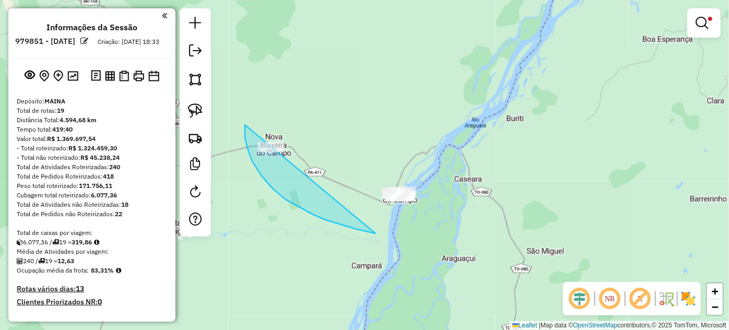
drag, startPoint x: 245, startPoint y: 125, endPoint x: 448, endPoint y: 167, distance: 207.3
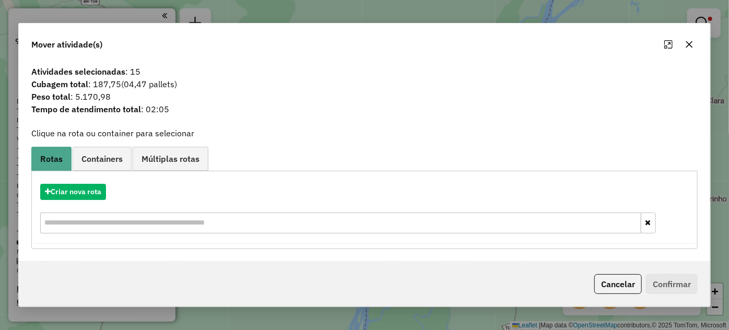
click at [688, 47] on icon "button" at bounding box center [689, 44] width 8 height 8
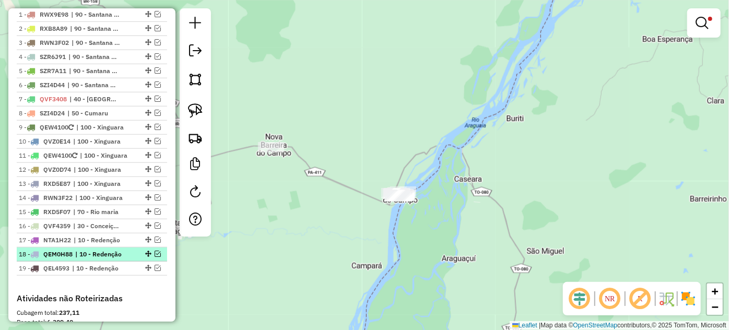
scroll to position [380, 0]
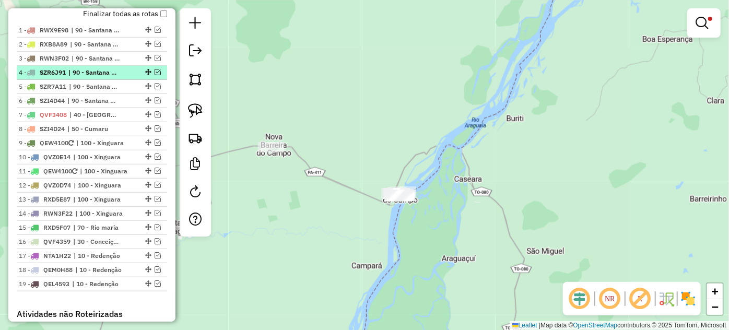
click at [155, 75] on em at bounding box center [158, 72] width 6 height 6
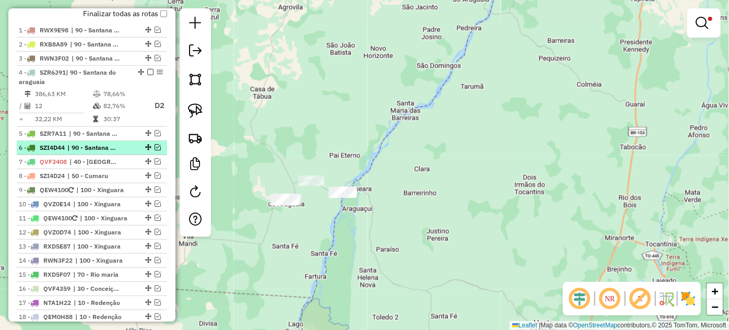
click at [156, 150] on em at bounding box center [158, 147] width 6 height 6
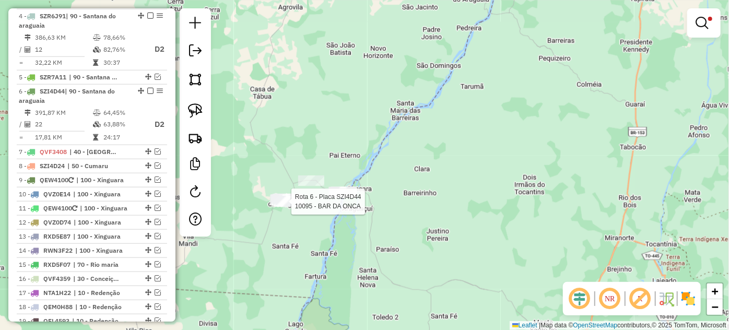
select select "*********"
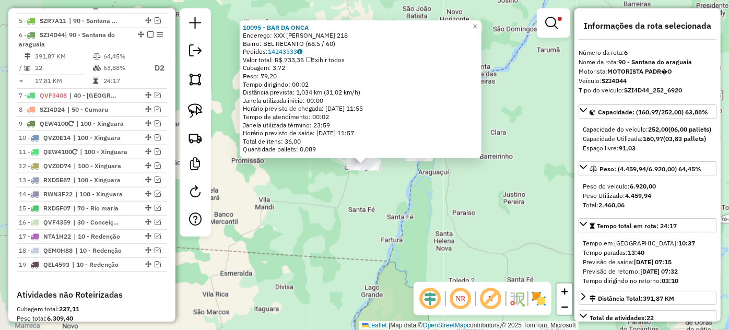
scroll to position [520, 0]
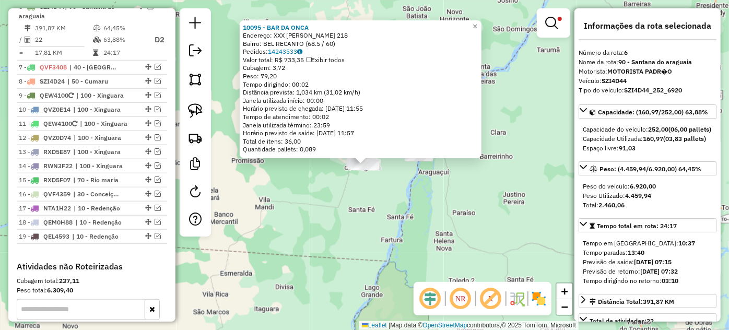
click at [251, 221] on div "10095 - BAR DA ONCA Endereço: XXX [PERSON_NAME] 218 Bairro: BEL RECANTO (68.5 /…" at bounding box center [364, 165] width 729 height 330
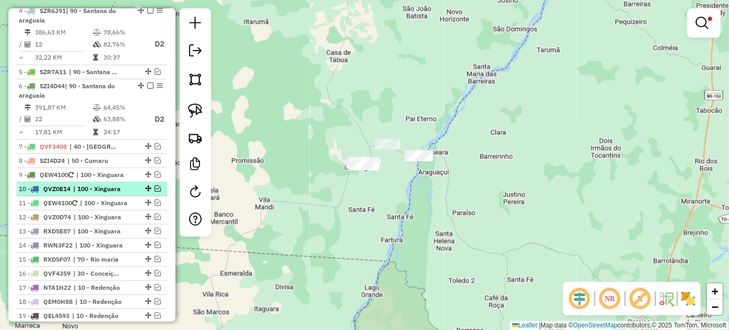
scroll to position [425, 0]
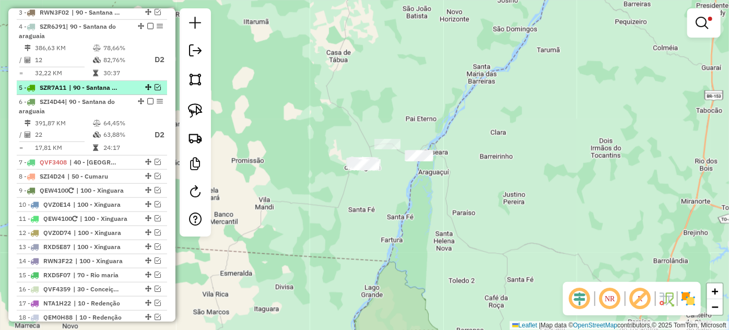
click at [155, 90] on em at bounding box center [158, 87] width 6 height 6
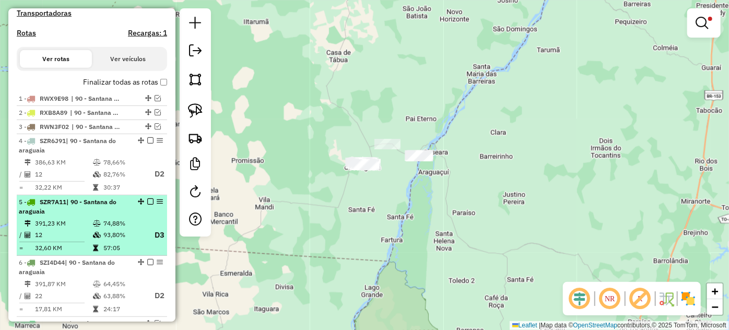
scroll to position [283, 0]
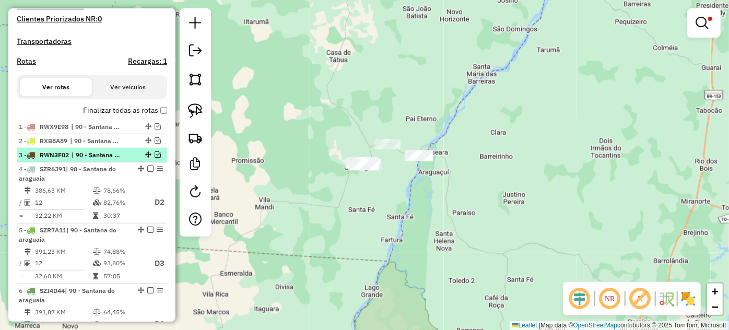
click at [155, 158] on em at bounding box center [158, 154] width 6 height 6
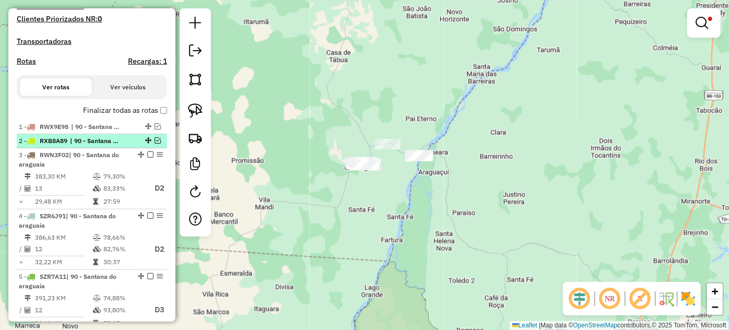
click at [154, 145] on div "2 - RXB8A89 | 90 - Santana do araguaia" at bounding box center [92, 140] width 146 height 9
select select "*********"
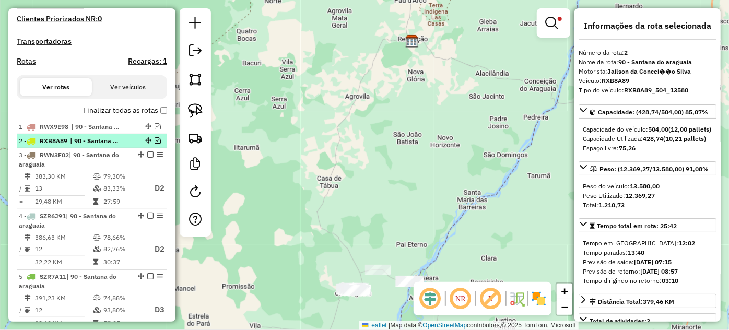
click at [156, 144] on em at bounding box center [158, 140] width 6 height 6
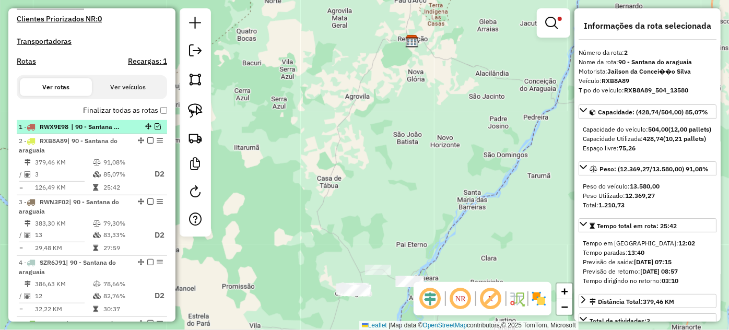
click at [155, 129] on em at bounding box center [158, 126] width 6 height 6
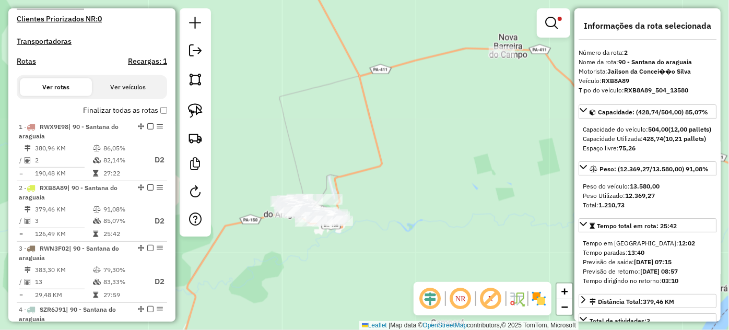
drag, startPoint x: 297, startPoint y: 184, endPoint x: 315, endPoint y: 138, distance: 49.4
click at [315, 138] on div "Limpar filtros Janela de atendimento Grade de atendimento Capacidade Transporta…" at bounding box center [364, 165] width 729 height 330
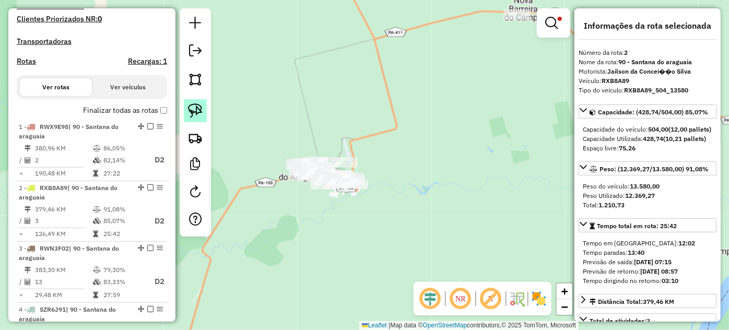
click at [197, 110] on img at bounding box center [195, 110] width 15 height 15
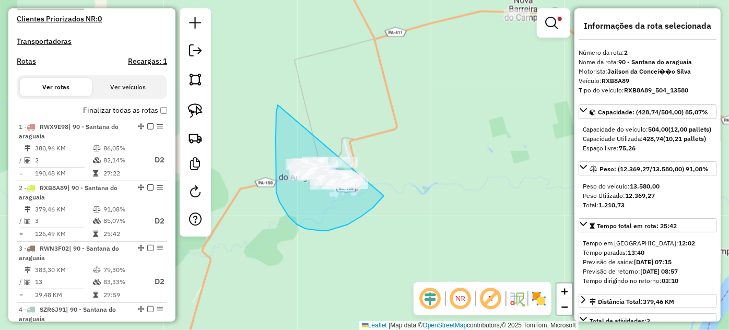
drag, startPoint x: 276, startPoint y: 113, endPoint x: 408, endPoint y: 151, distance: 137.5
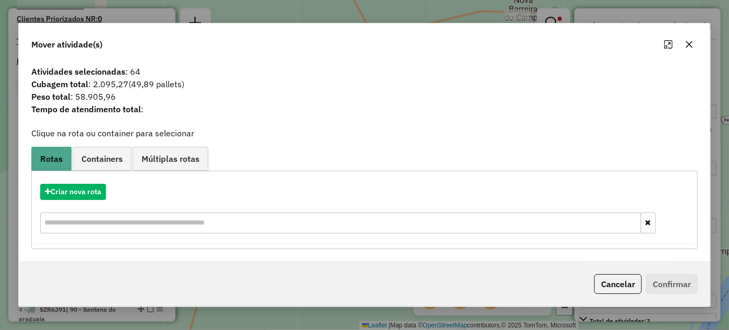
click at [690, 45] on icon "button" at bounding box center [689, 44] width 8 height 8
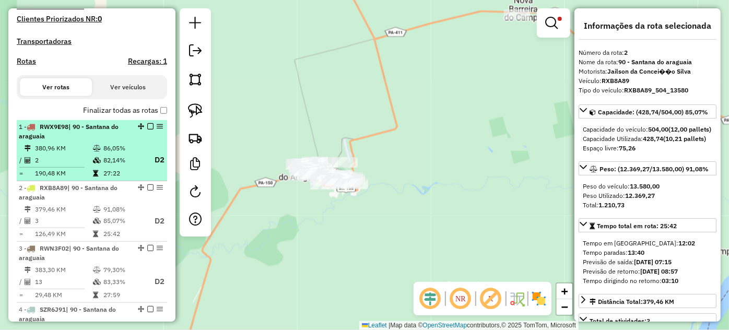
click at [98, 141] on div "1 - RWX9E98 | 90 - [GEOGRAPHIC_DATA]" at bounding box center [74, 131] width 111 height 19
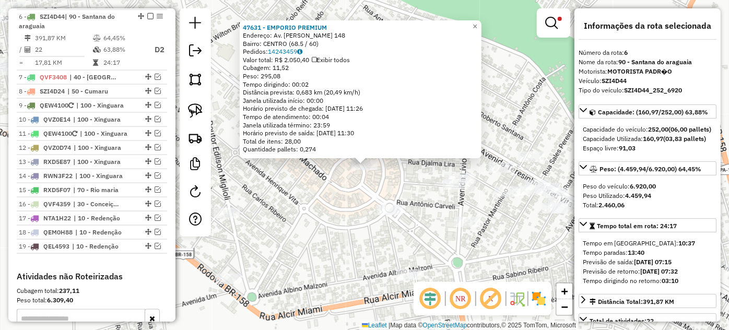
scroll to position [707, 0]
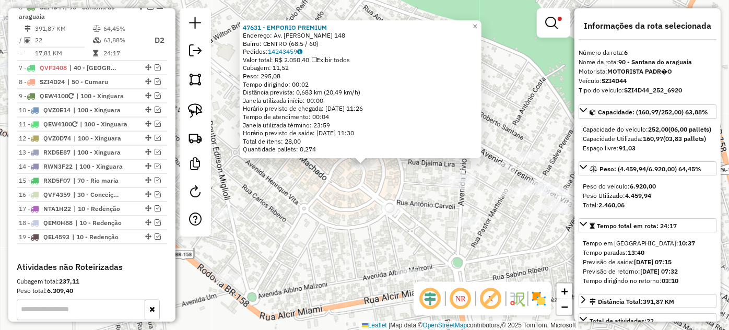
click at [417, 174] on div "47631 - EMPORIO PREMIUM Endereço: Av. [PERSON_NAME] 148 Bairro: CENTRO (68.5 / …" at bounding box center [364, 165] width 729 height 330
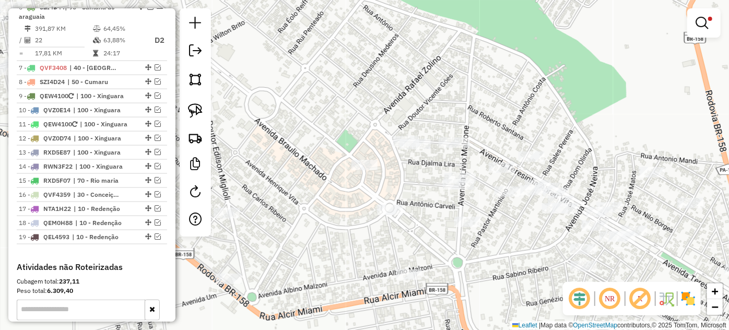
select select "*********"
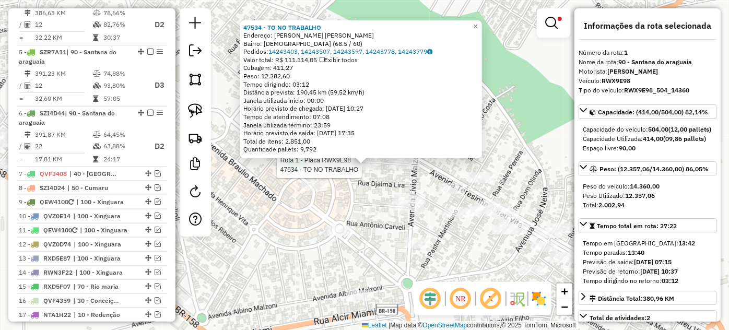
scroll to position [404, 0]
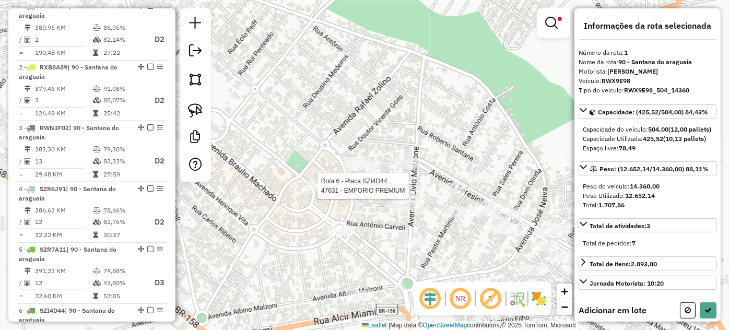
select select "*********"
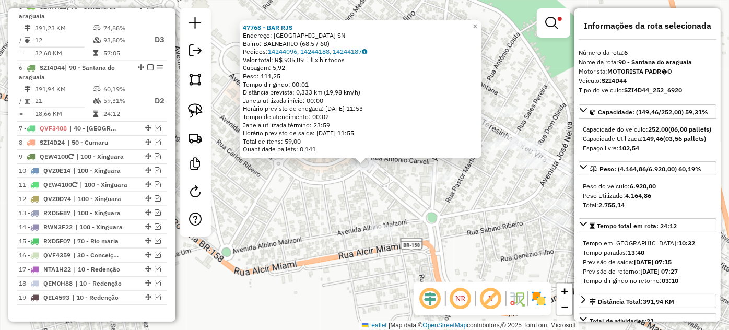
scroll to position [707, 0]
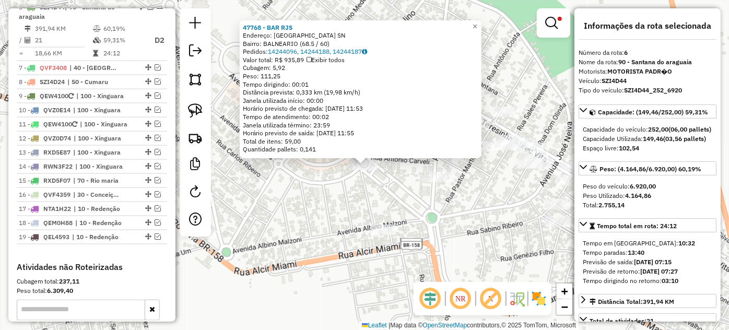
click at [337, 204] on div "47768 - BAR RJS Endereço: R Rua [PERSON_NAME]: BALNEARIO (68.5 / 60) Pedidos: 1…" at bounding box center [364, 165] width 729 height 330
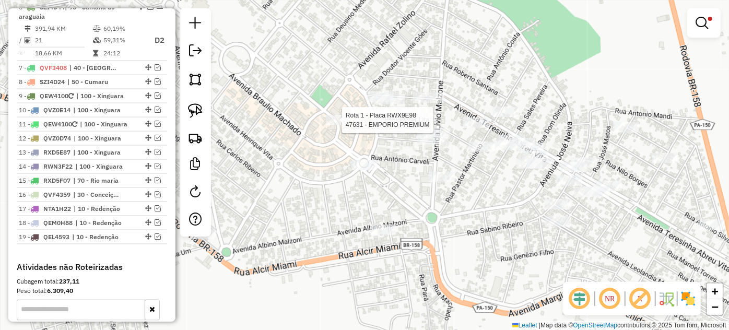
select select "*********"
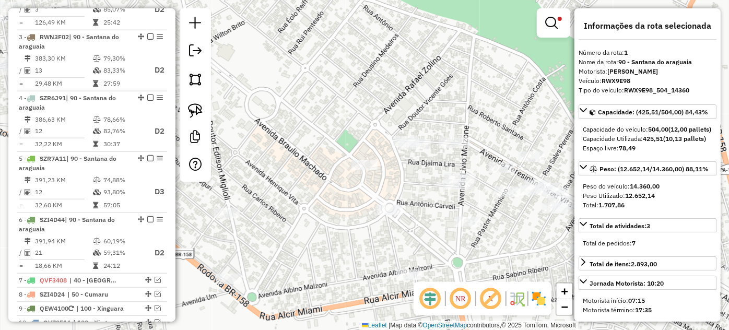
scroll to position [404, 0]
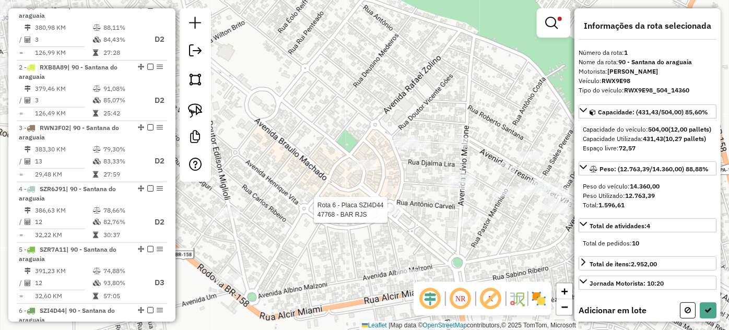
select select "*********"
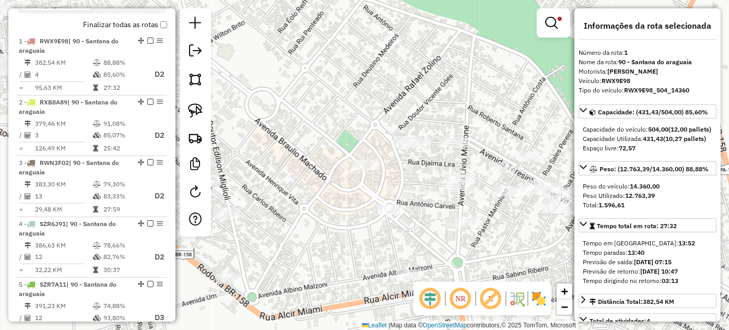
scroll to position [356, 0]
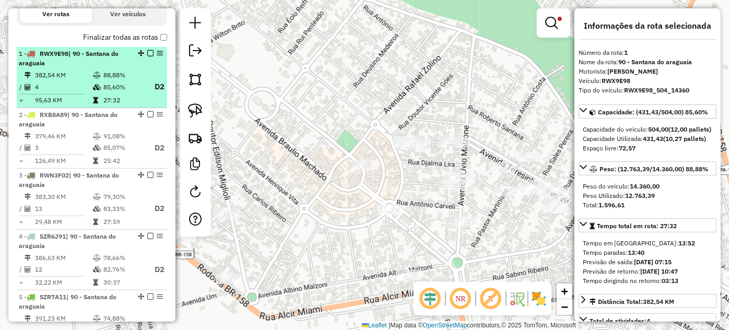
click at [147, 56] on em at bounding box center [150, 53] width 6 height 6
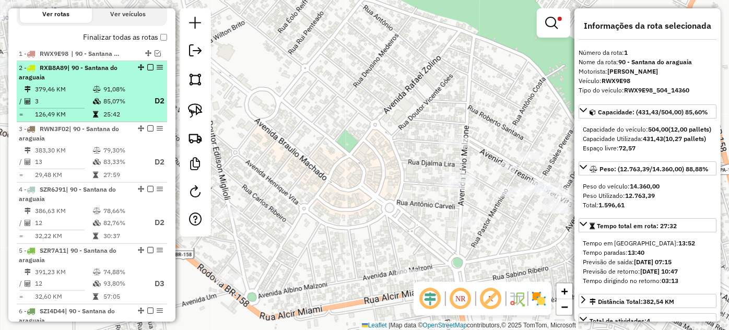
click at [99, 92] on icon at bounding box center [97, 89] width 8 height 6
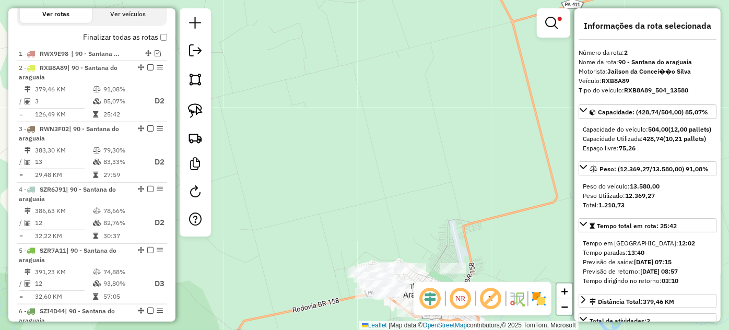
drag, startPoint x: 335, startPoint y: 227, endPoint x: 232, endPoint y: 117, distance: 150.3
click at [235, 122] on div "Rota 4 - Placa SZR6J91 10017 - PIT DOG QUERO M Rota 4 - Placa SZR6J91 10233 - D…" at bounding box center [364, 165] width 729 height 330
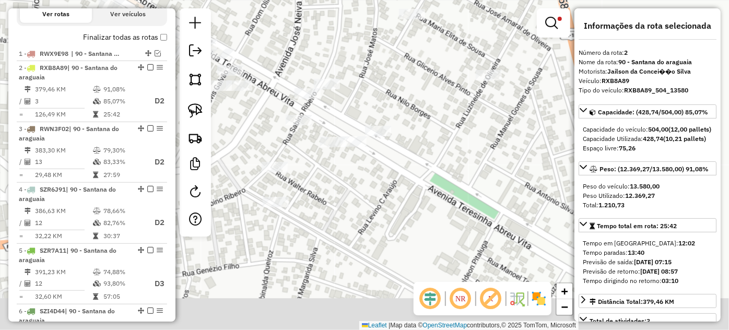
drag, startPoint x: 314, startPoint y: 212, endPoint x: 314, endPoint y: 206, distance: 6.3
click at [317, 206] on div "Limpar filtros Janela de atendimento Grade de atendimento Capacidade Transporta…" at bounding box center [364, 165] width 729 height 330
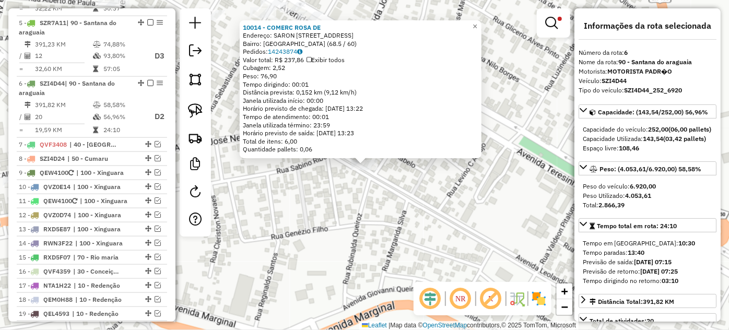
scroll to position [660, 0]
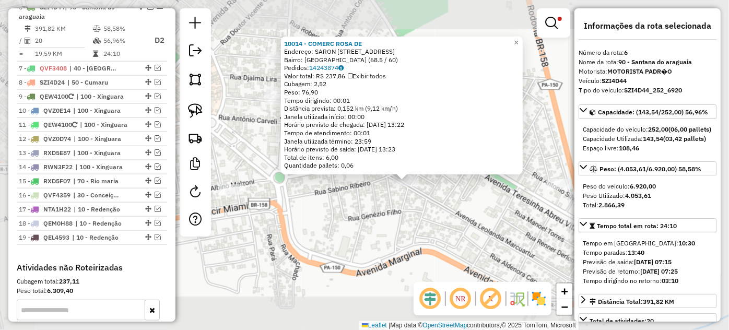
click at [447, 194] on div "10014 - COMERC ROSA DE Endereço: SARON AV LEOLANDIA MARCUARTUR 30 Bairro: [GEOG…" at bounding box center [364, 165] width 729 height 330
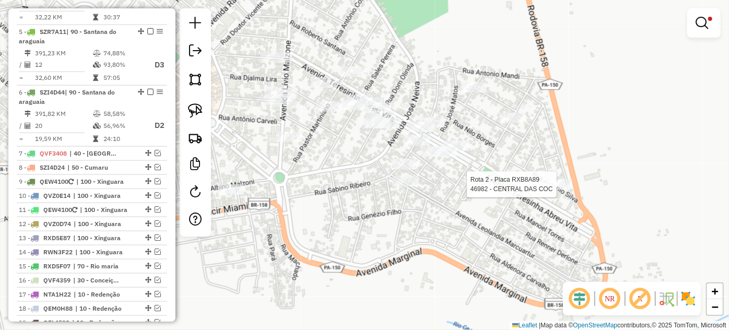
select select "*********"
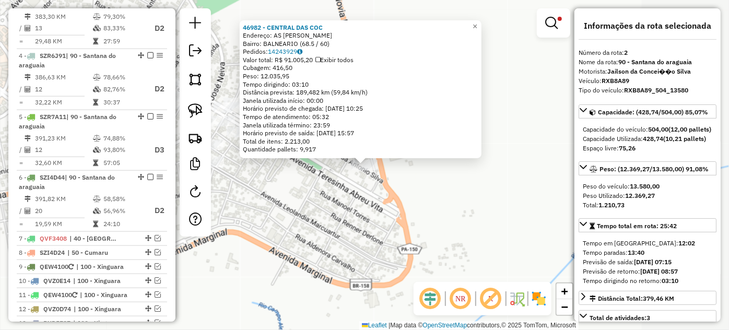
scroll to position [418, 0]
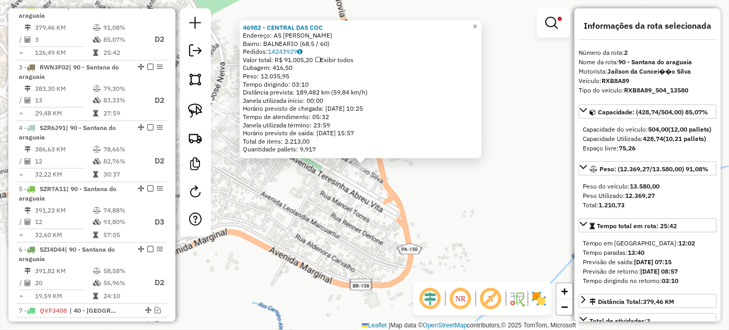
drag, startPoint x: 271, startPoint y: 180, endPoint x: 339, endPoint y: 202, distance: 71.7
click at [339, 202] on div "46982 - CENTRAL DAS COC Endereço: AS R [PERSON_NAME] SN Bairro: BALNEARIO (68.5…" at bounding box center [364, 165] width 729 height 330
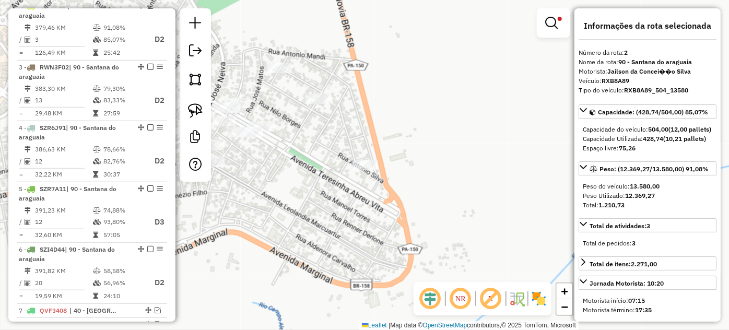
drag, startPoint x: 283, startPoint y: 186, endPoint x: 370, endPoint y: 193, distance: 87.4
click at [370, 193] on div "Limpar filtros Janela de atendimento Grade de atendimento Capacidade Transporta…" at bounding box center [364, 165] width 729 height 330
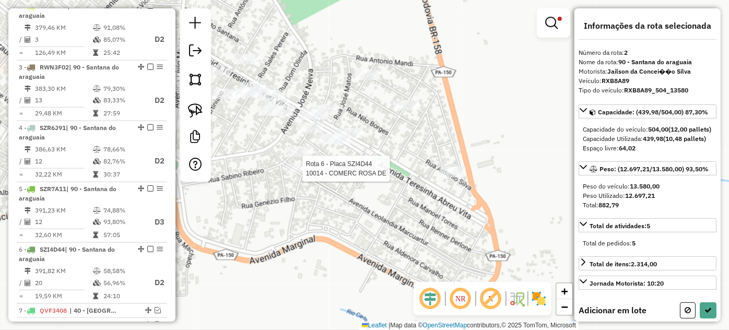
select select "*********"
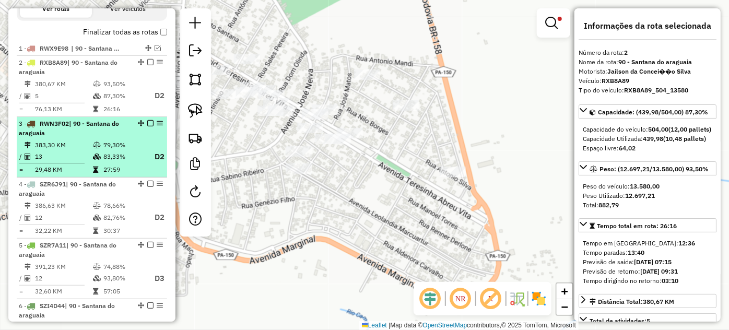
scroll to position [323, 0]
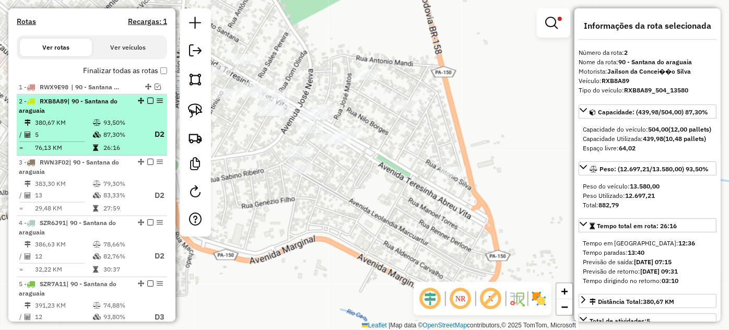
click at [147, 104] on em at bounding box center [150, 101] width 6 height 6
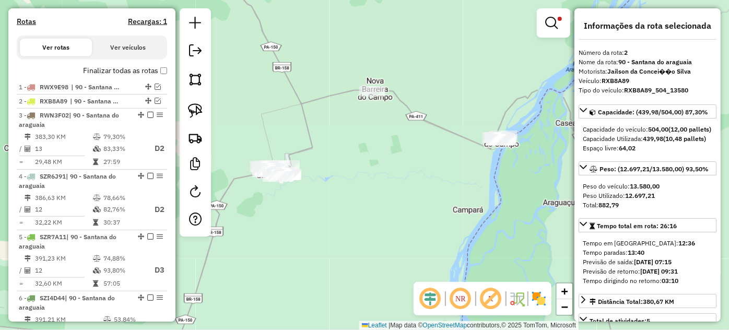
click at [255, 187] on div "Rota 6 - Placa SZI4D44 10095 - BAR DA ONCA Rota 6 - Placa SZI4D44 10218 - RESTA…" at bounding box center [364, 165] width 729 height 330
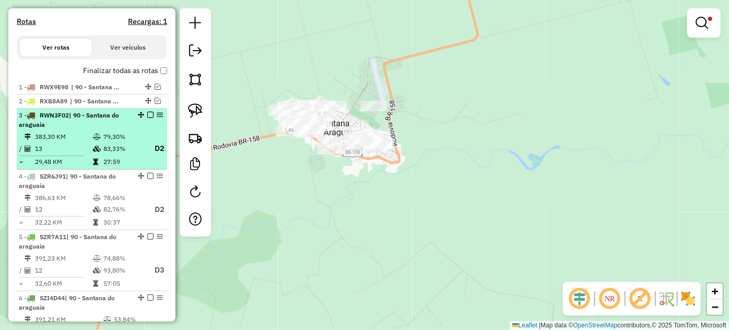
click at [103, 142] on td "79,30%" at bounding box center [124, 137] width 42 height 10
select select "*********"
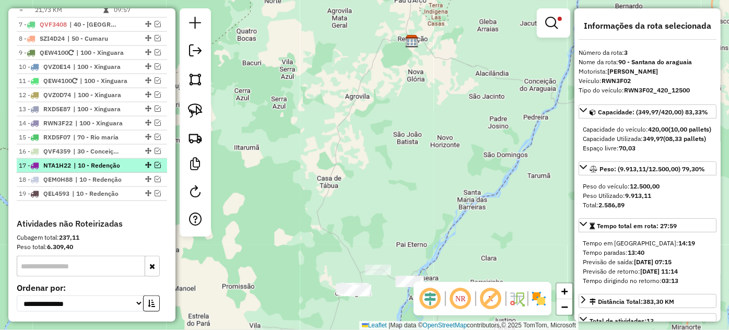
scroll to position [512, 0]
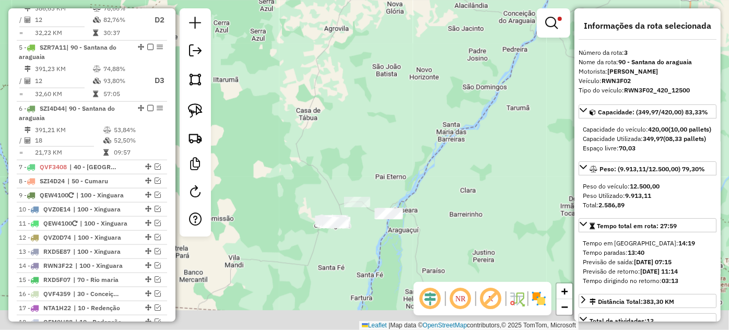
drag, startPoint x: 364, startPoint y: 207, endPoint x: 336, endPoint y: 140, distance: 71.8
click at [337, 126] on div "Limpar filtros Janela de atendimento Grade de atendimento Capacidade Transporta…" at bounding box center [364, 165] width 729 height 330
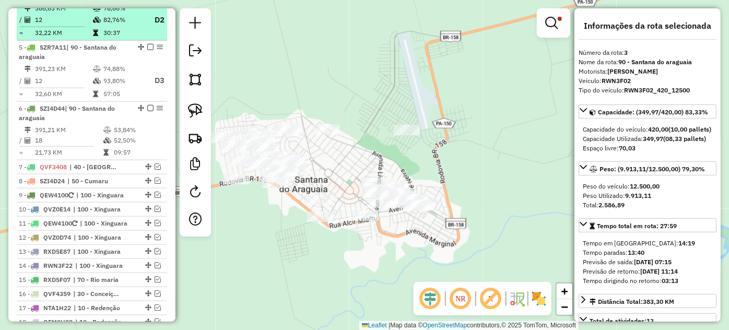
click at [93, 23] on icon at bounding box center [97, 20] width 8 height 6
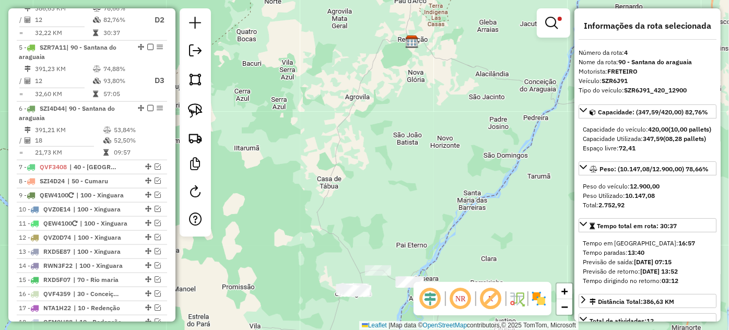
drag, startPoint x: 283, startPoint y: 223, endPoint x: 252, endPoint y: 135, distance: 93.9
click at [253, 136] on div "Limpar filtros Janela de atendimento Grade de atendimento Capacidade Transporta…" at bounding box center [364, 165] width 729 height 330
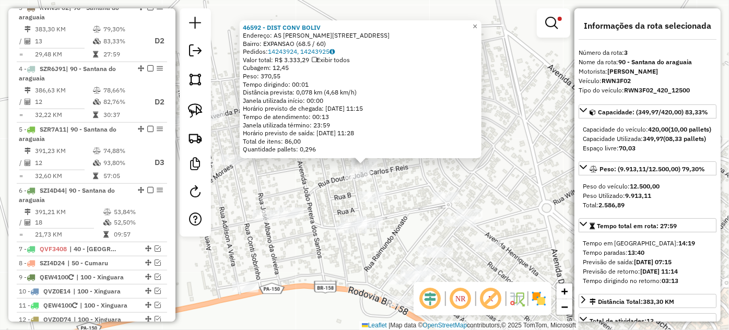
scroll to position [431, 0]
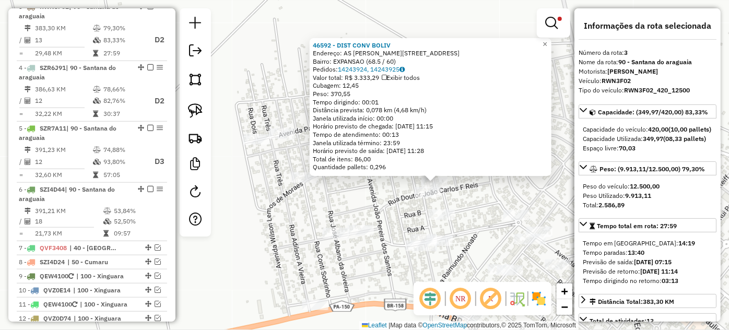
drag, startPoint x: 393, startPoint y: 184, endPoint x: 465, endPoint y: 203, distance: 74.5
click at [465, 203] on div "46592 - DIST CONV BOLIV Endereço: AS R [PERSON_NAME] 26 Bairro: EXPANSAO (68.5 …" at bounding box center [364, 165] width 729 height 330
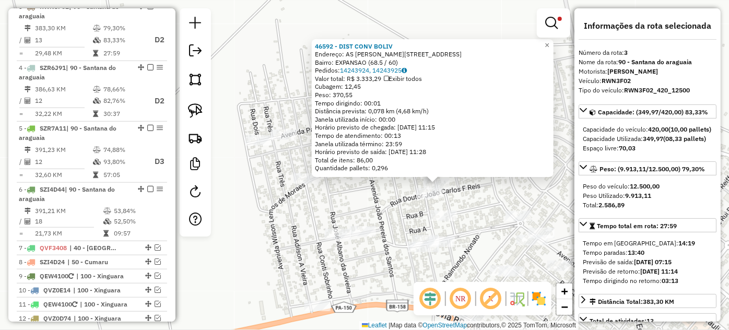
click at [255, 186] on div "46592 - DIST CONV BOLIV Endereço: AS R [PERSON_NAME] 26 Bairro: EXPANSAO (68.5 …" at bounding box center [364, 165] width 729 height 330
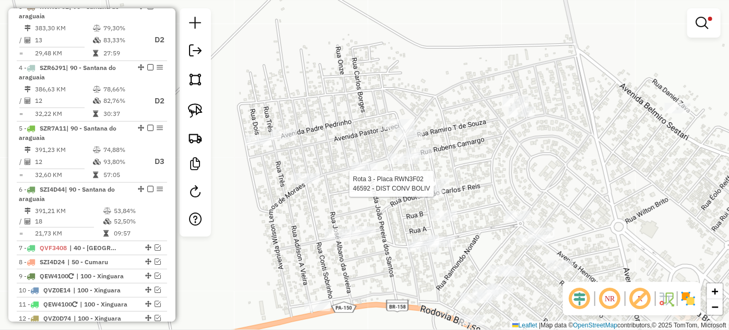
select select "*********"
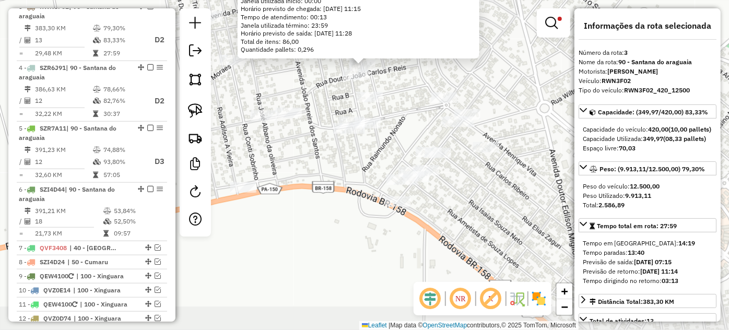
drag, startPoint x: 405, startPoint y: 227, endPoint x: 401, endPoint y: 133, distance: 93.5
click at [401, 133] on div "46592 - DIST CONV BOLIV Endereço: AS R [PERSON_NAME] 26 Bairro: EXPANSAO (68.5 …" at bounding box center [364, 165] width 729 height 330
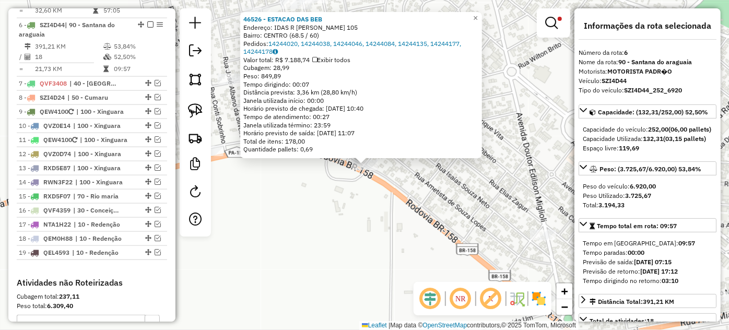
scroll to position [614, 0]
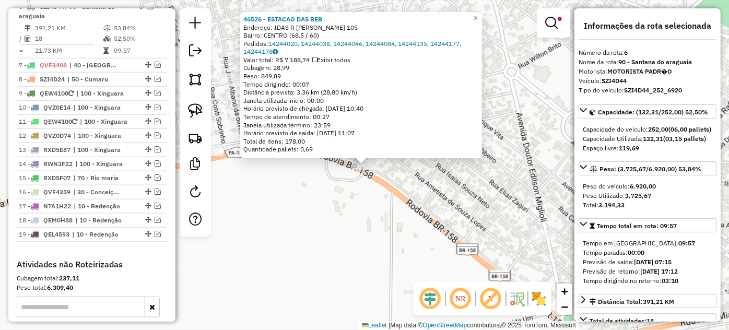
click at [427, 190] on div "46526 - ESTACAO DAS BEB Endereço: IDAS R [PERSON_NAME] 105 Bairro: CENTRO (68.5…" at bounding box center [364, 165] width 729 height 330
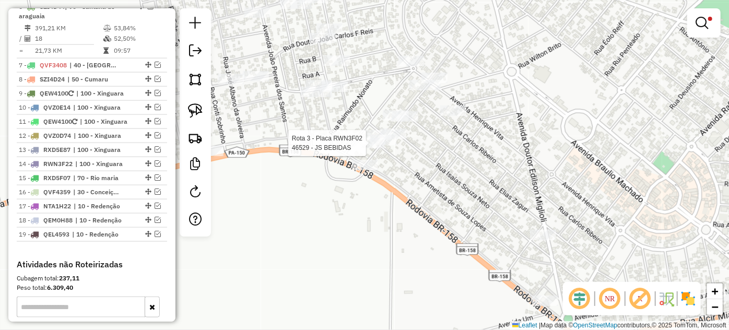
select select "*********"
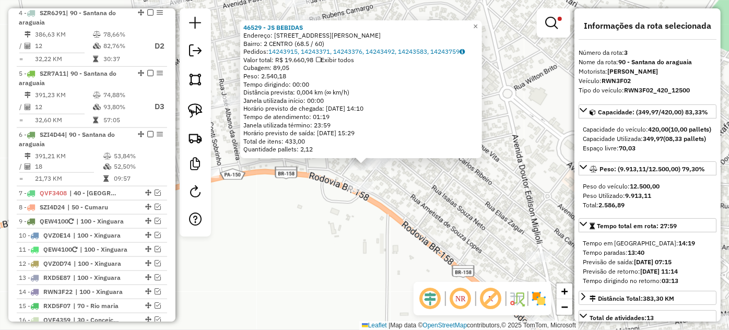
scroll to position [431, 0]
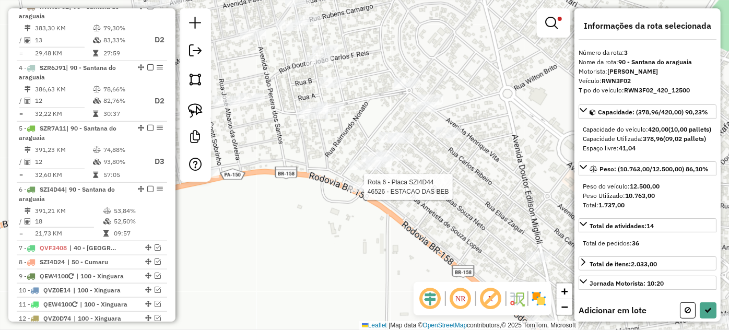
select select "*********"
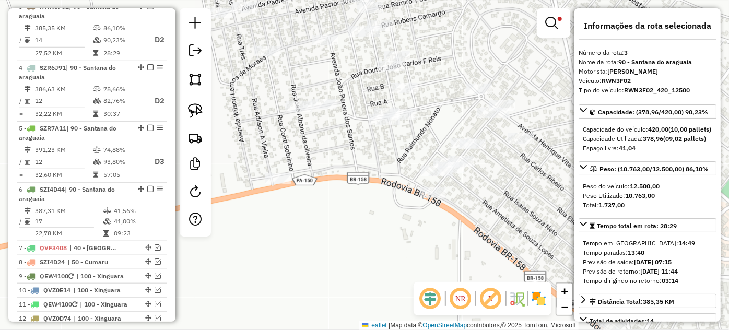
drag, startPoint x: 317, startPoint y: 165, endPoint x: 389, endPoint y: 171, distance: 72.8
click at [389, 171] on div "Limpar filtros Janela de atendimento Grade de atendimento Capacidade Transporta…" at bounding box center [364, 165] width 729 height 330
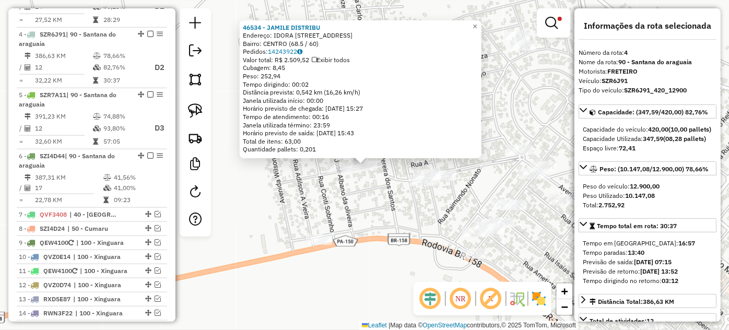
scroll to position [492, 0]
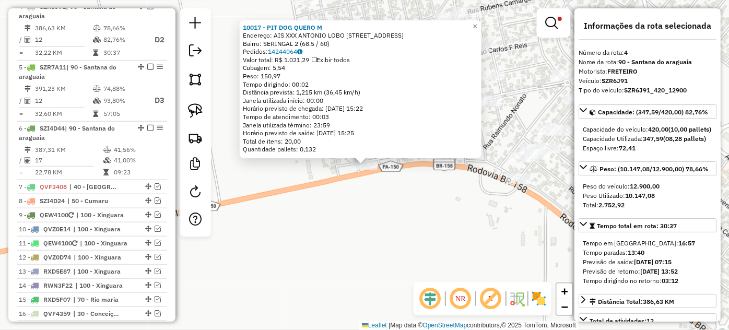
drag, startPoint x: 442, startPoint y: 192, endPoint x: 483, endPoint y: 169, distance: 47.0
click at [442, 192] on div "10017 - PIT DOG QUERO M Endereço: AIS XXX [PERSON_NAME] 65 Bairro: SERINGAL 2 (…" at bounding box center [364, 165] width 729 height 330
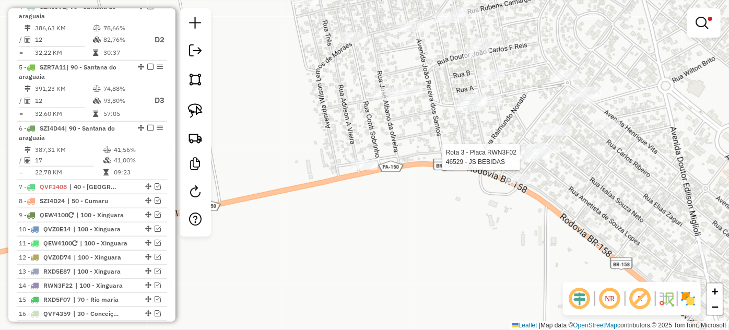
select select "*********"
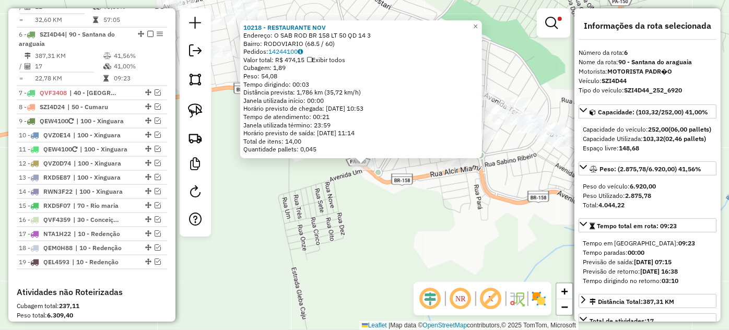
scroll to position [614, 0]
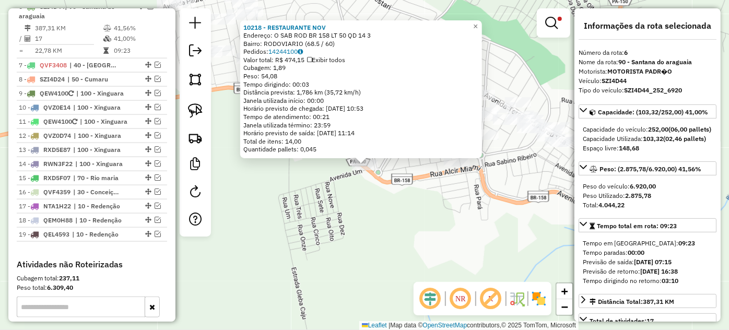
click at [299, 183] on div "10218 - RESTAURANTE NOV Endereço: O SAB ROD BR 158 LT 50 QD 14 3 Bairro: RODOVI…" at bounding box center [364, 165] width 729 height 330
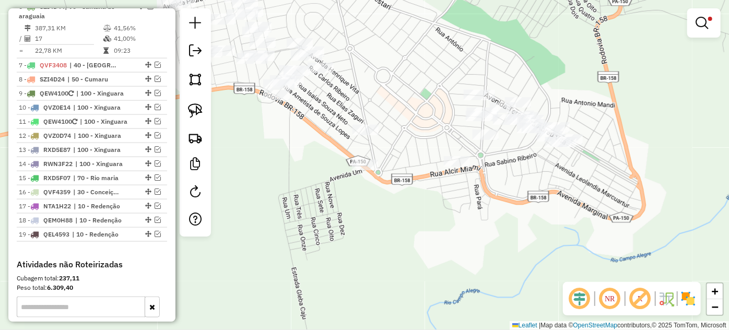
select select "*********"
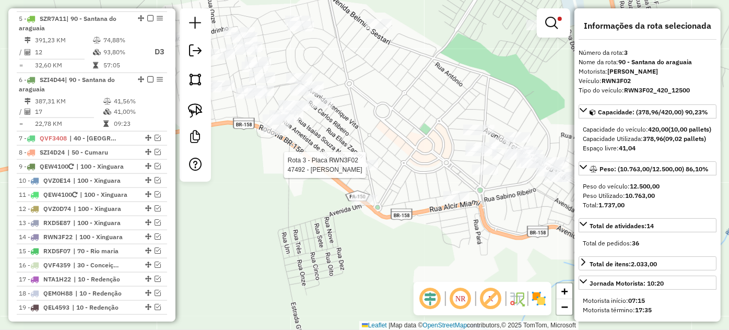
scroll to position [431, 0]
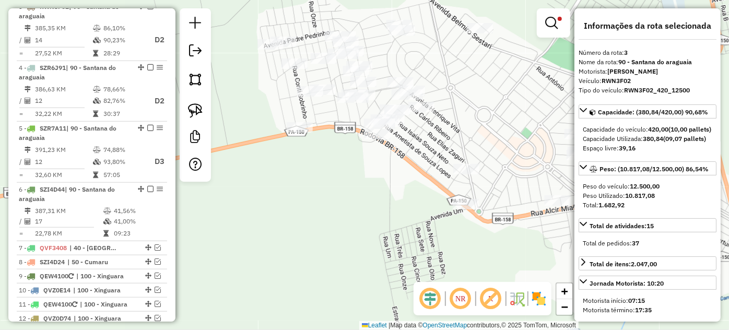
drag, startPoint x: 292, startPoint y: 154, endPoint x: 456, endPoint y: 160, distance: 164.6
click at [456, 160] on div "Limpar filtros Janela de atendimento Grade de atendimento Capacidade Transporta…" at bounding box center [364, 165] width 729 height 330
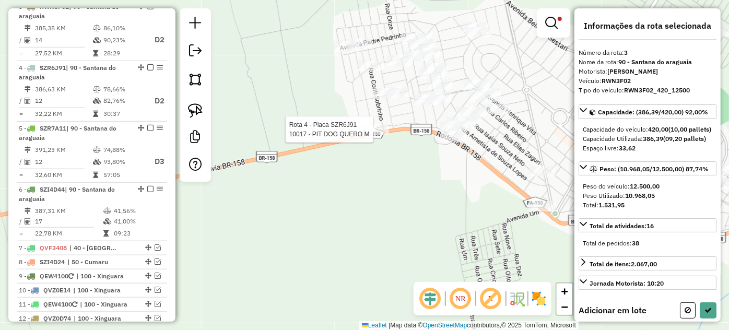
select select "*********"
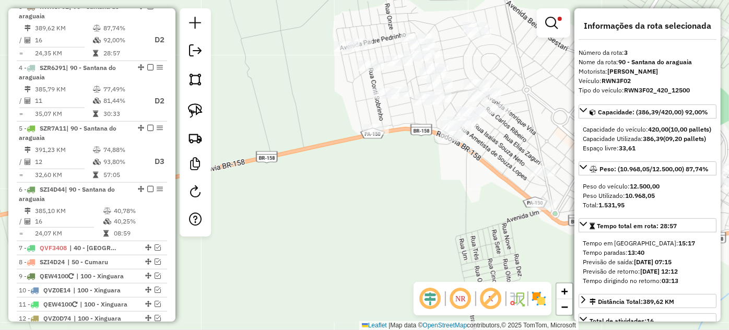
click at [493, 139] on div "Rota 3 - Placa RWN3F02 10121 - BAR DA [PERSON_NAME] filtros Janela de atendimen…" at bounding box center [364, 165] width 729 height 330
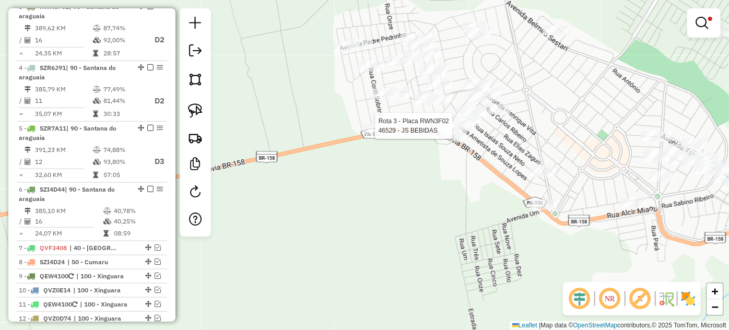
select select "*********"
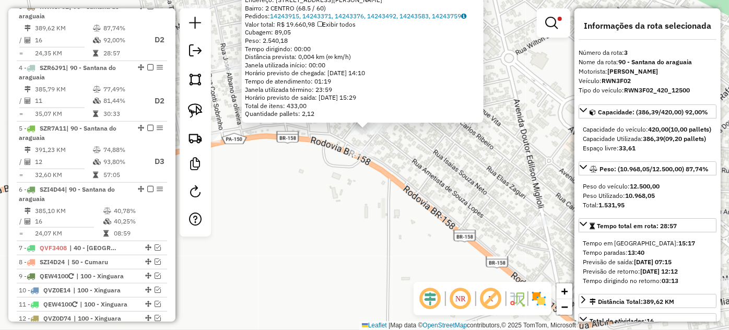
drag, startPoint x: 412, startPoint y: 183, endPoint x: 390, endPoint y: 167, distance: 27.2
click at [410, 183] on div "46529 - JS BEBIDAS Endereço: R [PERSON_NAME] 2 Bairro: 2 CENTRO (68.5 / 60) Ped…" at bounding box center [364, 165] width 729 height 330
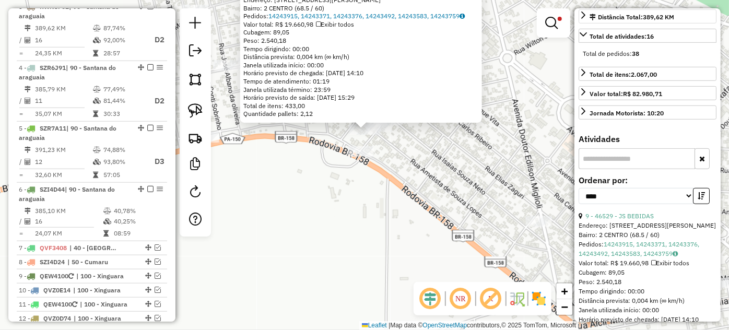
scroll to position [47, 0]
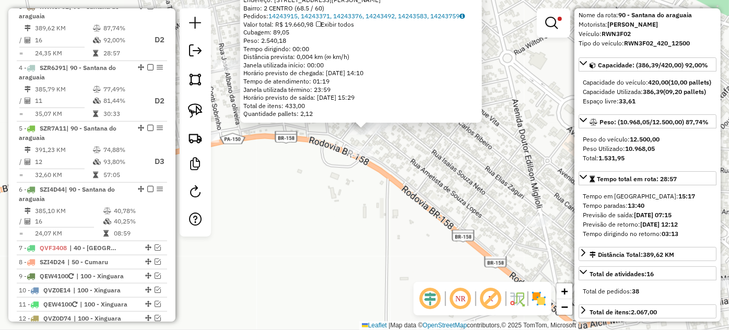
click at [470, 216] on div "46529 - JS BEBIDAS Endereço: R [PERSON_NAME] 2 Bairro: 2 CENTRO (68.5 / 60) Ped…" at bounding box center [364, 165] width 729 height 330
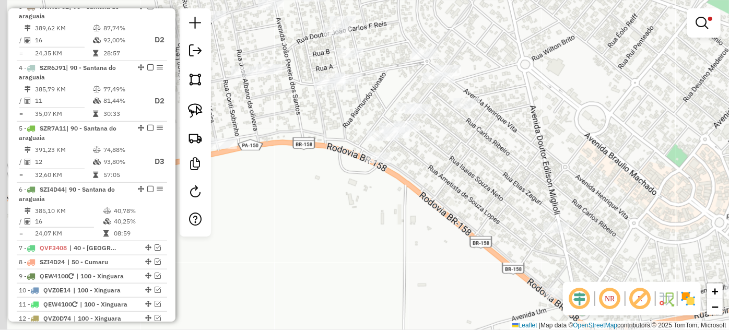
drag, startPoint x: 322, startPoint y: 143, endPoint x: 372, endPoint y: 161, distance: 53.5
click at [393, 176] on div "Limpar filtros Janela de atendimento Grade de atendimento Capacidade Transporta…" at bounding box center [364, 165] width 729 height 330
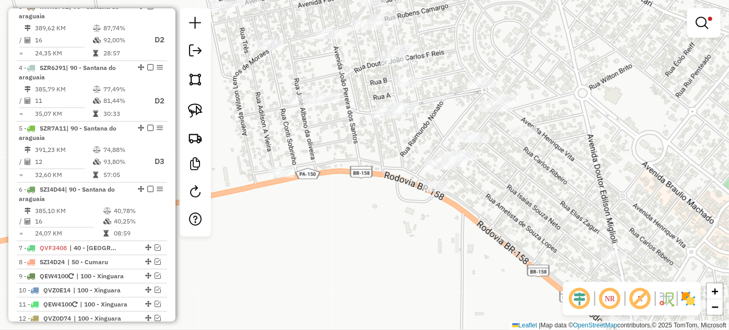
select select "*********"
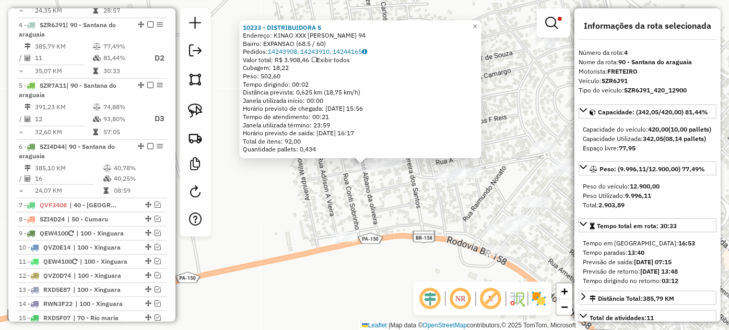
scroll to position [492, 0]
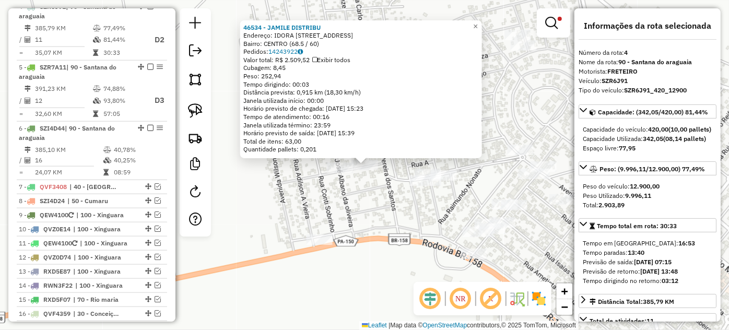
click at [392, 194] on div "46534 - JAMILE DISTRIBU Endereço: IDORA R FLORISVALDO DE FERREIRA 79 Bairro: CE…" at bounding box center [364, 165] width 729 height 330
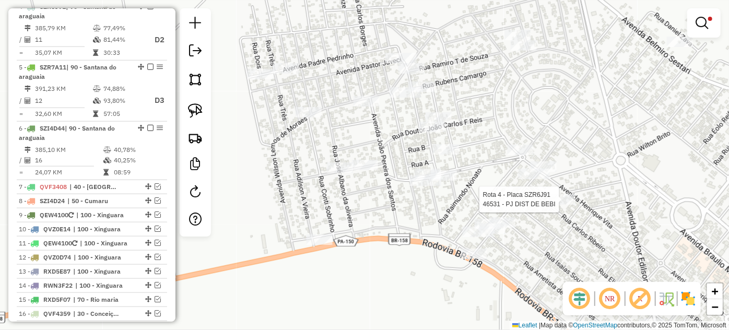
select select "*********"
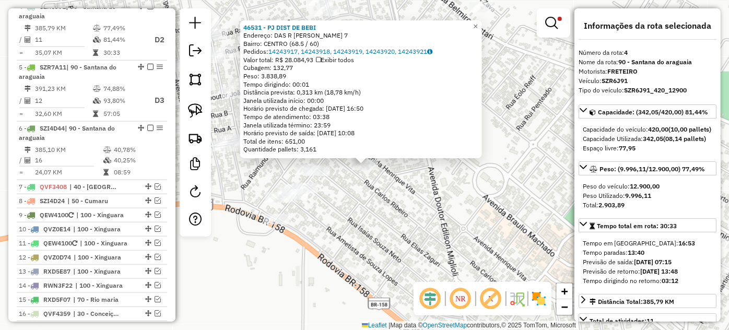
click at [399, 204] on div "46531 - PJ DIST DE [PERSON_NAME]: DAS R [PERSON_NAME] 7 Bairro: CENTRO (68.5 / …" at bounding box center [364, 165] width 729 height 330
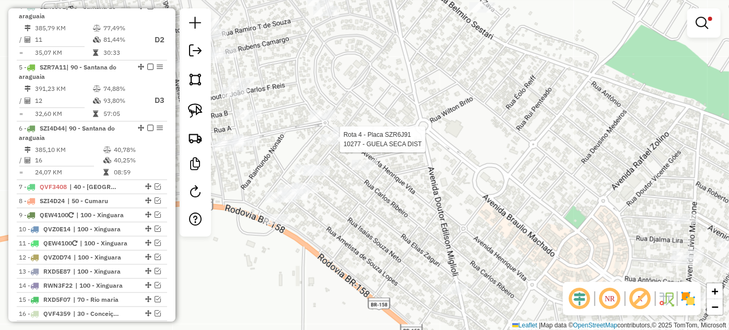
select select "*********"
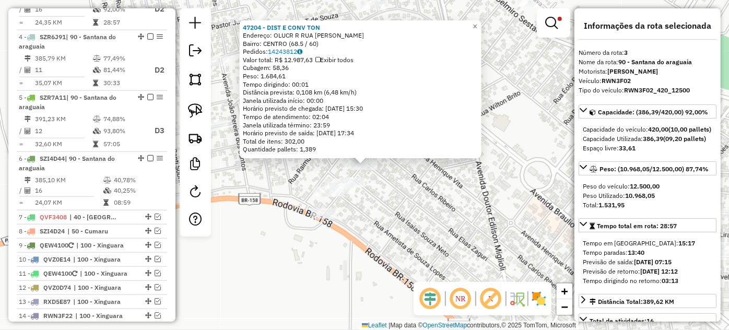
scroll to position [431, 0]
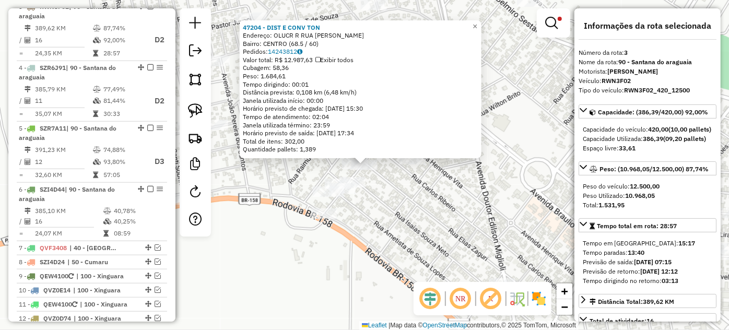
click at [291, 203] on div "47204 - DIST E CONV TON Endereço: OLUCR R RUA [PERSON_NAME] SN Bairro: CENTRO (…" at bounding box center [364, 165] width 729 height 330
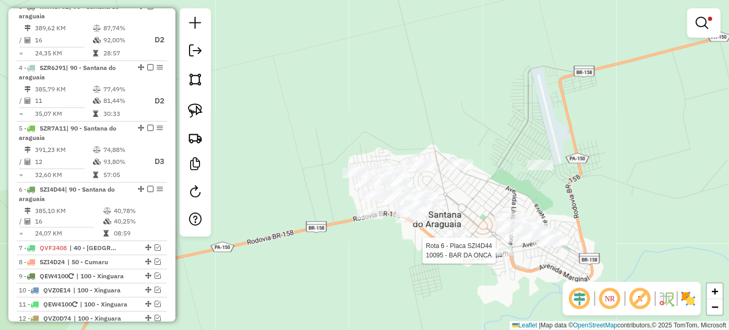
select select "*********"
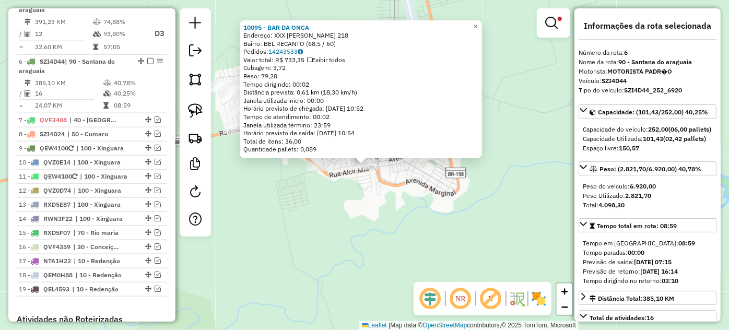
scroll to position [614, 0]
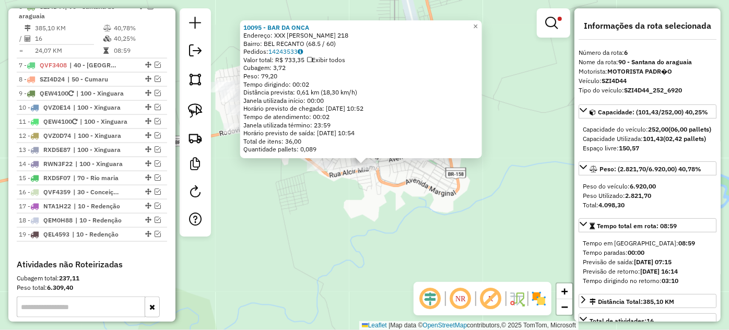
click at [313, 189] on div "10095 - BAR DA ONCA Endereço: XXX [PERSON_NAME] 218 Bairro: BEL RECANTO (68.5 /…" at bounding box center [364, 165] width 729 height 330
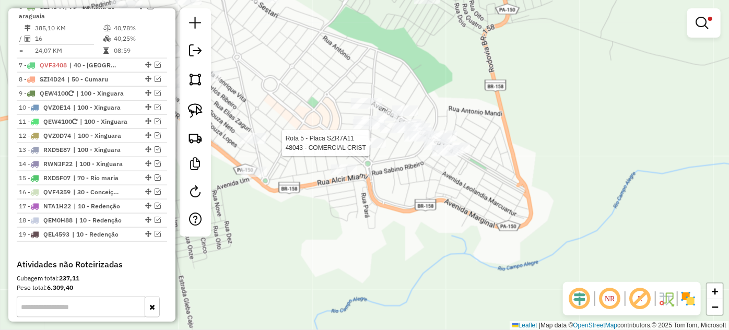
select select "*********"
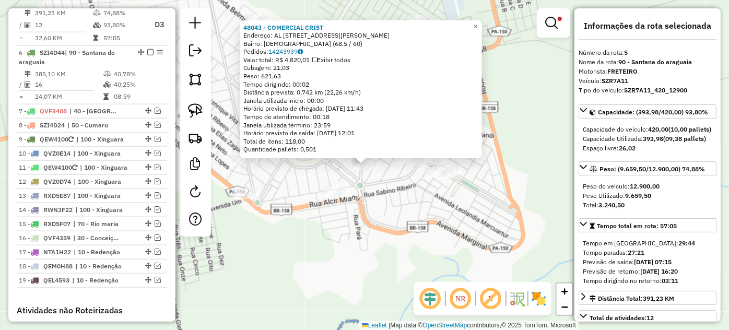
scroll to position [552, 0]
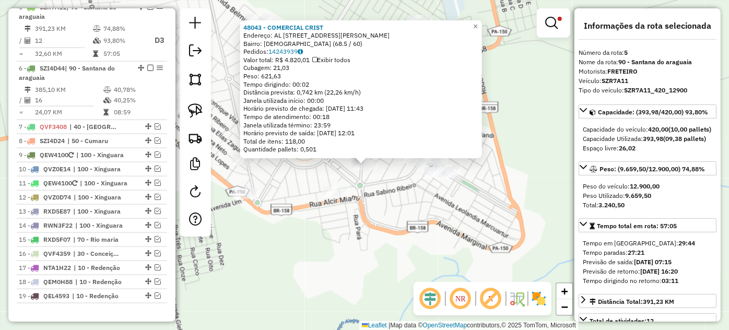
click at [297, 178] on div "48043 - COMERCIAL CRIST Endereço: AL [STREET_ADDRESS][PERSON_NAME] Bairro: BIBL…" at bounding box center [364, 165] width 729 height 330
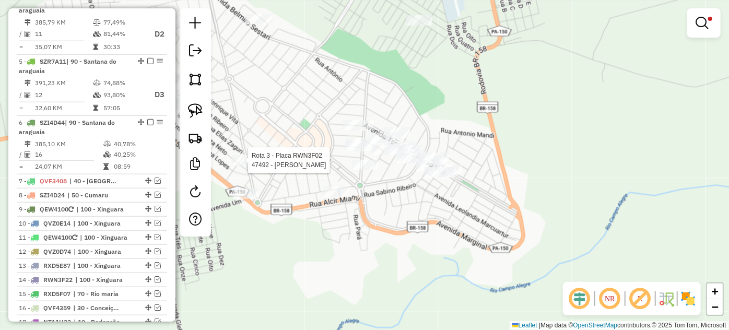
select select "*********"
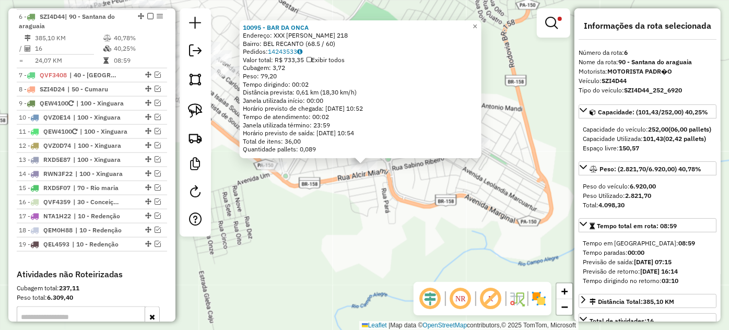
scroll to position [614, 0]
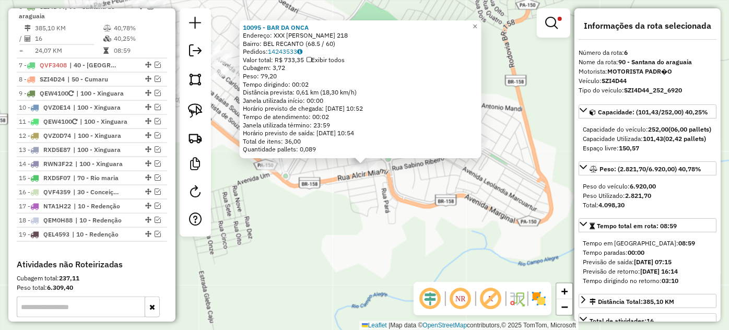
click at [324, 186] on div "10095 - BAR DA ONCA Endereço: XXX [PERSON_NAME] 218 Bairro: BEL RECANTO (68.5 /…" at bounding box center [364, 165] width 729 height 330
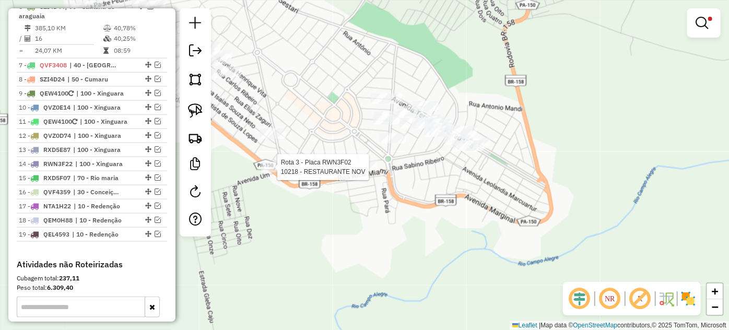
select select "*********"
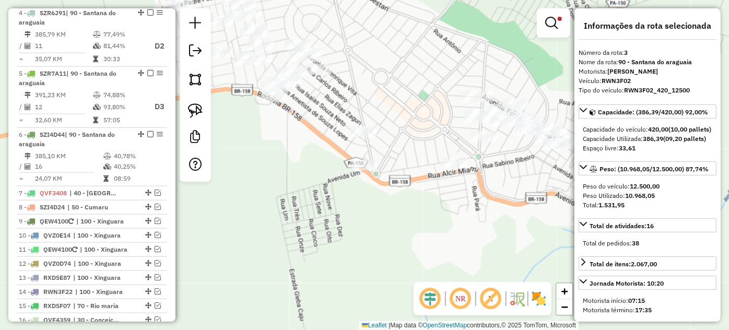
scroll to position [431, 0]
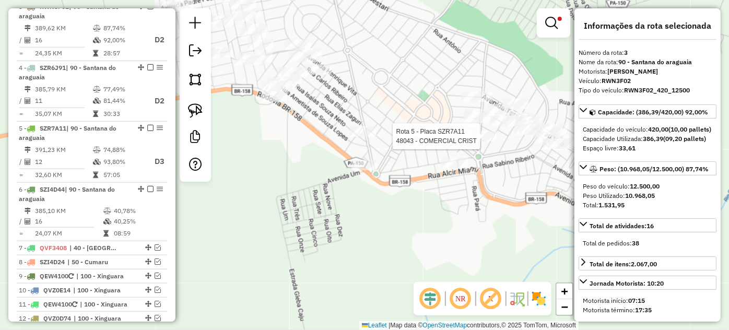
click at [479, 141] on div at bounding box center [483, 136] width 26 height 10
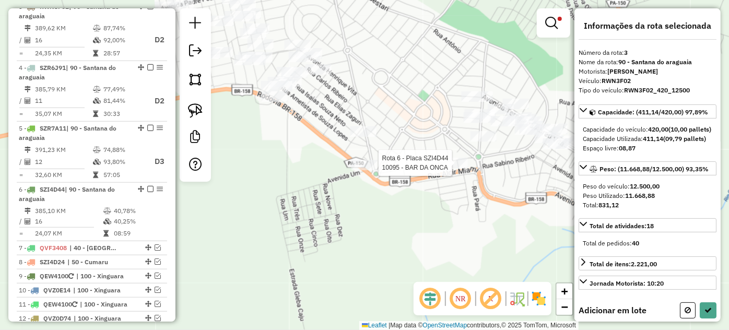
select select "*********"
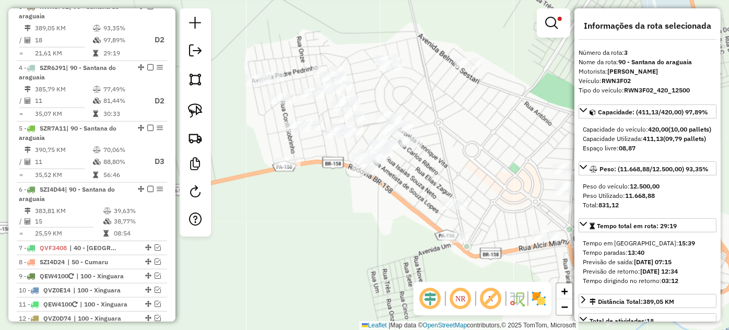
drag, startPoint x: 265, startPoint y: 129, endPoint x: 356, endPoint y: 202, distance: 116.3
click at [356, 202] on div "Limpar filtros Janela de atendimento Grade de atendimento Capacidade Transporta…" at bounding box center [364, 165] width 729 height 330
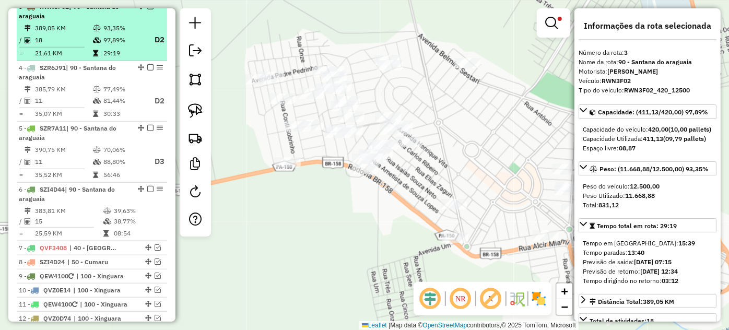
click at [147, 9] on em at bounding box center [150, 6] width 6 height 6
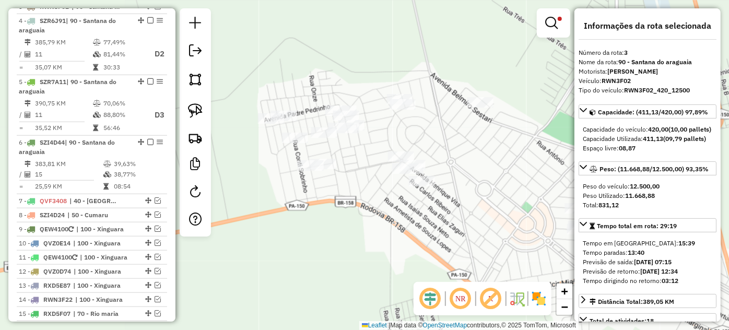
drag, startPoint x: 346, startPoint y: 115, endPoint x: 359, endPoint y: 154, distance: 41.1
click at [359, 154] on div "Limpar filtros Janela de atendimento Grade de atendimento Capacidade Transporta…" at bounding box center [364, 165] width 729 height 330
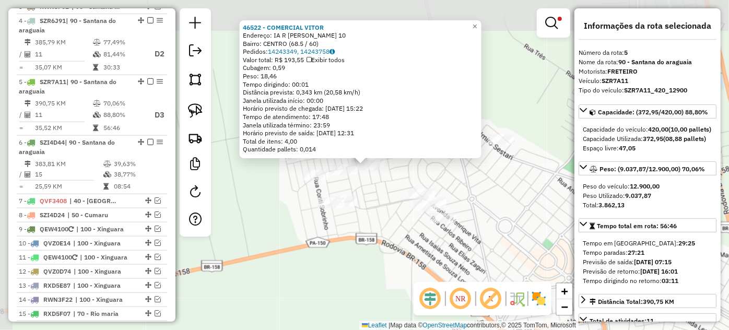
scroll to position [506, 0]
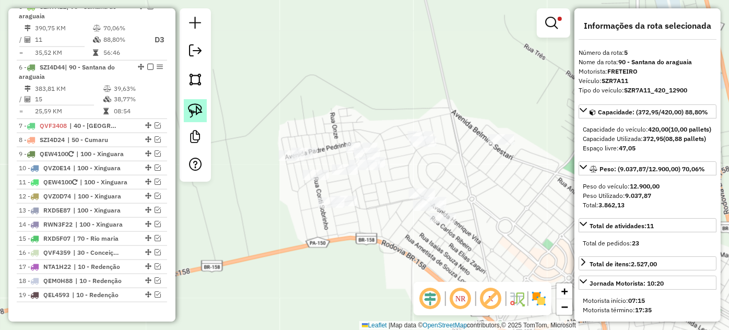
click at [195, 109] on img at bounding box center [195, 110] width 15 height 15
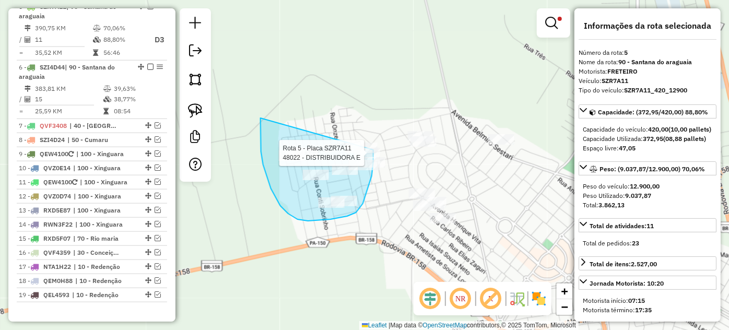
click at [373, 148] on div "Rota 5 - Placa SZR7A11 46522 - COMERCIAL VITOR Rota 5 - Placa SZR7A11 46524 - P…" at bounding box center [364, 165] width 729 height 330
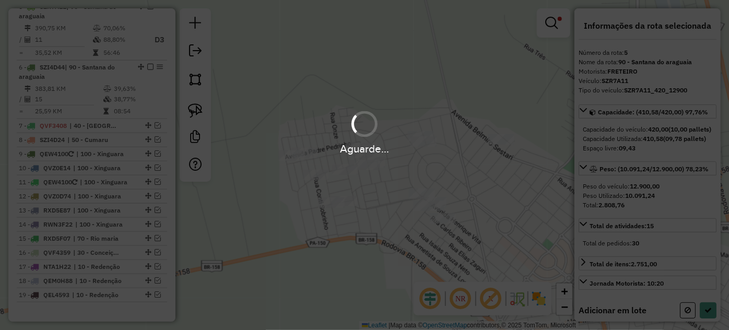
select select "*********"
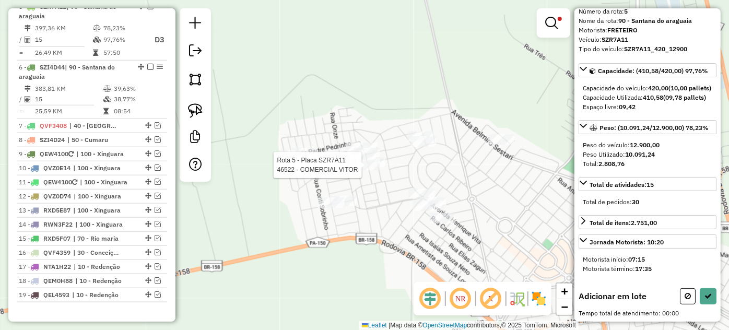
scroll to position [47, 0]
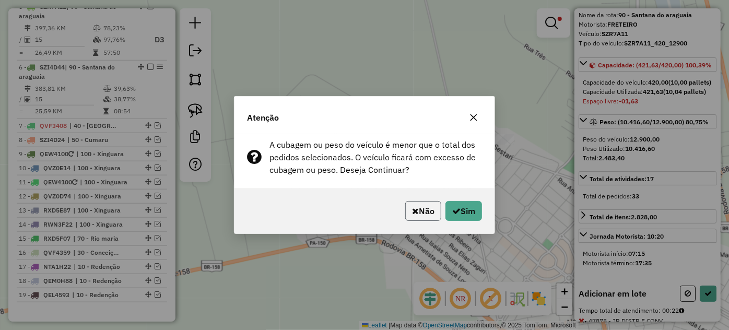
click at [430, 211] on button "Não" at bounding box center [423, 211] width 36 height 20
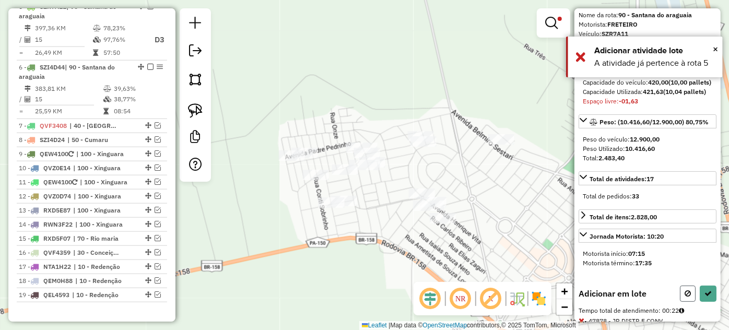
click at [684, 302] on button at bounding box center [688, 294] width 16 height 16
select select "*********"
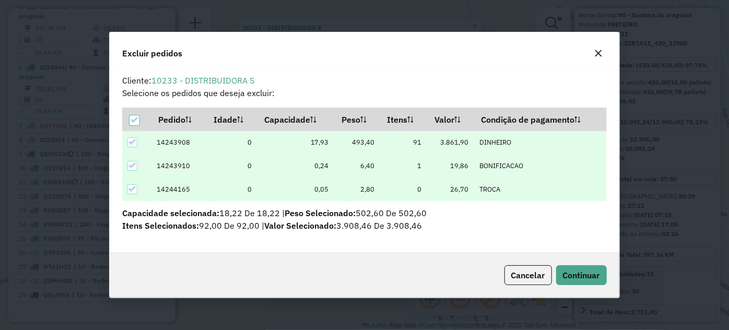
scroll to position [0, 0]
click at [578, 278] on span "Continuar" at bounding box center [581, 275] width 37 height 10
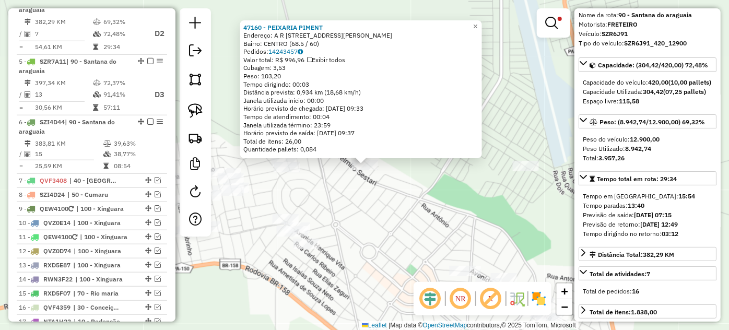
scroll to position [445, 0]
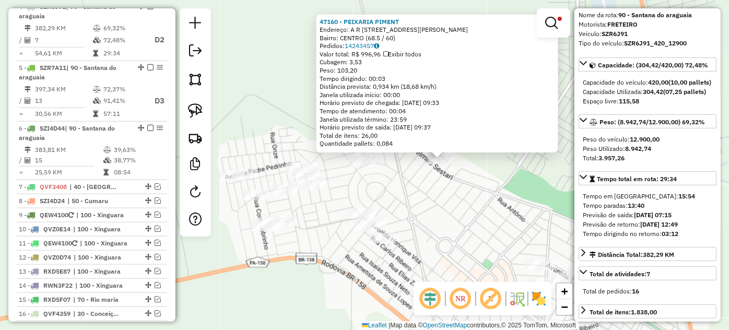
drag, startPoint x: 327, startPoint y: 204, endPoint x: 408, endPoint y: 198, distance: 81.1
click at [408, 198] on div "47160 - PEIXARIA PIMENT Endereço: A R [STREET_ADDRESS][PERSON_NAME] Bairro: CEN…" at bounding box center [364, 165] width 729 height 330
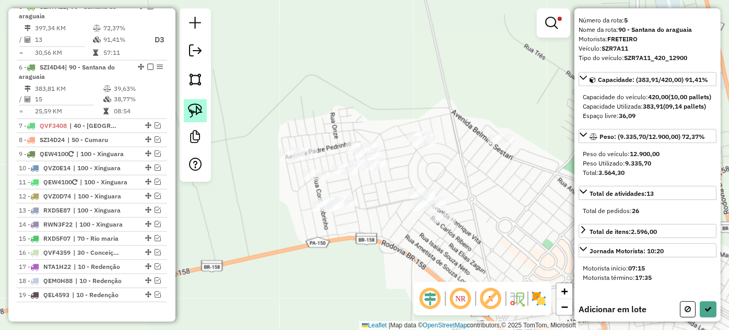
scroll to position [47, 0]
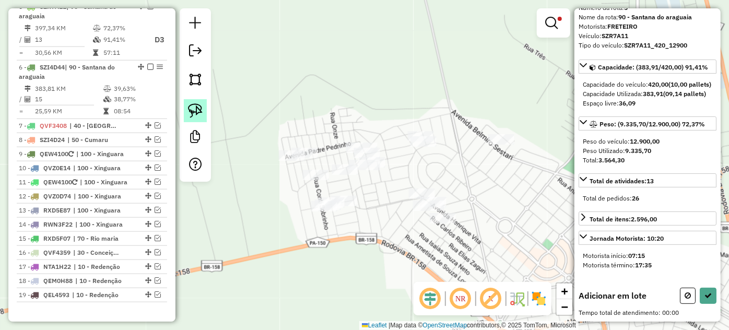
click at [199, 109] on img at bounding box center [195, 110] width 15 height 15
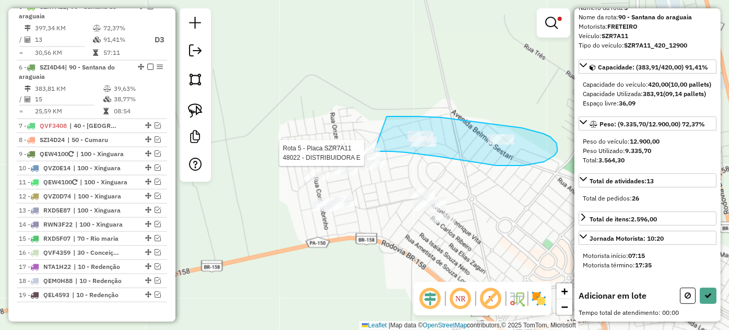
click at [374, 151] on div "Rota 5 - Placa SZR7A11 48022 - DISTRIBUIDORA E Limpar filtros Janela de atendim…" at bounding box center [364, 165] width 729 height 330
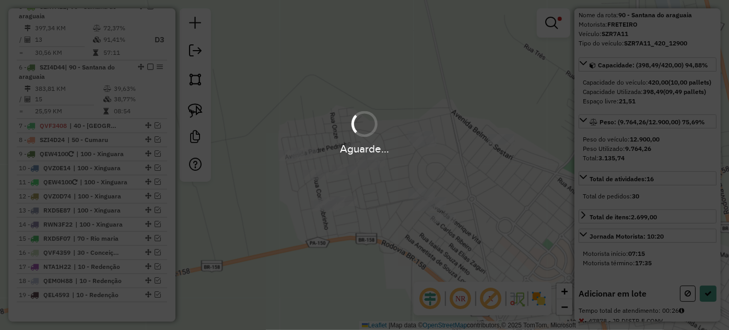
select select "*********"
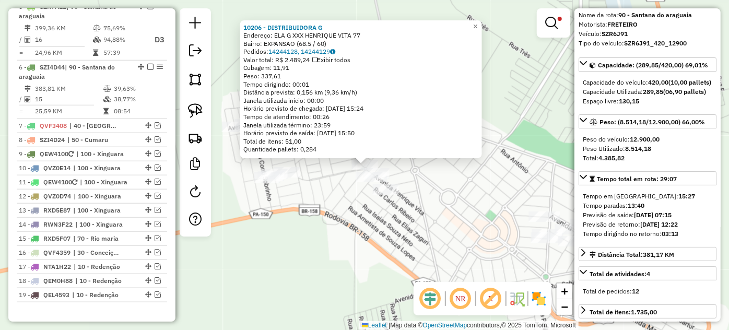
scroll to position [445, 0]
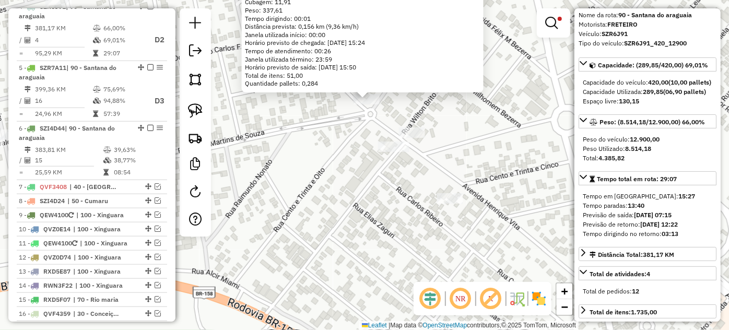
click at [332, 176] on div "10206 - DISTRIBUIDORA G Endereço: ELA G XXX HENRIQUE VITA 77 Bairro: EXPANSAO (…" at bounding box center [364, 165] width 729 height 330
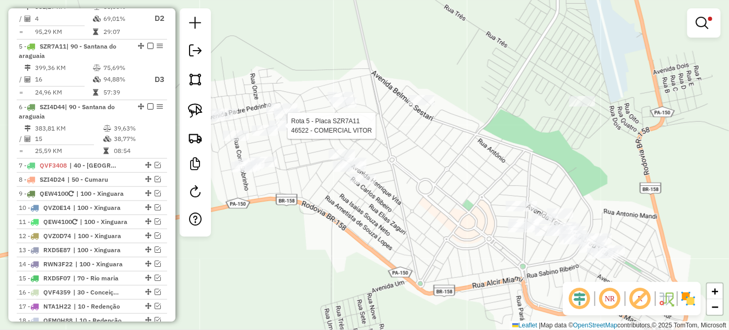
select select "*********"
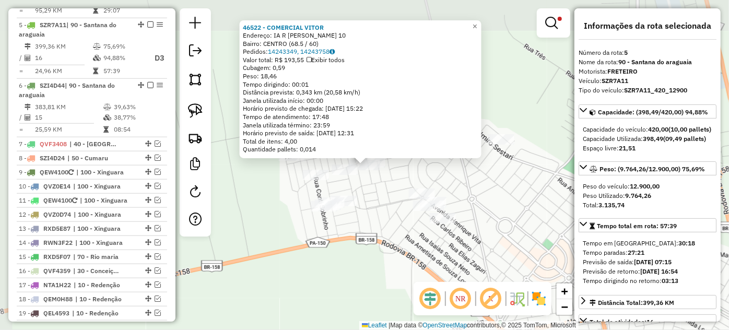
scroll to position [506, 0]
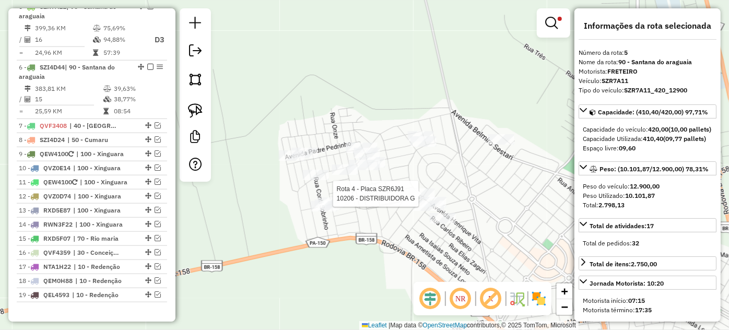
select select "*********"
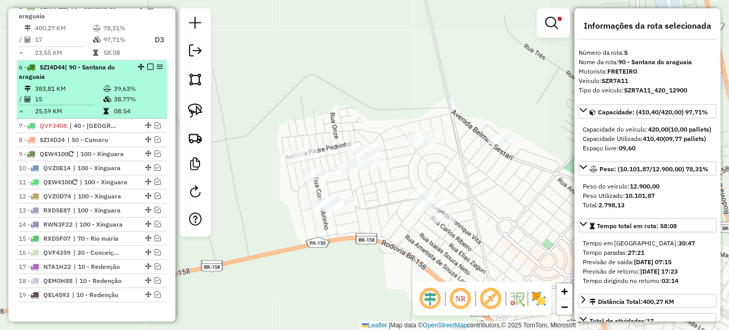
scroll to position [459, 0]
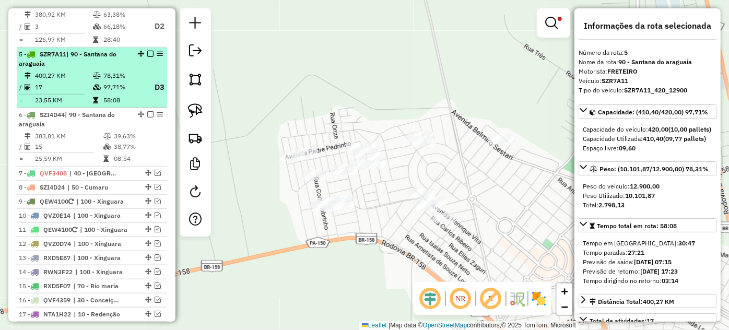
click at [147, 57] on em at bounding box center [150, 54] width 6 height 6
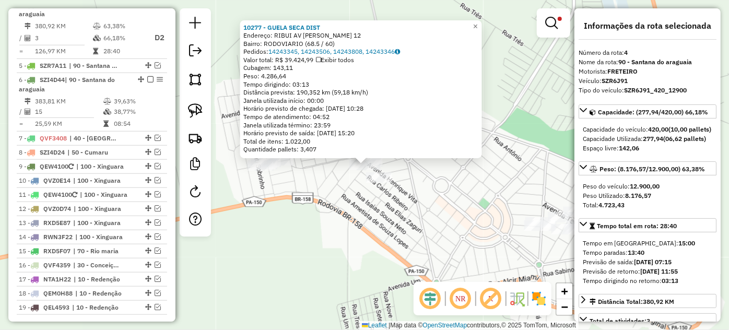
scroll to position [445, 0]
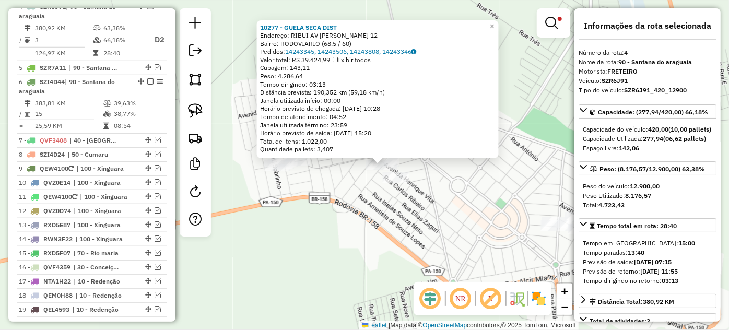
drag, startPoint x: 361, startPoint y: 202, endPoint x: 397, endPoint y: 204, distance: 35.6
click at [397, 204] on div "10277 - GUELA SECA DIST Endereço: RIBUI AV [PERSON_NAME] 12 Bairro: RODOVIARIO …" at bounding box center [364, 165] width 729 height 330
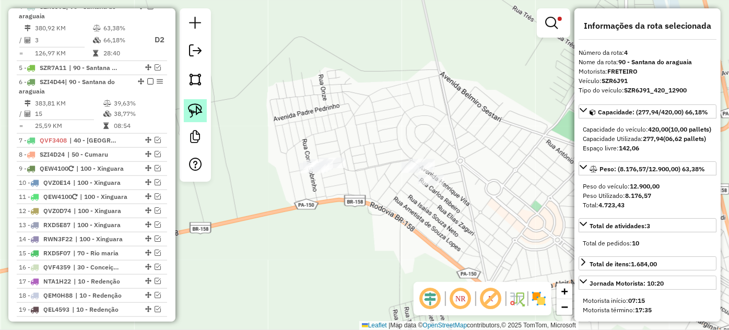
click at [203, 111] on link at bounding box center [195, 110] width 23 height 23
drag, startPoint x: 292, startPoint y: 158, endPoint x: 378, endPoint y: 167, distance: 86.6
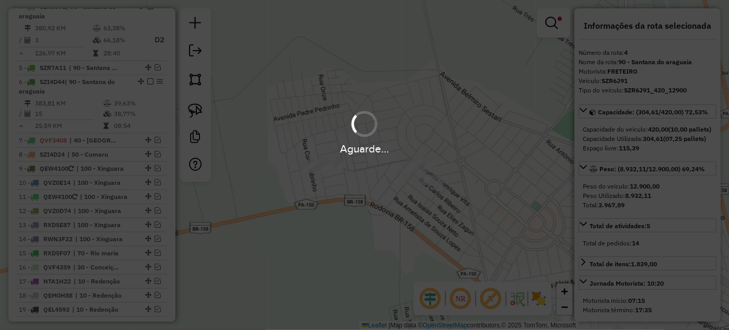
select select "*********"
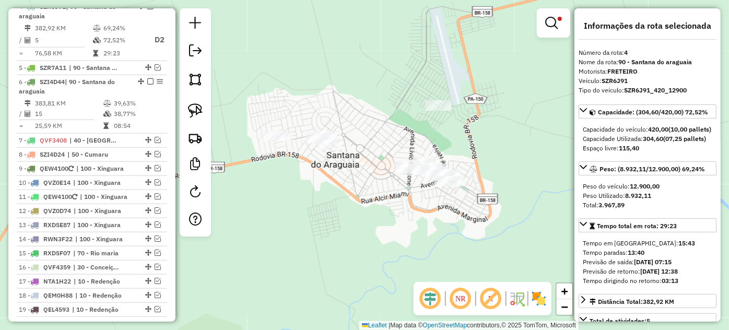
drag, startPoint x: 466, startPoint y: 216, endPoint x: 377, endPoint y: 175, distance: 97.6
click at [377, 175] on div "Limpar filtros Janela de atendimento Grade de atendimento Capacidade Transporta…" at bounding box center [364, 165] width 729 height 330
click at [155, 70] on em at bounding box center [158, 67] width 6 height 6
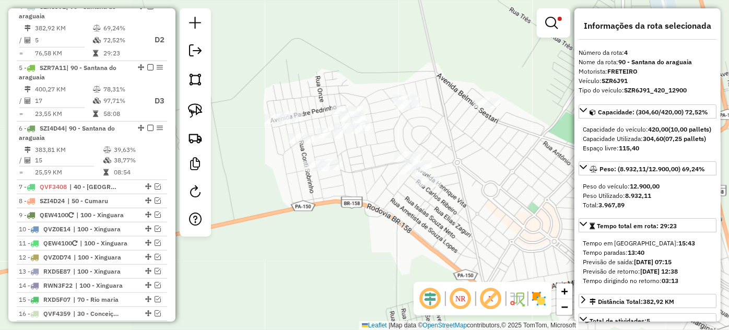
drag, startPoint x: 227, startPoint y: 154, endPoint x: 298, endPoint y: 177, distance: 74.8
click at [298, 177] on div "Limpar filtros Janela de atendimento Grade de atendimento Capacidade Transporta…" at bounding box center [364, 165] width 729 height 330
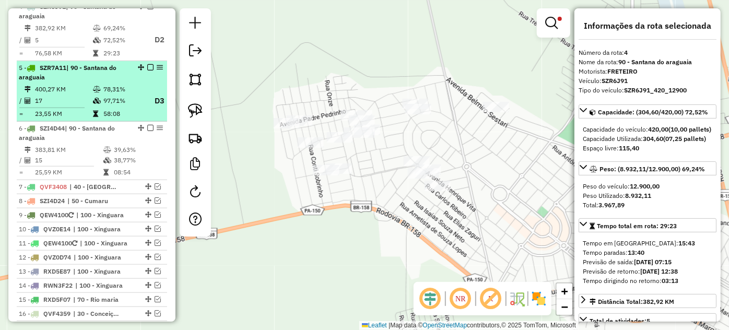
click at [115, 93] on td "78,31%" at bounding box center [124, 89] width 42 height 10
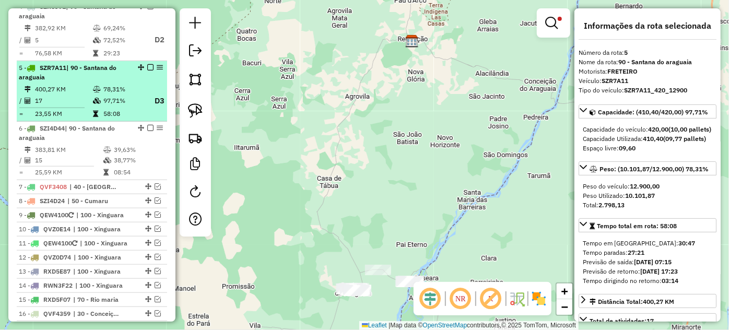
click at [147, 70] on em at bounding box center [150, 67] width 6 height 6
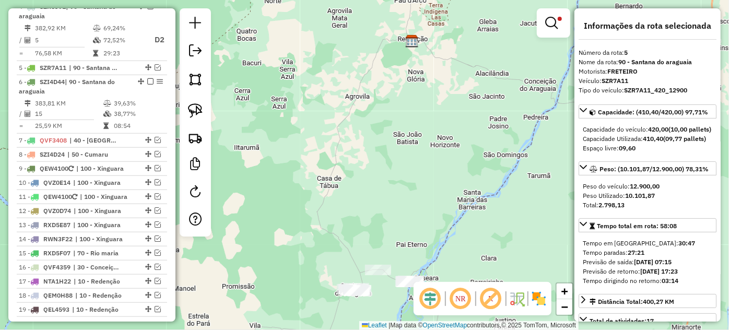
scroll to position [398, 0]
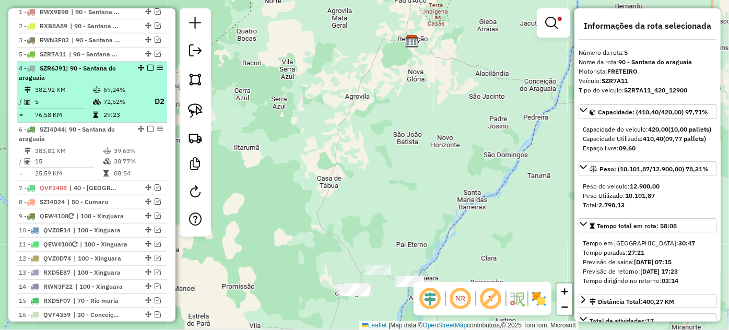
drag, startPoint x: 138, startPoint y: 62, endPoint x: 138, endPoint y: 122, distance: 60.0
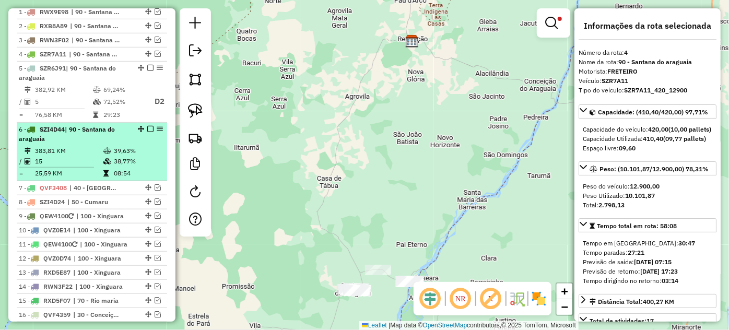
click at [96, 156] on td "383,81 KM" at bounding box center [68, 151] width 68 height 10
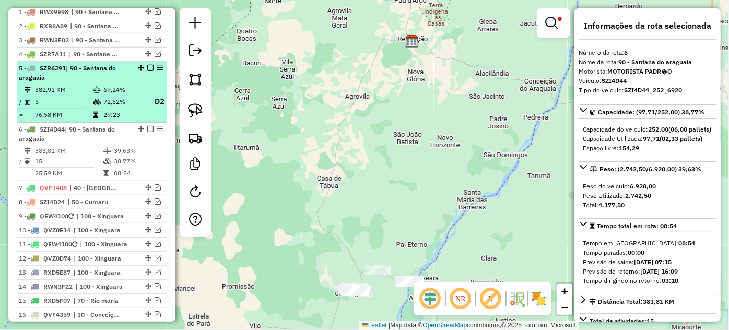
click at [118, 118] on td "29:23" at bounding box center [124, 115] width 42 height 10
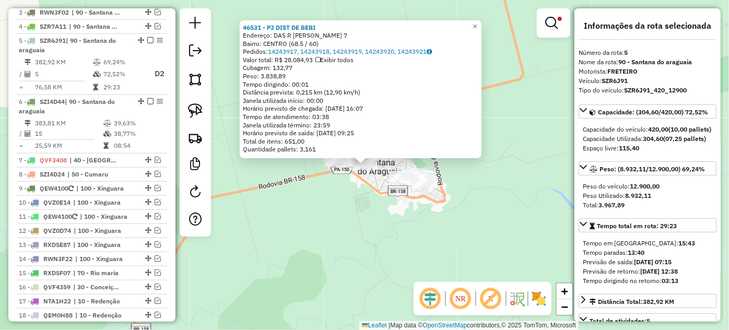
scroll to position [459, 0]
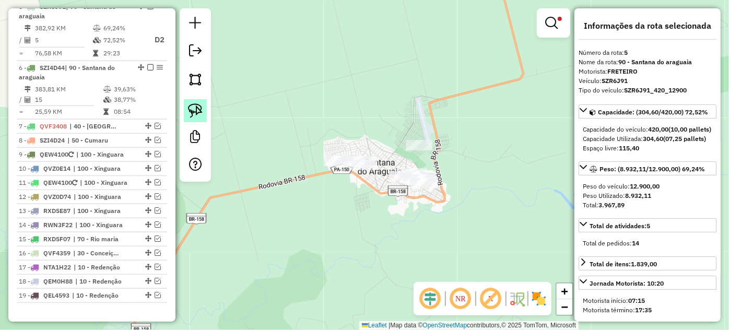
click at [205, 115] on link at bounding box center [195, 110] width 23 height 23
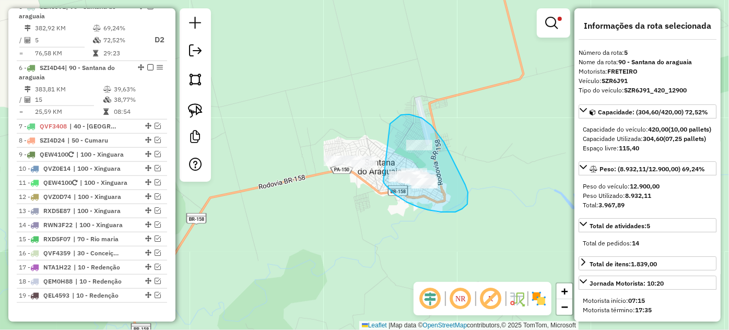
drag, startPoint x: 395, startPoint y: 194, endPoint x: 389, endPoint y: 125, distance: 69.1
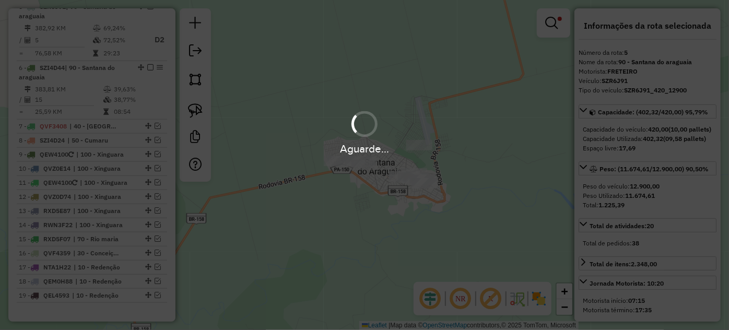
select select "*********"
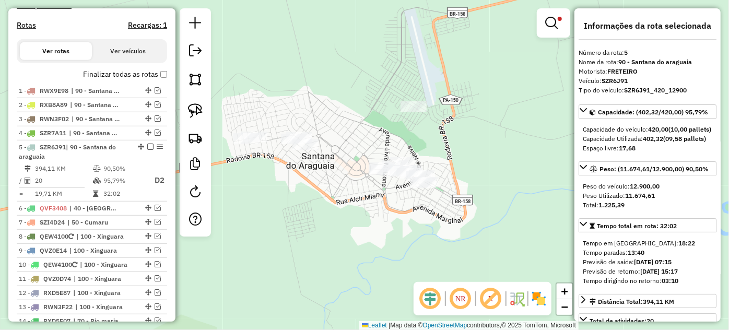
scroll to position [317, 0]
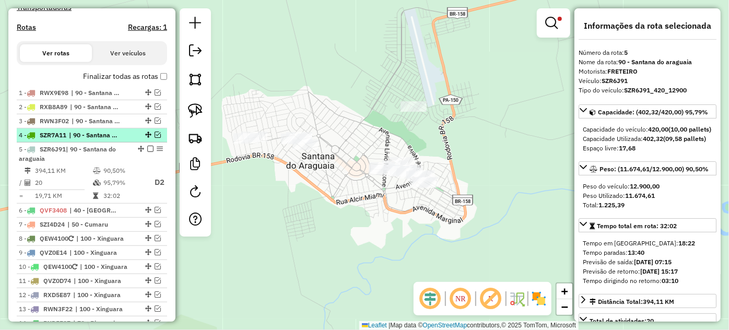
click at [157, 138] on em at bounding box center [158, 135] width 6 height 6
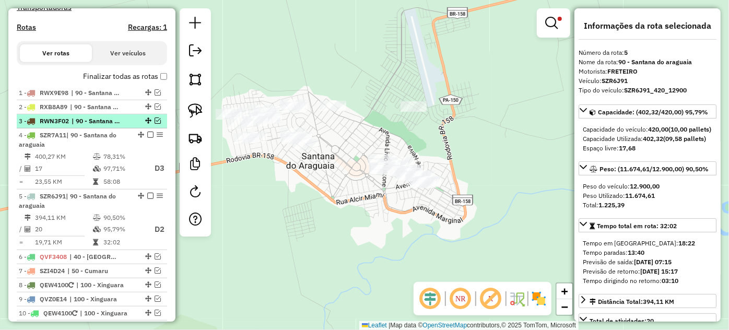
click at [156, 124] on em at bounding box center [158, 120] width 6 height 6
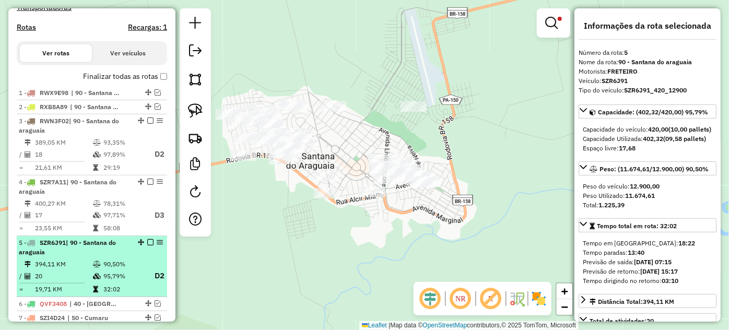
click at [147, 245] on em at bounding box center [150, 242] width 6 height 6
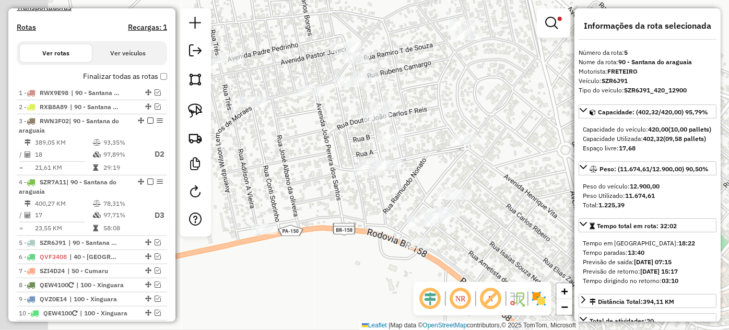
drag, startPoint x: 287, startPoint y: 146, endPoint x: 363, endPoint y: 162, distance: 78.0
click at [363, 162] on div "Limpar filtros Janela de atendimento Grade de atendimento Capacidade Transporta…" at bounding box center [364, 165] width 729 height 330
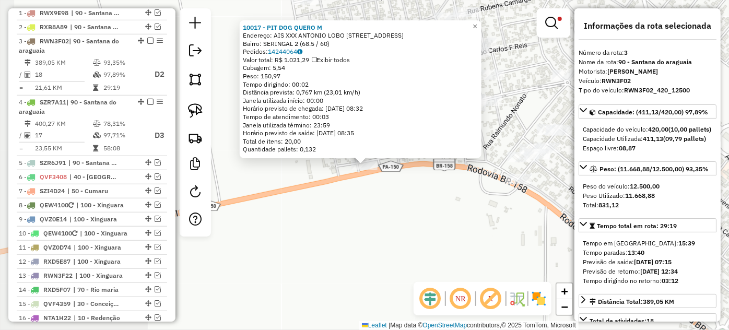
scroll to position [431, 0]
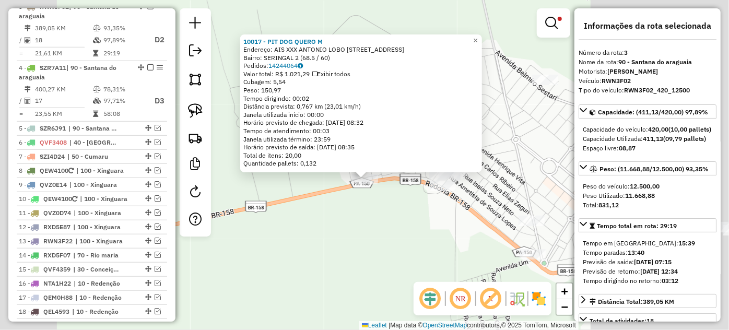
click at [377, 198] on div "10017 - PIT DOG QUERO M Endereço: AIS XXX [PERSON_NAME] 65 Bairro: SERINGAL 2 (…" at bounding box center [364, 165] width 729 height 330
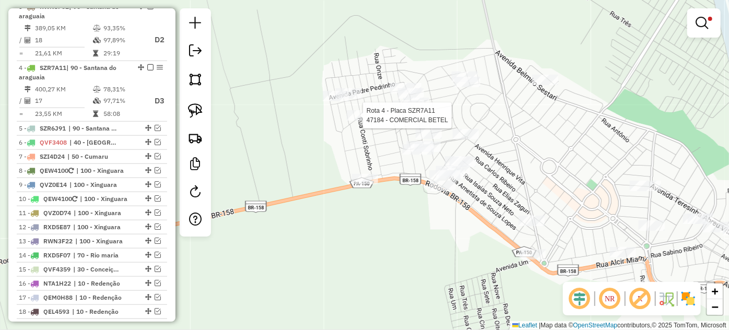
click at [363, 121] on div at bounding box center [360, 115] width 26 height 10
select select "*********"
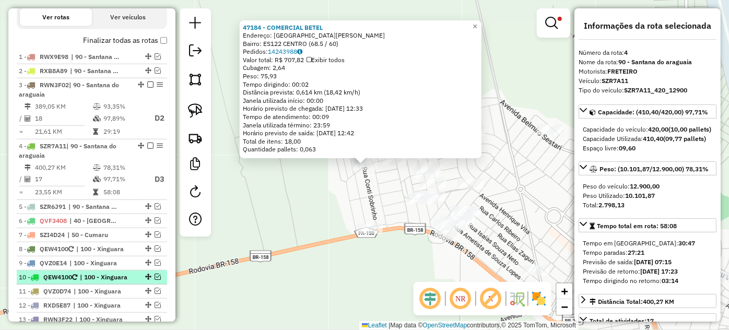
scroll to position [350, 0]
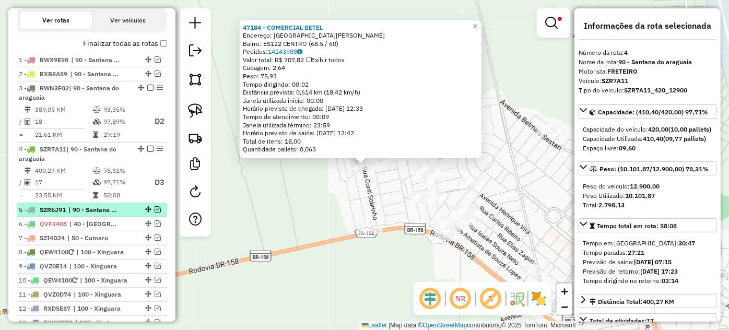
click at [156, 212] on em at bounding box center [158, 209] width 6 height 6
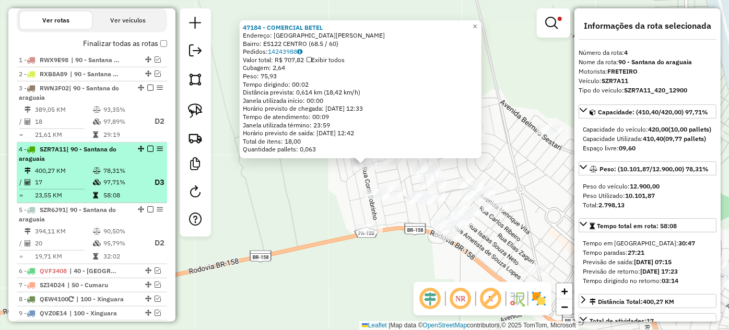
click at [148, 152] on em at bounding box center [150, 149] width 6 height 6
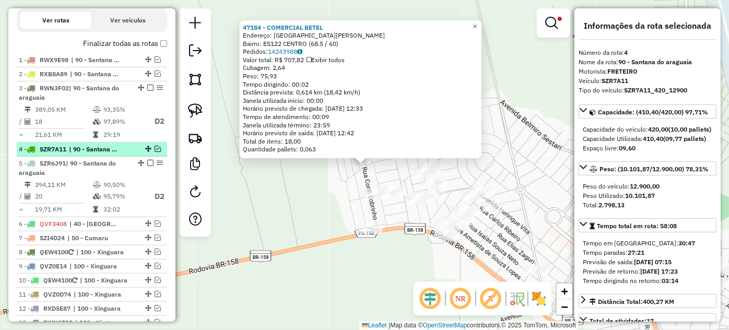
click at [155, 152] on em at bounding box center [158, 149] width 6 height 6
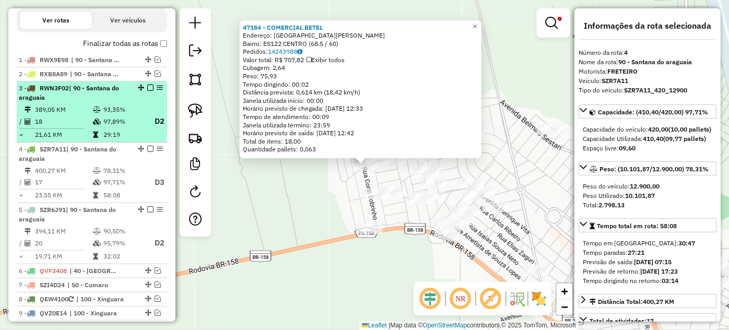
click at [147, 91] on em at bounding box center [150, 88] width 6 height 6
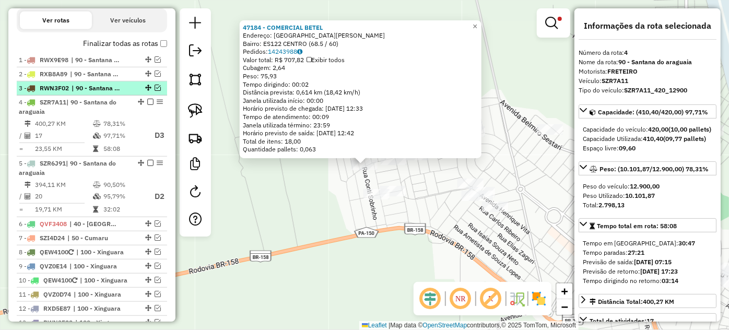
click at [155, 91] on em at bounding box center [158, 88] width 6 height 6
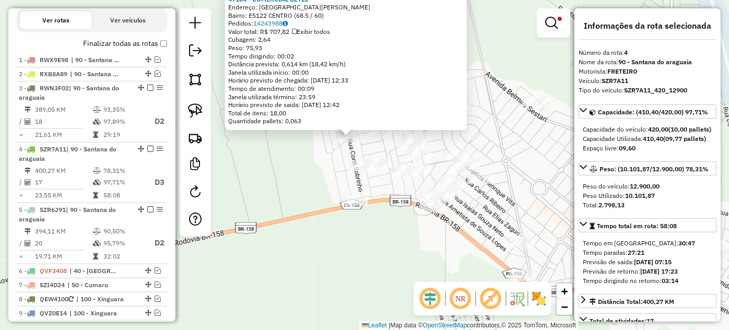
drag, startPoint x: 341, startPoint y: 204, endPoint x: 328, endPoint y: 177, distance: 29.9
click at [328, 177] on div "47184 - COMERCIAL [PERSON_NAME]: [GEOGRAPHIC_DATA][PERSON_NAME]: ES122 CENTRO (…" at bounding box center [364, 165] width 729 height 330
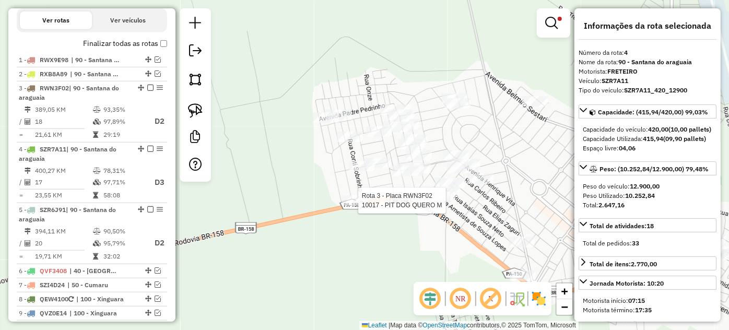
select select "*********"
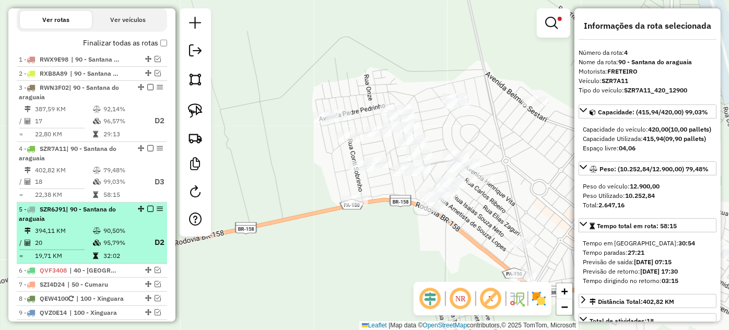
scroll to position [302, 0]
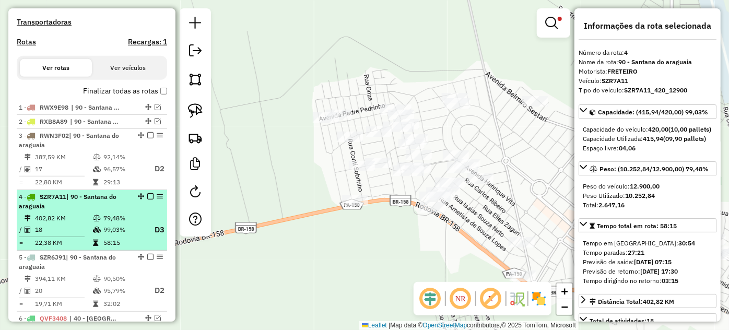
click at [148, 199] on em at bounding box center [150, 196] width 6 height 6
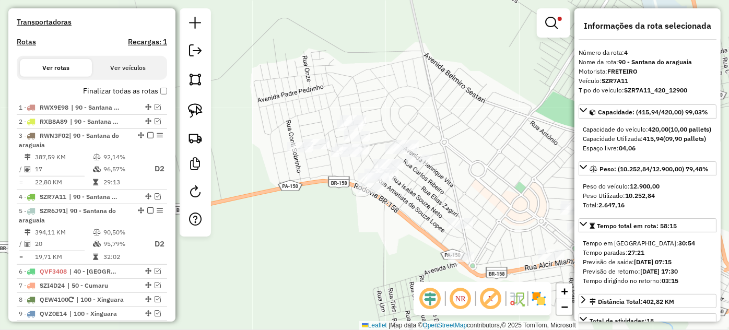
drag, startPoint x: 364, startPoint y: 230, endPoint x: 310, endPoint y: 219, distance: 55.4
click at [310, 219] on div "Limpar filtros Janela de atendimento Grade de atendimento Capacidade Transporta…" at bounding box center [364, 165] width 729 height 330
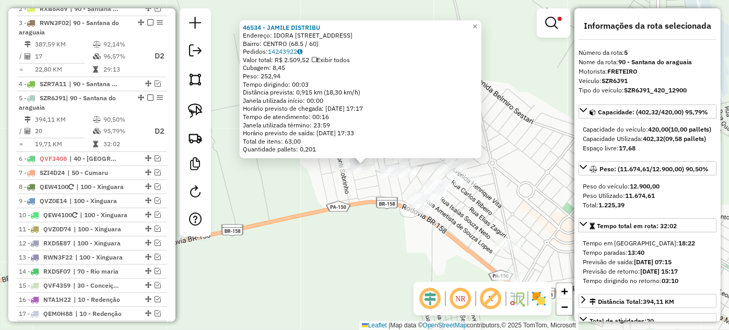
scroll to position [506, 0]
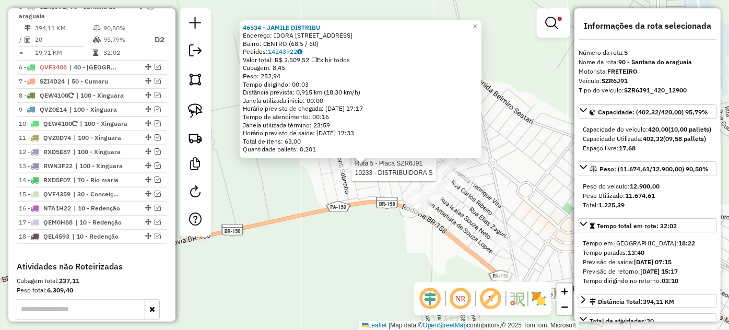
click at [343, 173] on div at bounding box center [348, 168] width 26 height 10
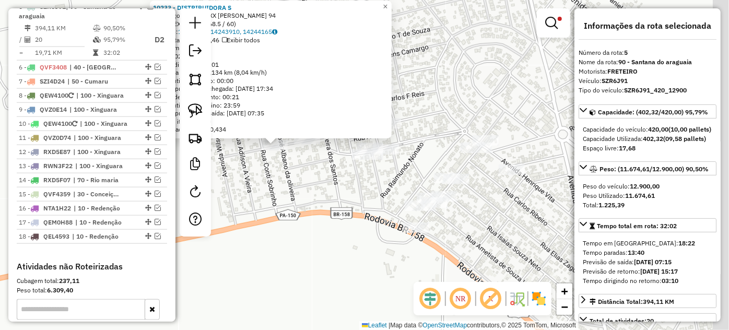
drag, startPoint x: 528, startPoint y: 218, endPoint x: 470, endPoint y: 200, distance: 61.3
click at [463, 211] on div "10233 - DISTRIBUIDORA S Endereço: KINAO XXX [PERSON_NAME] 94 Bairro: EXPANSAO (…" at bounding box center [364, 165] width 729 height 330
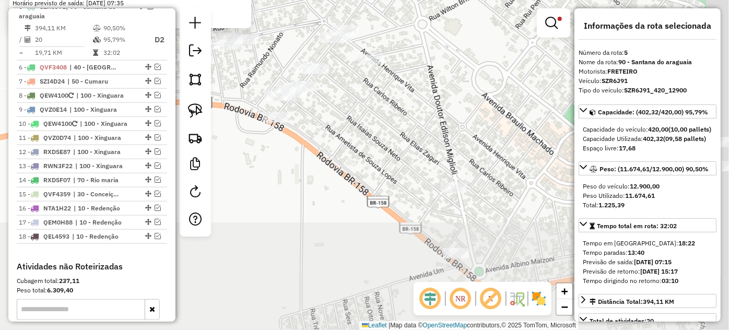
drag, startPoint x: 512, startPoint y: 256, endPoint x: 338, endPoint y: 129, distance: 215.6
click at [357, 138] on div "10233 - DISTRIBUIDORA S Endereço: KINAO XXX [PERSON_NAME] 94 Bairro: EXPANSAO (…" at bounding box center [364, 165] width 729 height 330
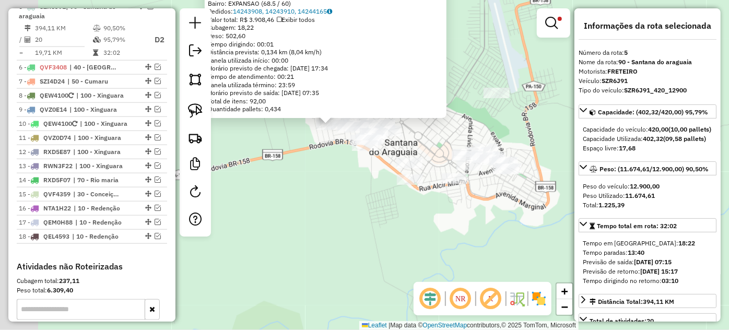
drag, startPoint x: 337, startPoint y: 187, endPoint x: 389, endPoint y: 217, distance: 59.6
click at [389, 217] on div "10233 - DISTRIBUIDORA S Endereço: KINAO XXX [PERSON_NAME] 94 Bairro: EXPANSAO (…" at bounding box center [364, 165] width 729 height 330
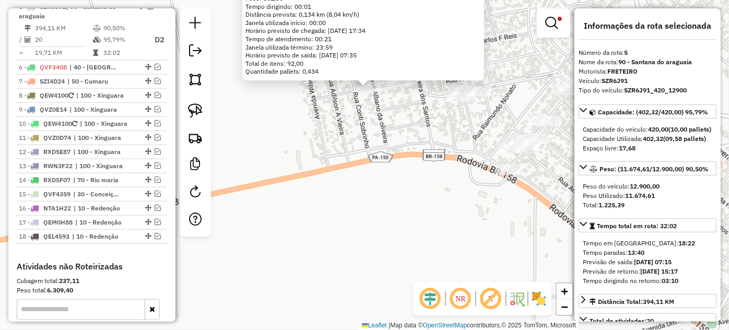
drag, startPoint x: 373, startPoint y: 118, endPoint x: 380, endPoint y: 172, distance: 54.8
click at [380, 172] on div "10233 - DISTRIBUIDORA S Endereço: KINAO XXX [PERSON_NAME] 94 Bairro: EXPANSAO (…" at bounding box center [364, 165] width 729 height 330
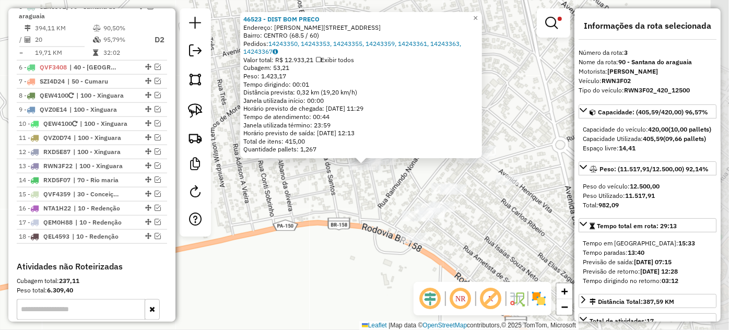
scroll to position [431, 0]
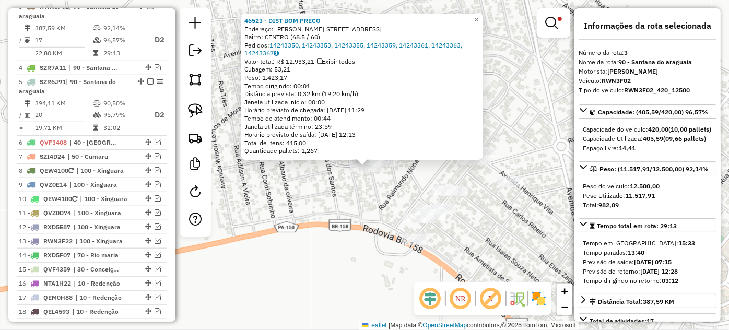
drag, startPoint x: 311, startPoint y: 187, endPoint x: 345, endPoint y: 198, distance: 35.5
click at [345, 198] on div "46523 - DIST BOM PRECO Endereço: R EDEILES LUIZ 1 Bairro: CENTRO (68.5 / 60) Pe…" at bounding box center [364, 165] width 729 height 330
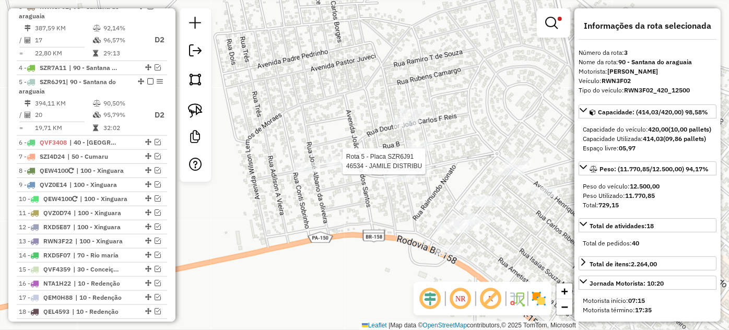
select select "*********"
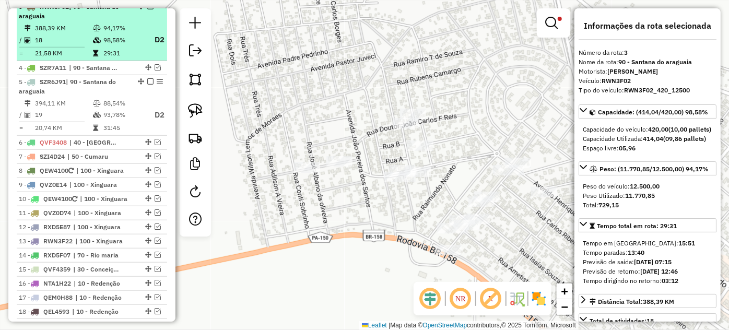
click at [147, 9] on em at bounding box center [150, 6] width 6 height 6
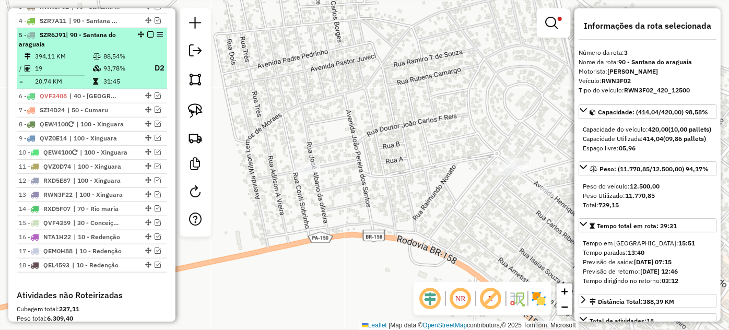
click at [88, 75] on td "19" at bounding box center [63, 68] width 58 height 13
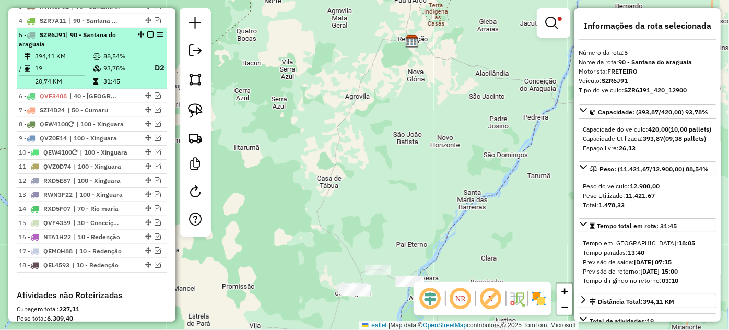
click at [147, 38] on em at bounding box center [150, 34] width 6 height 6
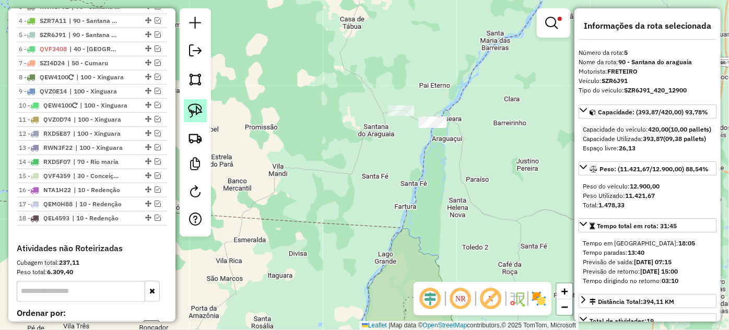
click at [193, 115] on img at bounding box center [195, 110] width 15 height 15
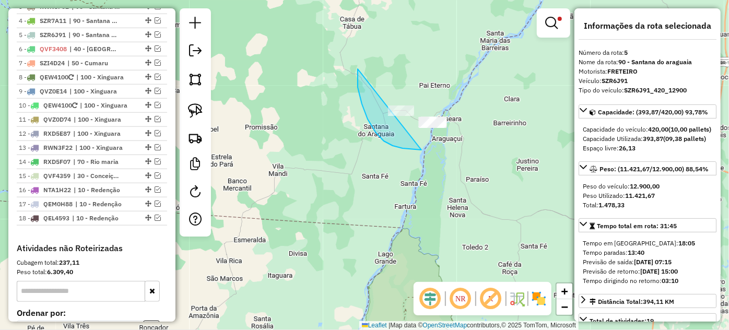
drag, startPoint x: 358, startPoint y: 87, endPoint x: 489, endPoint y: 98, distance: 131.5
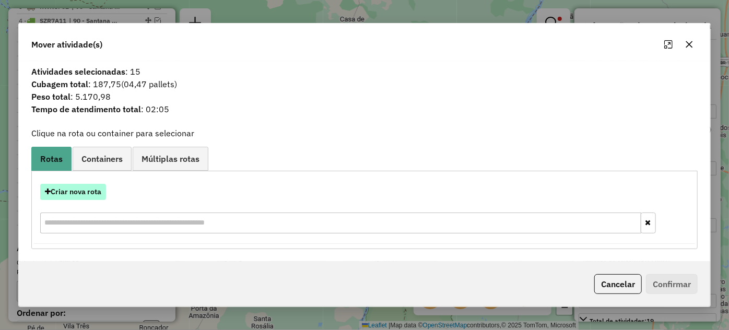
click at [79, 197] on button "Criar nova rota" at bounding box center [73, 192] width 66 height 16
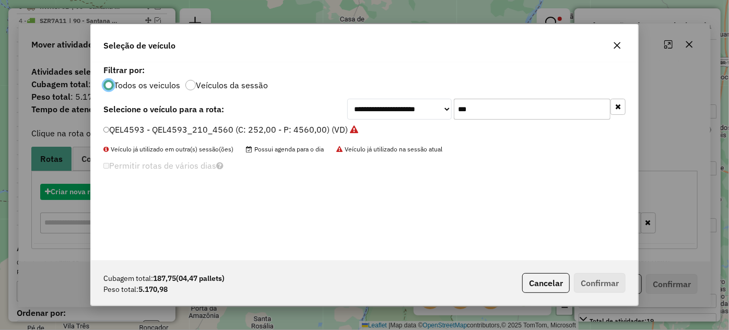
scroll to position [5, 3]
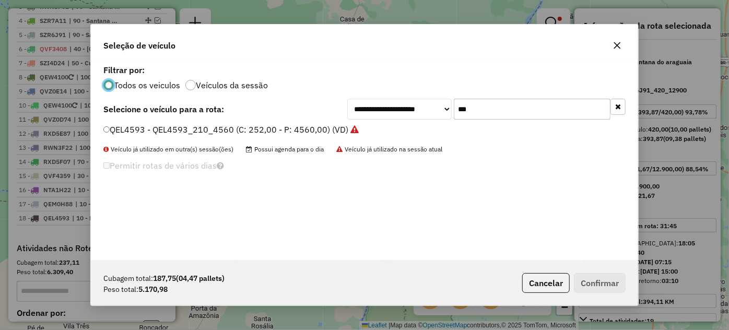
click at [498, 114] on input "***" at bounding box center [532, 109] width 157 height 21
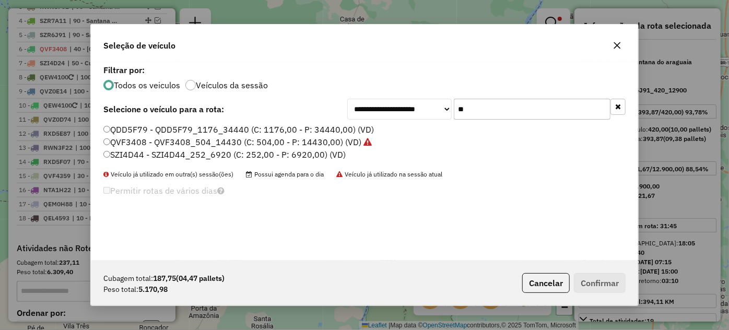
type input "**"
click at [126, 156] on label "SZI4D44 - SZI4D44_252_6920 (C: 252,00 - P: 6920,00) (VD)" at bounding box center [224, 154] width 242 height 13
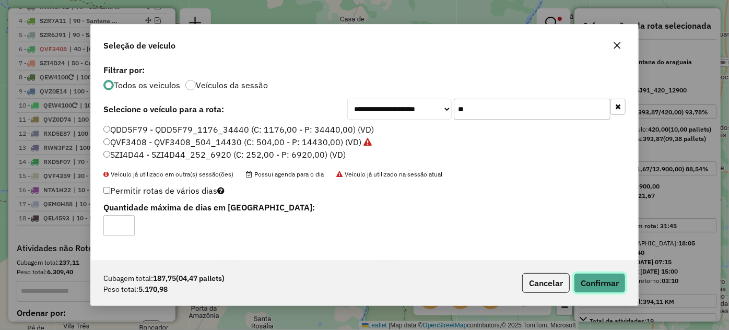
click at [599, 285] on button "Confirmar" at bounding box center [600, 283] width 52 height 20
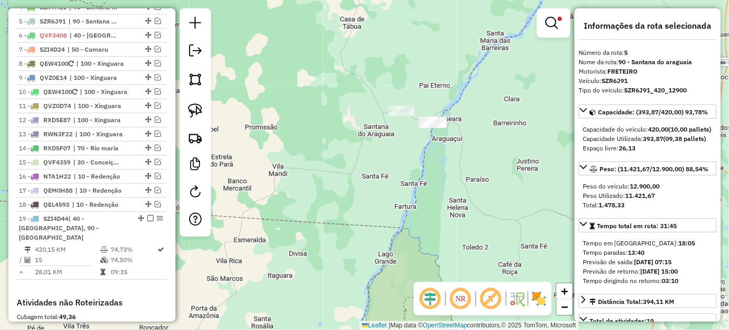
scroll to position [459, 0]
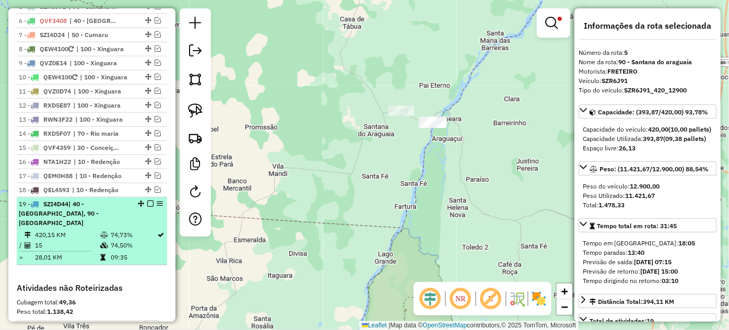
click at [147, 207] on em at bounding box center [150, 203] width 6 height 6
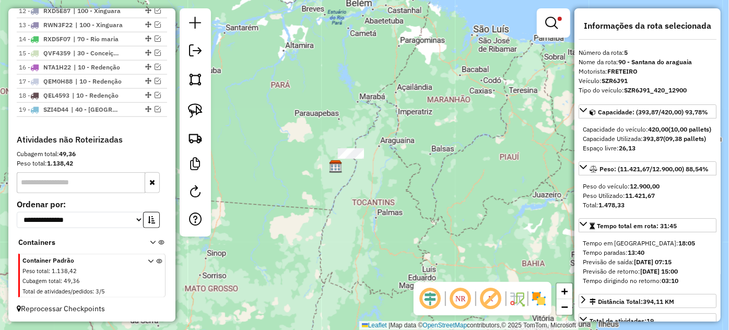
scroll to position [412, 0]
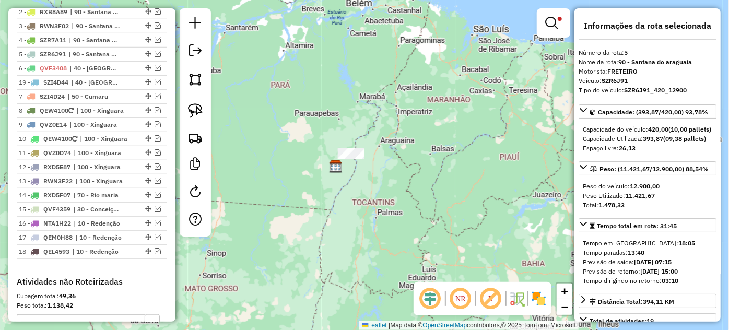
drag, startPoint x: 147, startPoint y: 256, endPoint x: 152, endPoint y: 93, distance: 163.5
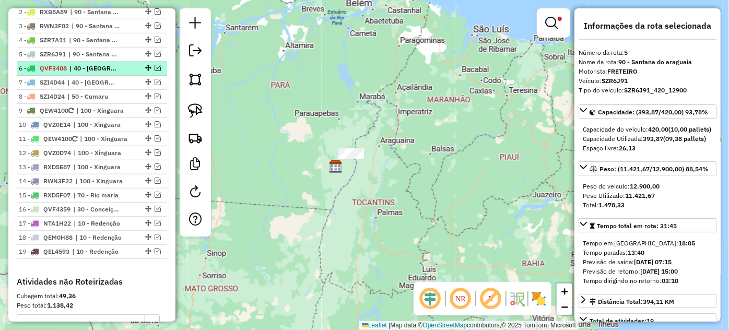
click at [122, 73] on div "6 - QVF3408 | 40 - [GEOGRAPHIC_DATA]" at bounding box center [74, 68] width 111 height 9
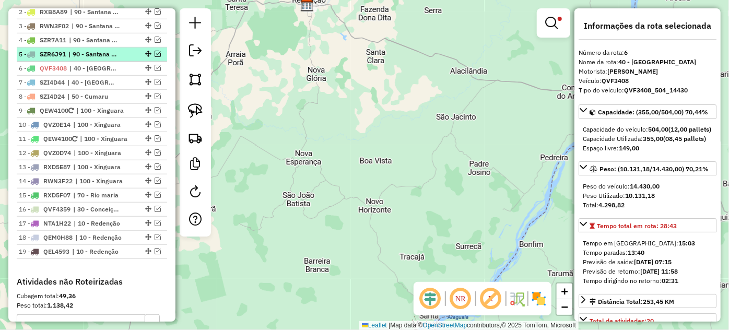
click at [118, 59] on div "5 - SZR6J91 | 90 - Santana do araguaia" at bounding box center [74, 54] width 111 height 9
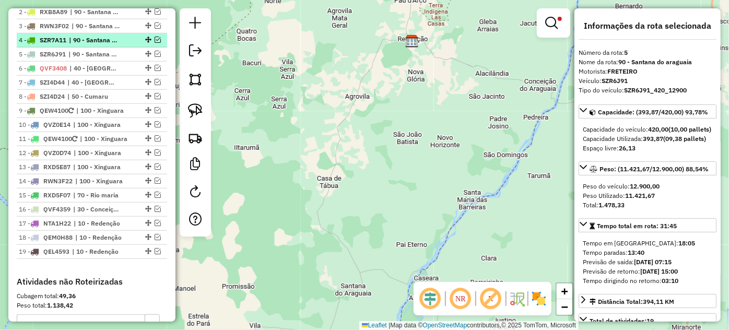
click at [116, 45] on span "| 90 - Santana do araguaia" at bounding box center [93, 39] width 48 height 9
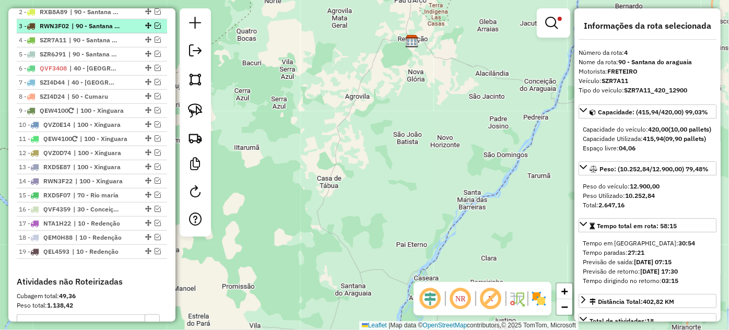
click at [115, 31] on span "| 90 - Santana do araguaia" at bounding box center [96, 25] width 48 height 9
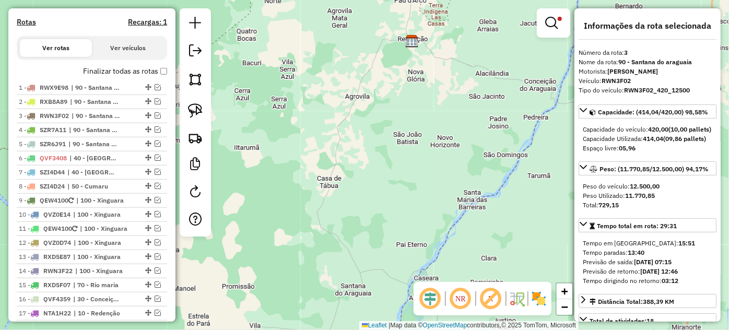
scroll to position [317, 0]
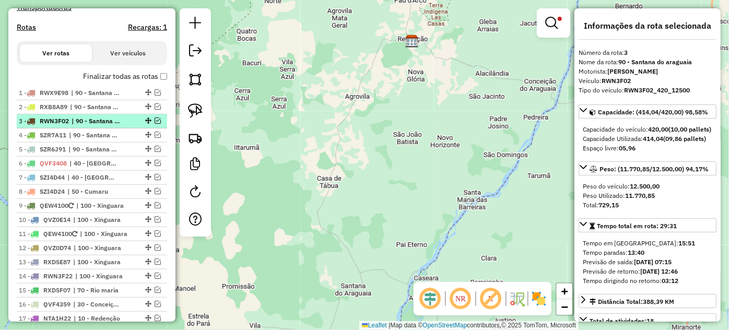
click at [113, 124] on li "3 - RWN3F02 | 90 - [GEOGRAPHIC_DATA]" at bounding box center [92, 121] width 150 height 14
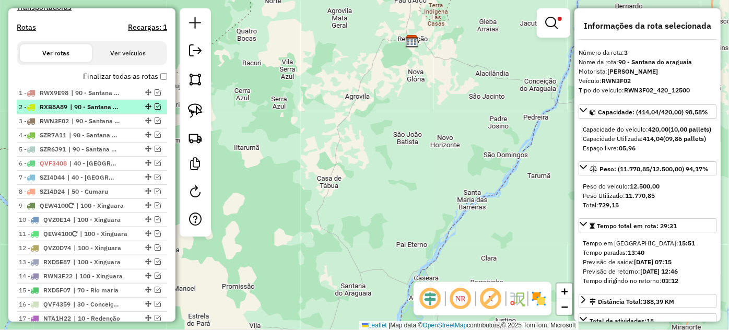
click at [113, 112] on span "| 90 - Santana do araguaia" at bounding box center [94, 106] width 48 height 9
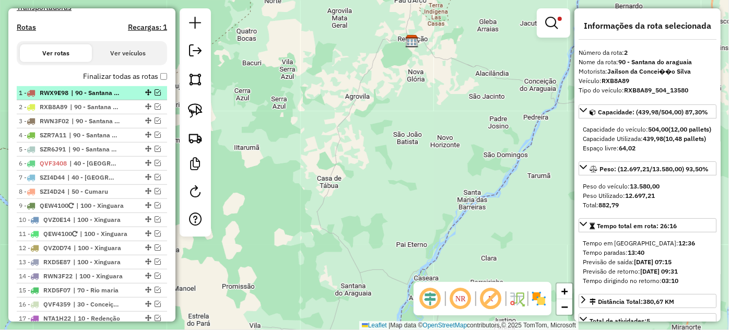
click at [111, 98] on span "| 90 - Santana do araguaia" at bounding box center [95, 92] width 48 height 9
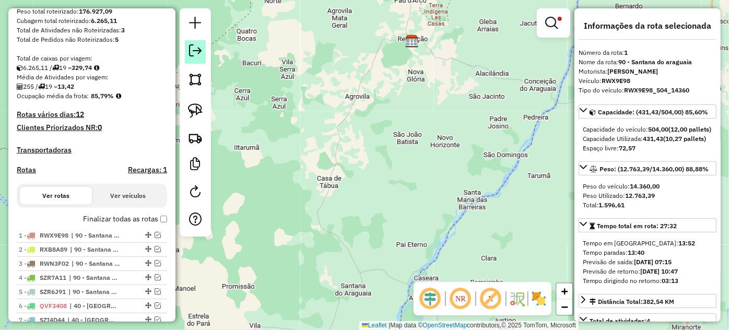
click at [196, 53] on em at bounding box center [195, 50] width 13 height 13
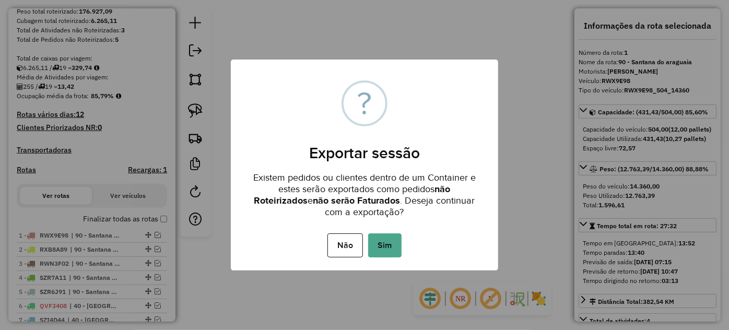
click at [388, 242] on button "Sim" at bounding box center [384, 245] width 33 height 24
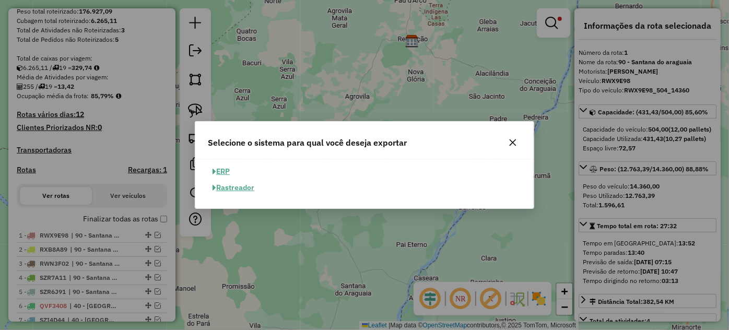
click at [227, 172] on button "ERP" at bounding box center [221, 171] width 27 height 16
select select "**"
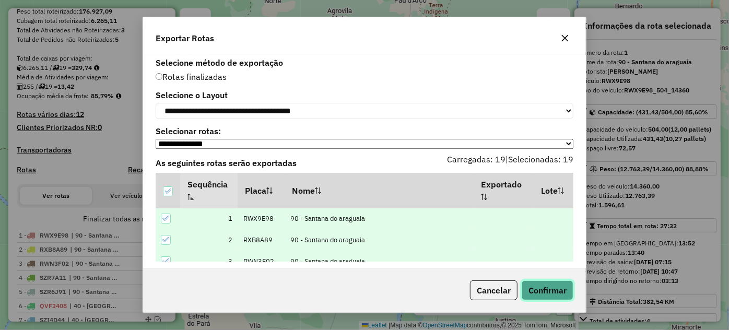
click at [552, 294] on button "Confirmar" at bounding box center [548, 290] width 52 height 20
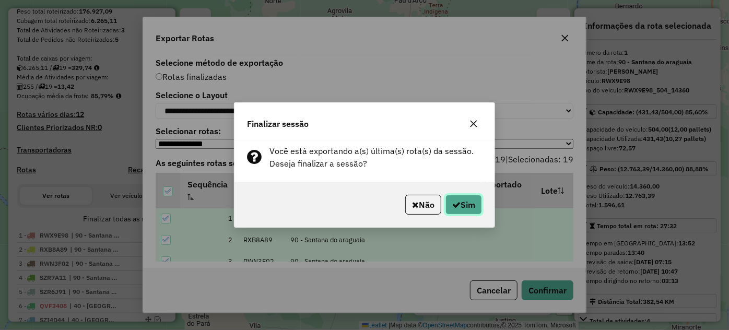
click at [459, 202] on button "Sim" at bounding box center [463, 205] width 37 height 20
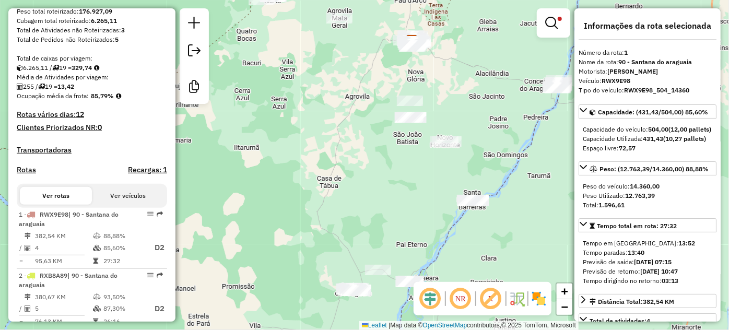
scroll to position [410, 0]
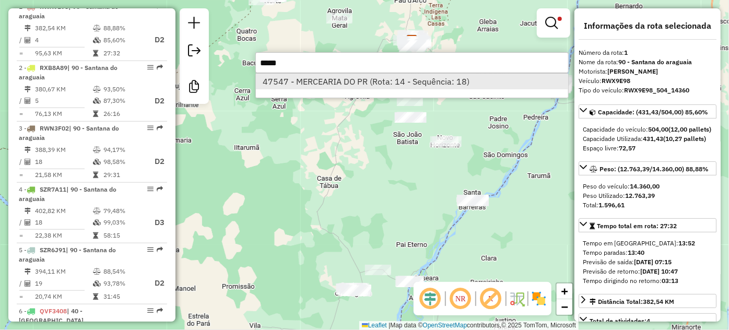
type input "*****"
click at [339, 83] on li "47547 - MERCEARIA DO PR (Rota: 14 - Sequência: 18)" at bounding box center [412, 82] width 312 height 16
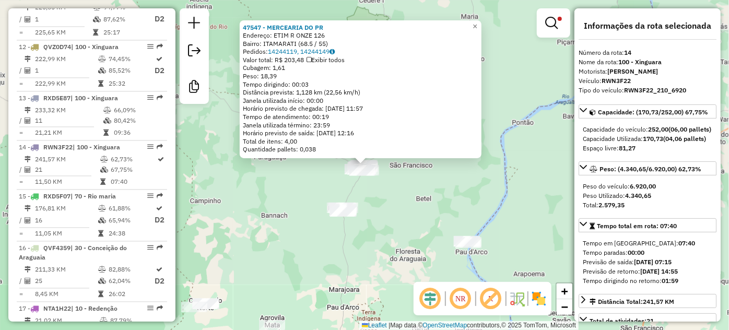
scroll to position [1155, 0]
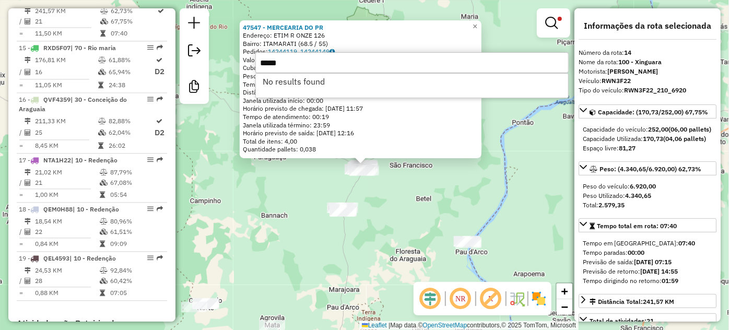
type input "*****"
